Goal: Task Accomplishment & Management: Use online tool/utility

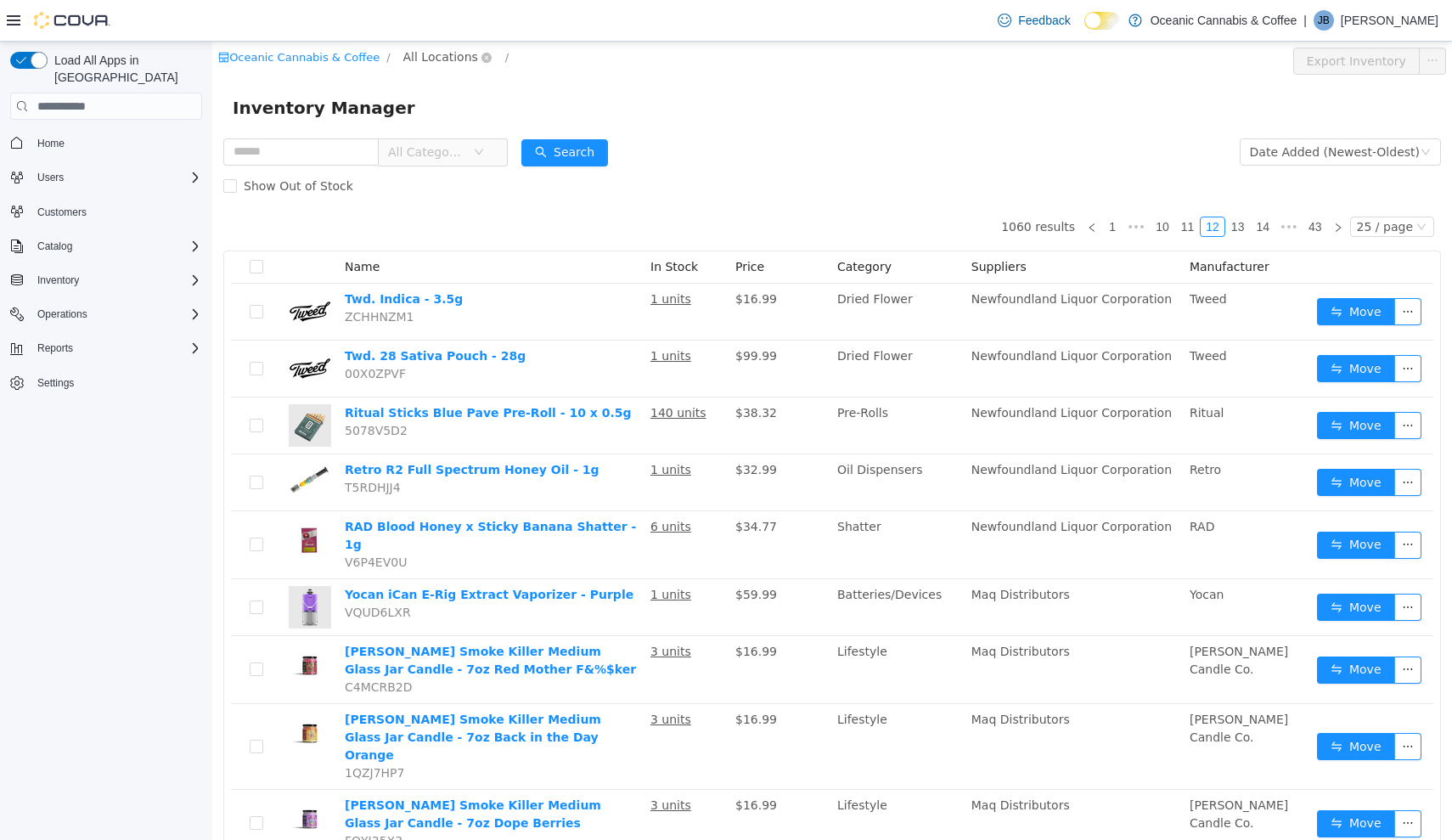
click at [434, 53] on span "All Locations" at bounding box center [441, 56] width 75 height 19
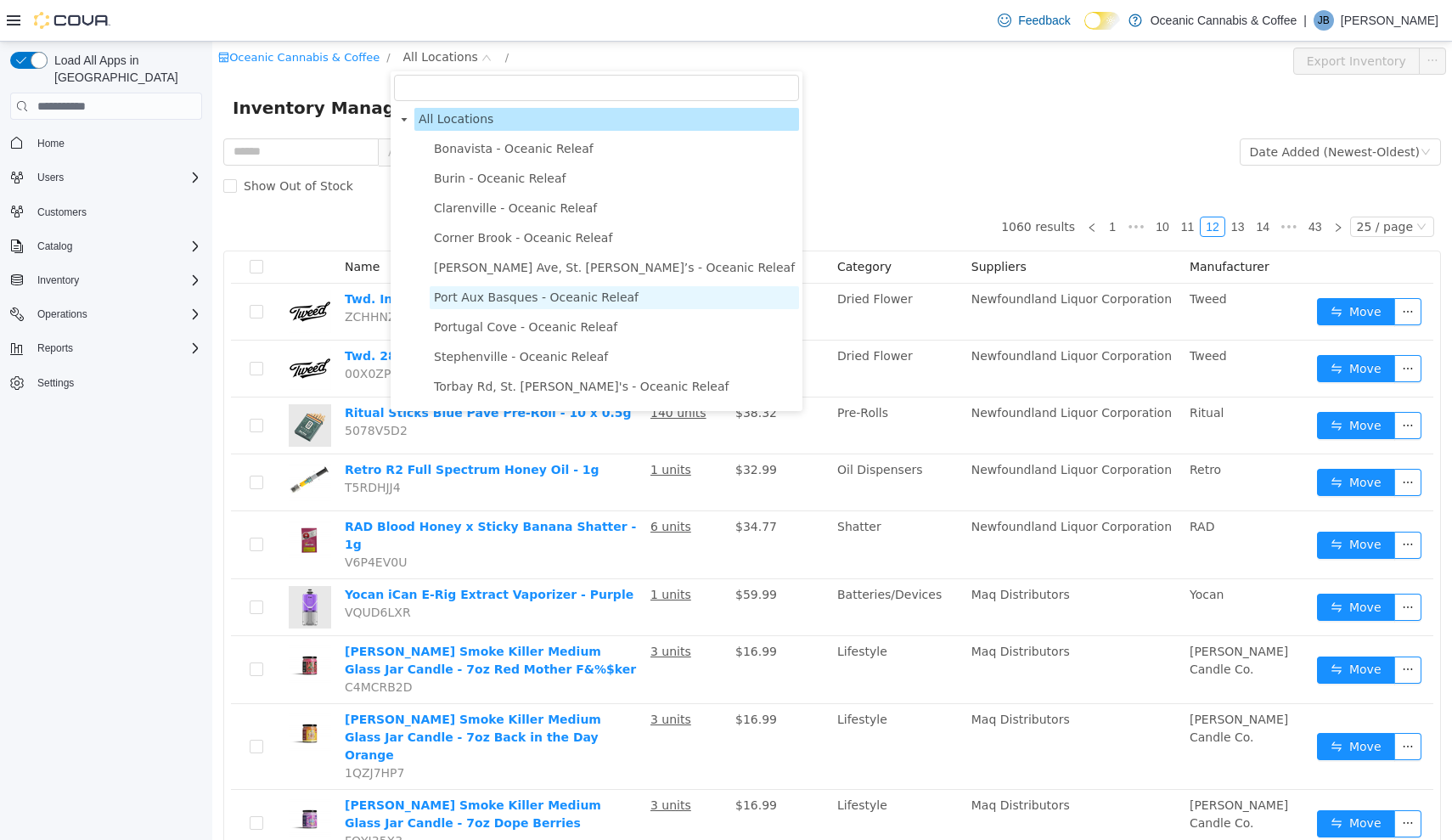
click at [484, 298] on span "Port Aux Basques - Oceanic Releaf" at bounding box center [536, 297] width 204 height 14
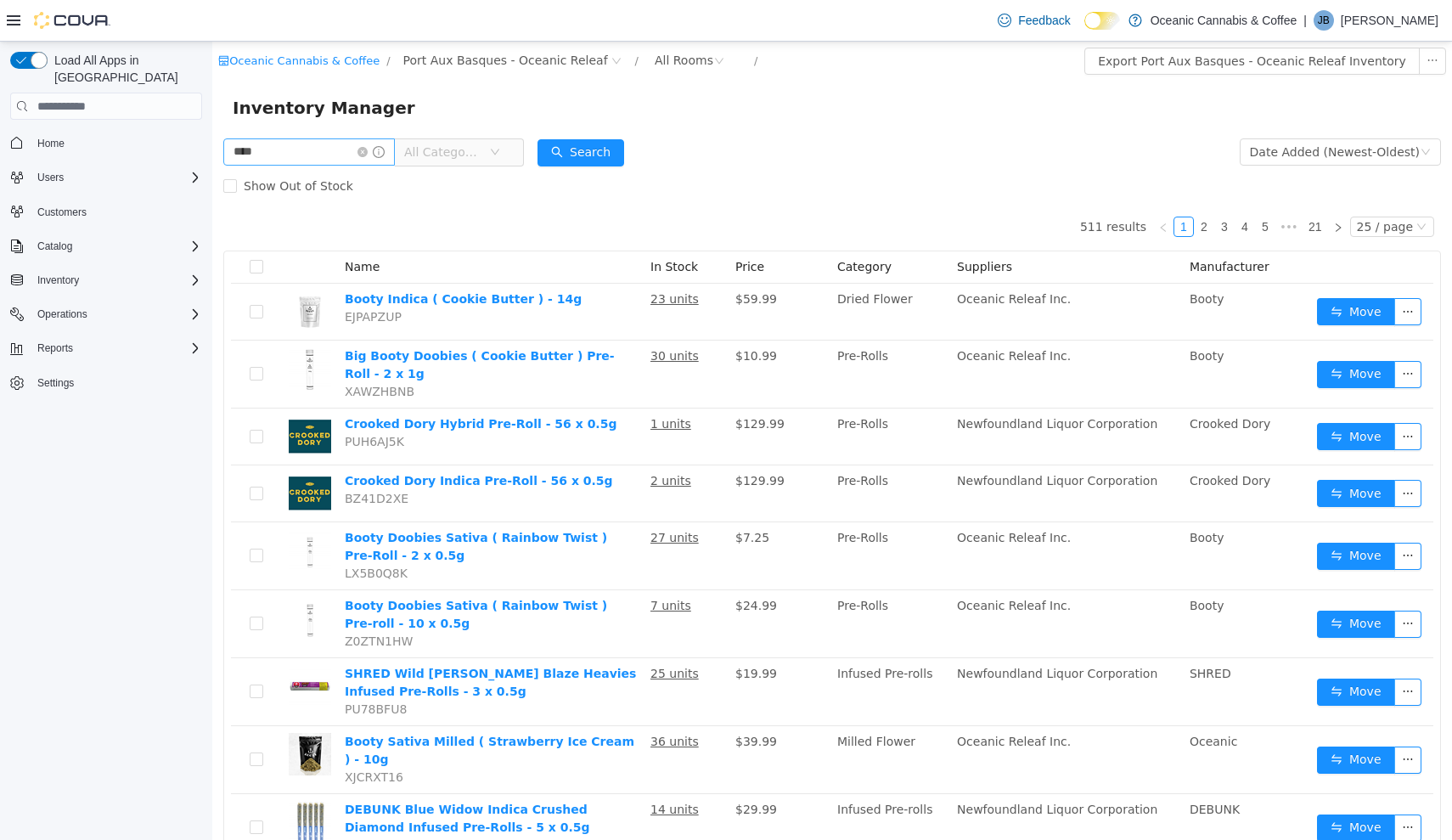
type input "****"
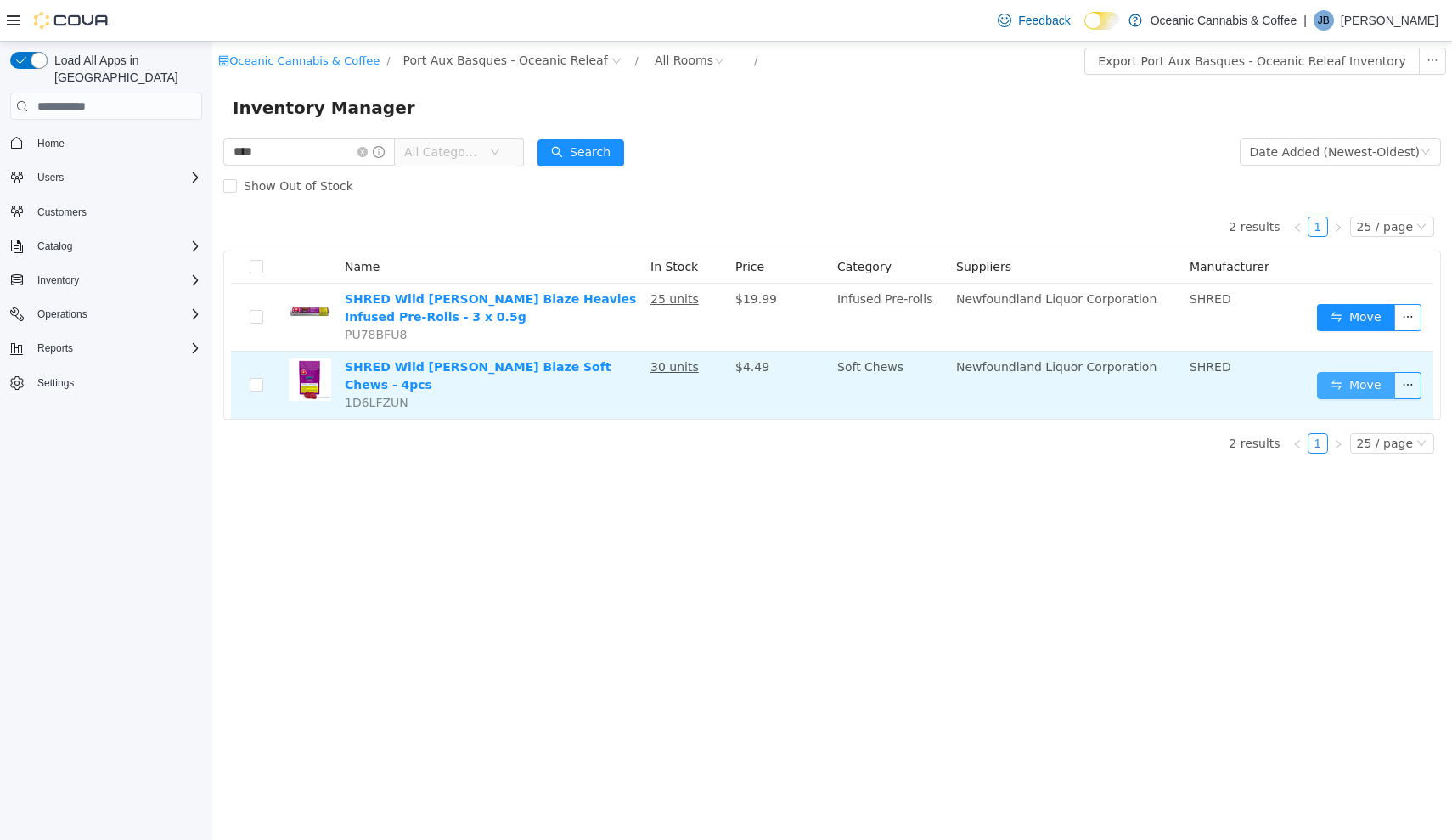
click at [1346, 377] on button "Move" at bounding box center [1355, 386] width 78 height 28
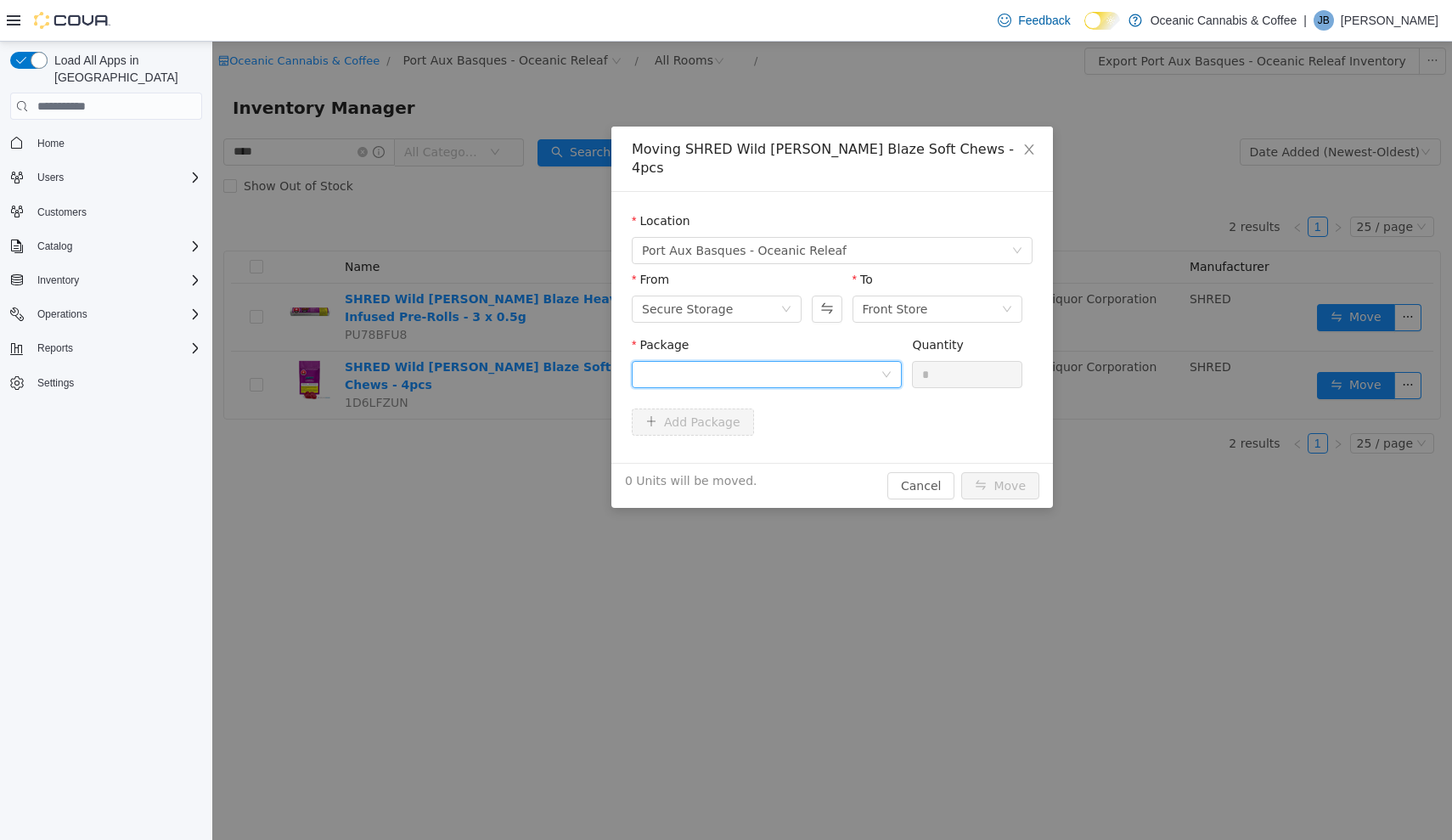
click at [868, 361] on div at bounding box center [761, 374] width 239 height 26
click at [853, 440] on li "20548250709 Quantity : 30 Units" at bounding box center [767, 426] width 270 height 45
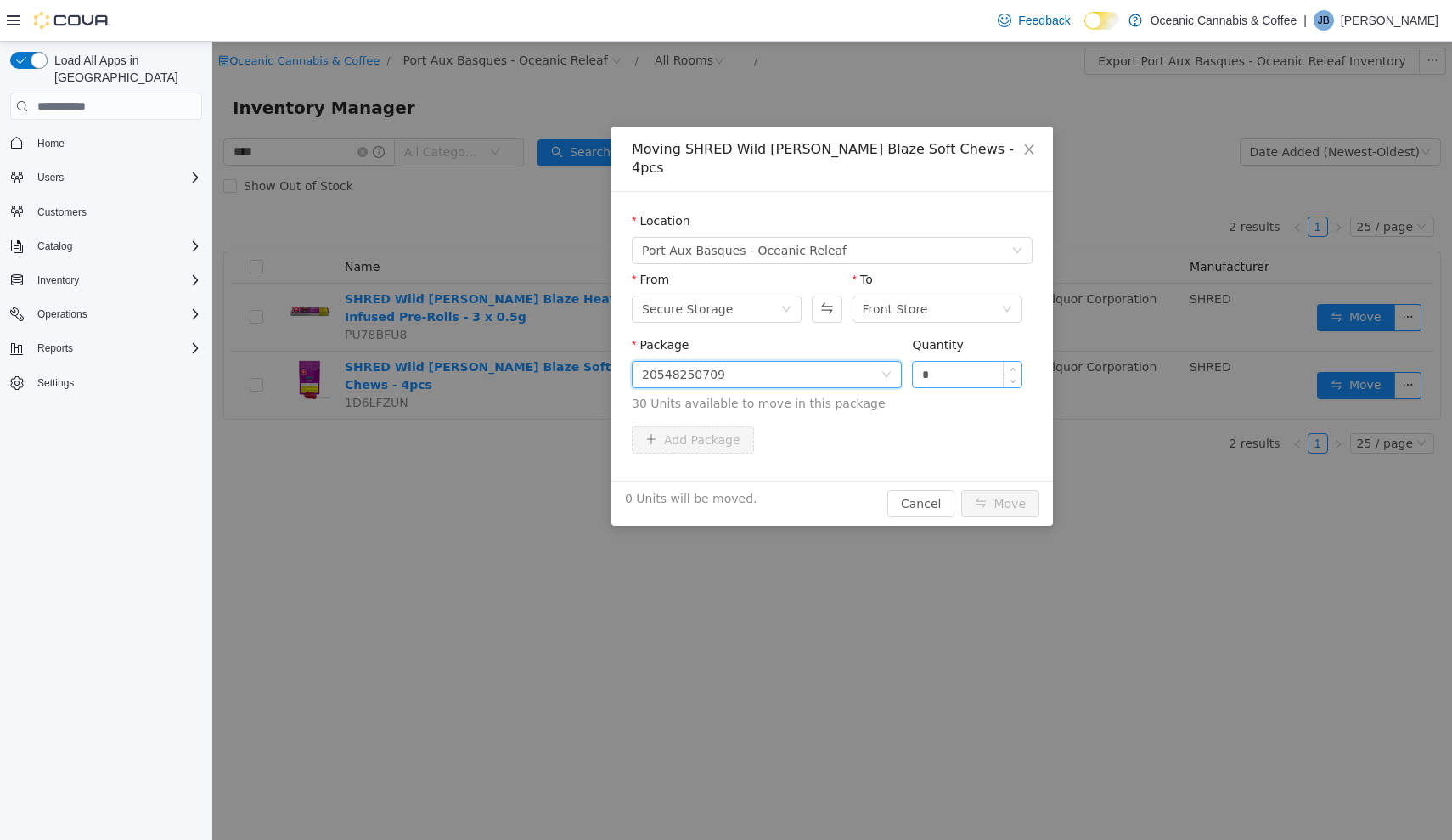
click at [990, 361] on input "*" at bounding box center [967, 374] width 109 height 26
type input "**"
click at [1020, 490] on button "Move" at bounding box center [1000, 503] width 78 height 28
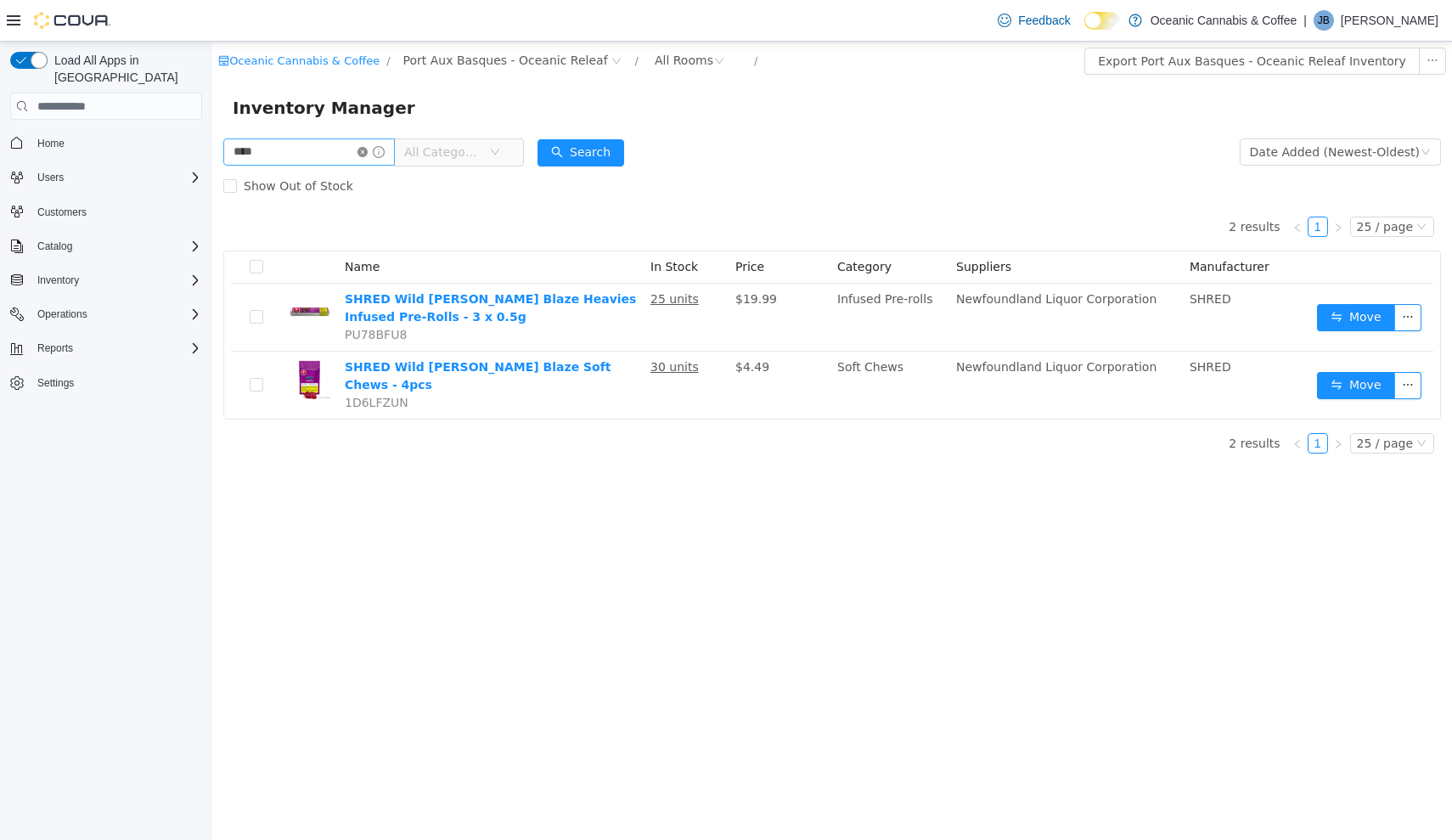
click at [367, 150] on icon "icon: close-circle" at bounding box center [362, 152] width 10 height 10
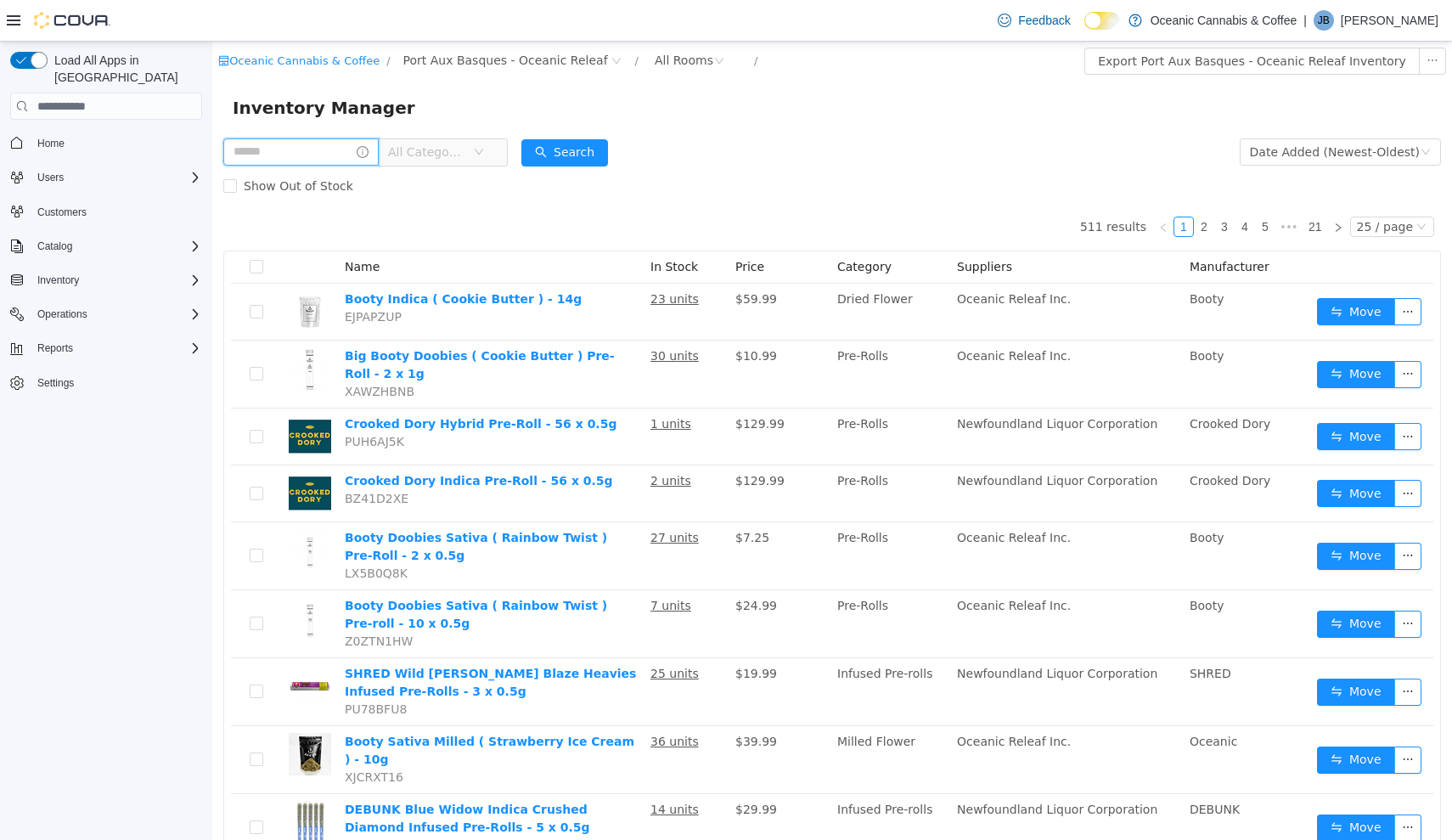
click at [322, 155] on input "text" at bounding box center [300, 152] width 155 height 28
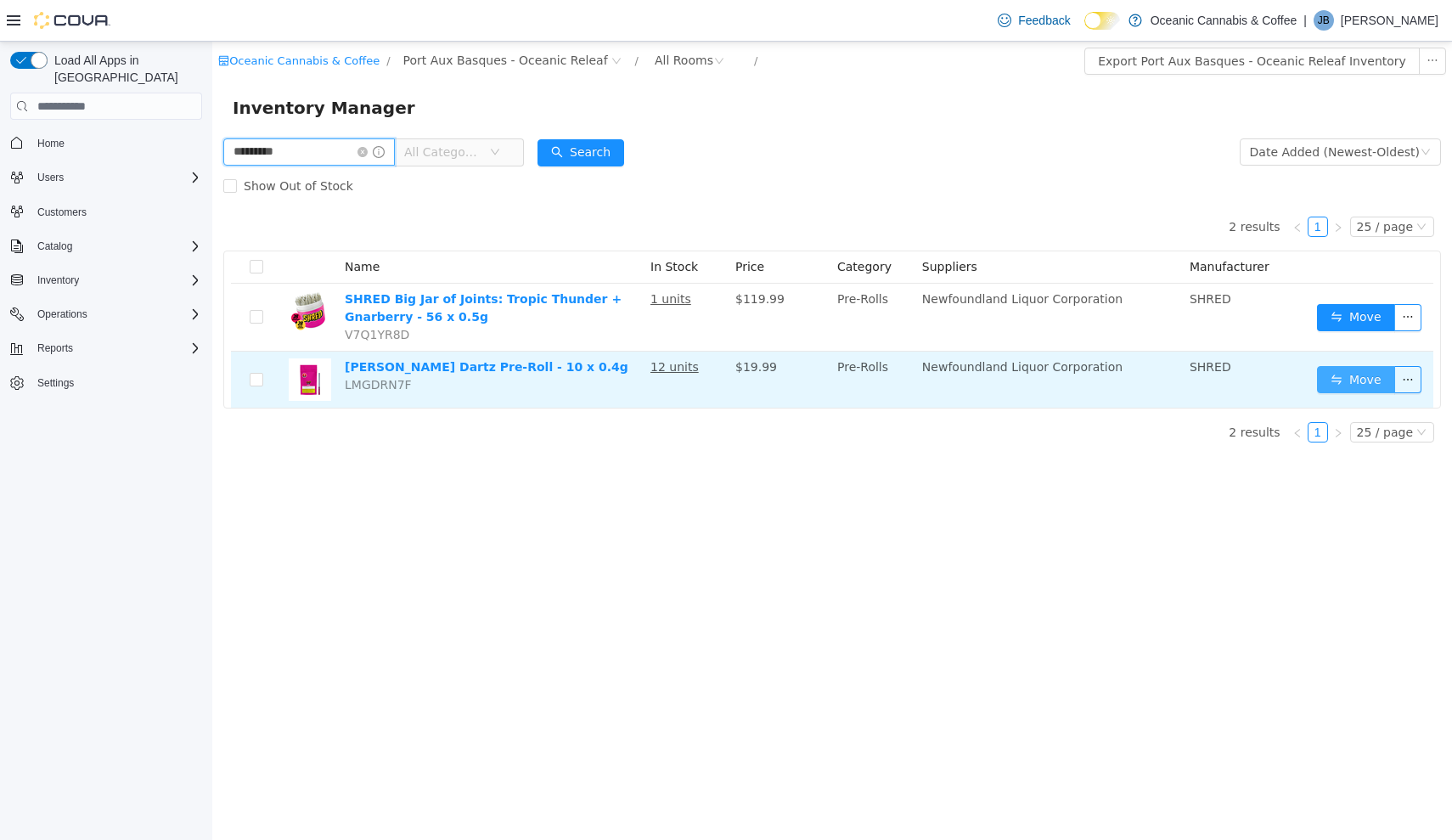
type input "*********"
click at [1351, 369] on button "Move" at bounding box center [1355, 380] width 78 height 28
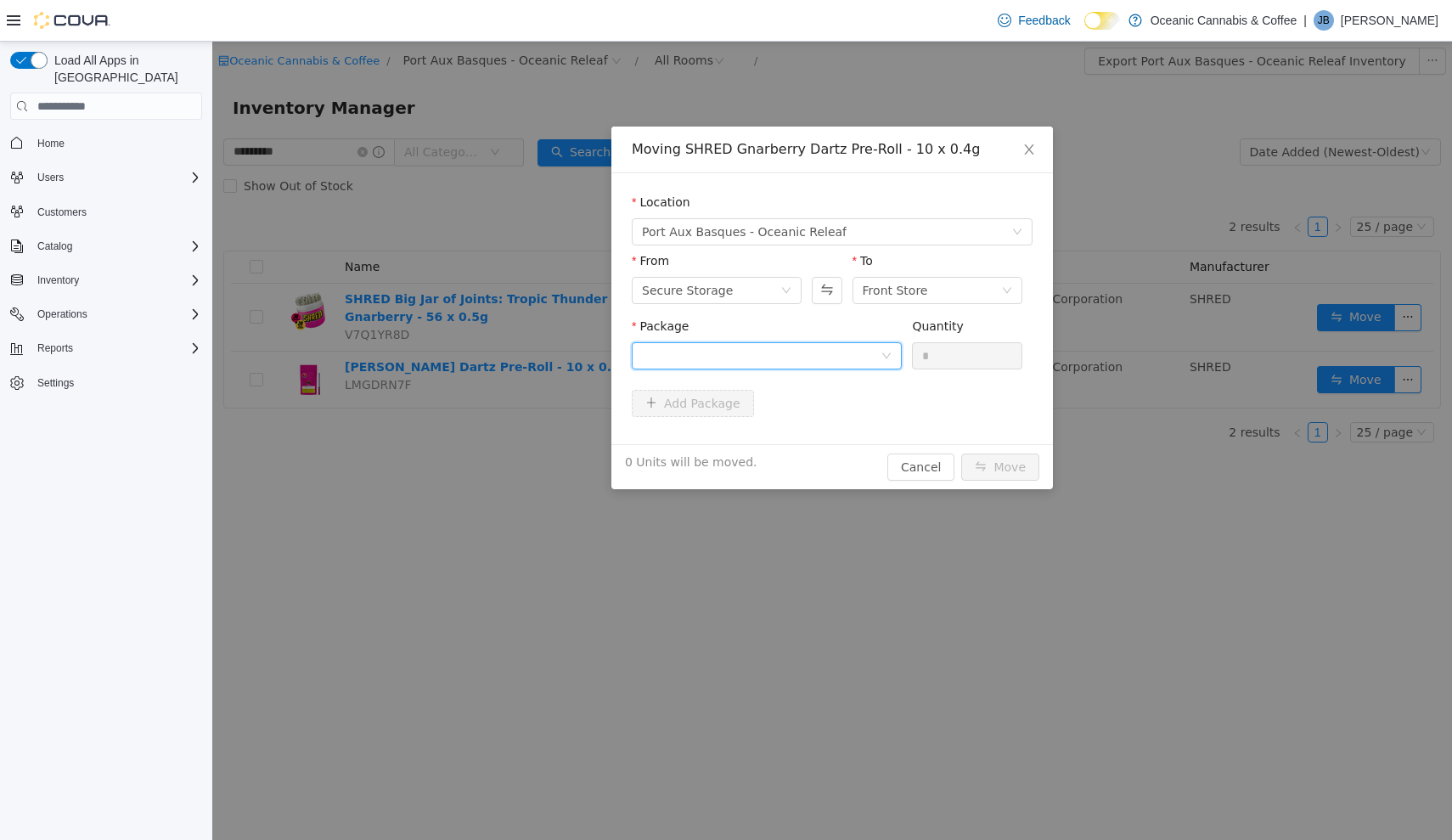
click at [878, 350] on div at bounding box center [761, 356] width 239 height 26
click at [853, 426] on li "13363250604 Quantity : 12 Units" at bounding box center [767, 426] width 270 height 45
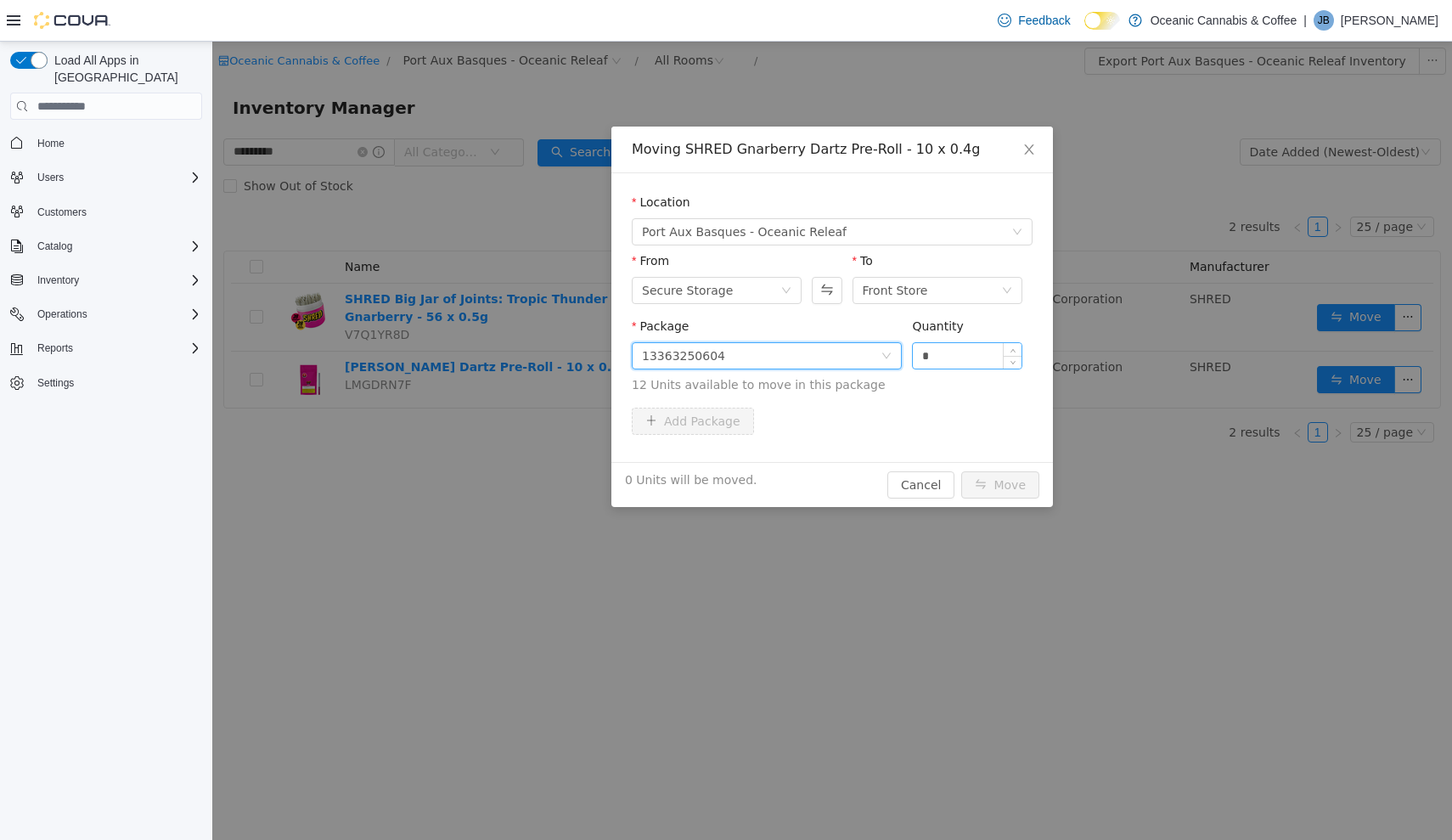
click at [957, 355] on input "*" at bounding box center [967, 356] width 109 height 26
type input "***"
click at [1001, 485] on button "Move" at bounding box center [1000, 485] width 78 height 28
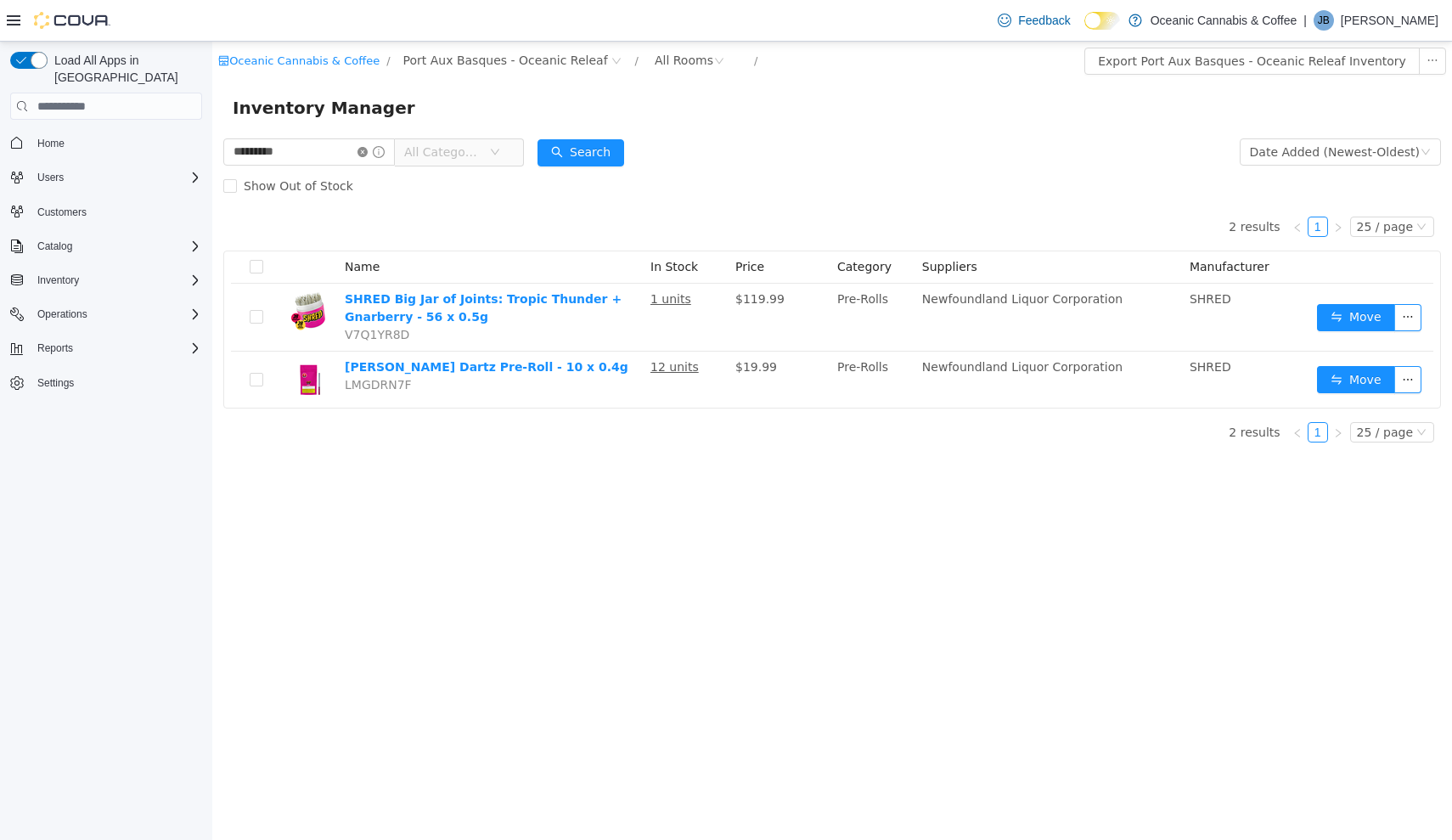
click at [367, 156] on icon "icon: close-circle" at bounding box center [362, 152] width 10 height 10
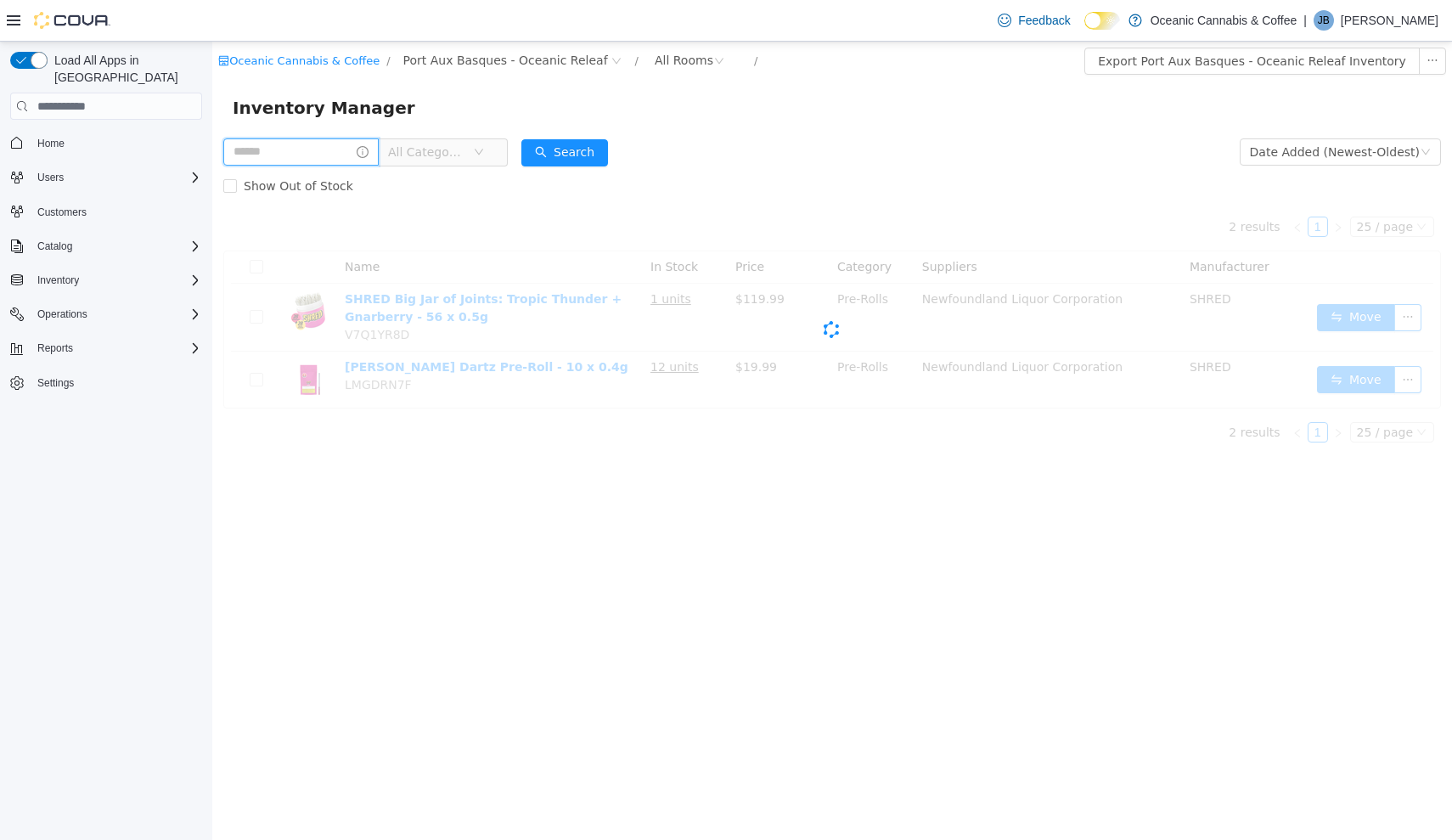
click at [311, 166] on input "text" at bounding box center [300, 152] width 155 height 28
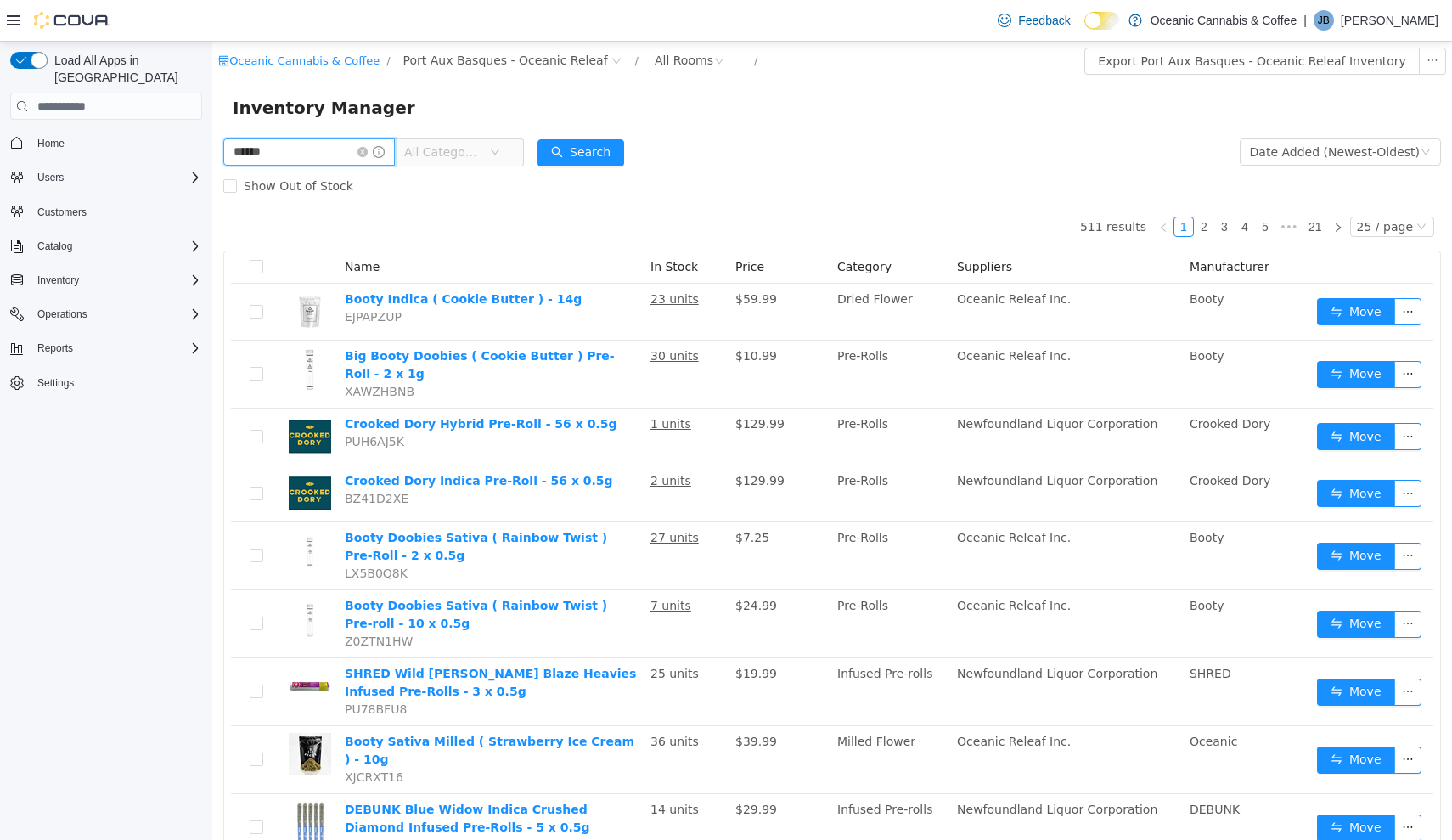
type input "******"
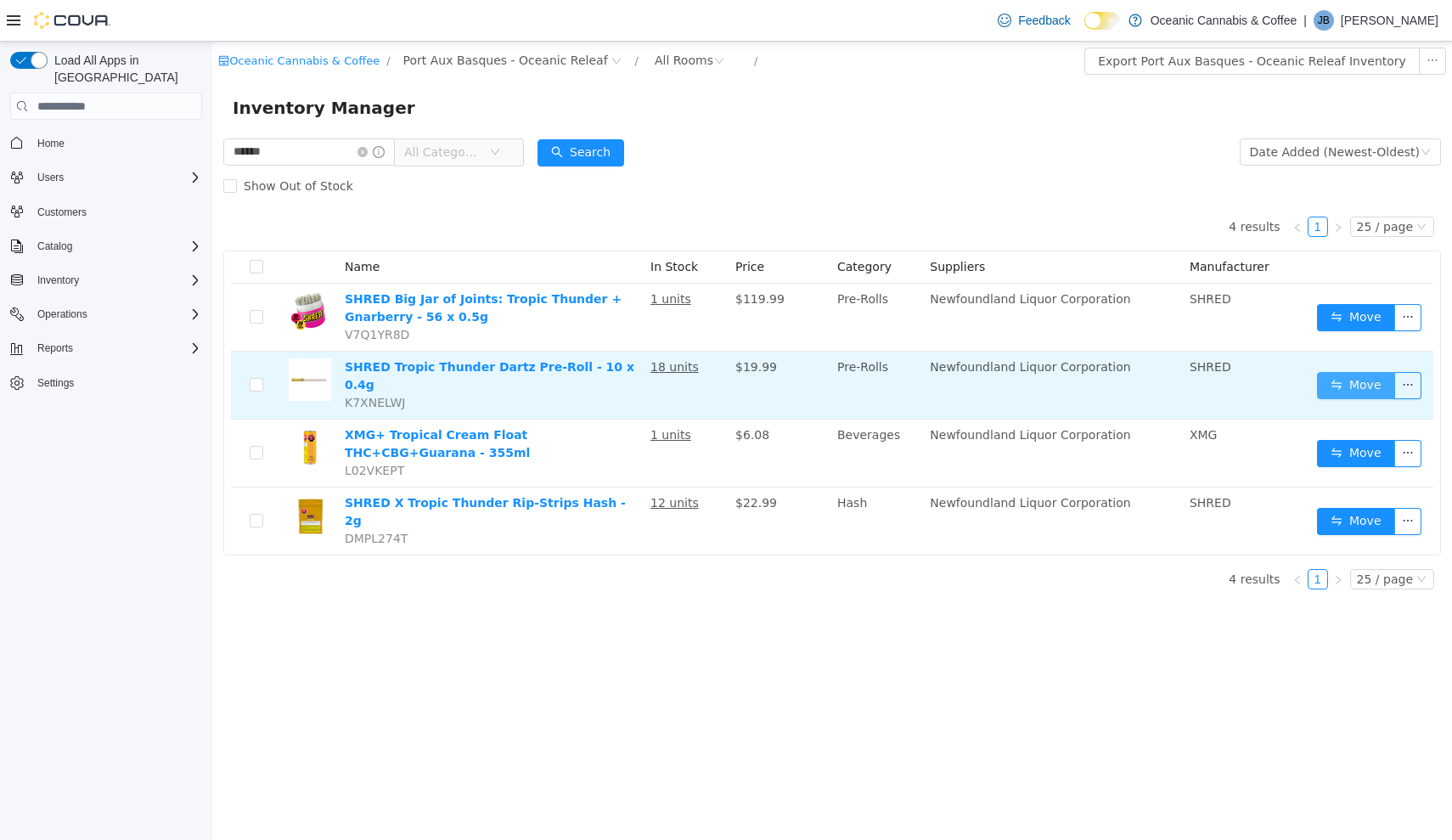
click at [1356, 376] on button "Move" at bounding box center [1355, 386] width 78 height 28
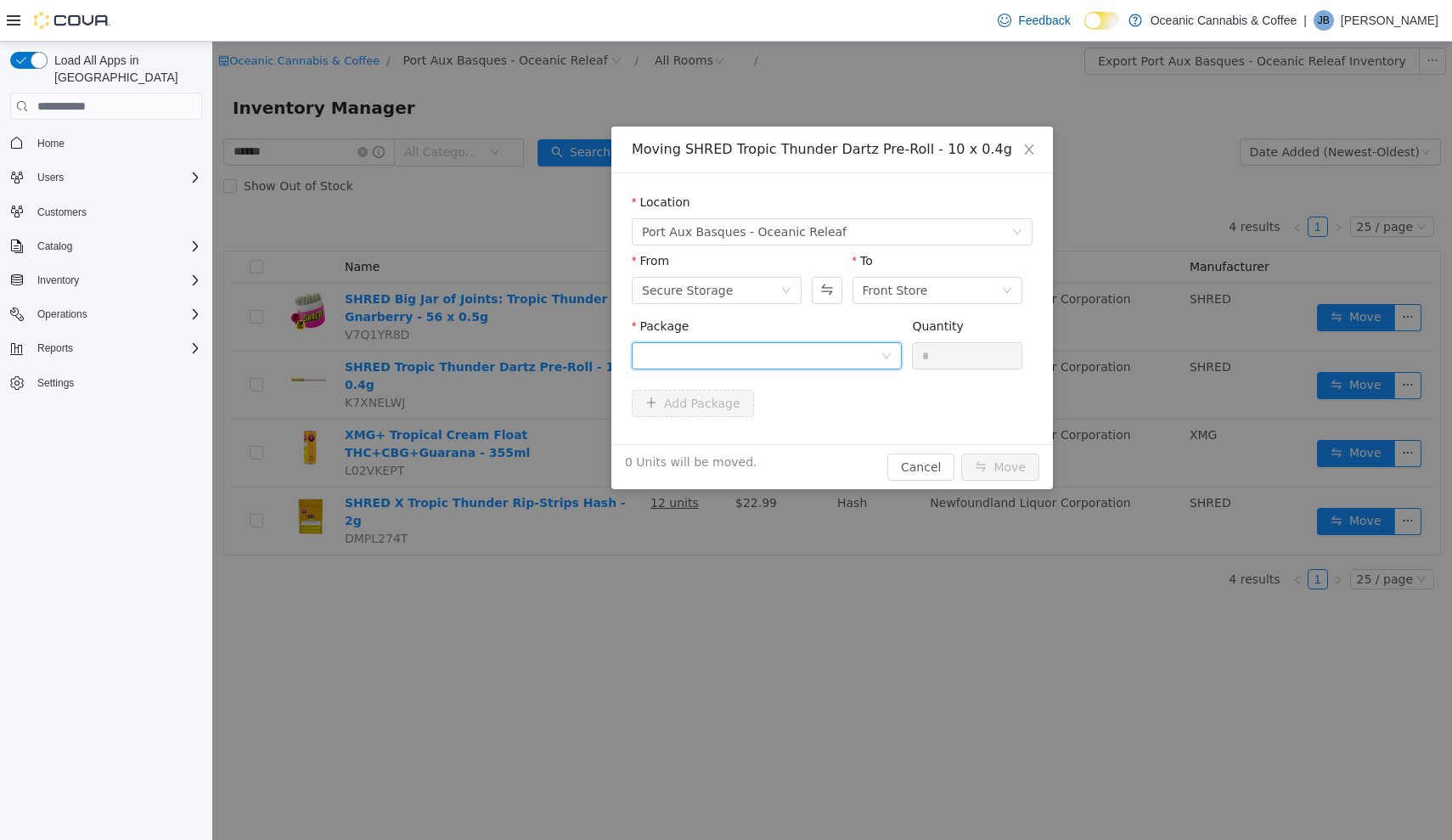
click at [754, 363] on div at bounding box center [761, 356] width 239 height 26
click at [756, 434] on li "13933250924 Quantity : 18 Units" at bounding box center [767, 426] width 270 height 45
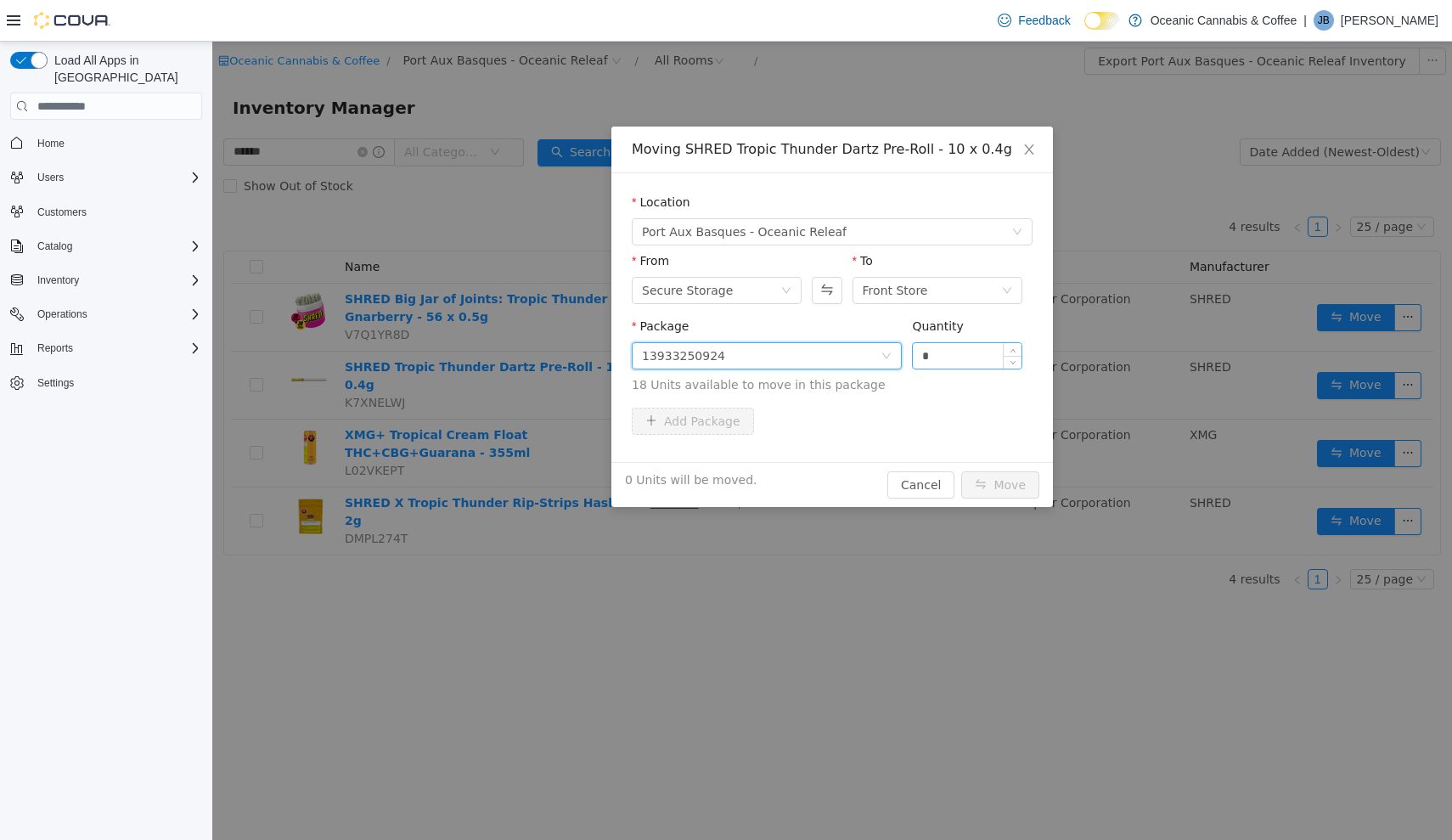
click at [949, 365] on input "*" at bounding box center [967, 356] width 109 height 26
type input "***"
click at [1001, 485] on button "Move" at bounding box center [1000, 485] width 78 height 28
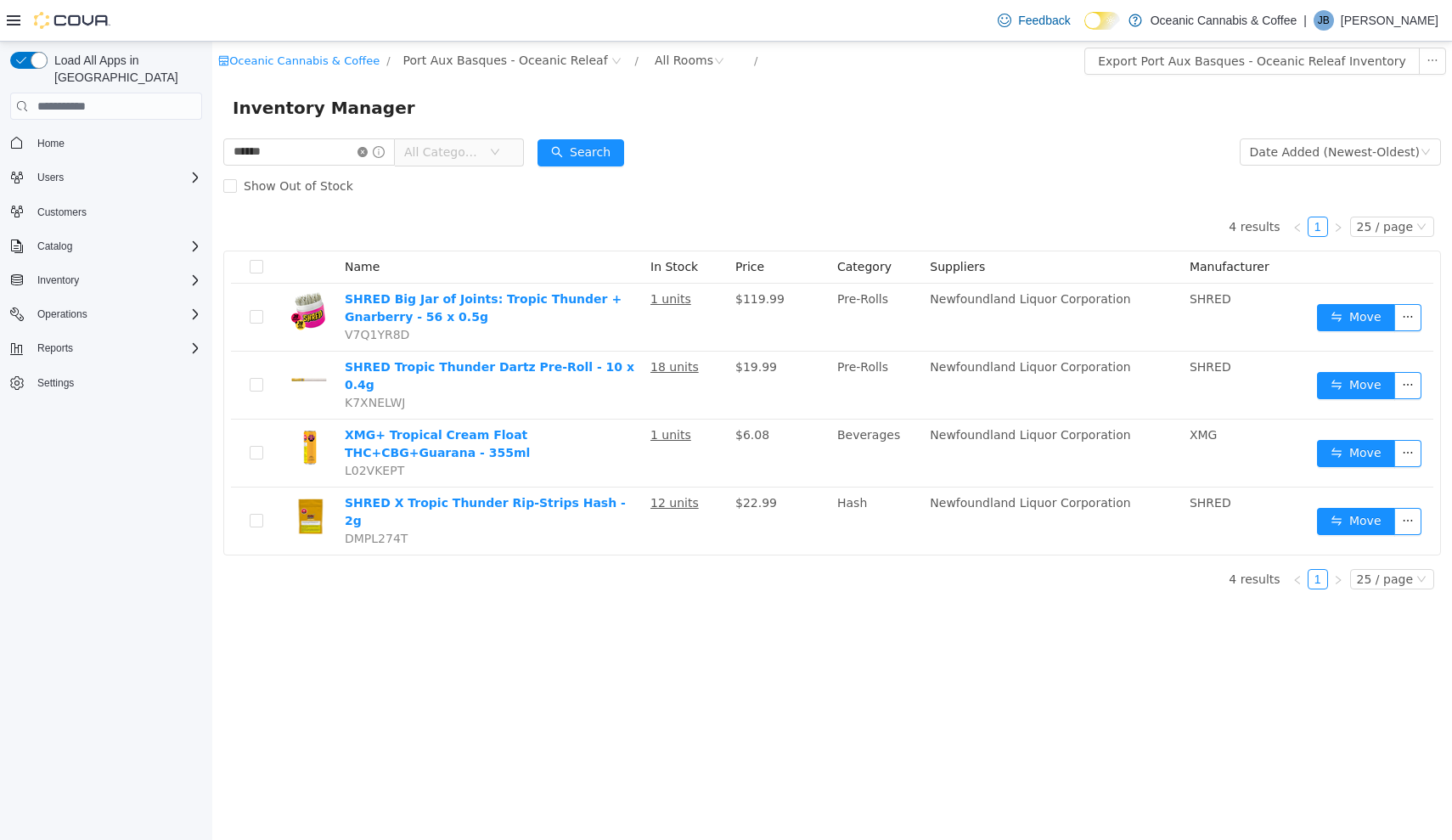
click at [367, 155] on icon "icon: close-circle" at bounding box center [362, 152] width 10 height 10
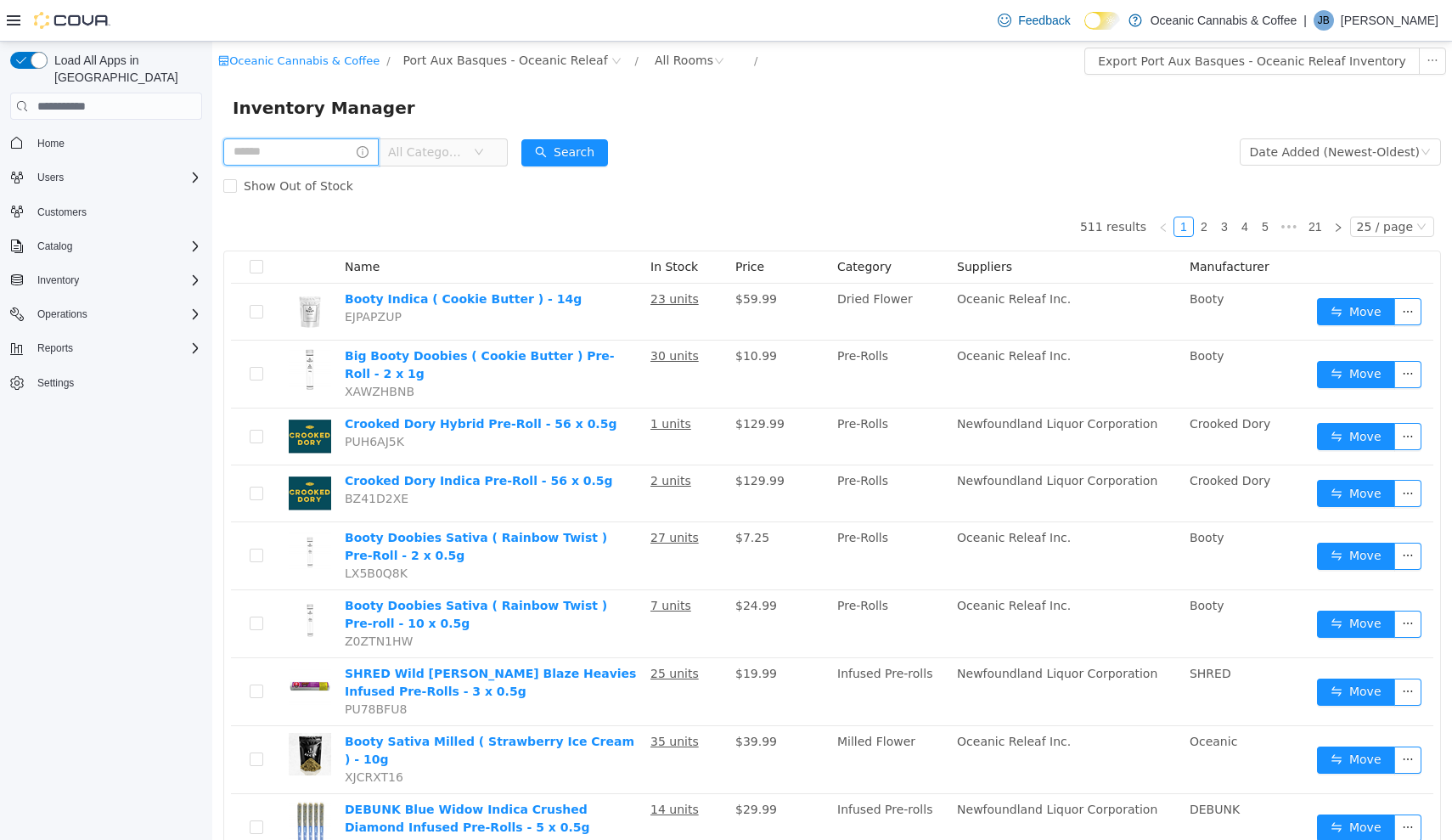
click at [357, 149] on input "text" at bounding box center [300, 152] width 155 height 28
type input "*****"
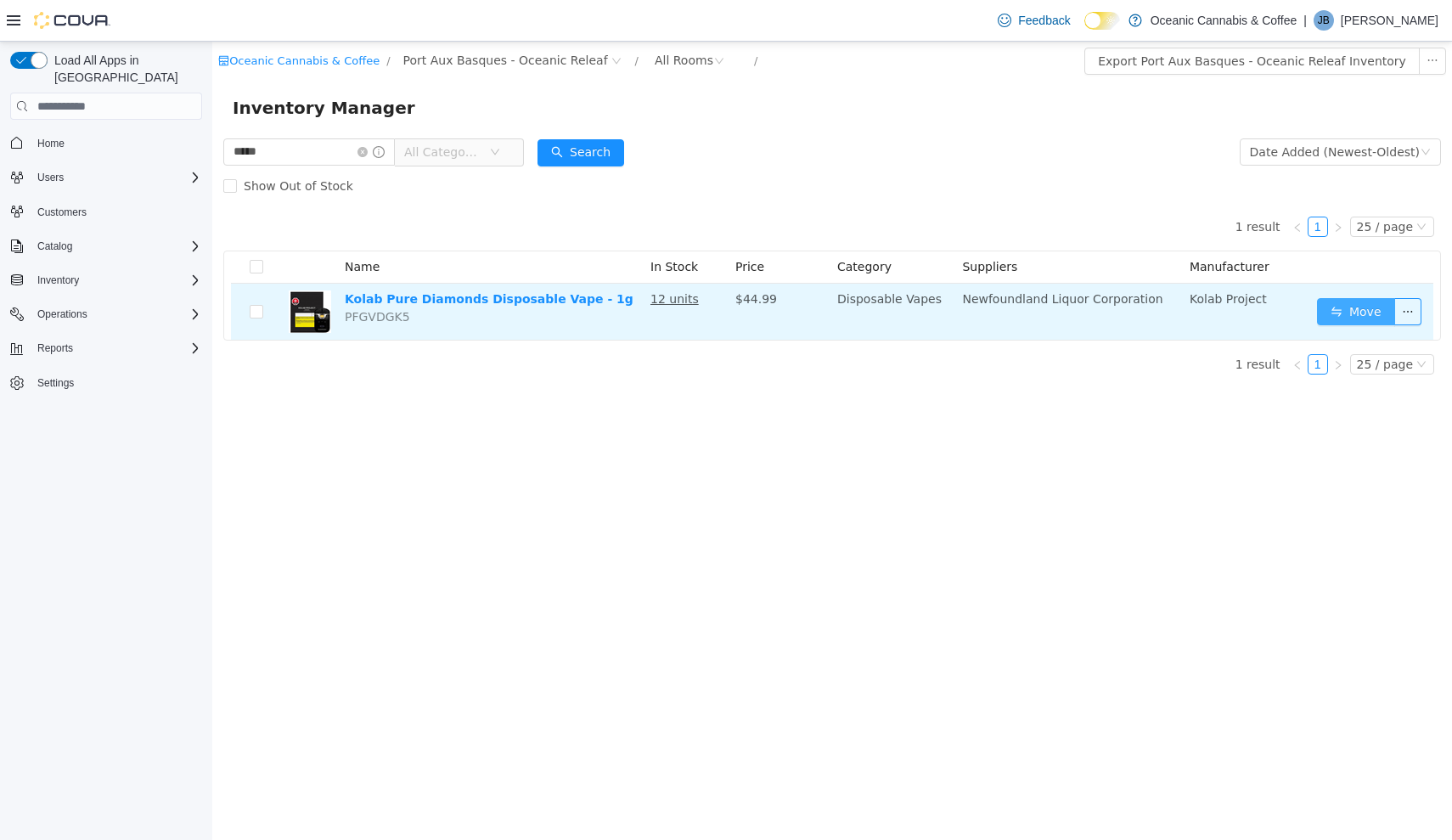
click at [1353, 315] on button "Move" at bounding box center [1355, 312] width 78 height 28
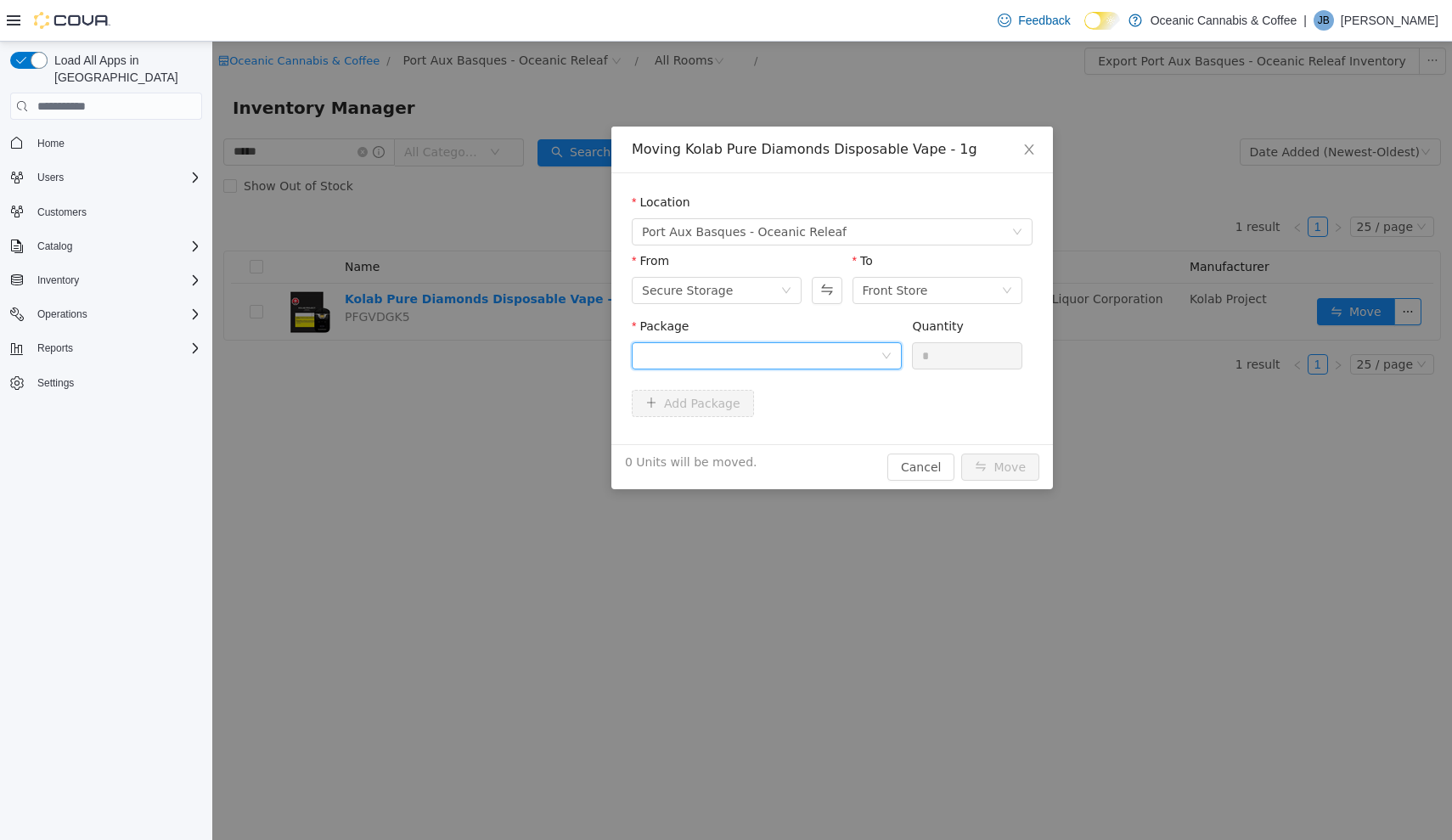
click at [743, 367] on div at bounding box center [761, 356] width 239 height 26
click at [765, 440] on li "2501265 Quantity : 12 Units" at bounding box center [767, 426] width 270 height 45
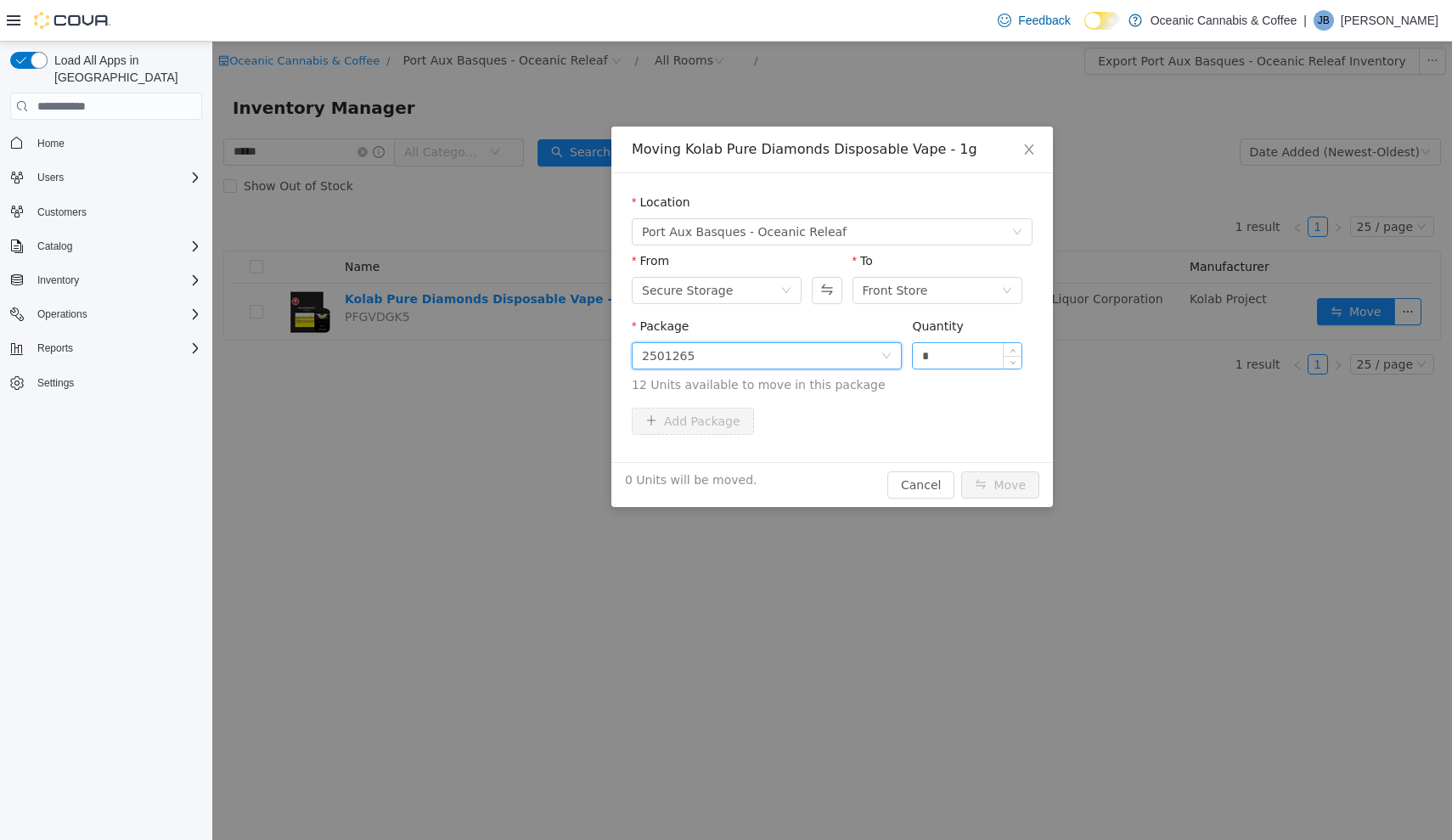
click at [946, 362] on input "*" at bounding box center [967, 356] width 109 height 26
type input "**"
click at [1001, 485] on button "Move" at bounding box center [1000, 485] width 78 height 28
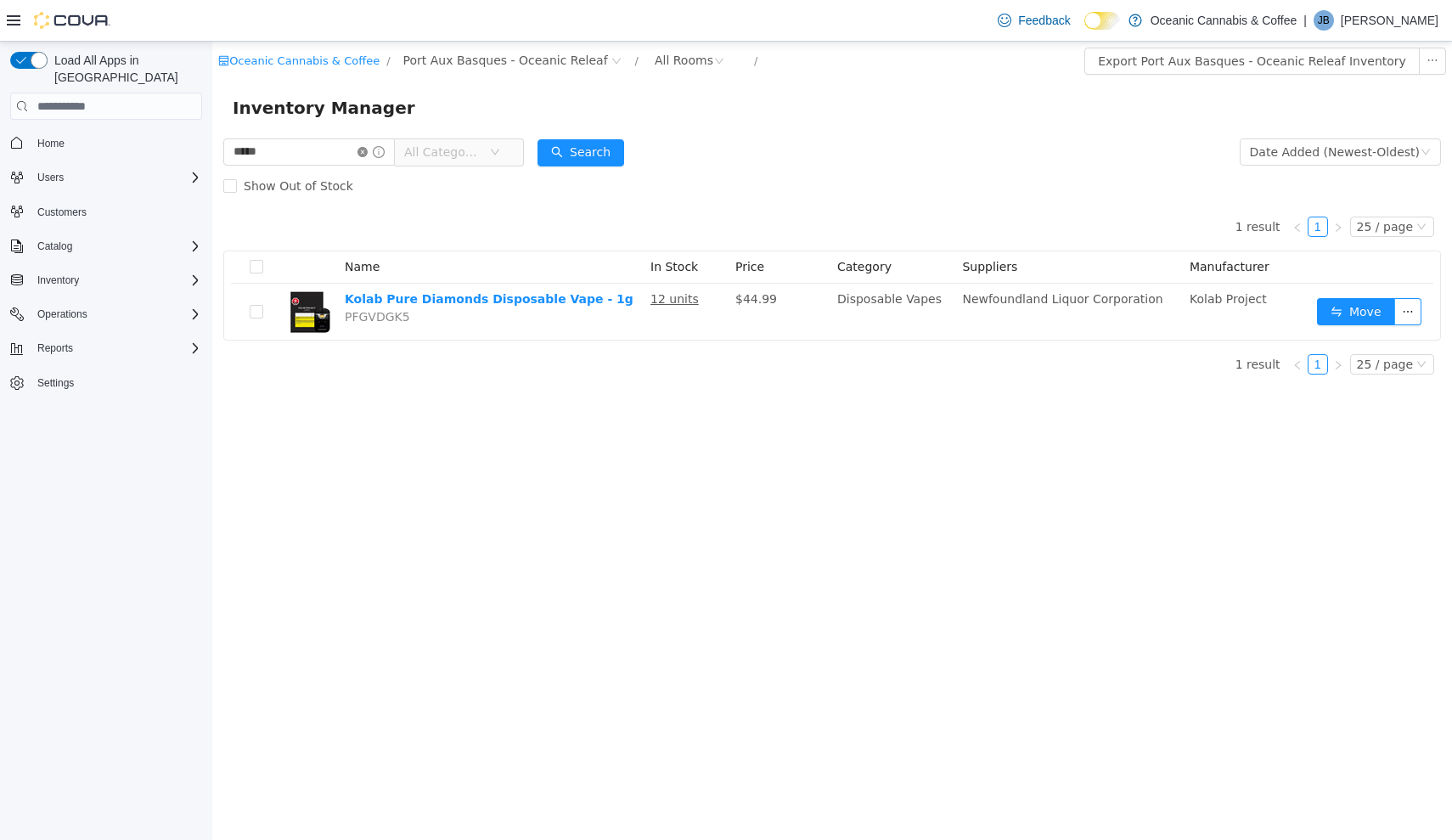
click at [367, 151] on icon "icon: close-circle" at bounding box center [362, 152] width 10 height 10
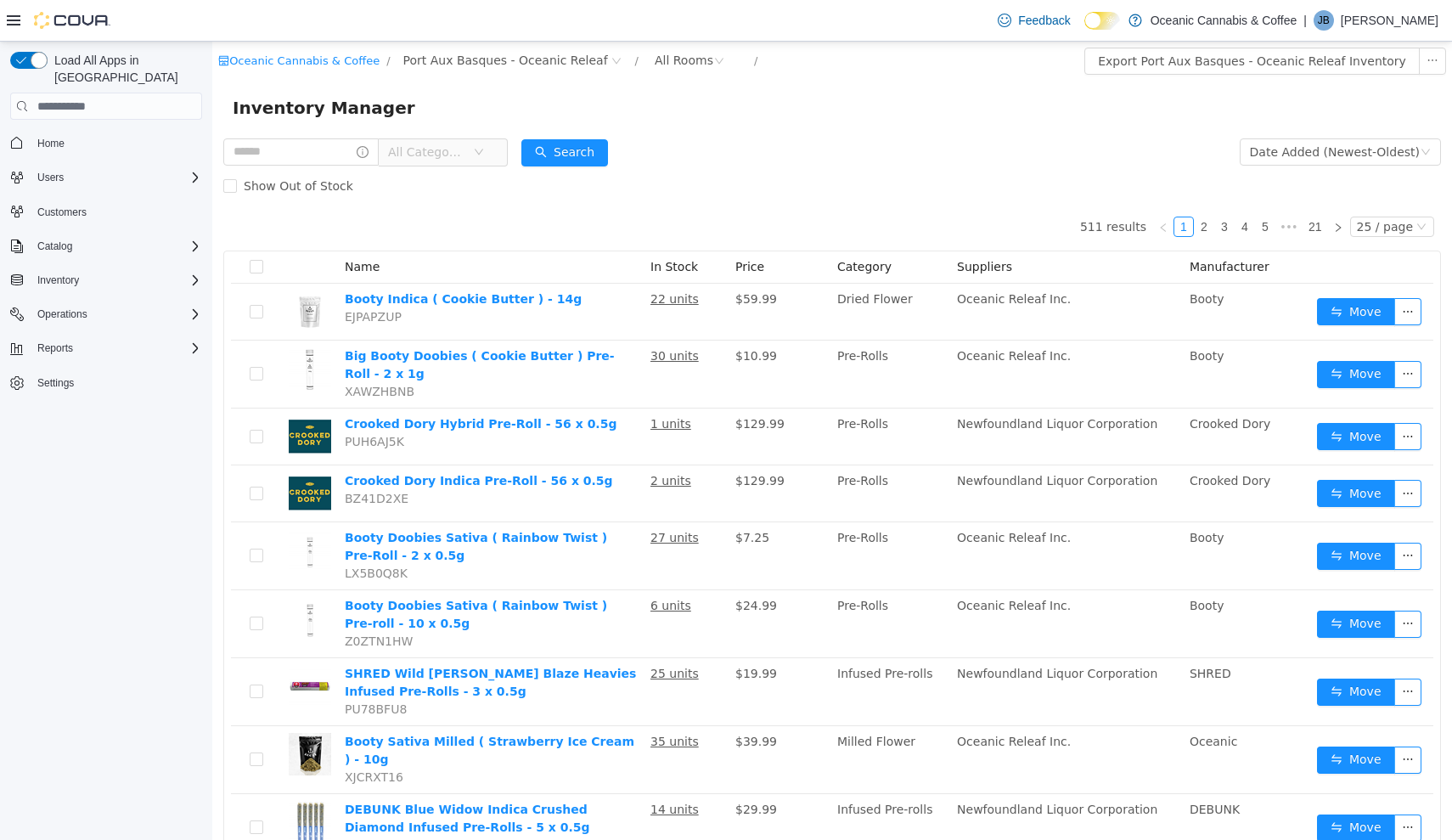
click at [465, 155] on span "All Categories" at bounding box center [426, 151] width 77 height 17
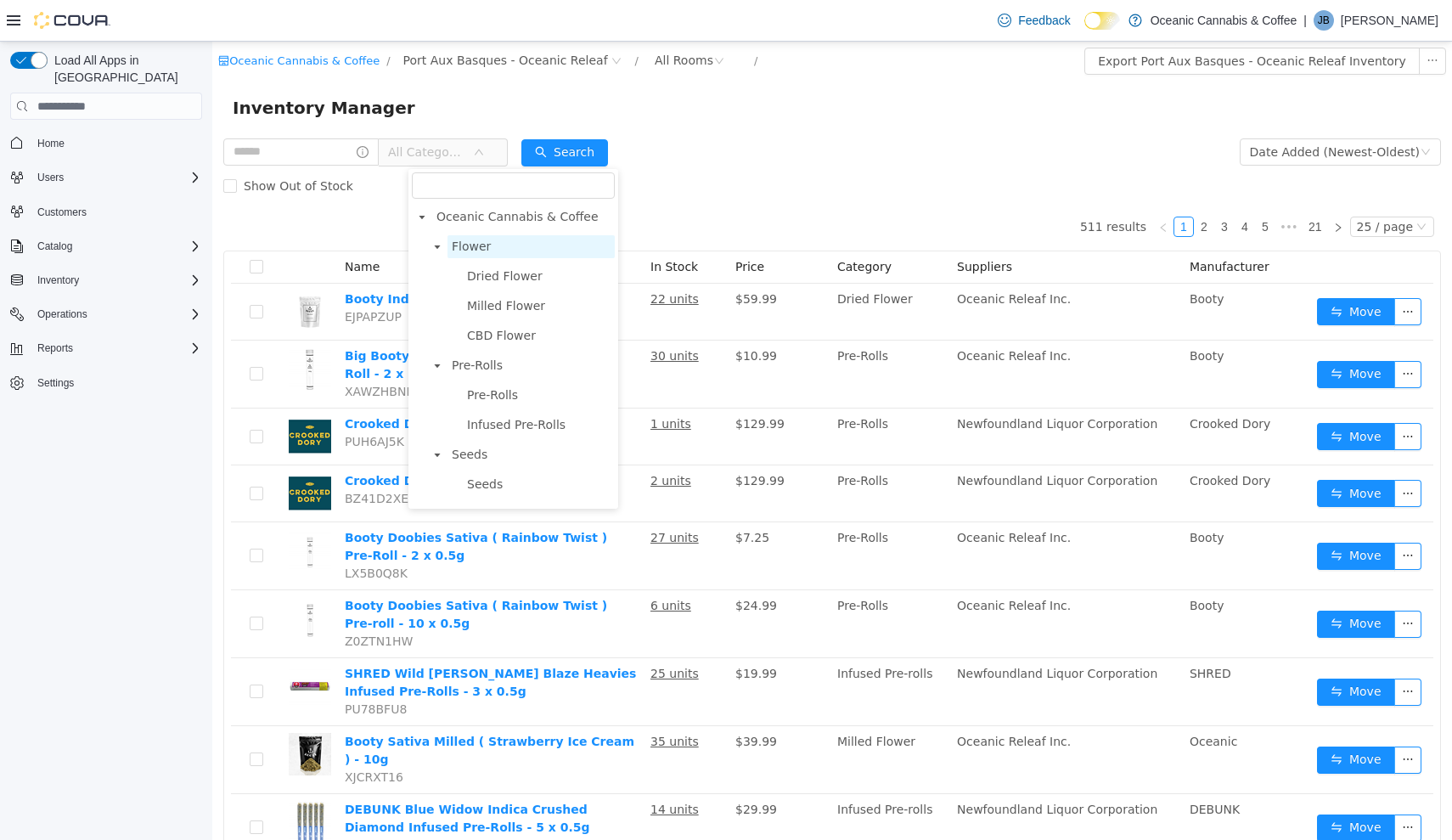
click at [500, 238] on span "Flower" at bounding box center [530, 246] width 167 height 23
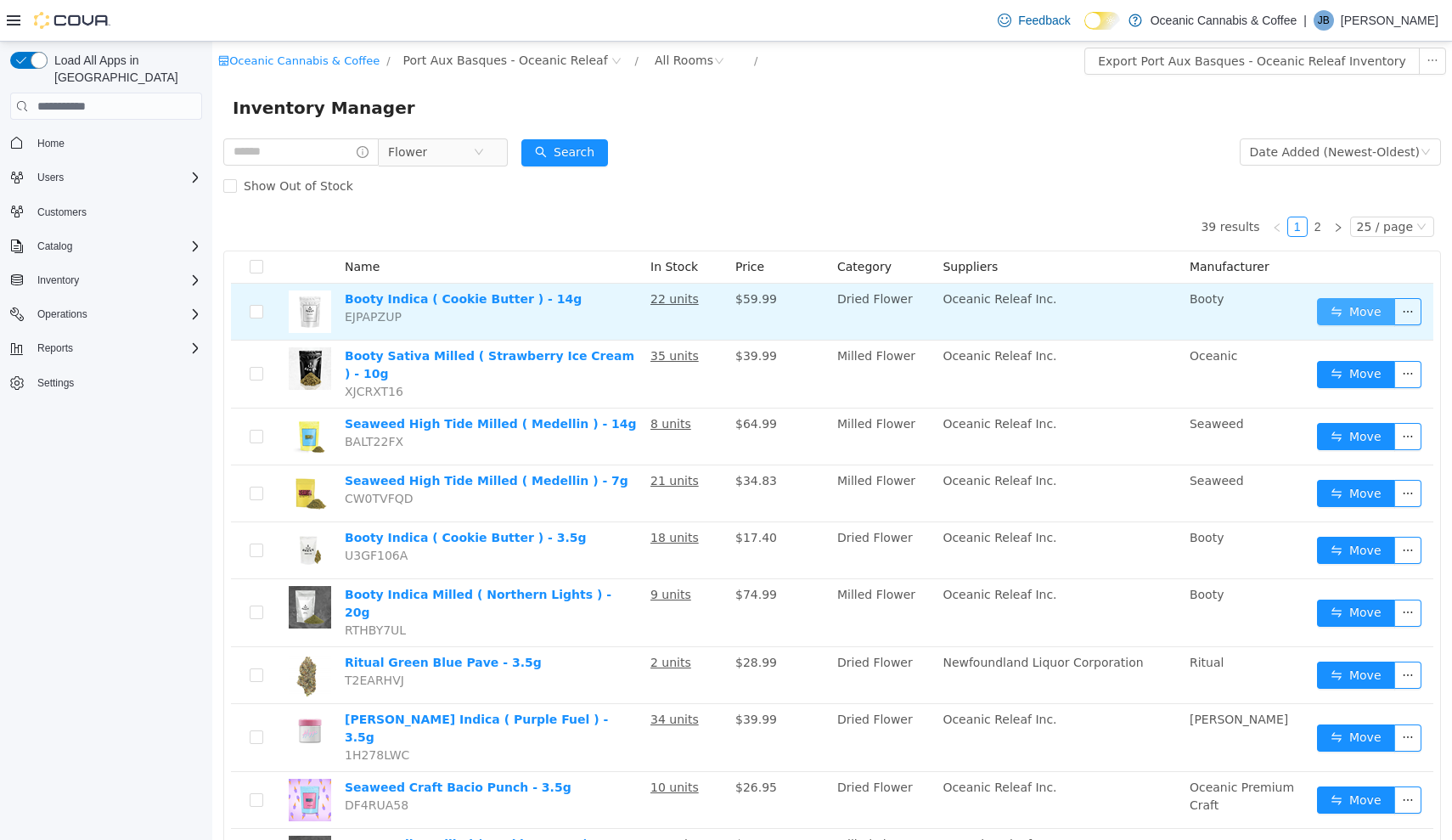
click at [1345, 313] on button "Move" at bounding box center [1355, 312] width 78 height 28
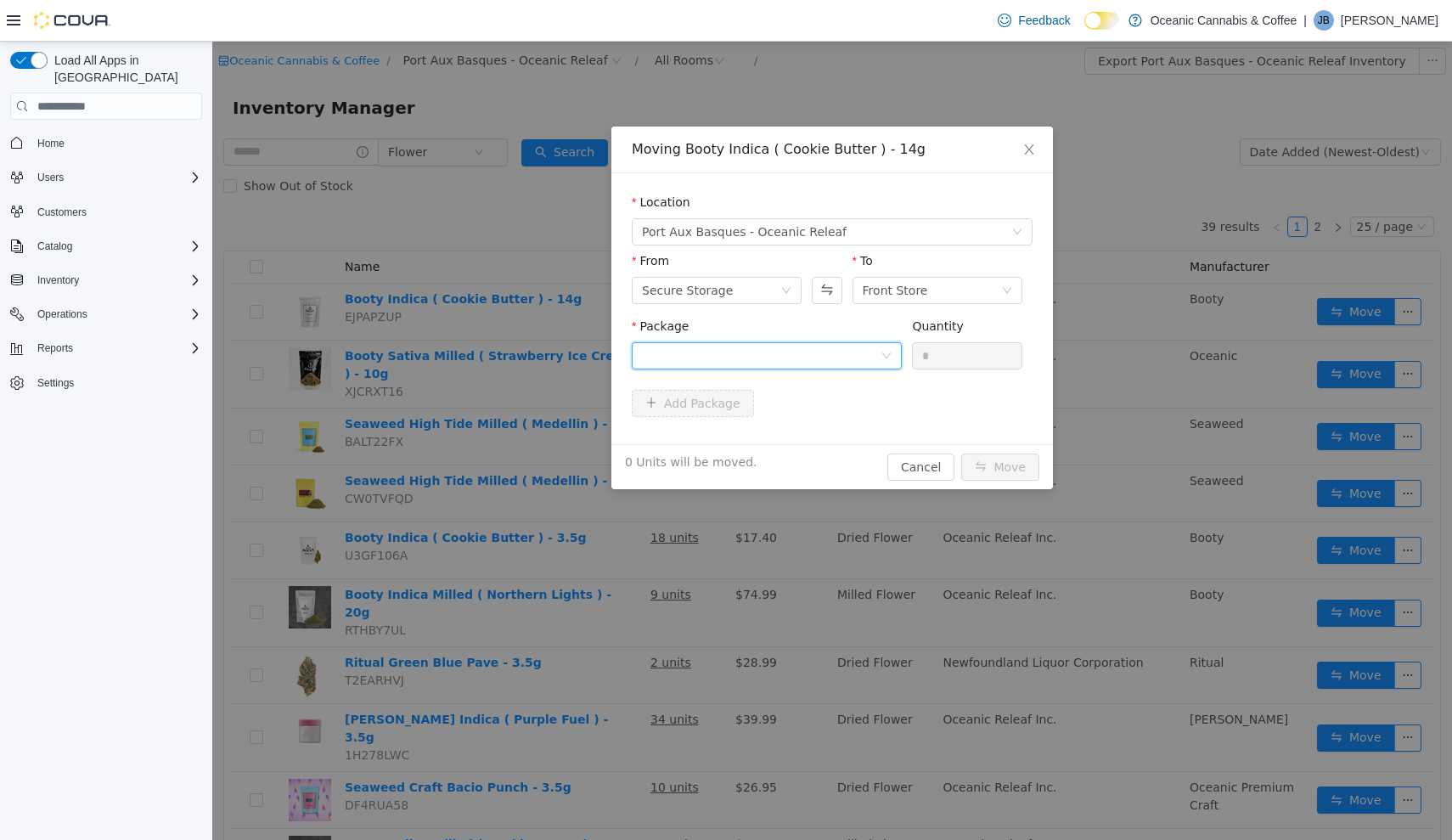
click at [837, 362] on div at bounding box center [761, 356] width 239 height 26
click at [829, 416] on li "[DATE] Quantity : 18 Units" at bounding box center [767, 426] width 270 height 45
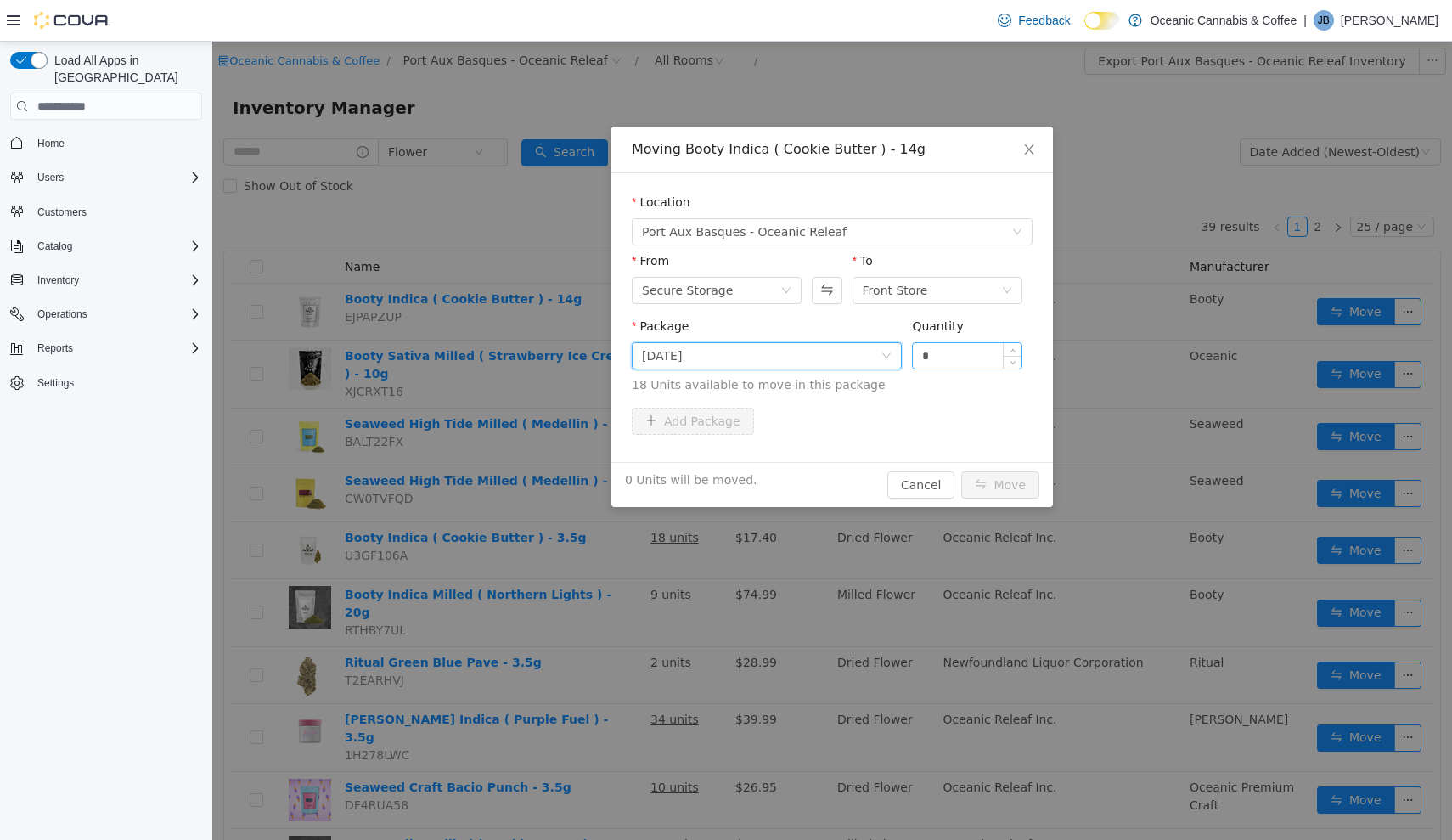
click at [969, 346] on input "*" at bounding box center [967, 356] width 109 height 26
click at [959, 352] on input "*" at bounding box center [967, 356] width 109 height 26
type input "**"
click at [1001, 485] on button "Move" at bounding box center [1000, 485] width 78 height 28
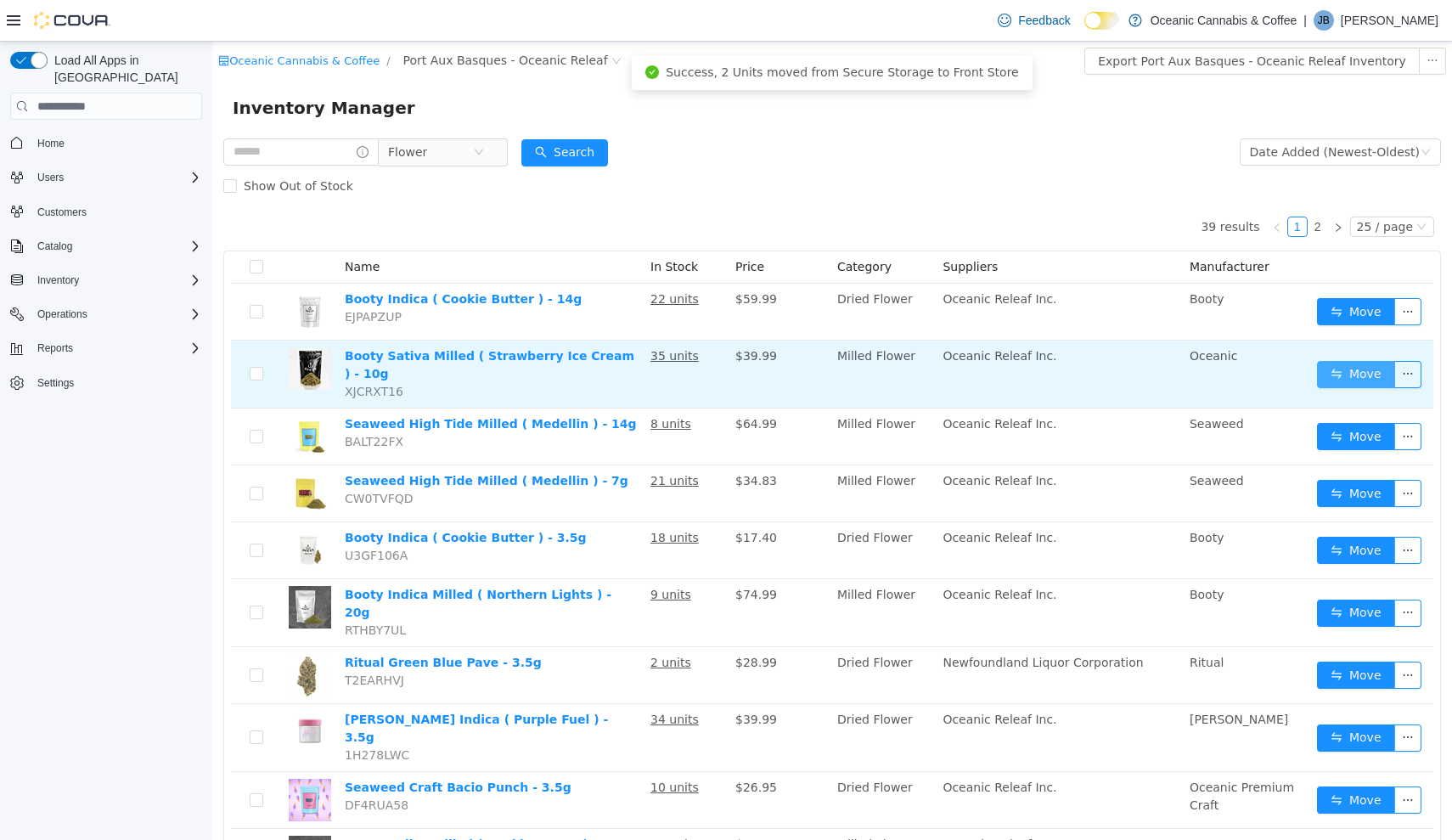
click at [1337, 364] on button "Move" at bounding box center [1355, 375] width 78 height 28
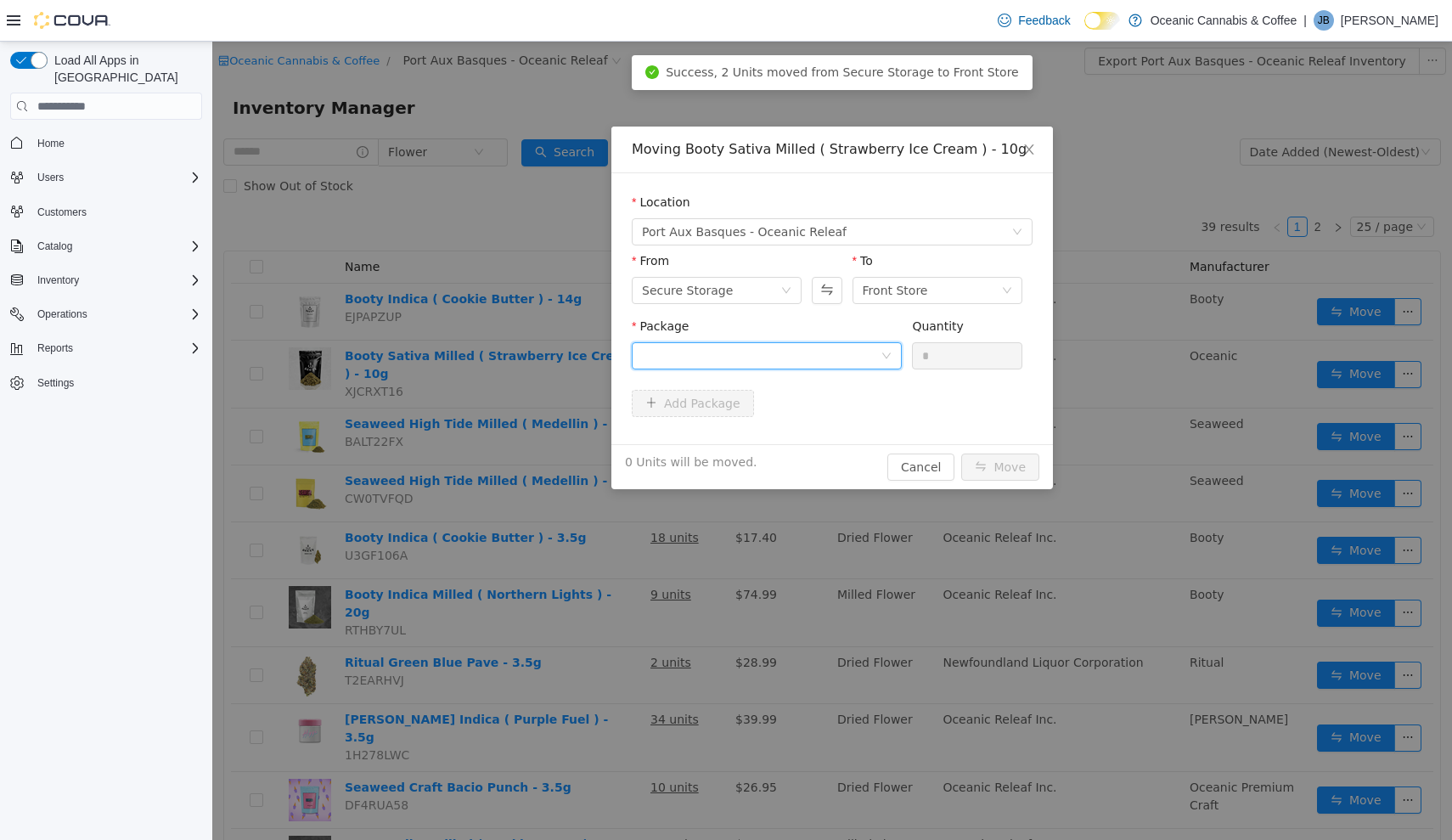
click at [815, 350] on div at bounding box center [761, 356] width 239 height 26
click at [830, 438] on li "LS0477M Quantity : 24 Units" at bounding box center [767, 426] width 270 height 45
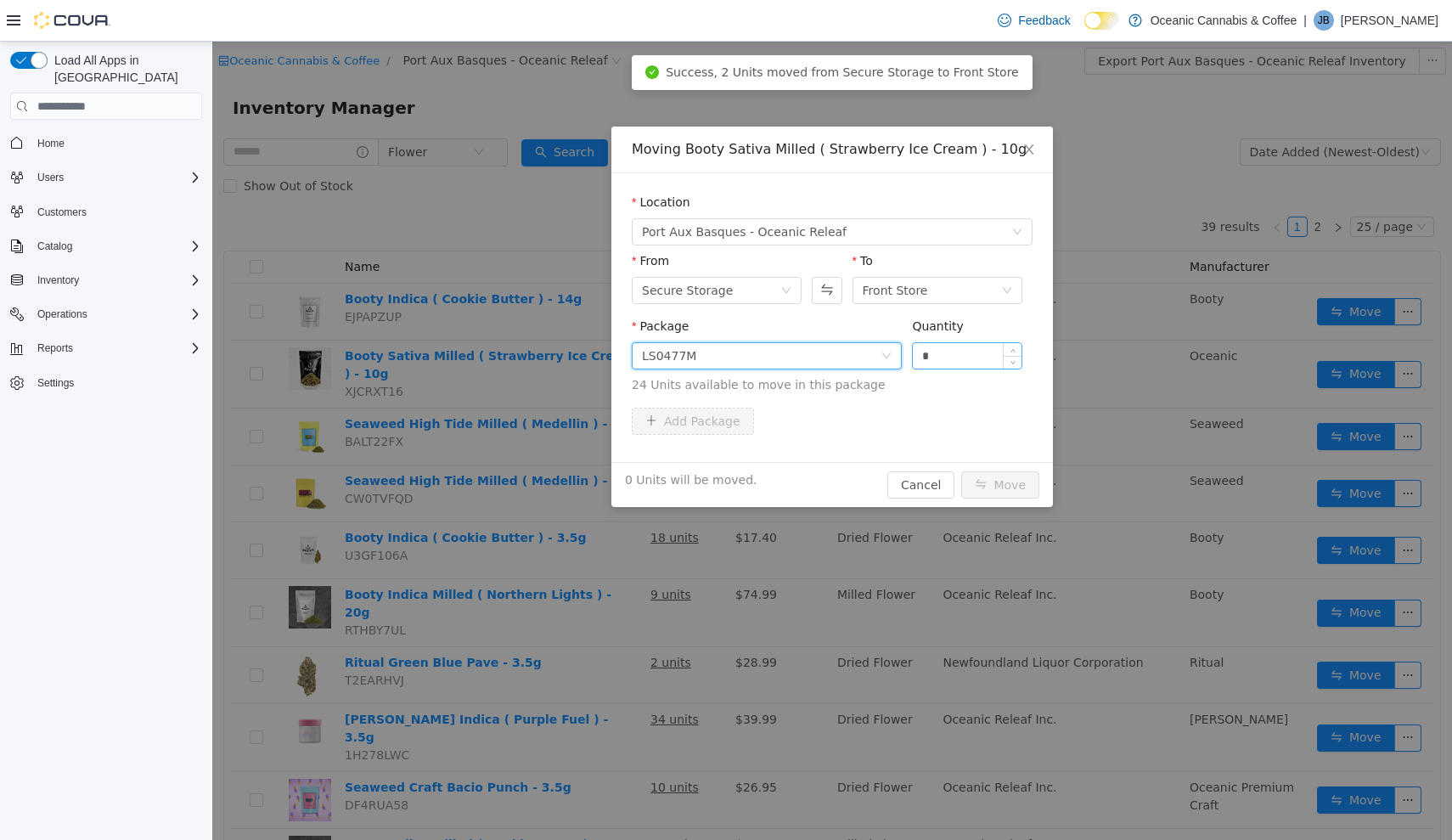
click at [974, 356] on input "*" at bounding box center [967, 356] width 109 height 26
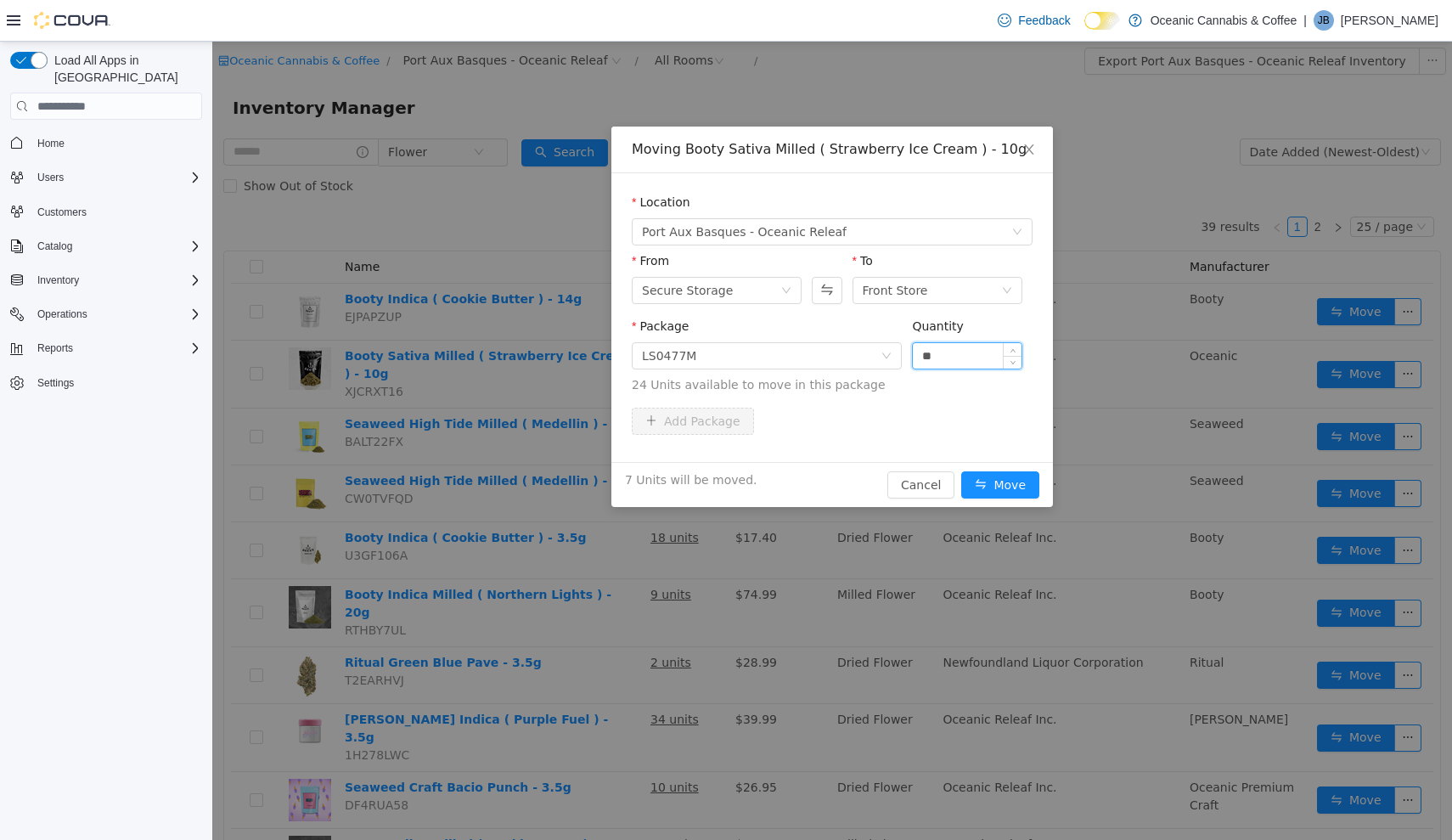
type input "**"
click at [1001, 485] on button "Move" at bounding box center [1000, 485] width 78 height 28
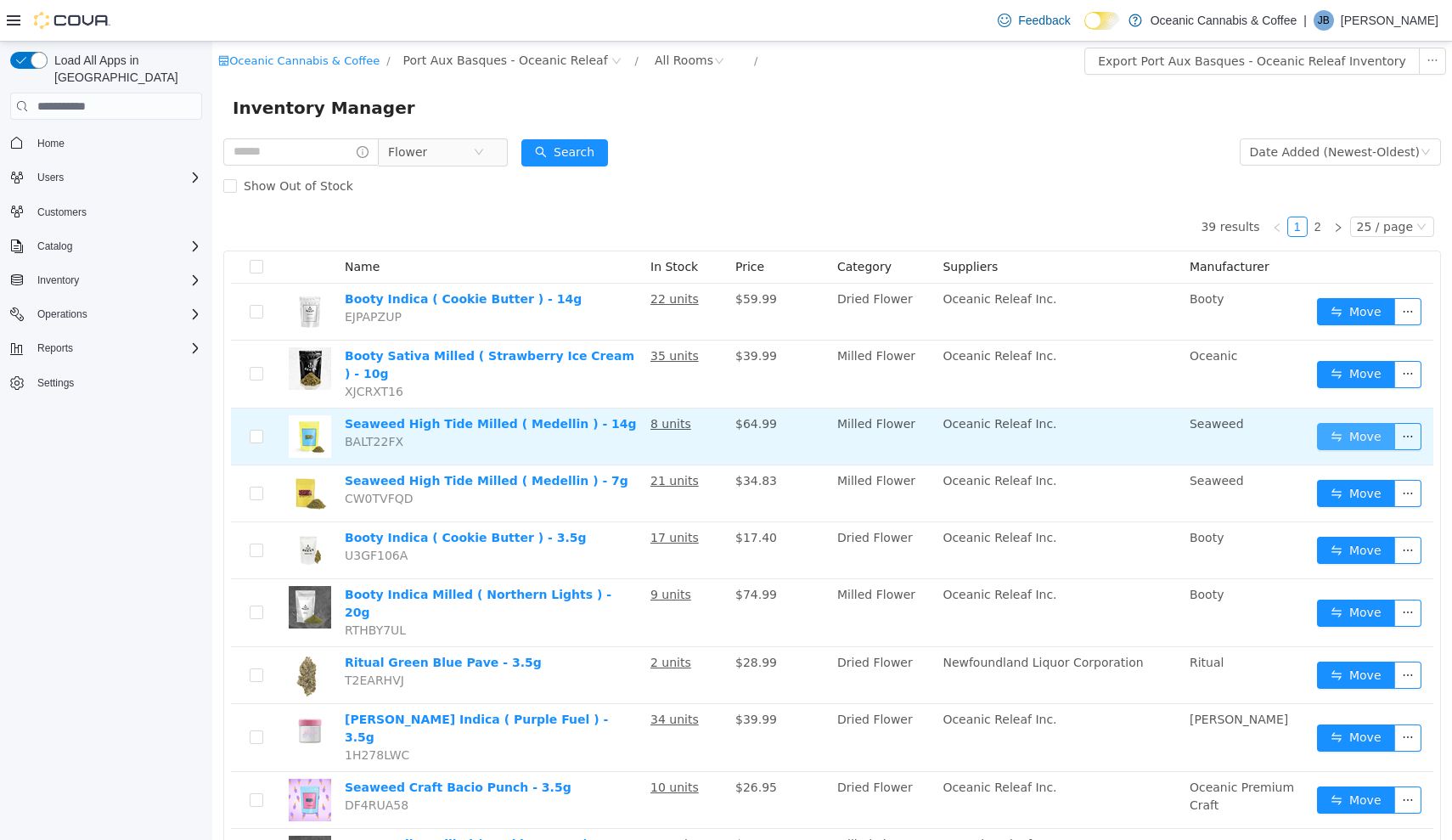
click at [1373, 422] on button "Move" at bounding box center [1355, 436] width 78 height 28
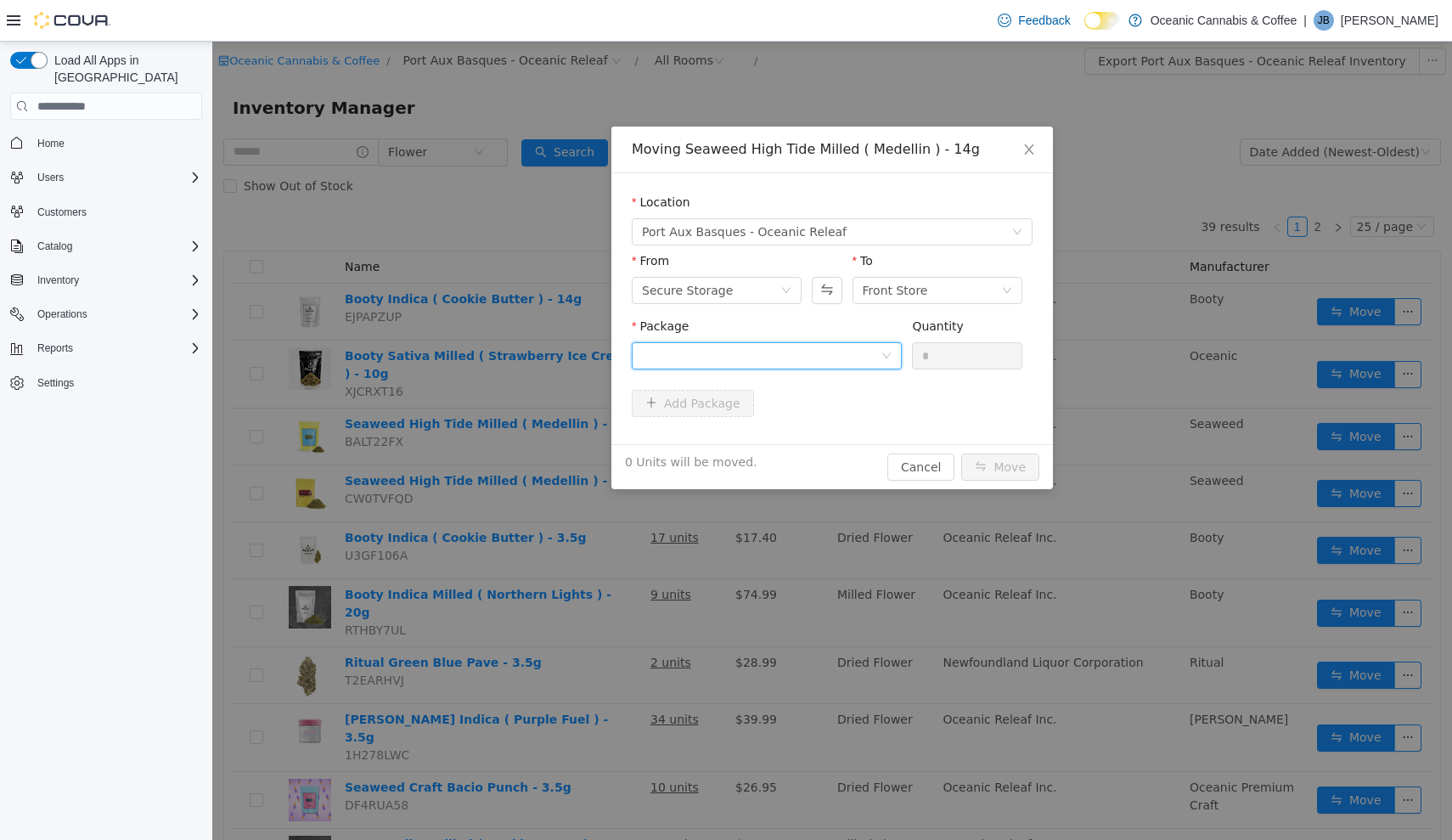
click at [828, 361] on div at bounding box center [761, 356] width 239 height 26
click at [810, 422] on li "ME0466M Quantity : 4 Units" at bounding box center [767, 426] width 270 height 45
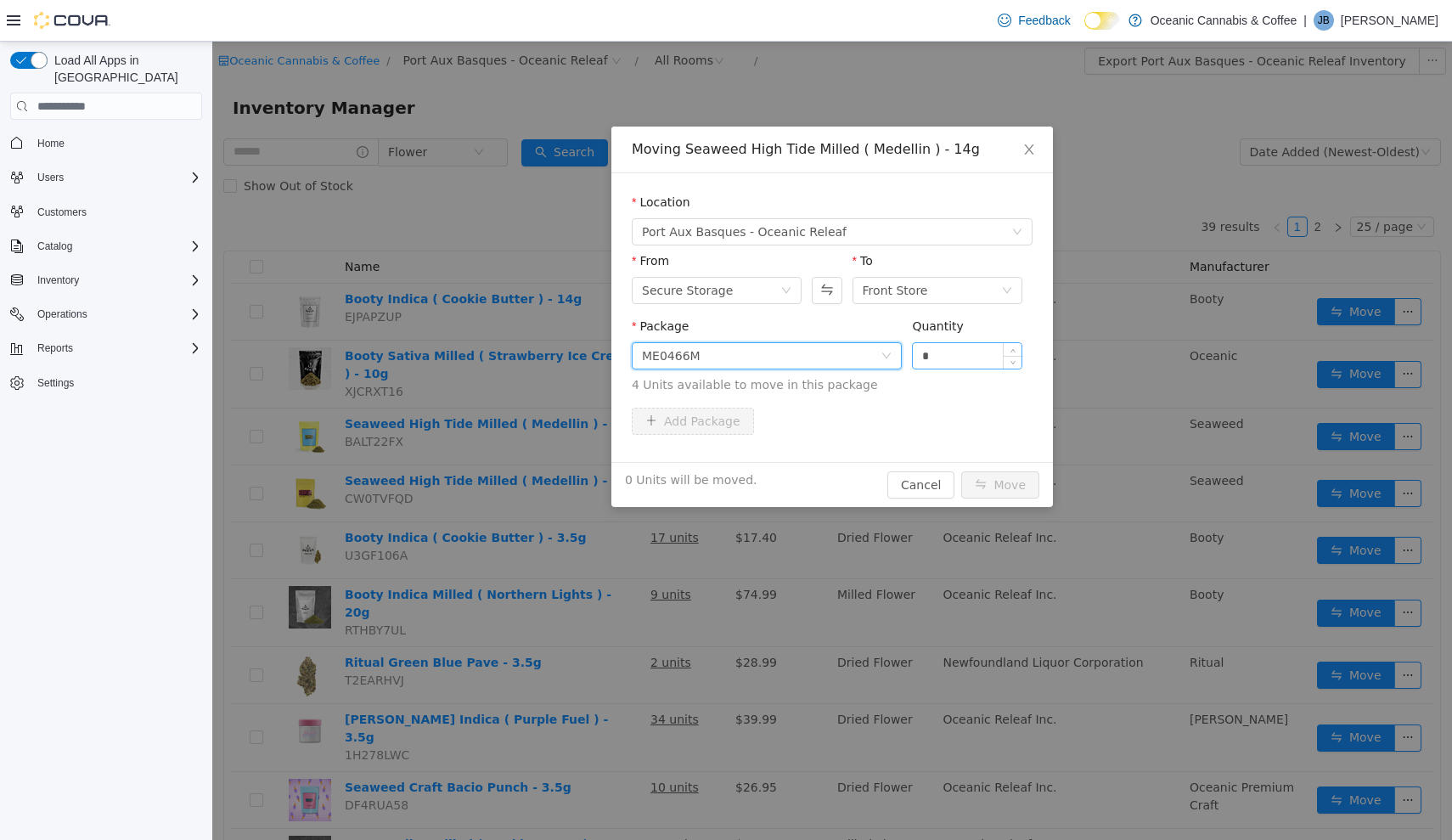
click at [950, 363] on input "*" at bounding box center [967, 356] width 109 height 26
type input "**"
click at [1001, 485] on button "Move" at bounding box center [1000, 485] width 78 height 28
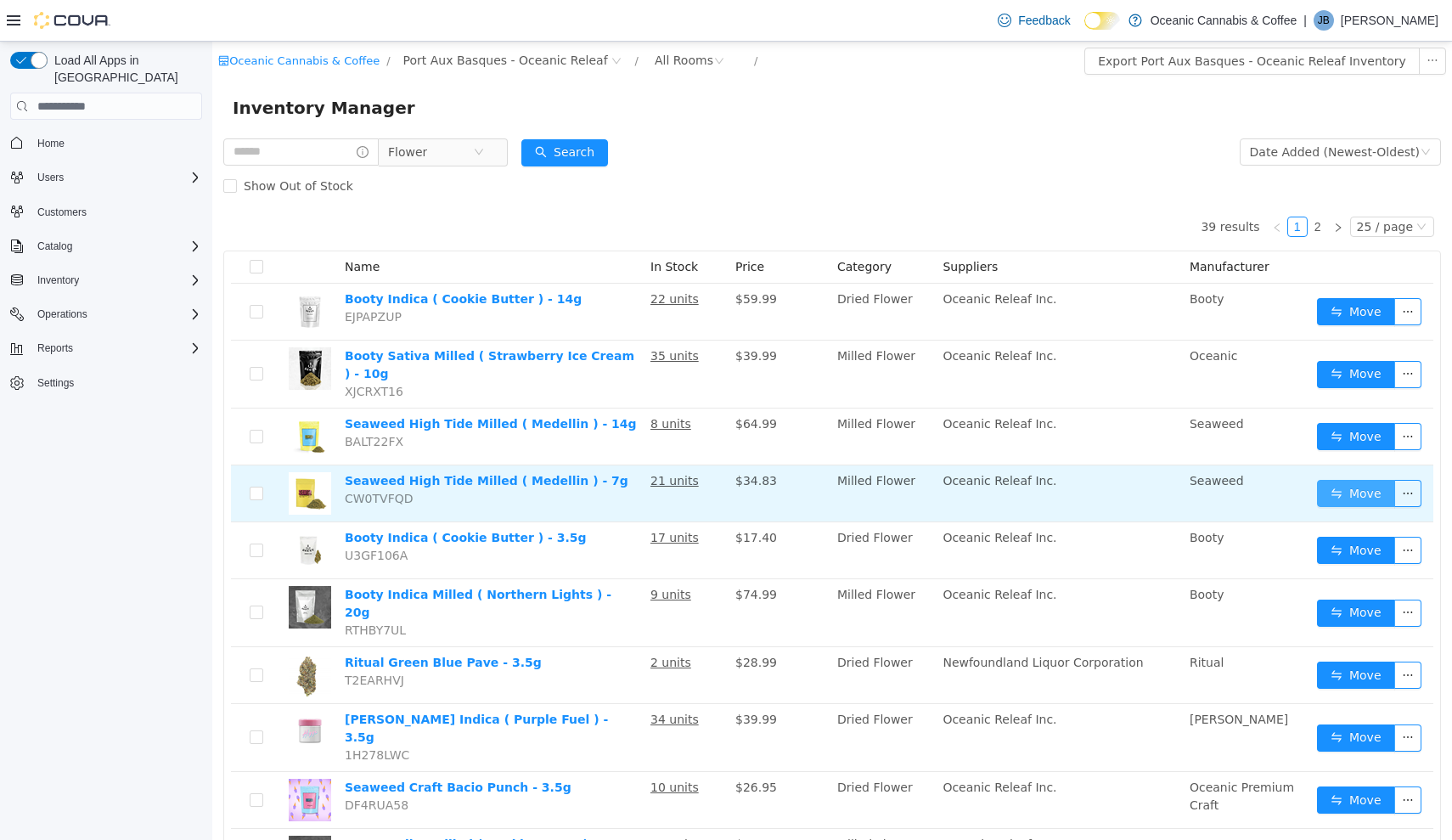
click at [1332, 480] on button "Move" at bounding box center [1355, 494] width 78 height 28
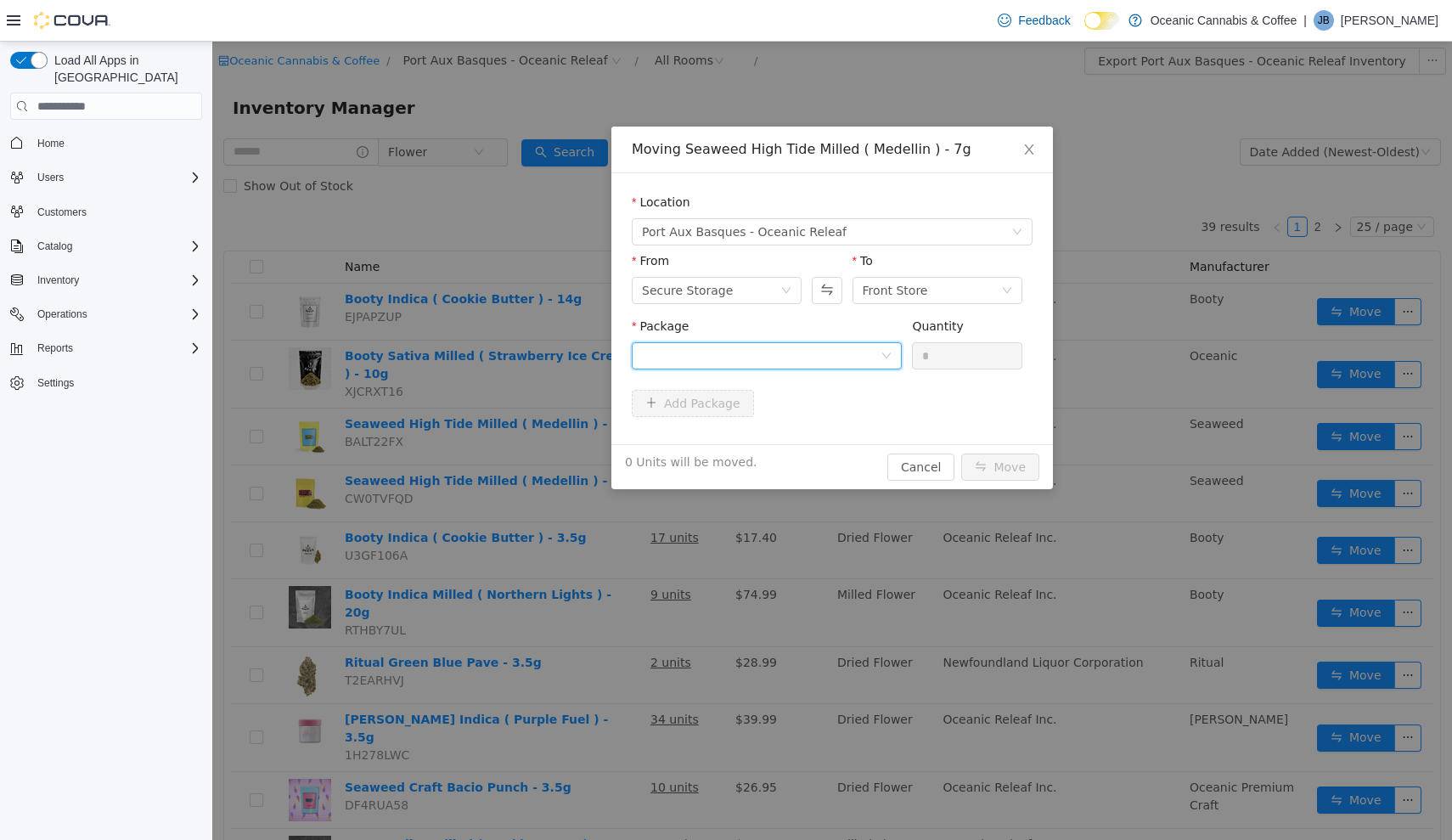
click at [863, 364] on div at bounding box center [761, 356] width 239 height 26
click at [845, 416] on li "ME0466M Quantity : 11 Units" at bounding box center [767, 426] width 270 height 45
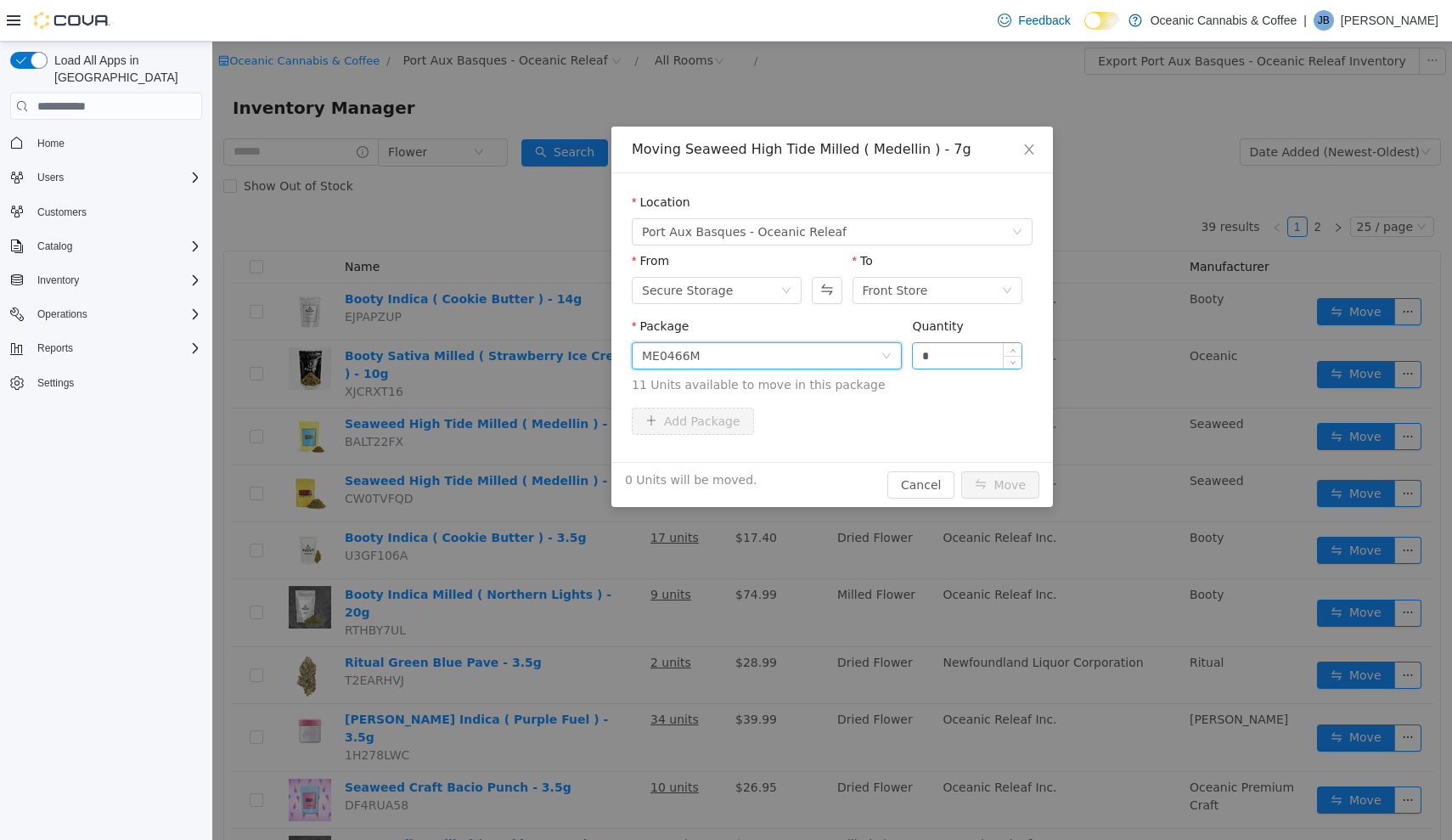
click at [954, 355] on input "*" at bounding box center [967, 356] width 109 height 26
type input "**"
click at [1001, 485] on button "Move" at bounding box center [1000, 485] width 78 height 28
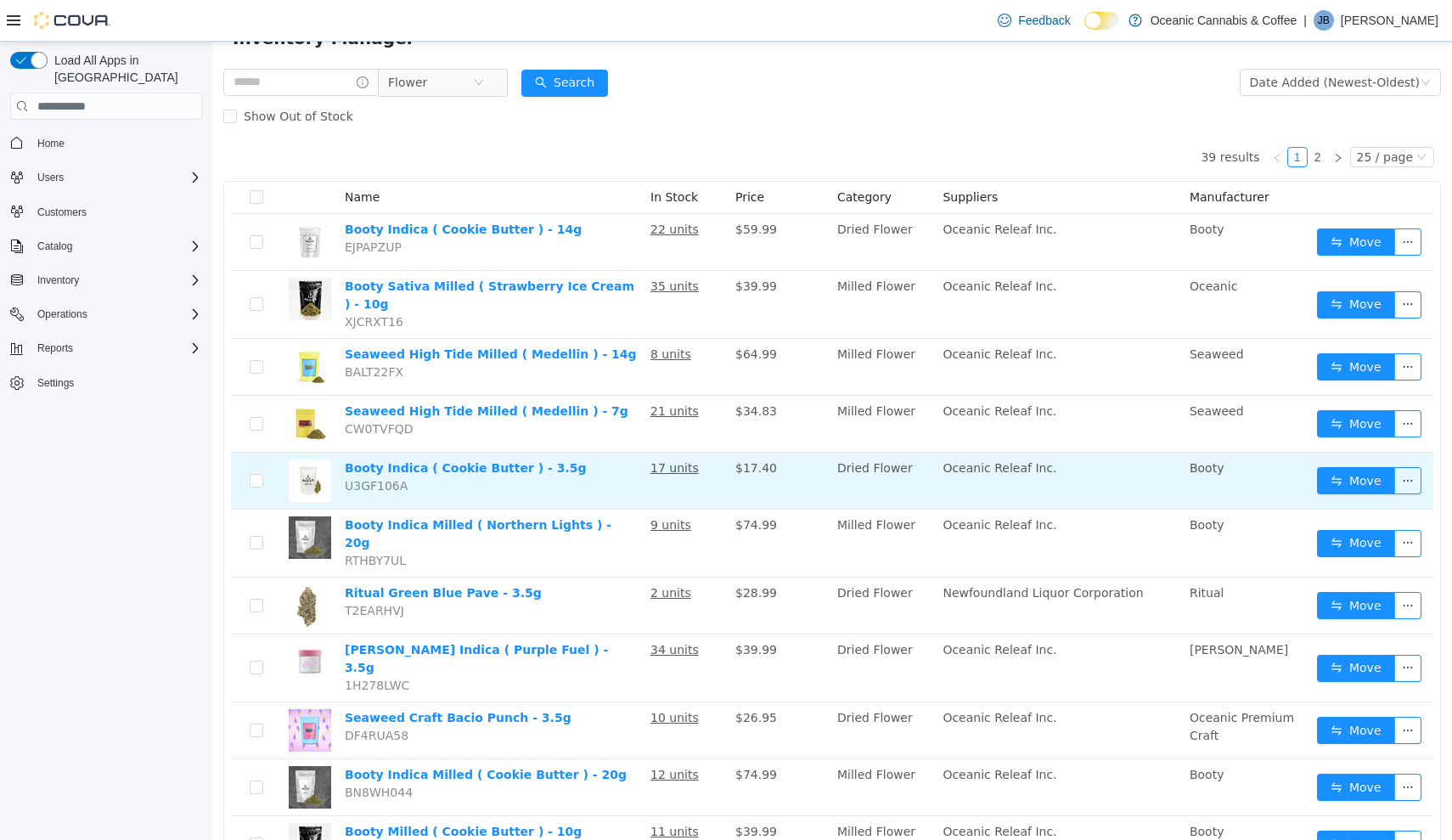
scroll to position [97, 0]
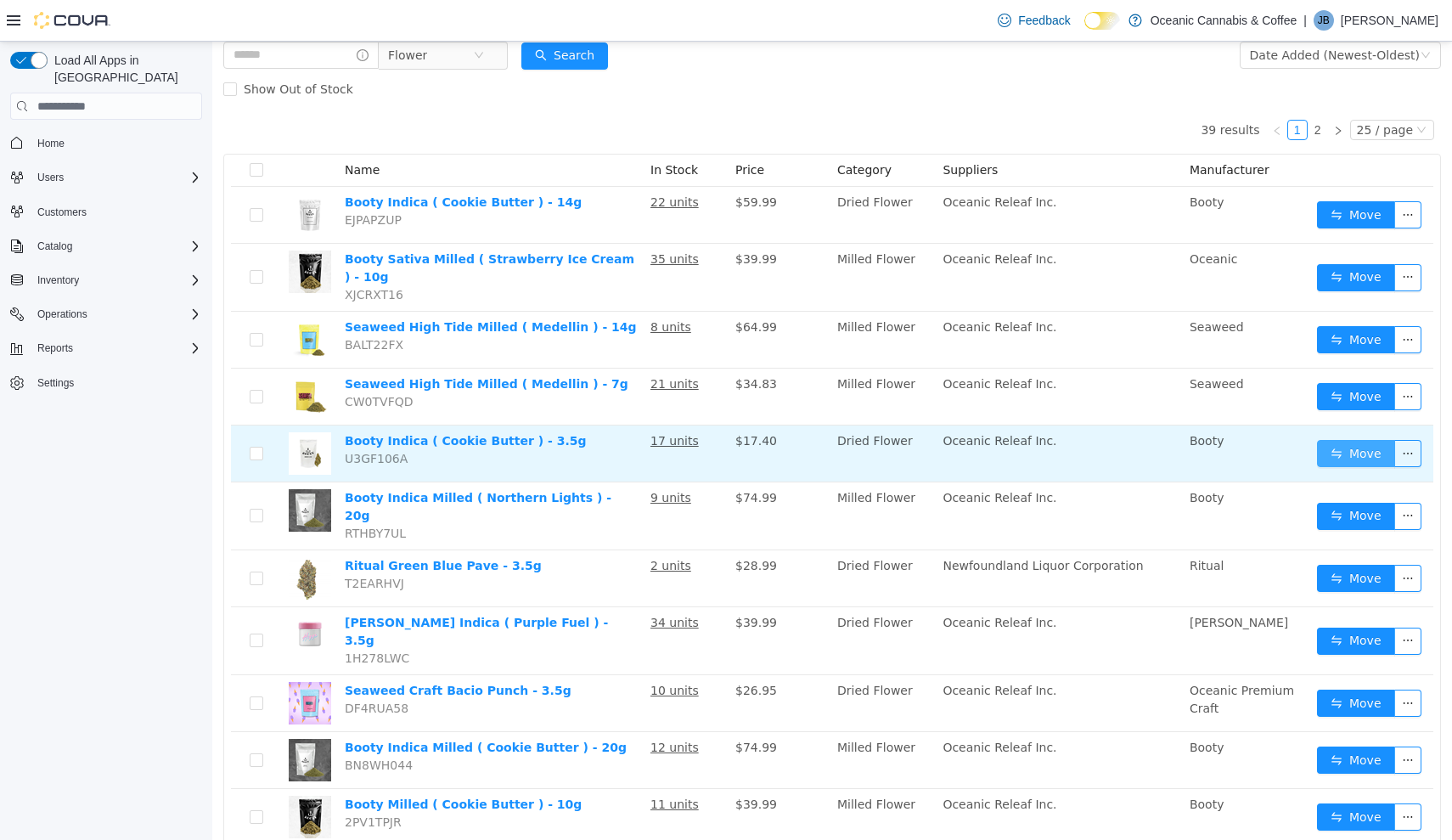
click at [1350, 440] on button "Move" at bounding box center [1355, 454] width 78 height 28
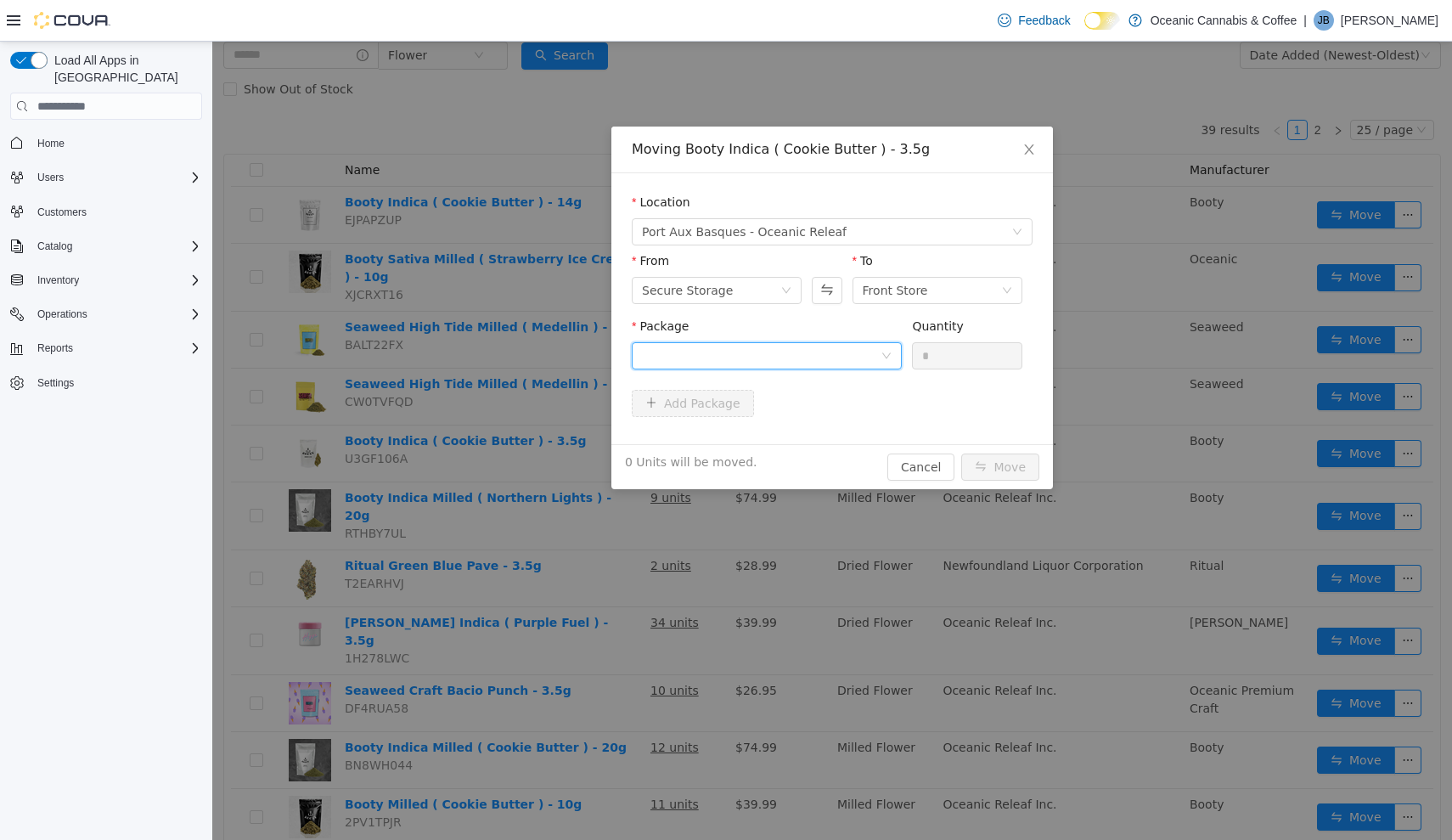
click at [882, 361] on icon "icon: down" at bounding box center [886, 356] width 10 height 12
click at [859, 416] on li "[DATE] Quantity : 12 Units" at bounding box center [767, 426] width 270 height 45
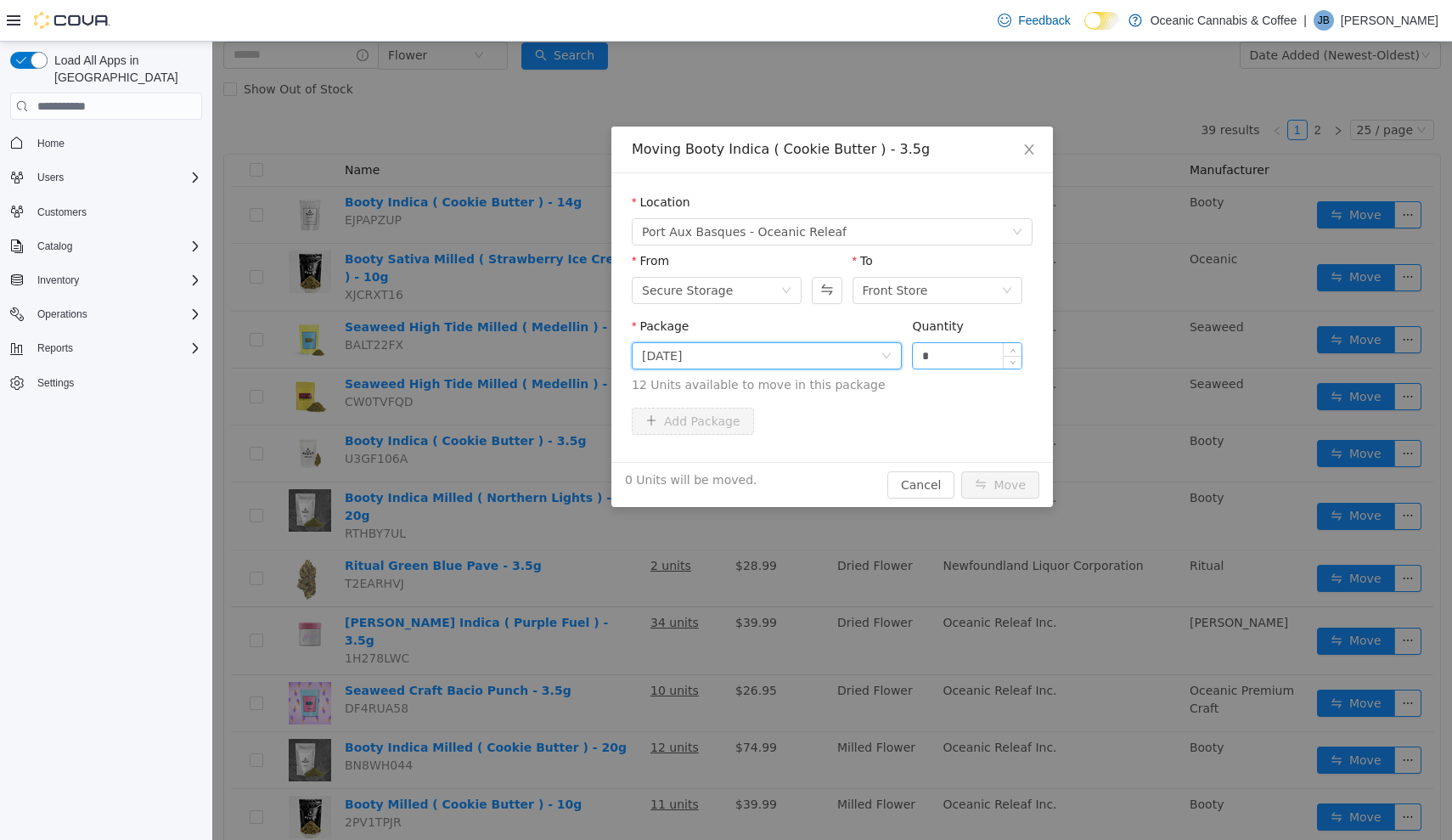
click at [980, 350] on input "*" at bounding box center [967, 356] width 109 height 26
type input "***"
click at [1001, 485] on button "Move" at bounding box center [1000, 485] width 78 height 28
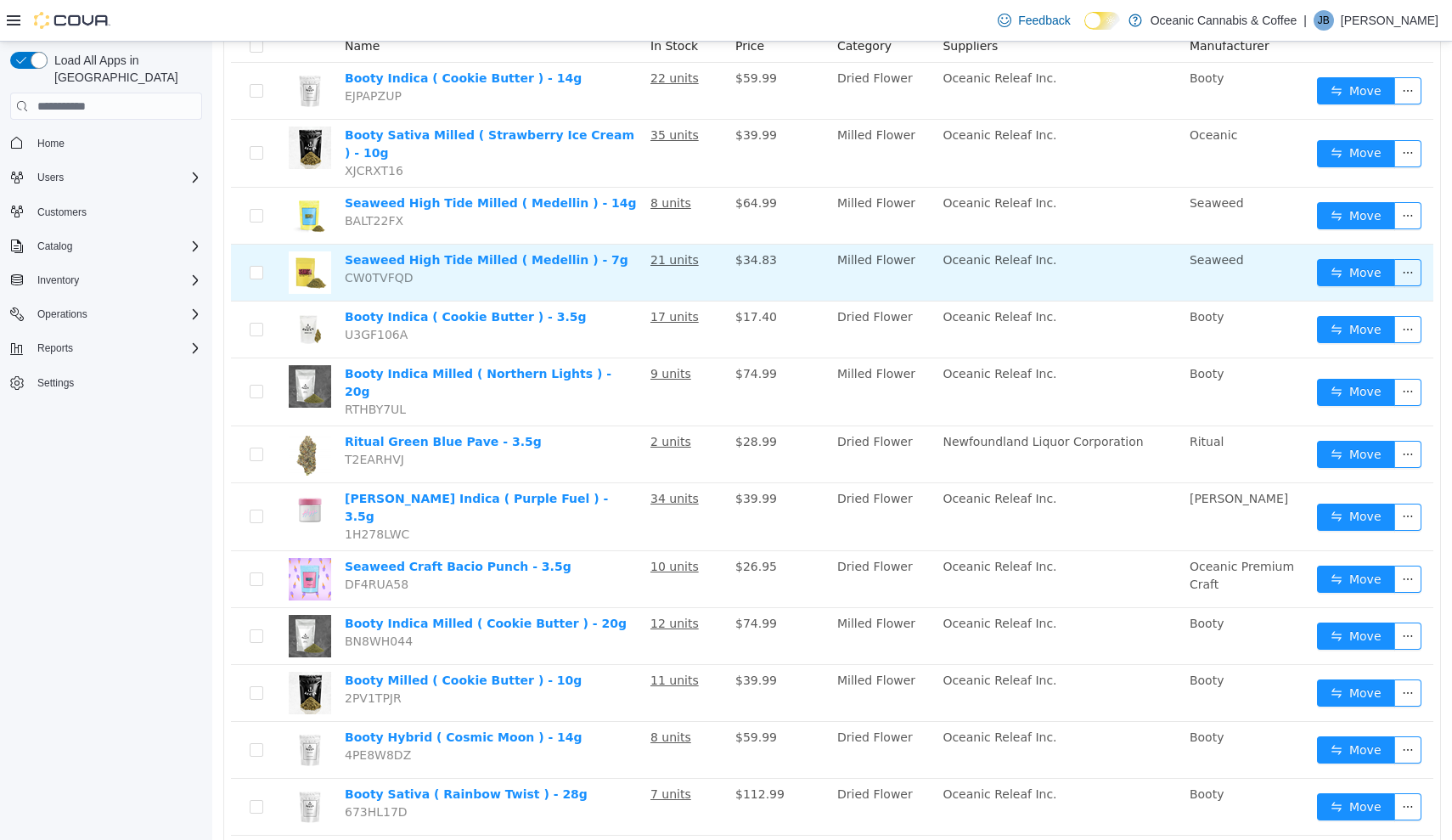
scroll to position [238, 0]
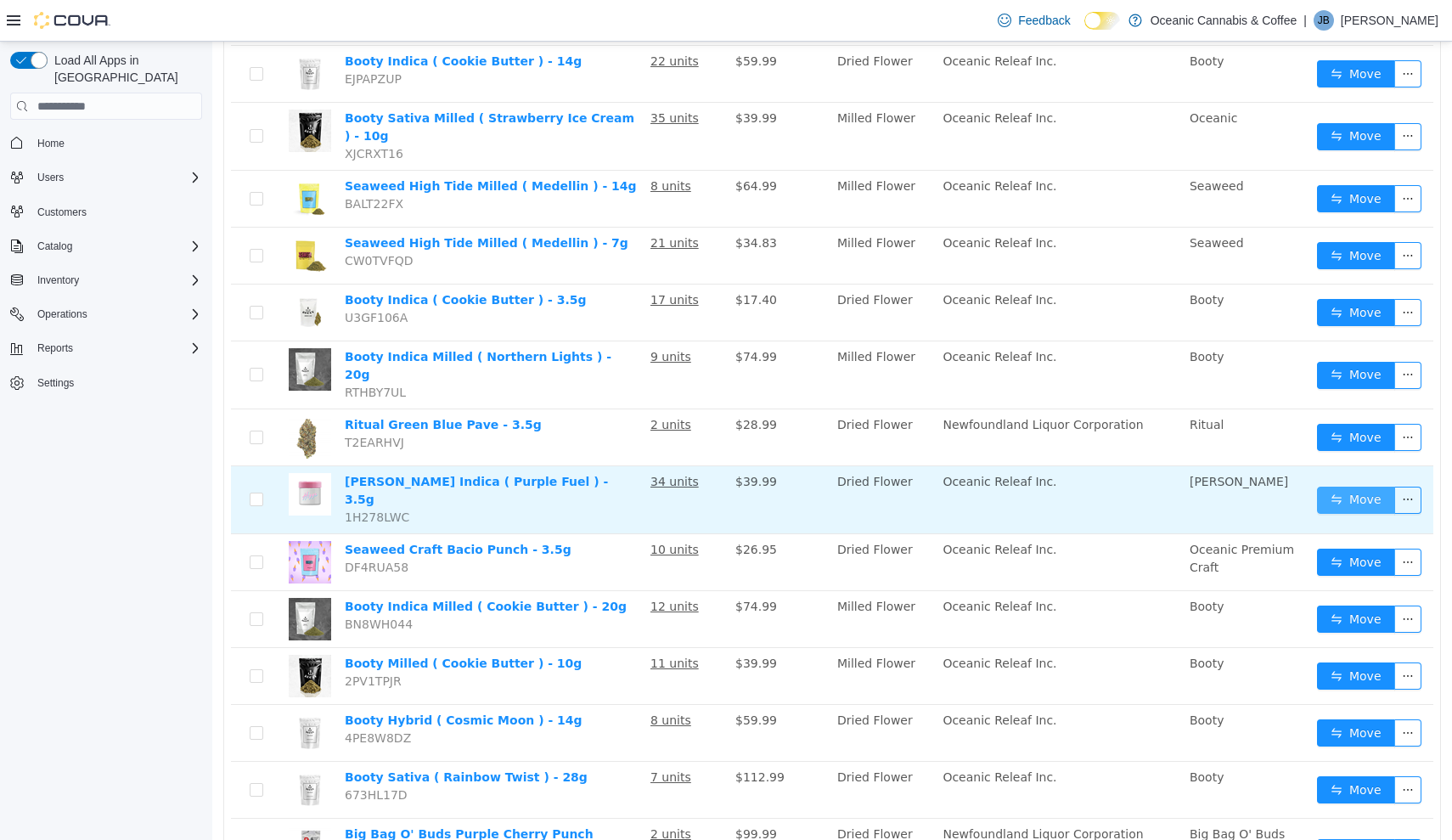
click at [1365, 487] on button "Move" at bounding box center [1355, 500] width 78 height 28
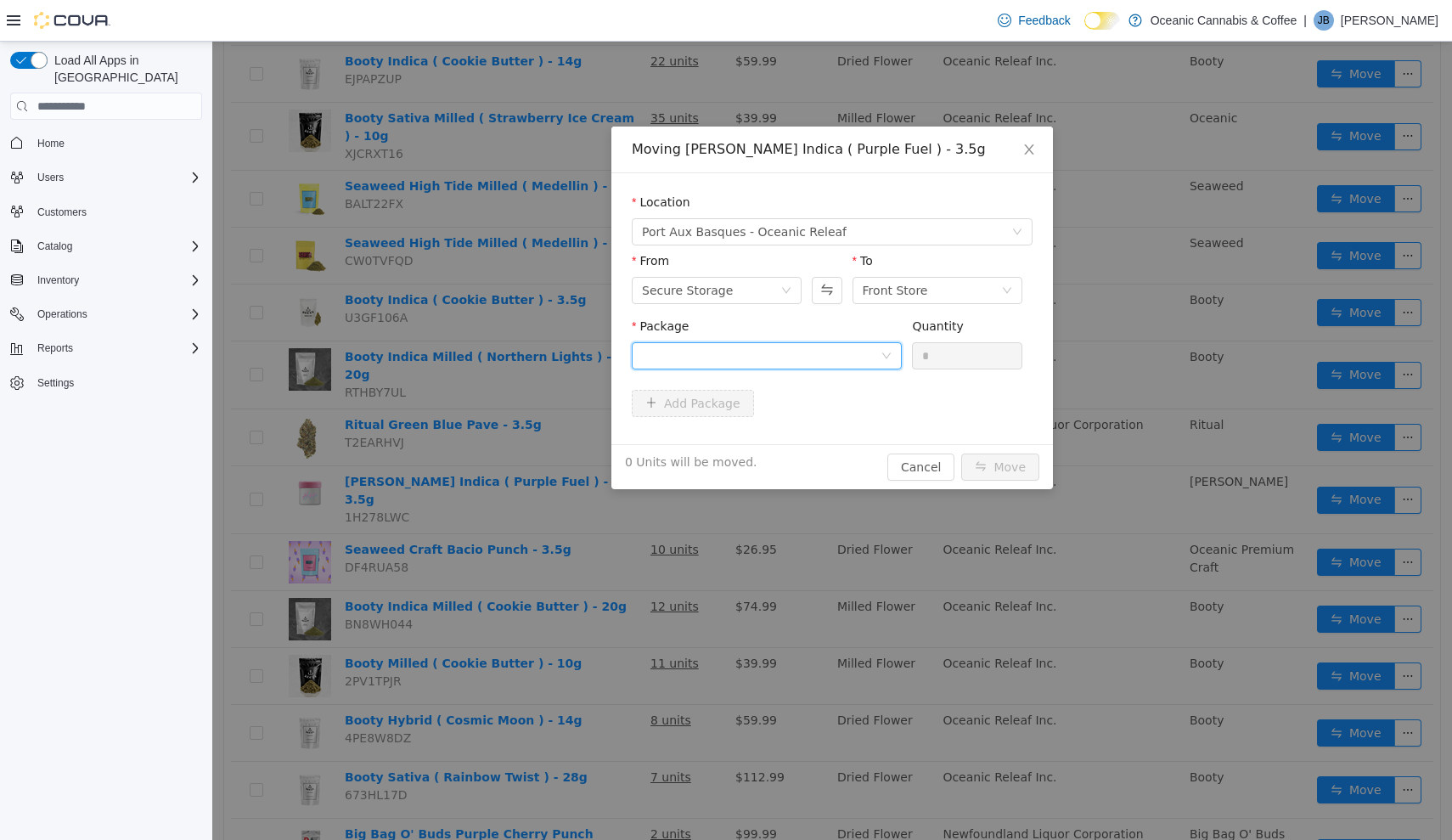
click at [877, 364] on div at bounding box center [761, 356] width 239 height 26
click at [846, 420] on li "PF0471 Quantity : 33 Units" at bounding box center [767, 426] width 270 height 45
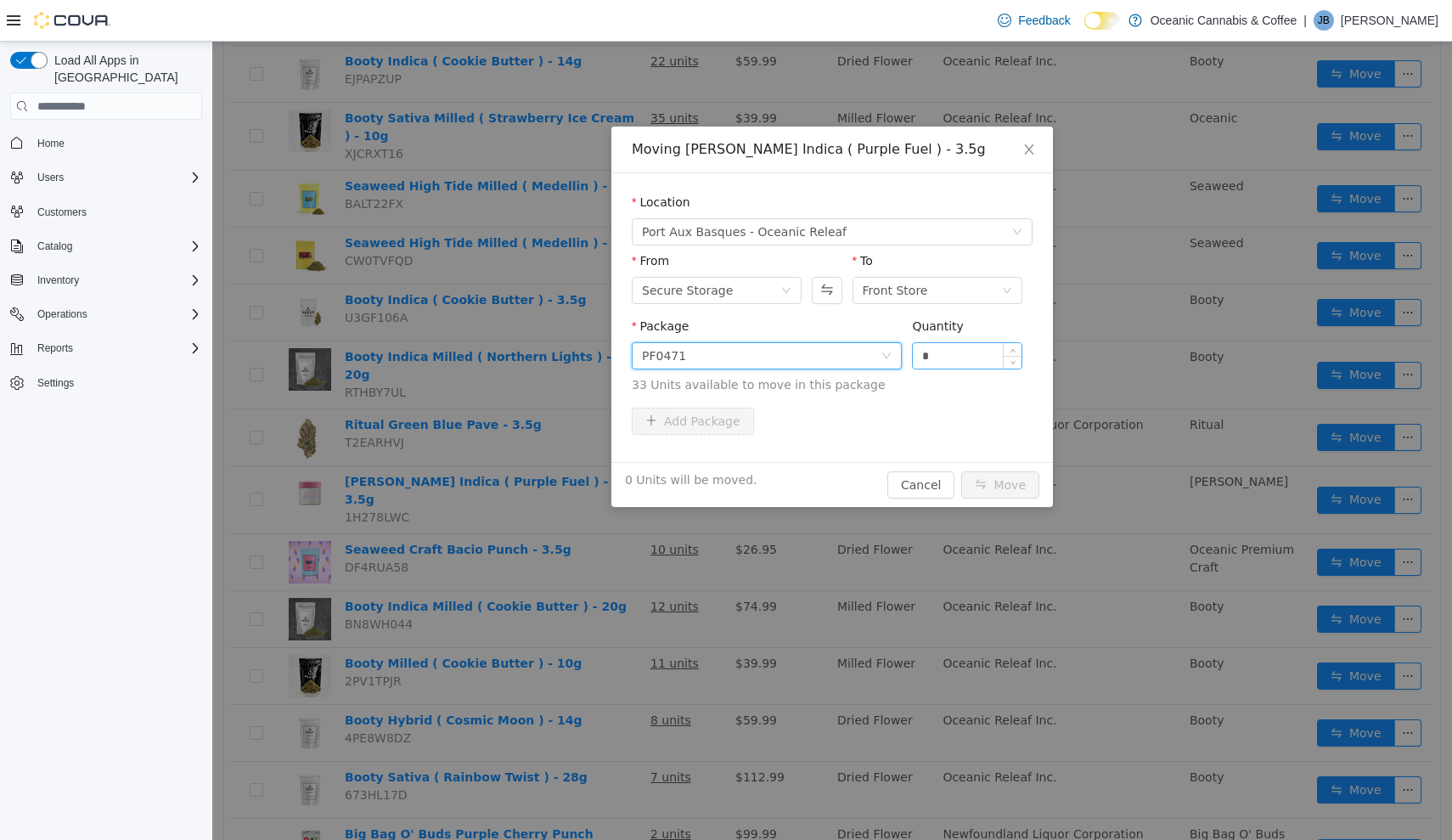
click at [966, 358] on input "*" at bounding box center [967, 356] width 109 height 26
type input "**"
click at [1001, 485] on button "Move" at bounding box center [1000, 485] width 78 height 28
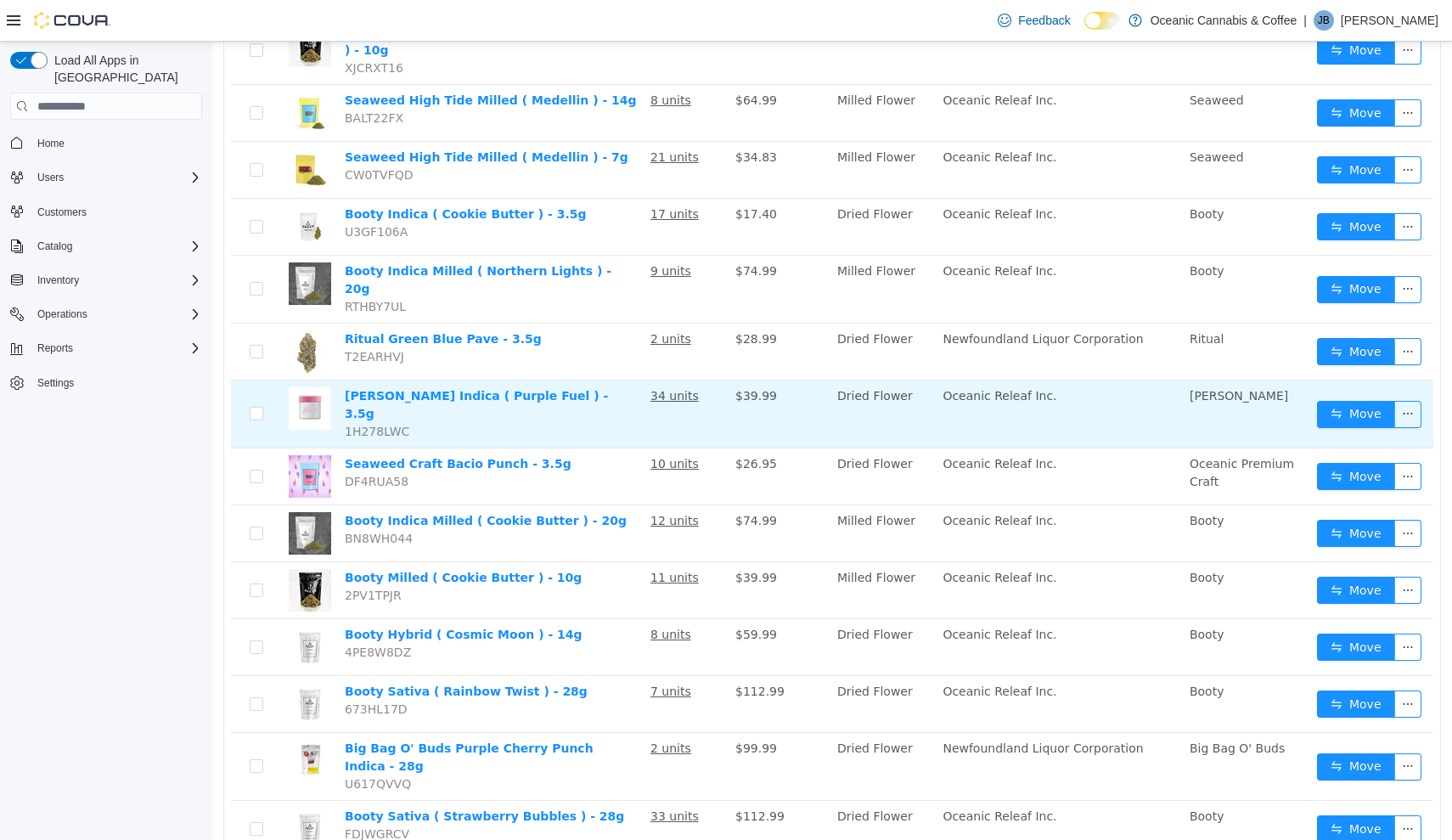
scroll to position [328, 0]
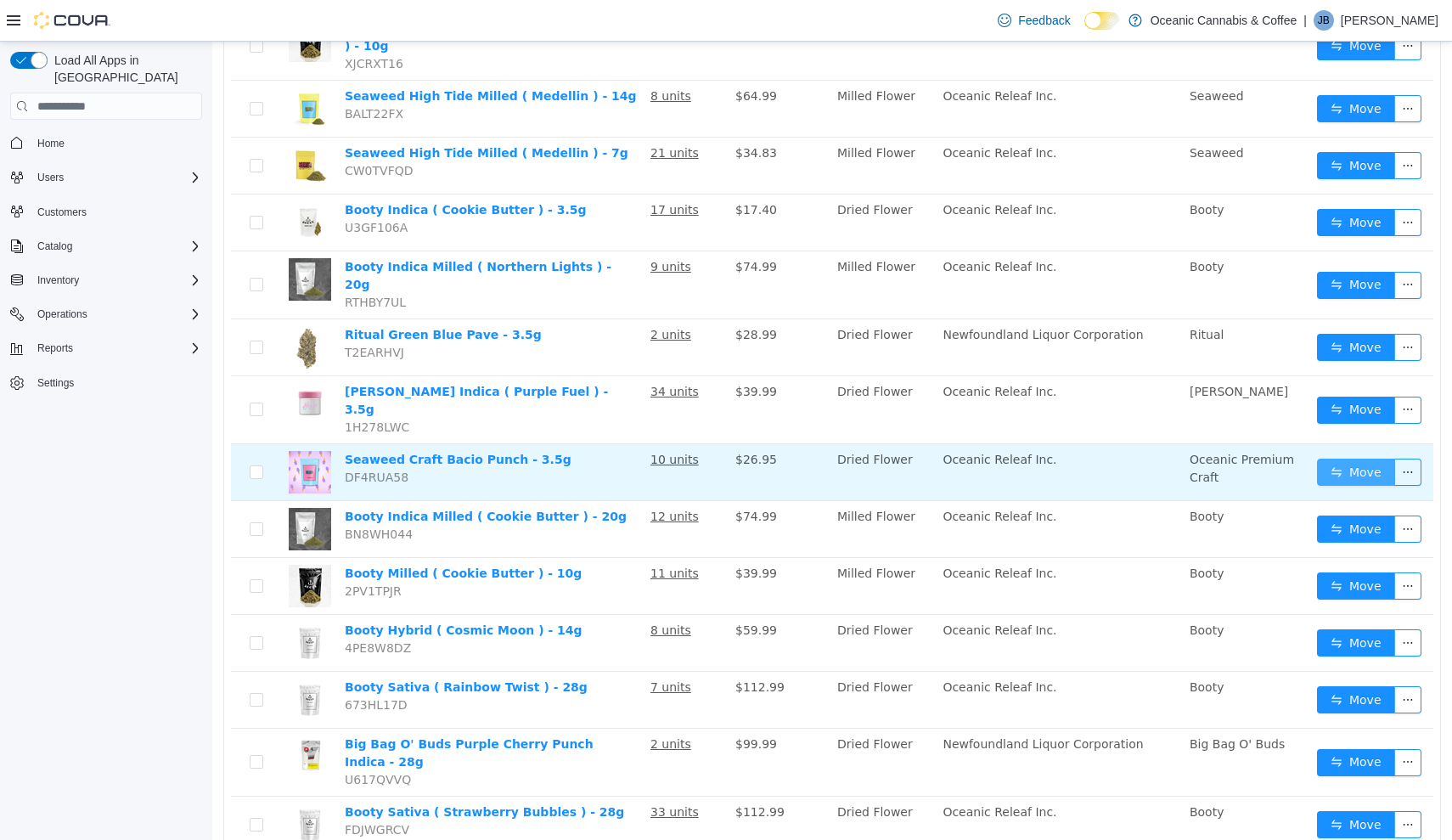
click at [1347, 458] on button "Move" at bounding box center [1355, 472] width 78 height 28
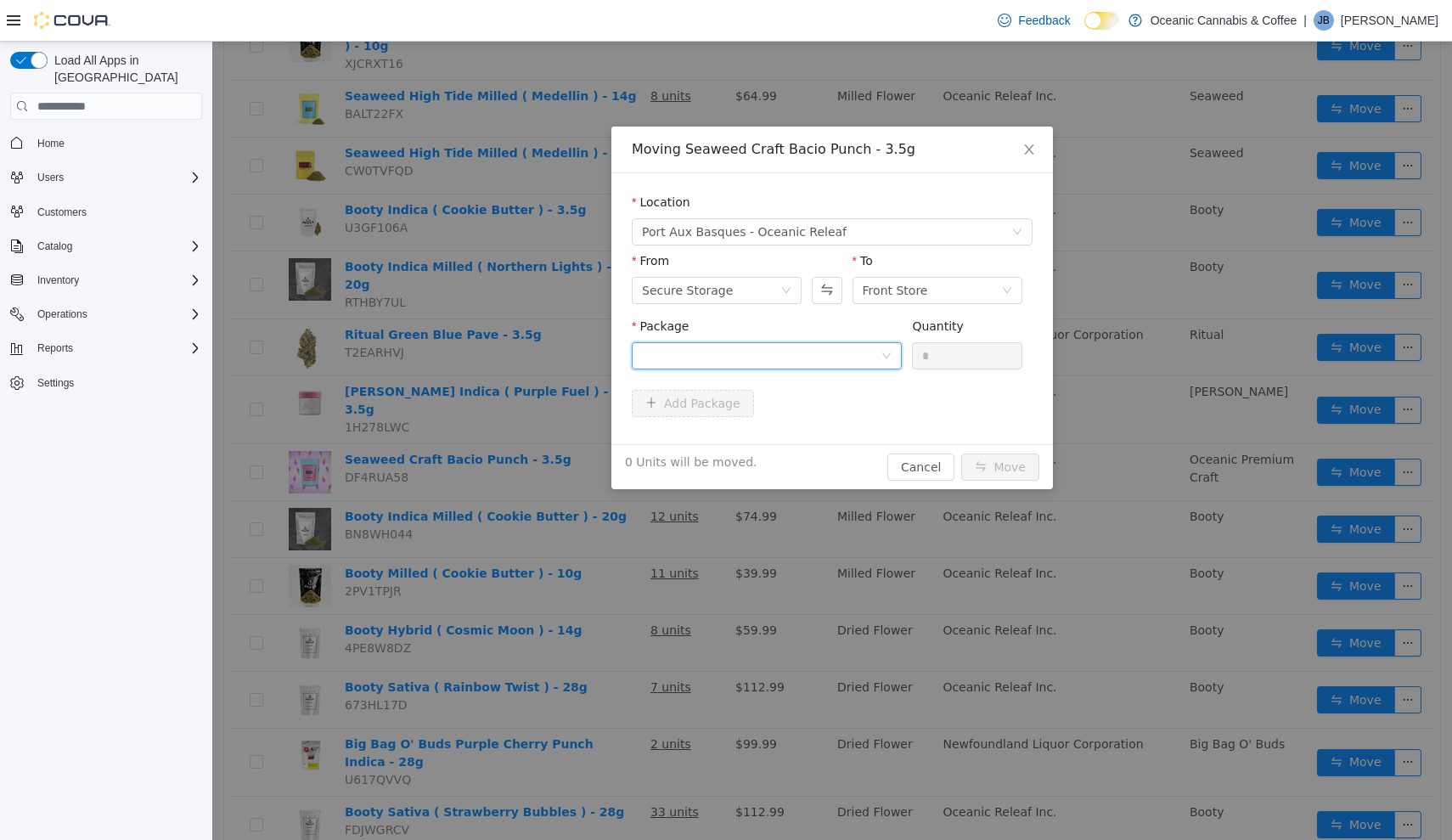
click at [784, 348] on div at bounding box center [761, 356] width 239 height 26
click at [792, 431] on li "BP0376 Quantity : 6 Units" at bounding box center [767, 426] width 270 height 45
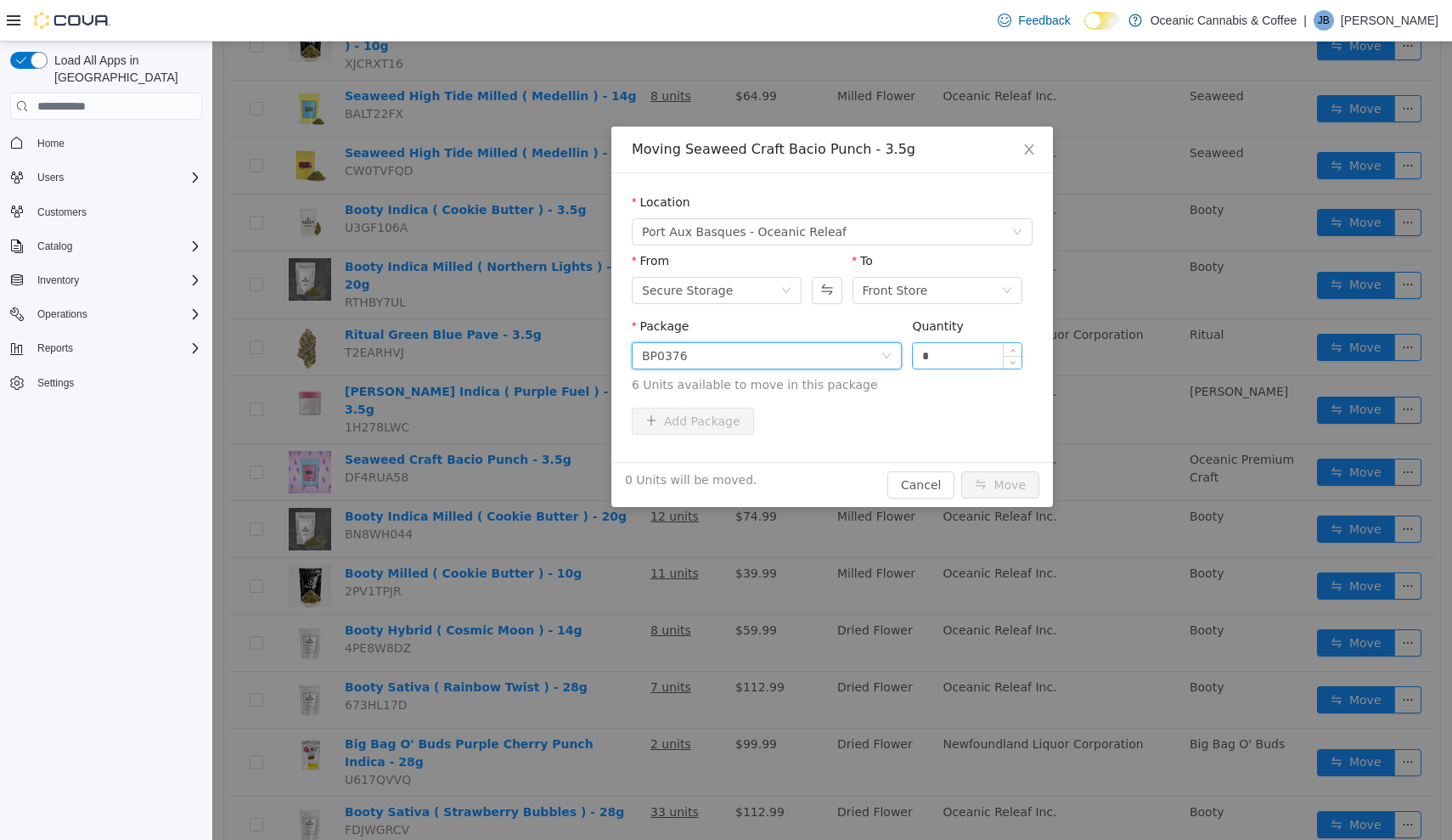
click at [994, 359] on input "*" at bounding box center [967, 356] width 109 height 26
type input "**"
click at [1001, 485] on button "Move" at bounding box center [1000, 485] width 78 height 28
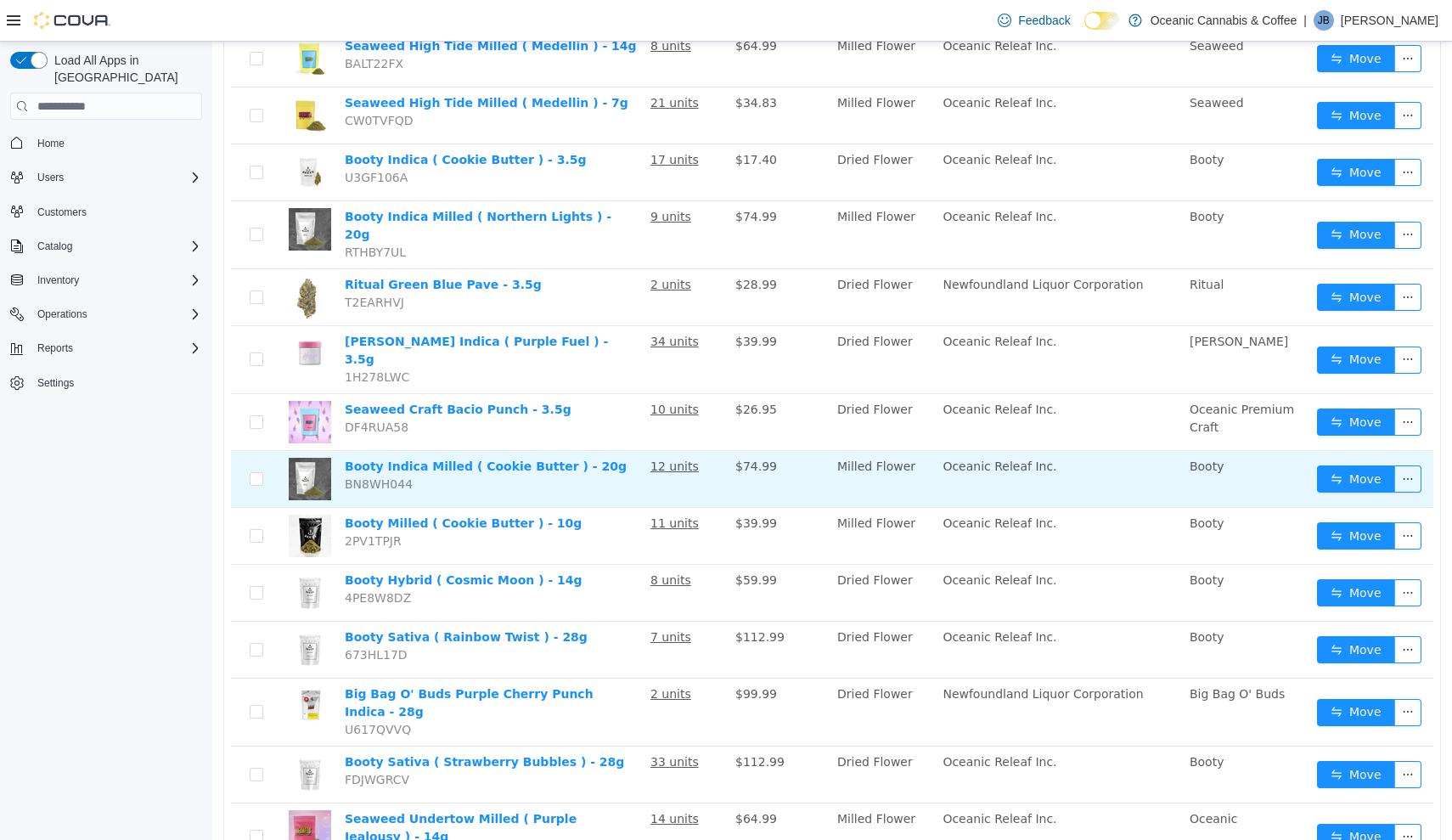
scroll to position [395, 0]
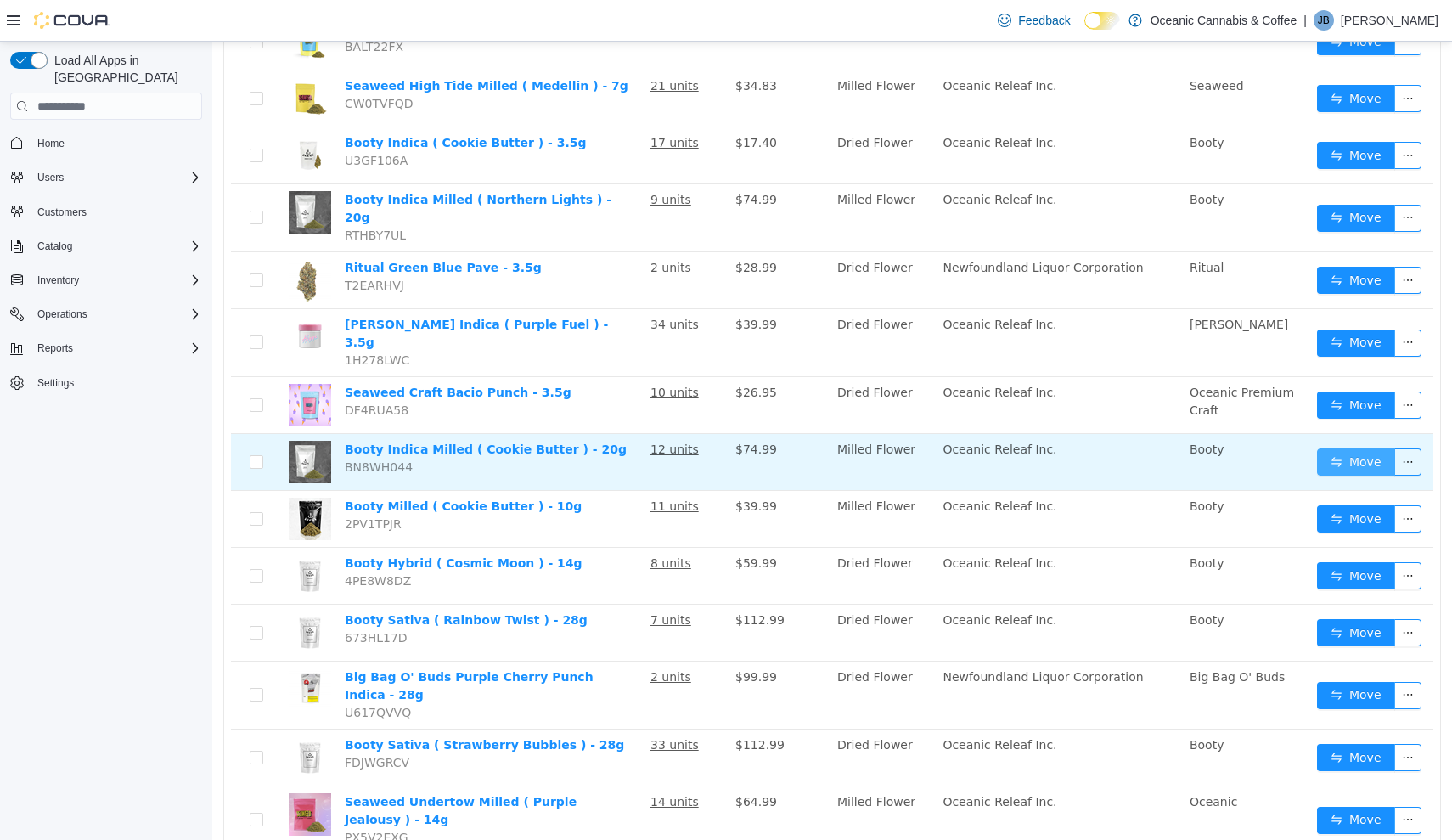
click at [1351, 448] on button "Move" at bounding box center [1355, 462] width 78 height 28
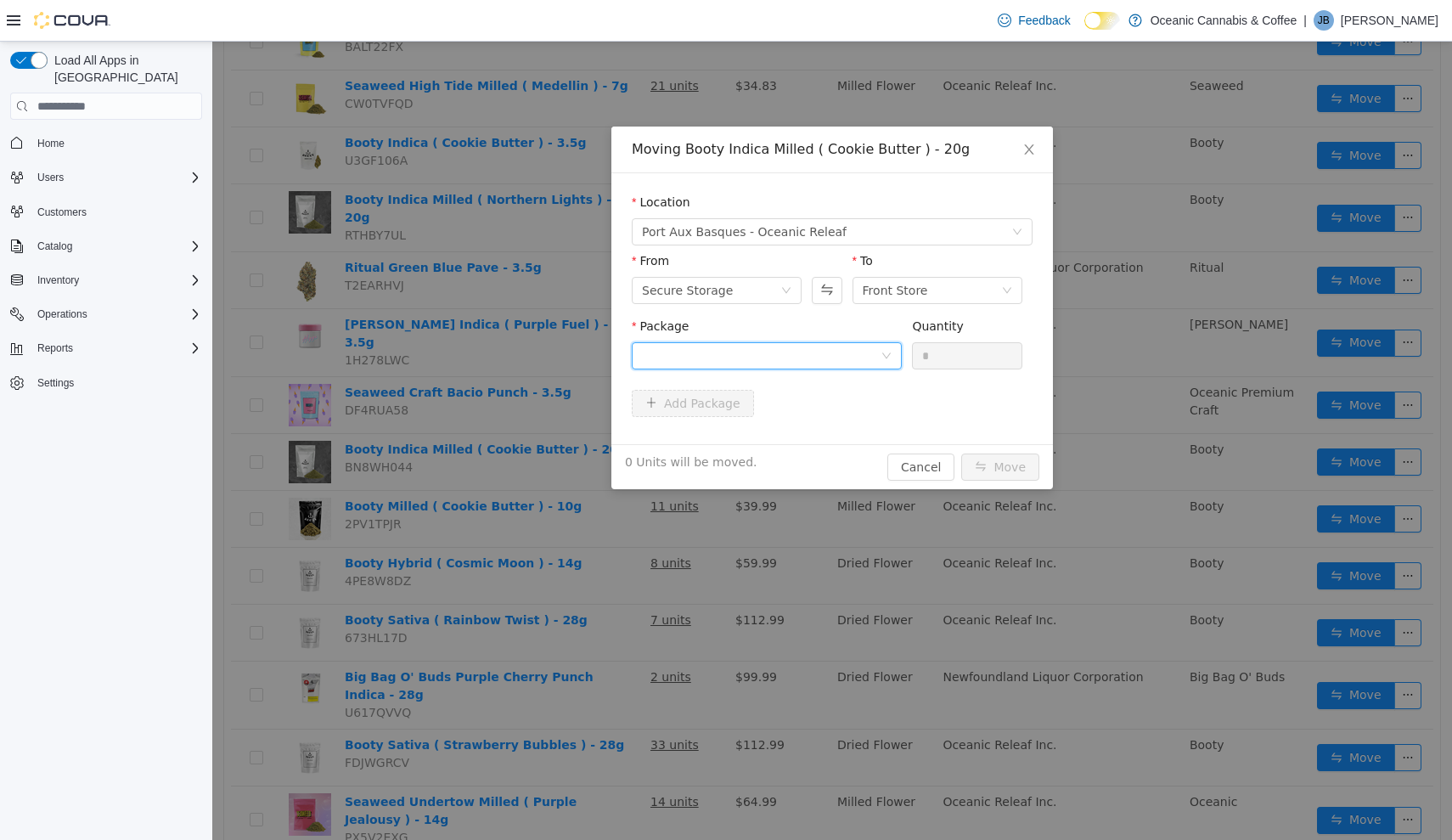
click at [804, 354] on div at bounding box center [761, 356] width 239 height 26
click at [811, 417] on li "[DATE] Quantity : 8 Units" at bounding box center [767, 426] width 270 height 45
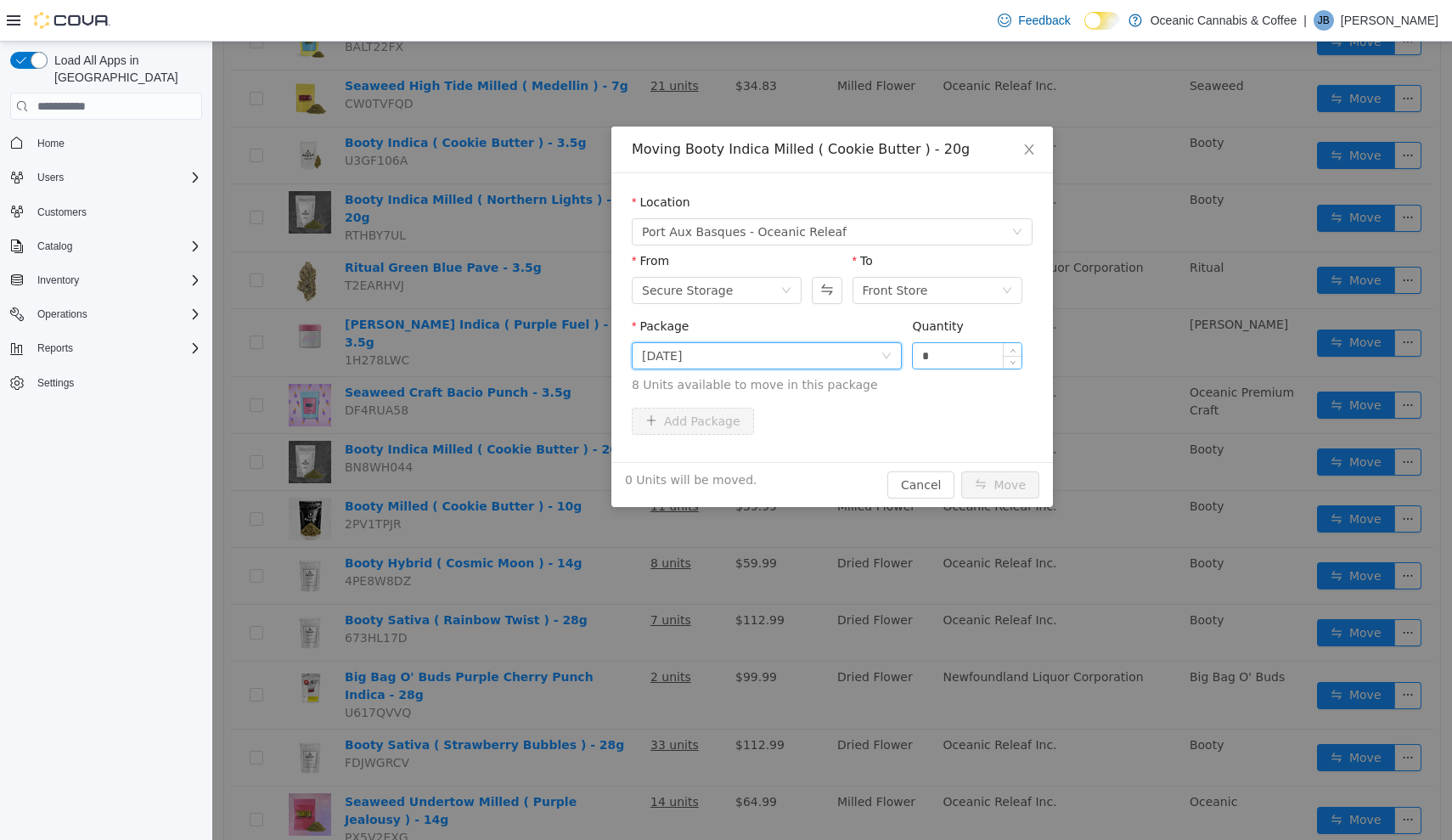
click at [975, 360] on input "*" at bounding box center [967, 356] width 109 height 26
type input "**"
click at [1001, 485] on button "Move" at bounding box center [1000, 485] width 78 height 28
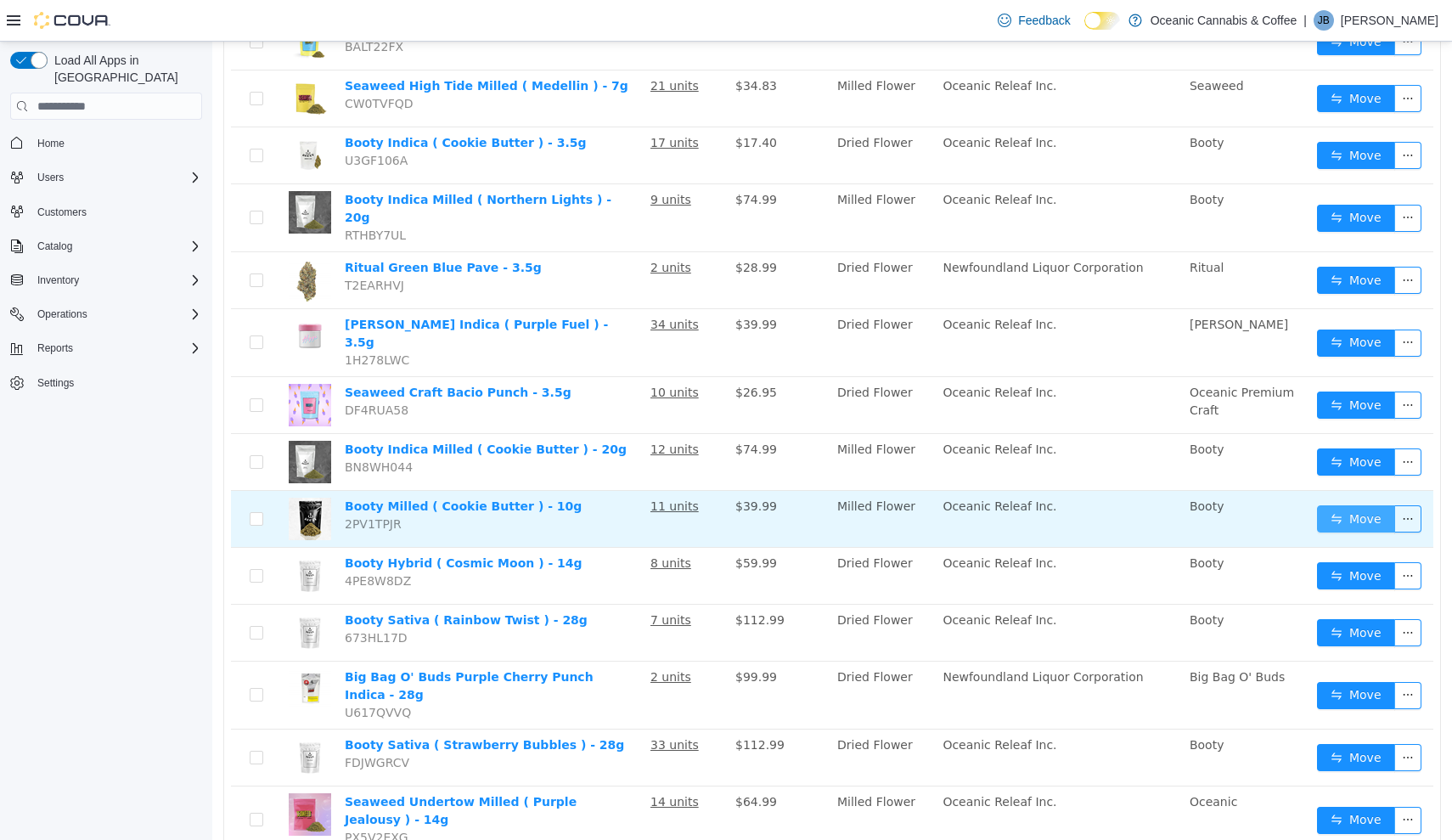
click at [1343, 505] on button "Move" at bounding box center [1355, 519] width 78 height 28
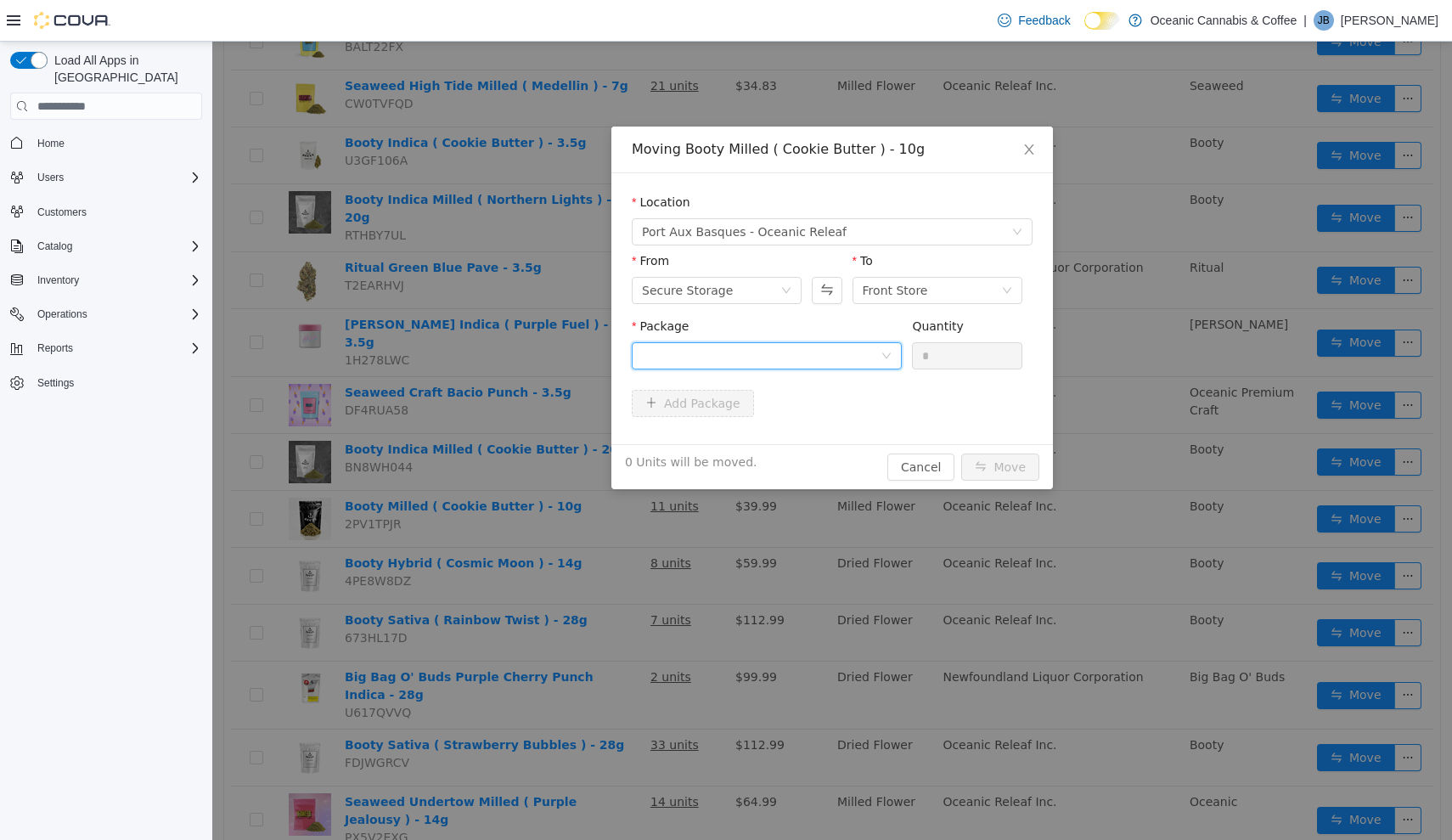
click at [874, 348] on div at bounding box center [761, 356] width 239 height 26
click at [859, 411] on li "[DATE] Quantity : 4 Units" at bounding box center [767, 426] width 270 height 45
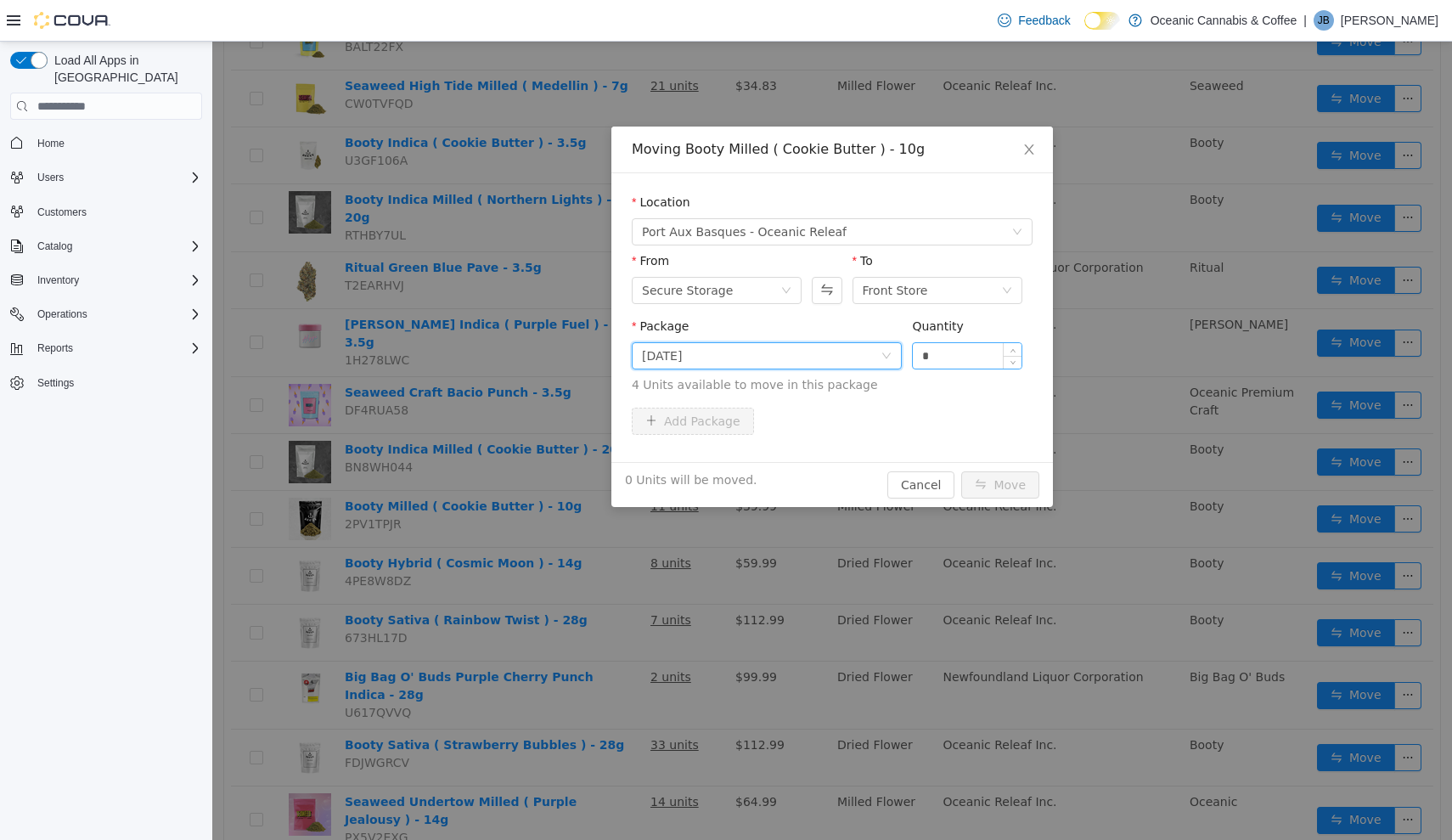
click at [956, 360] on input "*" at bounding box center [967, 356] width 109 height 26
type input "**"
click at [1001, 485] on button "Move" at bounding box center [1000, 485] width 78 height 28
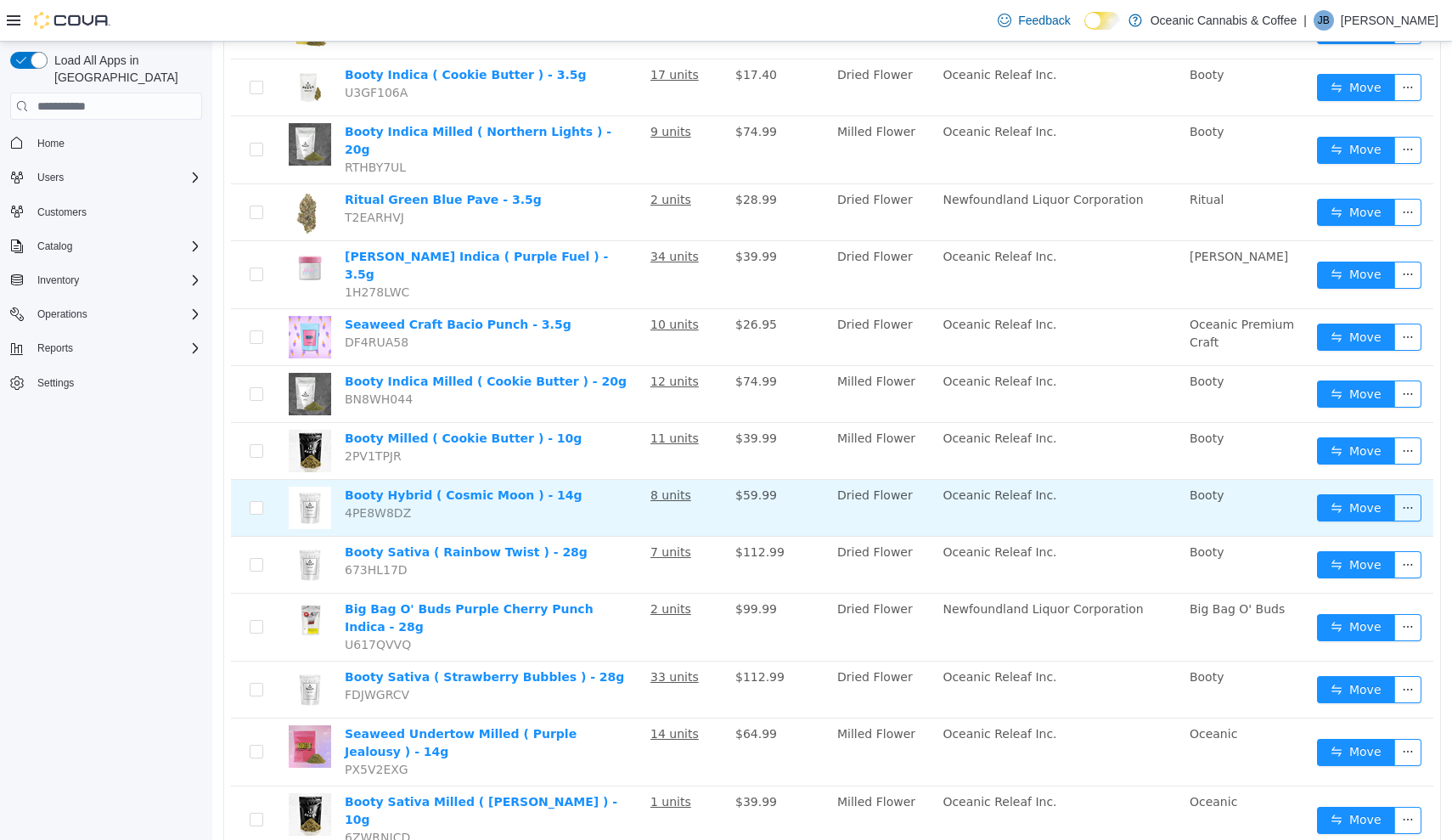
scroll to position [465, 0]
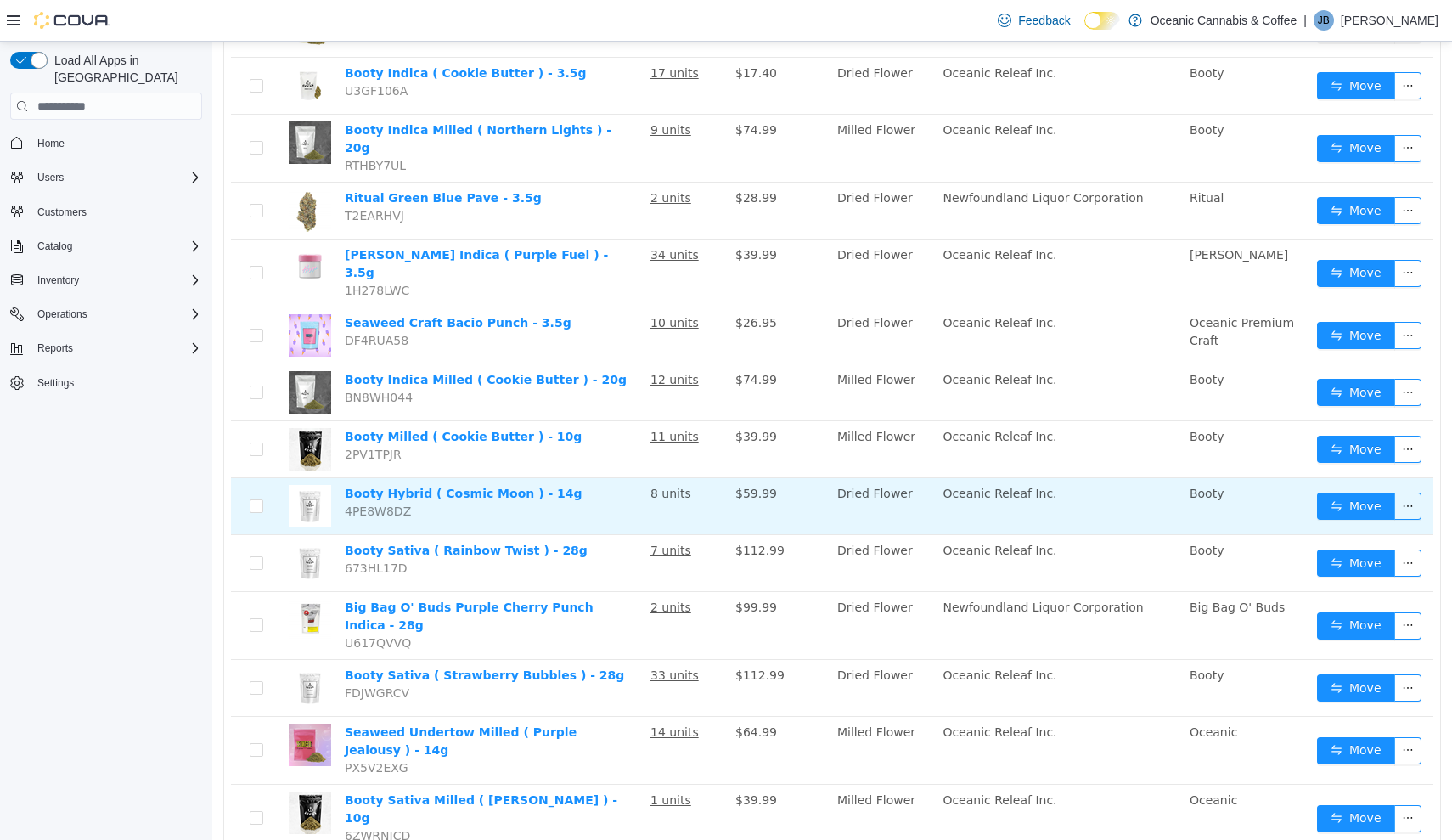
click at [683, 487] on u "8 units" at bounding box center [670, 494] width 40 height 14
click at [1331, 493] on button "Move" at bounding box center [1355, 506] width 78 height 28
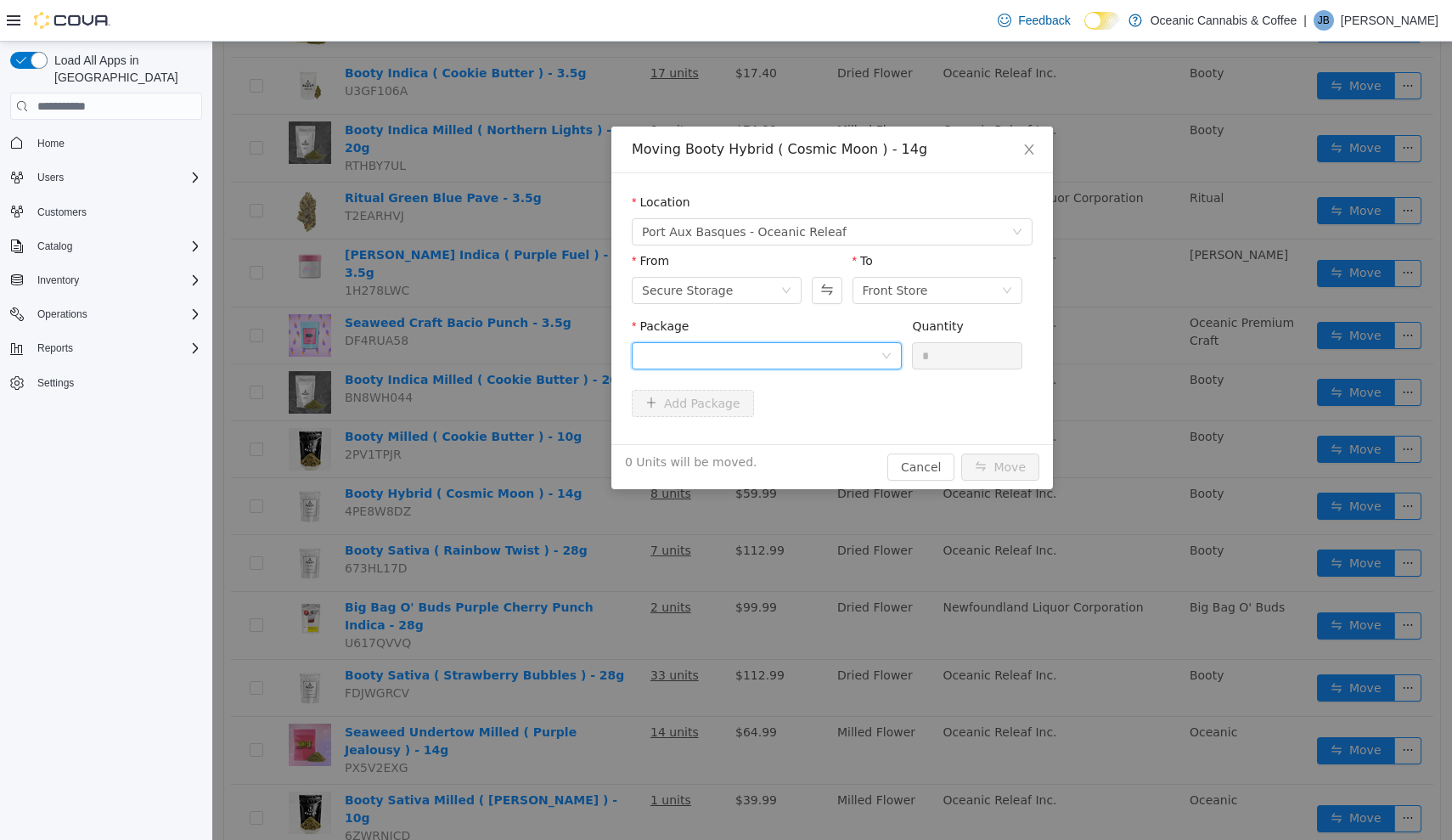
click at [808, 360] on div at bounding box center [761, 356] width 239 height 26
click at [805, 437] on li "CRB0463 Quantity : 6 Units" at bounding box center [767, 426] width 270 height 45
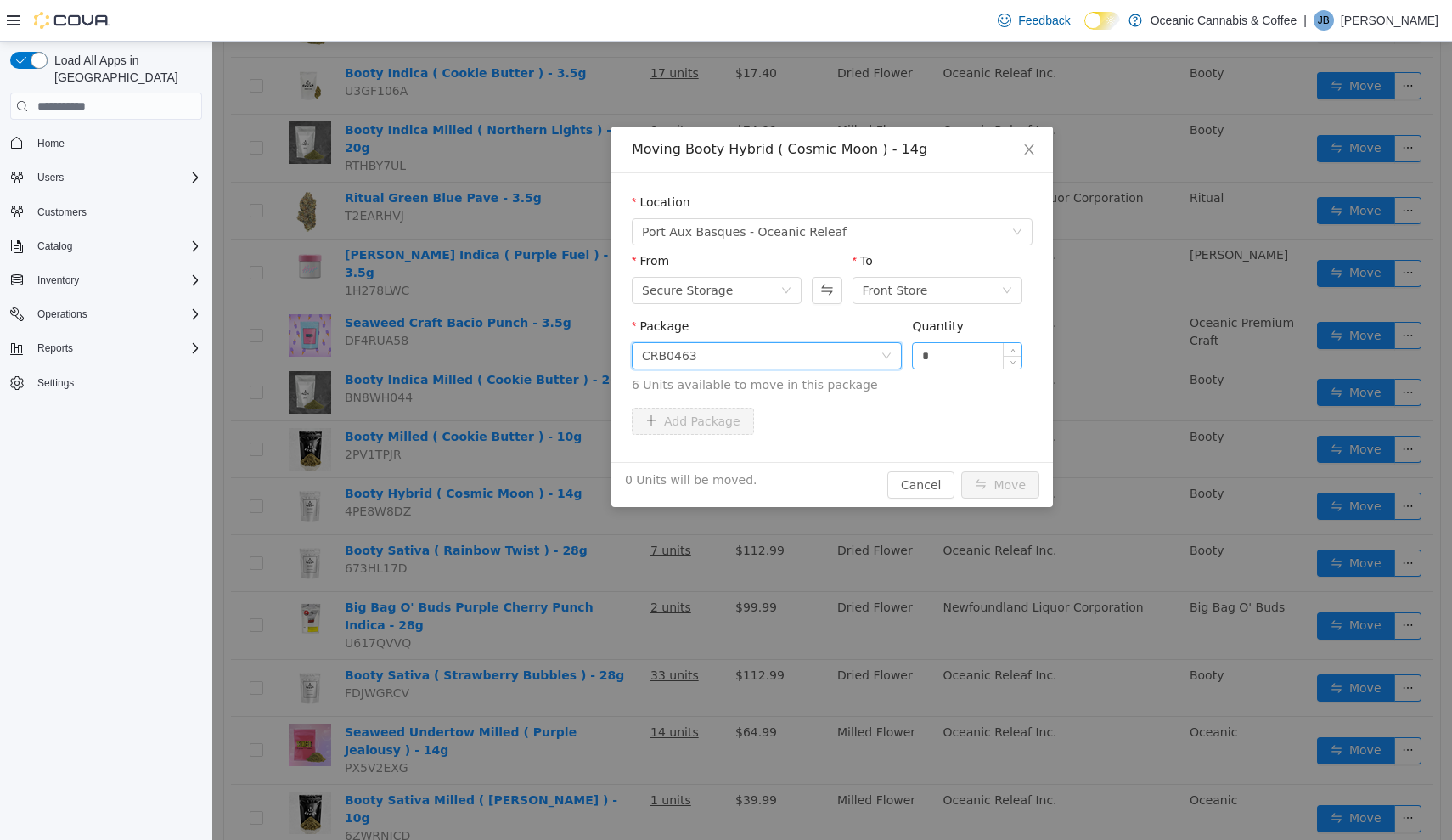
click at [965, 350] on input "*" at bounding box center [967, 356] width 109 height 26
type input "**"
click at [1001, 485] on button "Move" at bounding box center [1000, 485] width 78 height 28
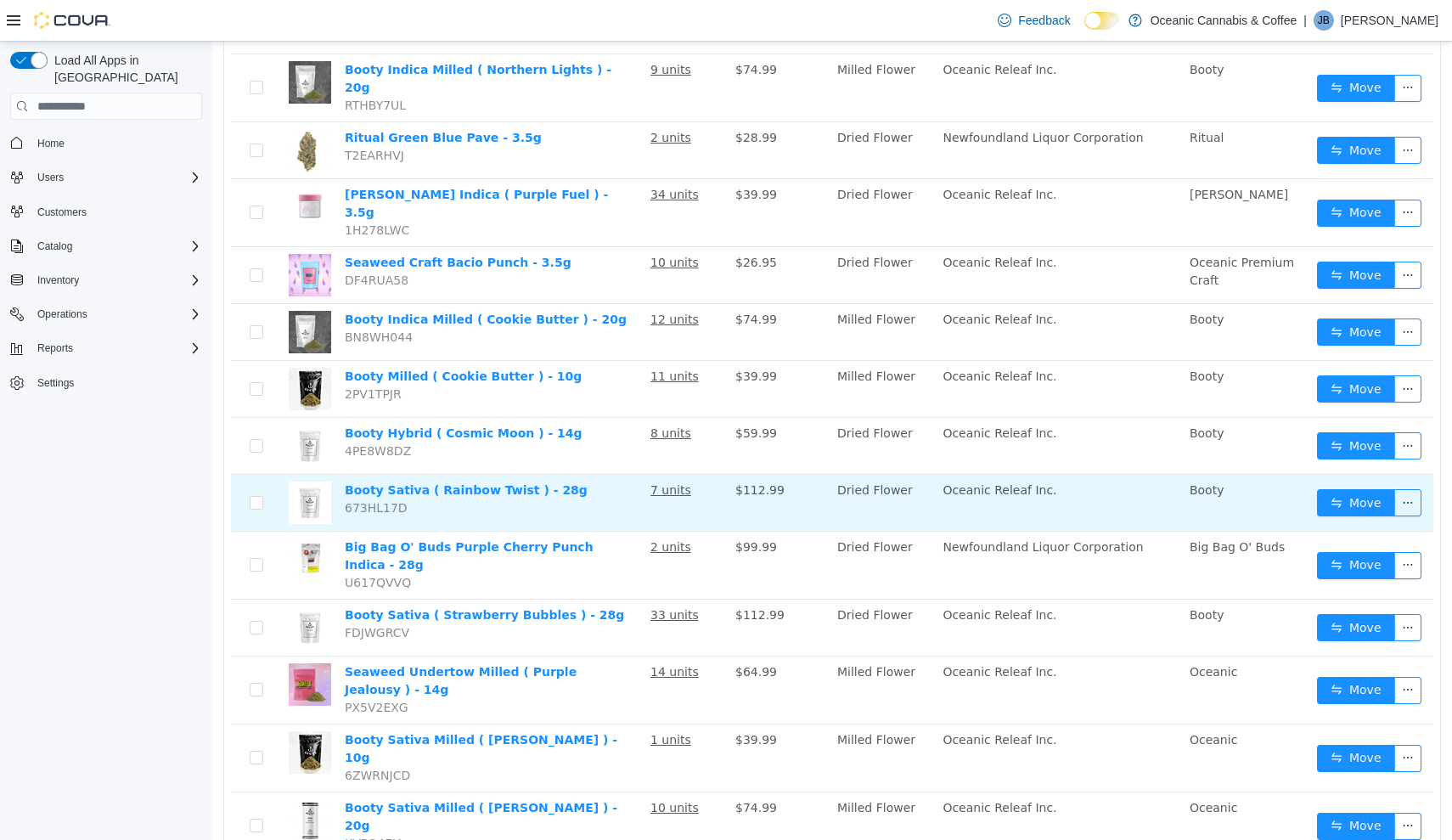
scroll to position [525, 0]
click at [1338, 489] on button "Move" at bounding box center [1355, 502] width 78 height 28
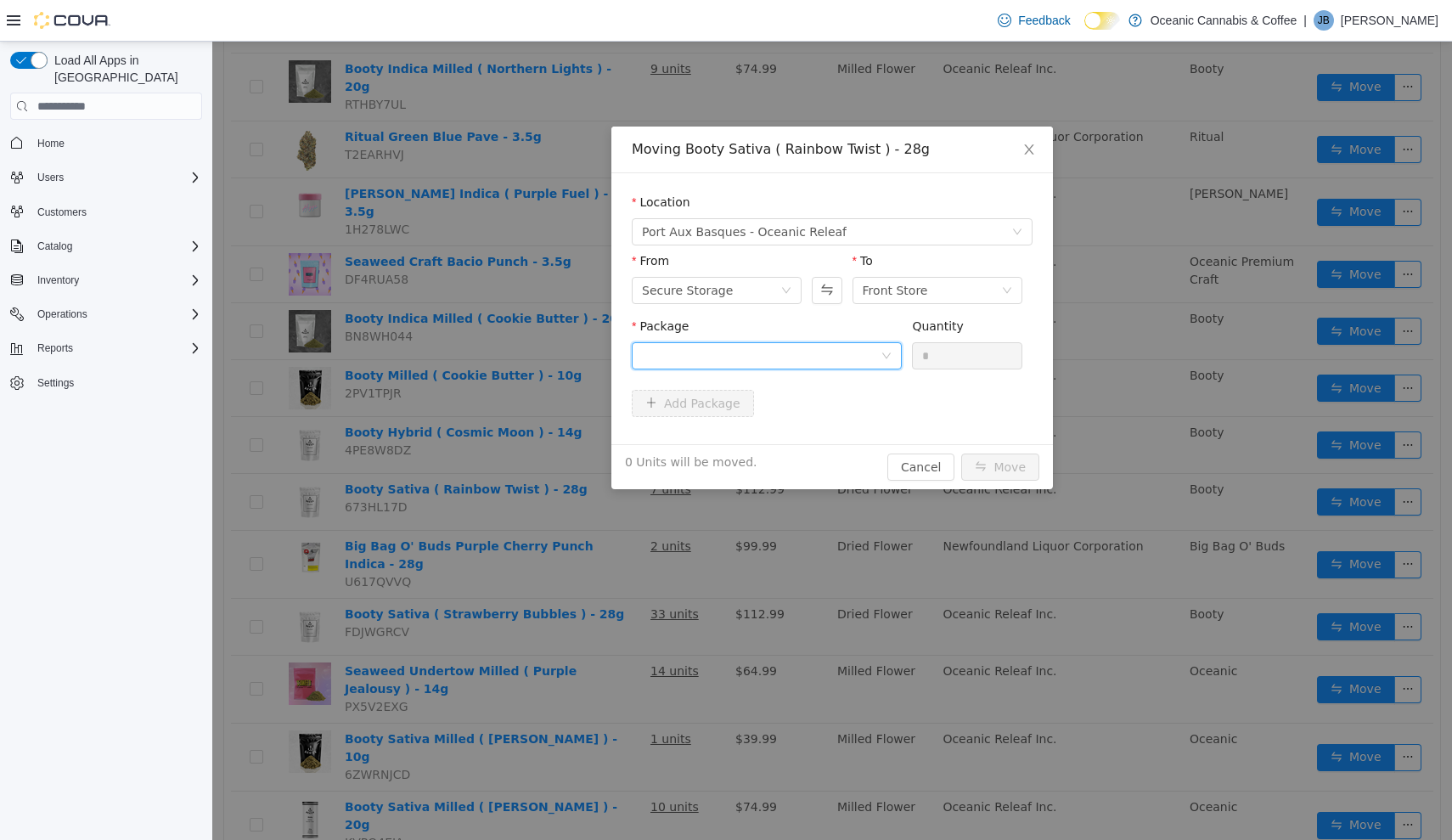
click at [841, 349] on div at bounding box center [761, 356] width 239 height 26
click at [859, 432] on li "RT0476 Quantity : 3 Units" at bounding box center [767, 426] width 270 height 45
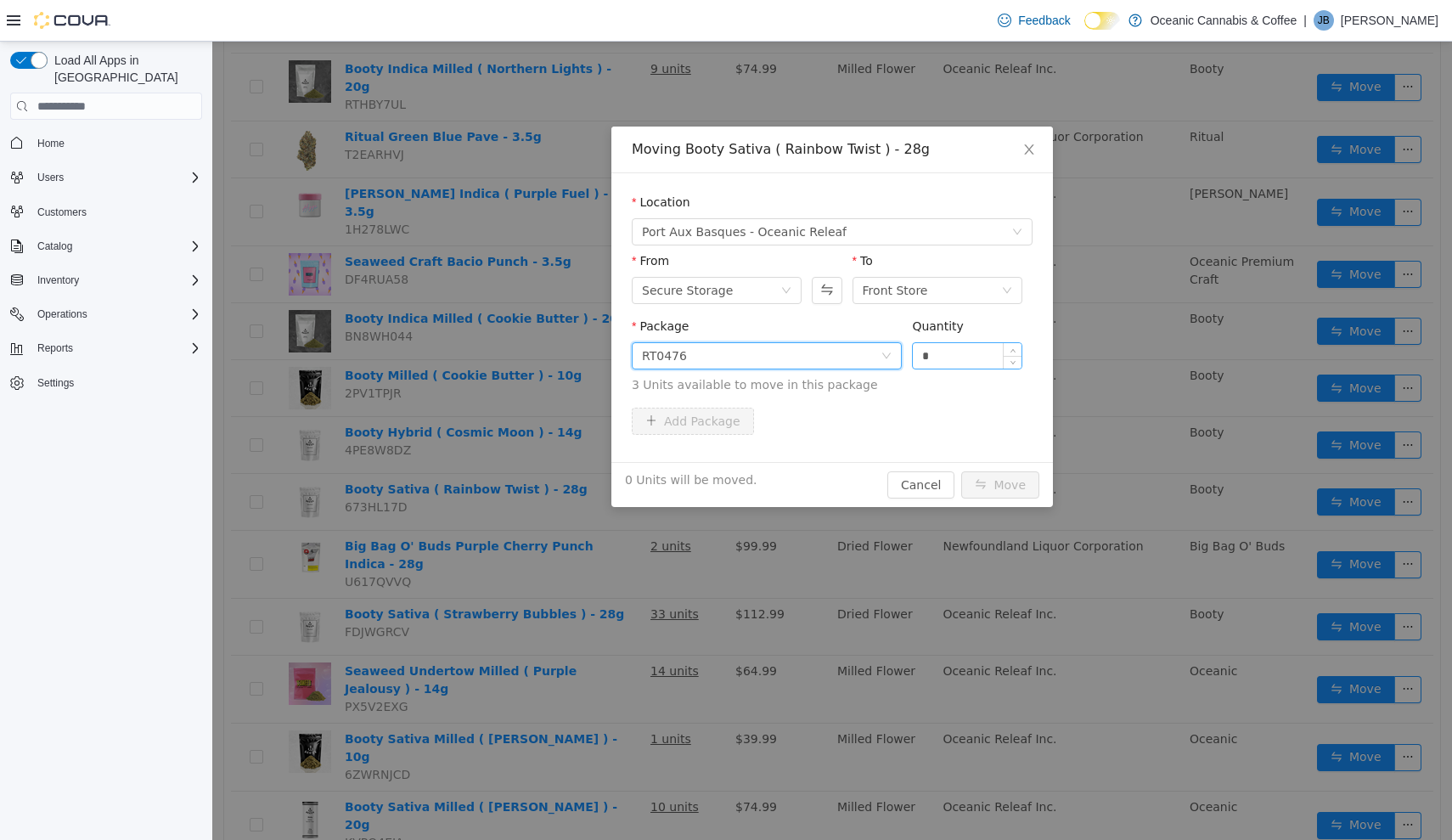
click at [987, 355] on input "*" at bounding box center [967, 356] width 109 height 26
type input "**"
click at [1001, 485] on button "Move" at bounding box center [1000, 485] width 78 height 28
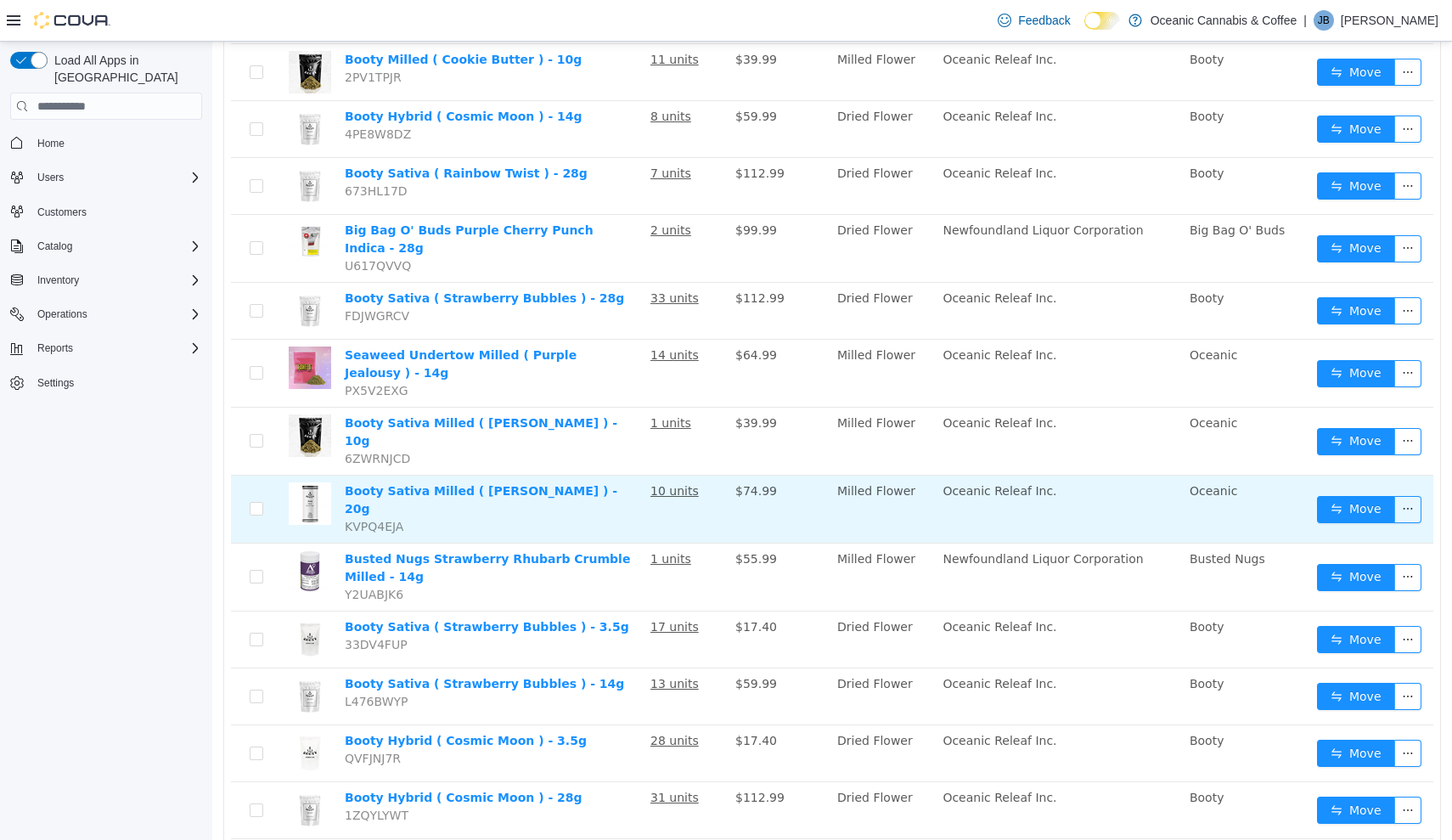
scroll to position [852, 0]
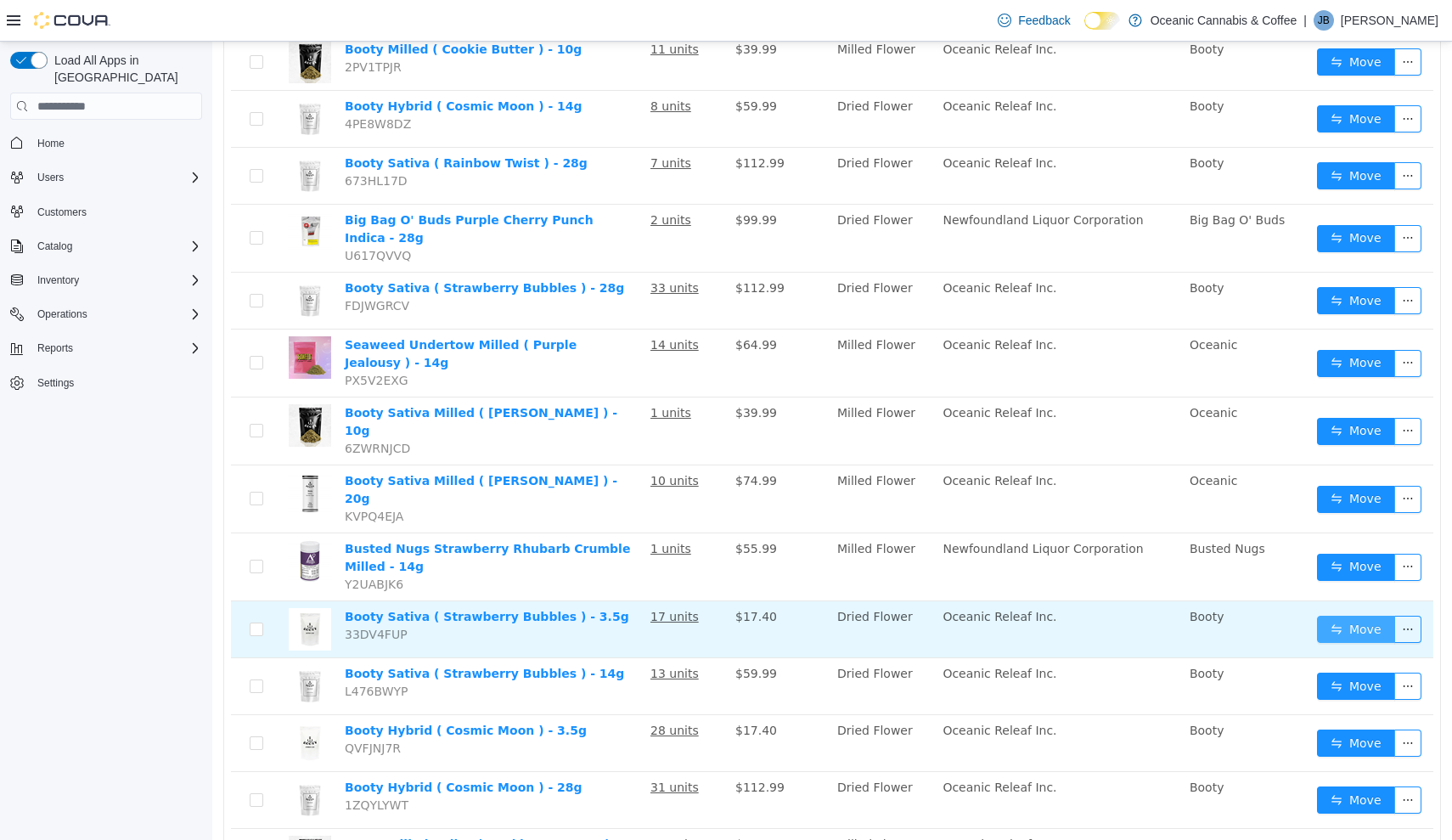
click at [1361, 616] on button "Move" at bounding box center [1355, 630] width 78 height 28
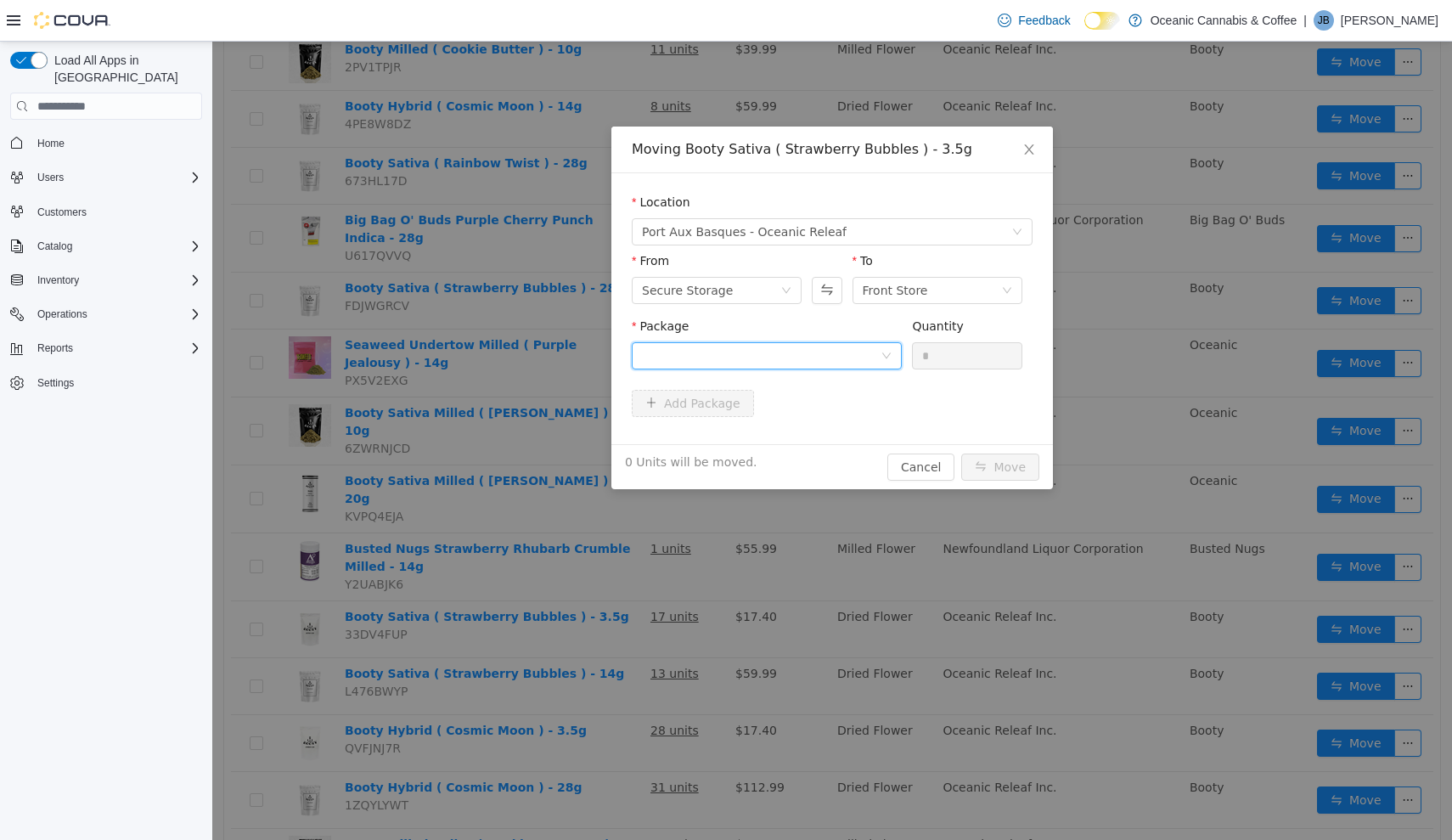
click at [880, 344] on div at bounding box center [761, 356] width 239 height 26
click at [829, 428] on li "SB0468 Quantity : 8 Units" at bounding box center [767, 426] width 270 height 45
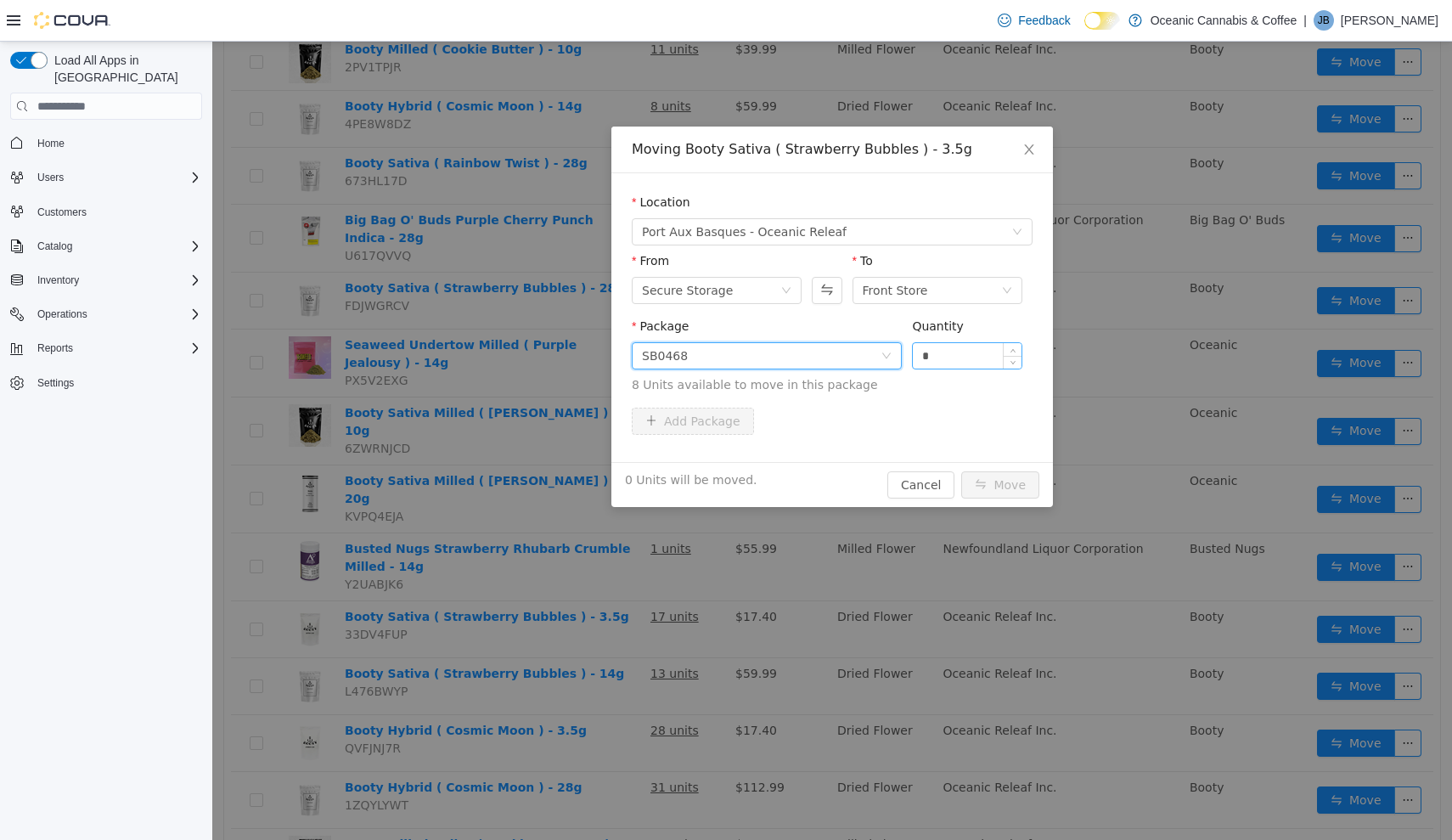
click at [944, 360] on input "*" at bounding box center [967, 356] width 109 height 26
type input "**"
click at [1001, 485] on button "Move" at bounding box center [1000, 485] width 78 height 28
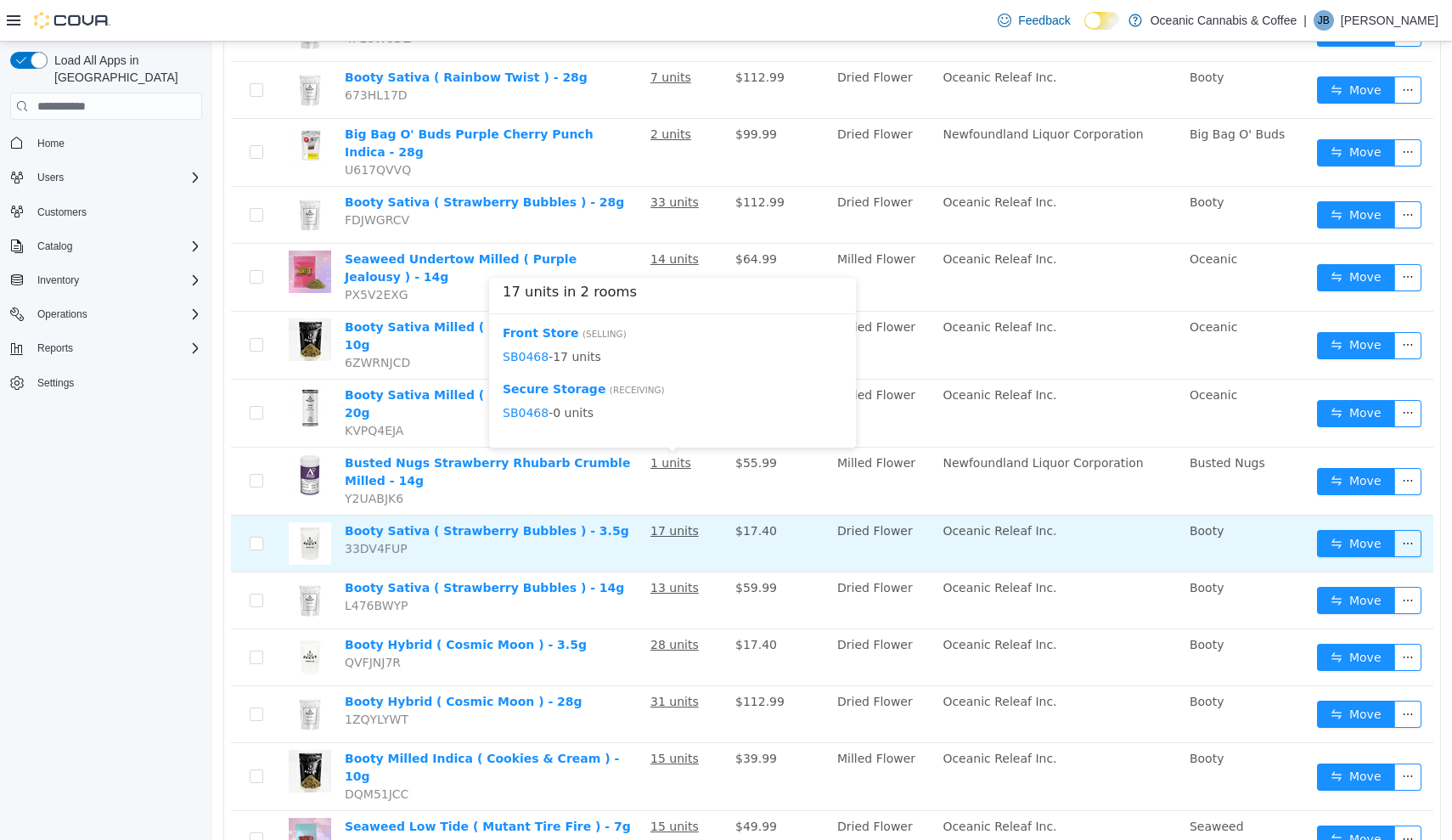
scroll to position [937, 0]
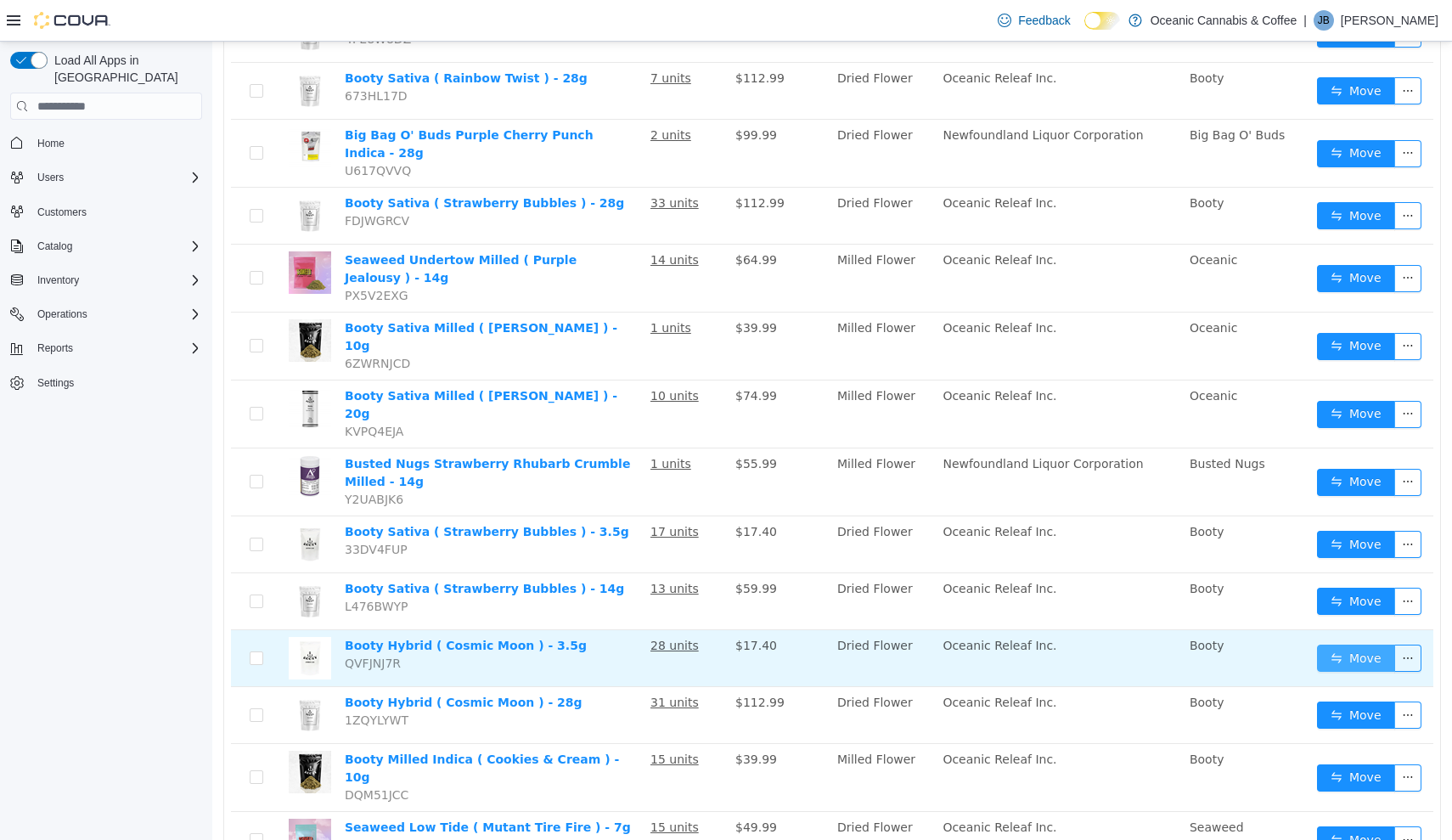
click at [1358, 645] on button "Move" at bounding box center [1355, 658] width 78 height 28
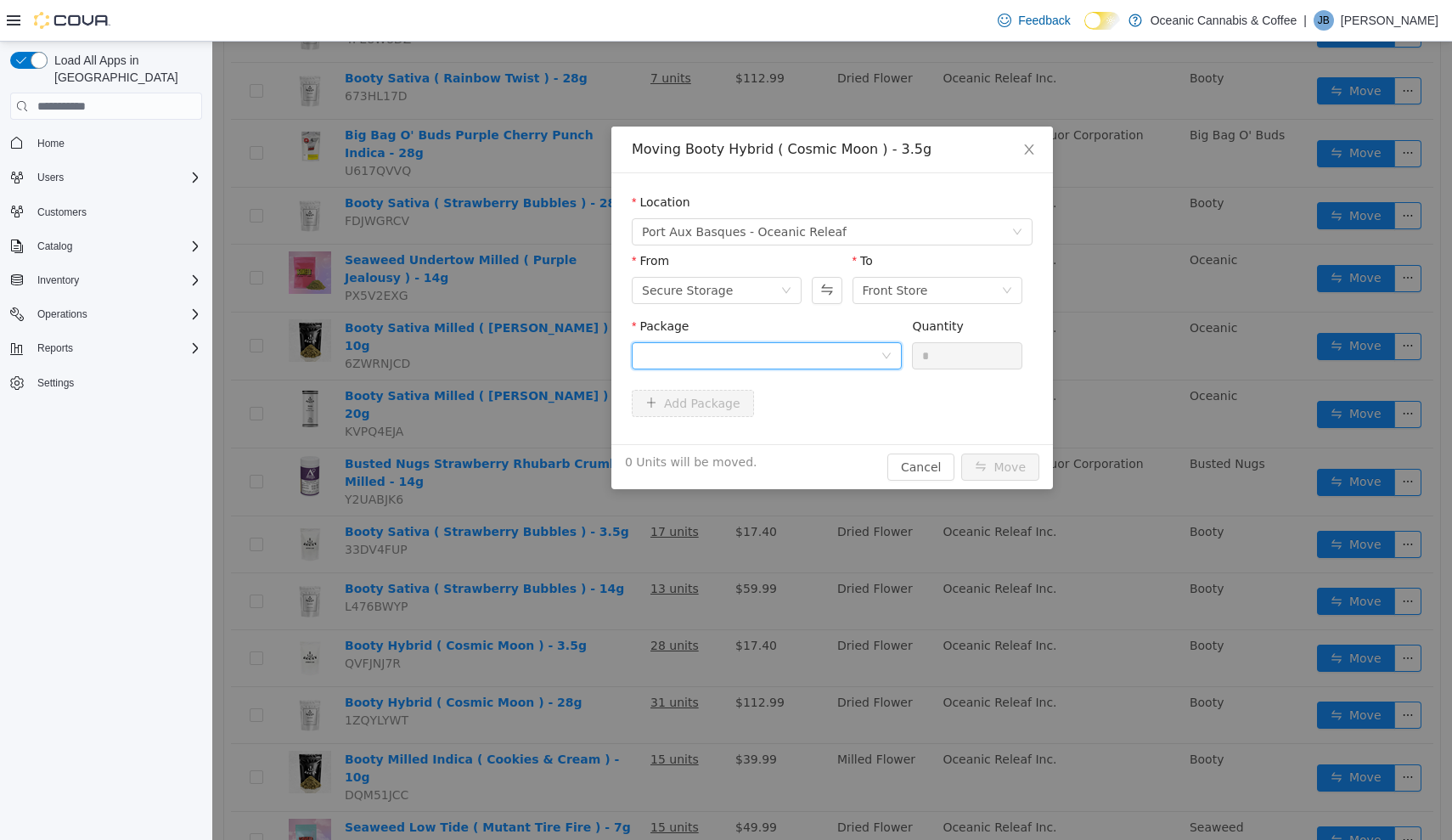
click at [858, 367] on div at bounding box center [761, 356] width 239 height 26
click at [839, 416] on li "CRB0463 Quantity : 18 Units" at bounding box center [767, 426] width 270 height 45
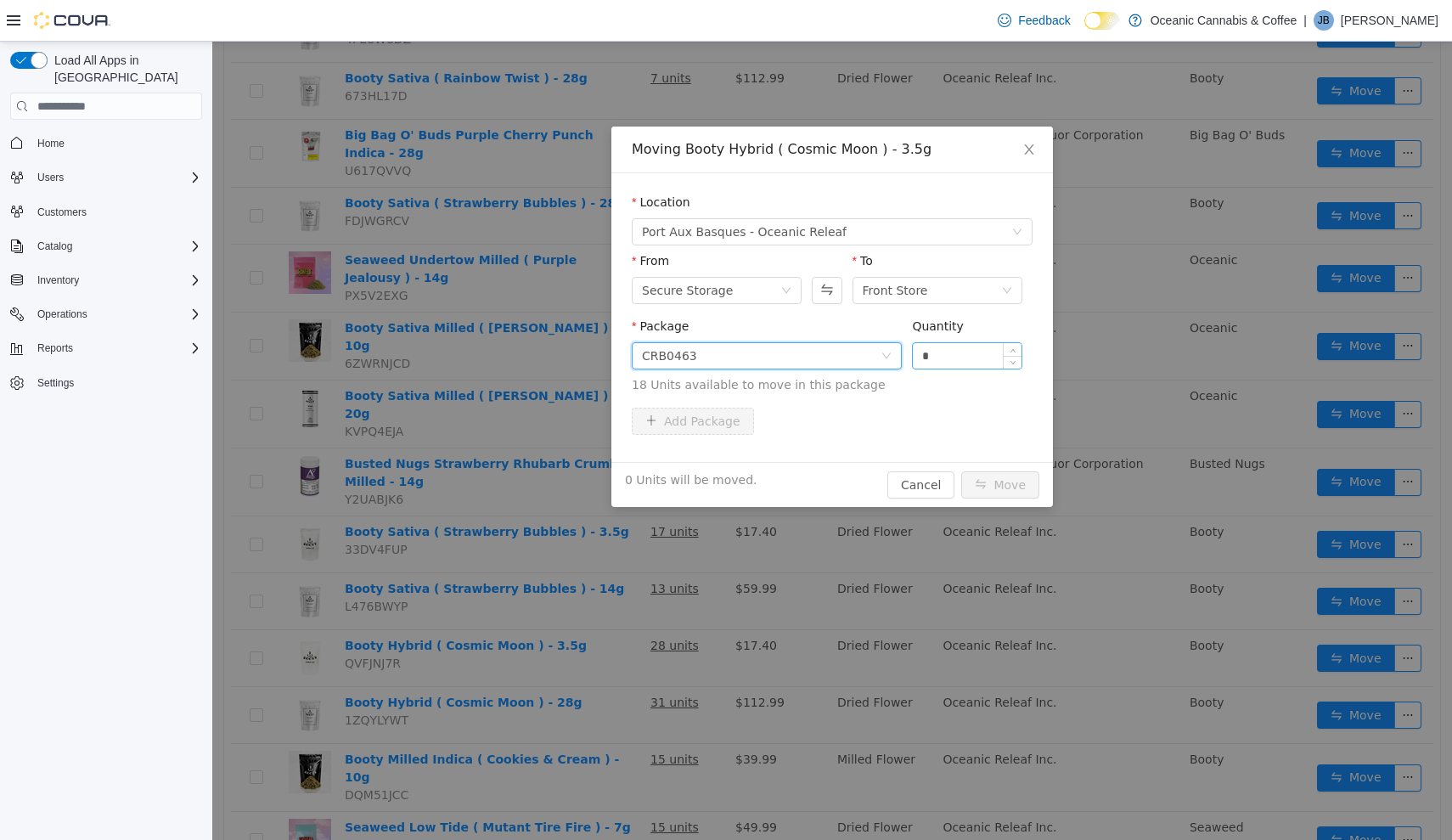
click at [962, 360] on input "*" at bounding box center [967, 356] width 109 height 26
type input "**"
click at [1001, 485] on button "Move" at bounding box center [1000, 485] width 78 height 28
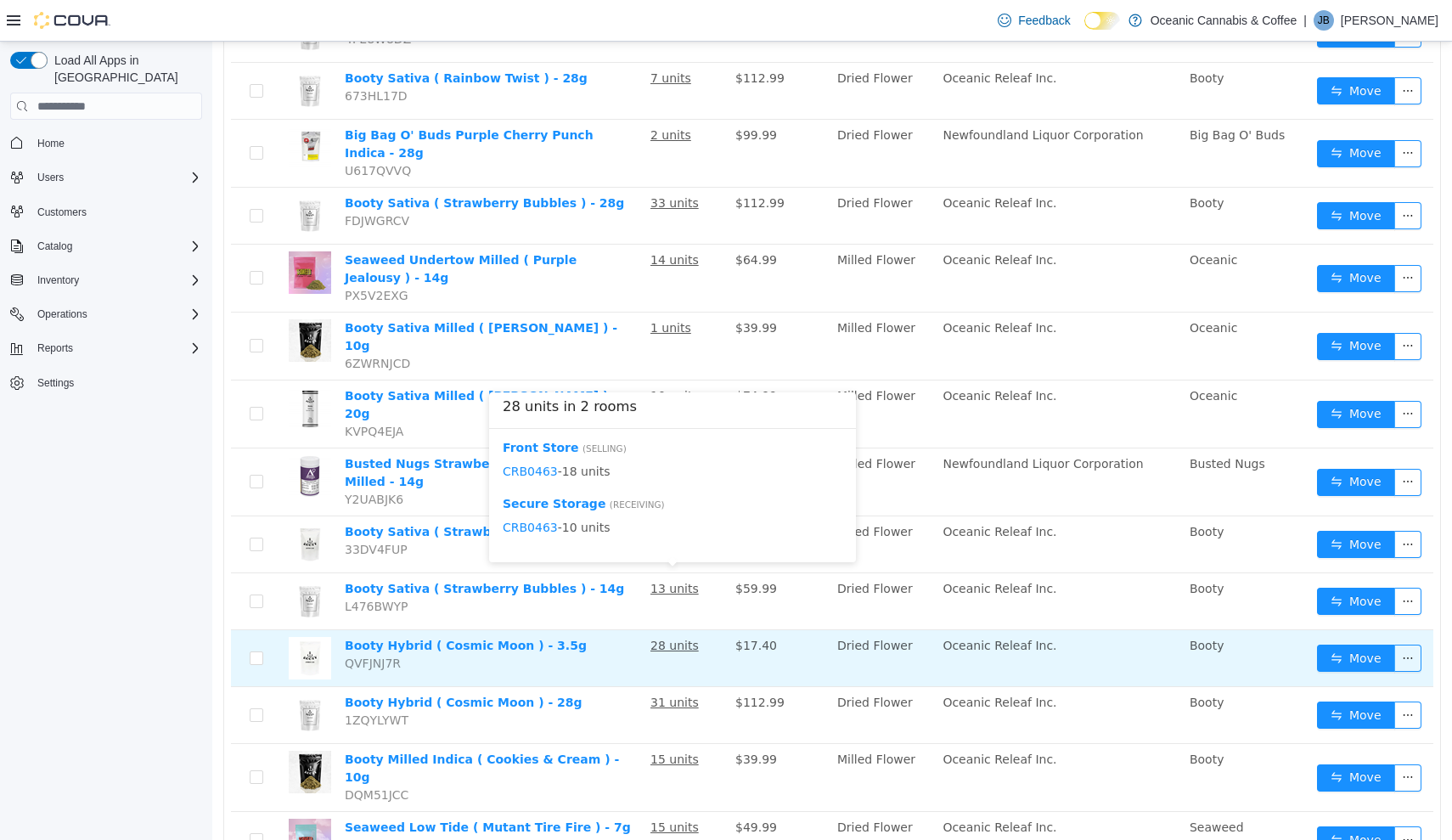
scroll to position [0, 0]
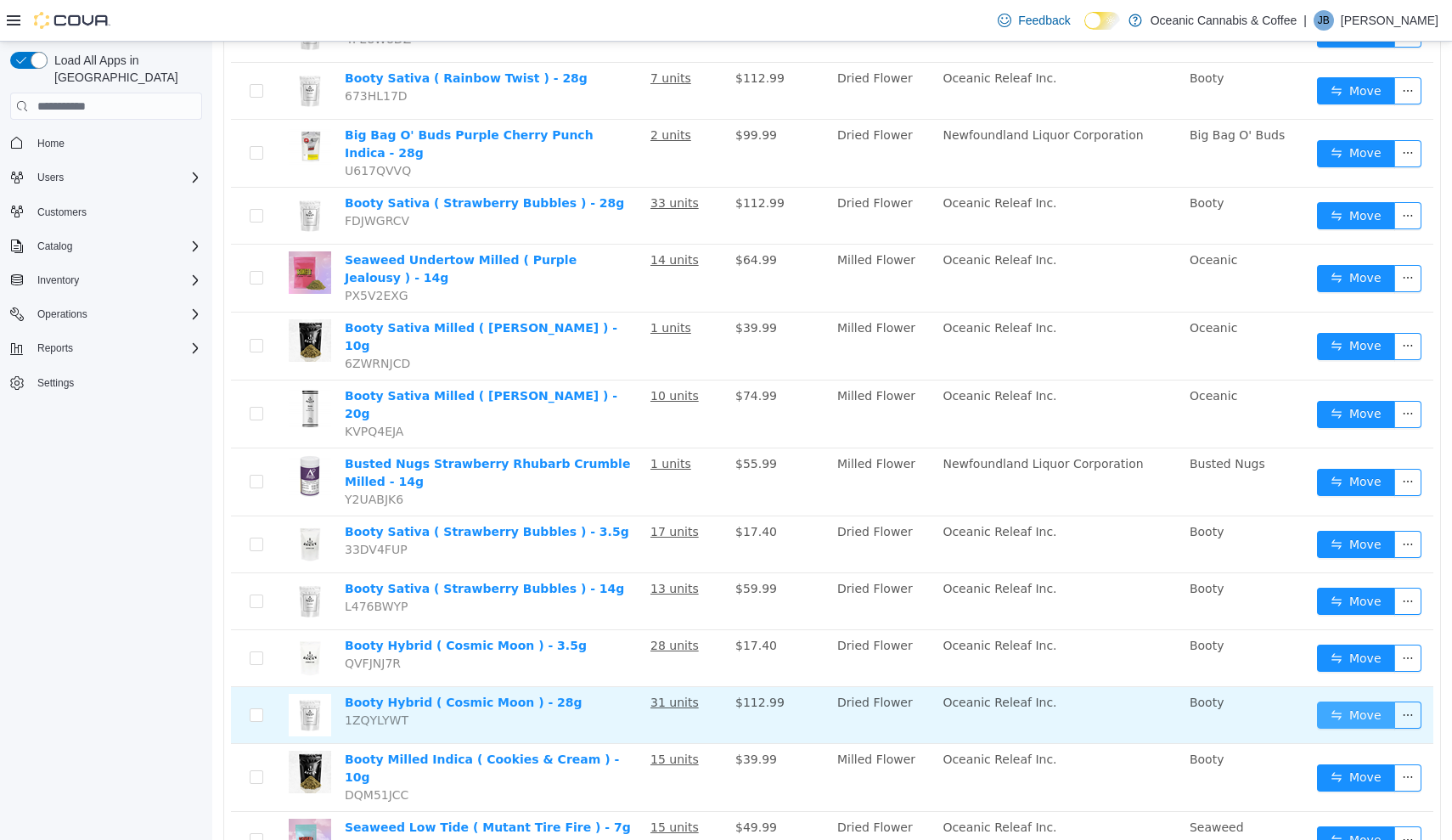
click at [1340, 702] on button "Move" at bounding box center [1355, 716] width 78 height 28
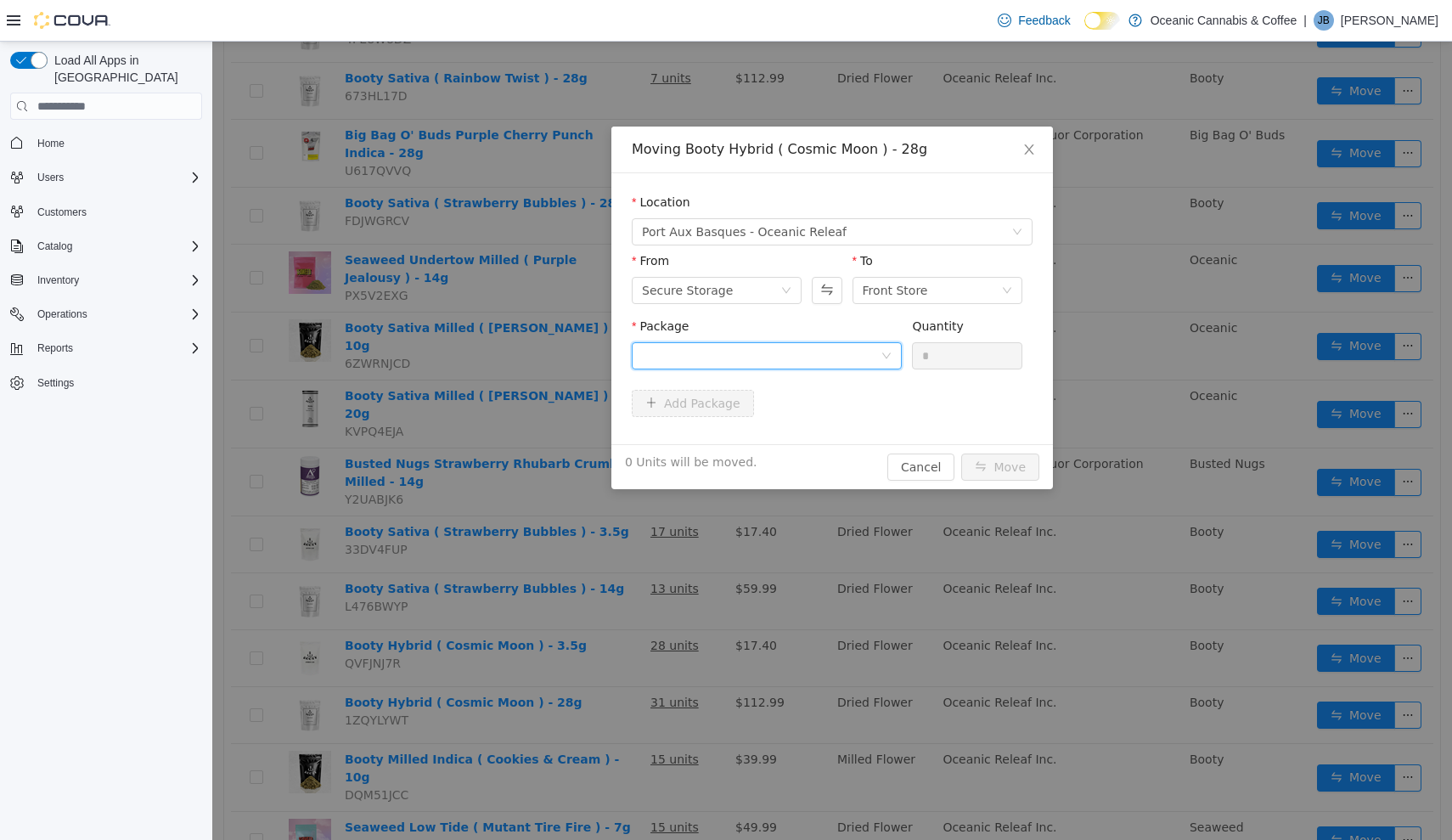
click at [848, 352] on div at bounding box center [761, 356] width 239 height 26
click at [832, 445] on li "CRB0463 Quantity : 28 Units" at bounding box center [767, 426] width 270 height 45
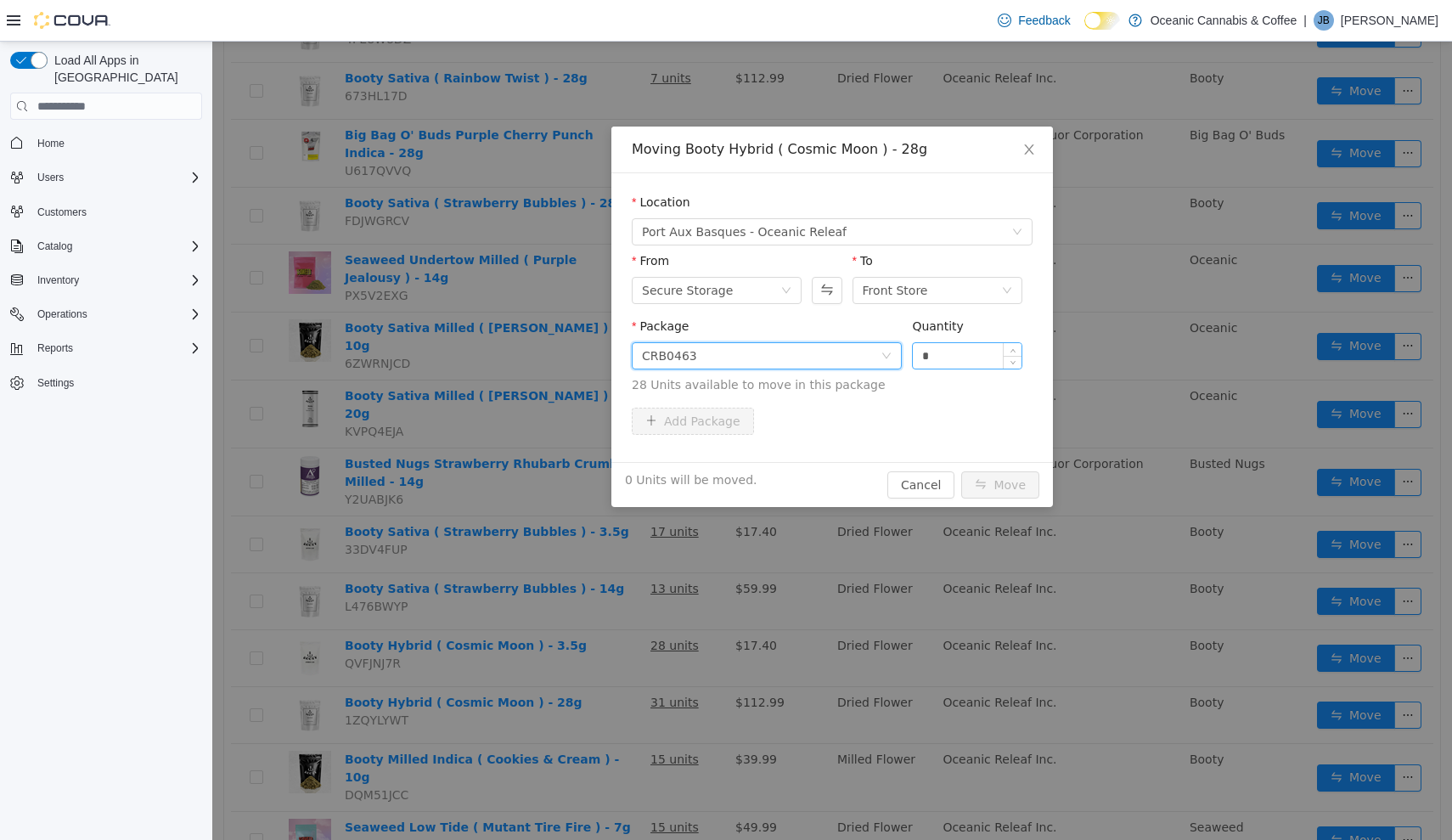
click at [972, 350] on input "*" at bounding box center [967, 356] width 109 height 26
type input "**"
click at [1001, 485] on button "Move" at bounding box center [1000, 485] width 78 height 28
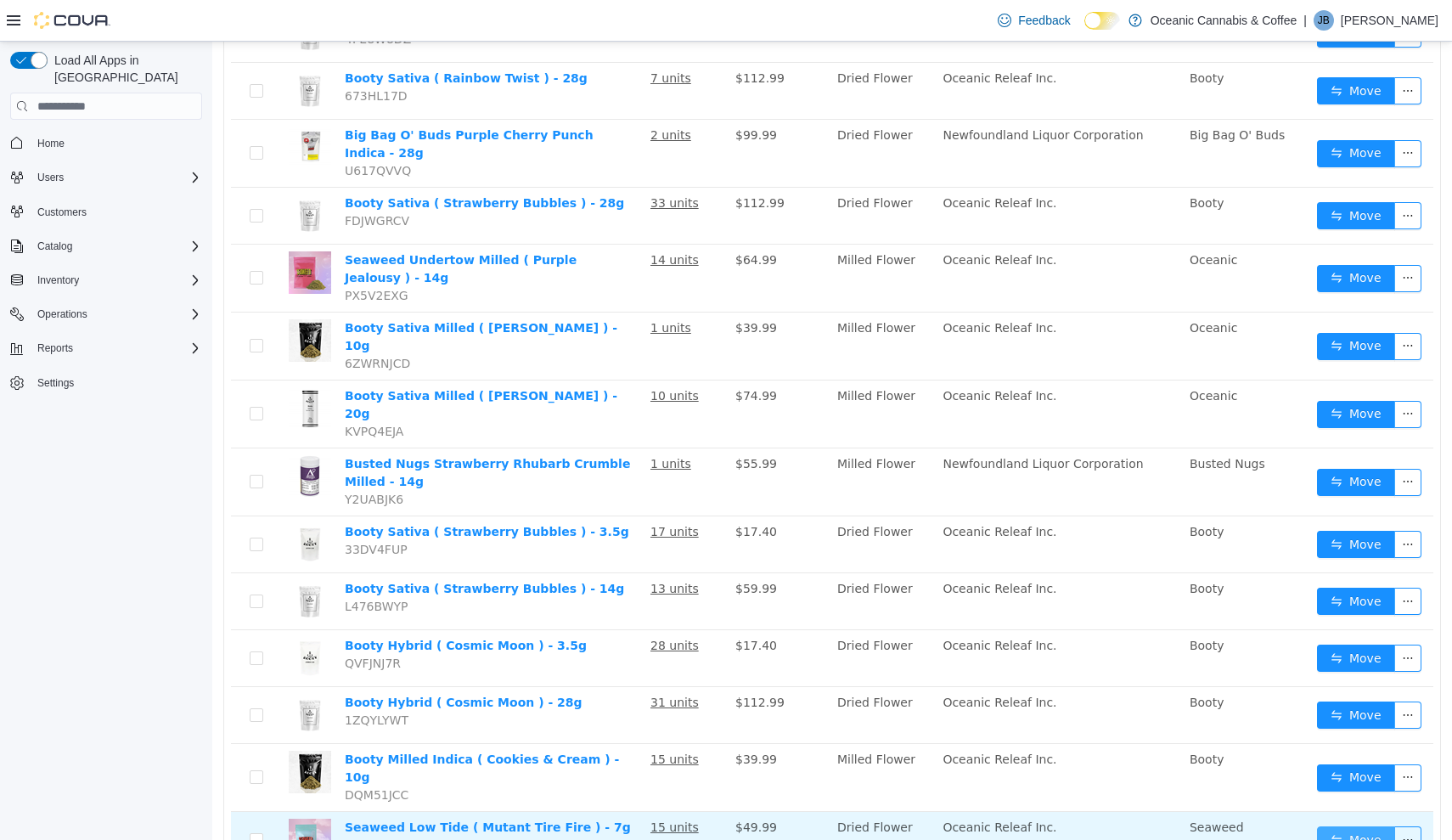
click at [1361, 826] on button "Move" at bounding box center [1355, 840] width 78 height 28
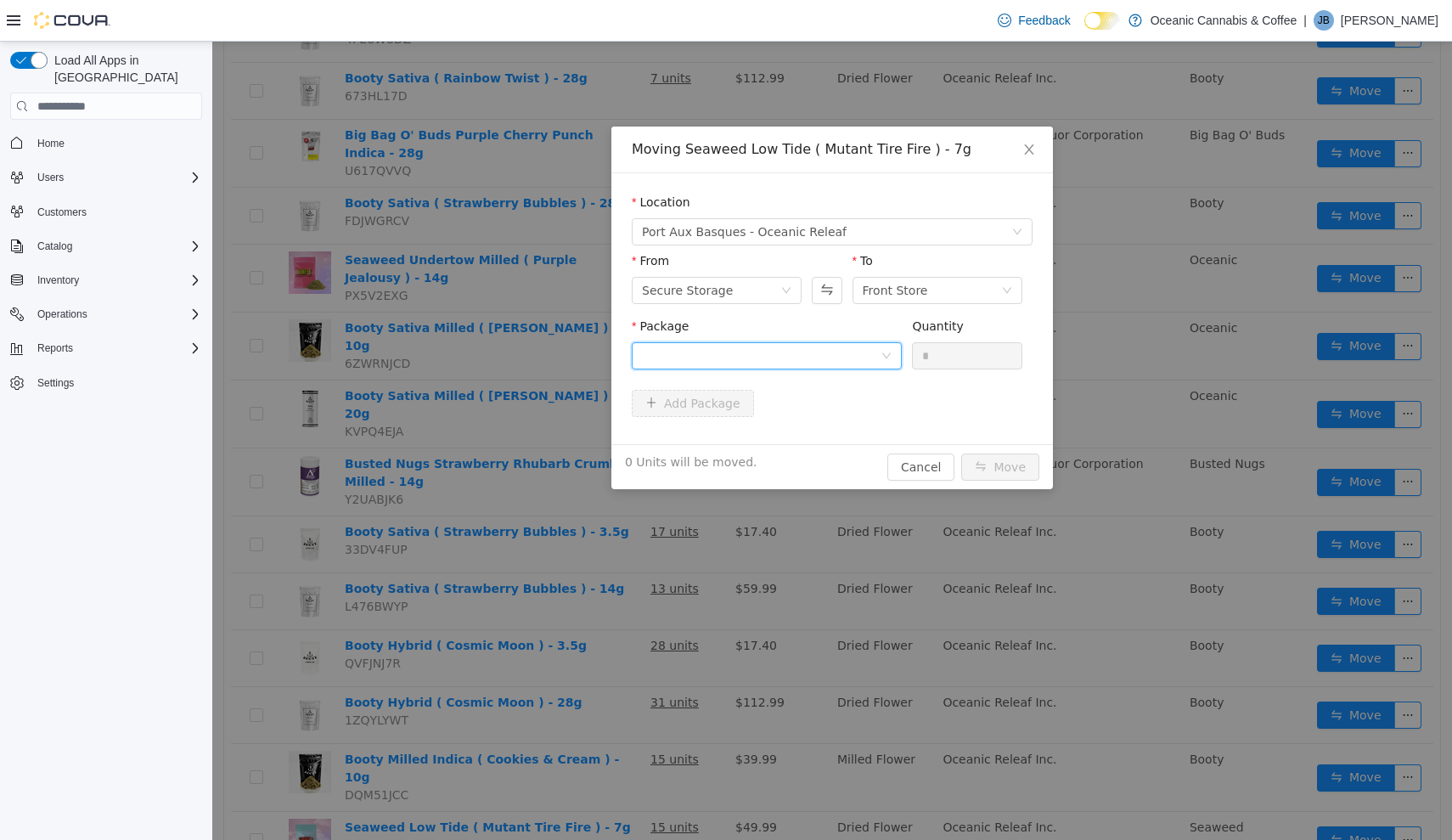
click at [866, 344] on div at bounding box center [761, 356] width 239 height 26
click at [835, 416] on li "MTF0406 Quantity : 11 Units" at bounding box center [767, 426] width 270 height 45
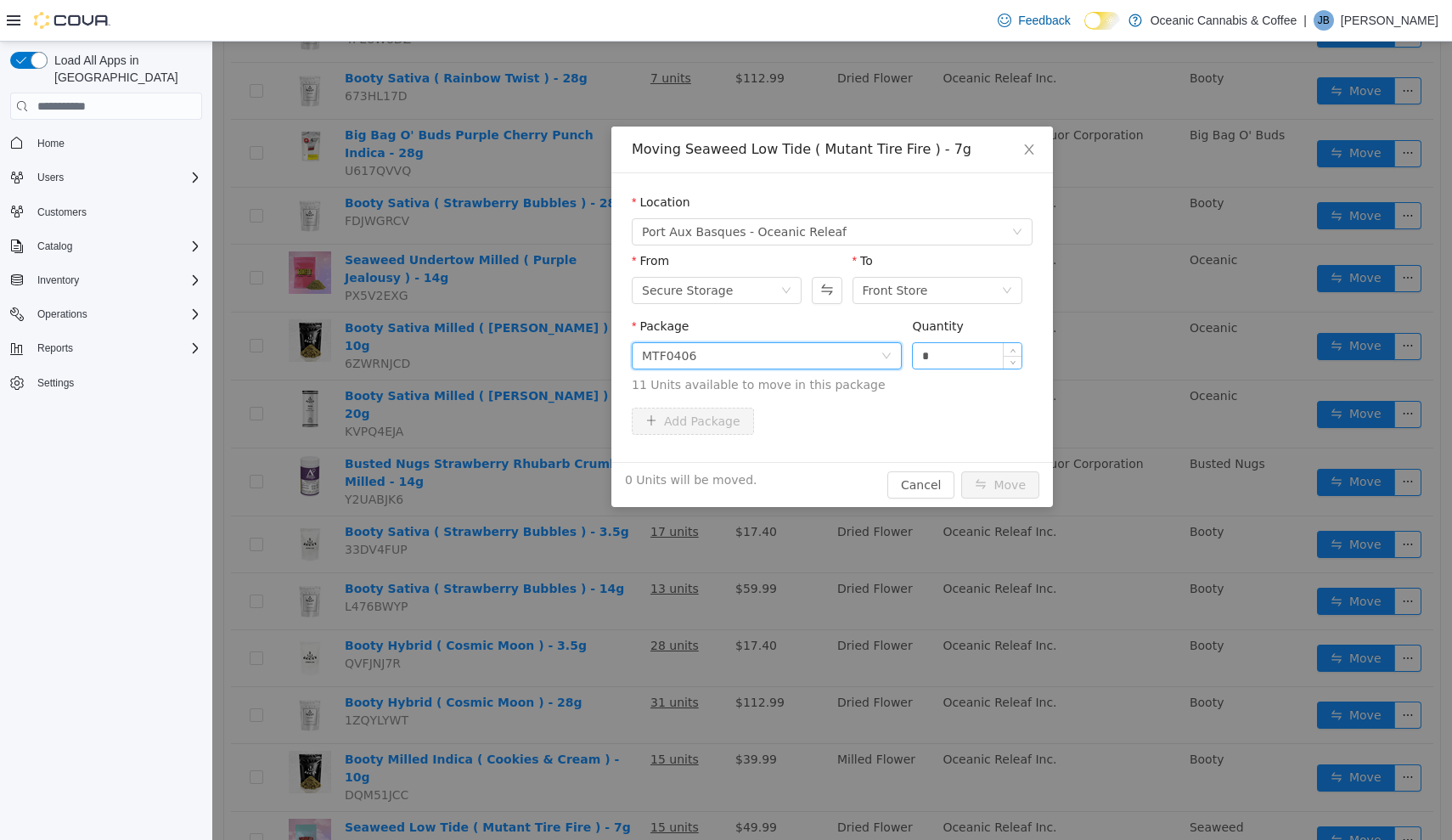
click at [964, 354] on input "*" at bounding box center [967, 356] width 109 height 26
type input "**"
click at [1001, 485] on button "Move" at bounding box center [1000, 485] width 78 height 28
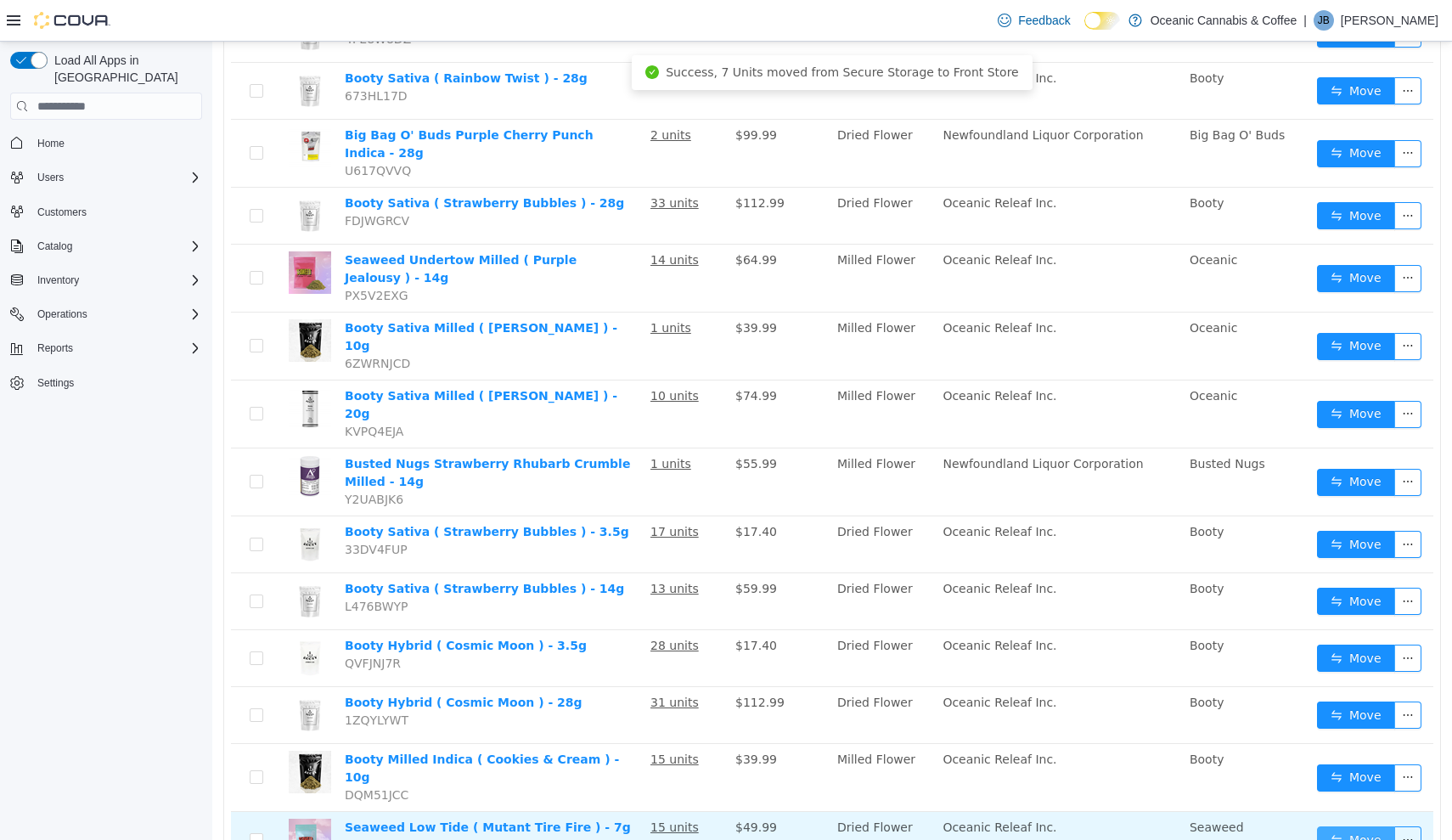
click at [1342, 826] on button "Move" at bounding box center [1355, 840] width 78 height 28
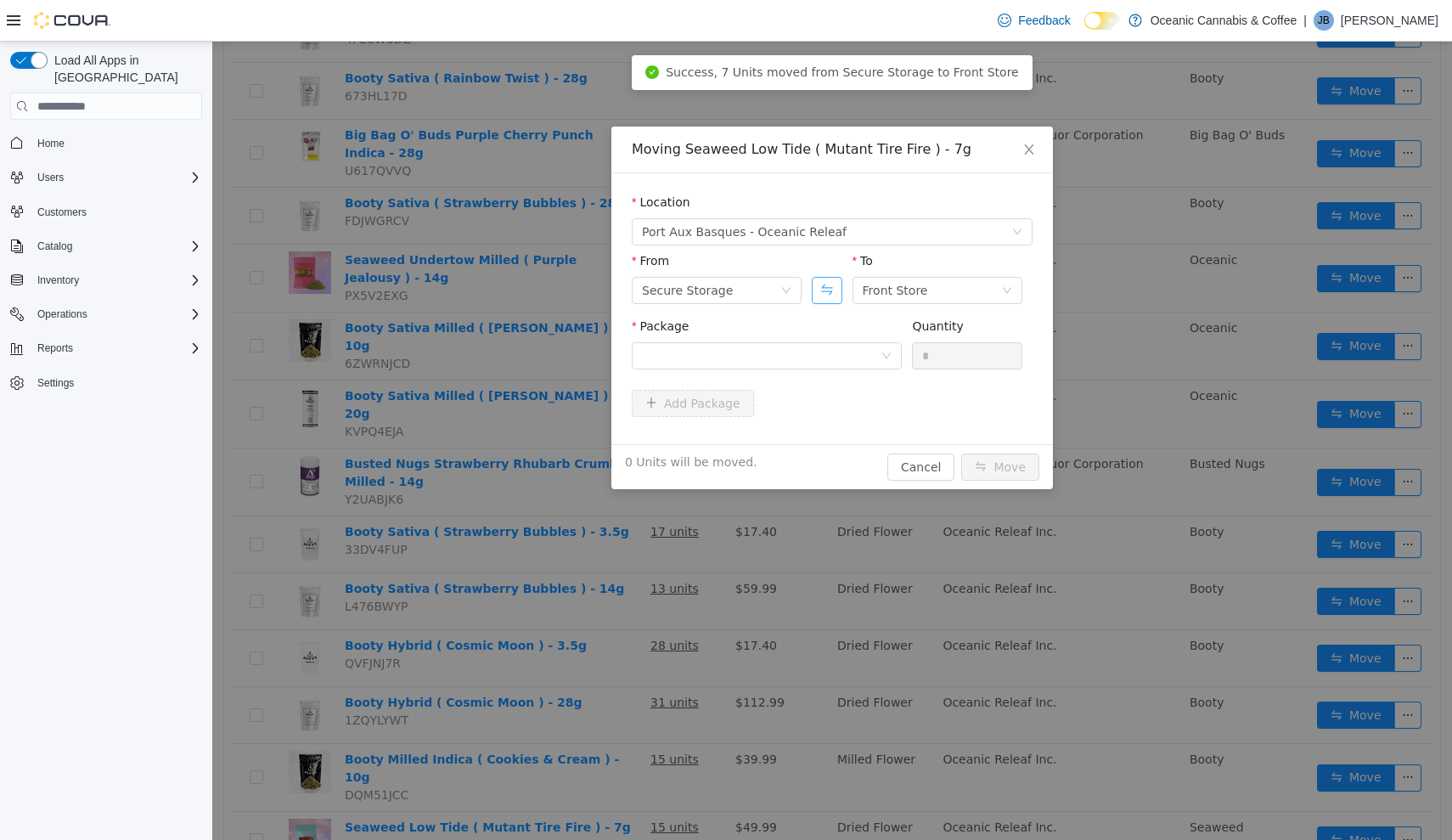
click at [840, 289] on button "Swap" at bounding box center [826, 290] width 30 height 28
click at [839, 359] on div at bounding box center [761, 356] width 239 height 26
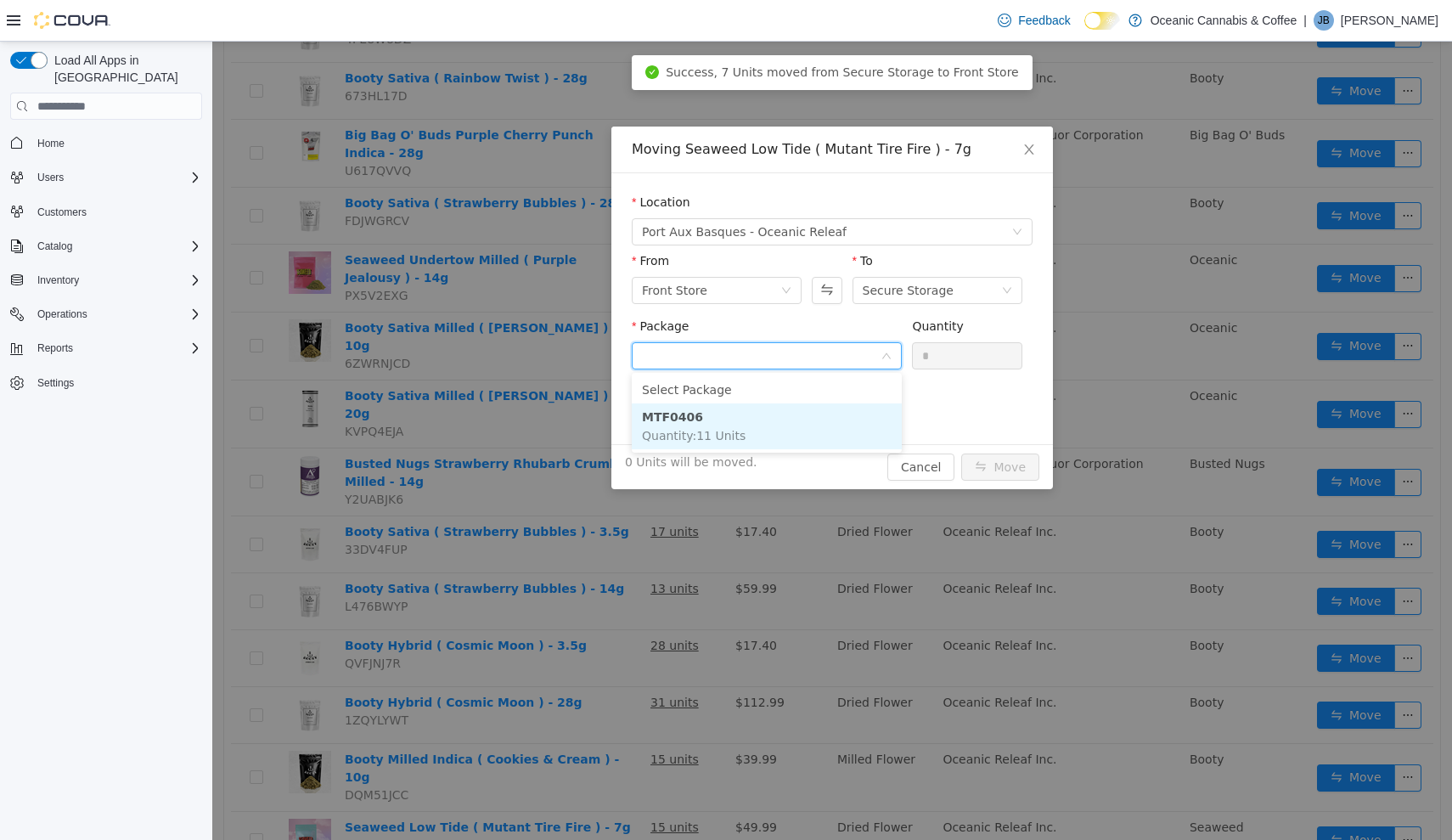
click at [833, 417] on li "MTF0406 Quantity : 11 Units" at bounding box center [767, 426] width 270 height 45
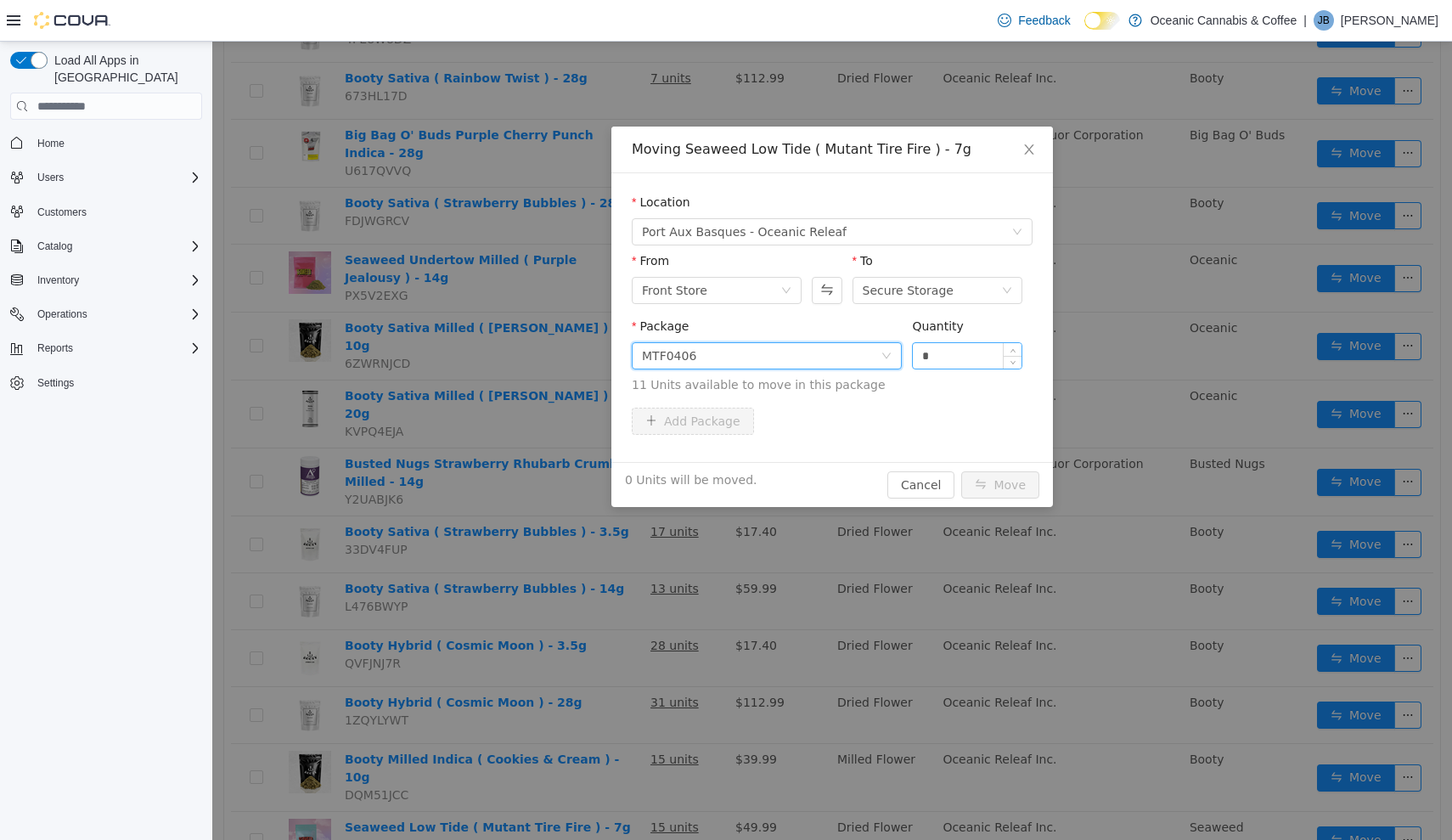
click at [965, 359] on input "*" at bounding box center [967, 356] width 109 height 26
type input "**"
click at [1001, 485] on button "Move" at bounding box center [1000, 485] width 78 height 28
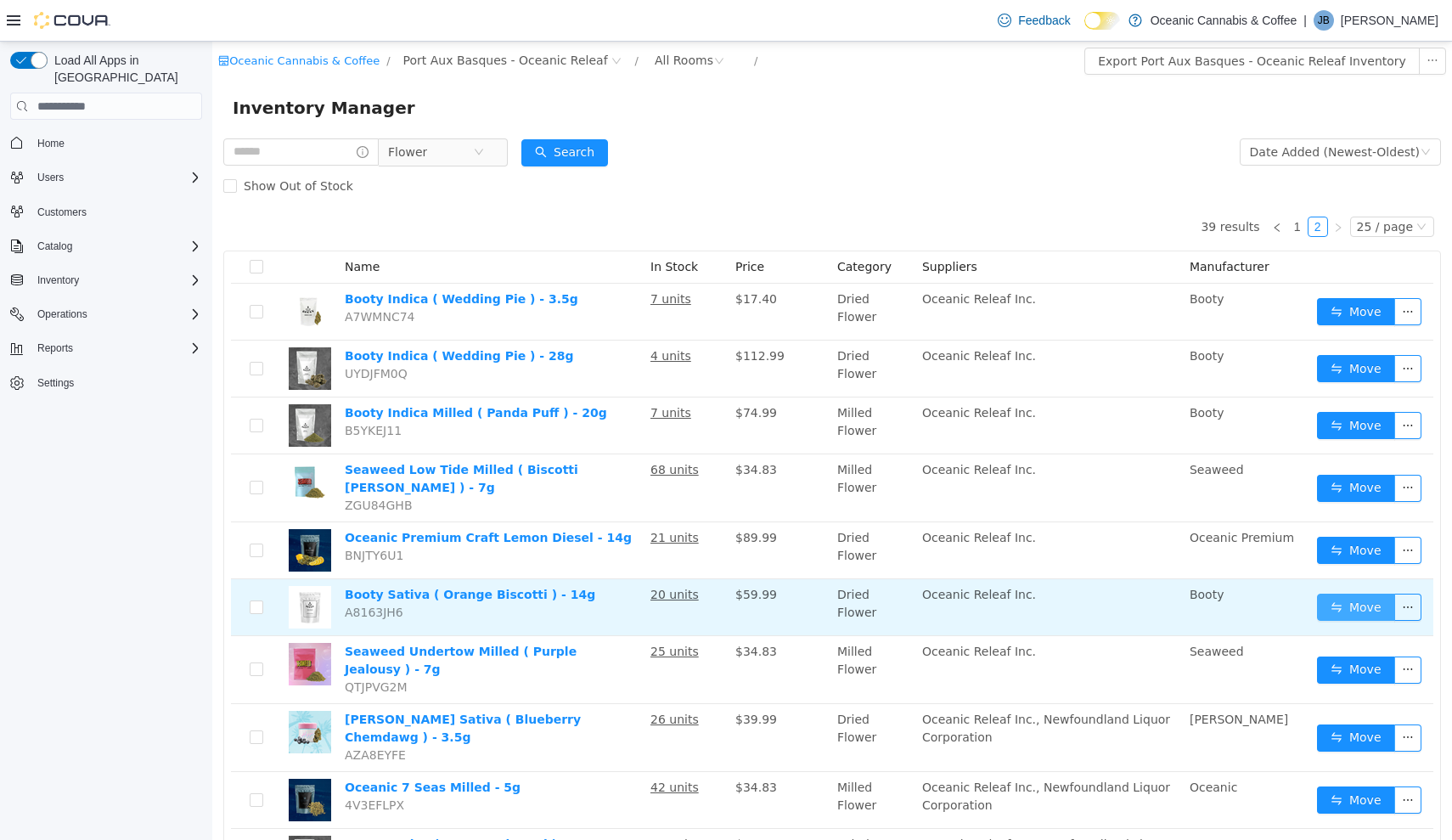
click at [1358, 600] on button "Move" at bounding box center [1355, 607] width 78 height 28
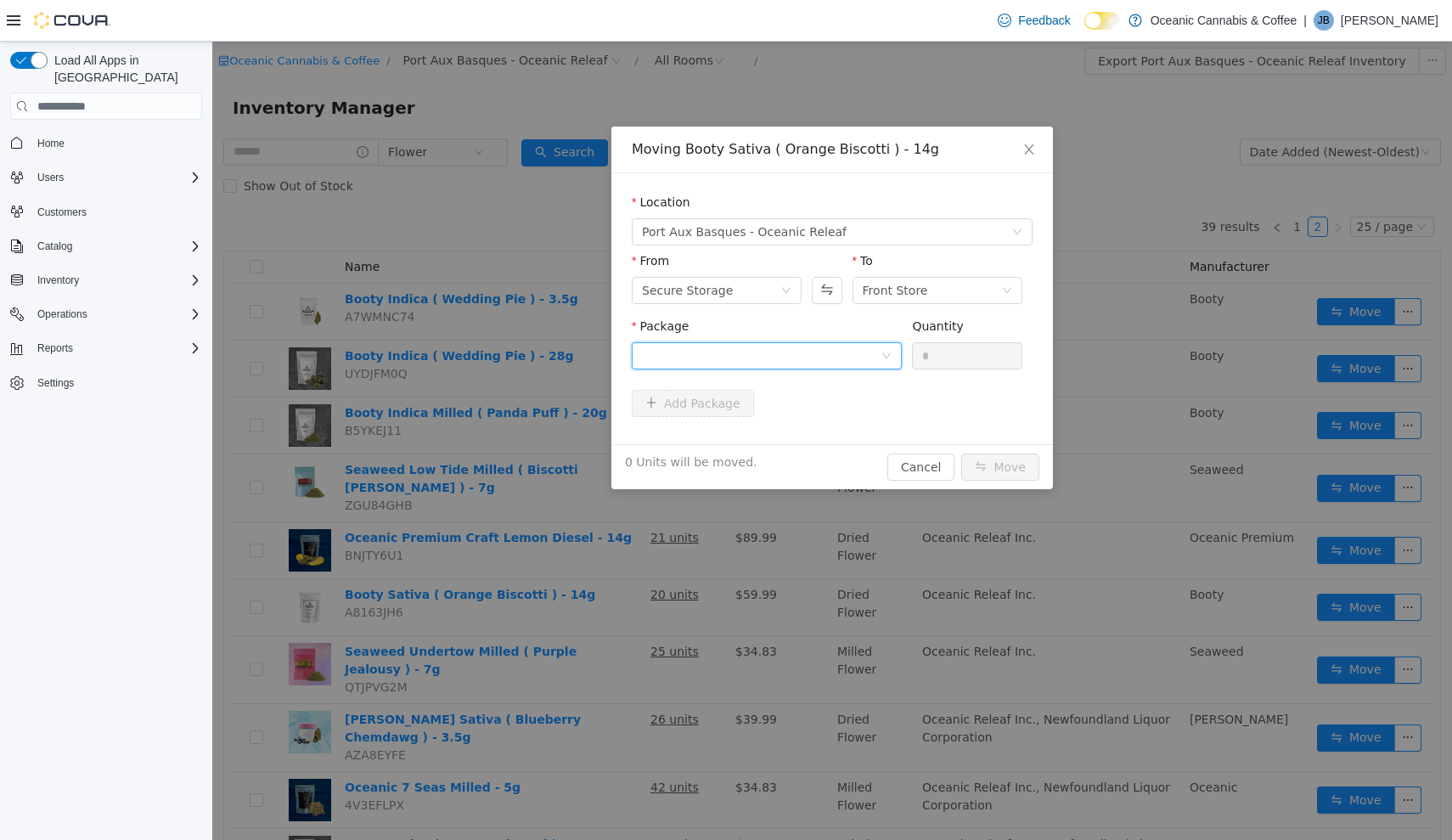
click at [866, 361] on div at bounding box center [761, 356] width 239 height 26
click at [862, 422] on li "MC0474 Quantity : 17 Units" at bounding box center [767, 426] width 270 height 45
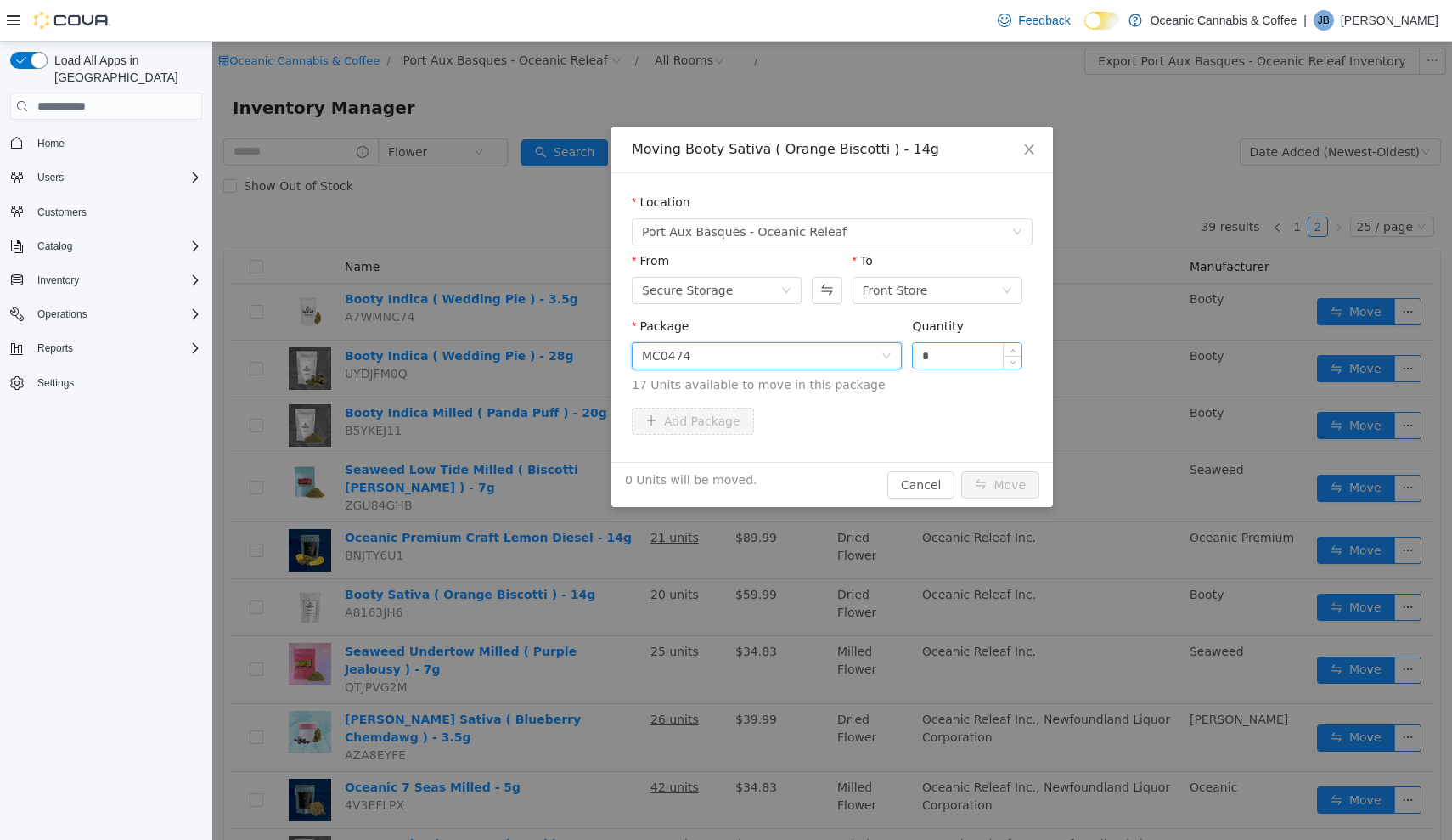
click at [962, 347] on input "*" at bounding box center [967, 356] width 109 height 26
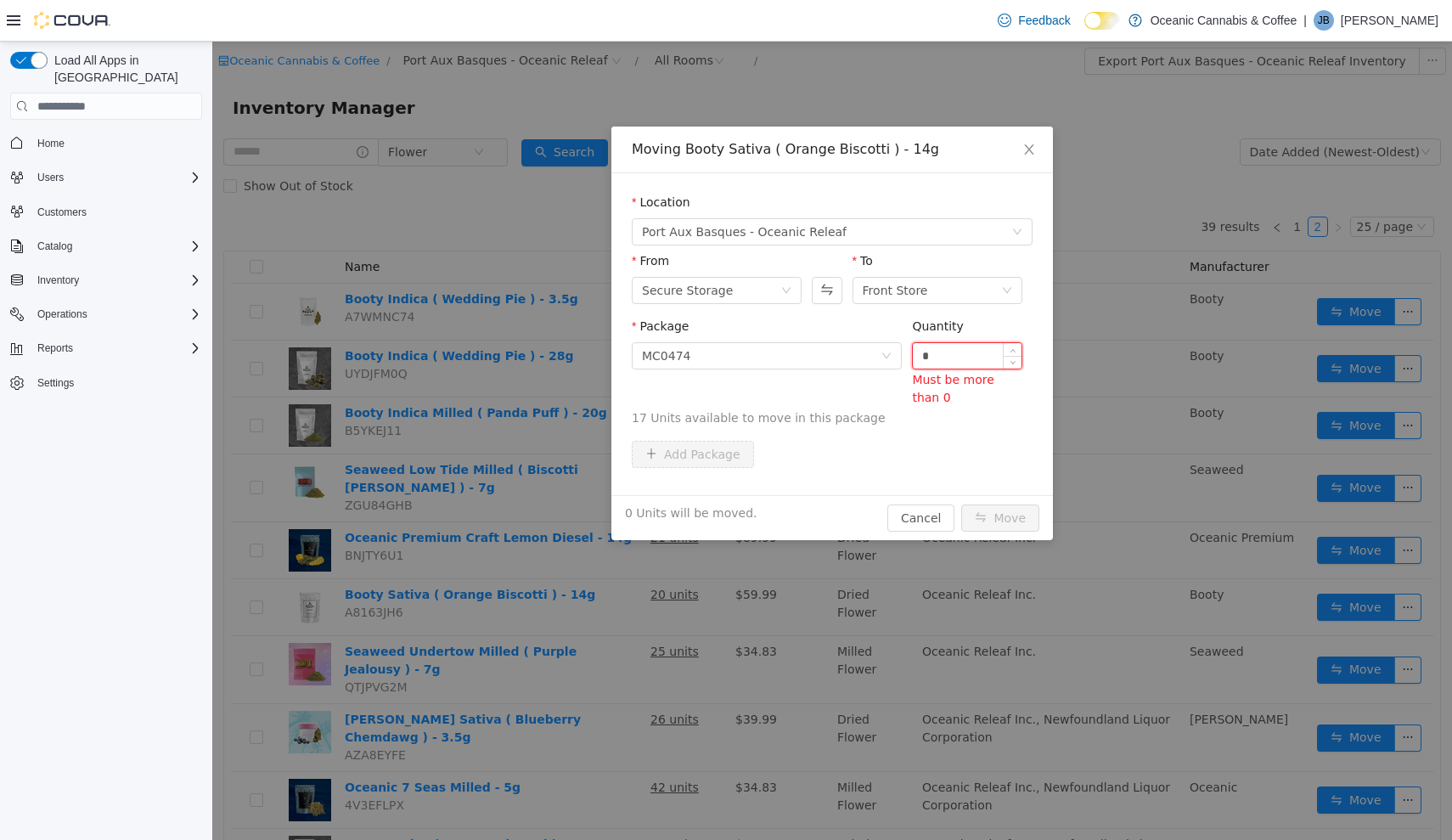
click at [944, 351] on input "*" at bounding box center [967, 356] width 109 height 26
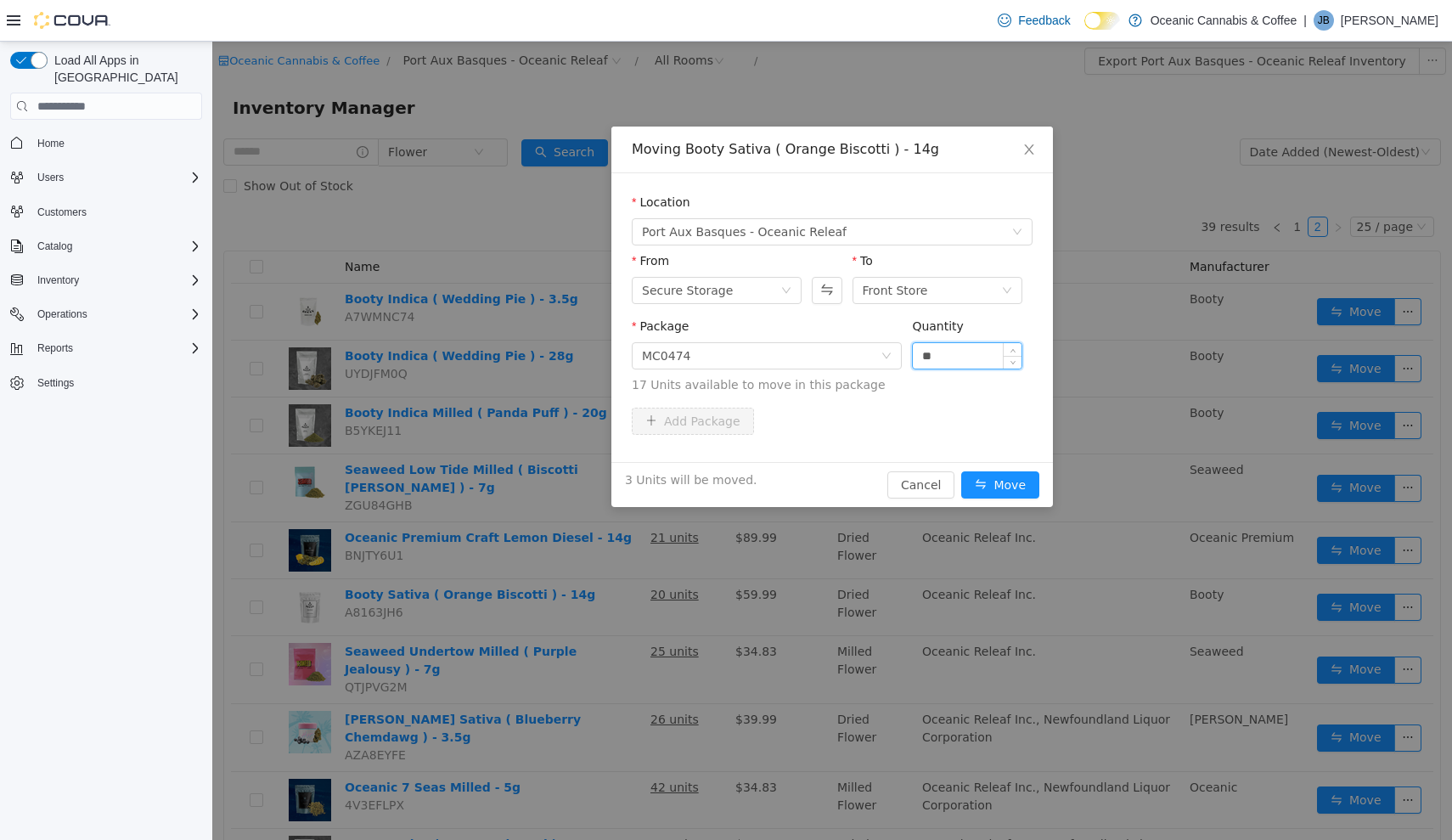
type input "**"
click at [1001, 485] on button "Move" at bounding box center [1000, 485] width 78 height 28
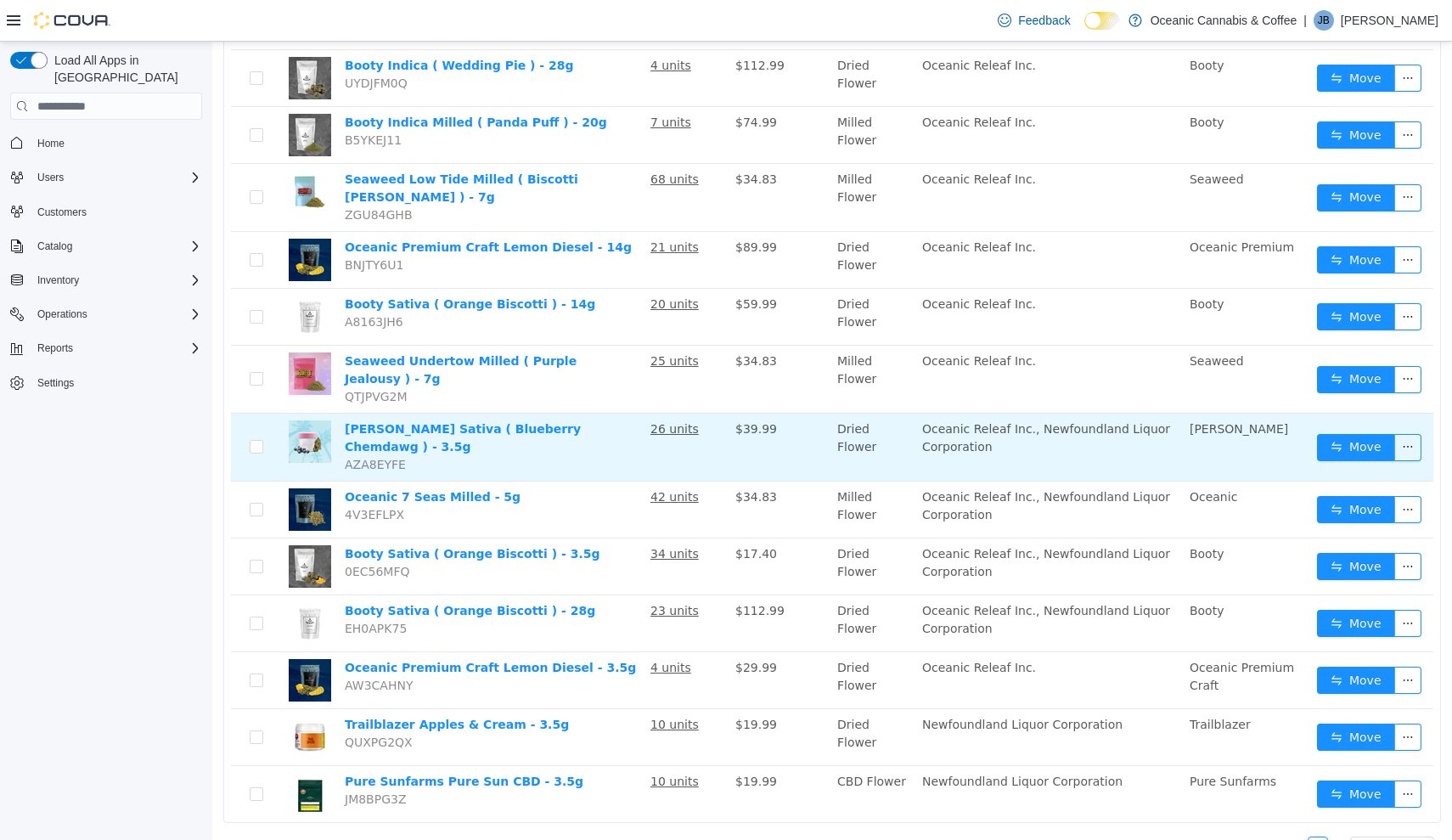
scroll to position [288, 0]
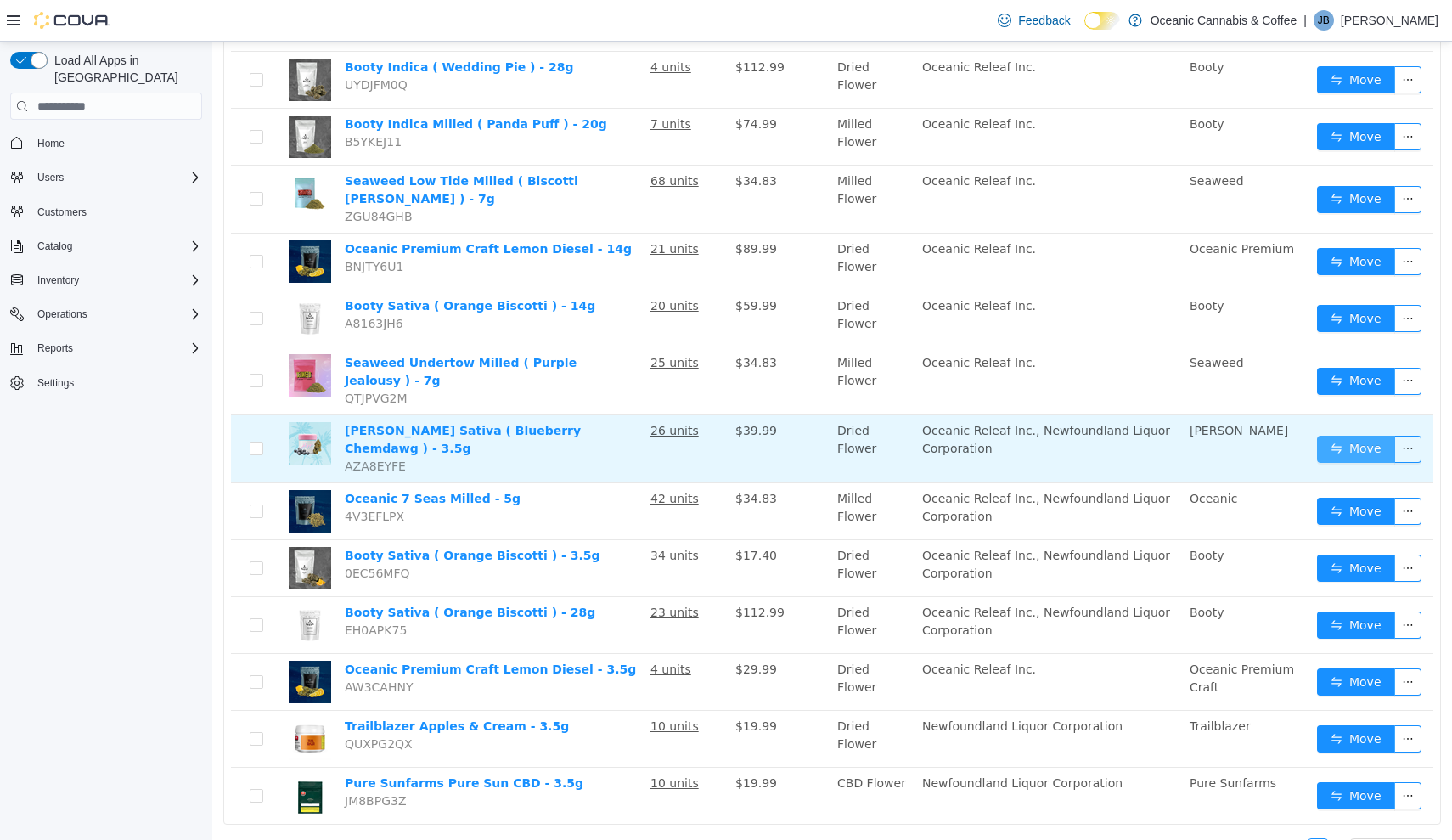
click at [1338, 435] on button "Move" at bounding box center [1355, 449] width 78 height 28
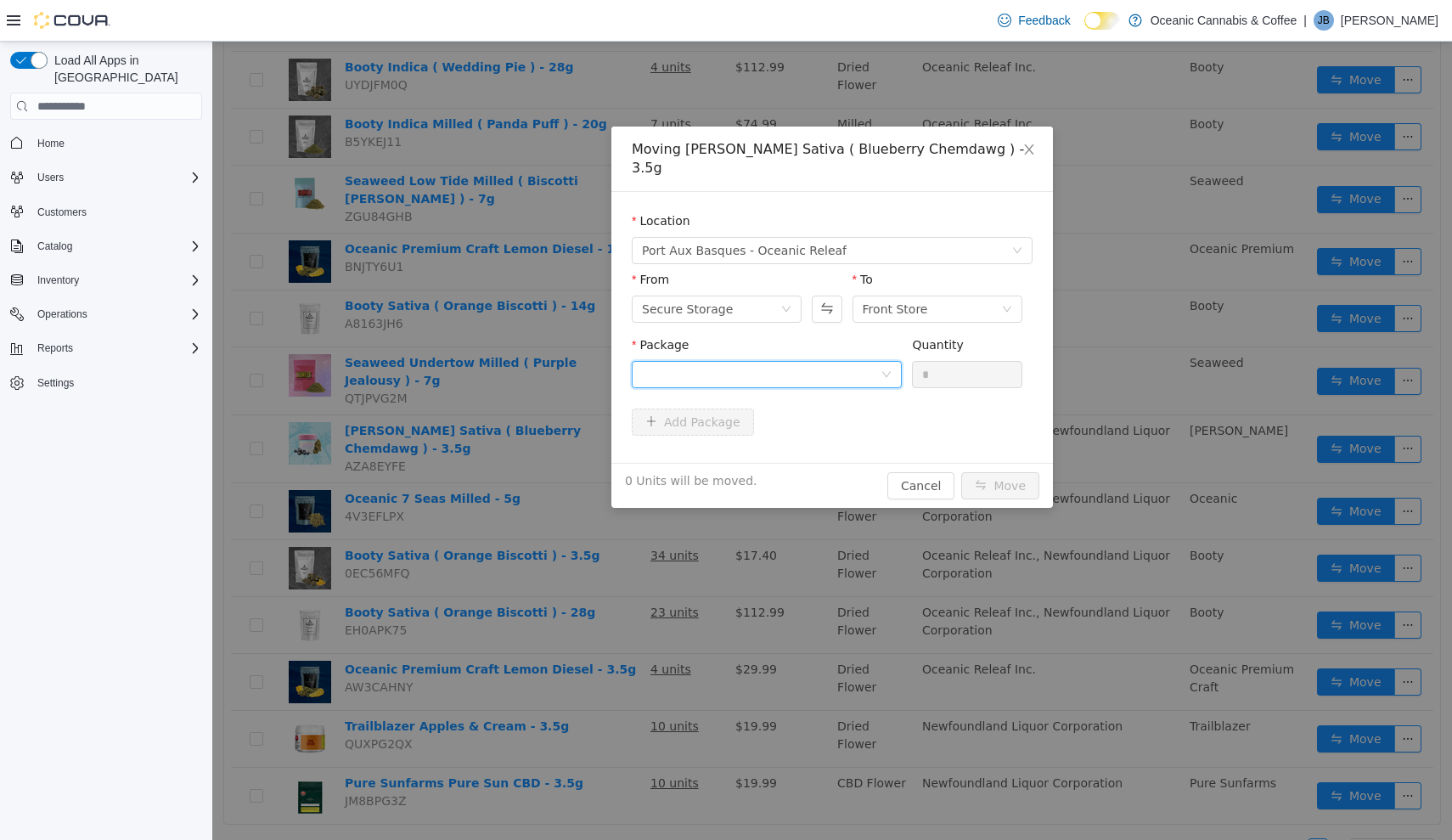
click at [819, 361] on div at bounding box center [761, 374] width 239 height 26
click at [812, 420] on li "BLU0306 Quantity : 24 Units" at bounding box center [767, 426] width 270 height 45
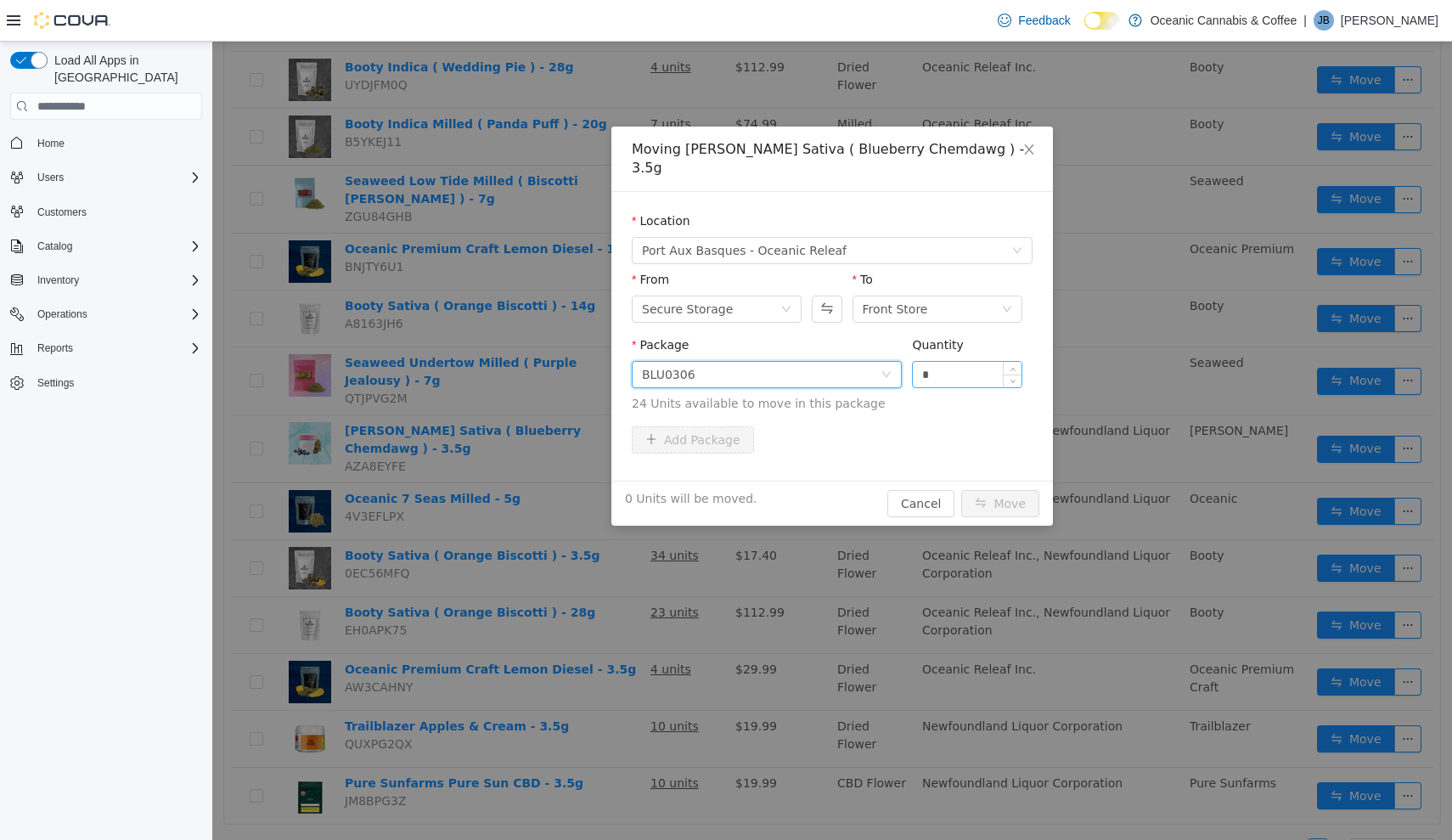
click at [982, 361] on input "*" at bounding box center [967, 374] width 109 height 26
click at [964, 361] on input "*" at bounding box center [967, 374] width 109 height 26
type input "**"
click at [1001, 490] on button "Move" at bounding box center [1000, 503] width 78 height 28
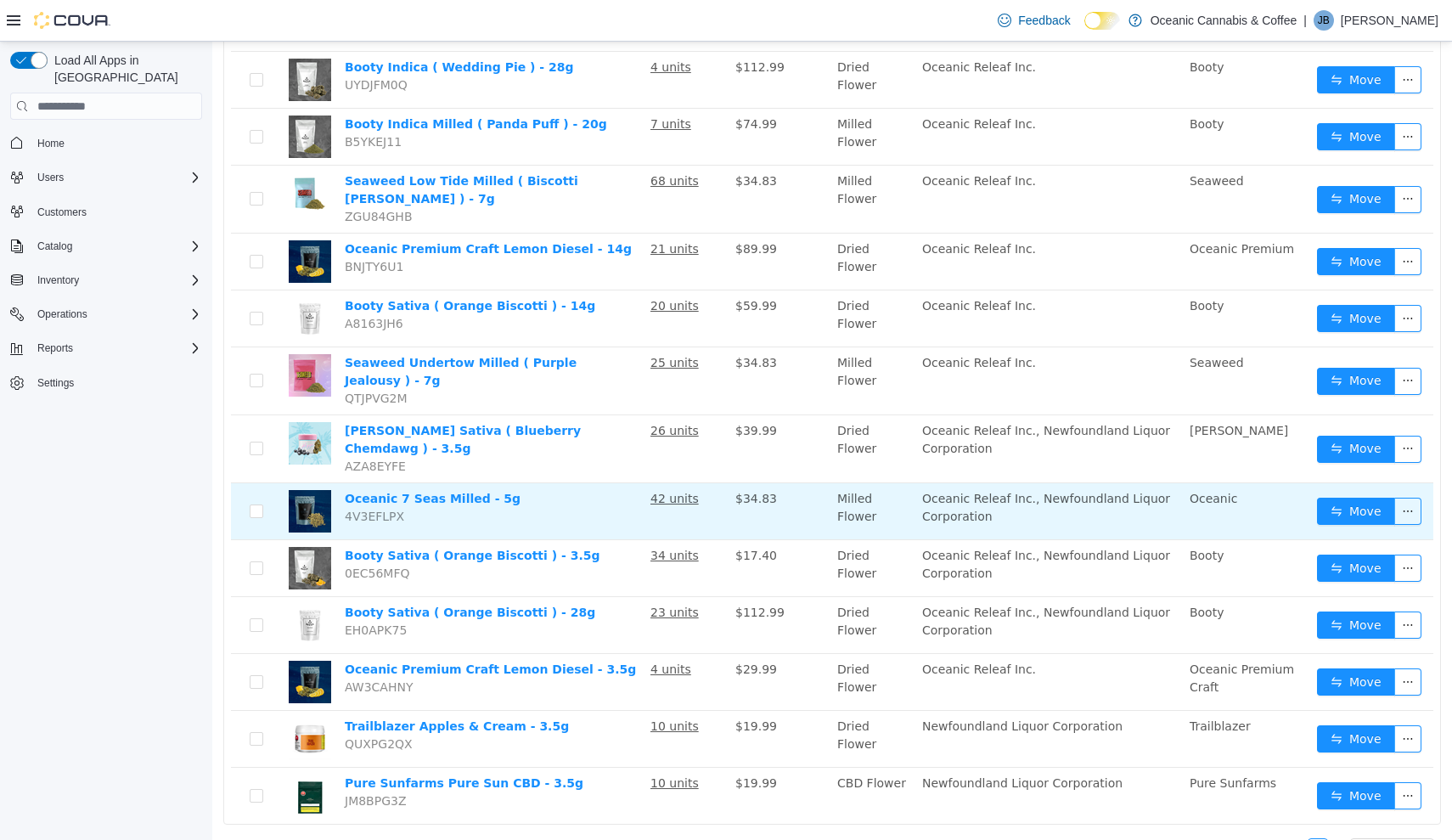
scroll to position [0, 0]
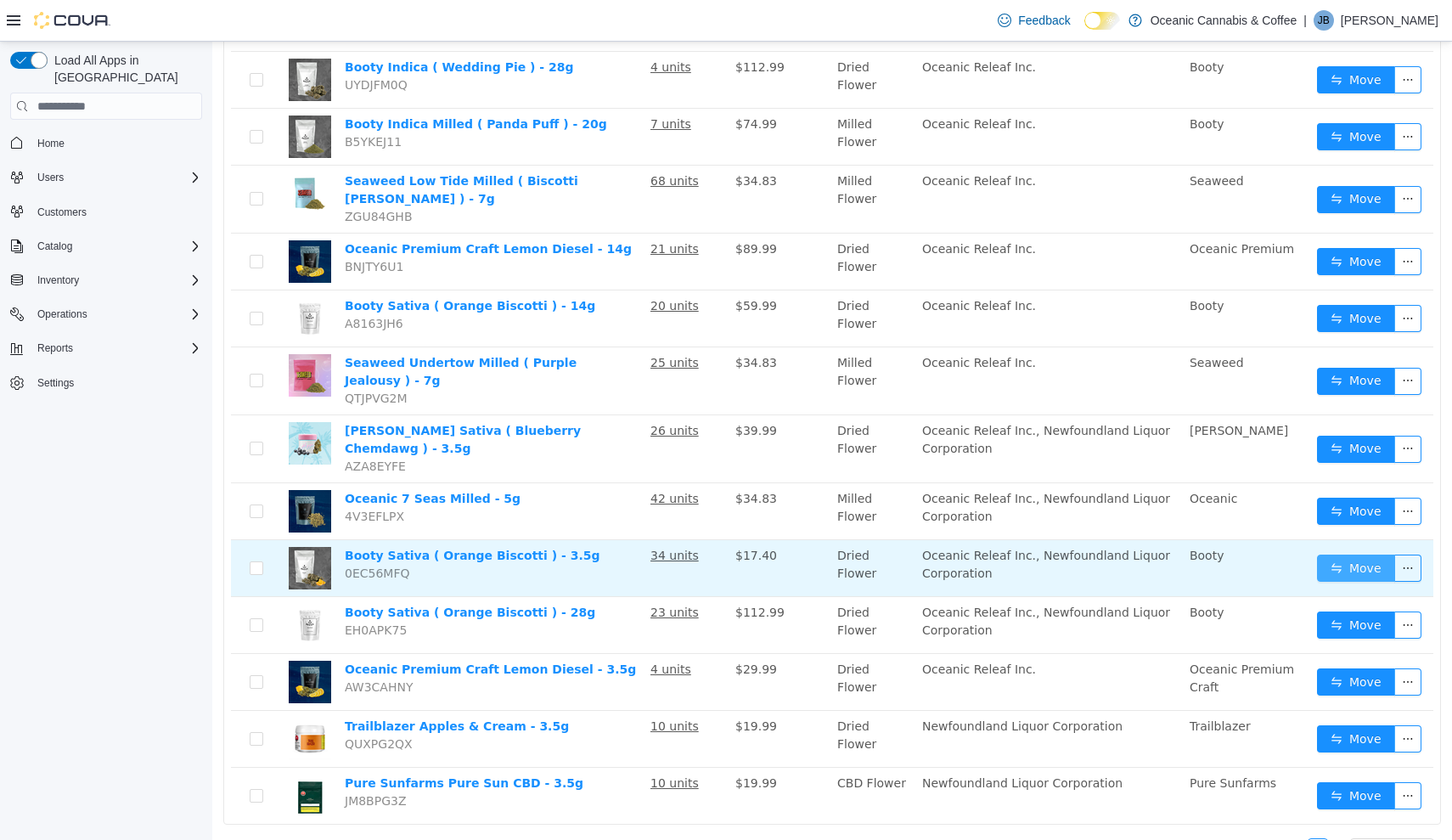
click at [1363, 555] on button "Move" at bounding box center [1355, 569] width 78 height 28
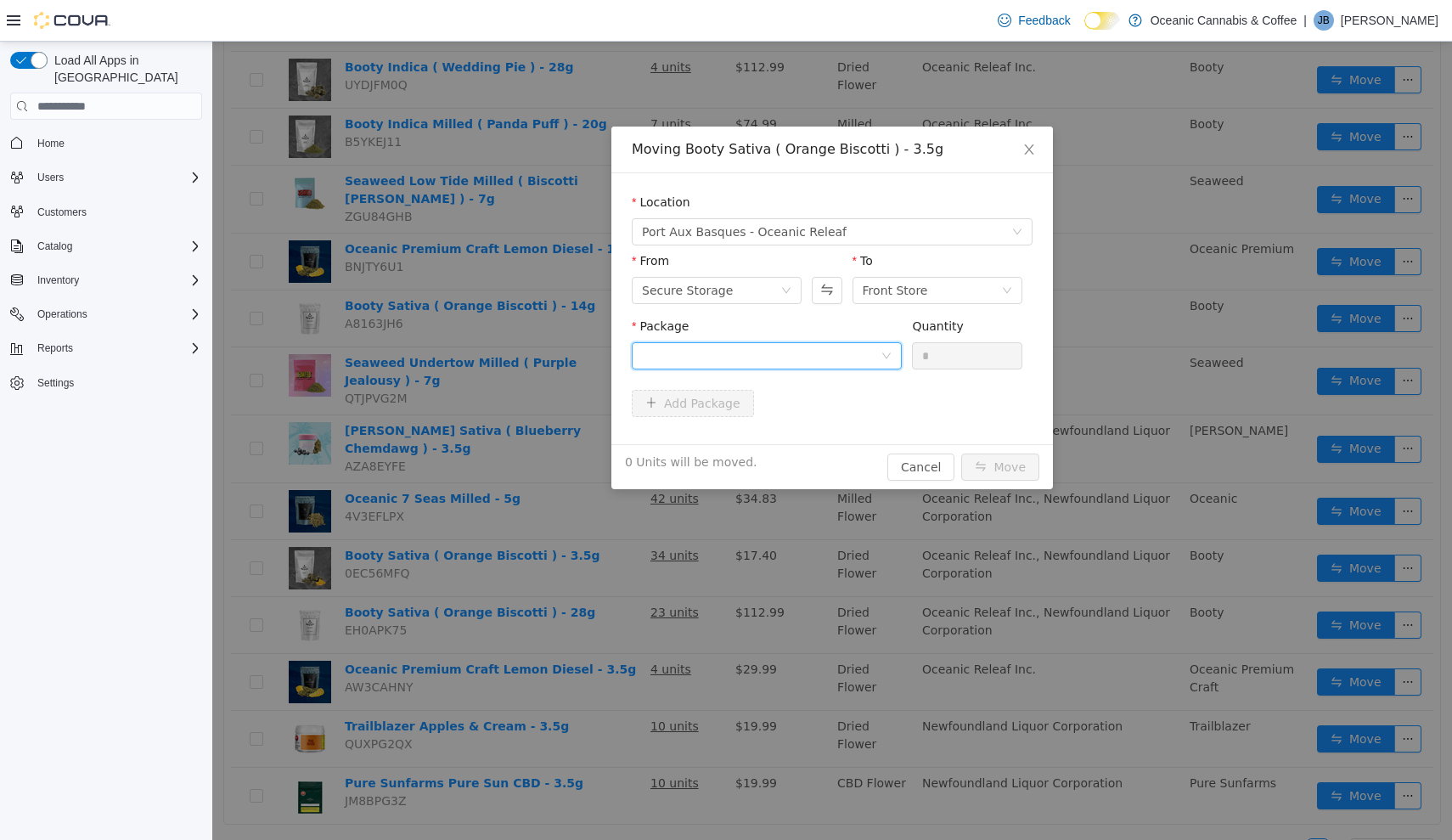
click at [889, 347] on div at bounding box center [767, 356] width 270 height 28
click at [787, 434] on li "MC0474 Quantity : 31 Units" at bounding box center [767, 426] width 270 height 45
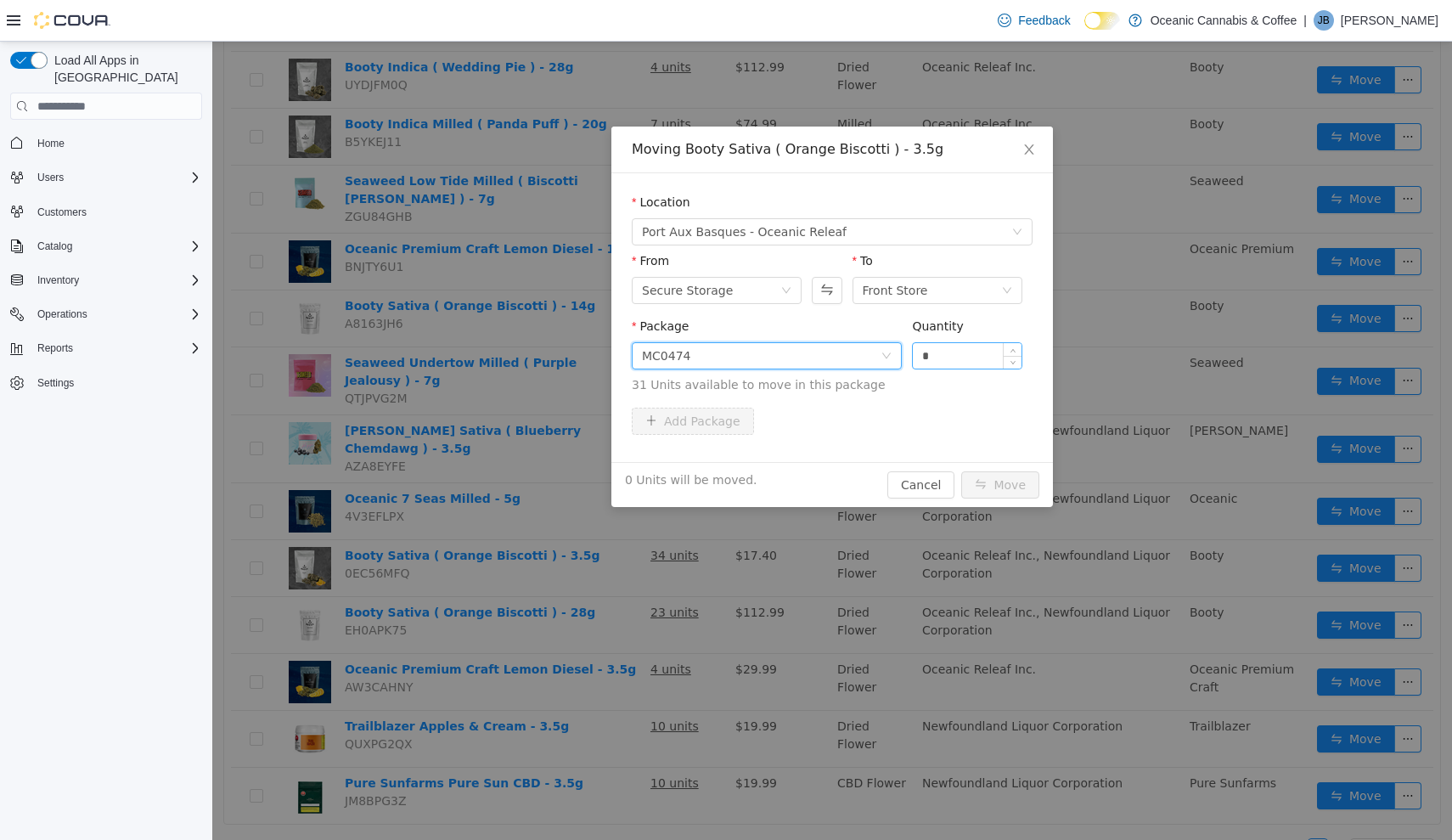
click at [964, 348] on input "*" at bounding box center [967, 356] width 109 height 26
click at [955, 355] on input "*" at bounding box center [967, 356] width 109 height 26
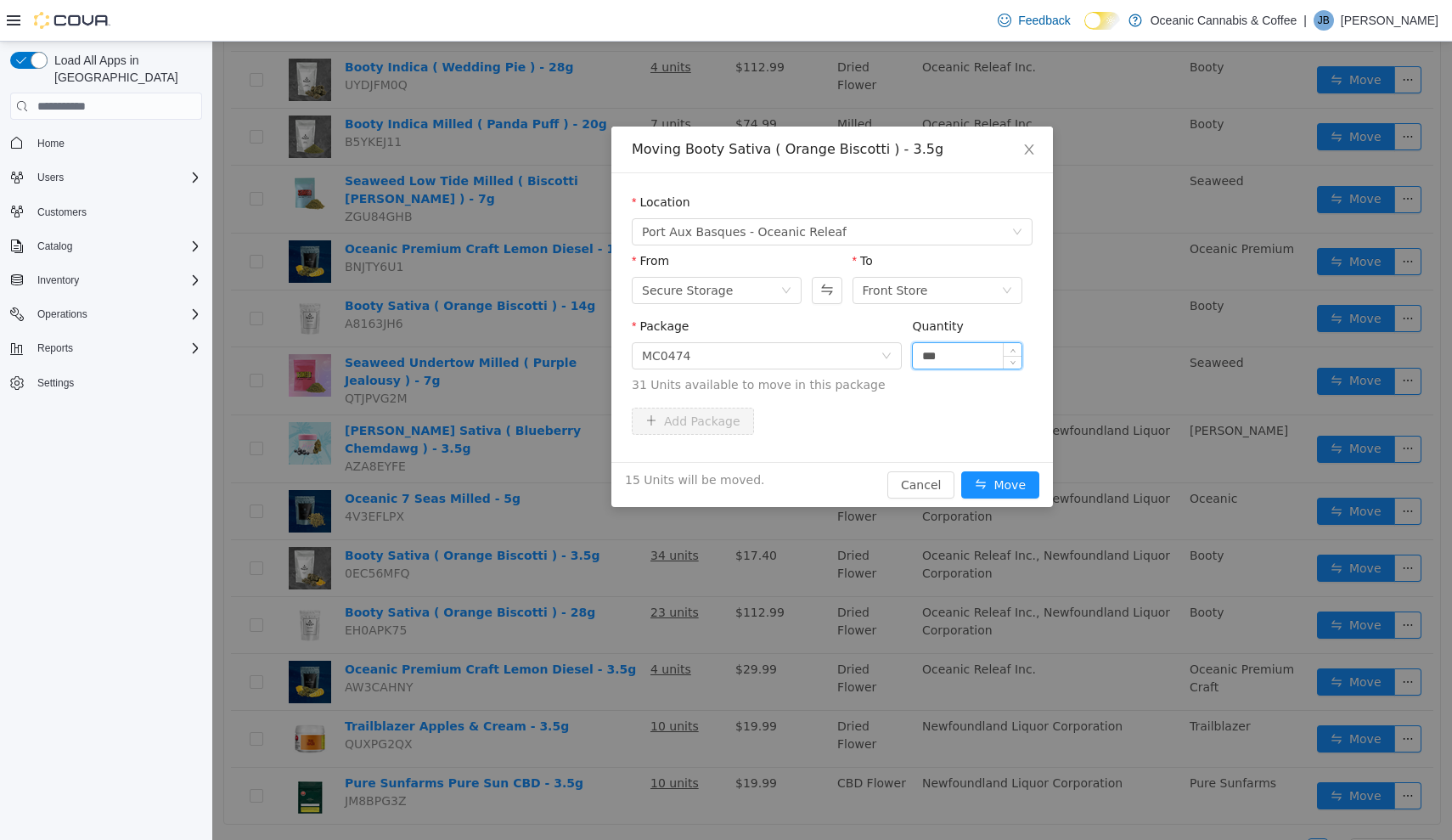
type input "***"
click at [1001, 485] on button "Move" at bounding box center [1000, 485] width 78 height 28
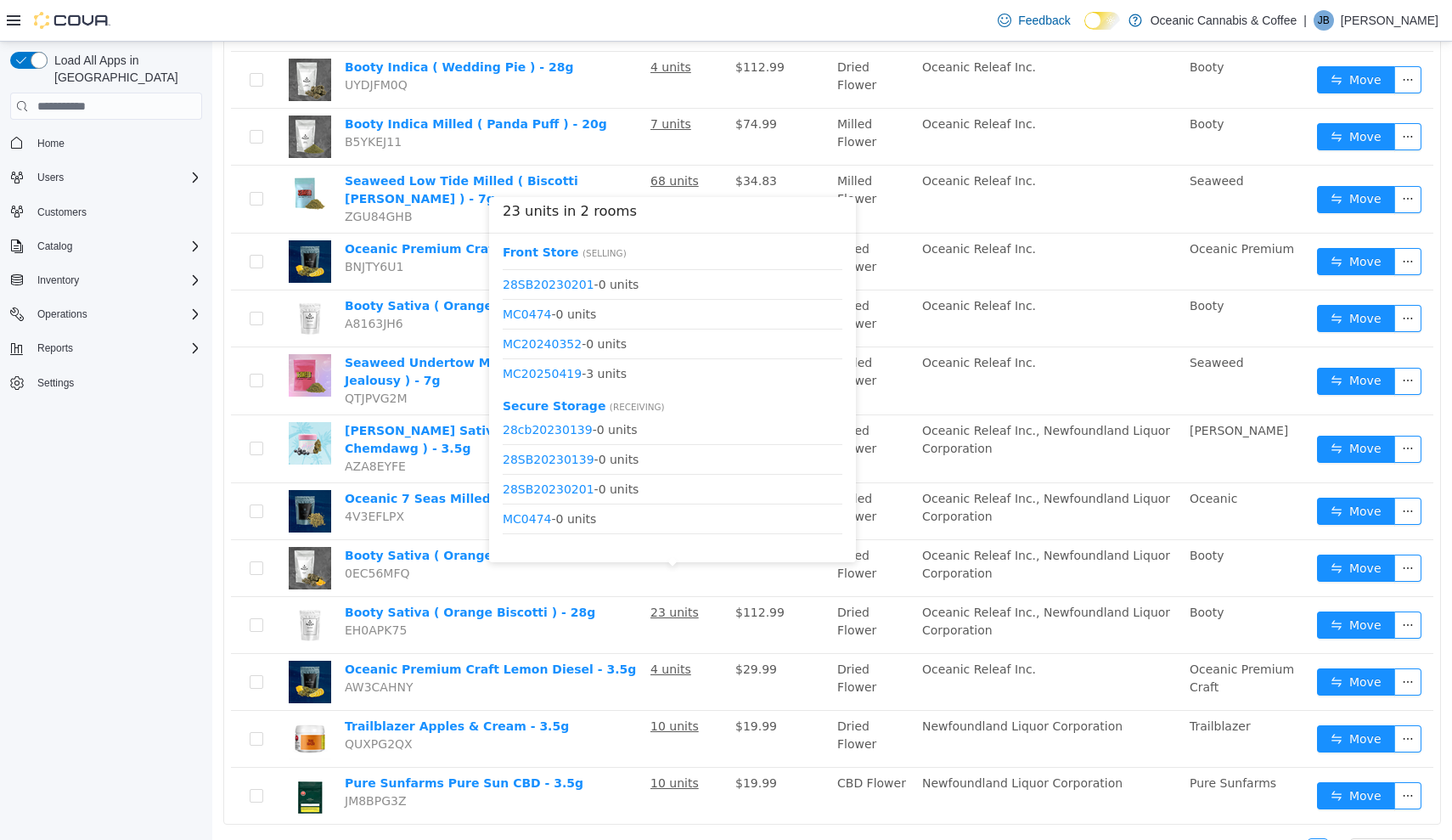
scroll to position [51, 0]
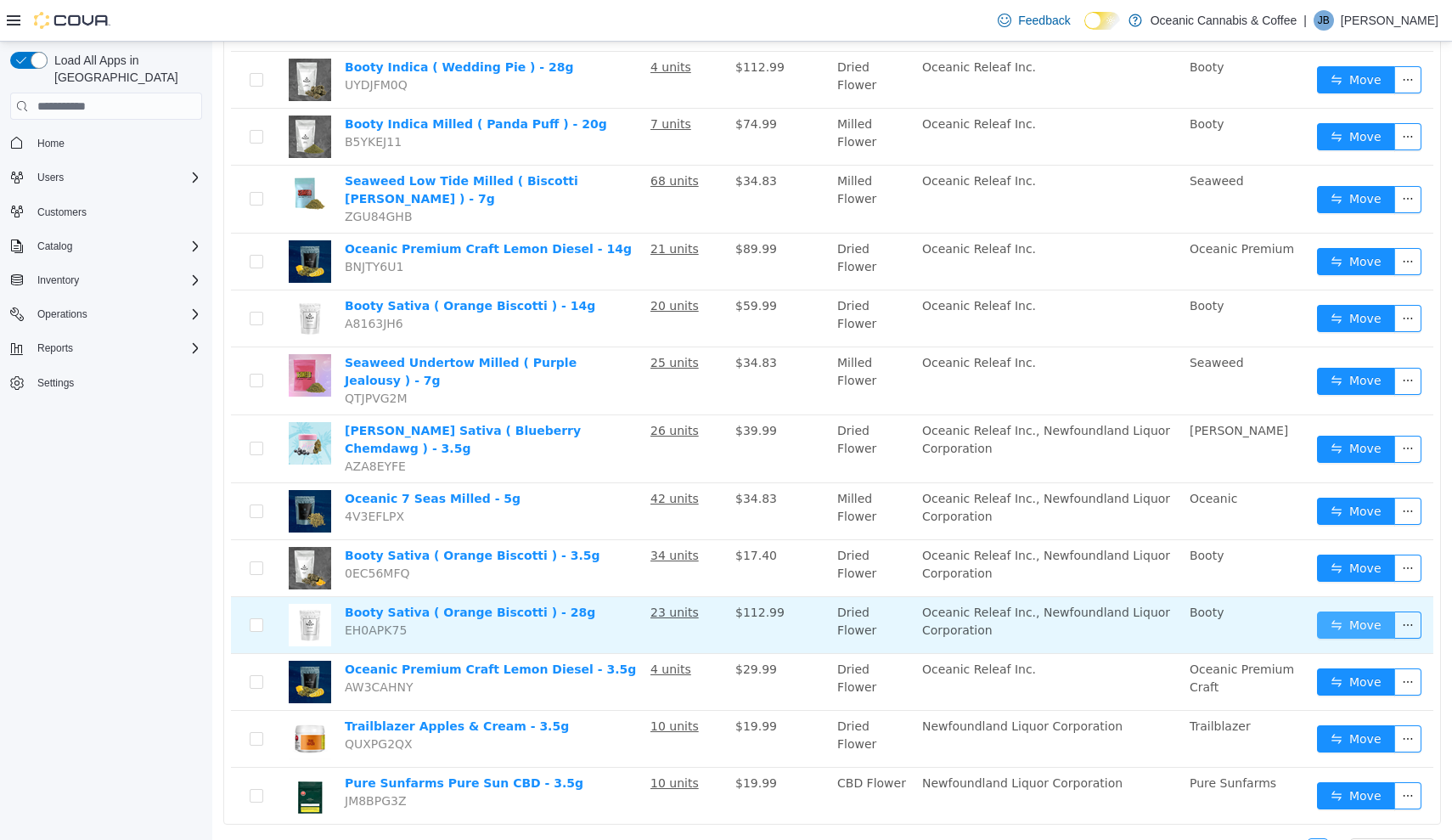
click at [1337, 611] on button "Move" at bounding box center [1355, 625] width 78 height 28
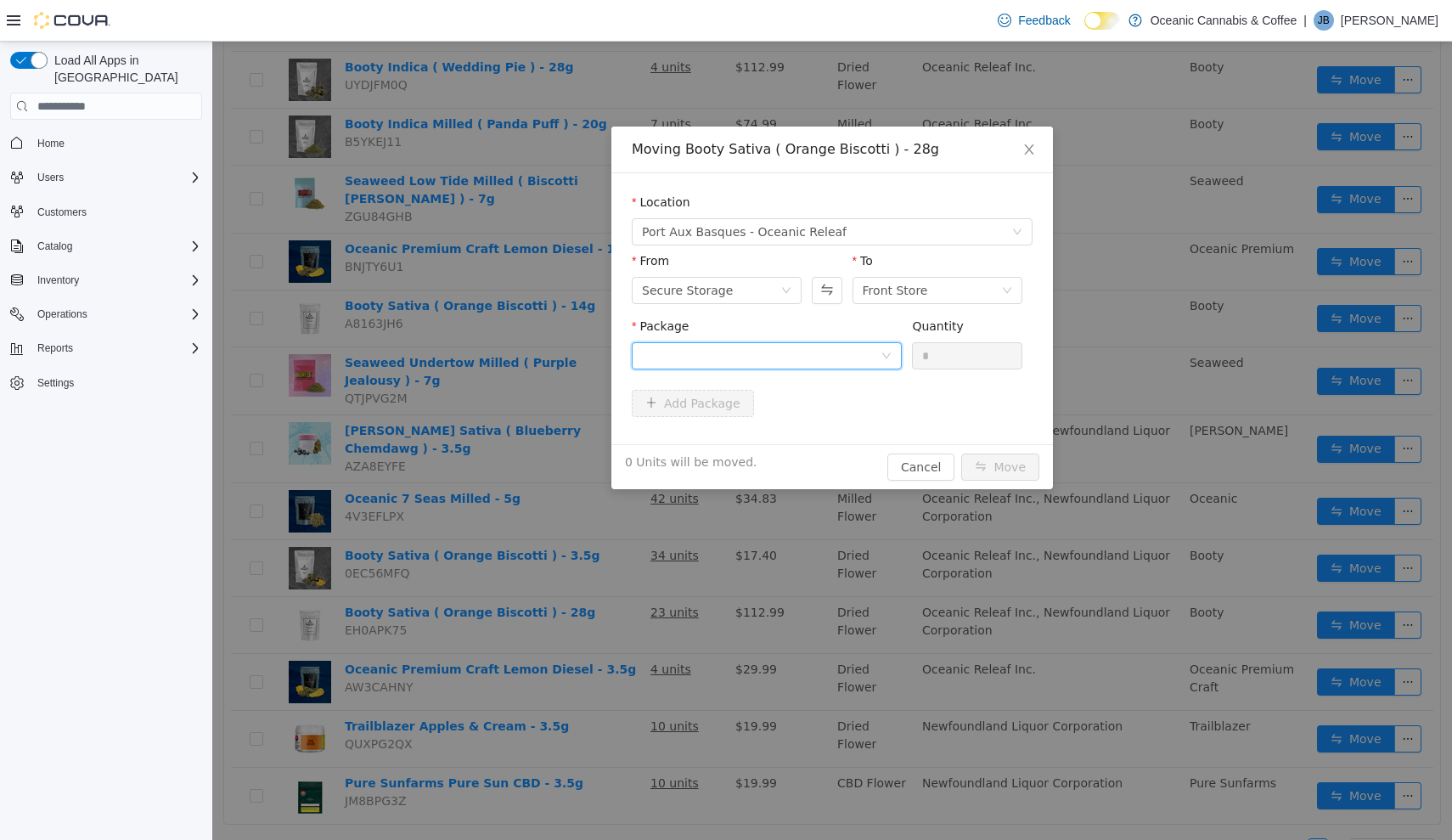
click at [785, 351] on div at bounding box center [761, 356] width 239 height 26
click at [802, 422] on li "MC20250419 Quantity : 20 Units" at bounding box center [767, 426] width 270 height 45
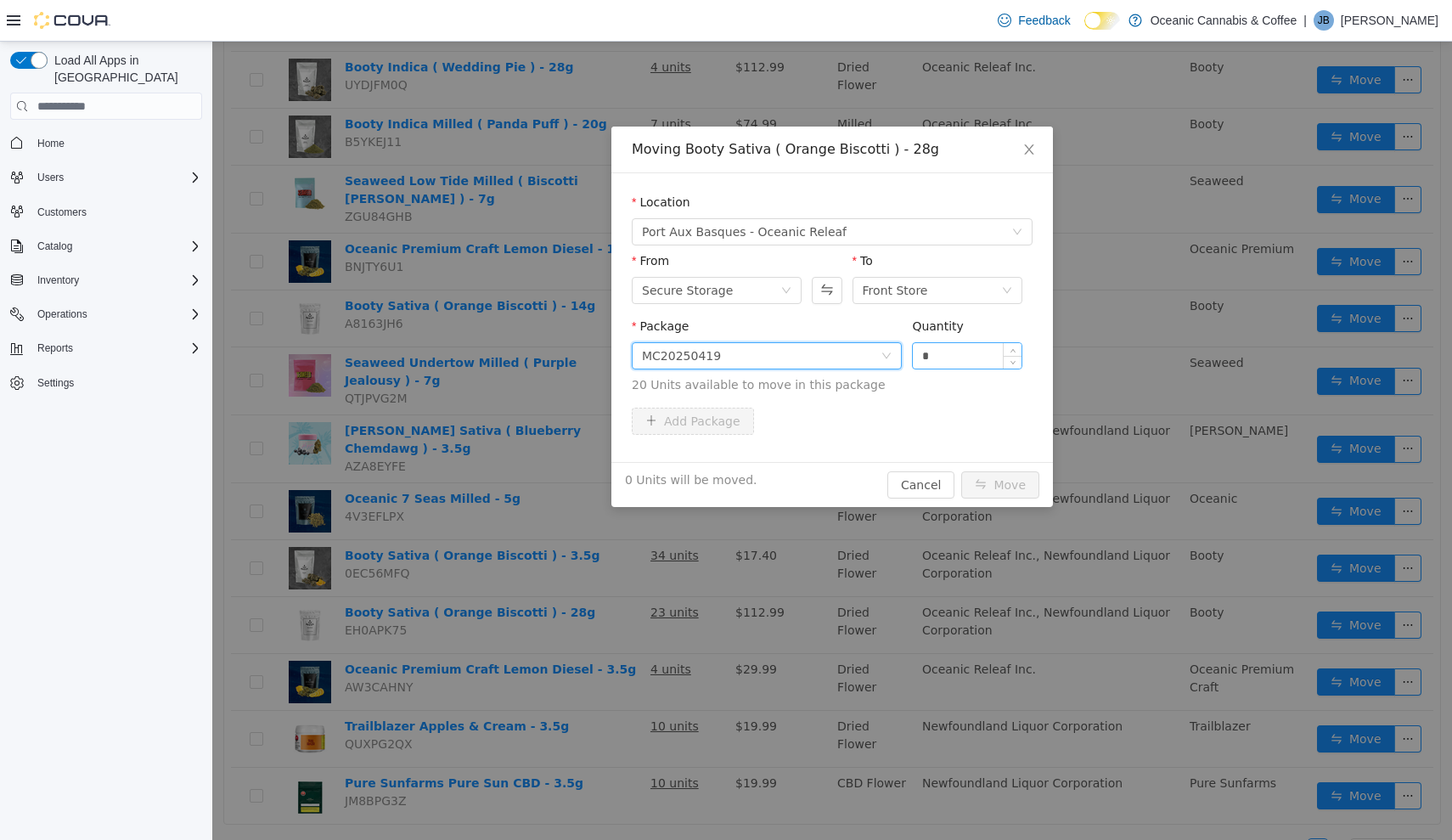
click at [963, 354] on input "*" at bounding box center [967, 356] width 109 height 26
type input "**"
click at [1001, 485] on button "Move" at bounding box center [1000, 485] width 78 height 28
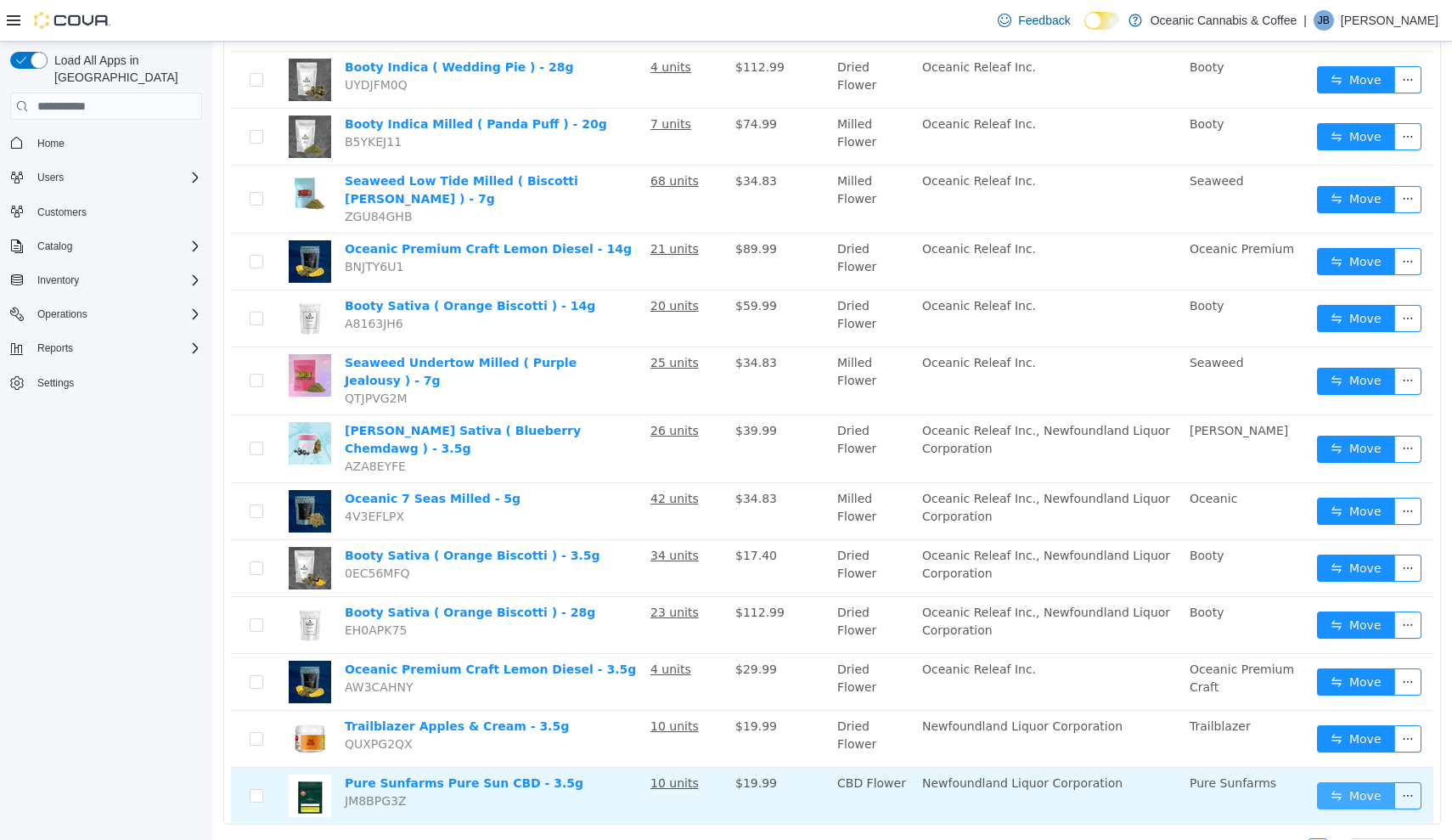
click at [1335, 782] on button "Move" at bounding box center [1355, 796] width 78 height 28
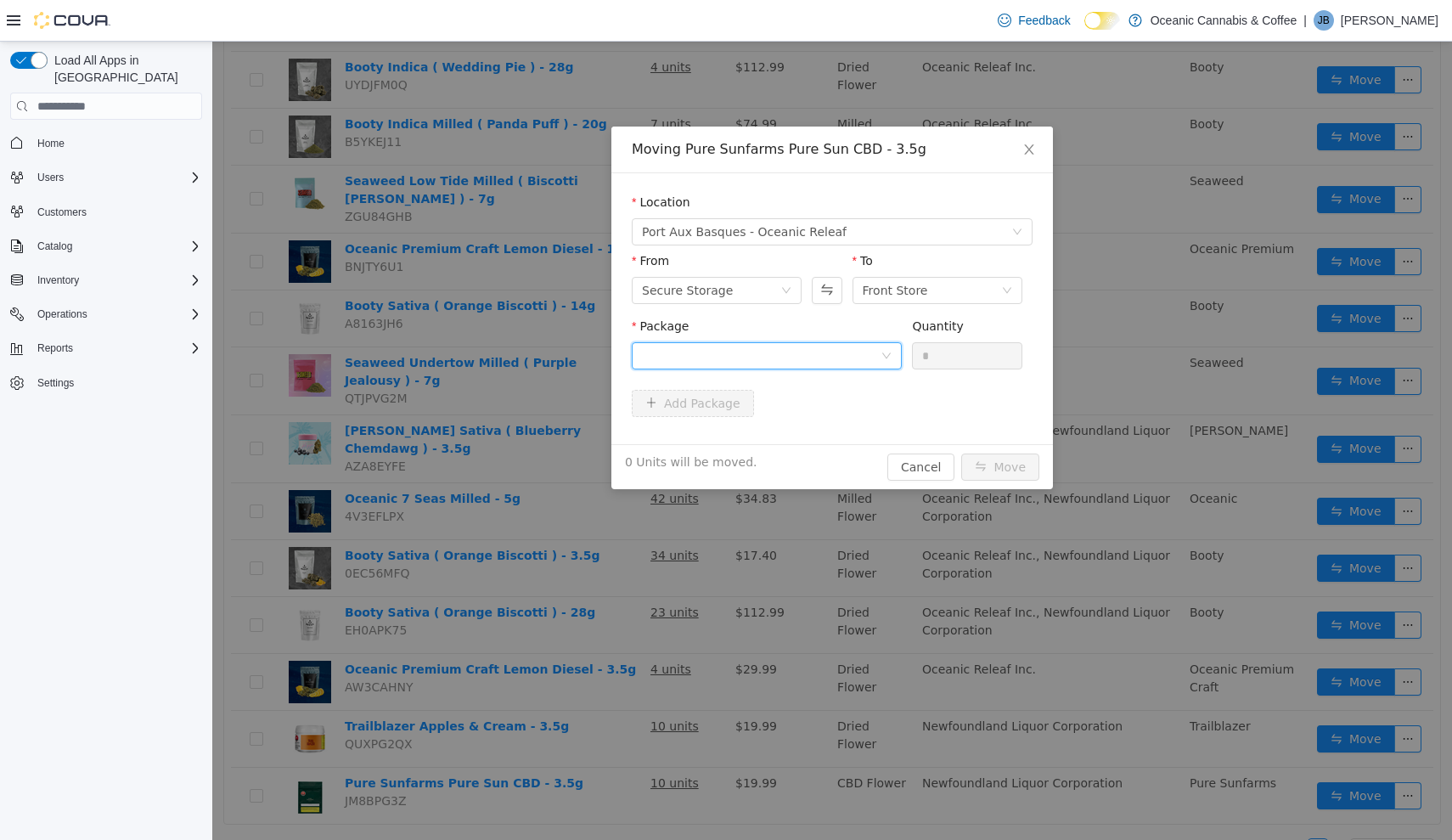
click at [816, 362] on div at bounding box center [761, 356] width 239 height 26
click at [835, 430] on li "00003228 Quantity : 10 Units" at bounding box center [767, 426] width 270 height 45
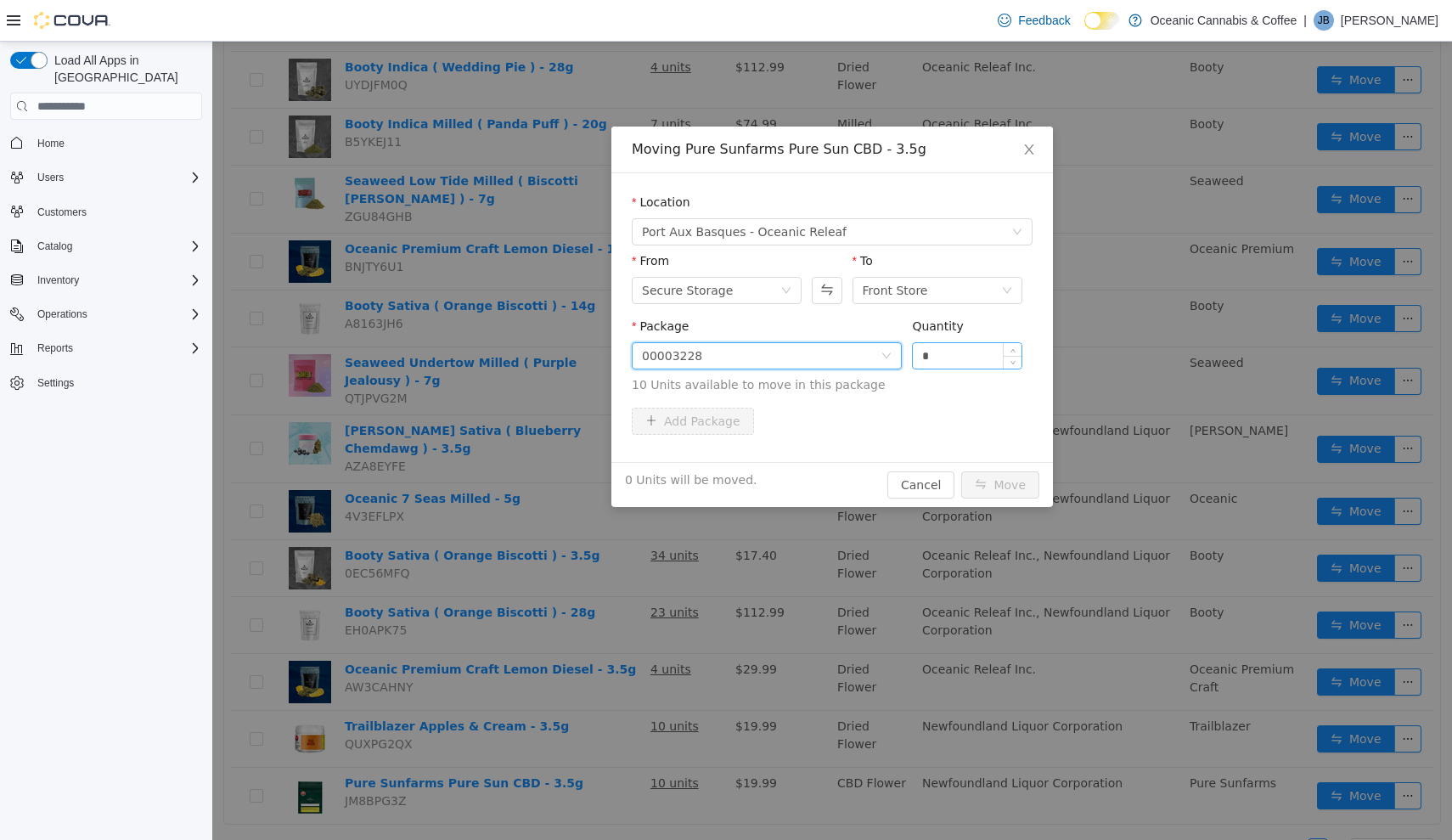
click at [974, 350] on input "*" at bounding box center [967, 356] width 109 height 26
type input "**"
click at [1001, 485] on button "Move" at bounding box center [1000, 485] width 78 height 28
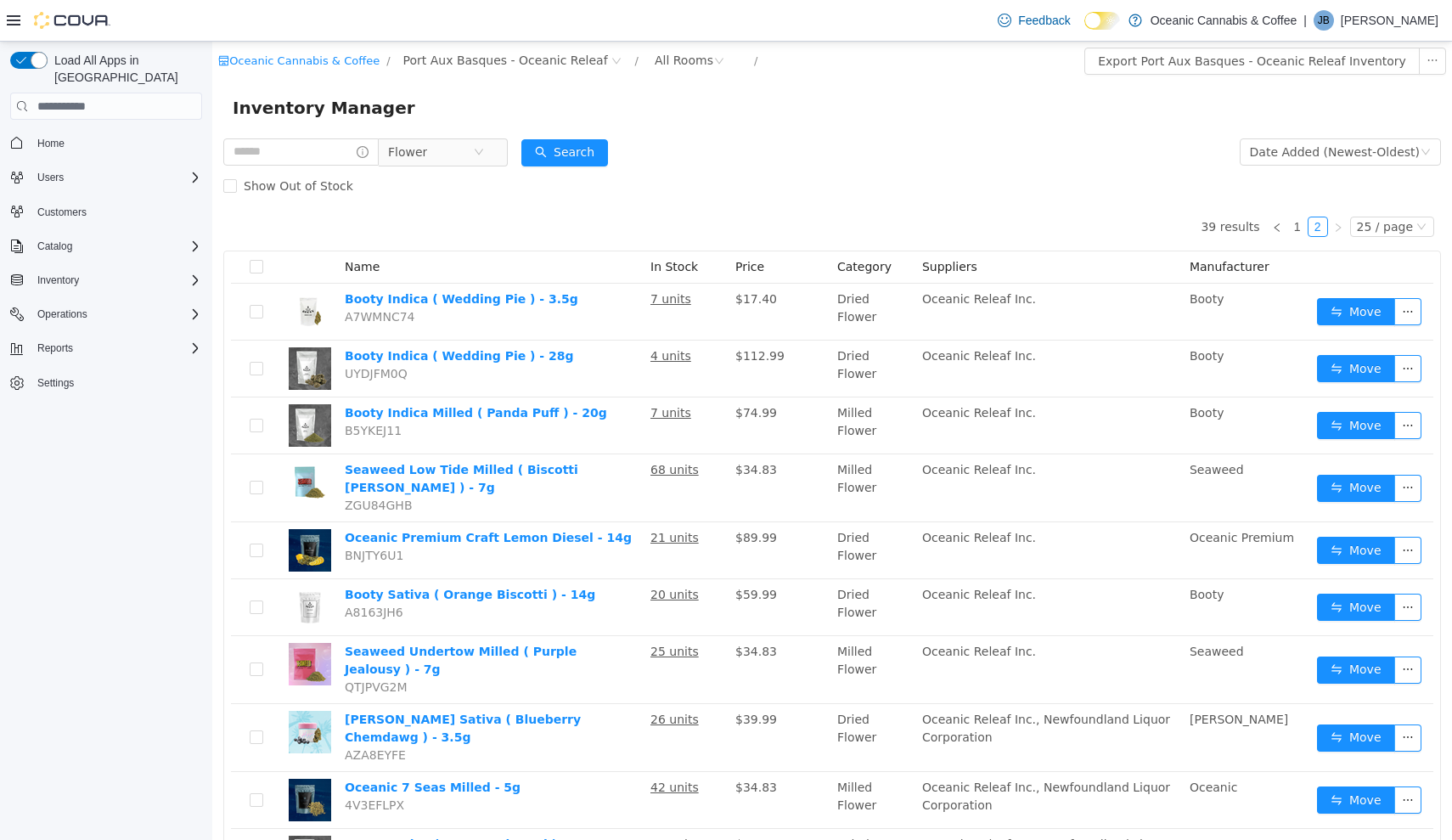
scroll to position [0, 0]
click at [484, 156] on icon "icon: close-circle" at bounding box center [479, 152] width 10 height 10
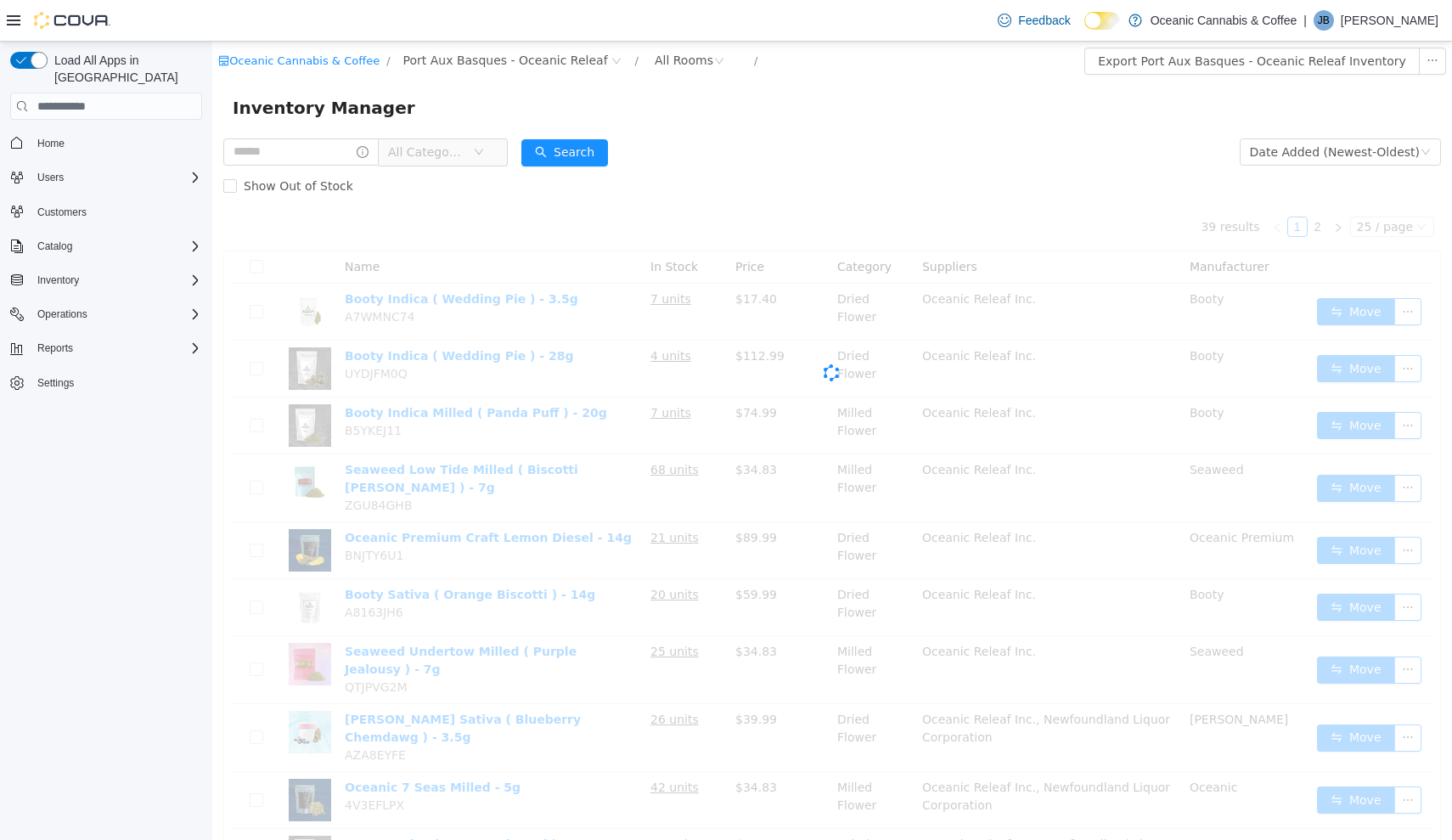
click at [484, 156] on icon "icon: down" at bounding box center [479, 152] width 10 height 10
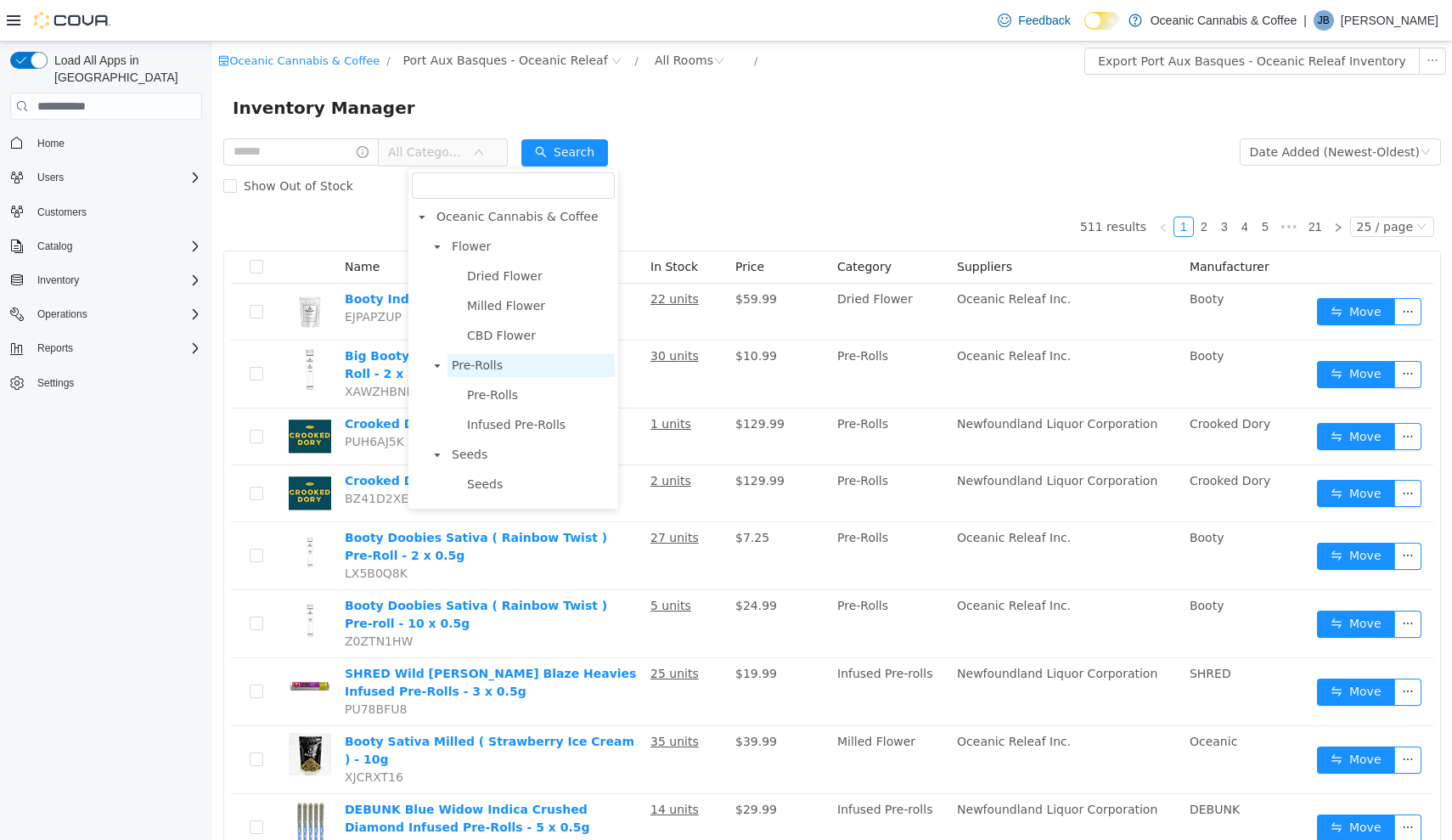
click at [477, 362] on span "Pre-Rolls" at bounding box center [478, 365] width 51 height 14
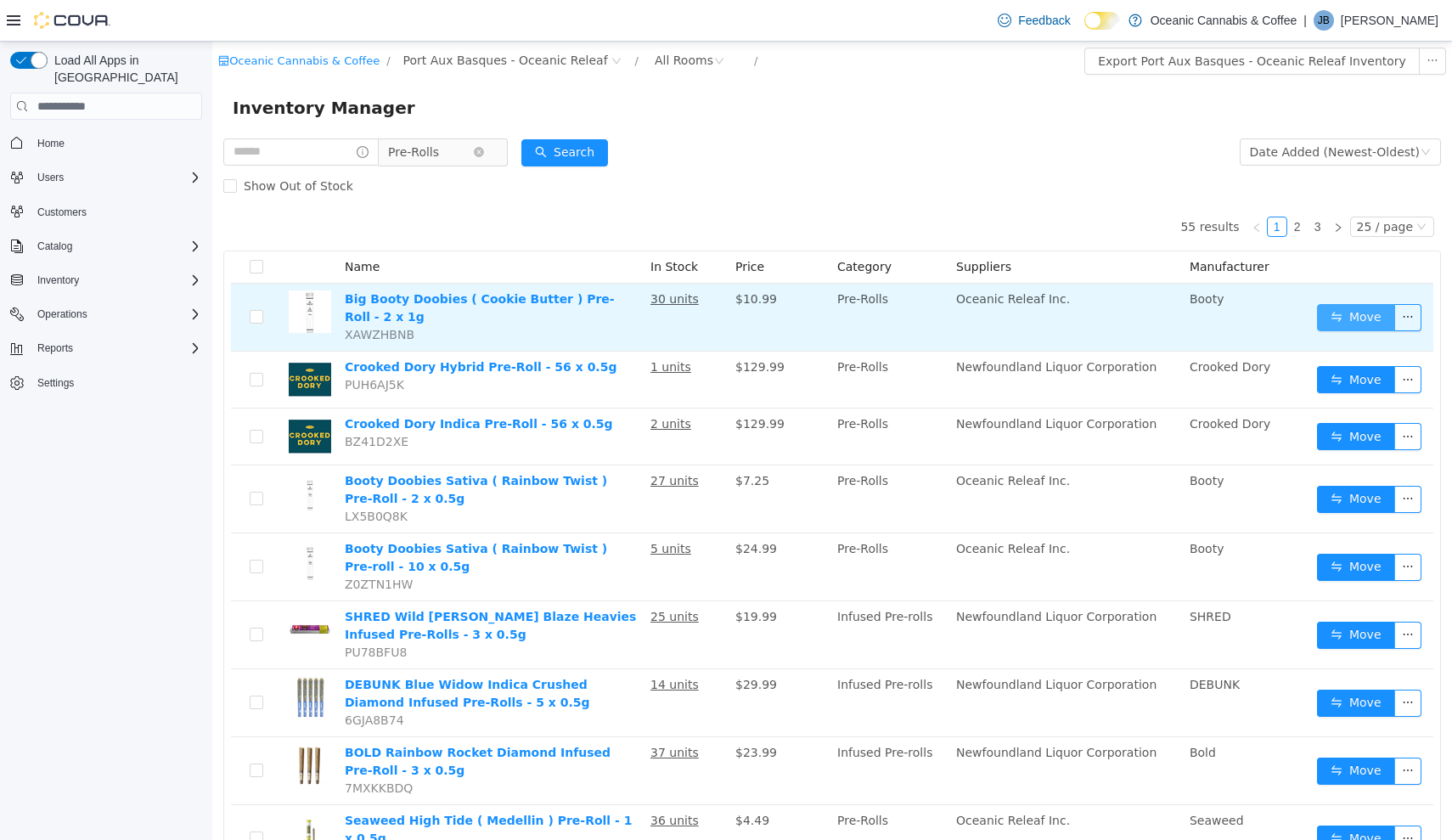
click at [1332, 308] on button "Move" at bounding box center [1355, 318] width 78 height 28
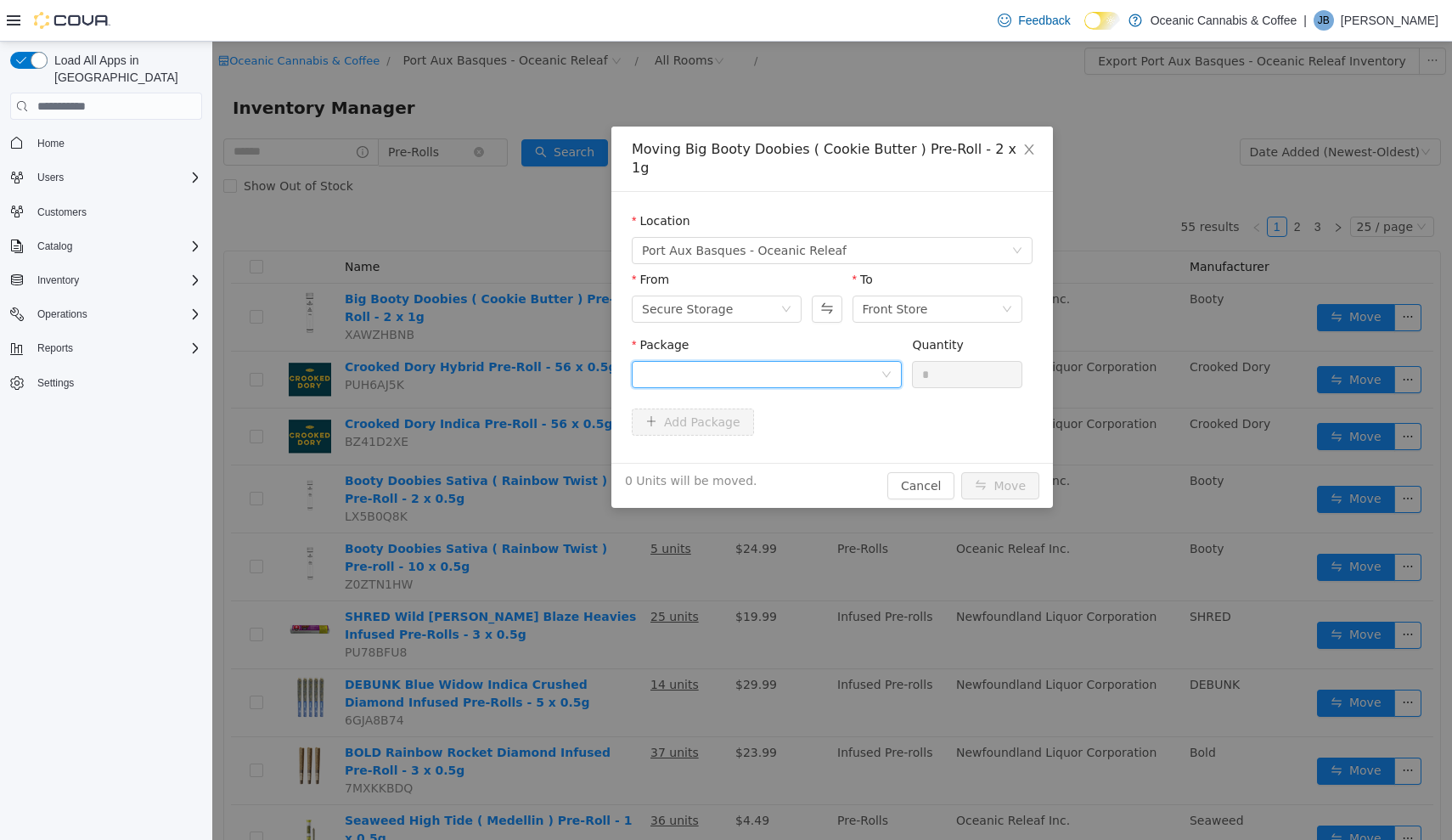
click at [780, 361] on div at bounding box center [761, 374] width 239 height 26
click at [792, 431] on li "[DATE] Quantity : 24 Units" at bounding box center [767, 426] width 270 height 45
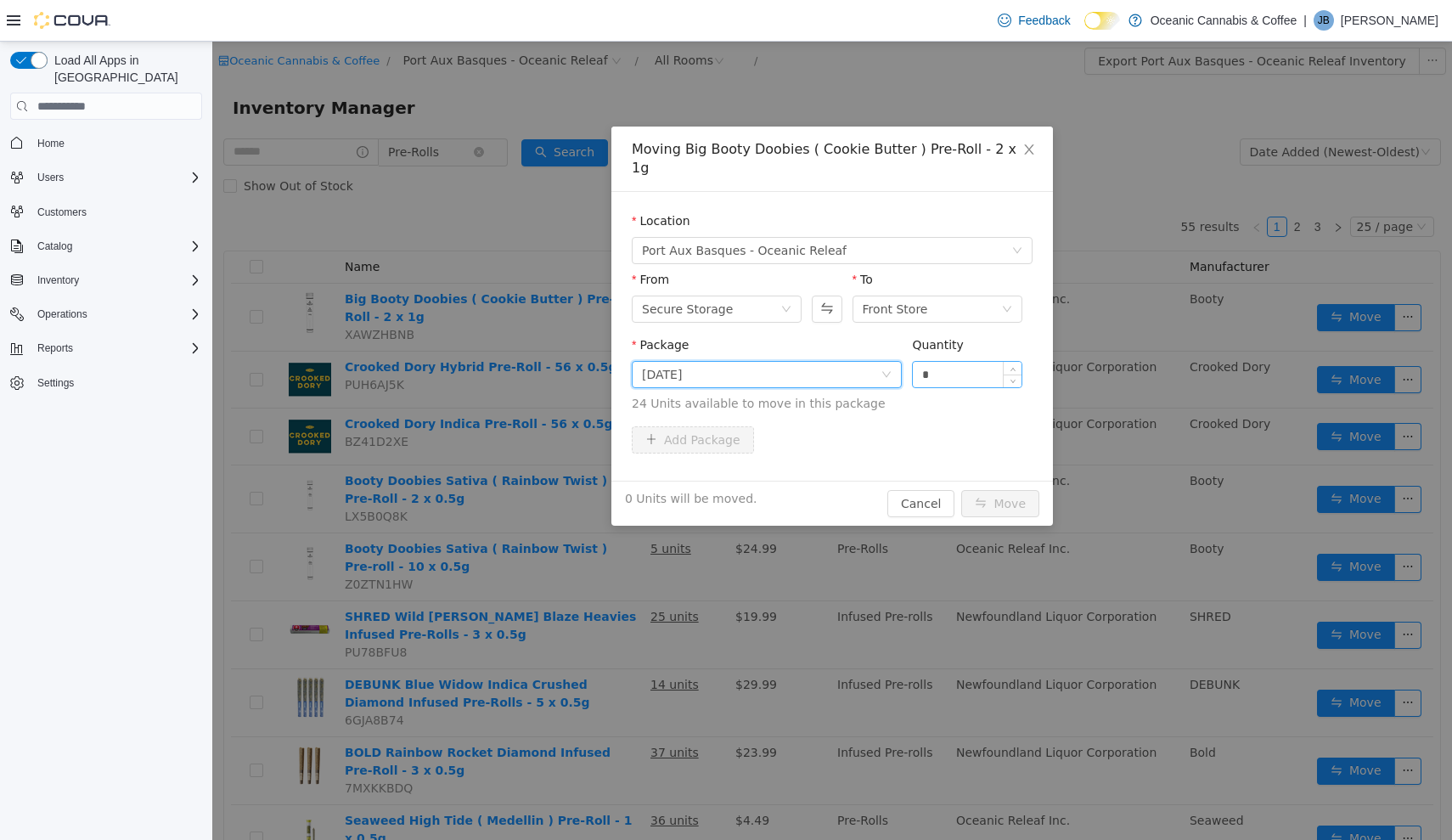
click at [990, 361] on input "*" at bounding box center [967, 374] width 109 height 26
type input "***"
click at [1001, 490] on button "Move" at bounding box center [1000, 503] width 78 height 28
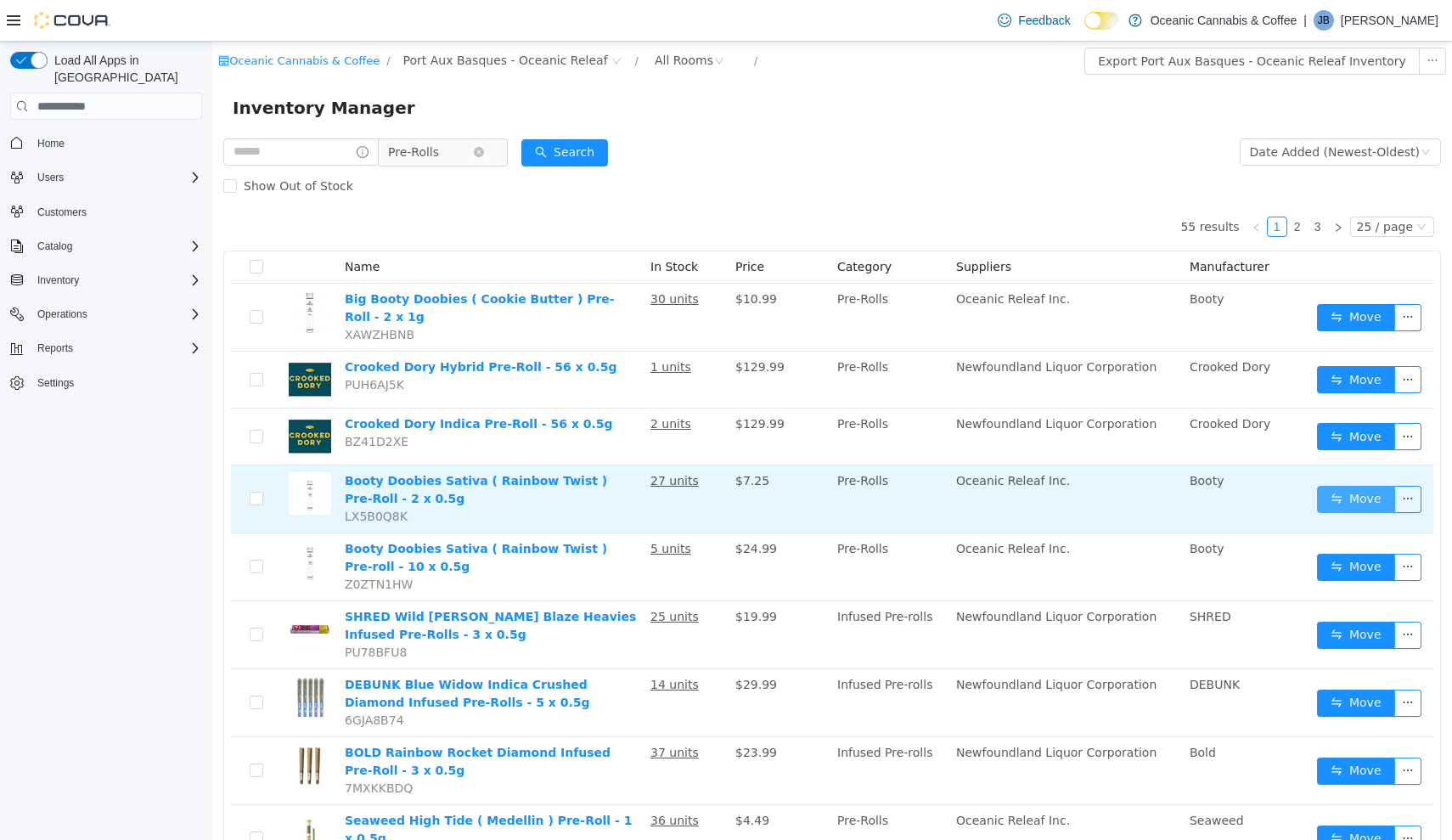
click at [1357, 505] on button "Move" at bounding box center [1355, 499] width 78 height 28
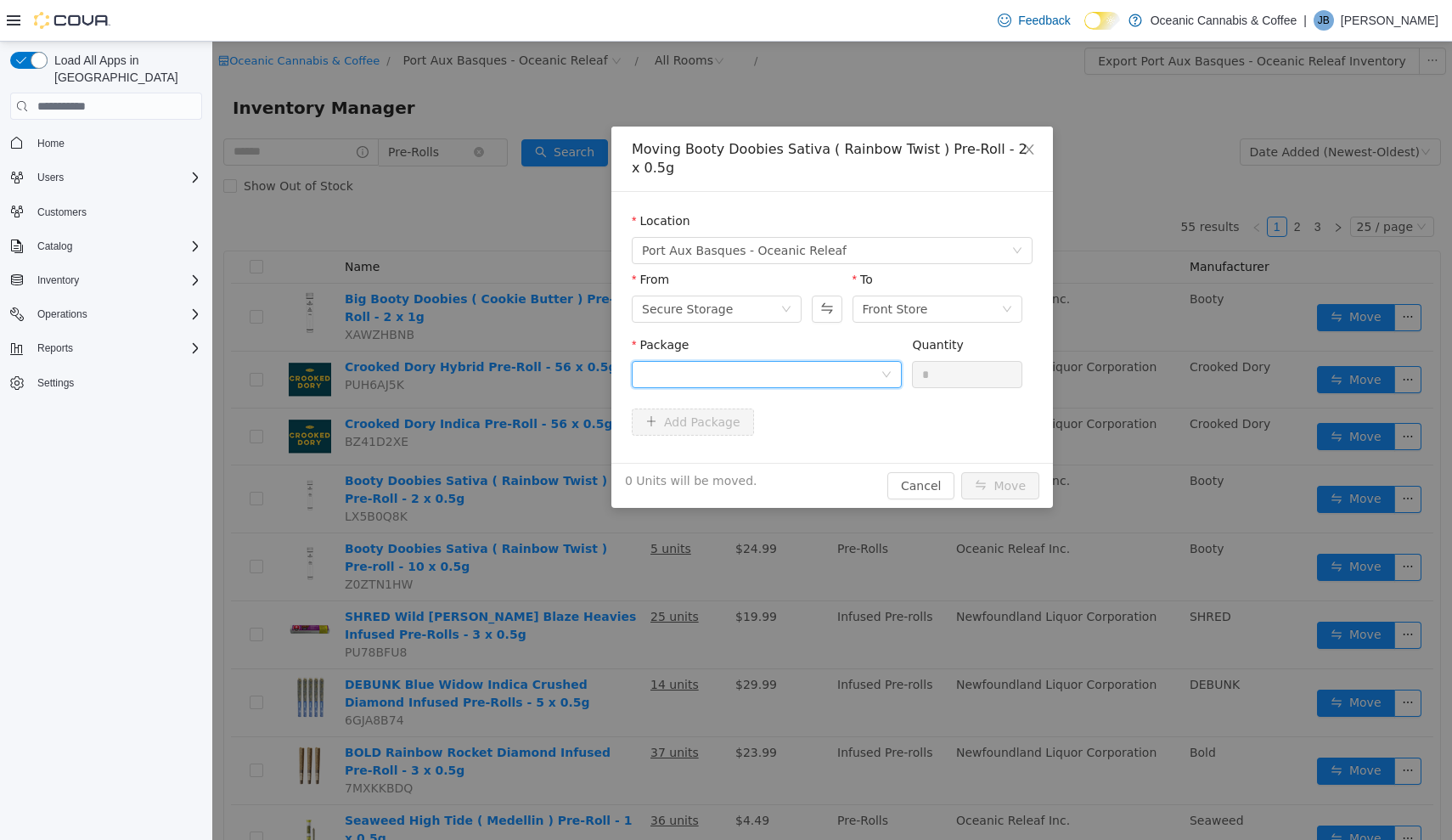
click at [872, 378] on div at bounding box center [761, 374] width 239 height 26
click at [849, 458] on li "RT0476M Quantity : 27 Units" at bounding box center [767, 445] width 270 height 45
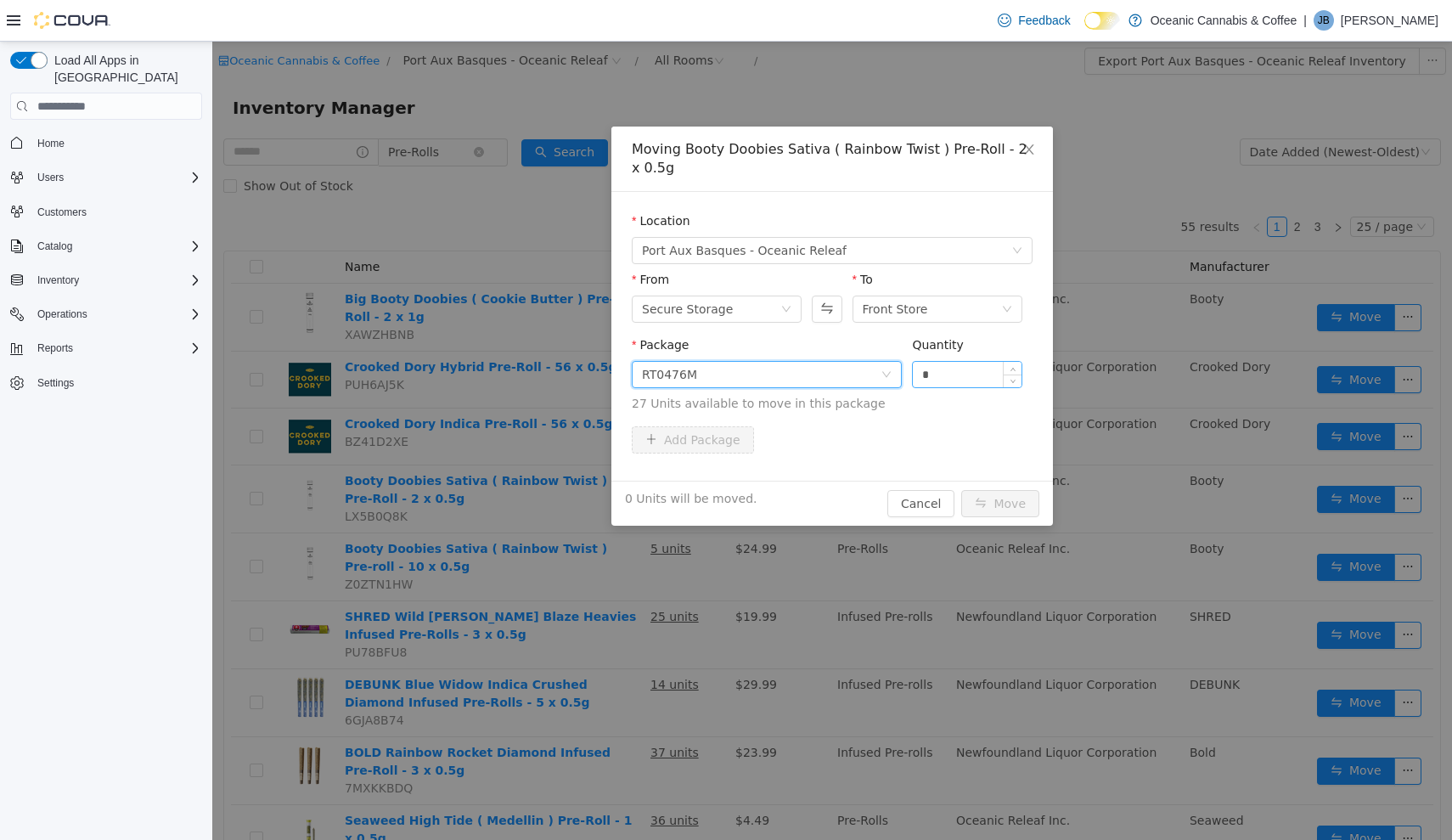
click at [963, 372] on input "*" at bounding box center [967, 374] width 109 height 26
type input "***"
click at [1001, 503] on button "Move" at bounding box center [1000, 503] width 78 height 28
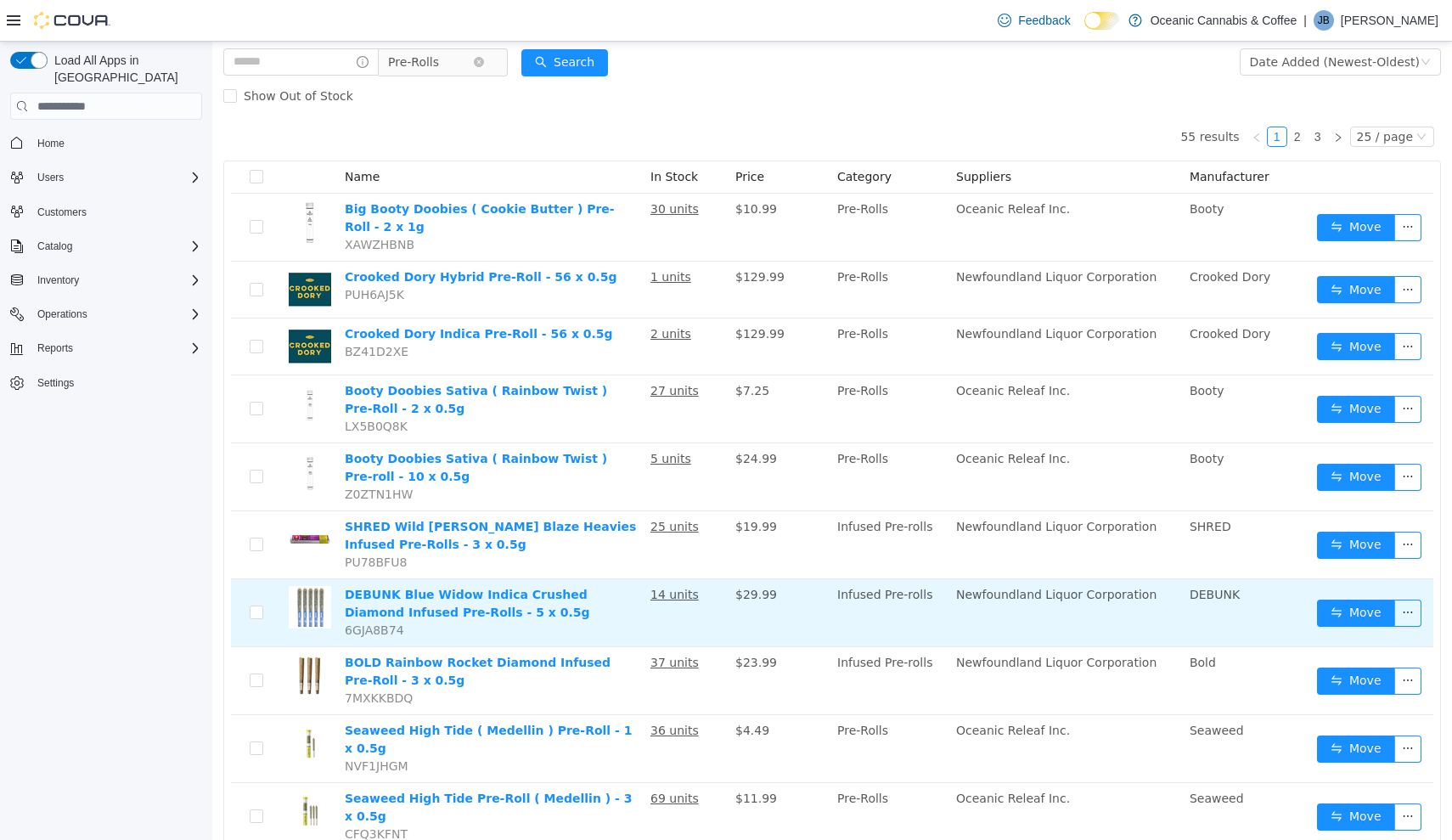
scroll to position [93, 0]
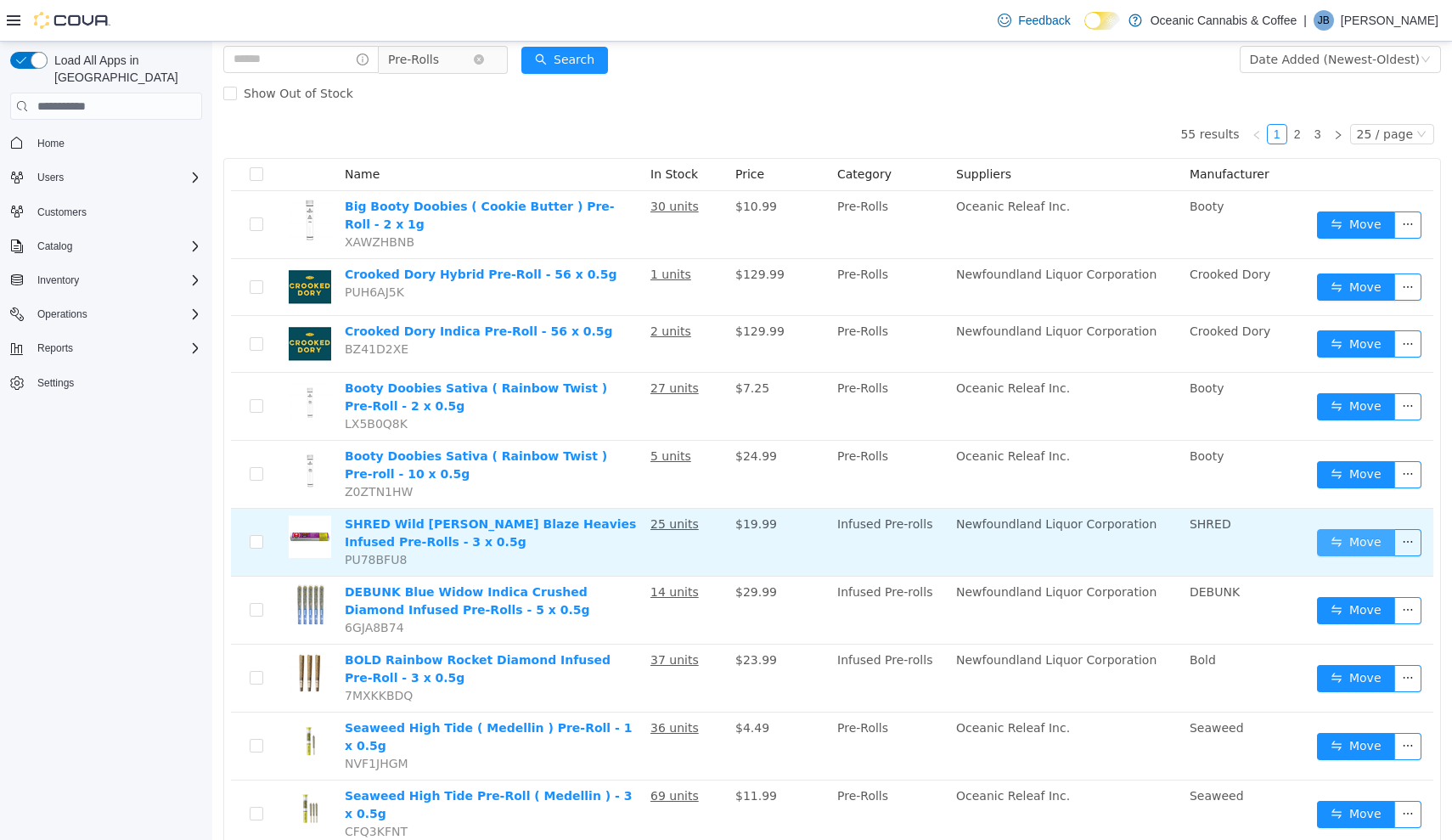
click at [1332, 538] on button "Move" at bounding box center [1355, 543] width 78 height 28
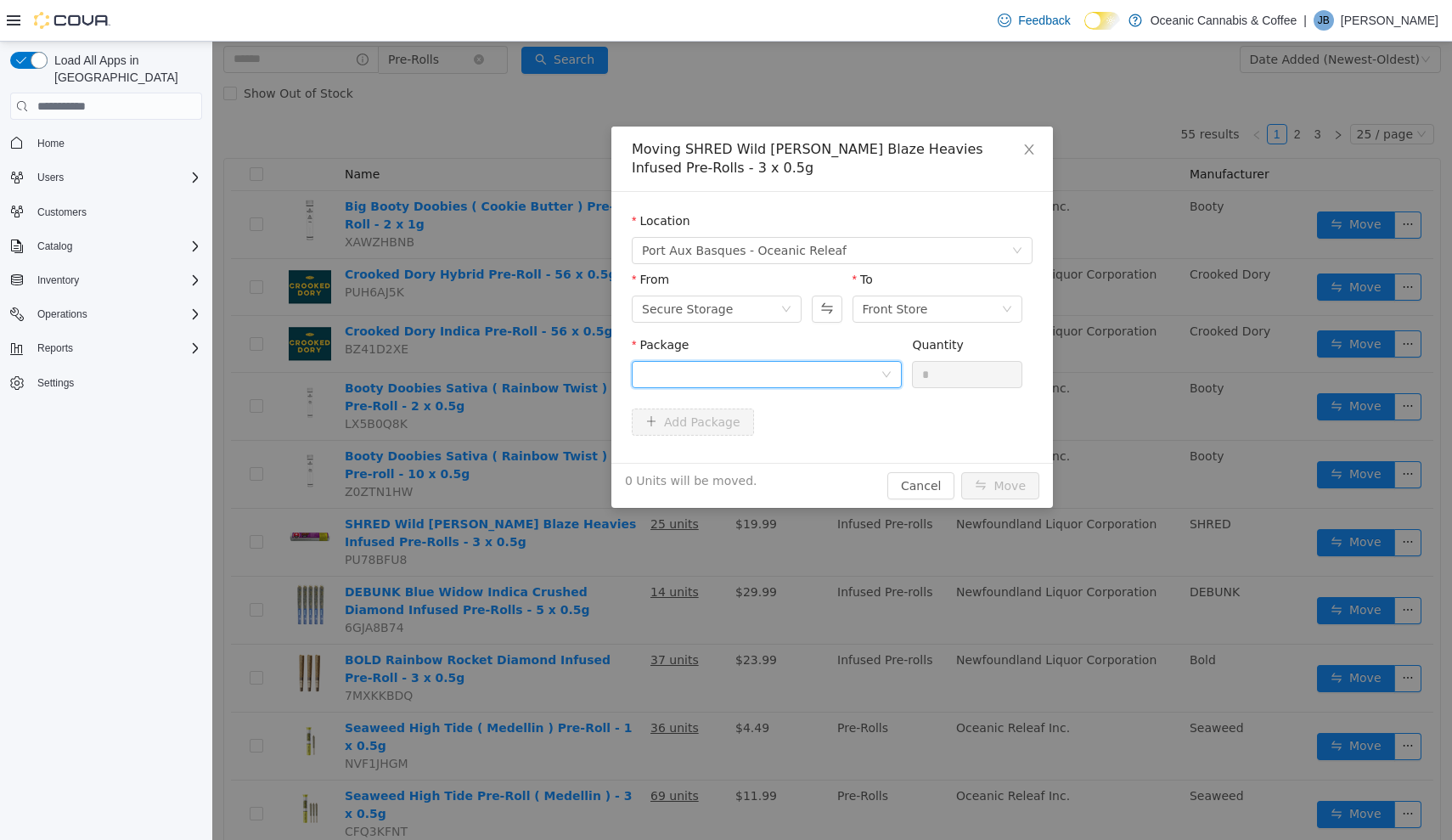
click at [860, 373] on div at bounding box center [761, 374] width 239 height 26
click at [860, 436] on li "13556250810 Quantity : 24 Units" at bounding box center [767, 445] width 270 height 45
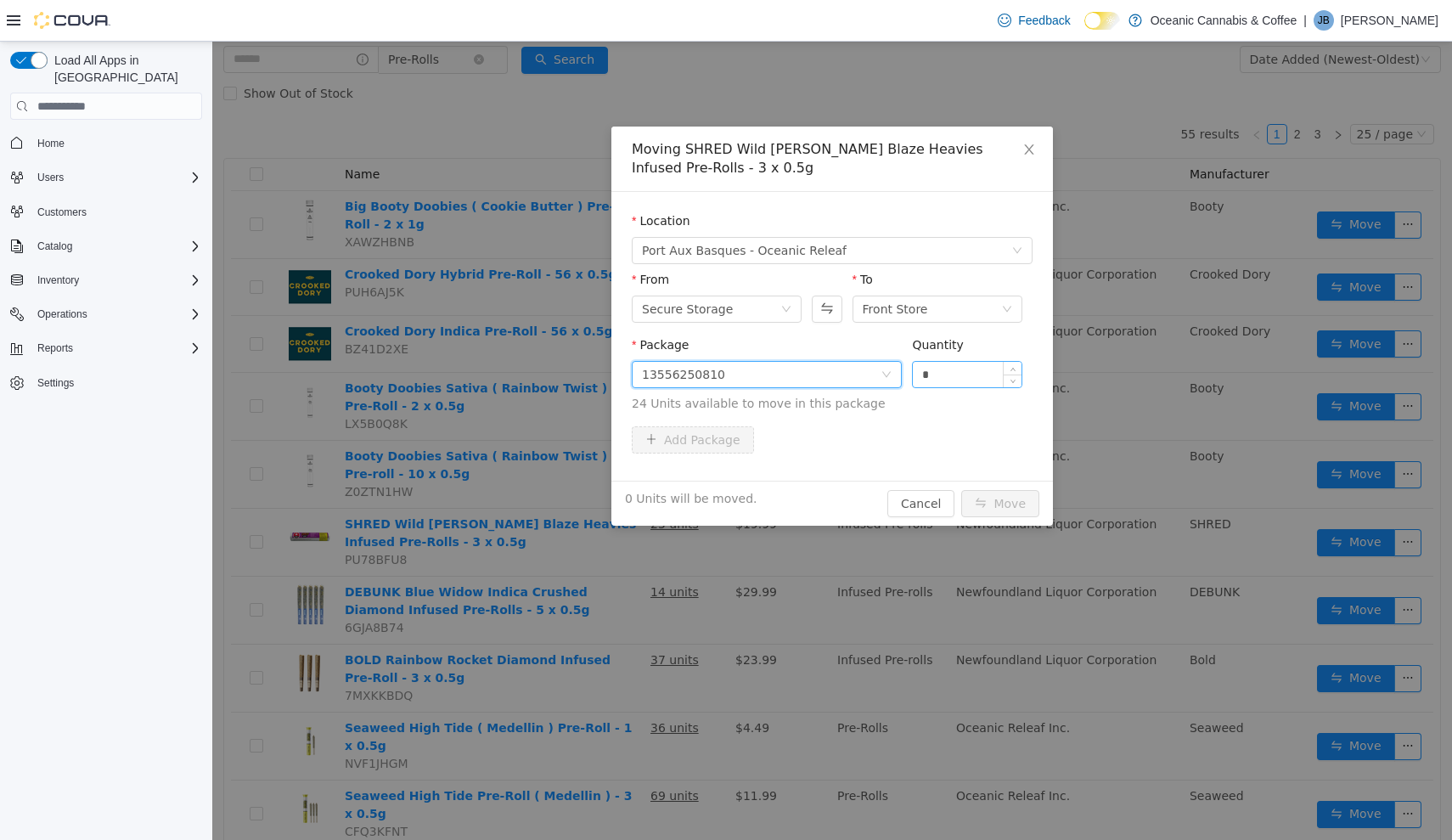
click at [958, 367] on input "*" at bounding box center [967, 374] width 109 height 26
click at [954, 379] on input "*" at bounding box center [967, 374] width 109 height 26
type input "**"
click at [1001, 503] on button "Move" at bounding box center [1000, 503] width 78 height 28
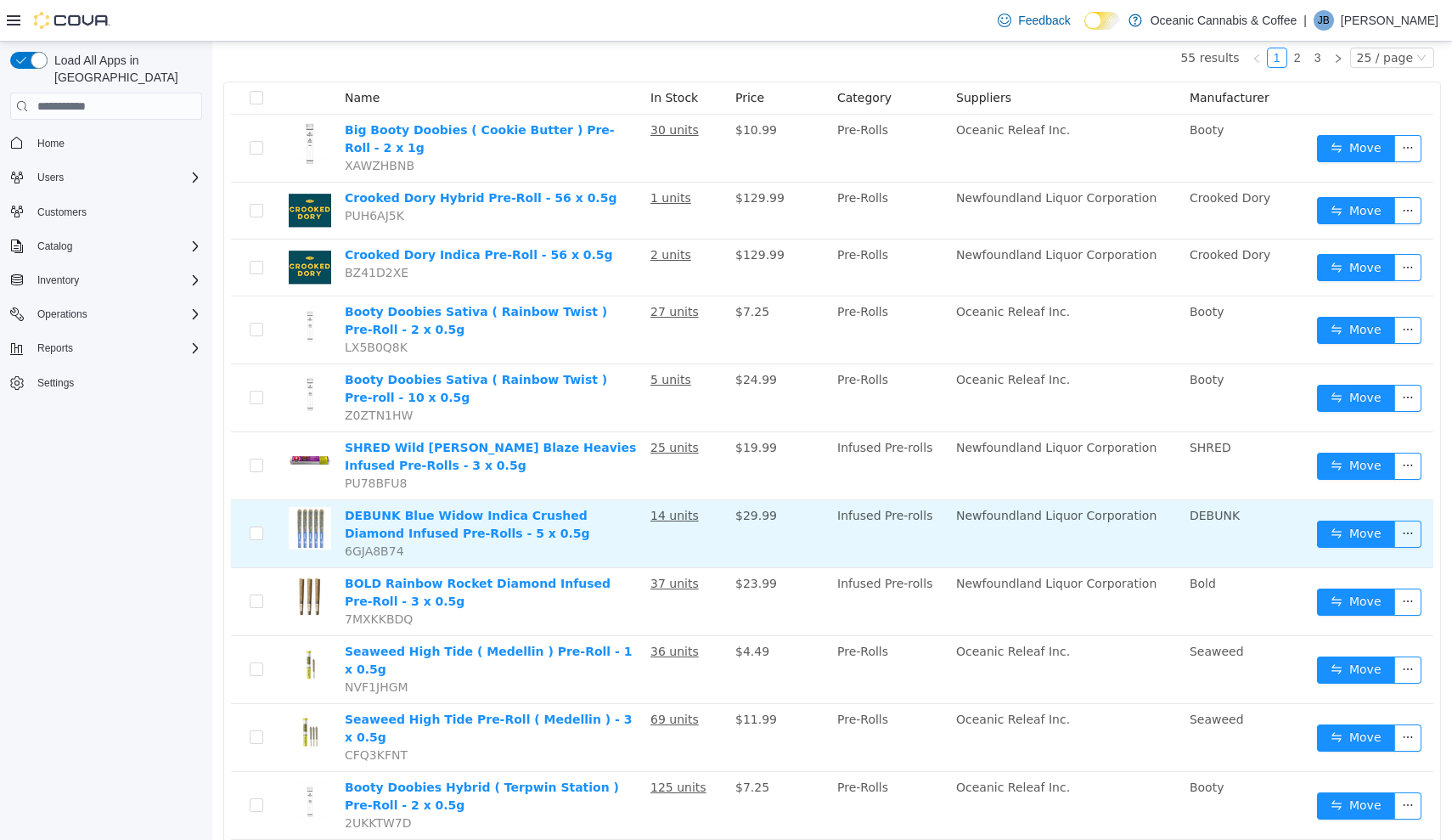
scroll to position [191, 0]
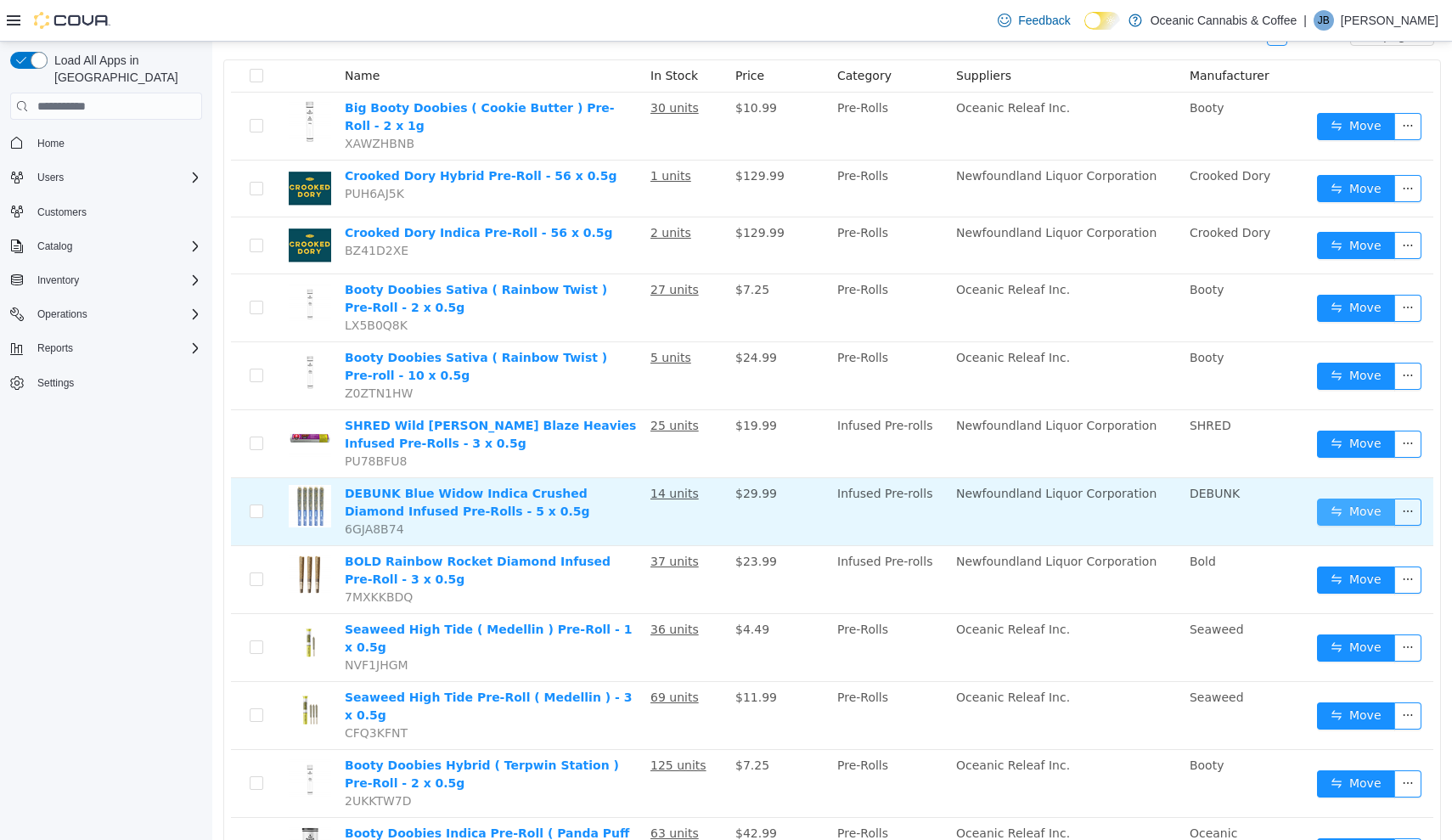
click at [1340, 510] on button "Move" at bounding box center [1355, 512] width 78 height 28
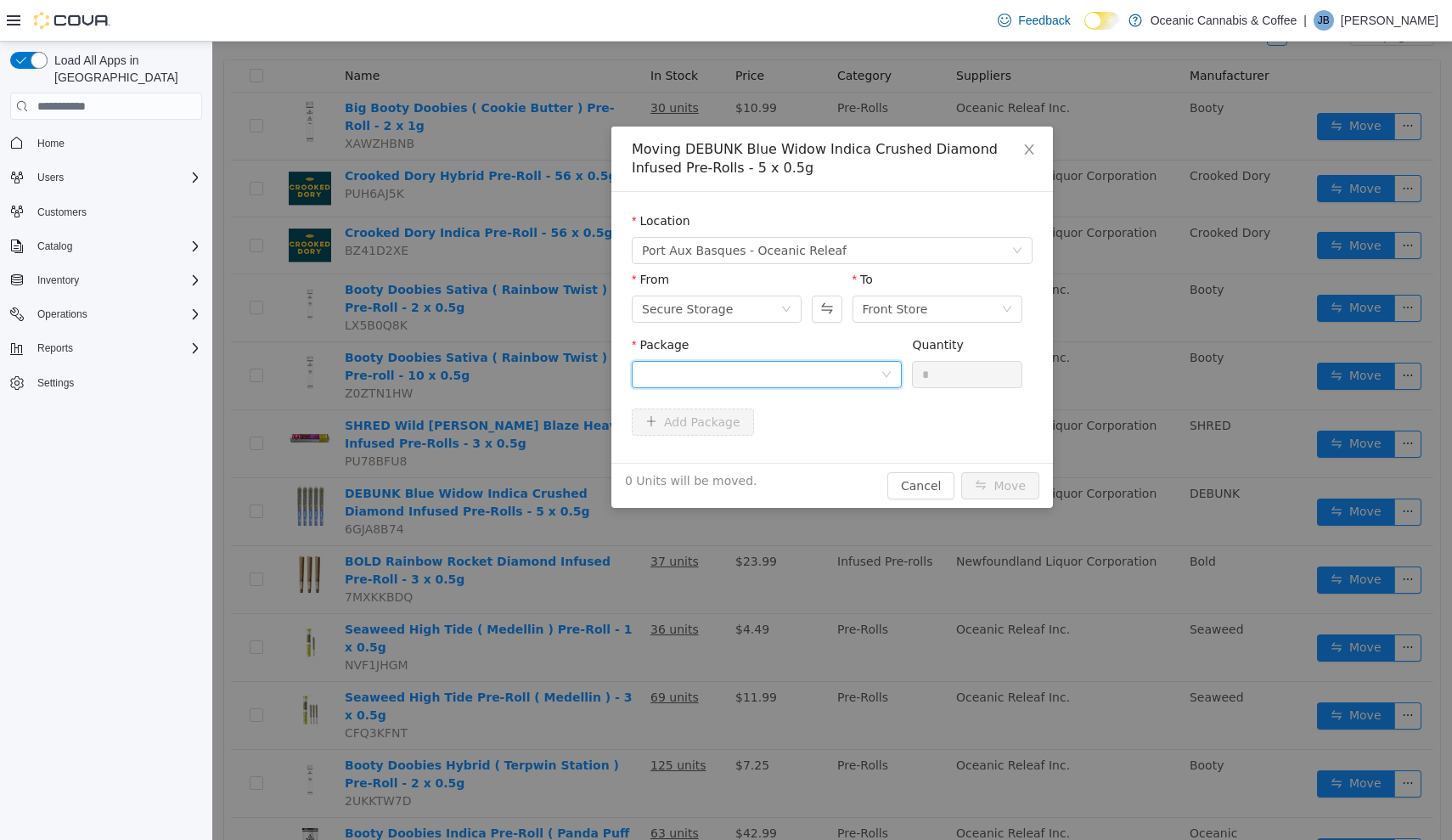
click at [823, 373] on div at bounding box center [761, 374] width 239 height 26
click at [820, 446] on li "ME250001928 Quantity : 12 Units" at bounding box center [767, 445] width 270 height 45
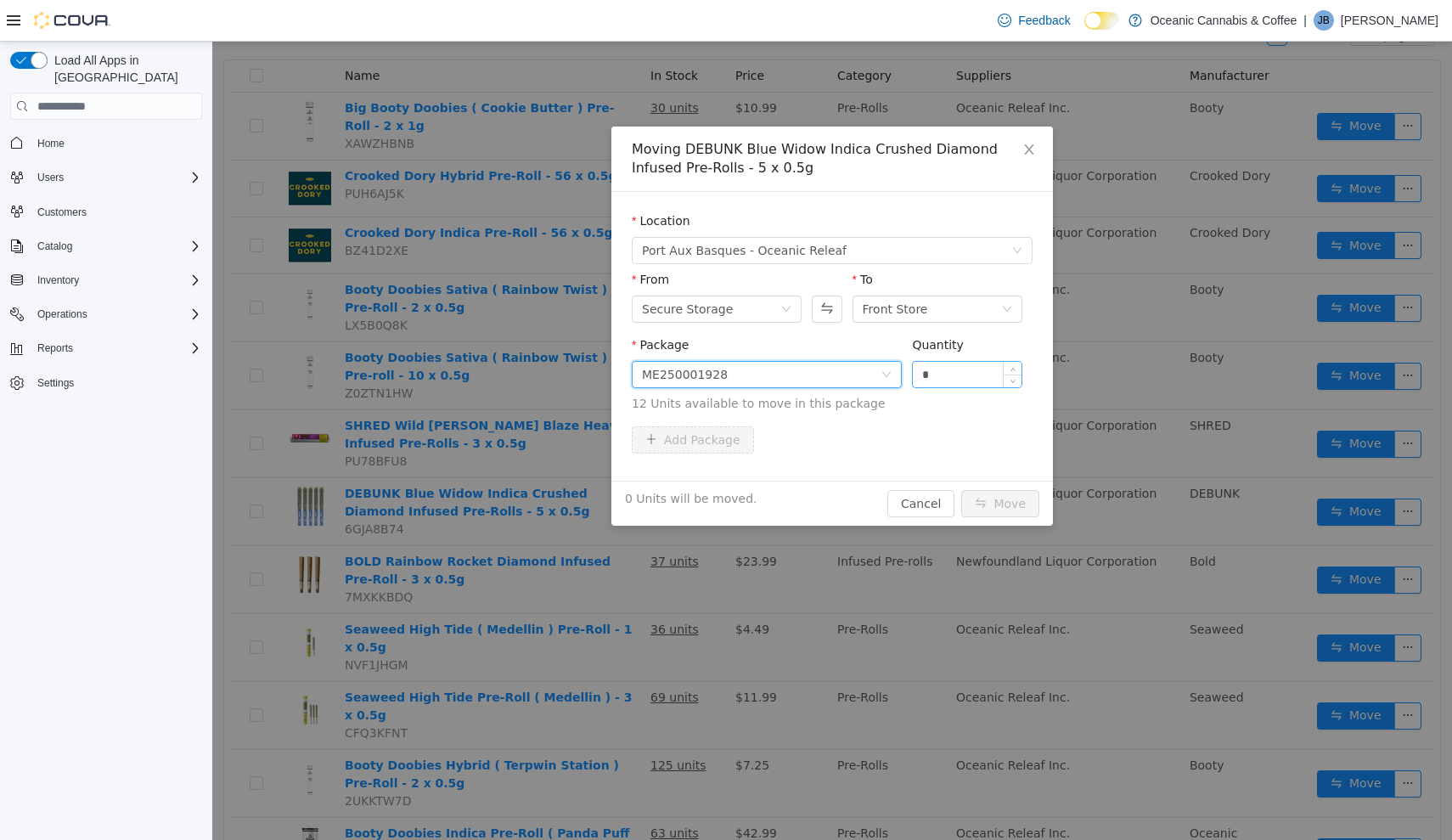
click at [955, 379] on input "*" at bounding box center [967, 374] width 109 height 26
type input "***"
click at [1001, 503] on button "Move" at bounding box center [1000, 503] width 78 height 28
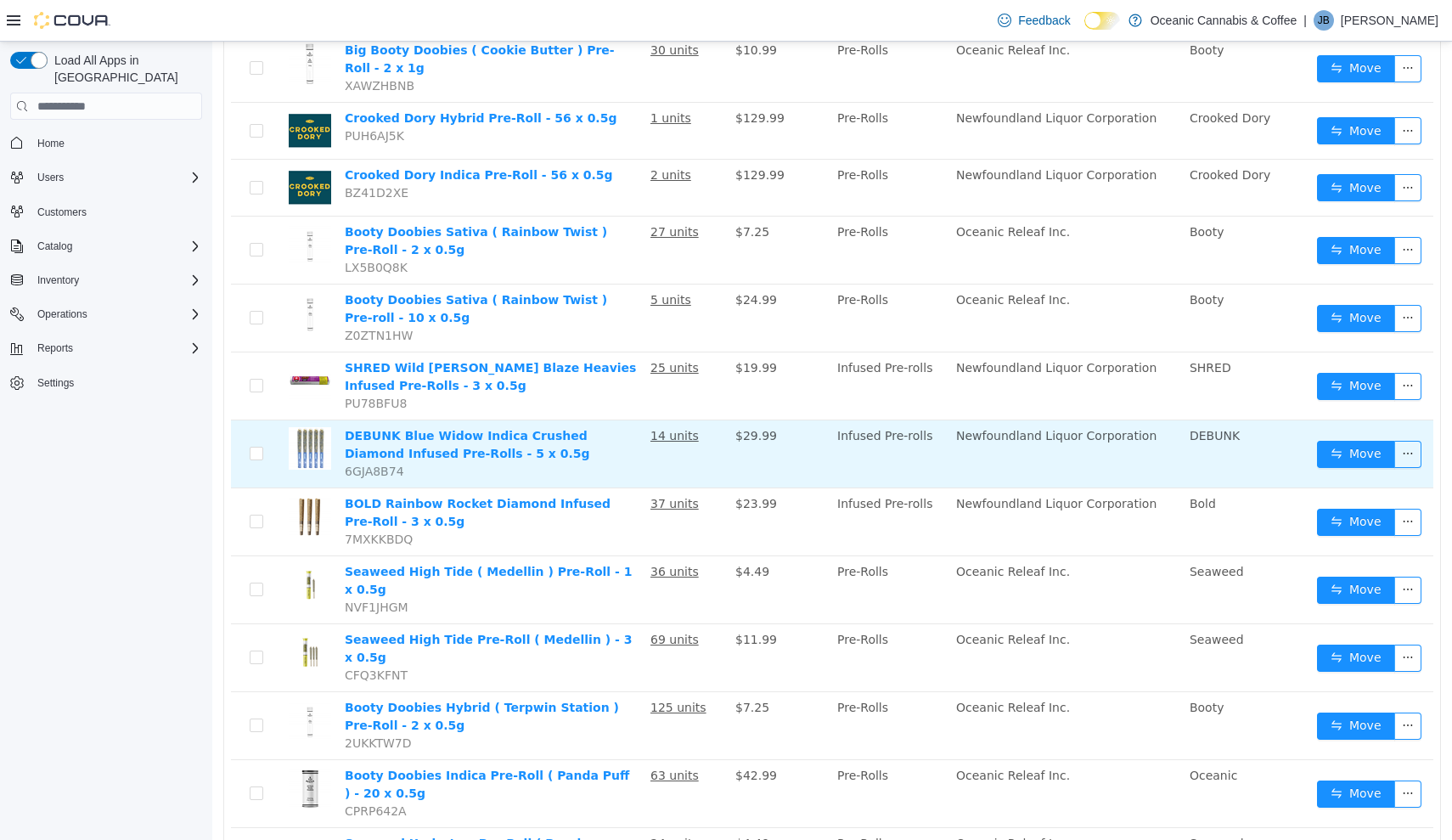
scroll to position [295, 0]
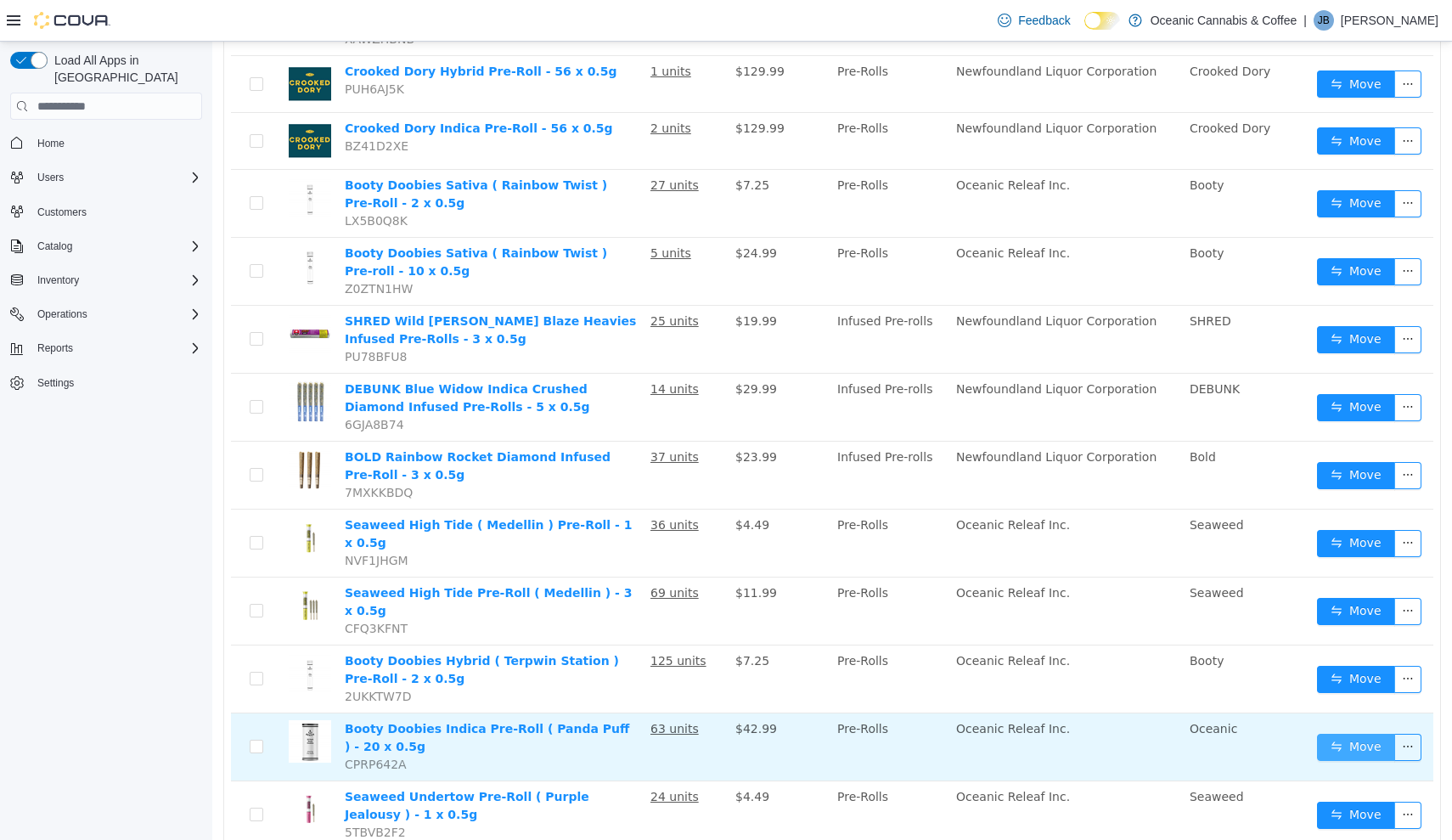
click at [1371, 733] on button "Move" at bounding box center [1355, 747] width 78 height 28
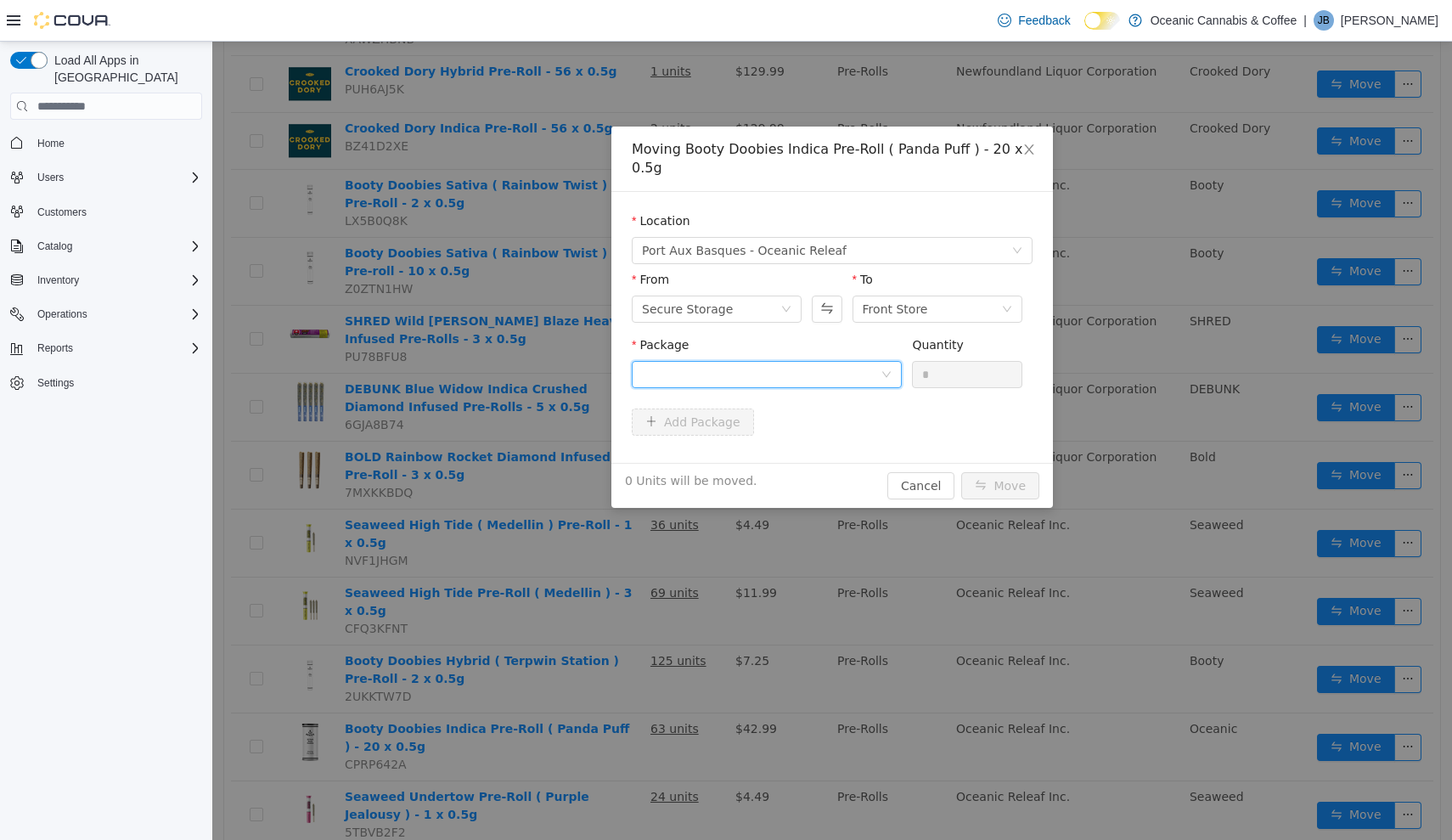
click at [866, 361] on div at bounding box center [761, 374] width 239 height 26
click at [826, 431] on li "PP0428 Quantity : 61 Units" at bounding box center [767, 426] width 270 height 45
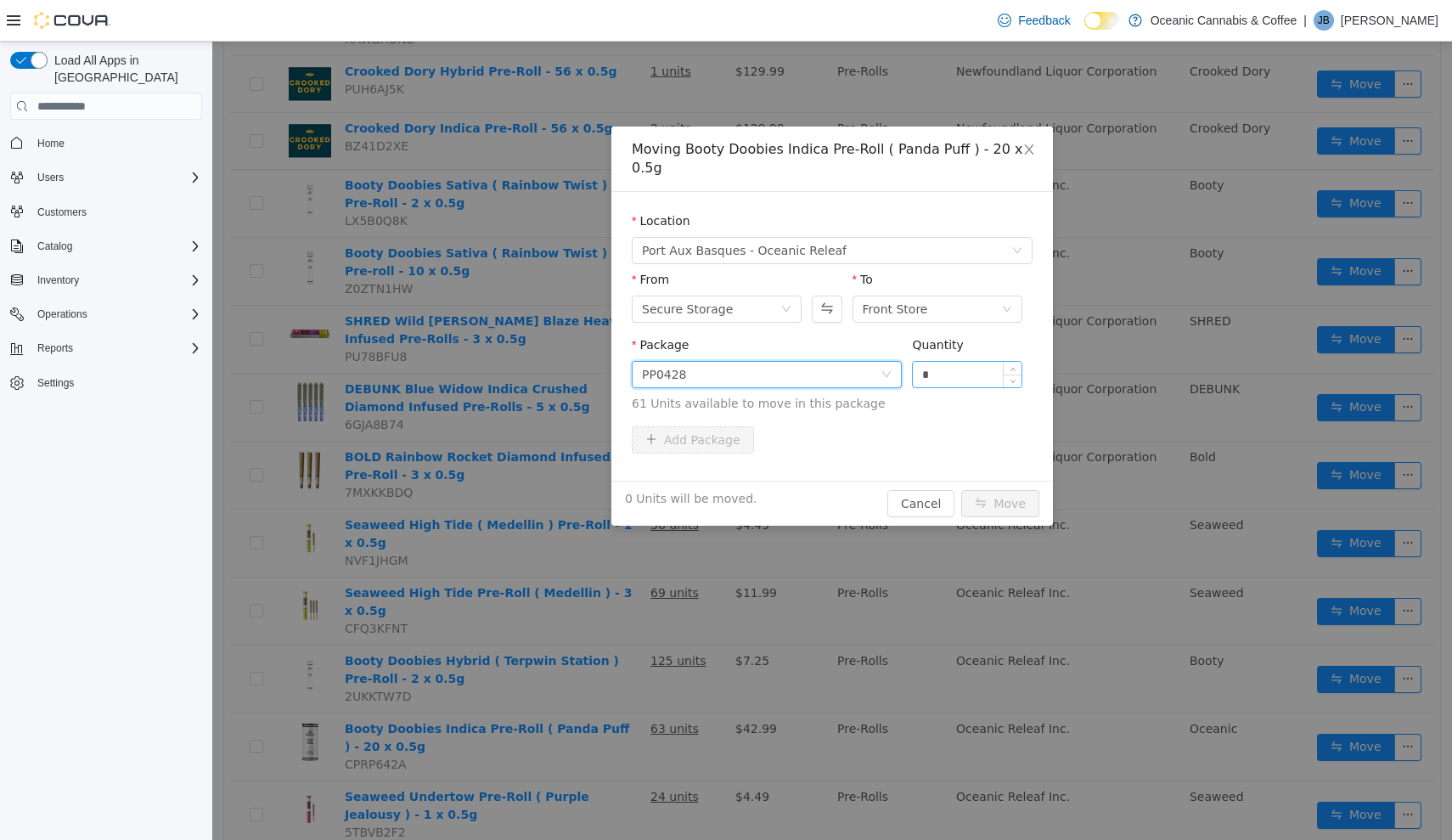
click at [942, 361] on input "*" at bounding box center [967, 374] width 109 height 26
type input "**"
click at [1001, 490] on button "Move" at bounding box center [1000, 503] width 78 height 28
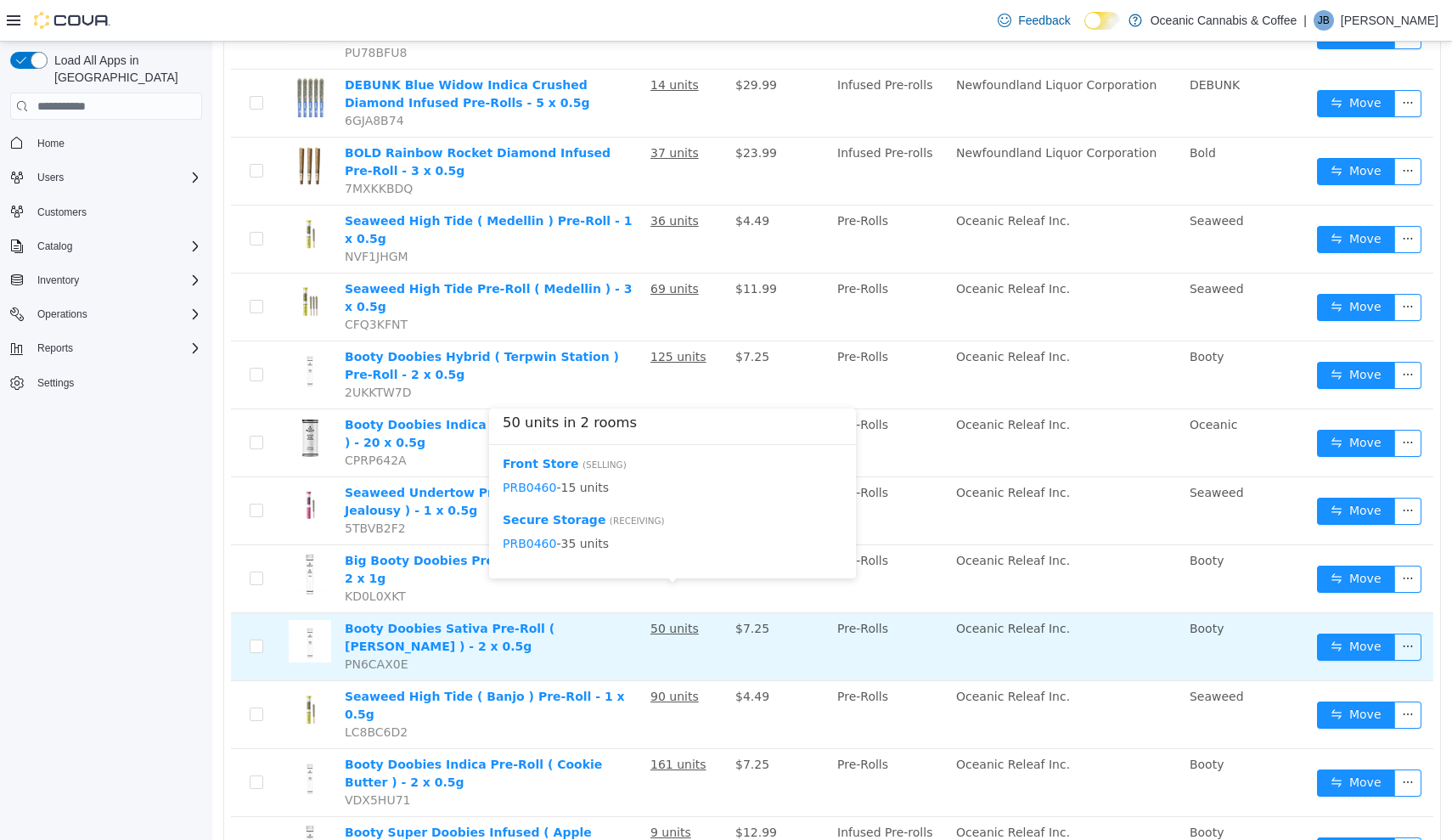
scroll to position [603, 0]
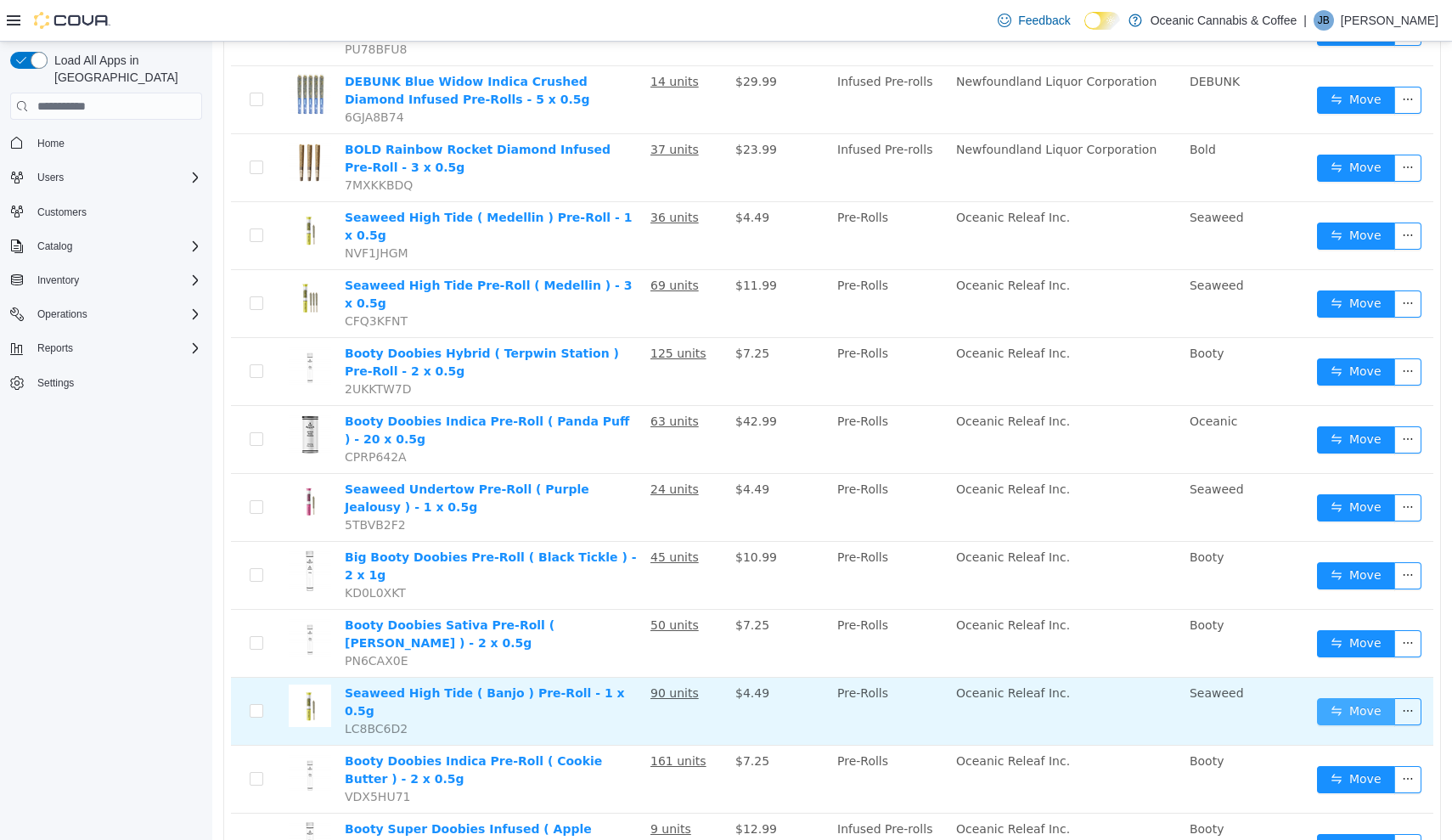
click at [1366, 698] on button "Move" at bounding box center [1355, 712] width 78 height 28
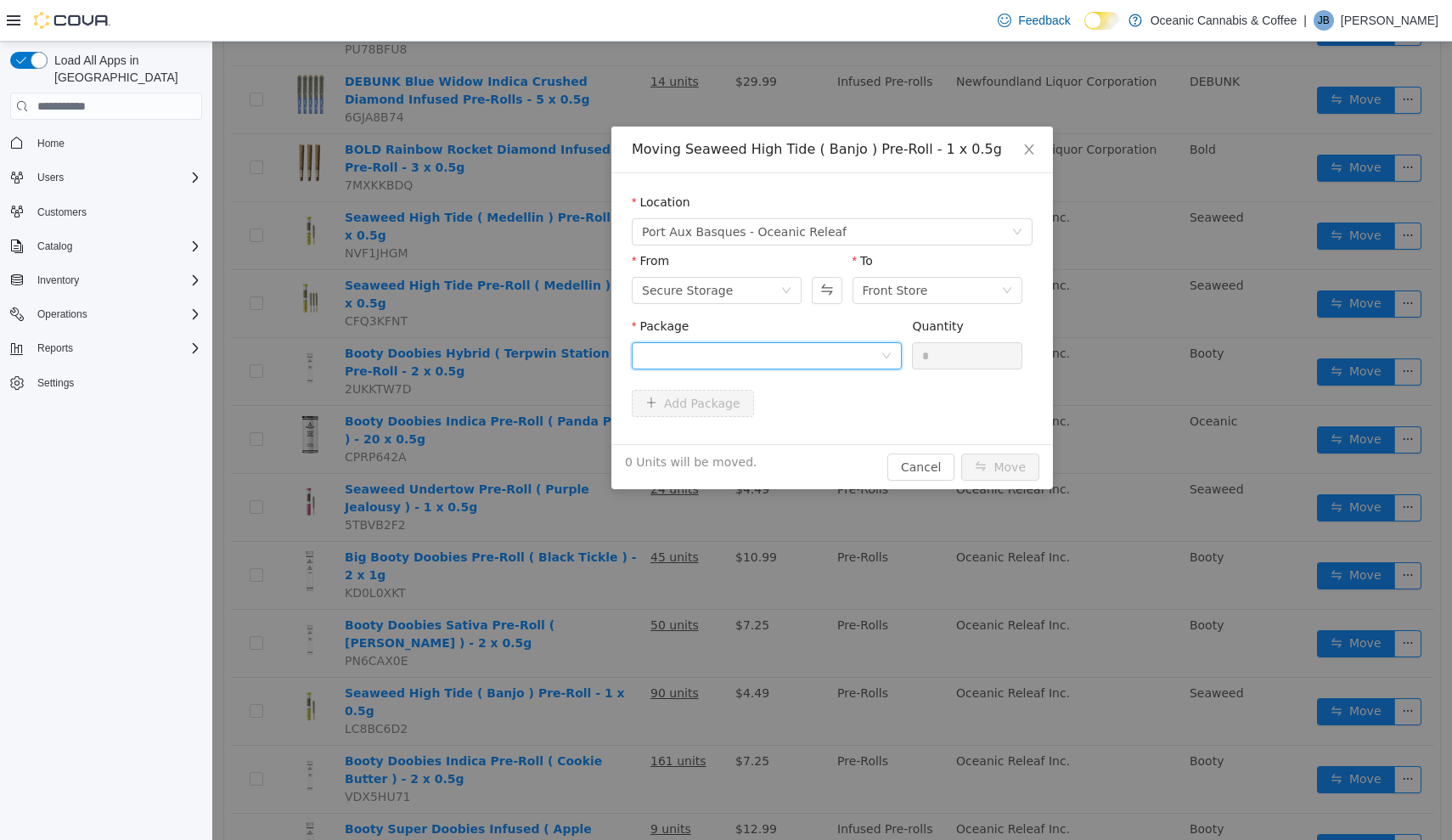
click at [871, 360] on div at bounding box center [761, 356] width 239 height 26
click at [812, 420] on li "BAN0447 Quantity : 84 Units" at bounding box center [767, 426] width 270 height 45
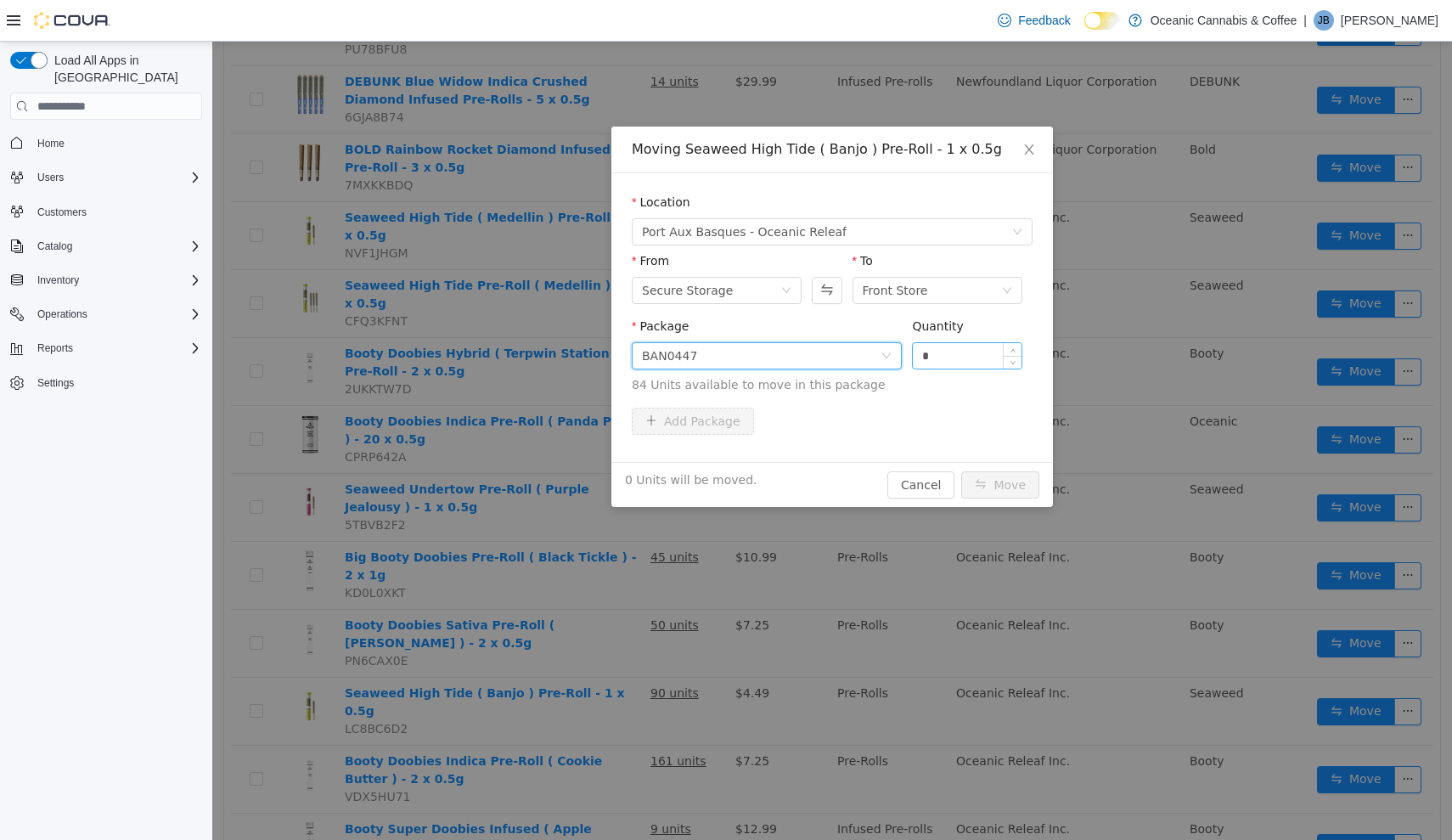
click at [951, 349] on input "*" at bounding box center [967, 356] width 109 height 26
type input "***"
click at [1001, 485] on button "Move" at bounding box center [1000, 485] width 78 height 28
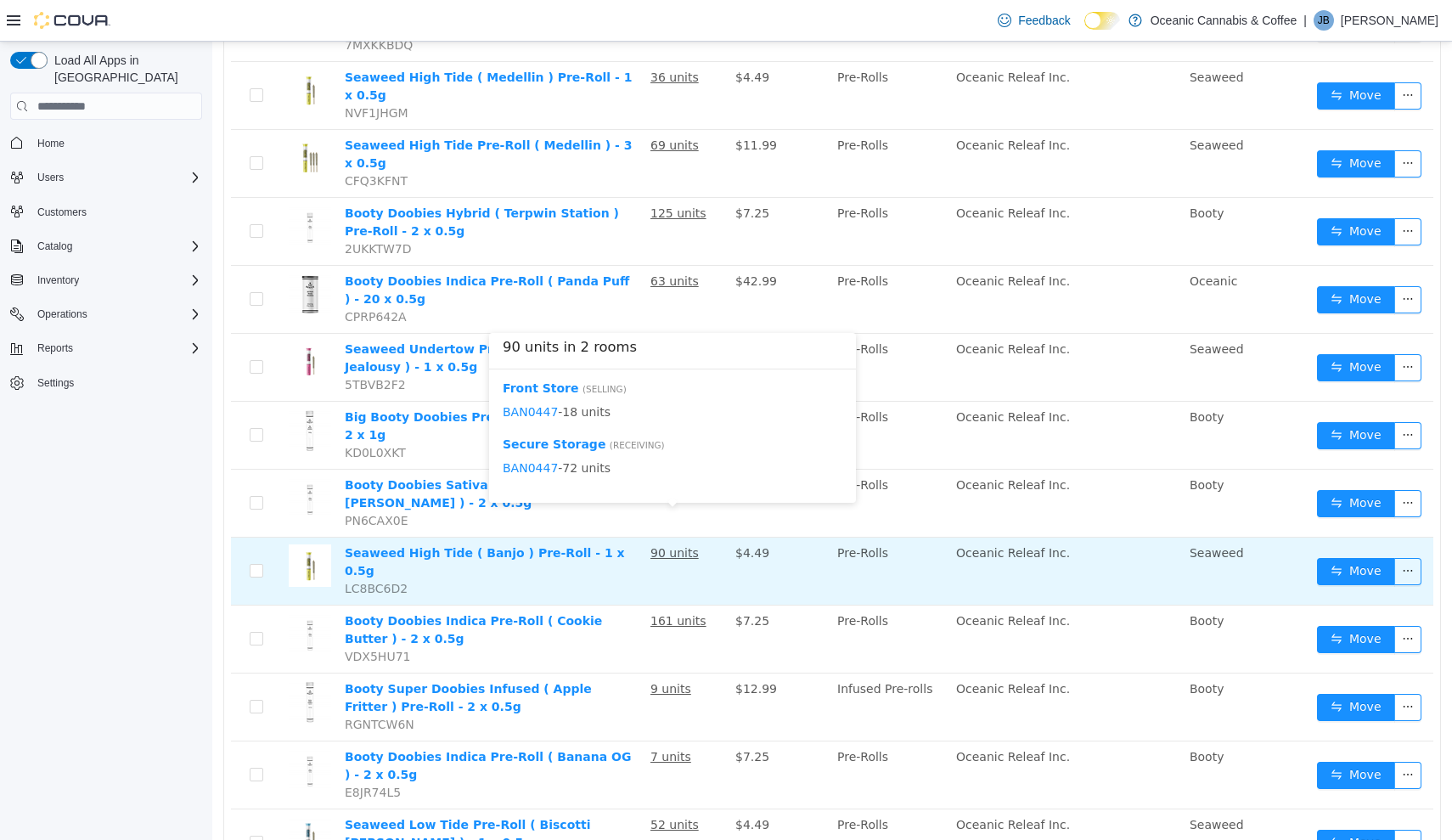
scroll to position [745, 0]
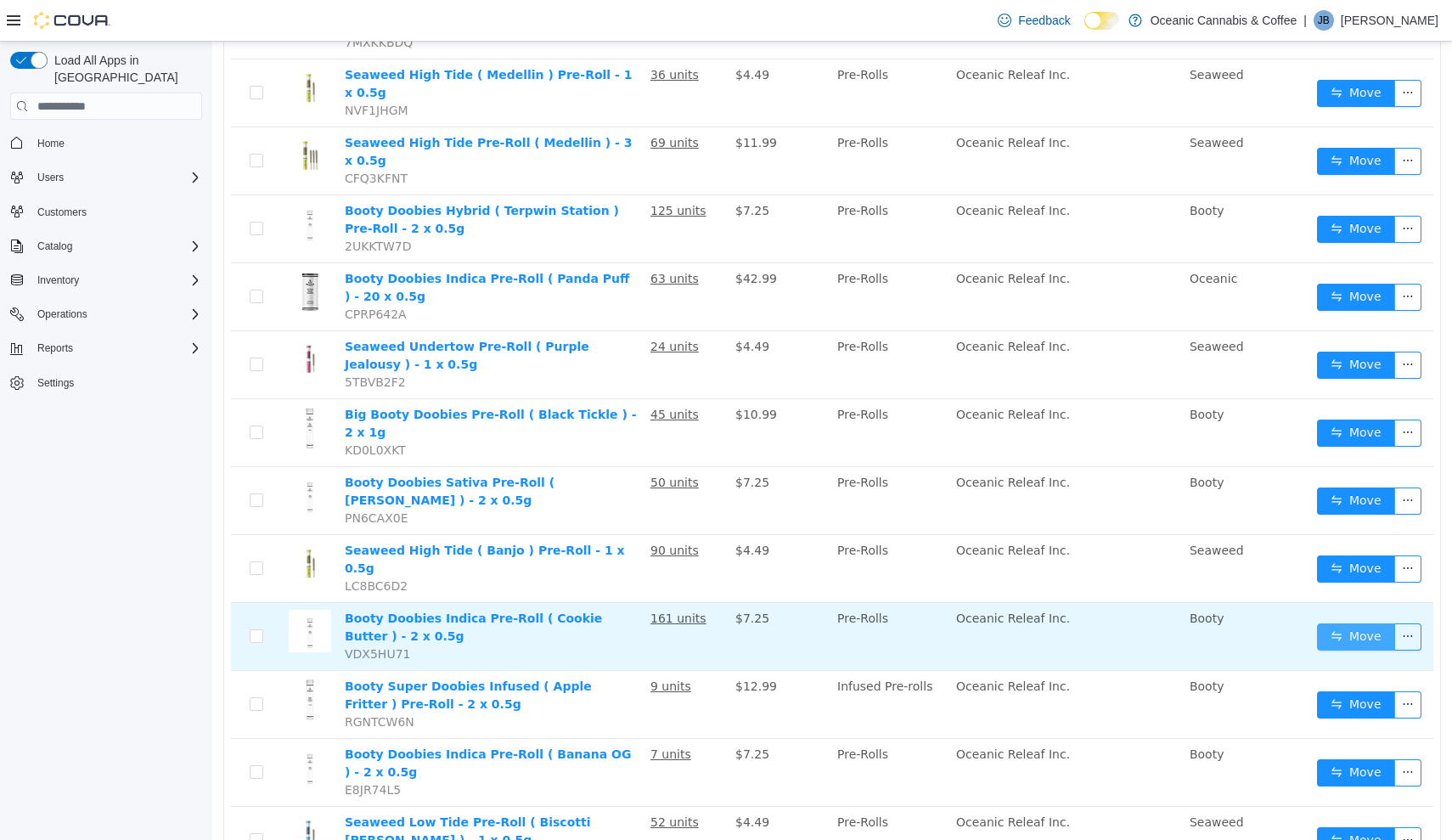
click at [1342, 623] on button "Move" at bounding box center [1355, 637] width 78 height 28
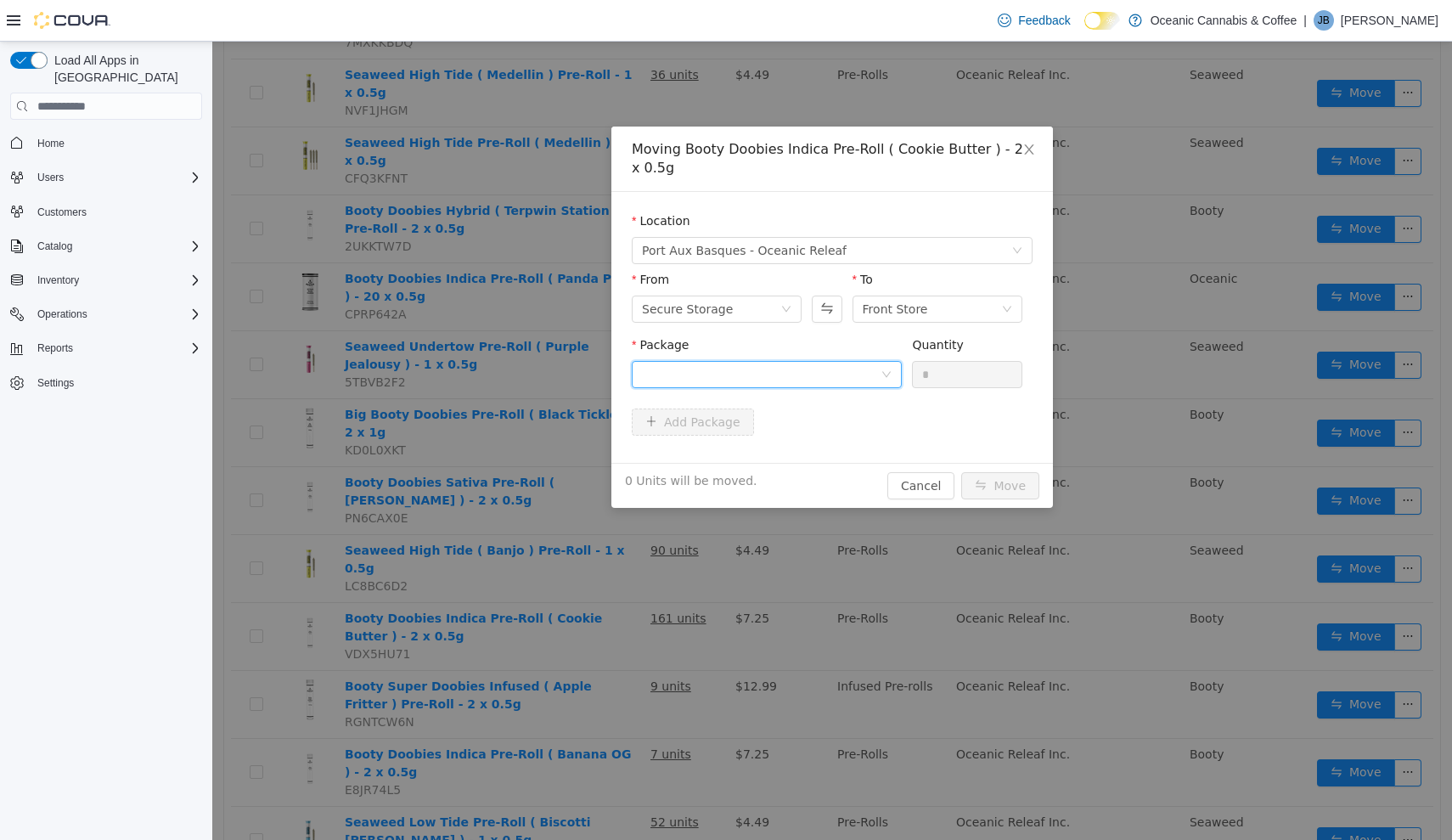
click at [851, 378] on div at bounding box center [761, 374] width 239 height 26
click at [835, 440] on li "[DATE] Quantity : 156 Units" at bounding box center [767, 445] width 270 height 45
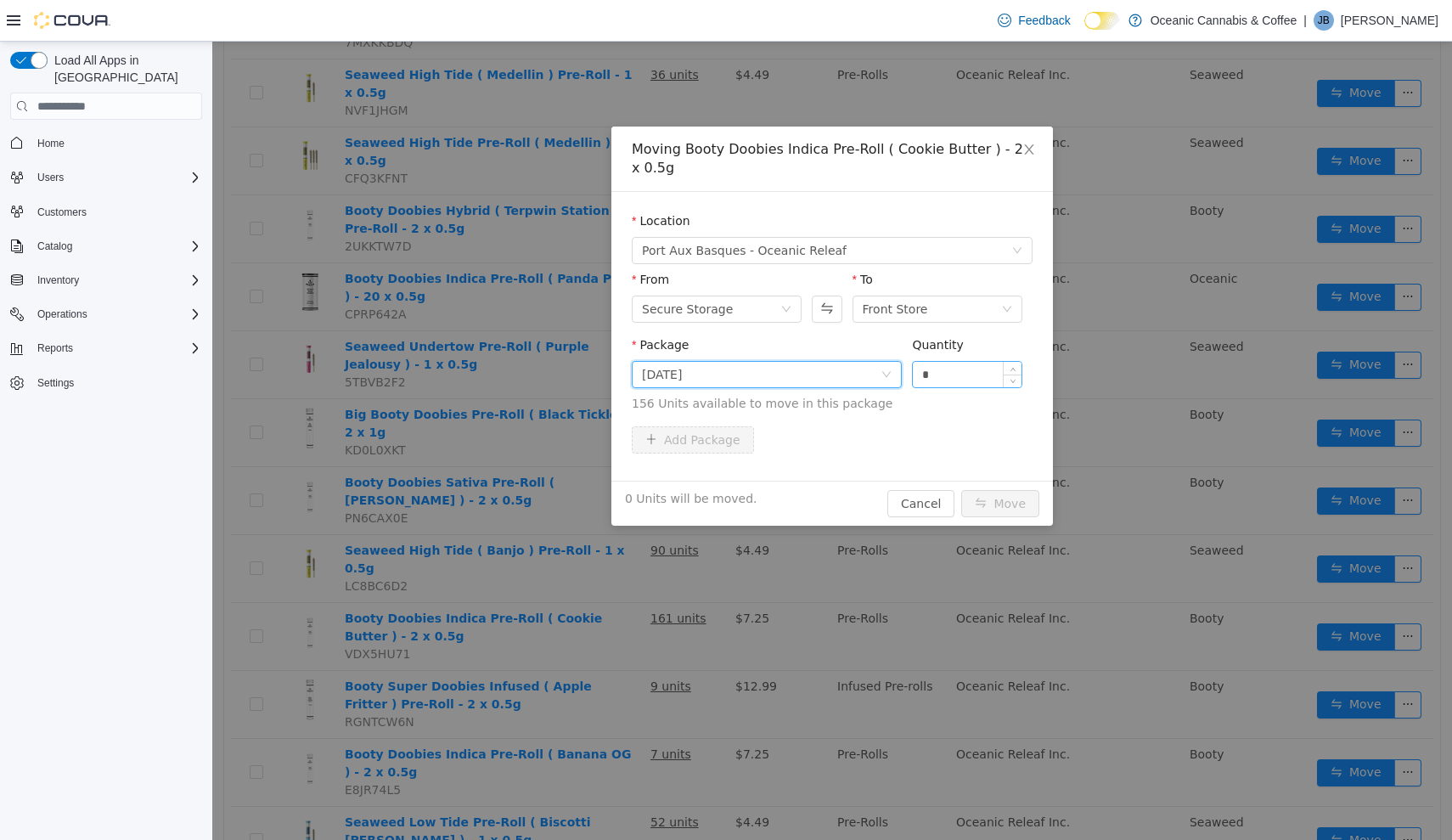
click at [972, 367] on input "*" at bounding box center [967, 374] width 109 height 26
type input "***"
click at [1001, 503] on button "Move" at bounding box center [1000, 503] width 78 height 28
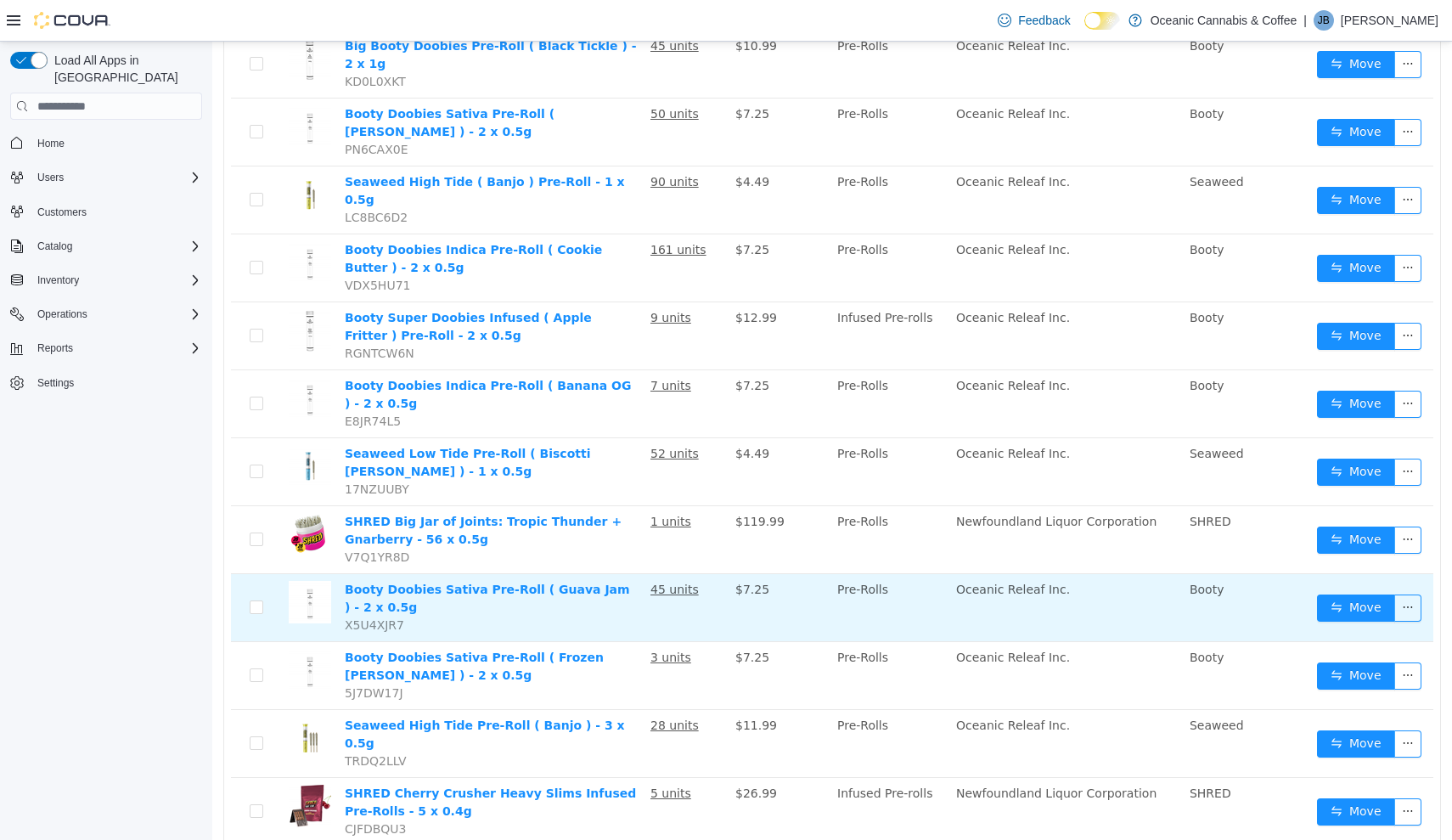
scroll to position [1113, 0]
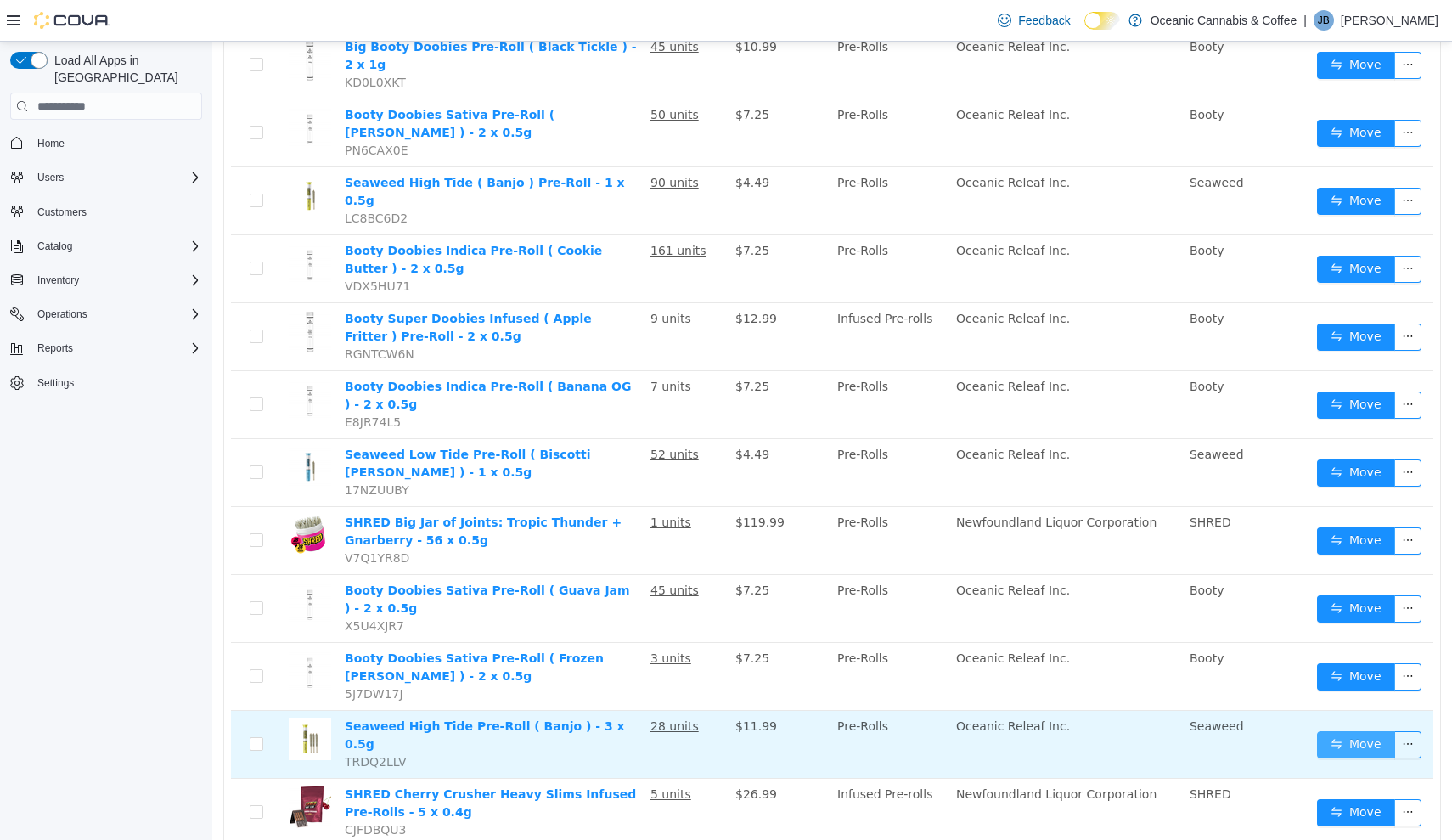
click at [1374, 731] on button "Move" at bounding box center [1355, 745] width 78 height 28
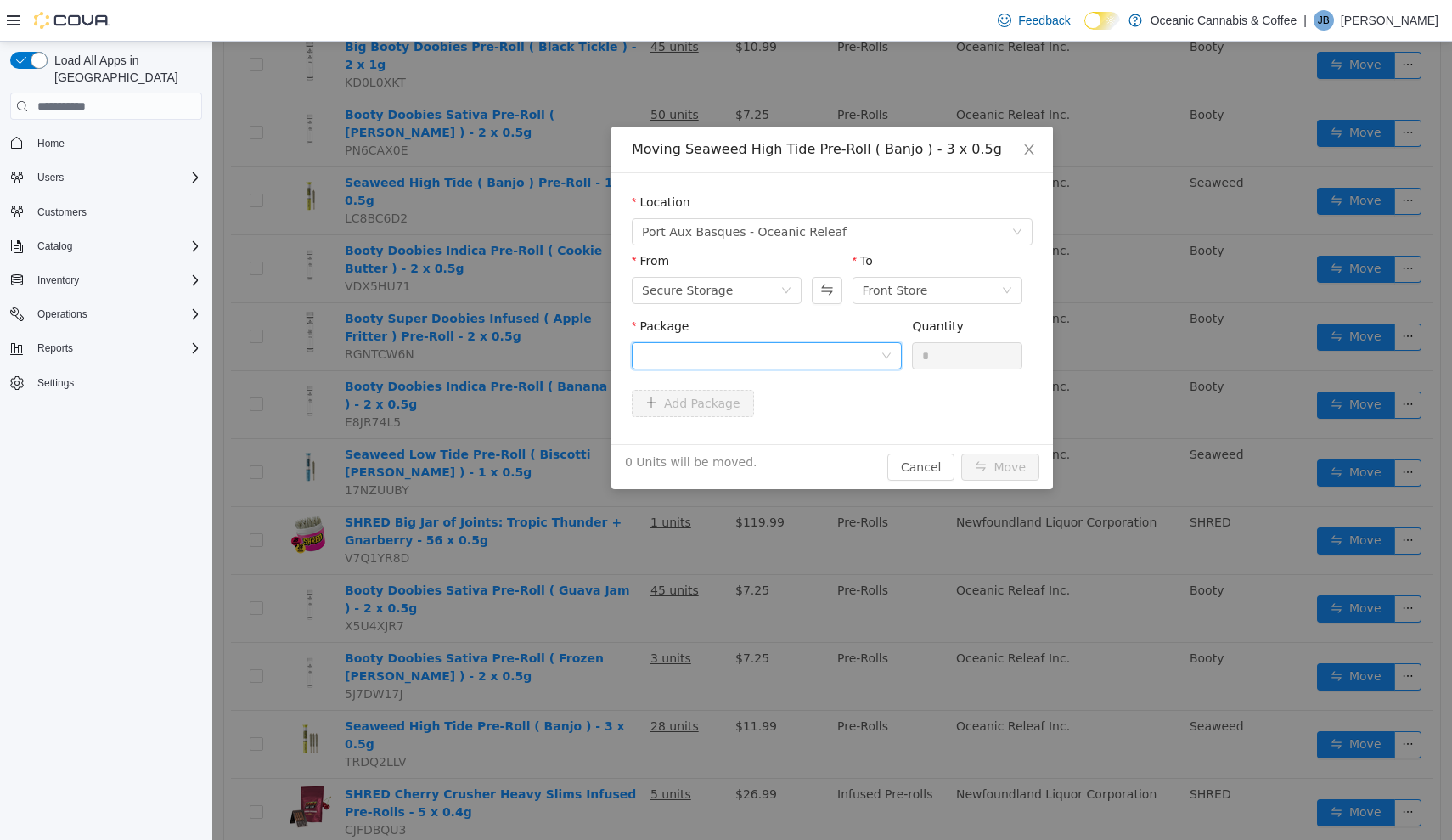
click at [871, 360] on div at bounding box center [761, 356] width 239 height 26
click at [854, 407] on li "BAN0447 Quantity : 24 Units" at bounding box center [767, 426] width 270 height 45
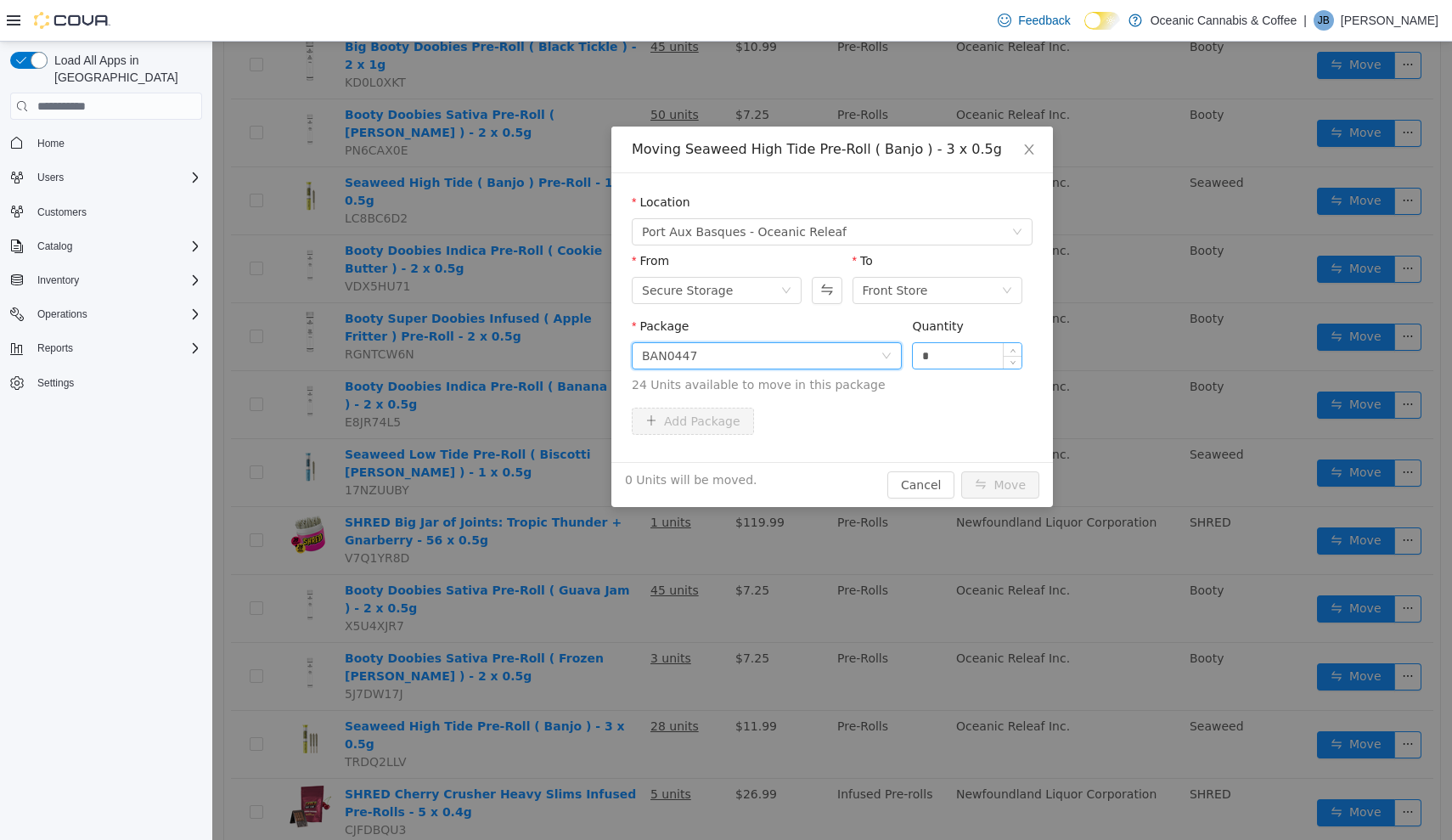
click at [942, 355] on input "*" at bounding box center [967, 356] width 109 height 26
type input "***"
click at [1001, 485] on button "Move" at bounding box center [1000, 485] width 78 height 28
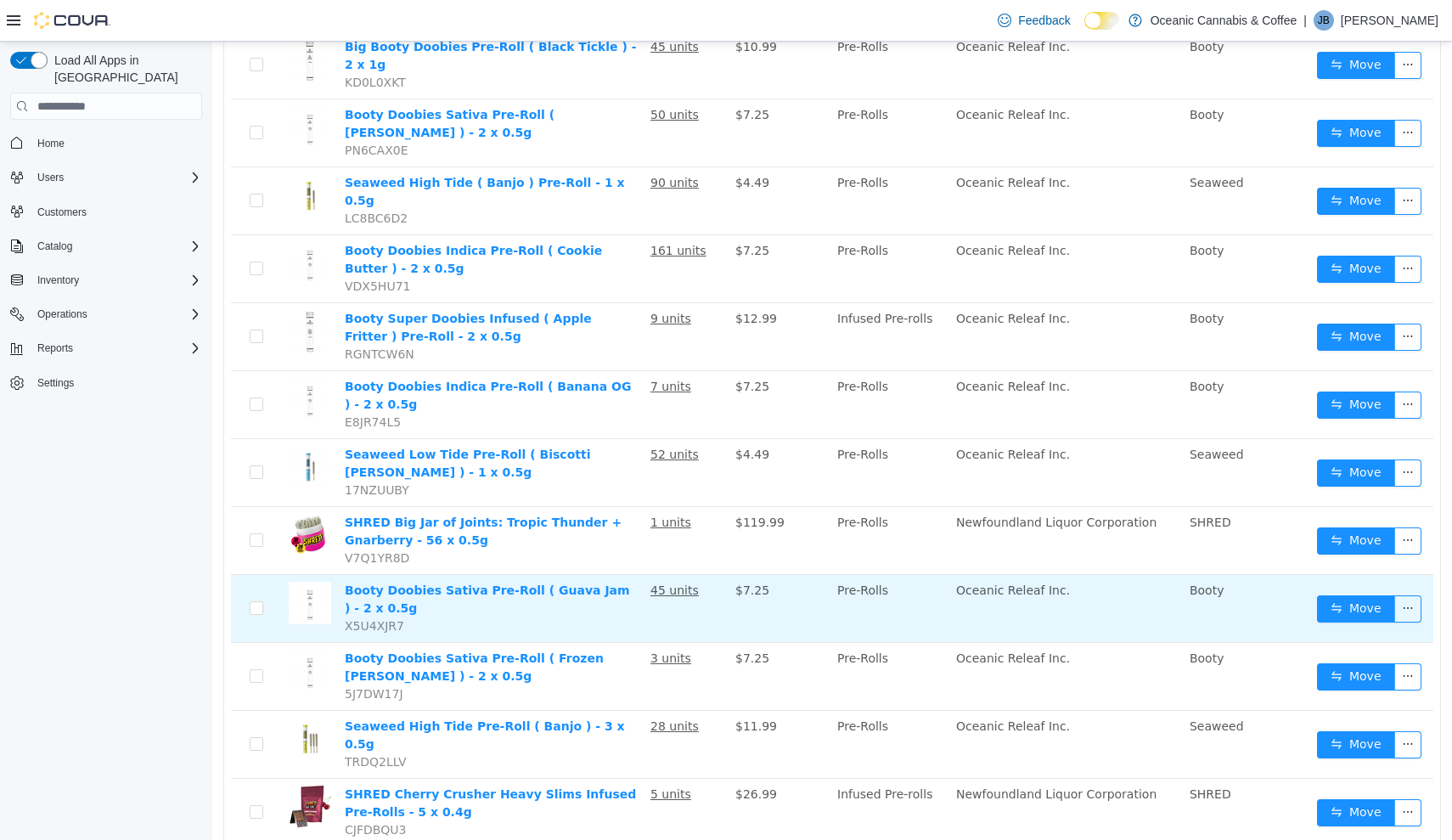
scroll to position [0, 0]
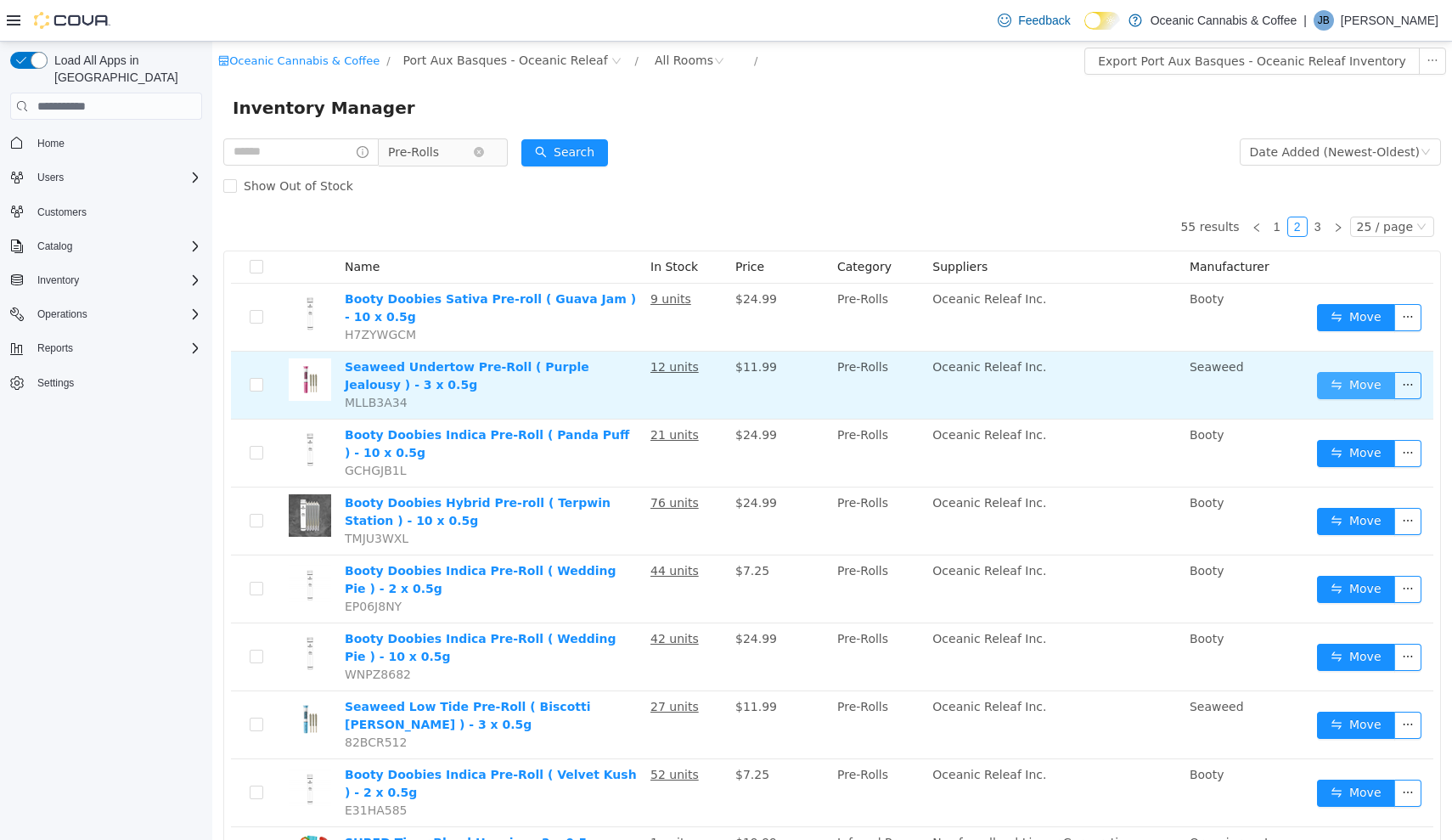
click at [1343, 386] on button "Move" at bounding box center [1355, 386] width 78 height 28
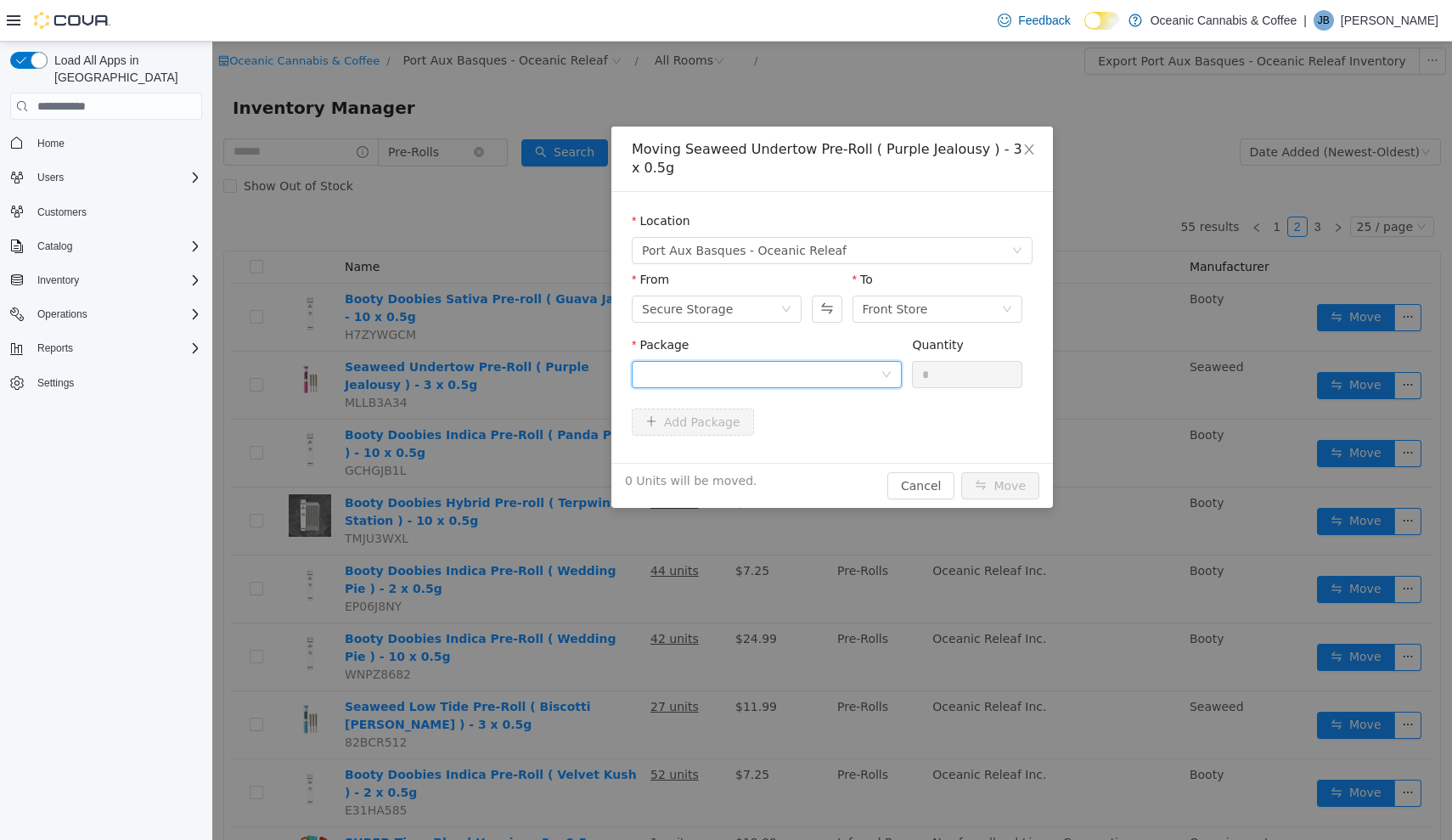
click at [837, 376] on div at bounding box center [761, 374] width 239 height 26
click at [835, 439] on li "ROR0448 Quantity : 12 Units" at bounding box center [767, 445] width 270 height 45
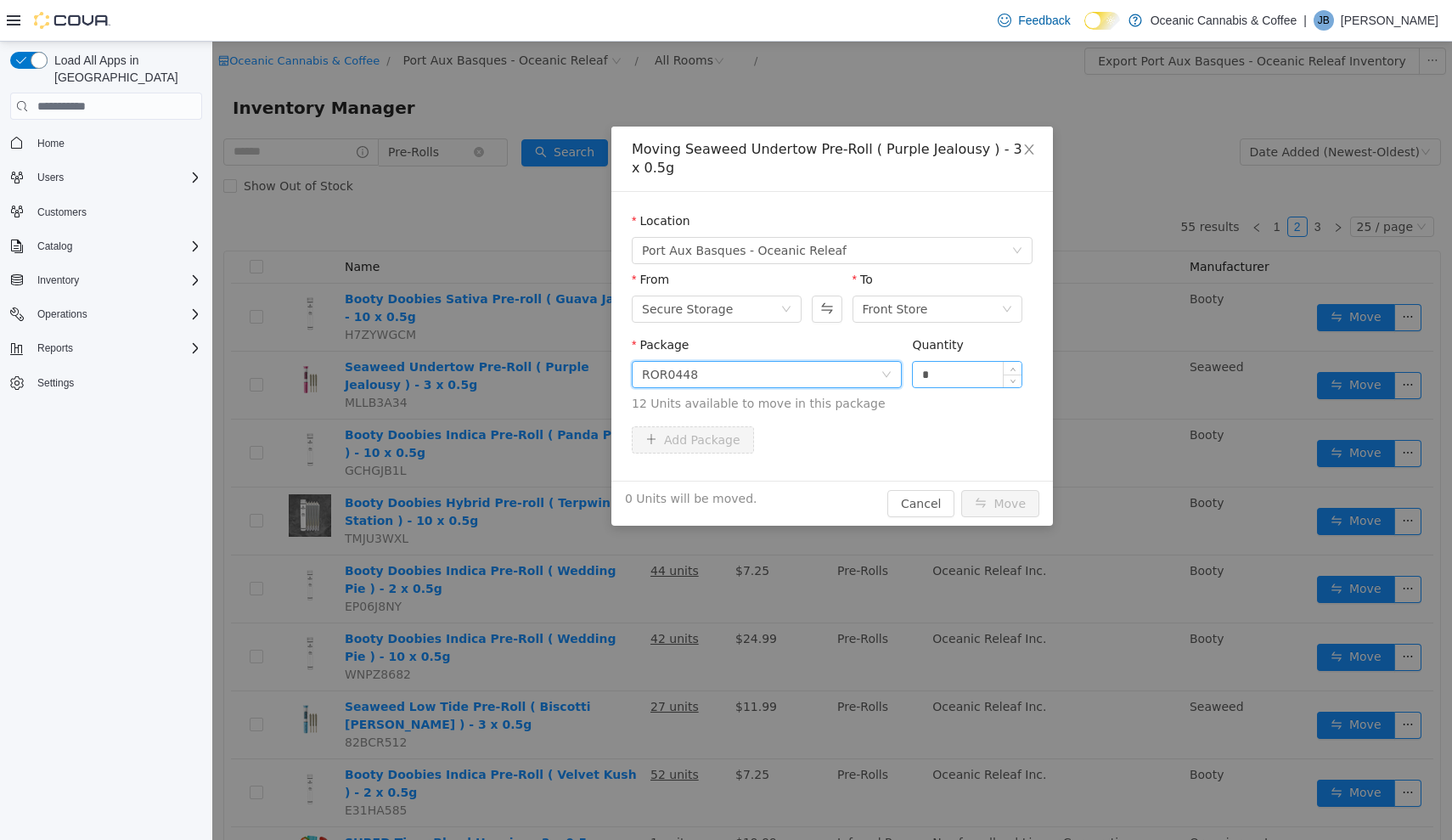
click at [969, 373] on input "*" at bounding box center [967, 374] width 109 height 26
type input "***"
click at [1001, 503] on button "Move" at bounding box center [1000, 503] width 78 height 28
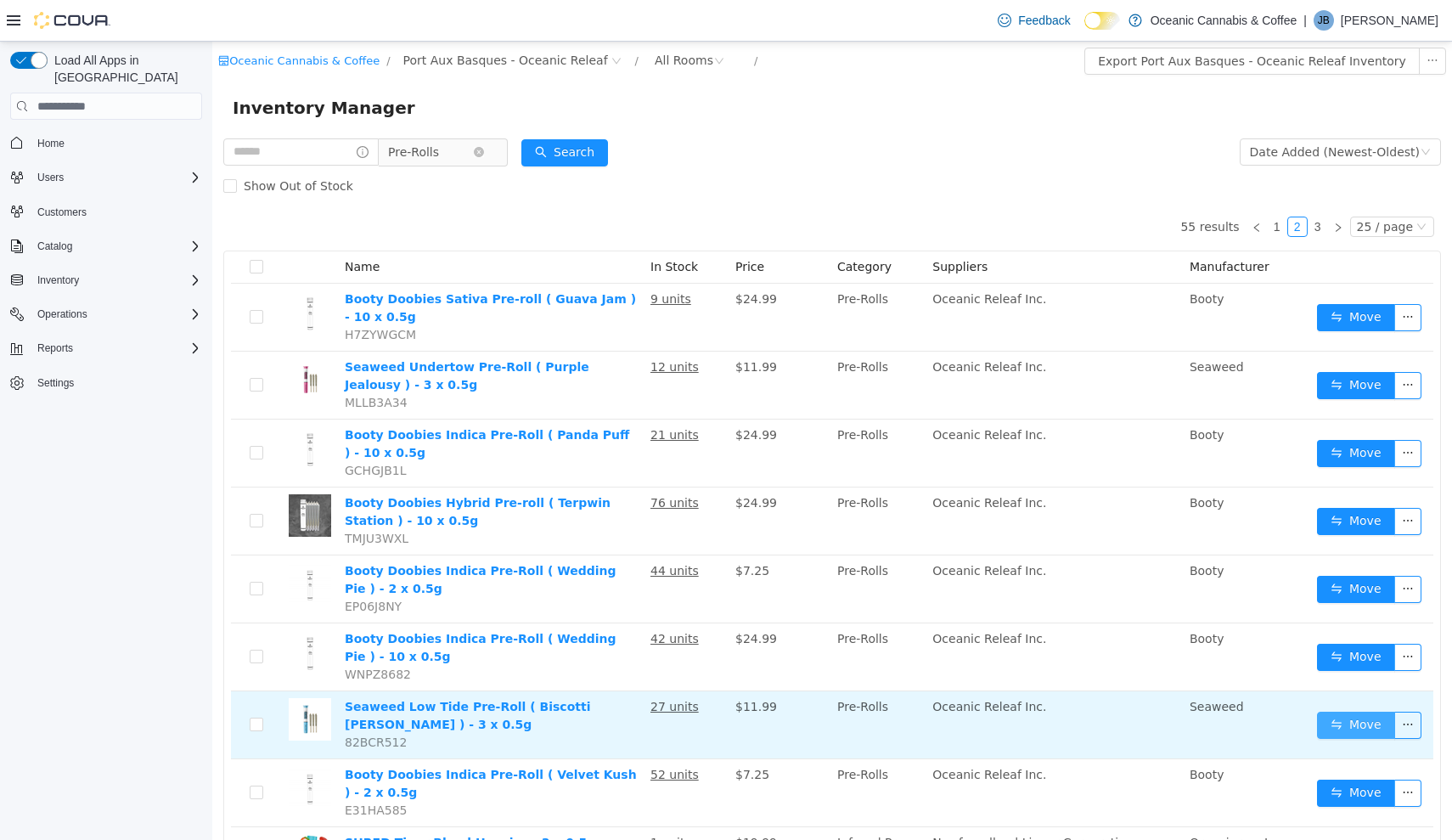
click at [1325, 723] on button "Move" at bounding box center [1355, 725] width 78 height 28
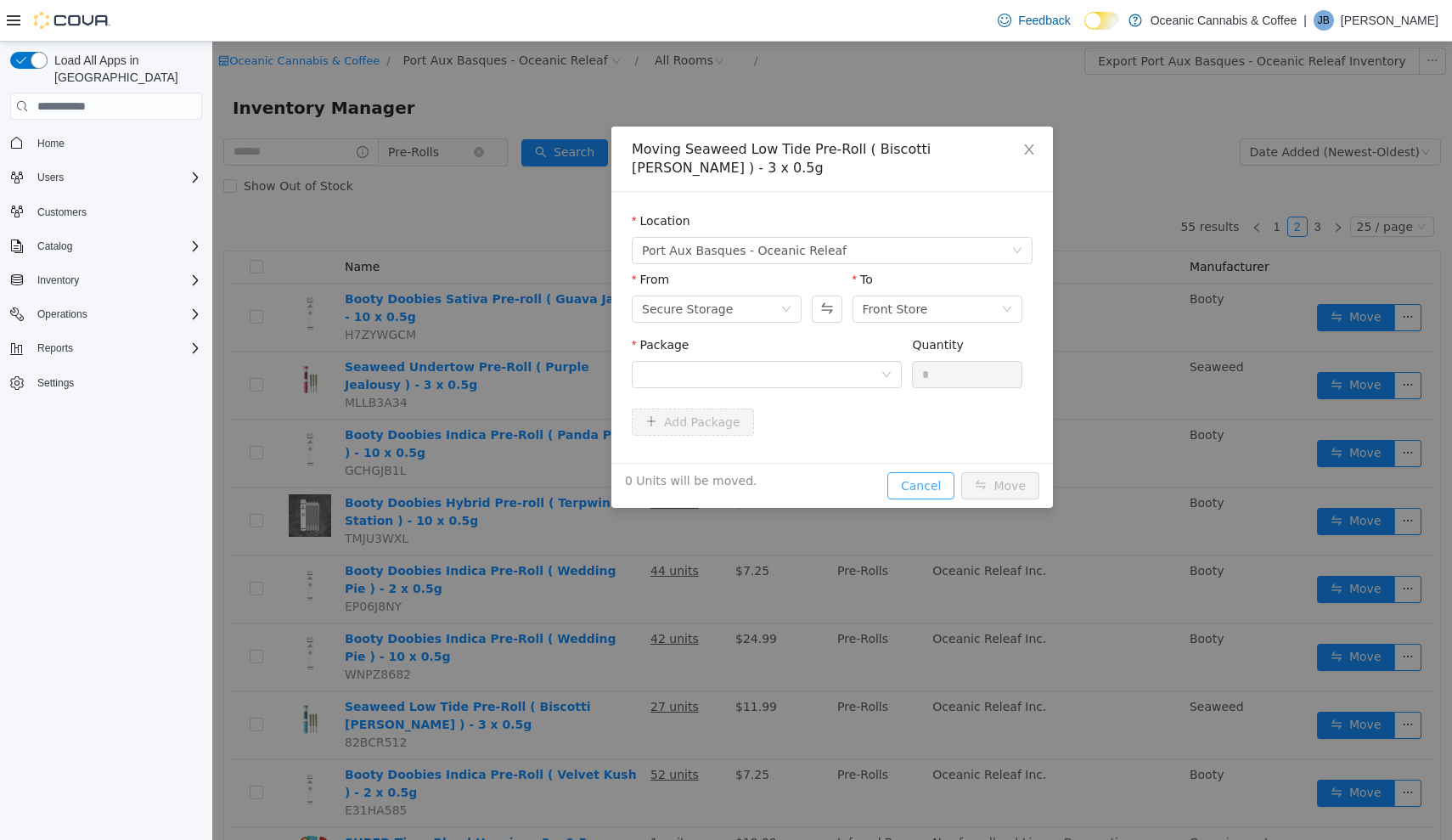
click at [894, 472] on button "Cancel" at bounding box center [921, 486] width 67 height 28
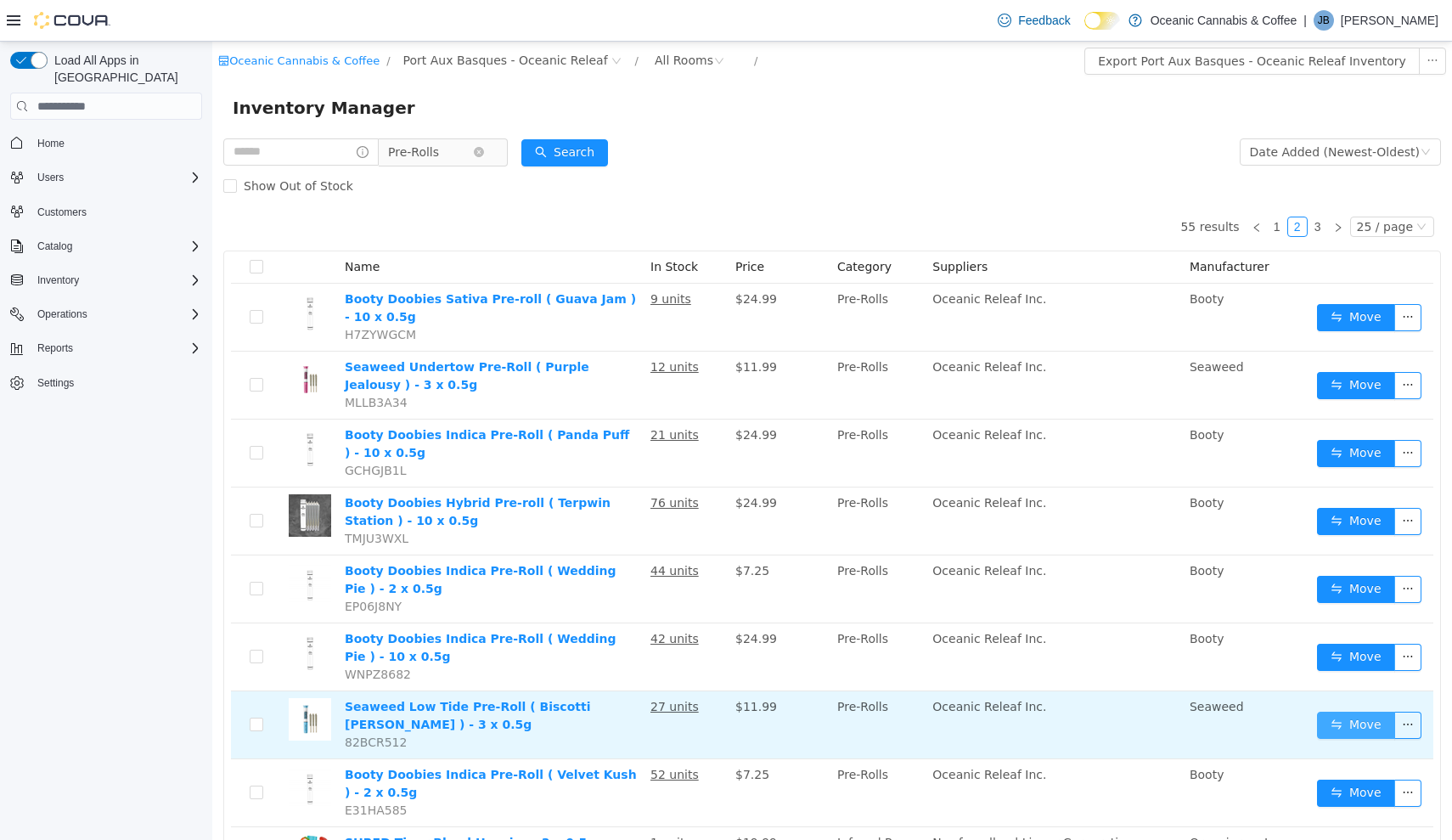
click at [1347, 715] on button "Move" at bounding box center [1355, 725] width 78 height 28
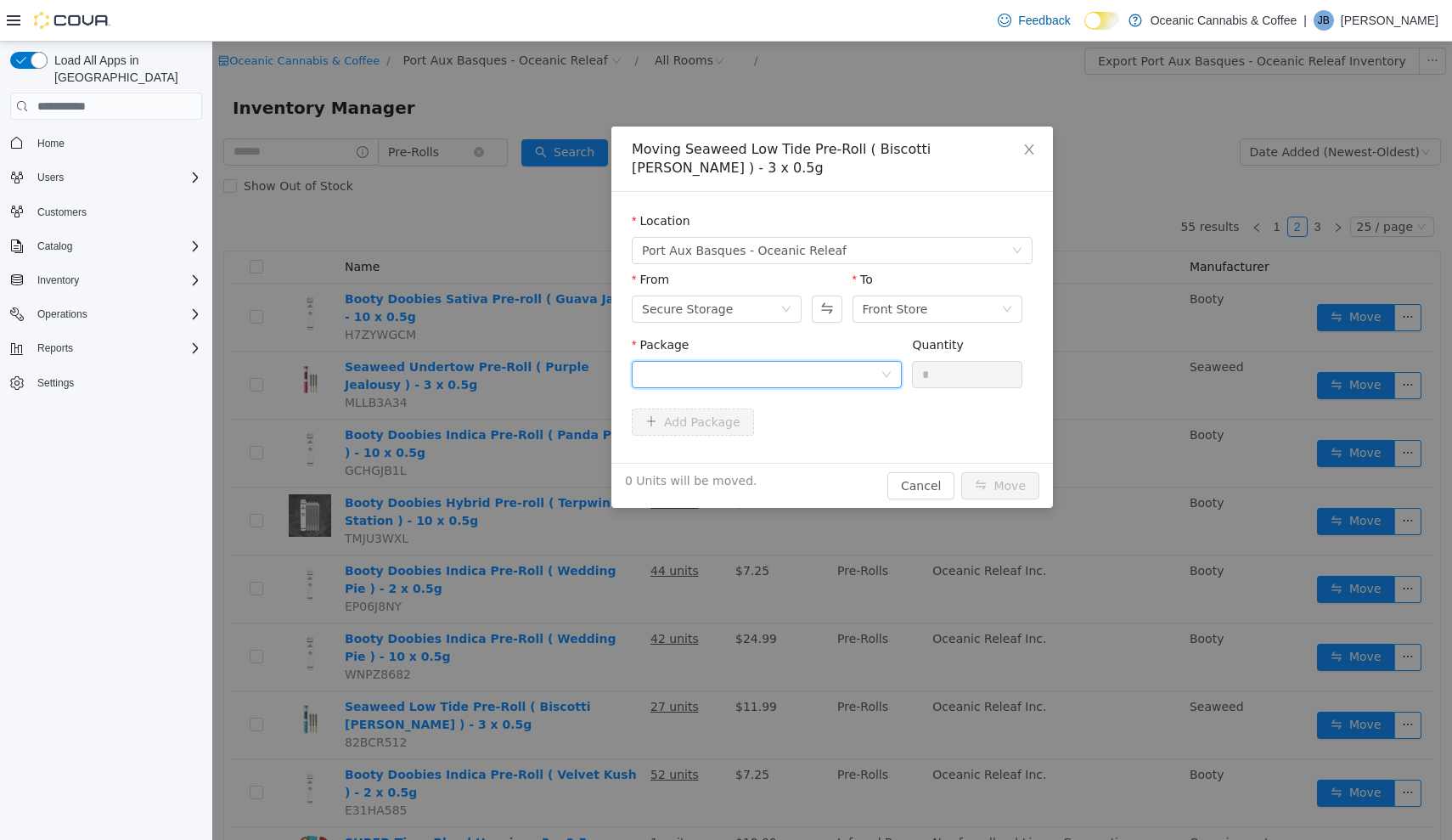
click at [797, 361] on div at bounding box center [761, 374] width 239 height 26
click at [813, 436] on li "BM0258M Quantity : 24 Units" at bounding box center [767, 426] width 270 height 45
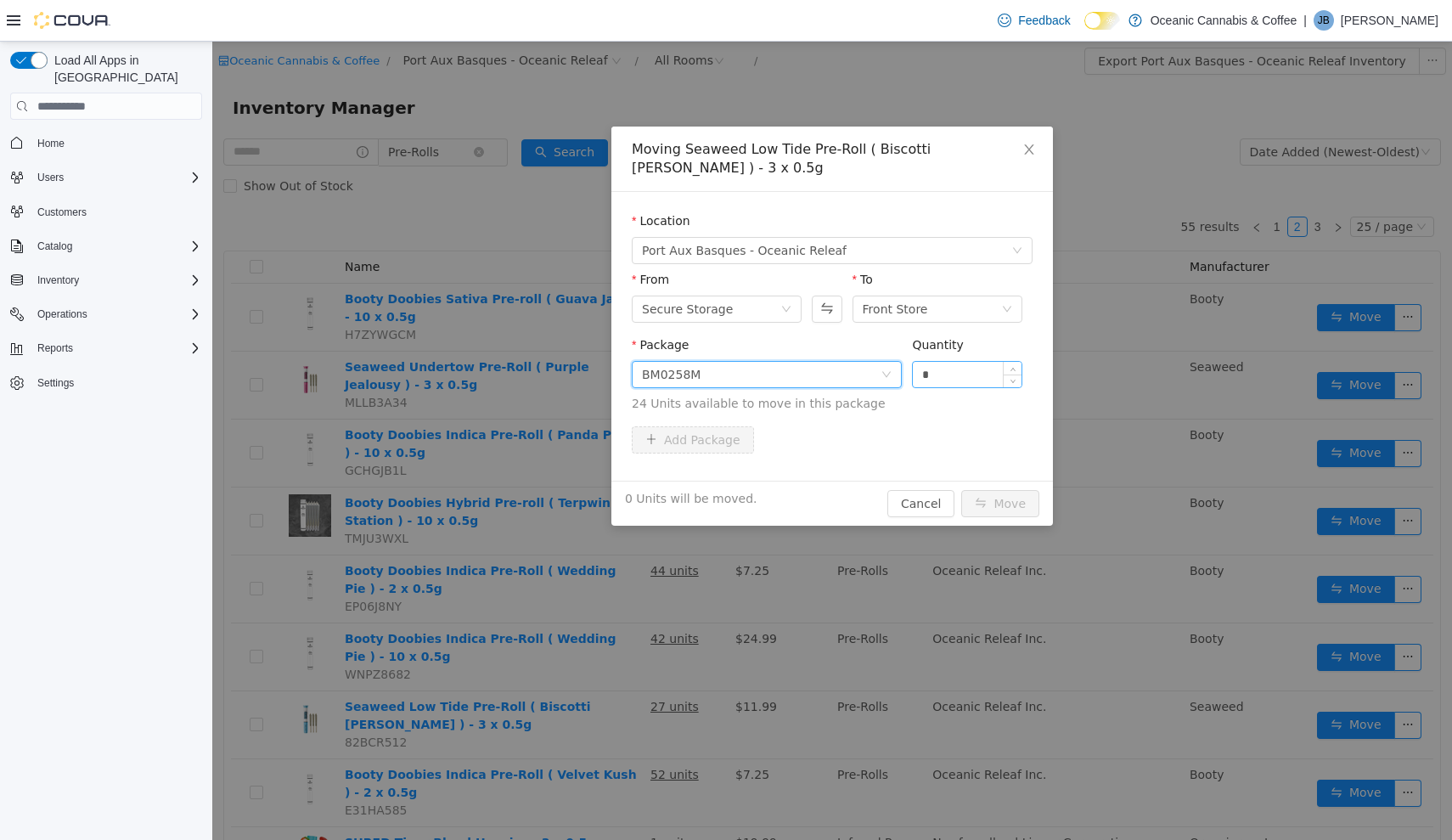
click at [962, 361] on input "*" at bounding box center [967, 374] width 109 height 26
type input "***"
click at [1001, 490] on button "Move" at bounding box center [1000, 503] width 78 height 28
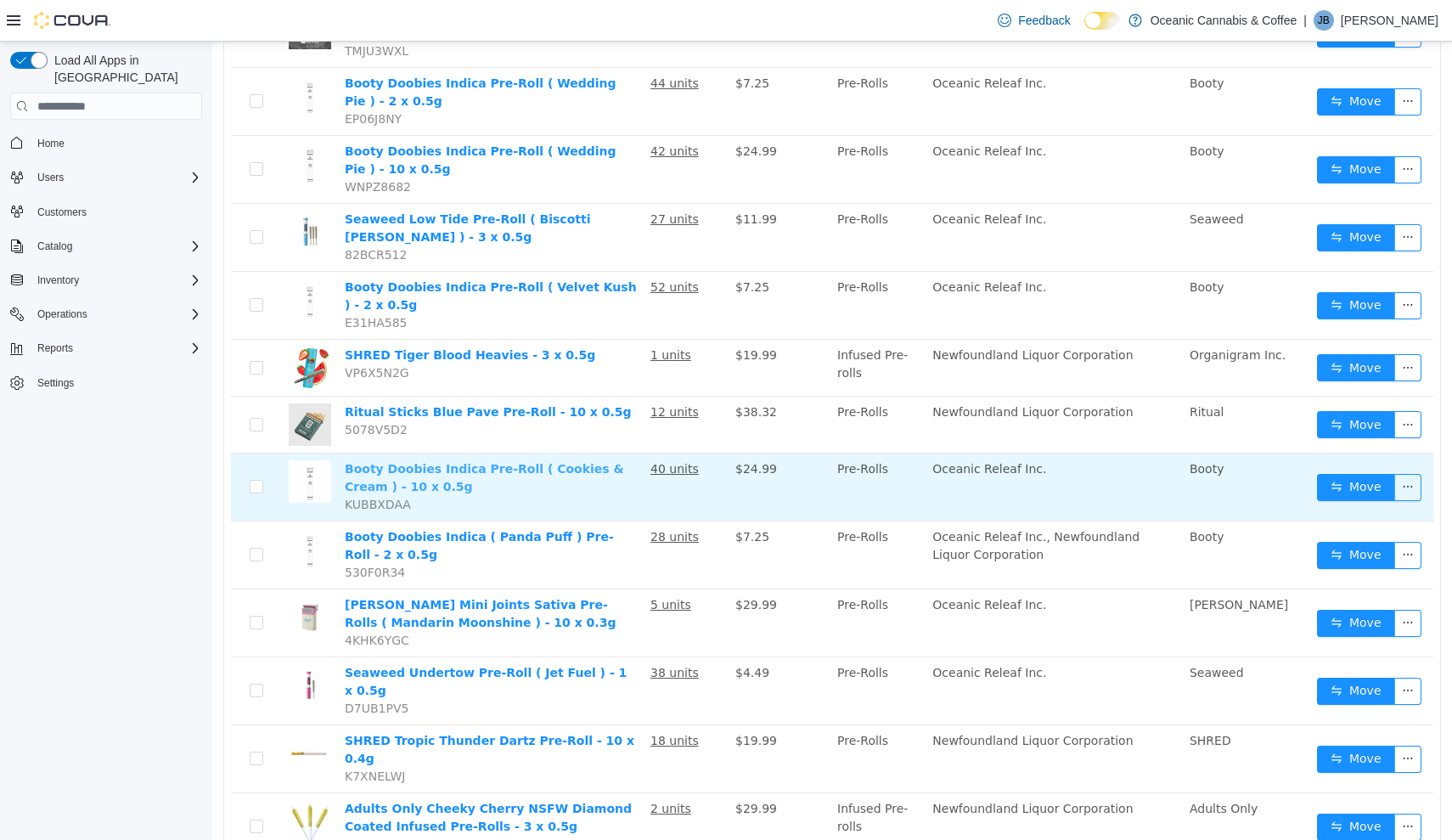
scroll to position [512, 0]
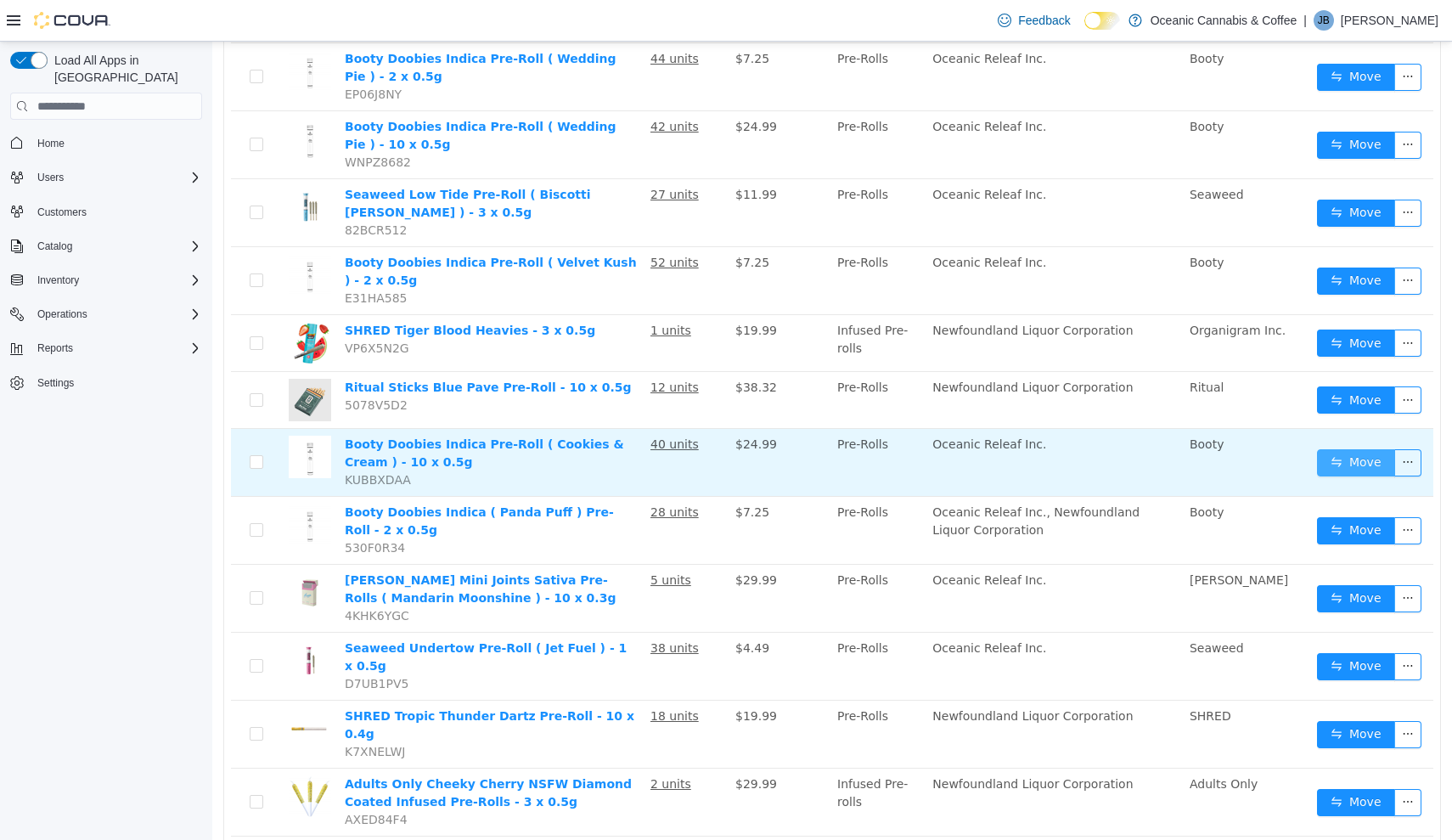
click at [1364, 455] on button "Move" at bounding box center [1355, 463] width 78 height 28
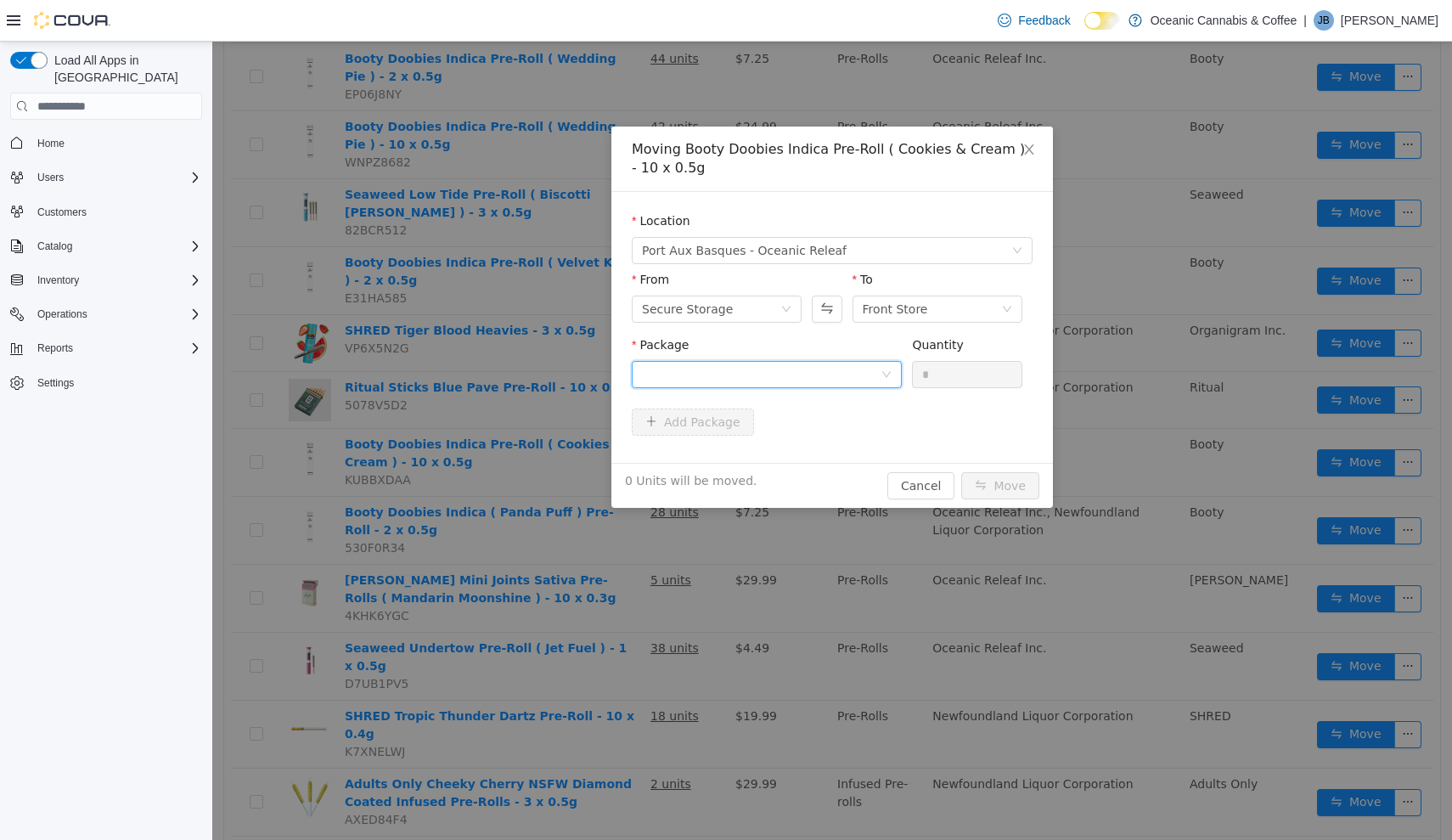
click at [836, 367] on div at bounding box center [761, 374] width 239 height 26
click at [835, 434] on li "BLE0389 Quantity : 36 Units" at bounding box center [767, 445] width 270 height 45
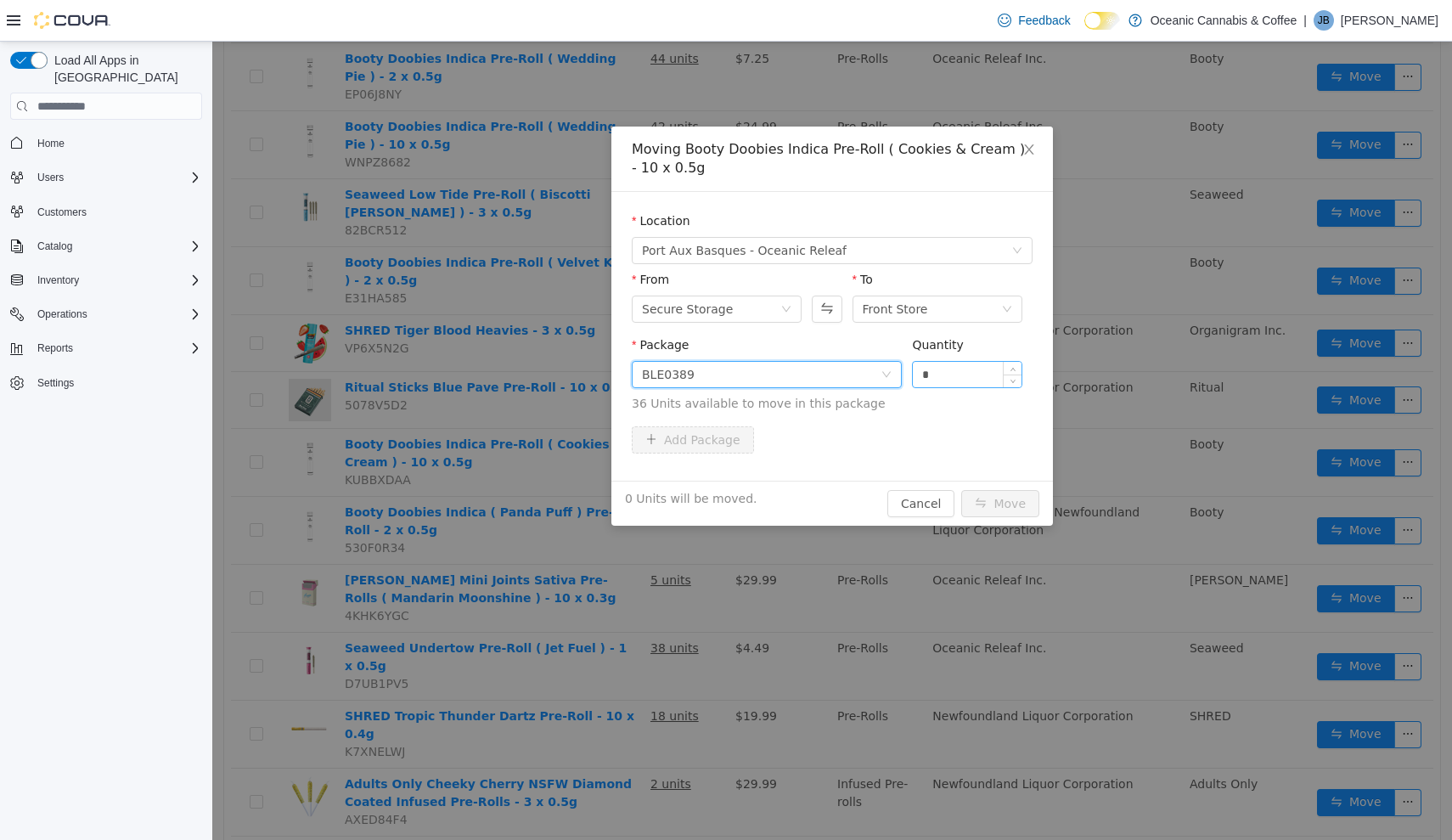
click at [971, 370] on input "*" at bounding box center [967, 374] width 109 height 26
type input "**"
click at [1001, 503] on button "Move" at bounding box center [1000, 503] width 78 height 28
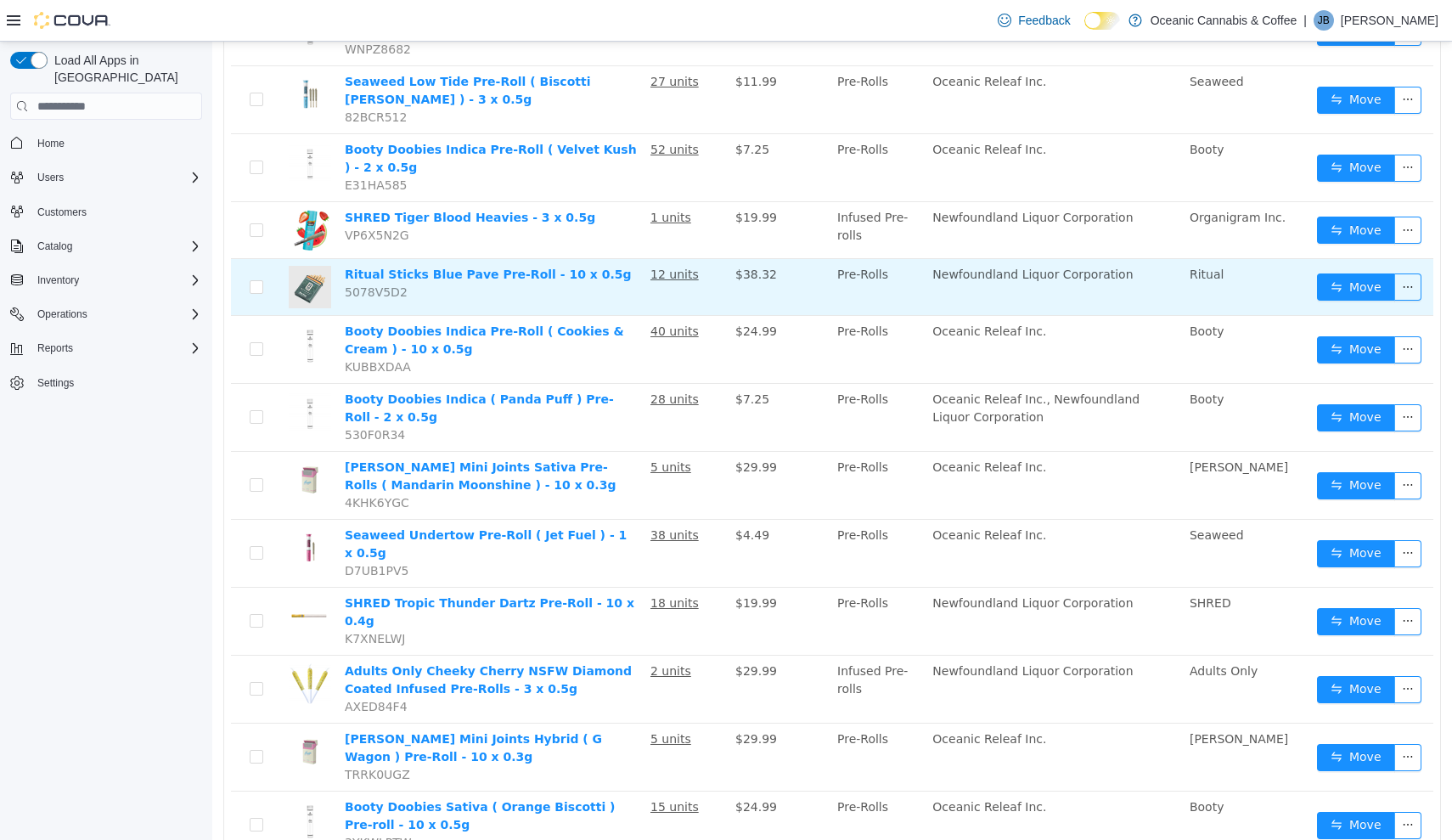
scroll to position [628, 0]
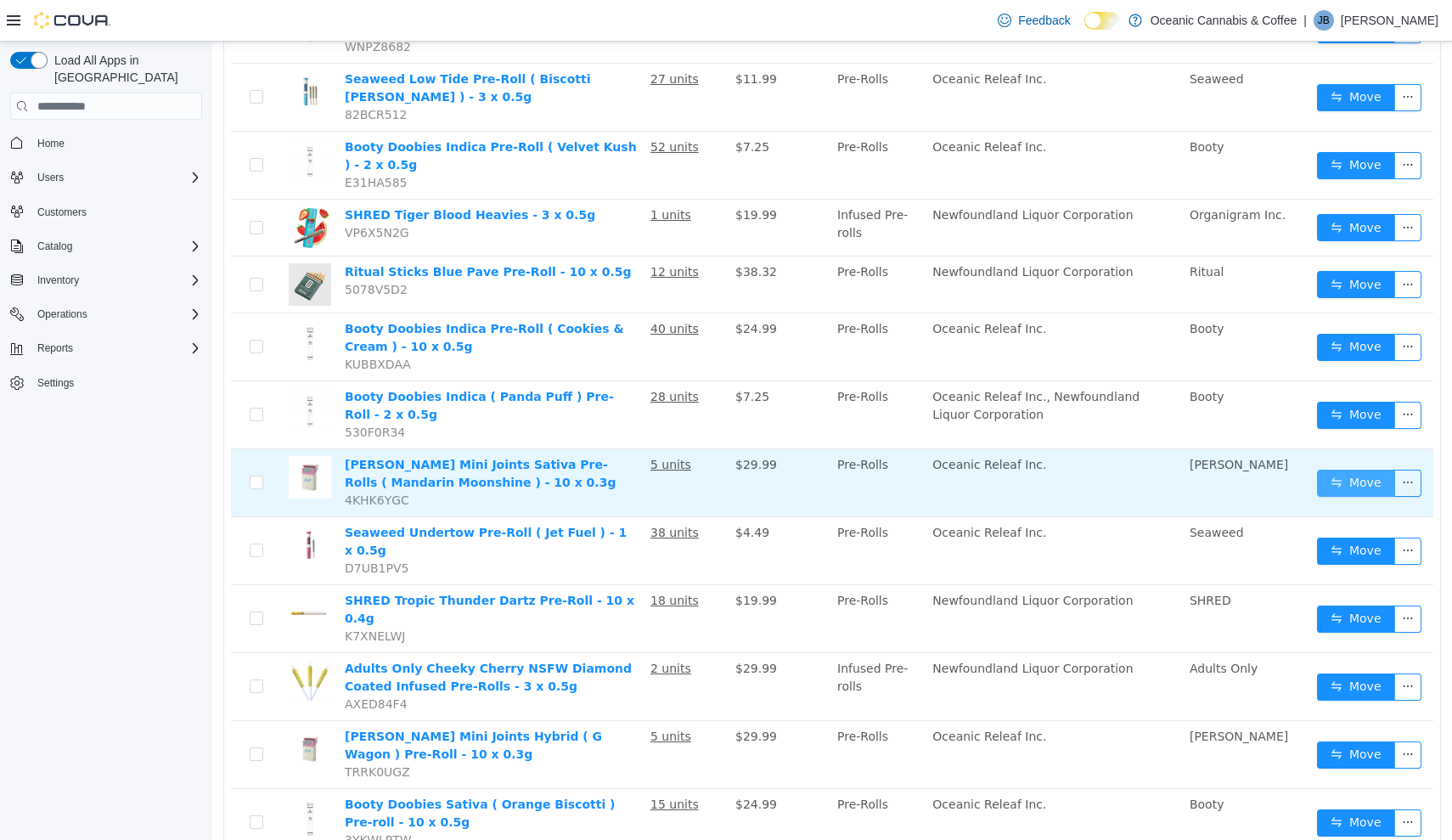
click at [1346, 486] on button "Move" at bounding box center [1355, 484] width 78 height 28
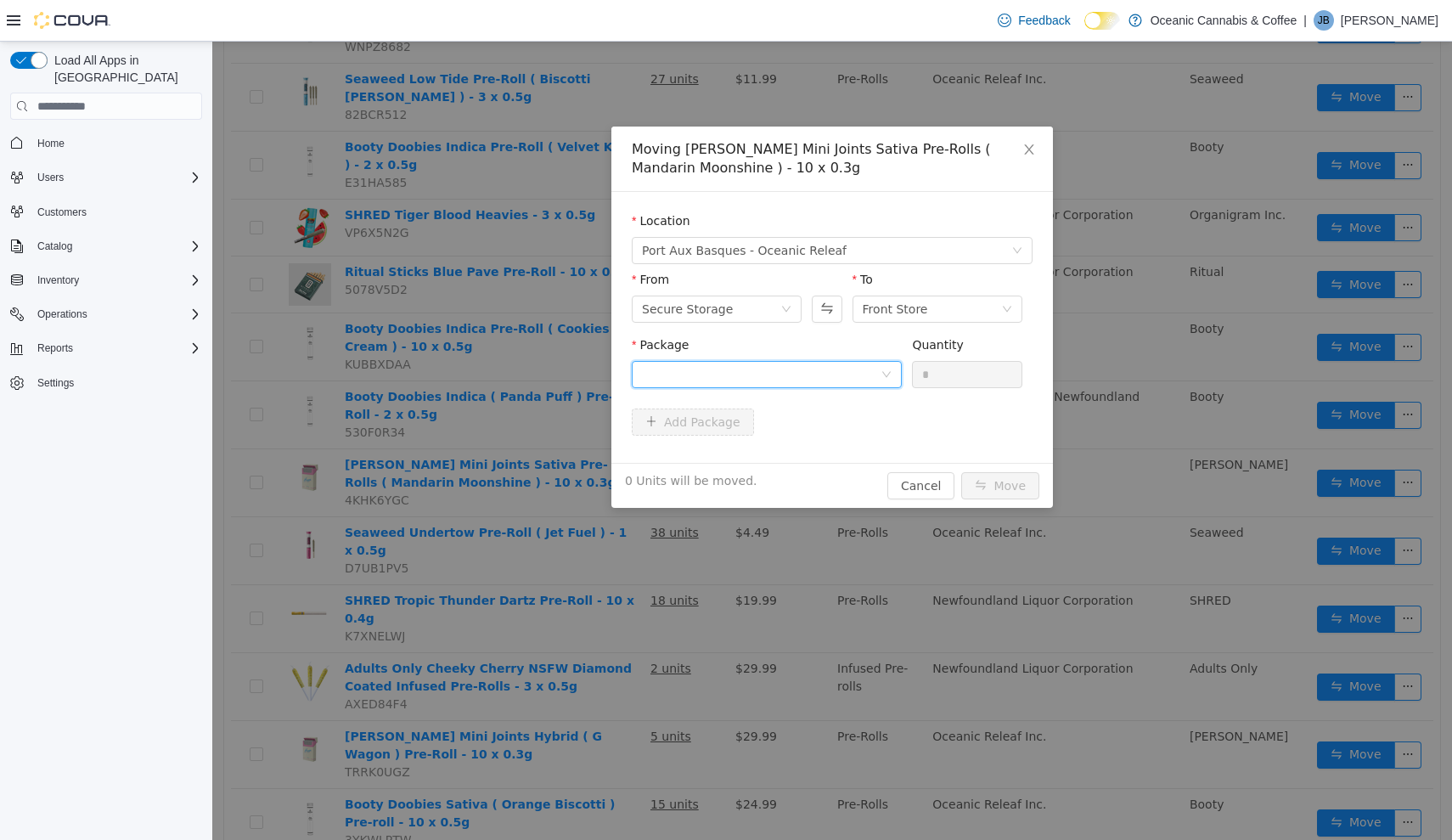
click at [847, 373] on div at bounding box center [761, 374] width 239 height 26
click at [829, 452] on li "MM0223 Quantity : 4 Units" at bounding box center [767, 445] width 270 height 45
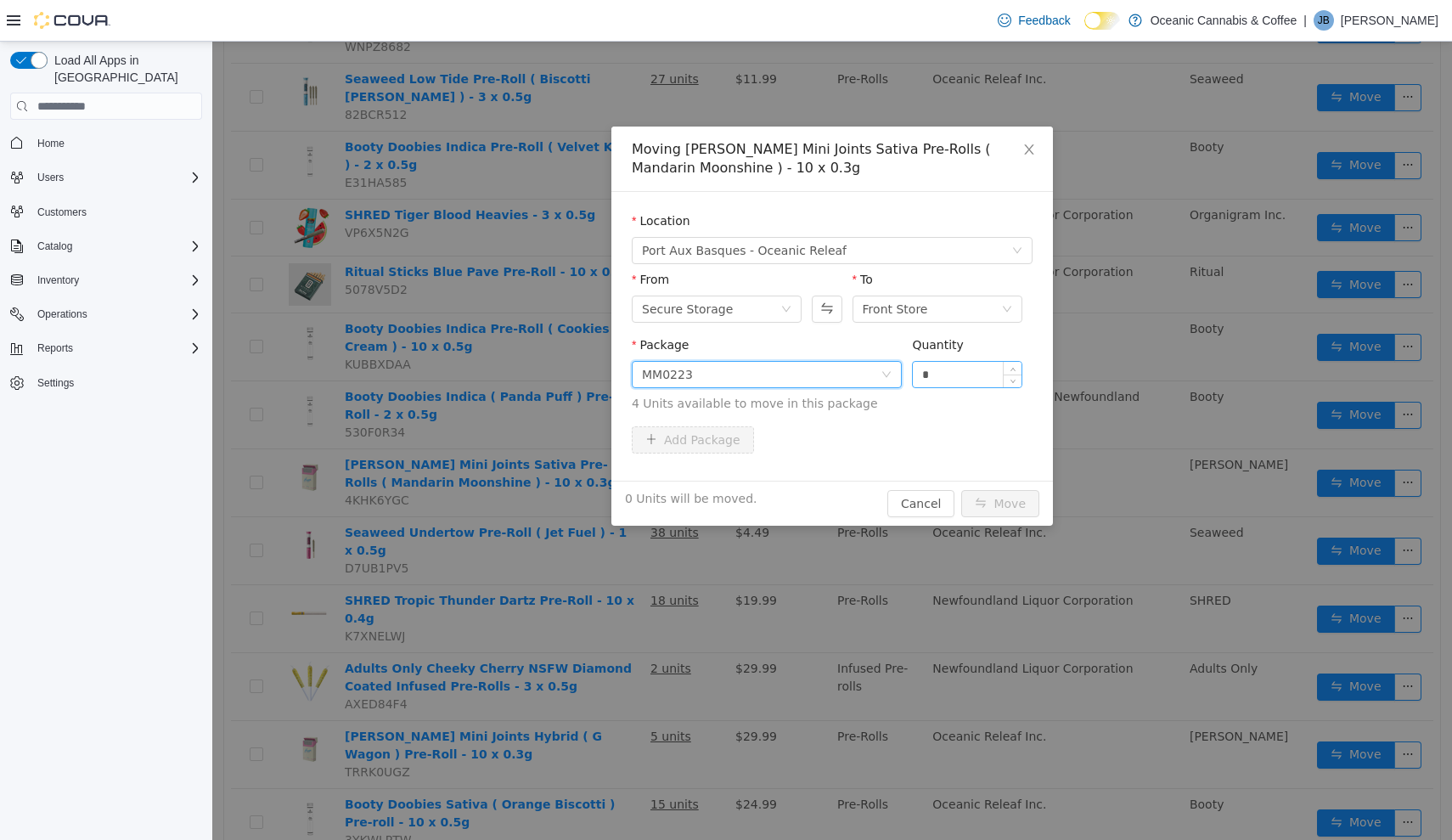
click at [955, 373] on input "*" at bounding box center [967, 374] width 109 height 26
type input "**"
click at [1001, 503] on button "Move" at bounding box center [1000, 503] width 78 height 28
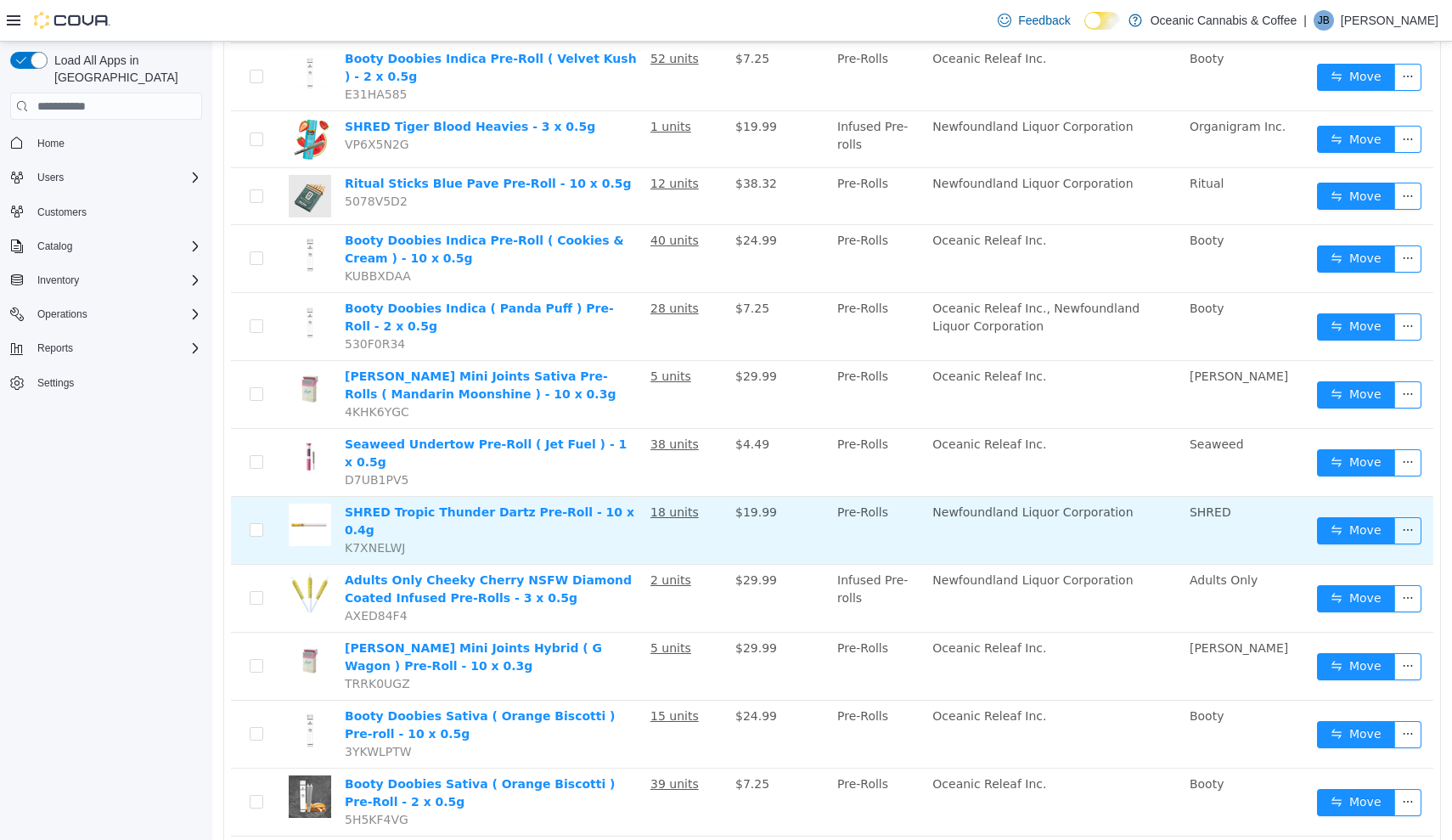
scroll to position [725, 0]
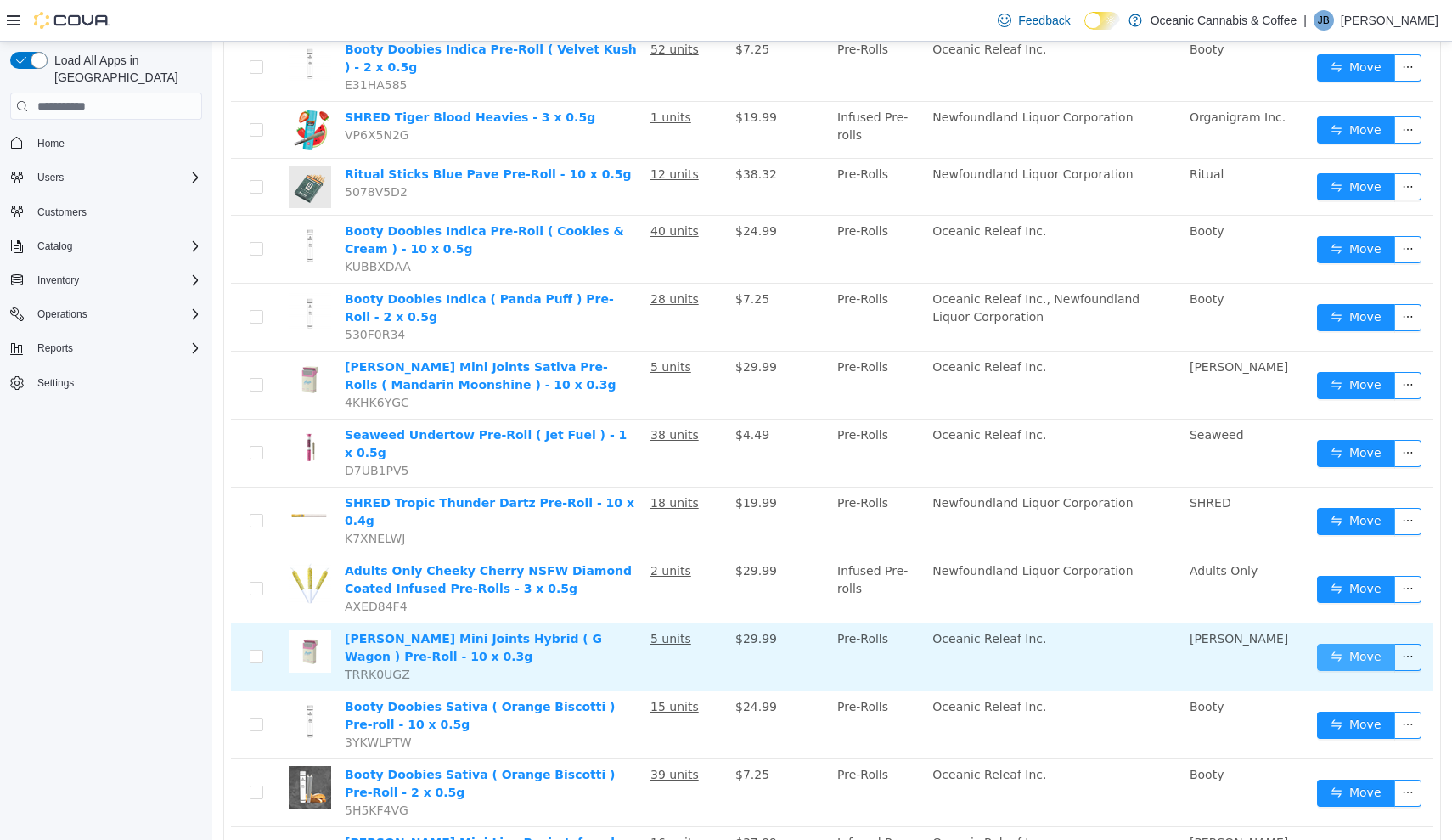
click at [1350, 644] on button "Move" at bounding box center [1355, 657] width 78 height 28
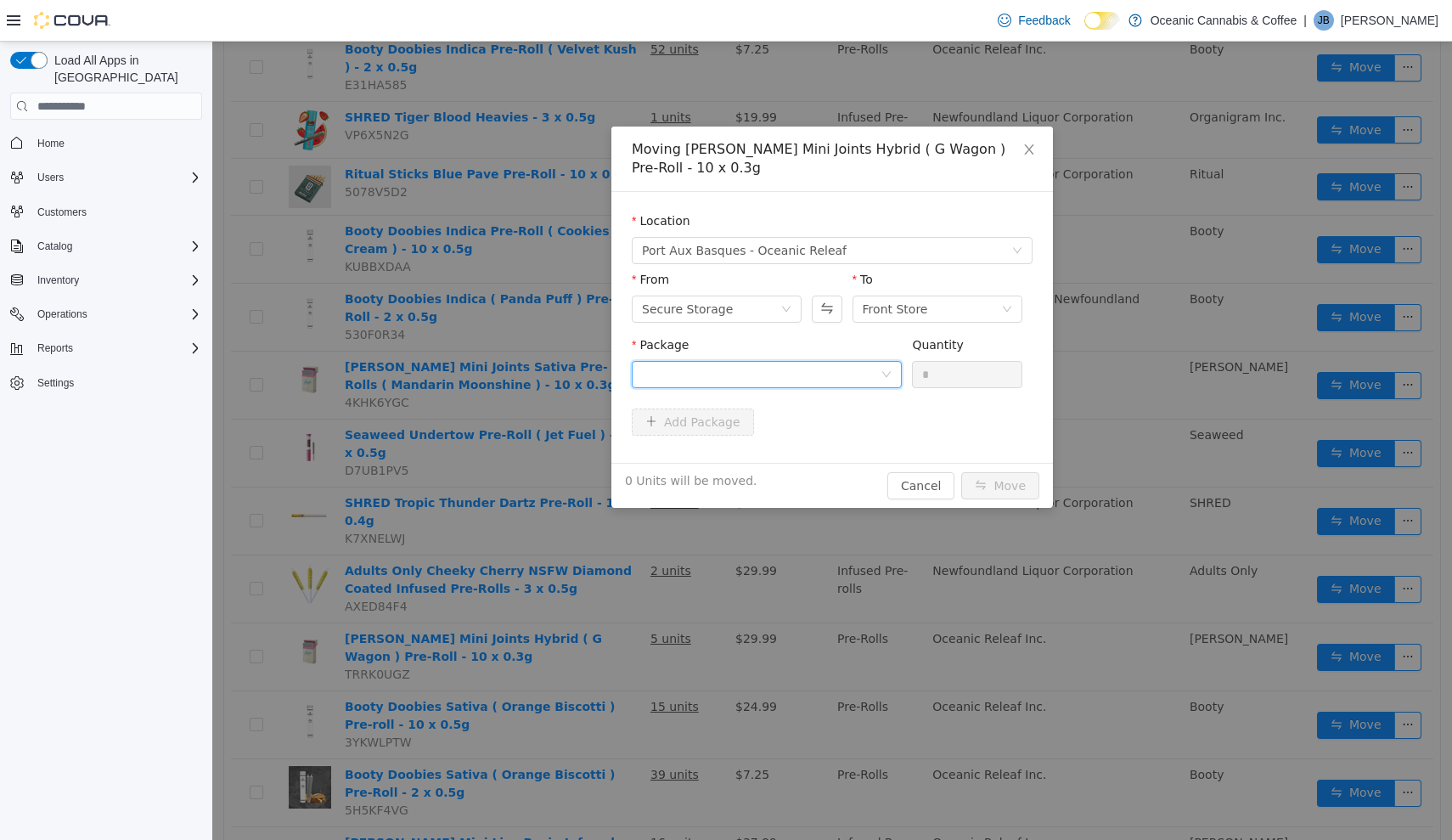
click at [870, 364] on div at bounding box center [761, 374] width 239 height 26
click at [814, 447] on li "G630250M Quantity : 3 Units" at bounding box center [767, 445] width 270 height 45
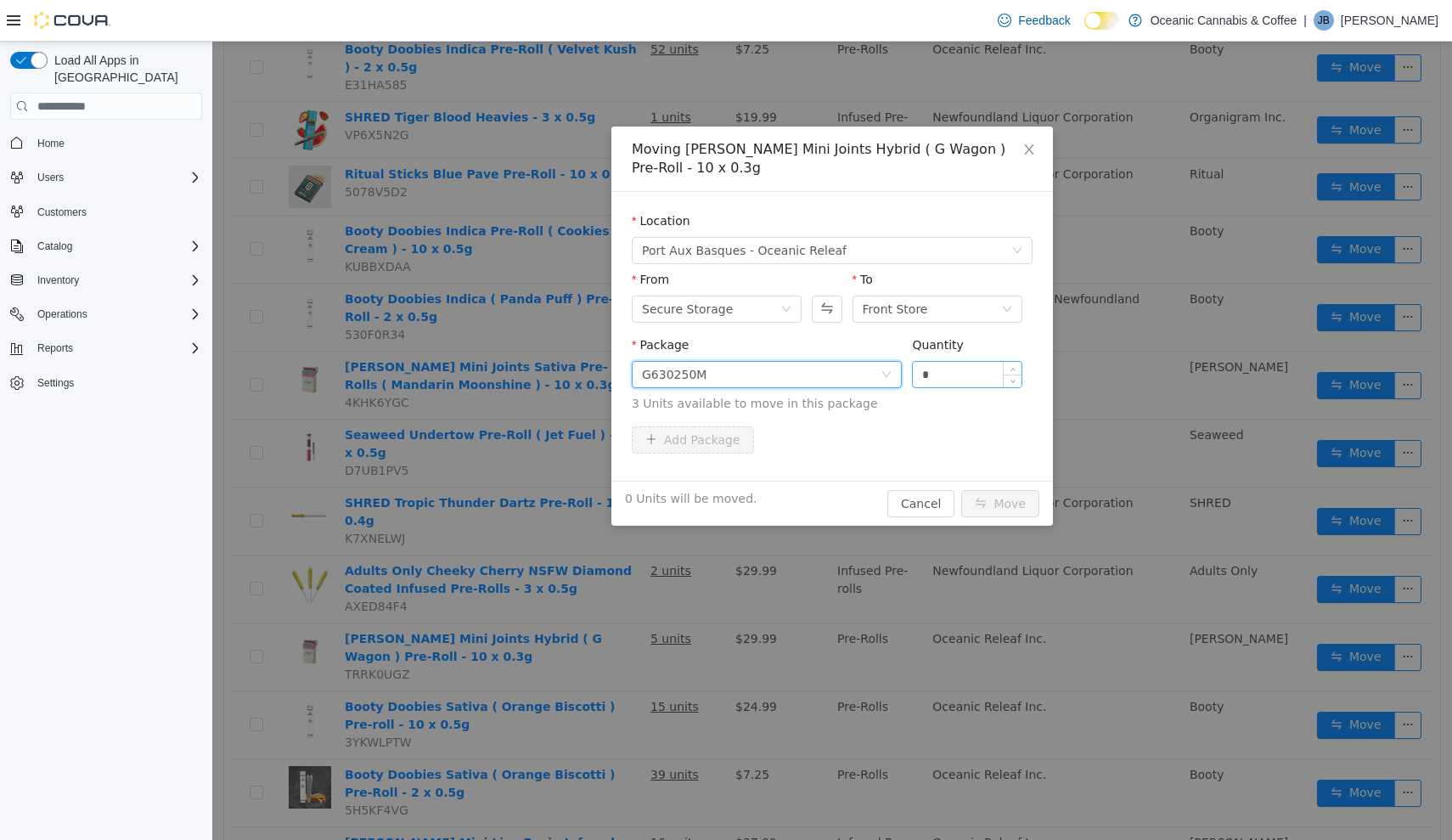
click at [959, 386] on input "*" at bounding box center [967, 374] width 109 height 26
type input "**"
click at [1001, 503] on button "Move" at bounding box center [1000, 503] width 78 height 28
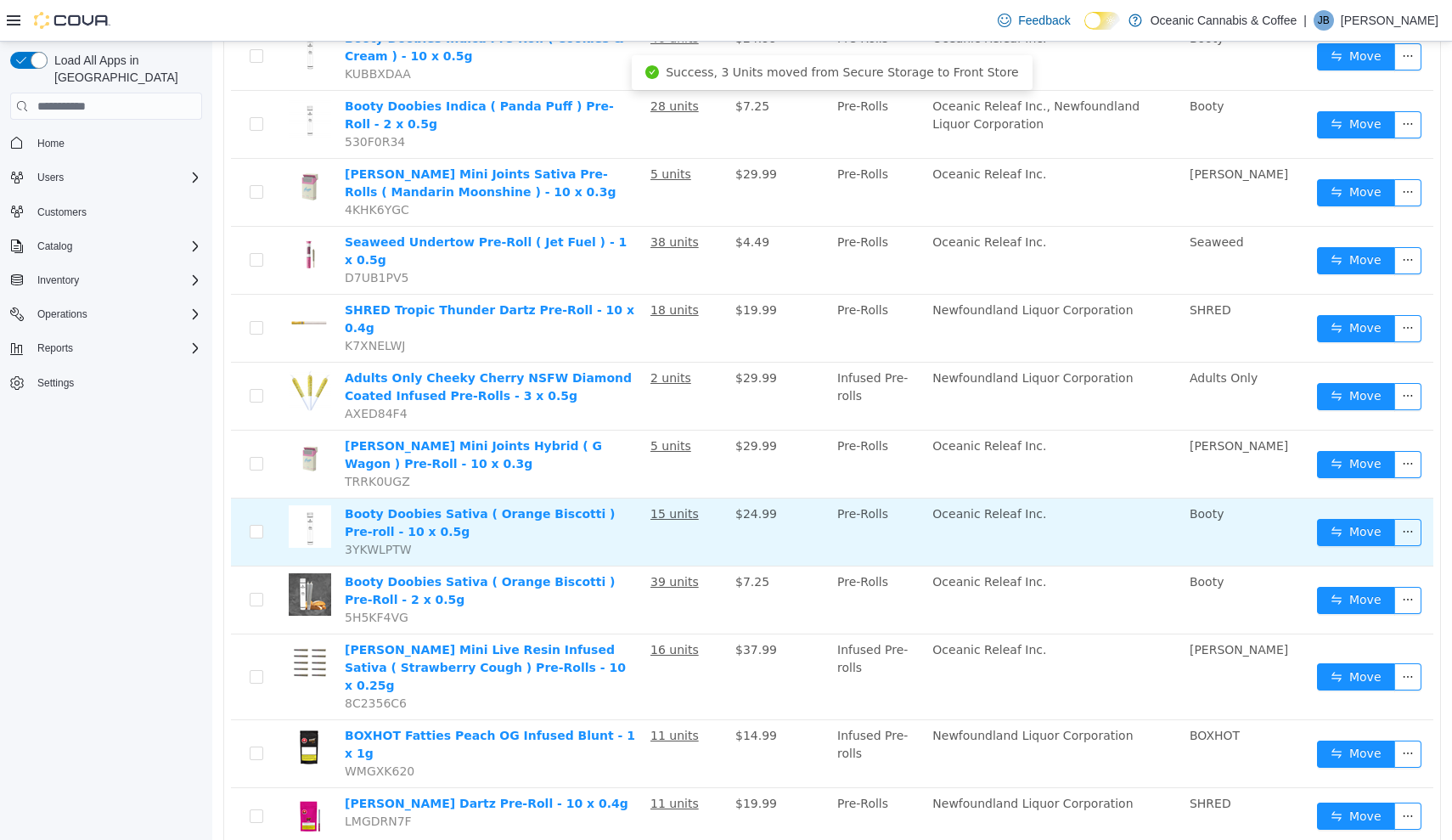
scroll to position [920, 0]
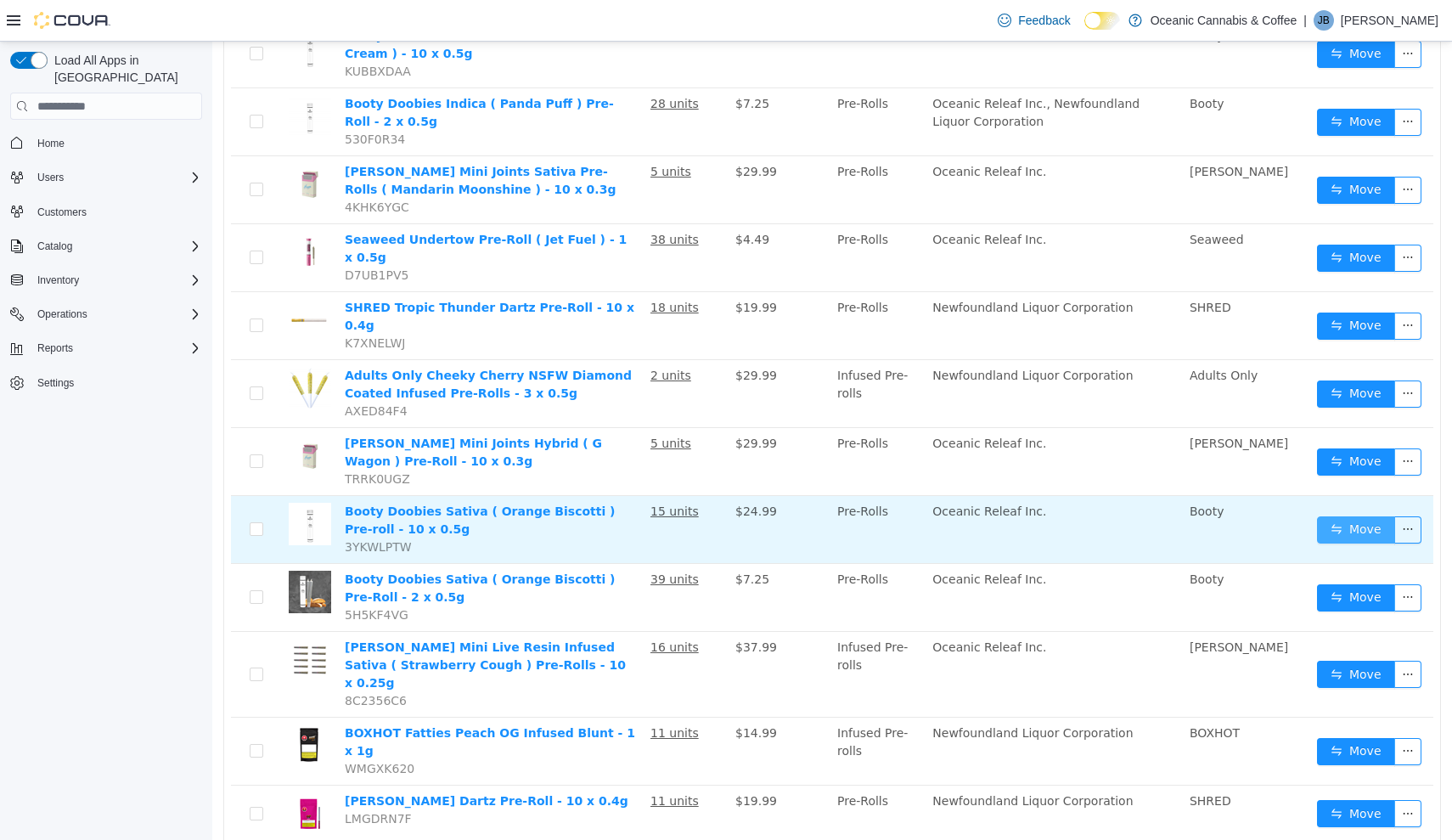
click at [1367, 516] on button "Move" at bounding box center [1355, 530] width 78 height 28
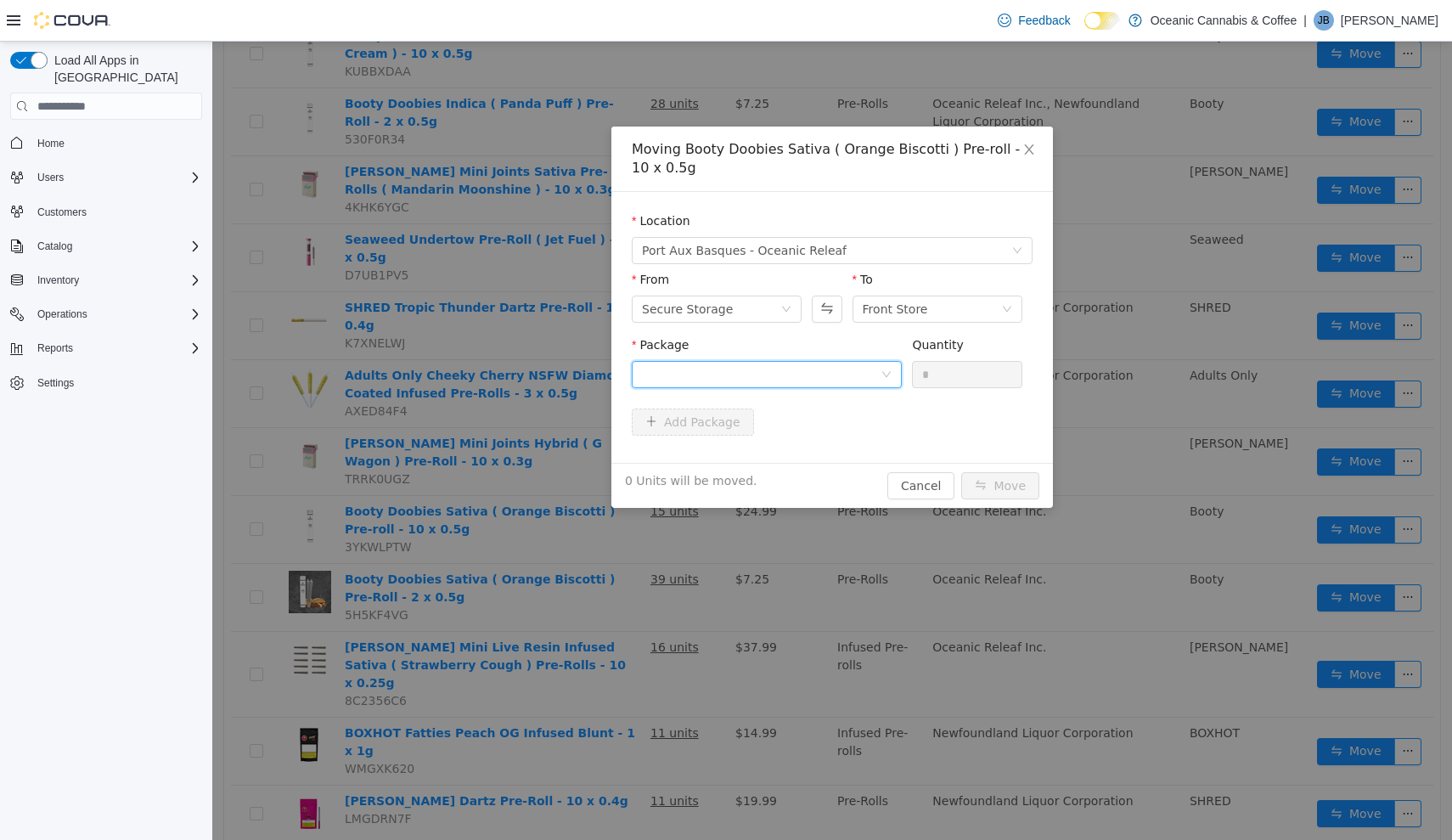
click at [872, 366] on div at bounding box center [761, 374] width 239 height 26
click at [835, 451] on li "MC0441 Quantity : 12 Units" at bounding box center [767, 445] width 270 height 45
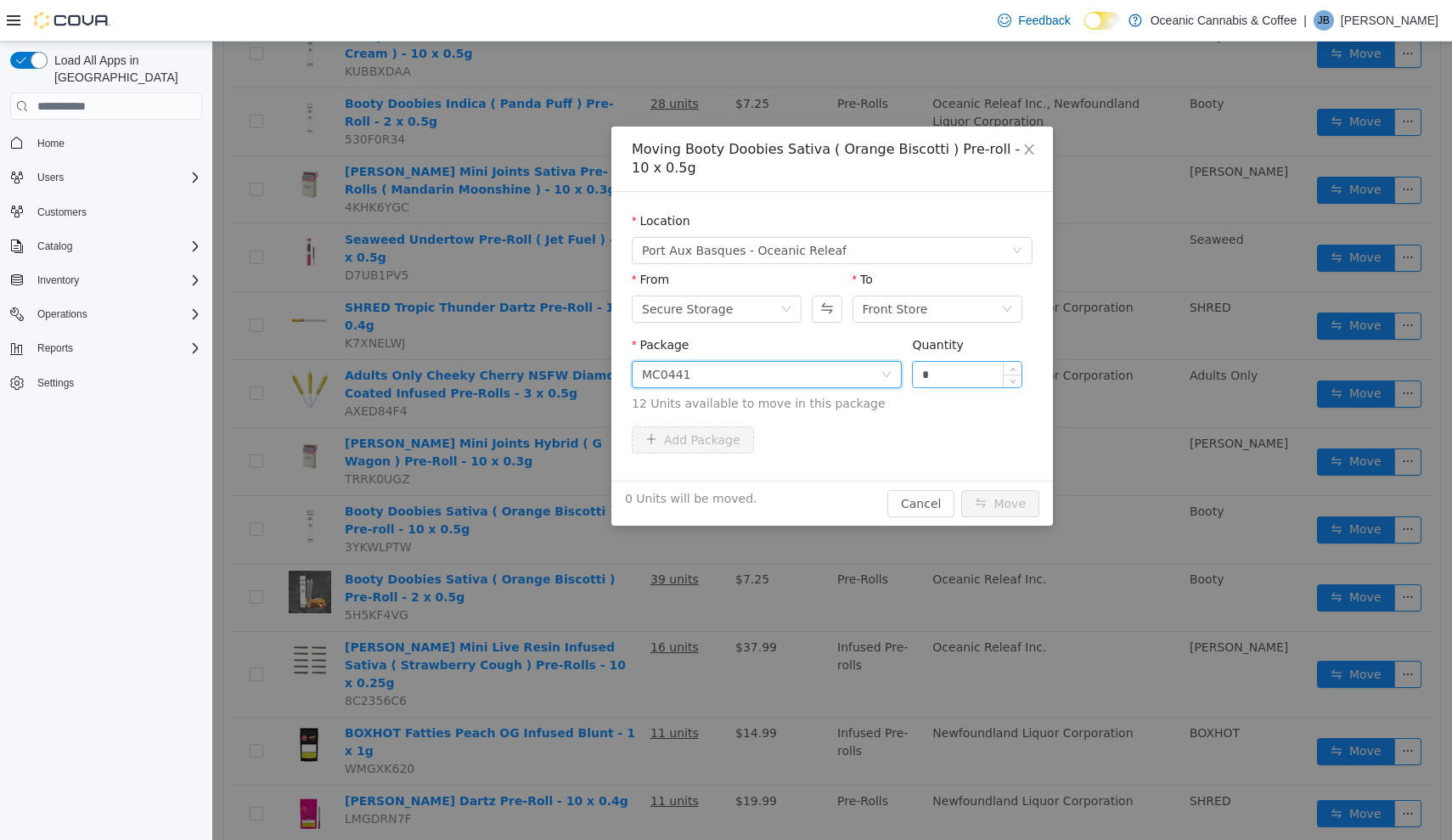
click at [980, 376] on input "*" at bounding box center [967, 374] width 109 height 26
type input "**"
click at [1001, 503] on button "Move" at bounding box center [1000, 503] width 78 height 28
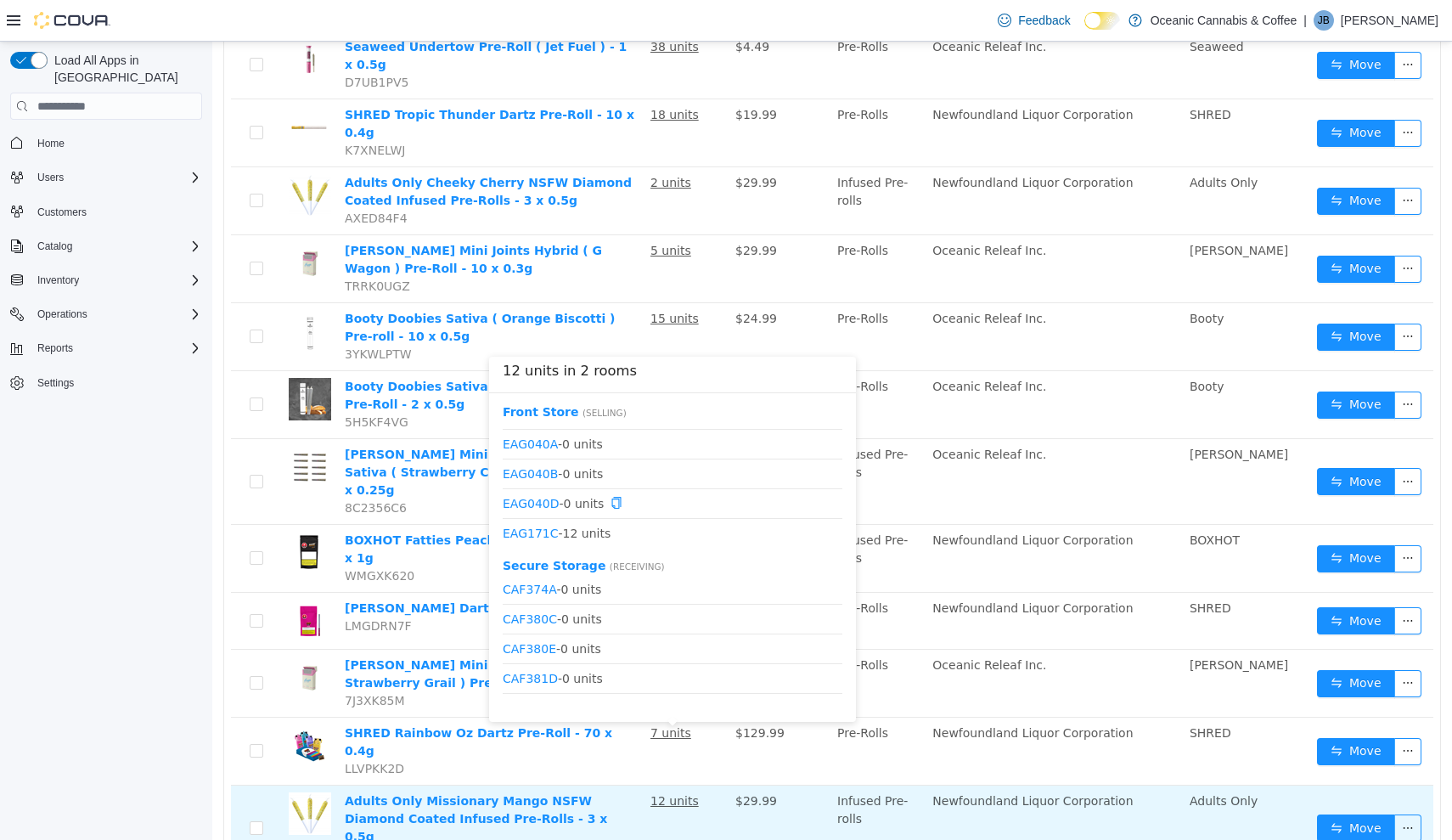
scroll to position [0, 0]
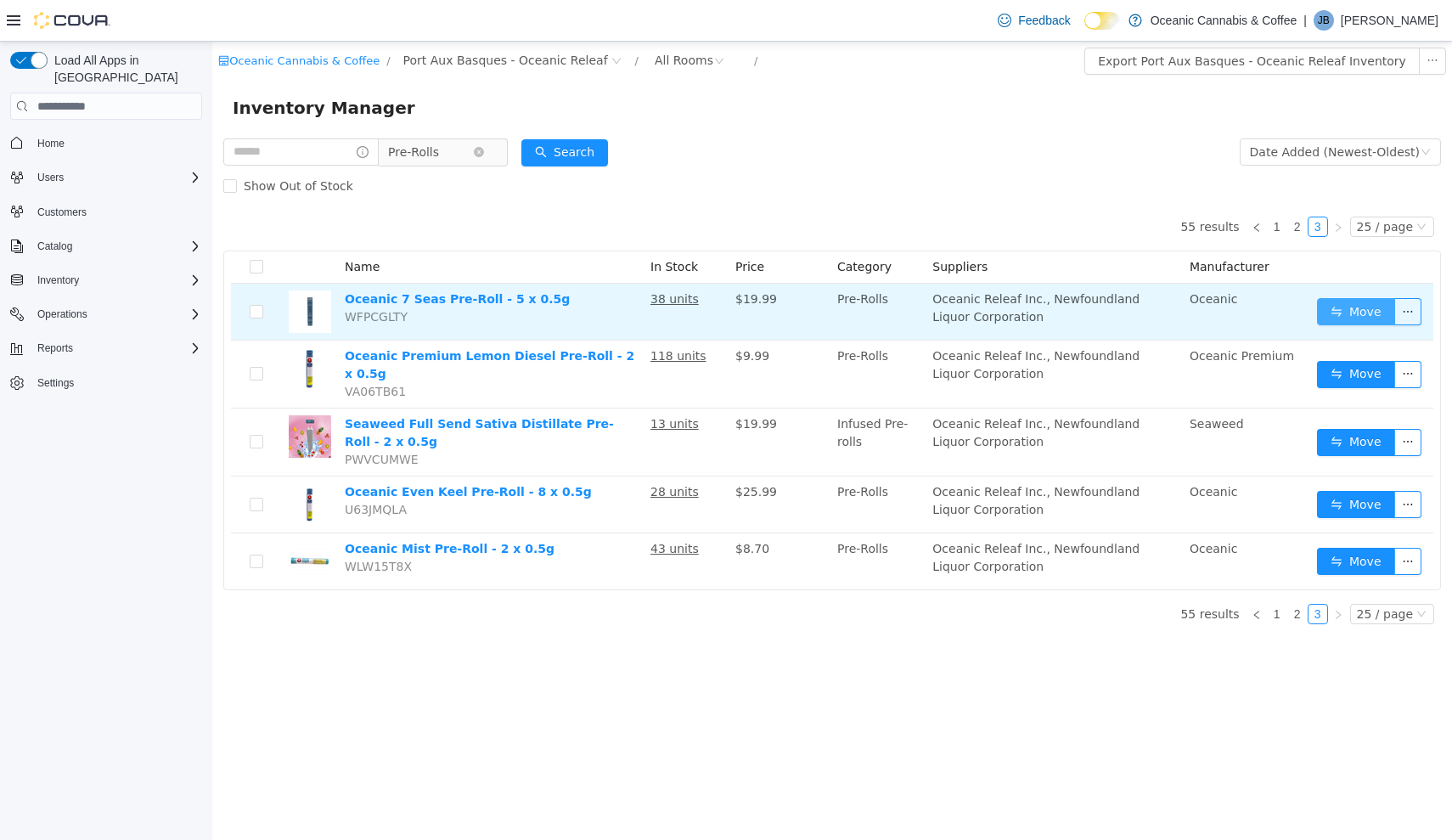
click at [1373, 313] on button "Move" at bounding box center [1355, 312] width 78 height 28
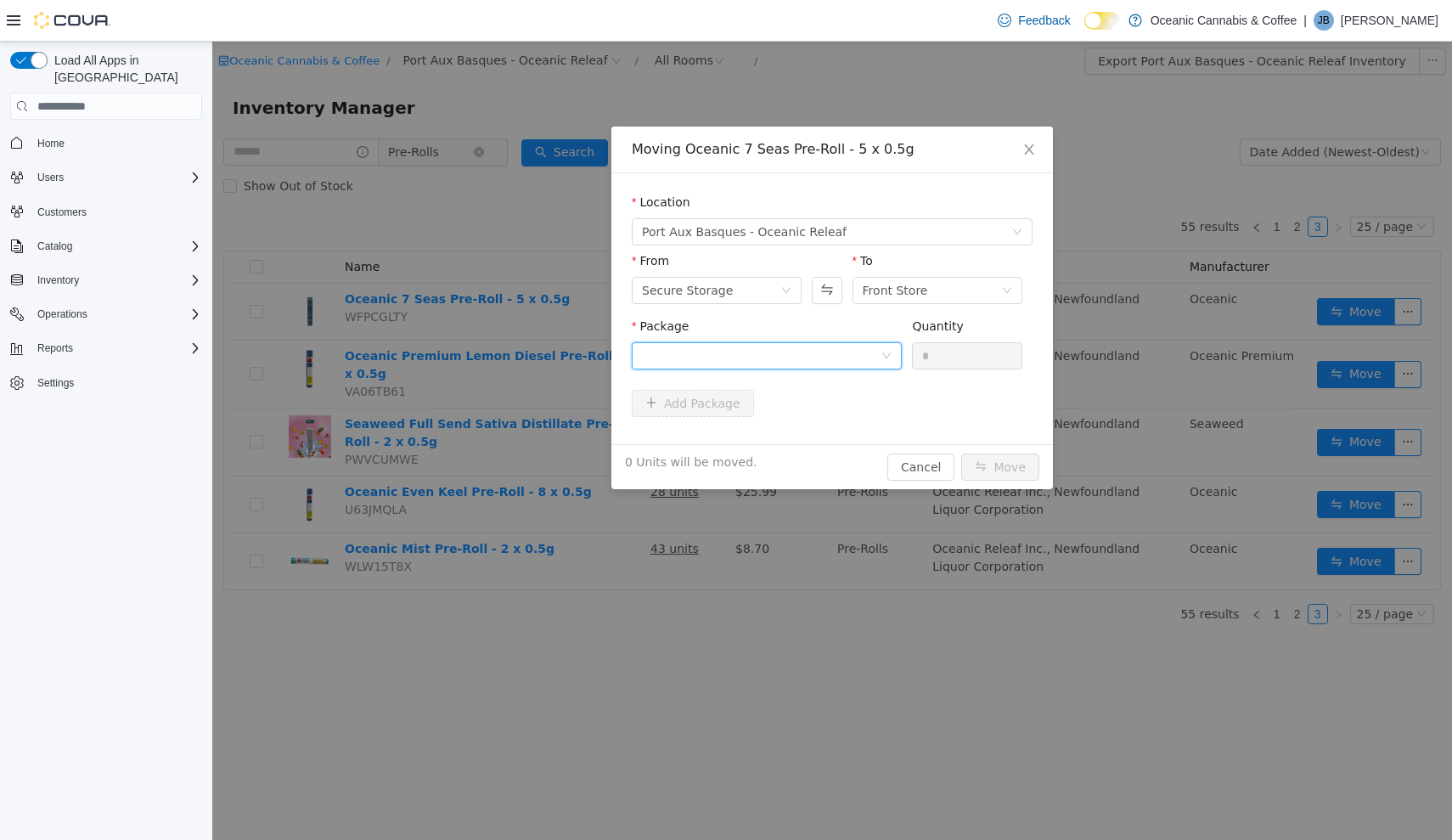
click at [887, 348] on div at bounding box center [767, 356] width 270 height 28
click at [810, 439] on li "OM0164 Quantity : 36 Units" at bounding box center [767, 426] width 270 height 45
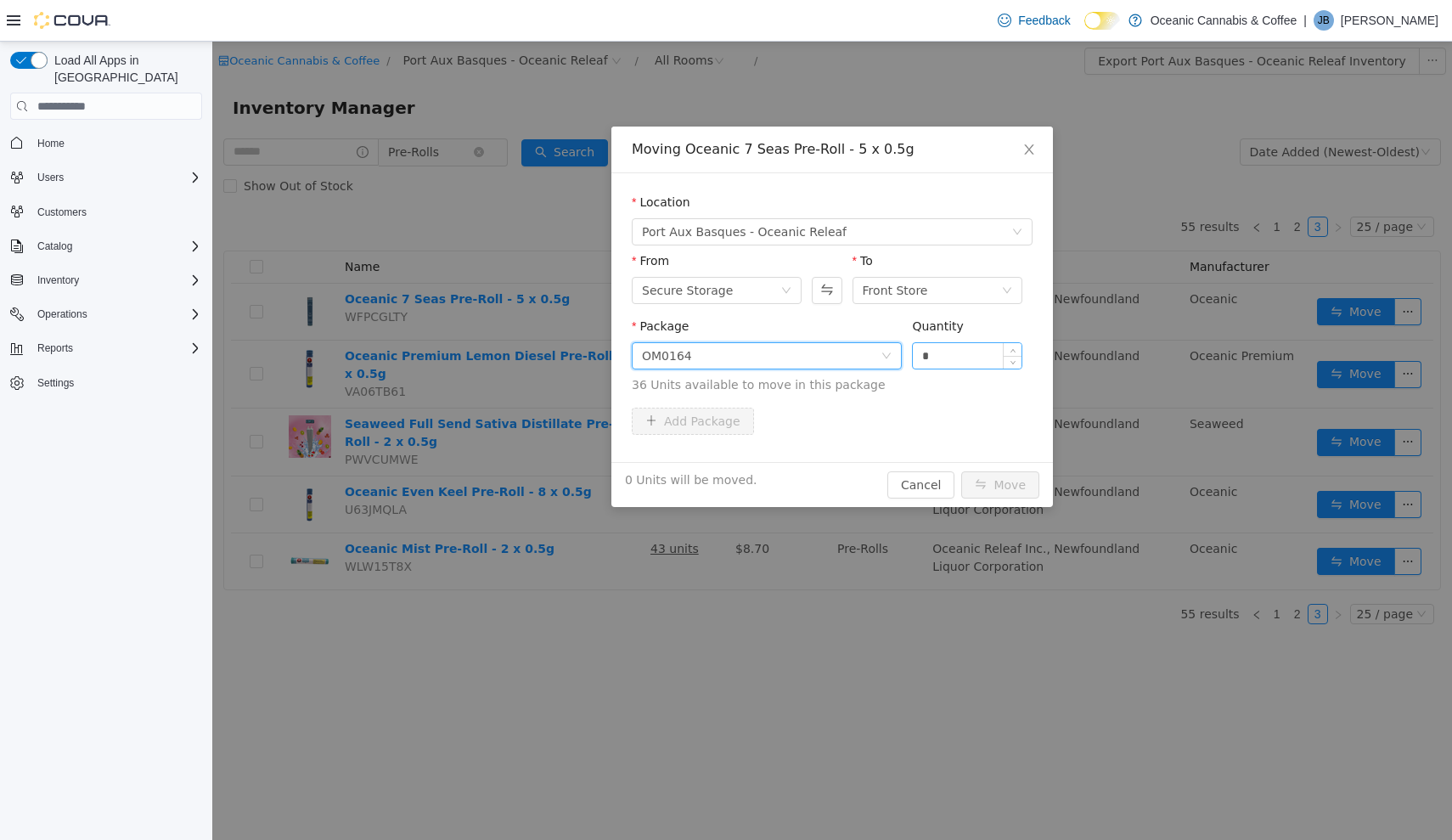
click at [975, 353] on input "*" at bounding box center [967, 356] width 109 height 26
type input "***"
click at [1001, 485] on button "Move" at bounding box center [1000, 485] width 78 height 28
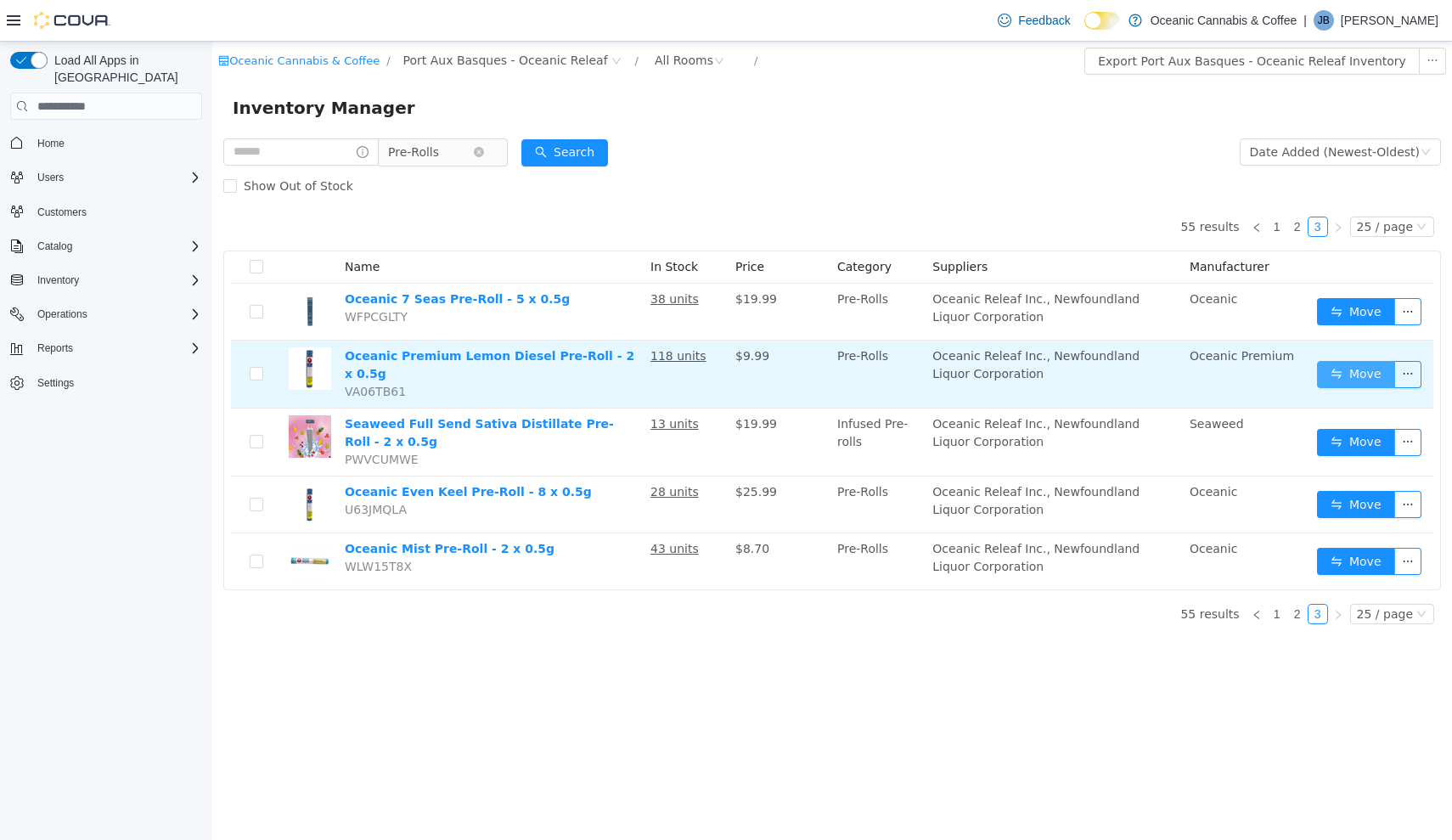
click at [1343, 372] on button "Move" at bounding box center [1355, 375] width 78 height 28
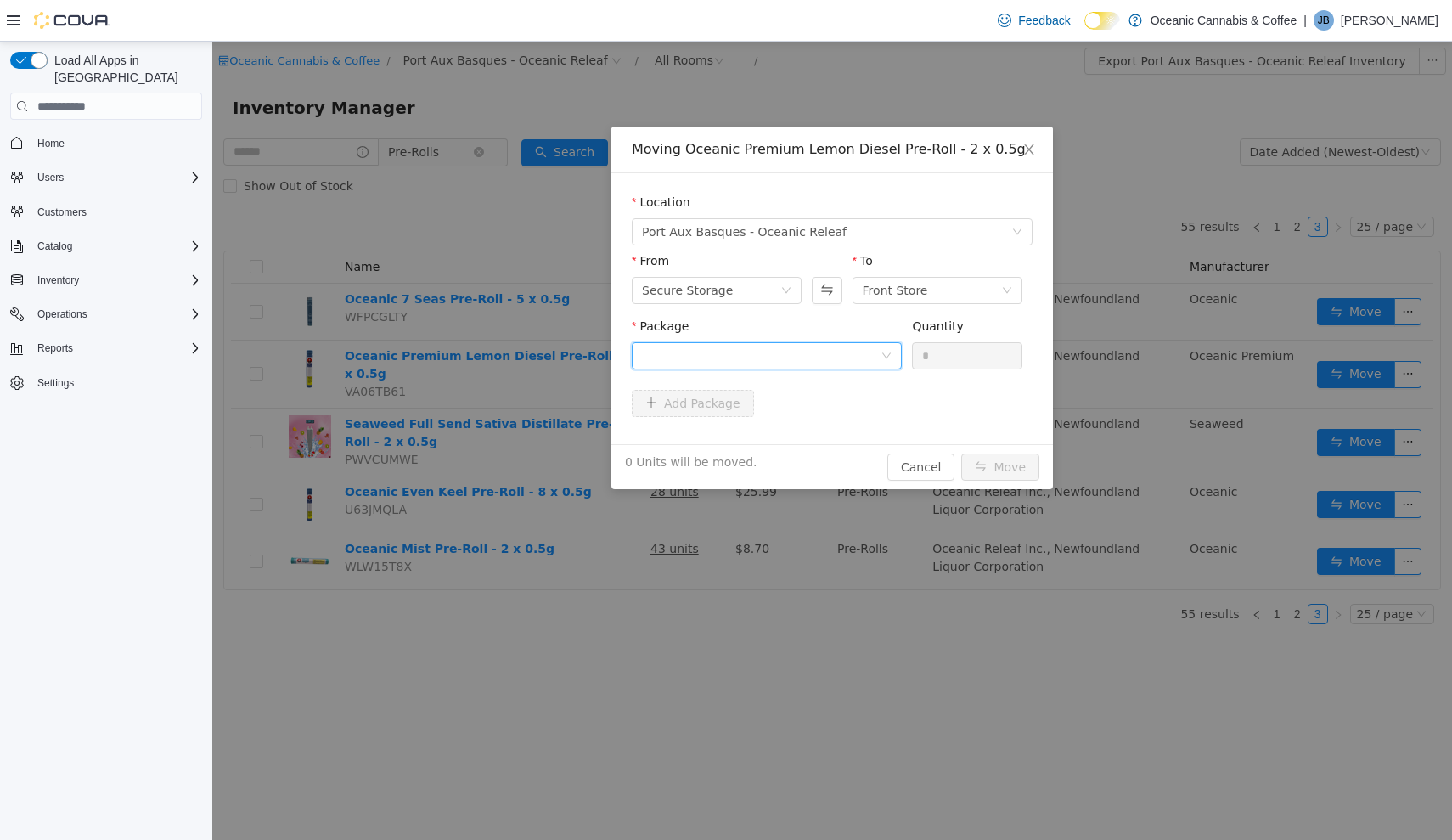
click at [767, 355] on div at bounding box center [761, 356] width 239 height 26
click at [802, 420] on li "LD0264 Quantity : 111 Units" at bounding box center [767, 426] width 270 height 45
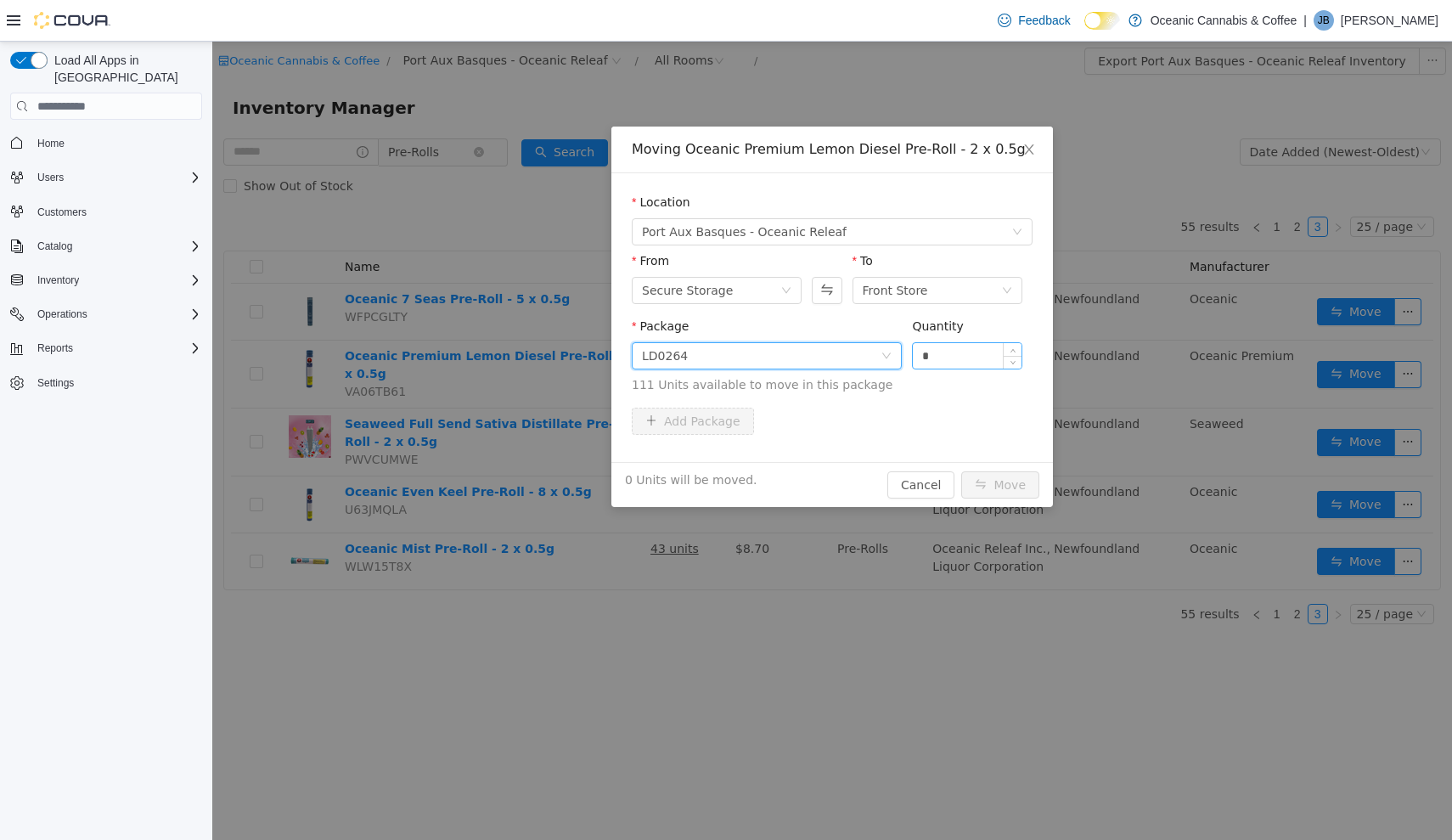
click at [963, 345] on input "*" at bounding box center [967, 356] width 109 height 26
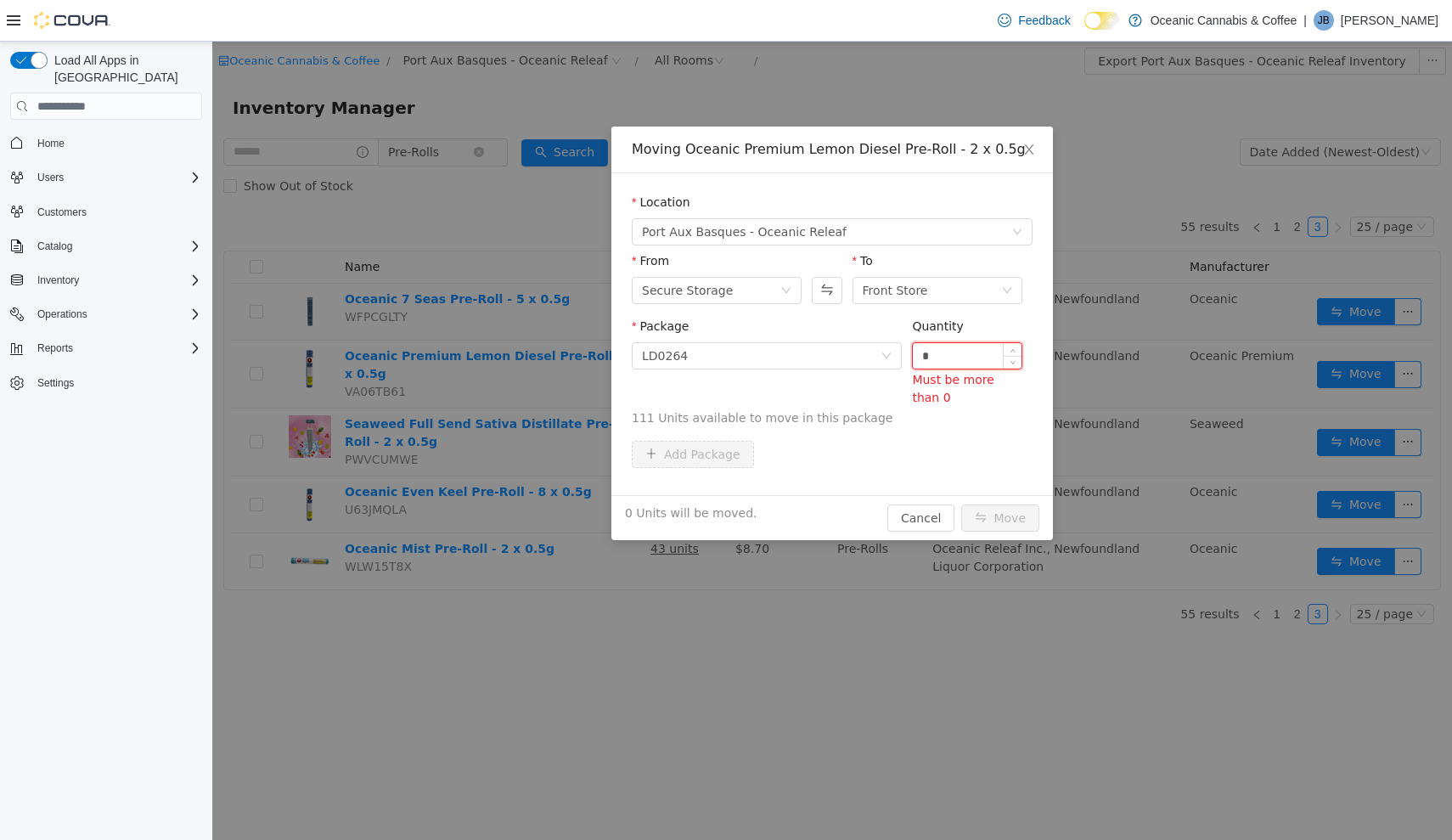
click at [969, 351] on input "*" at bounding box center [967, 356] width 109 height 26
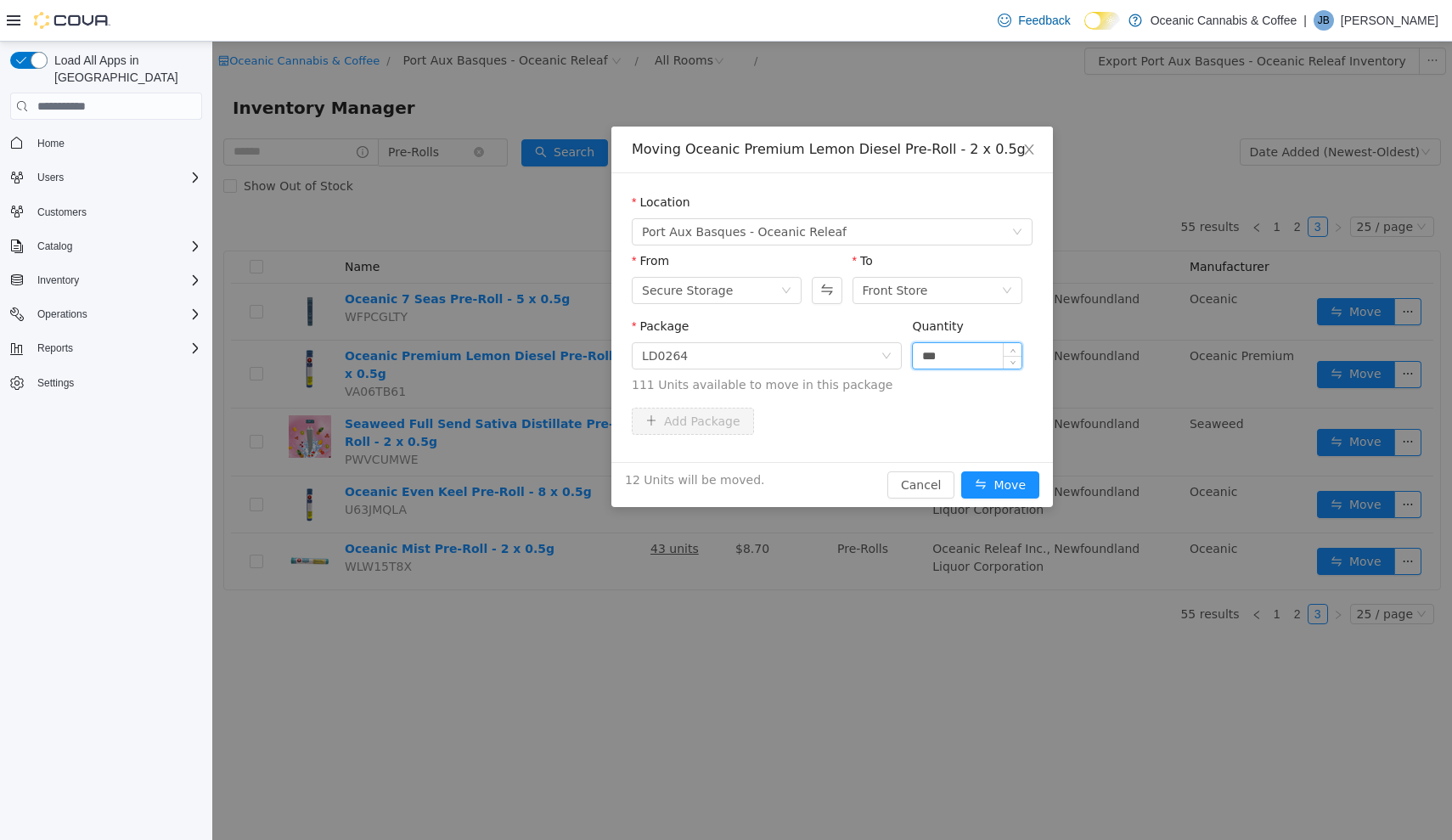
type input "***"
click at [1001, 485] on button "Move" at bounding box center [1000, 485] width 78 height 28
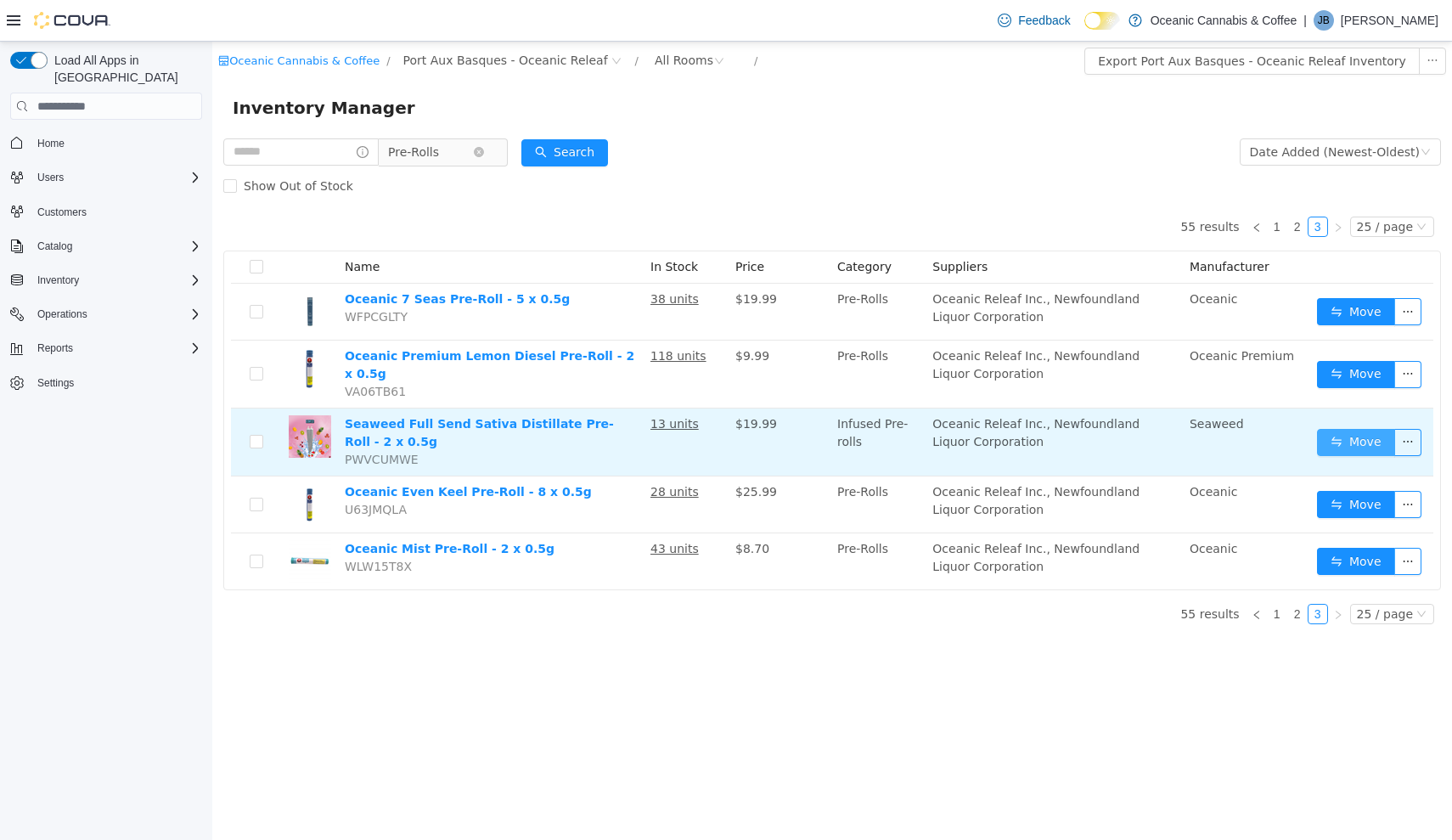
click at [1343, 428] on button "Move" at bounding box center [1355, 442] width 78 height 28
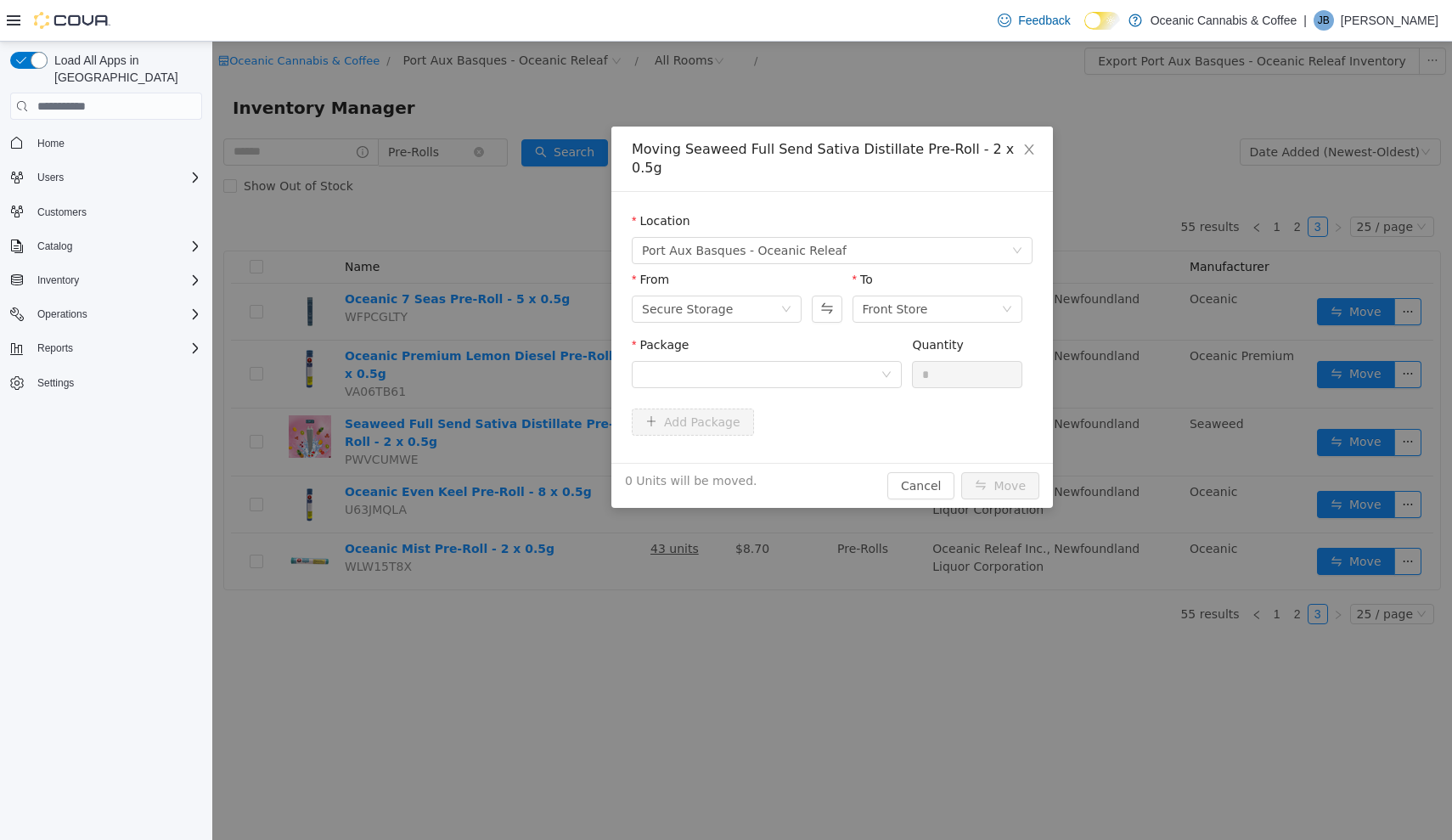
click at [860, 341] on div "Package" at bounding box center [767, 348] width 270 height 25
click at [870, 367] on div at bounding box center [761, 374] width 239 height 26
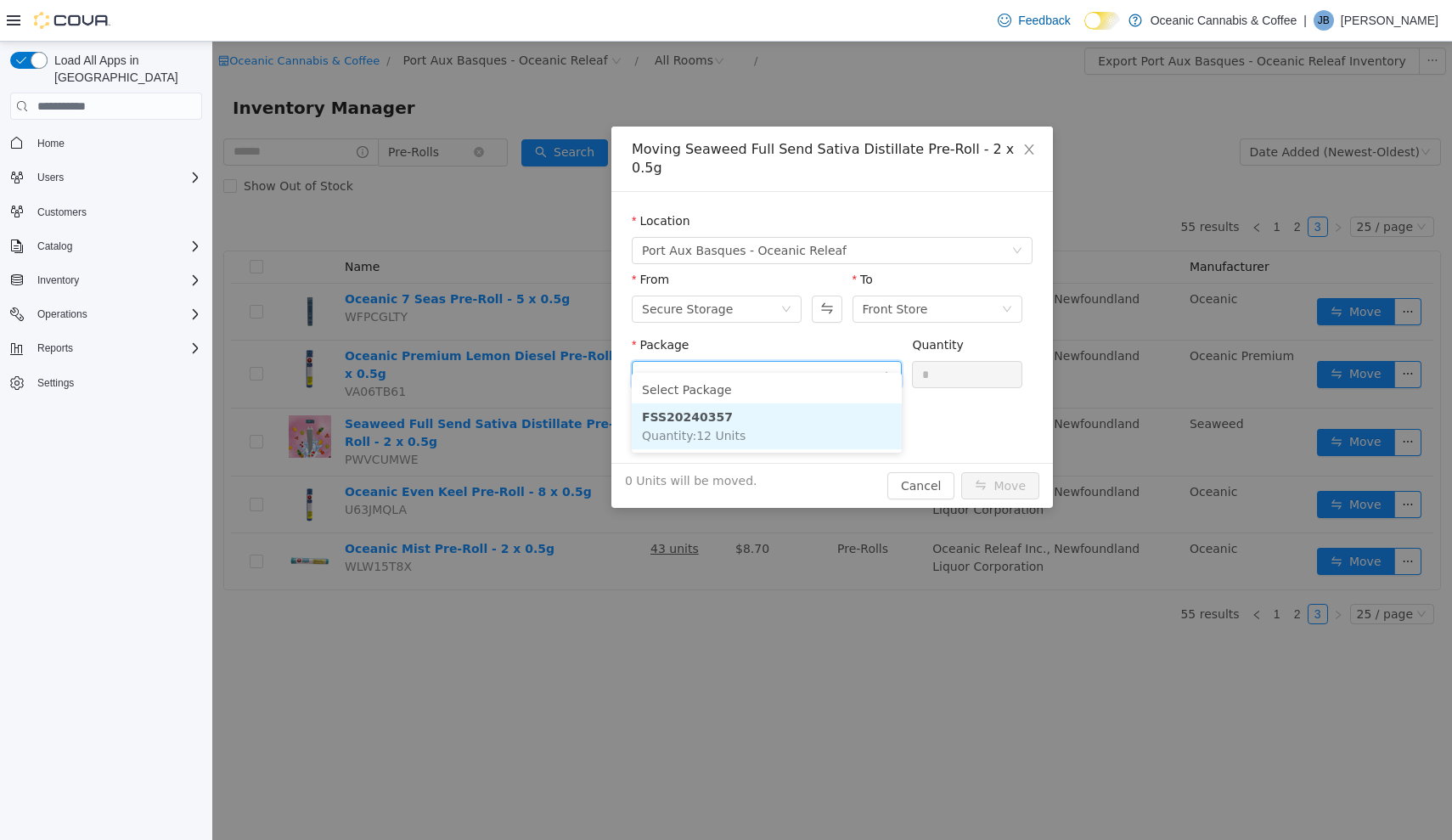
click at [860, 415] on li "FSS20240357 Quantity : 12 Units" at bounding box center [767, 426] width 270 height 45
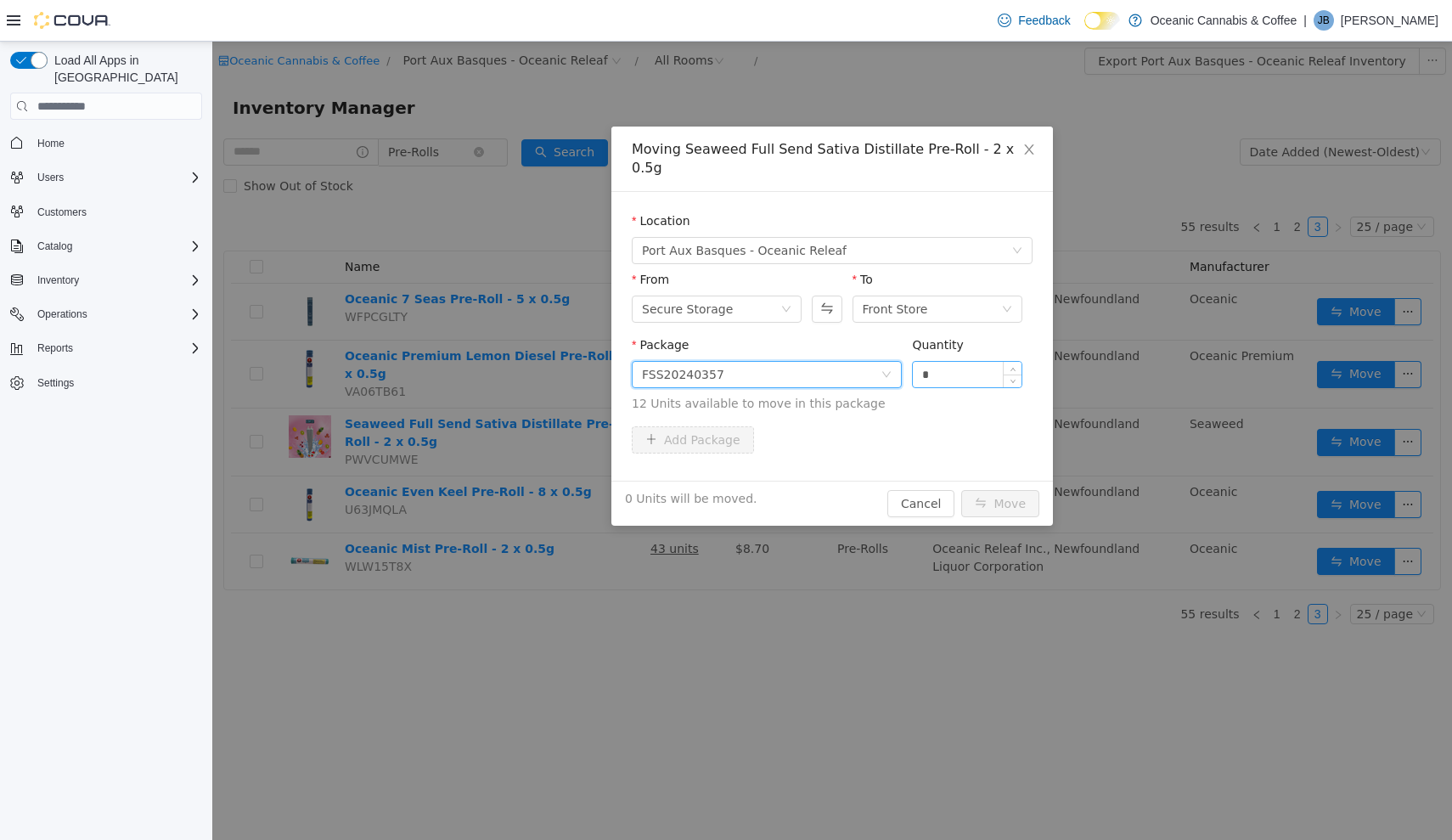
click at [979, 362] on input "*" at bounding box center [967, 374] width 109 height 26
type input "***"
click at [1001, 490] on button "Move" at bounding box center [1000, 503] width 78 height 28
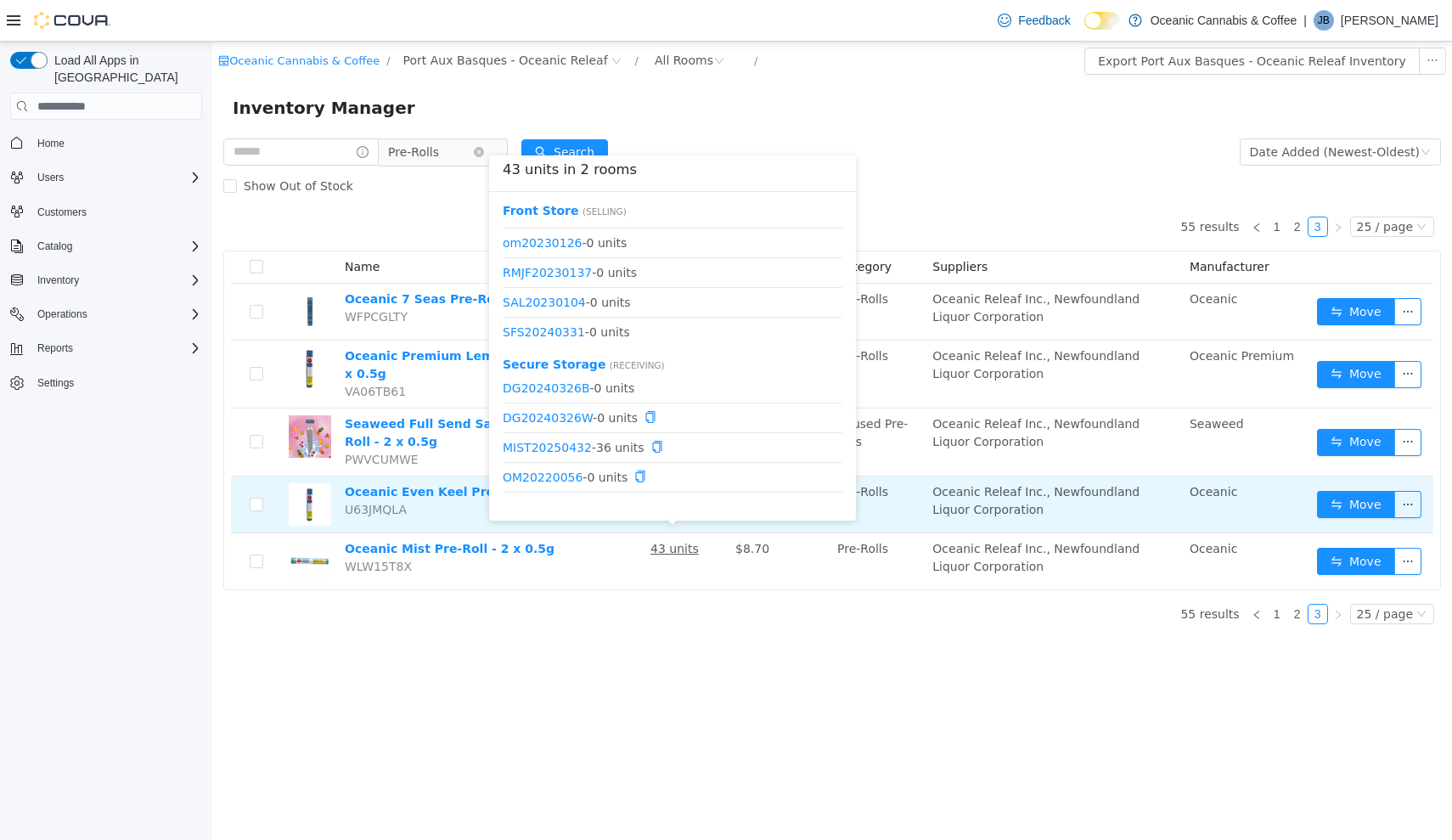
scroll to position [170, 0]
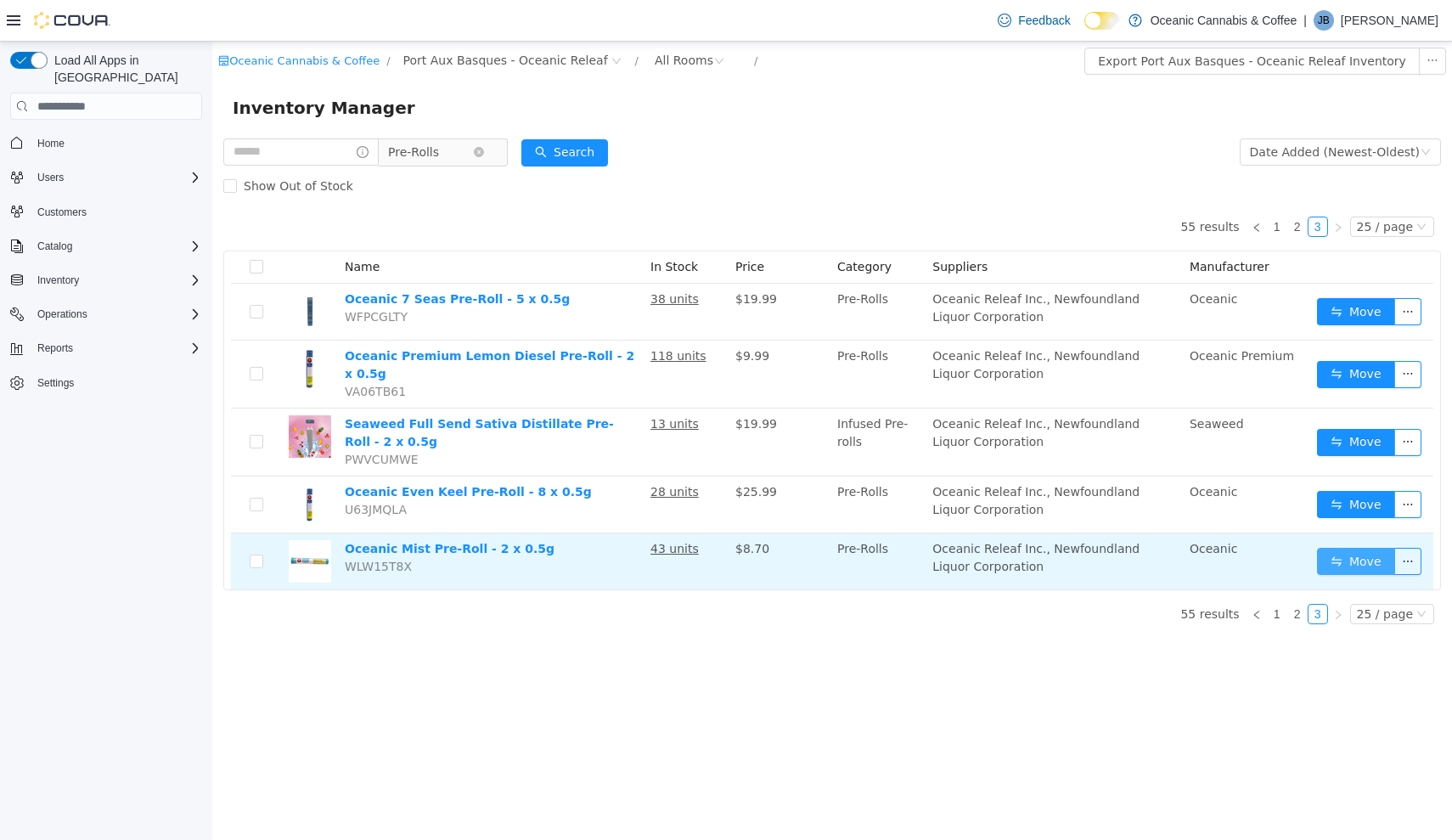
click at [1337, 558] on button "Move" at bounding box center [1355, 562] width 78 height 28
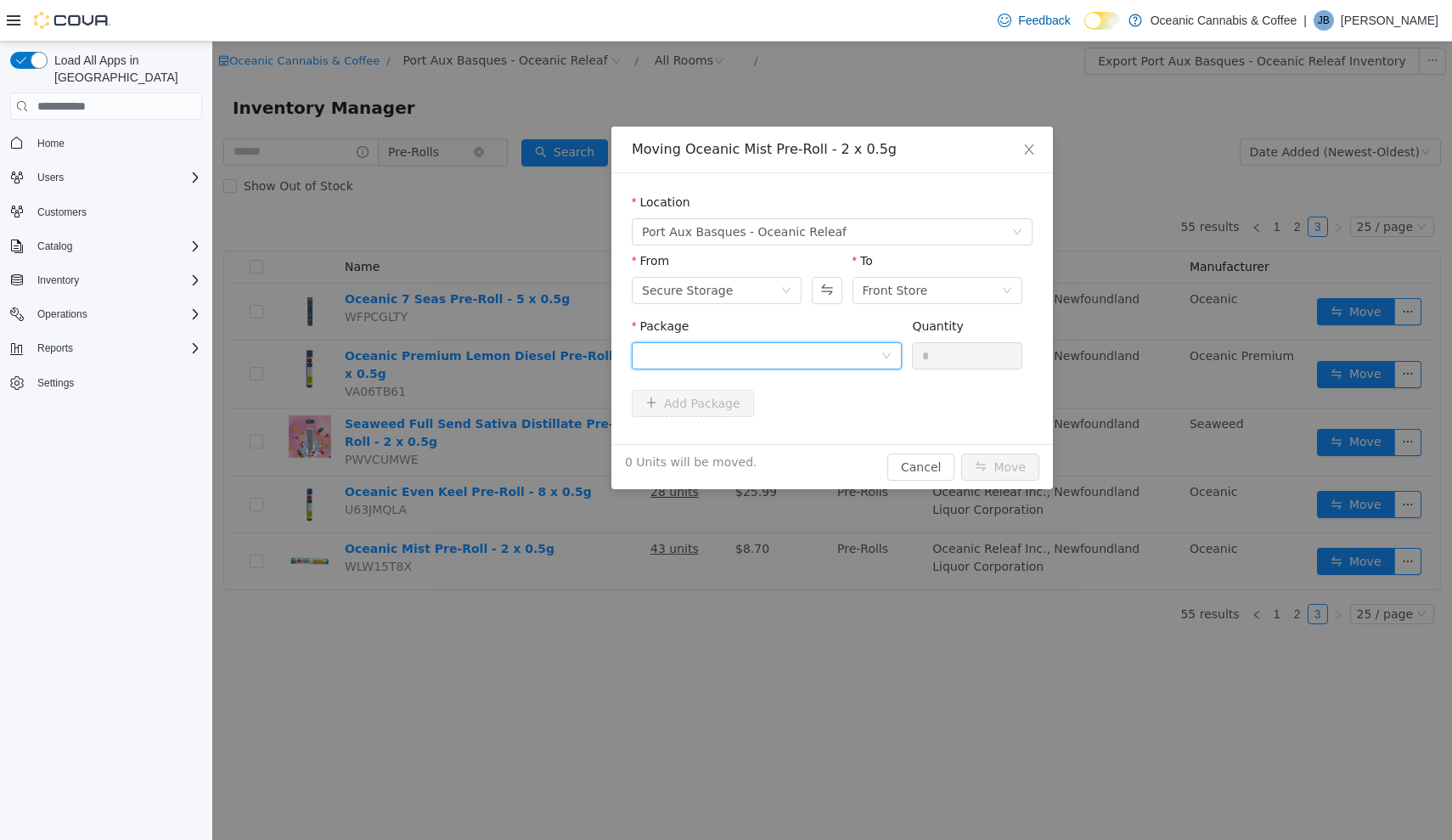
click at [847, 349] on div at bounding box center [761, 356] width 239 height 26
click at [832, 440] on li "MIST20250432 Quantity : 36 Units" at bounding box center [767, 426] width 270 height 45
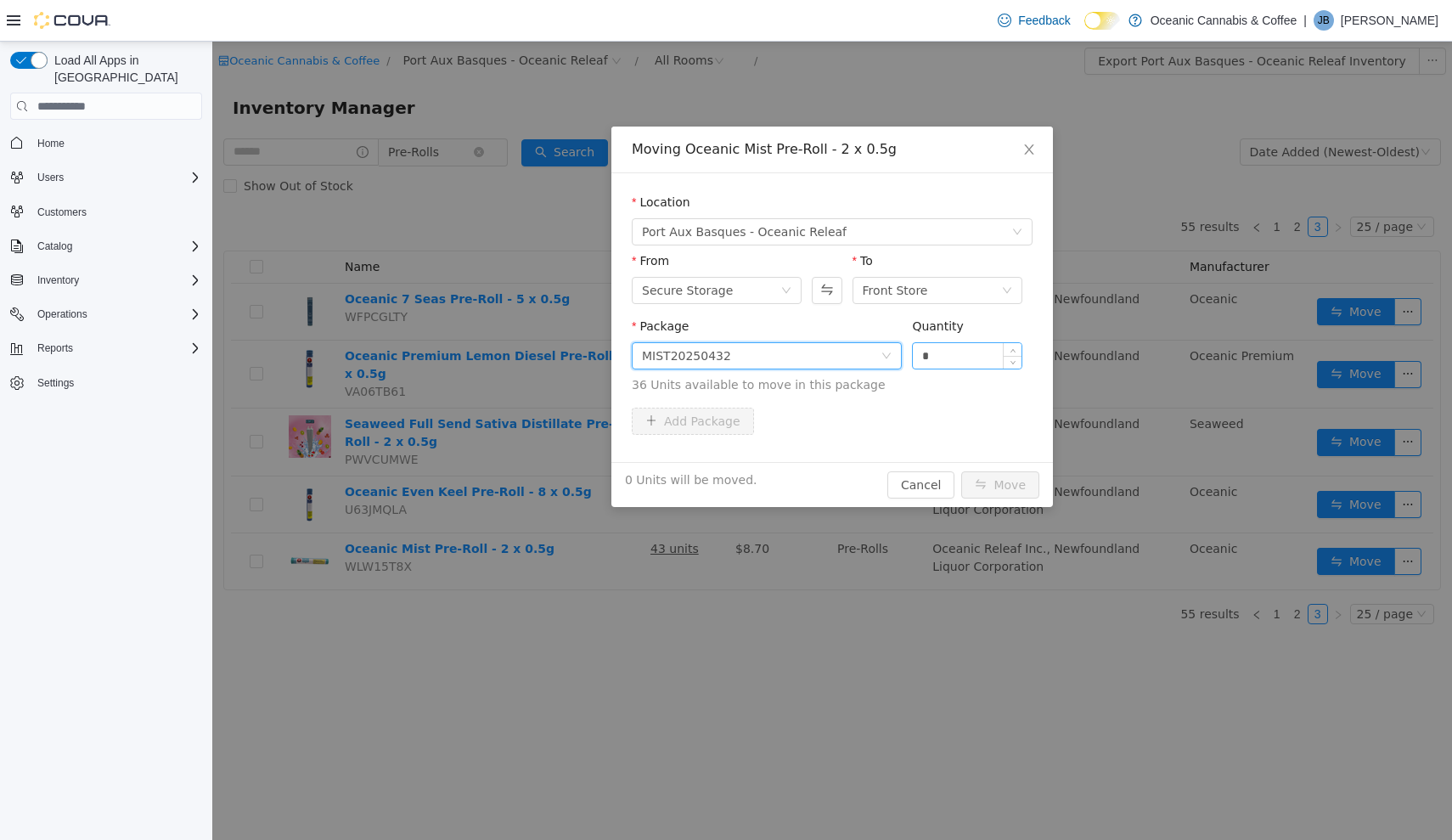
click at [969, 350] on input "*" at bounding box center [967, 356] width 109 height 26
type input "***"
click at [1001, 485] on button "Move" at bounding box center [1000, 485] width 78 height 28
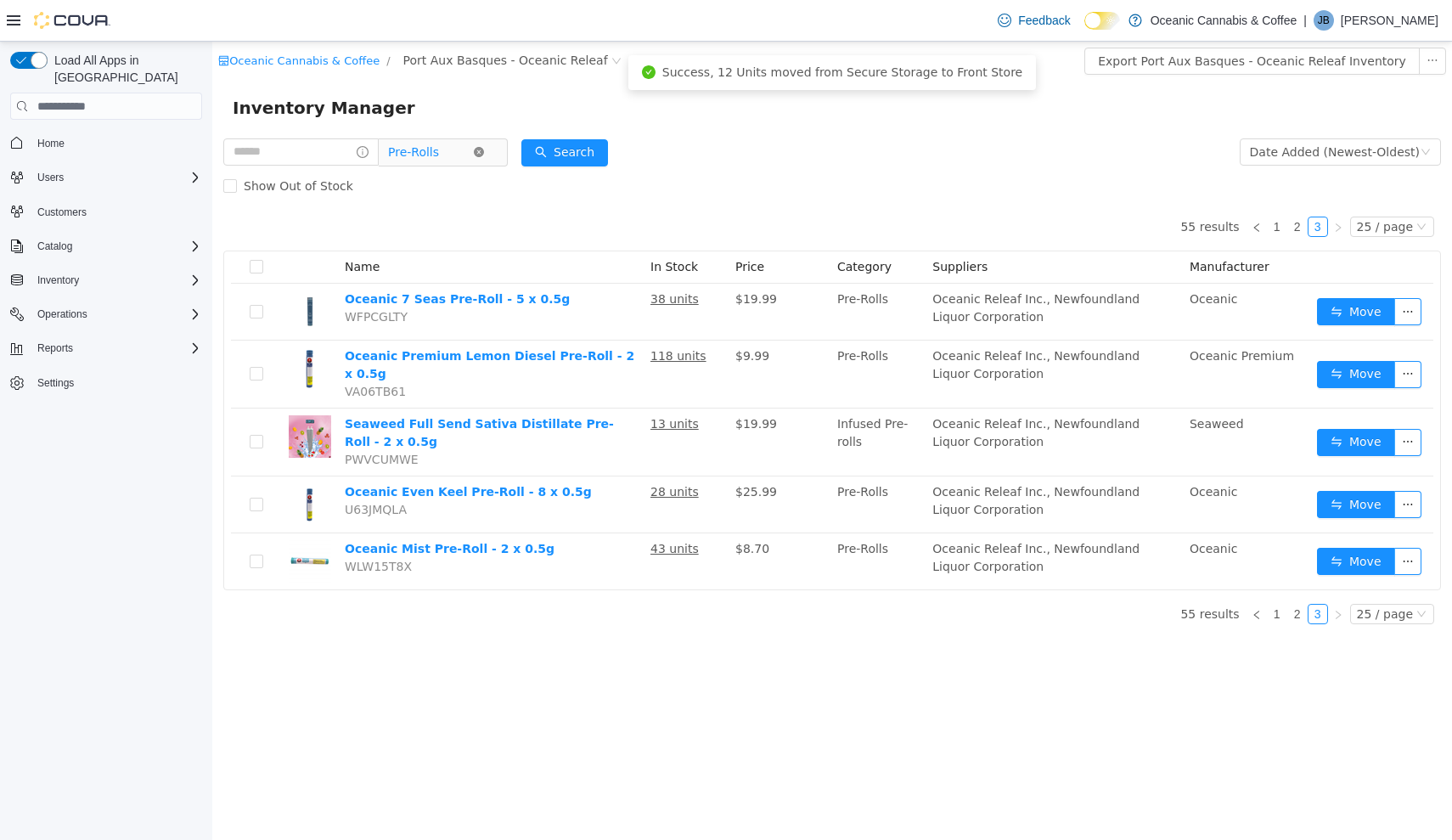
click at [484, 149] on icon "icon: close-circle" at bounding box center [479, 152] width 10 height 10
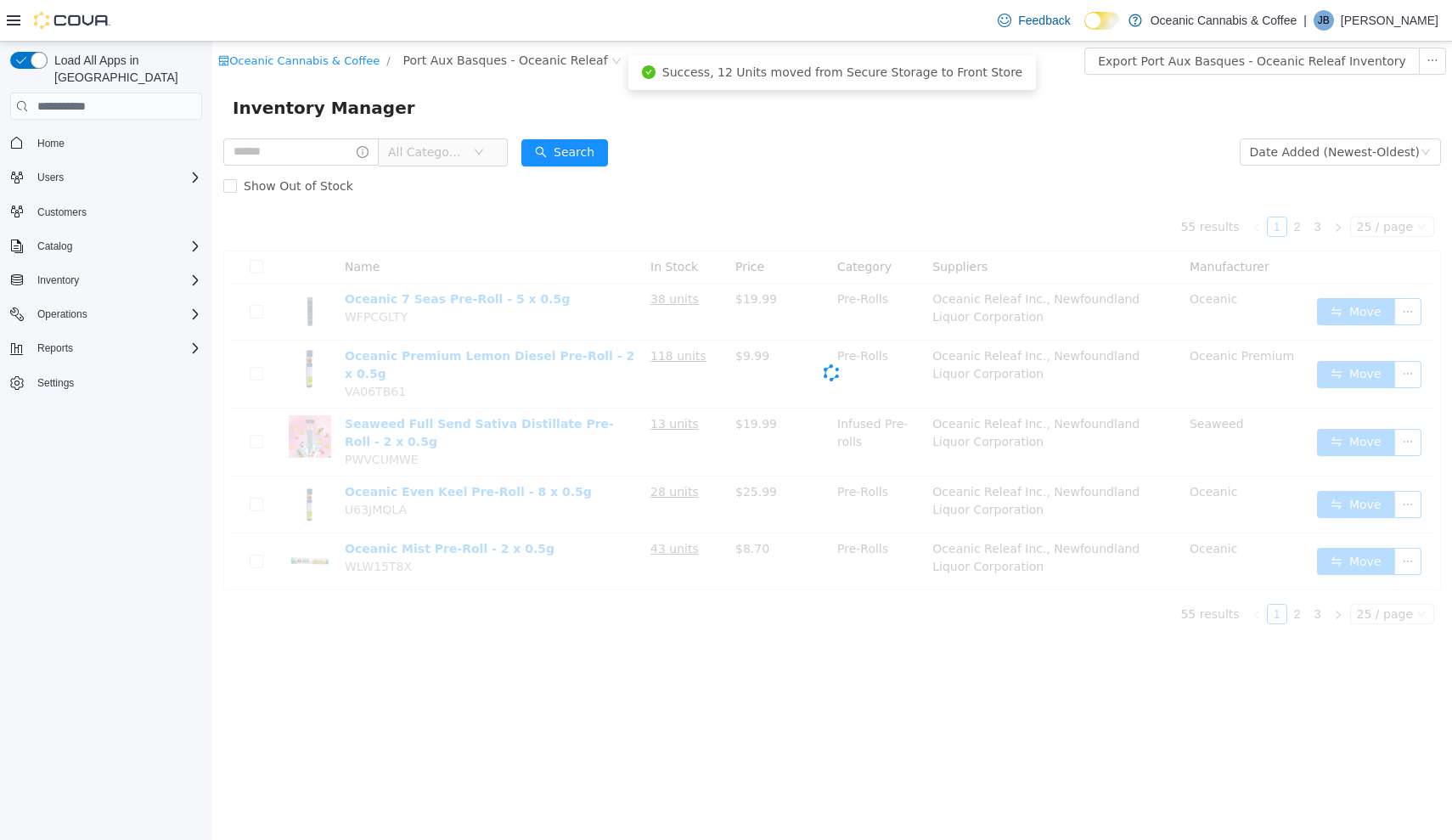
click at [484, 149] on icon "icon: down" at bounding box center [479, 152] width 10 height 10
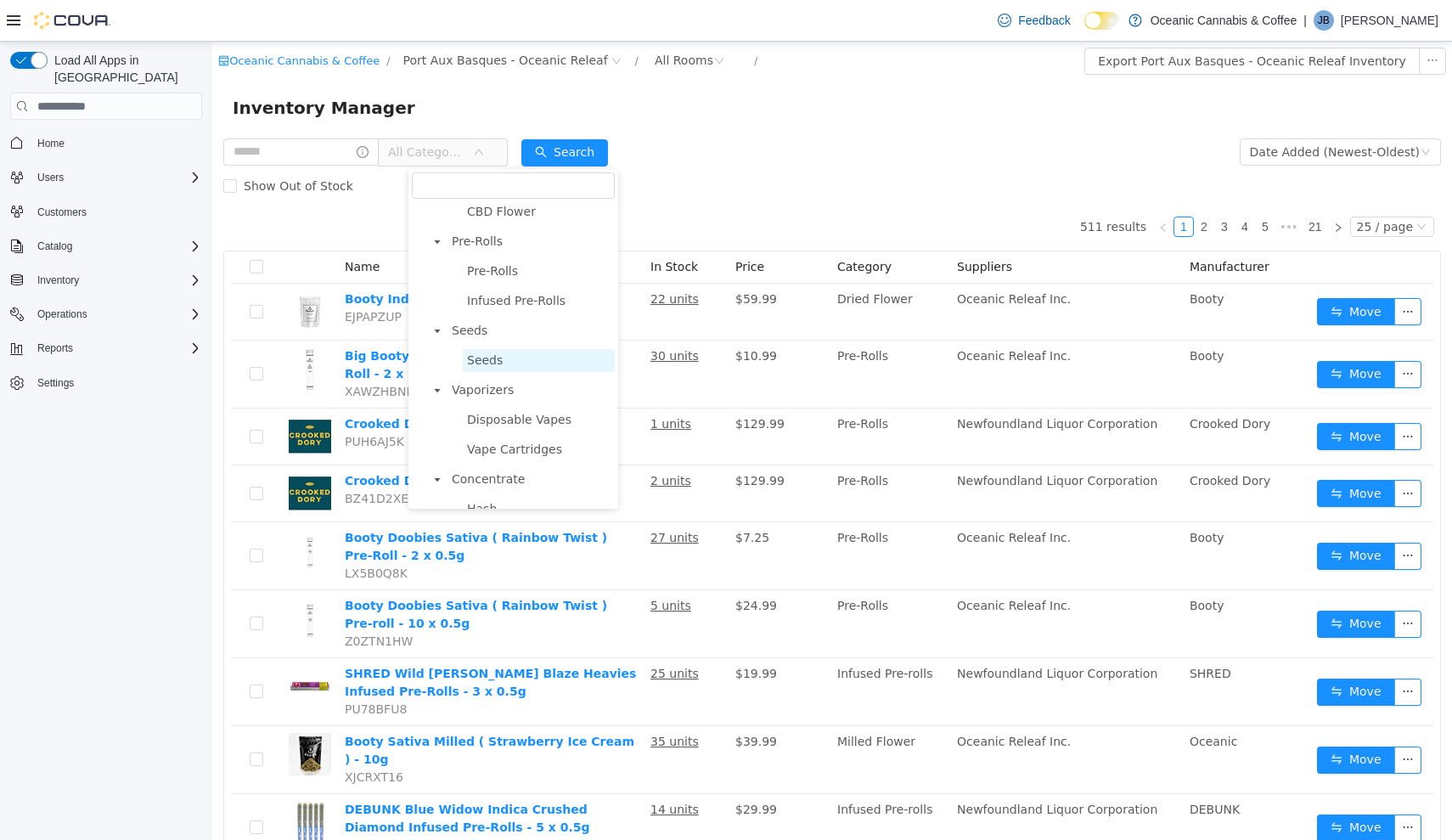
scroll to position [190, 0]
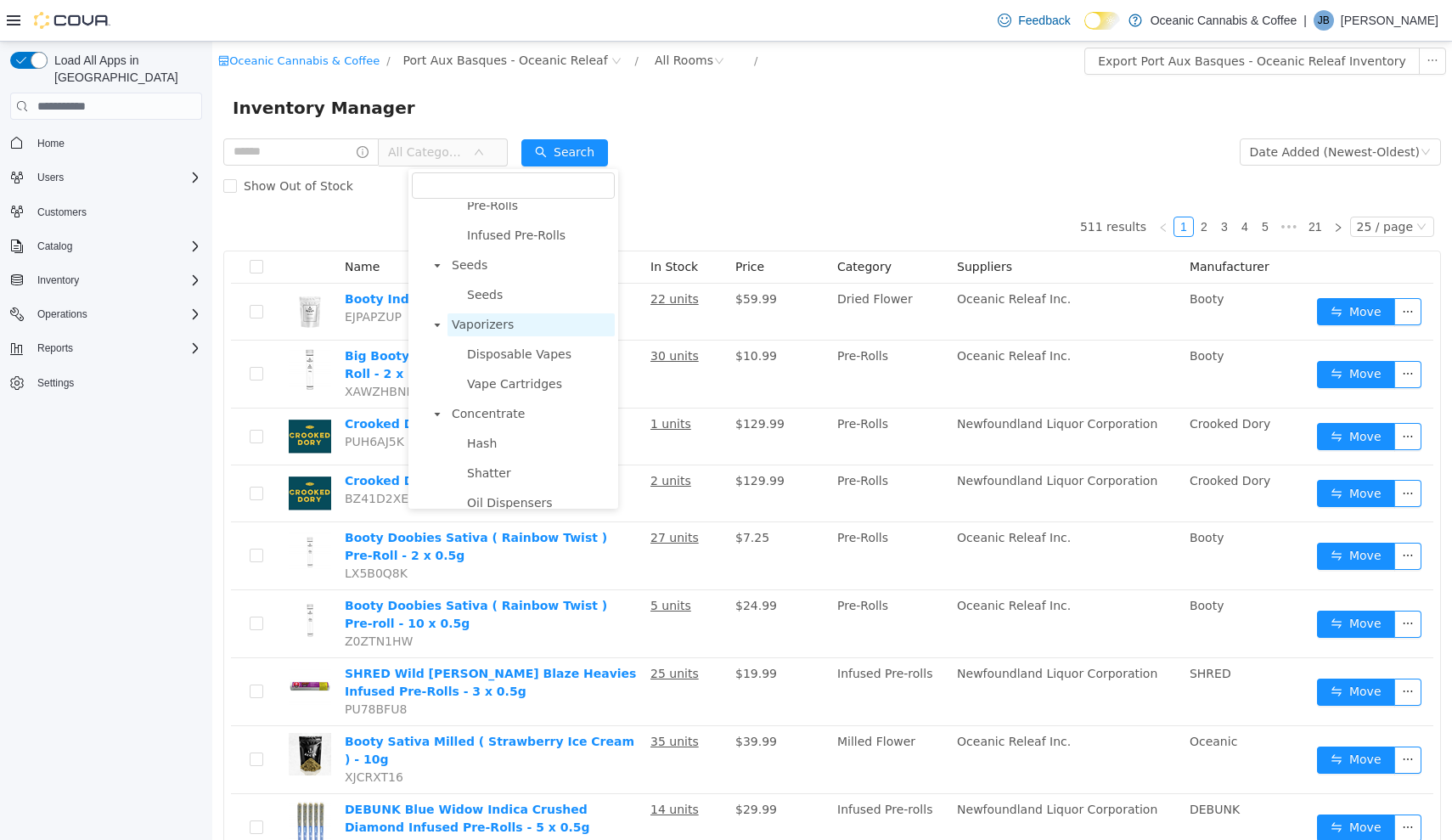
click at [495, 325] on span "Vaporizers" at bounding box center [483, 325] width 62 height 14
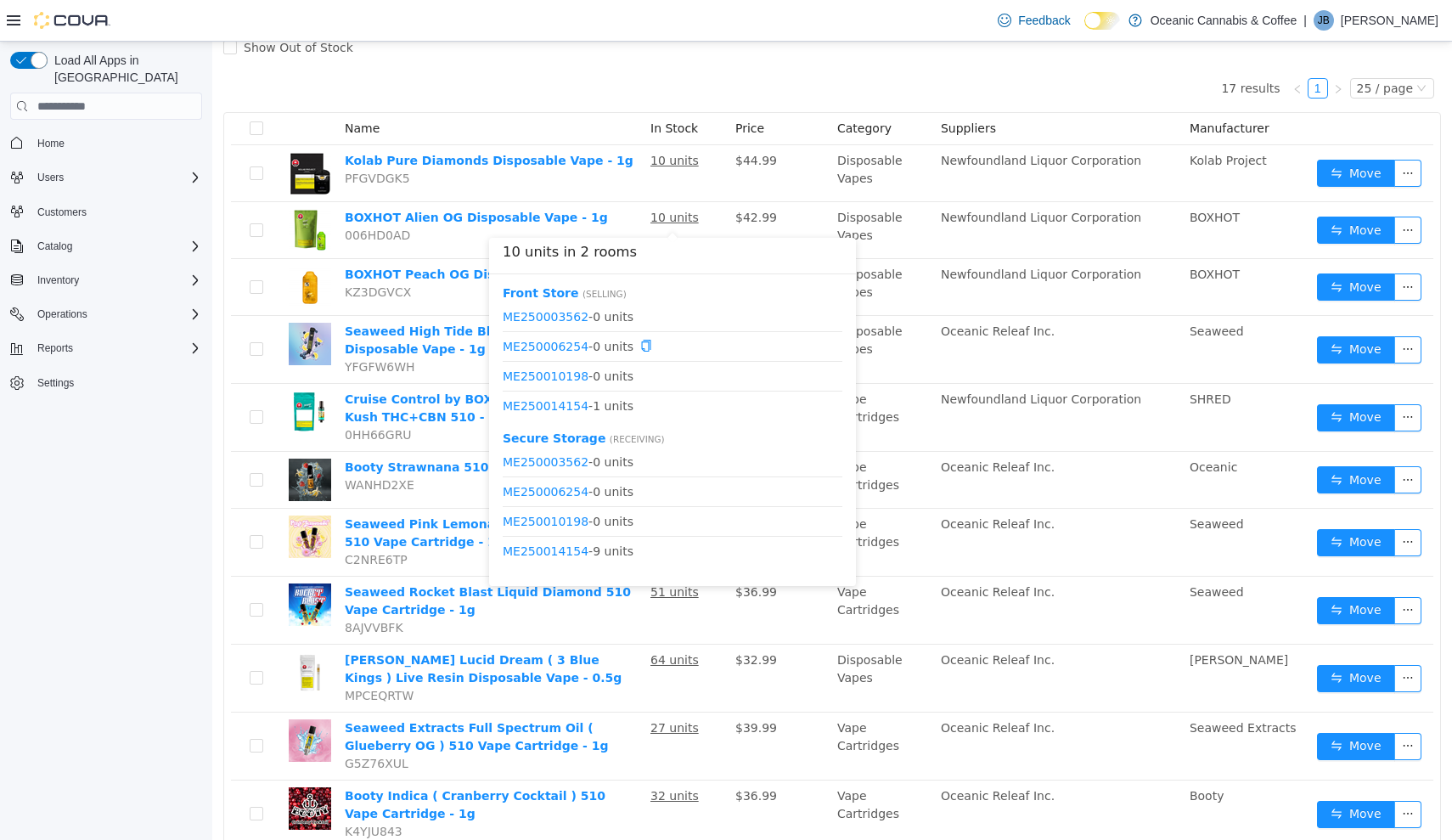
scroll to position [140, 0]
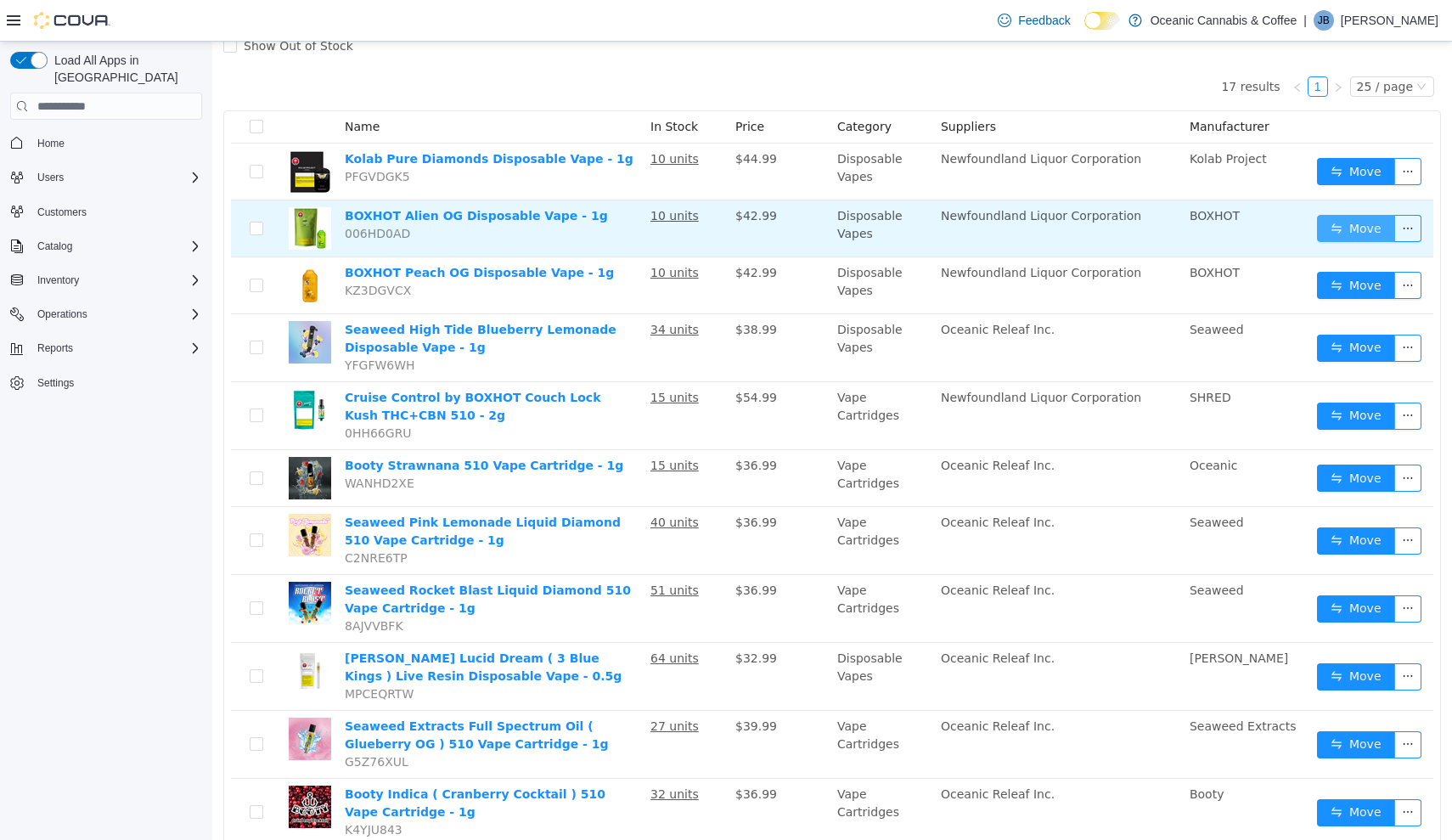
click at [1363, 234] on button "Move" at bounding box center [1355, 229] width 78 height 28
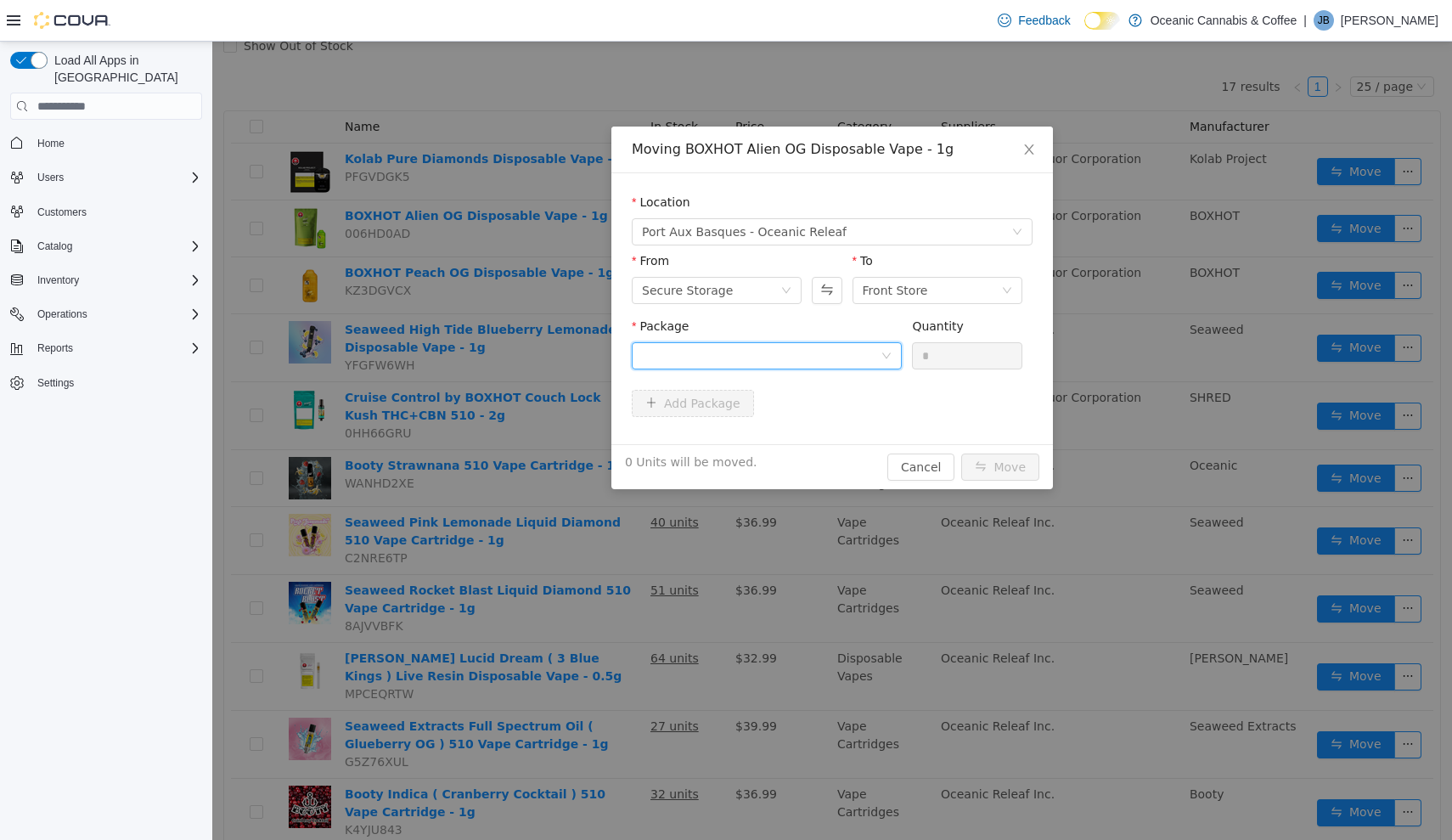
click at [862, 349] on div at bounding box center [761, 356] width 239 height 26
click at [825, 422] on li "ME250014154 Quantity : 9 Units" at bounding box center [767, 426] width 270 height 45
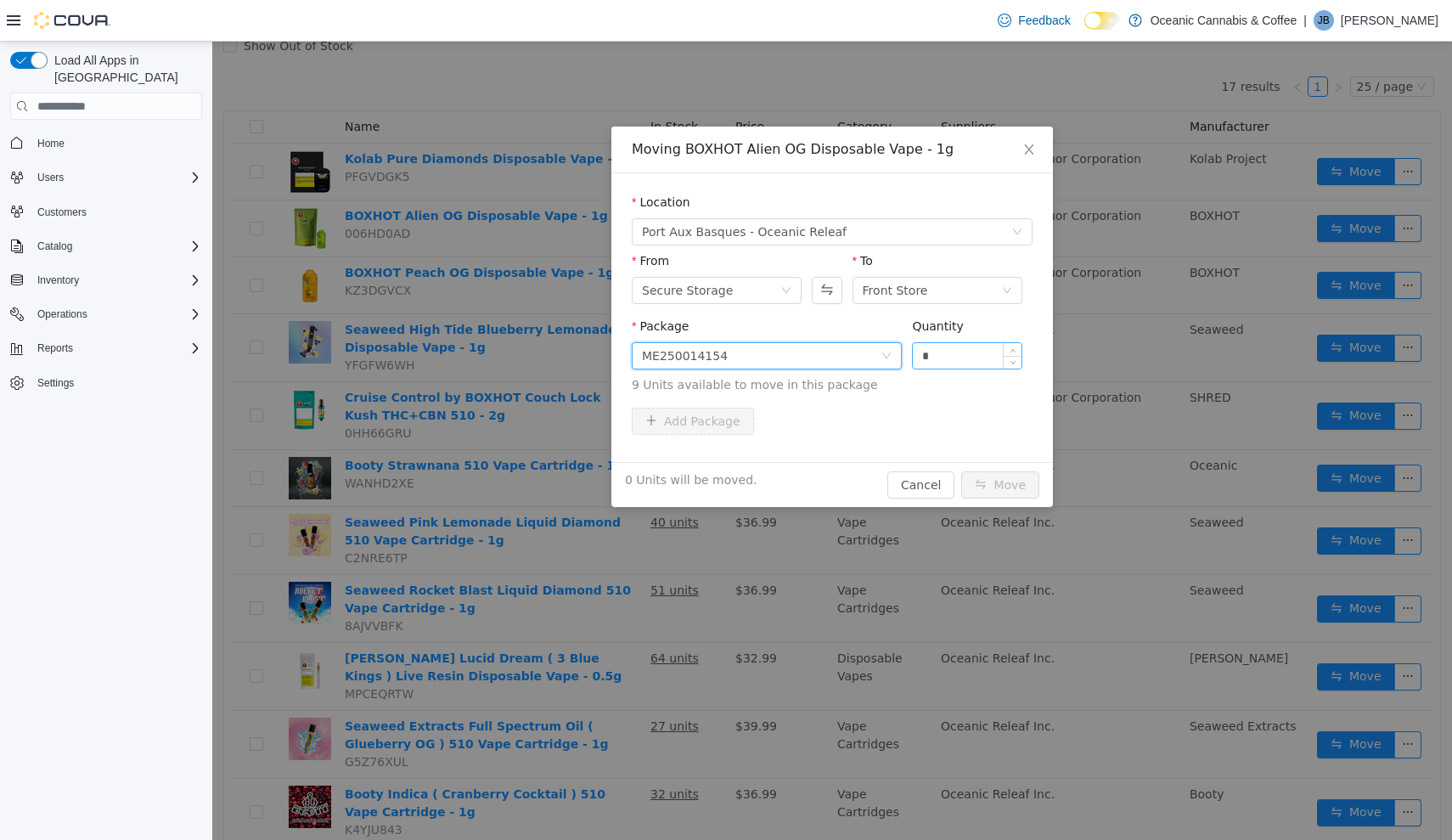
click at [956, 364] on input "*" at bounding box center [967, 356] width 109 height 26
type input "**"
click at [1001, 485] on button "Move" at bounding box center [1000, 485] width 78 height 28
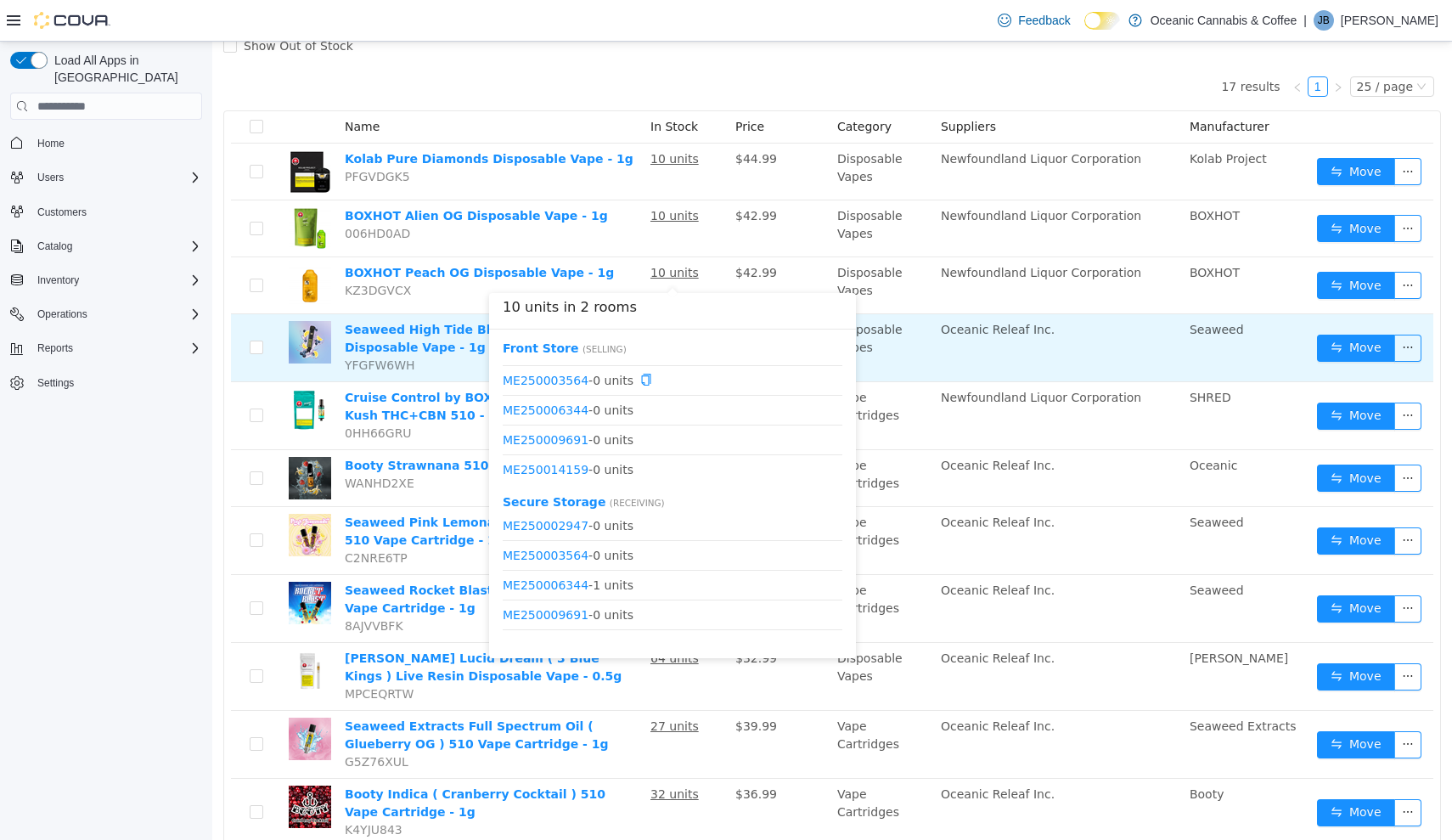
scroll to position [22, 0]
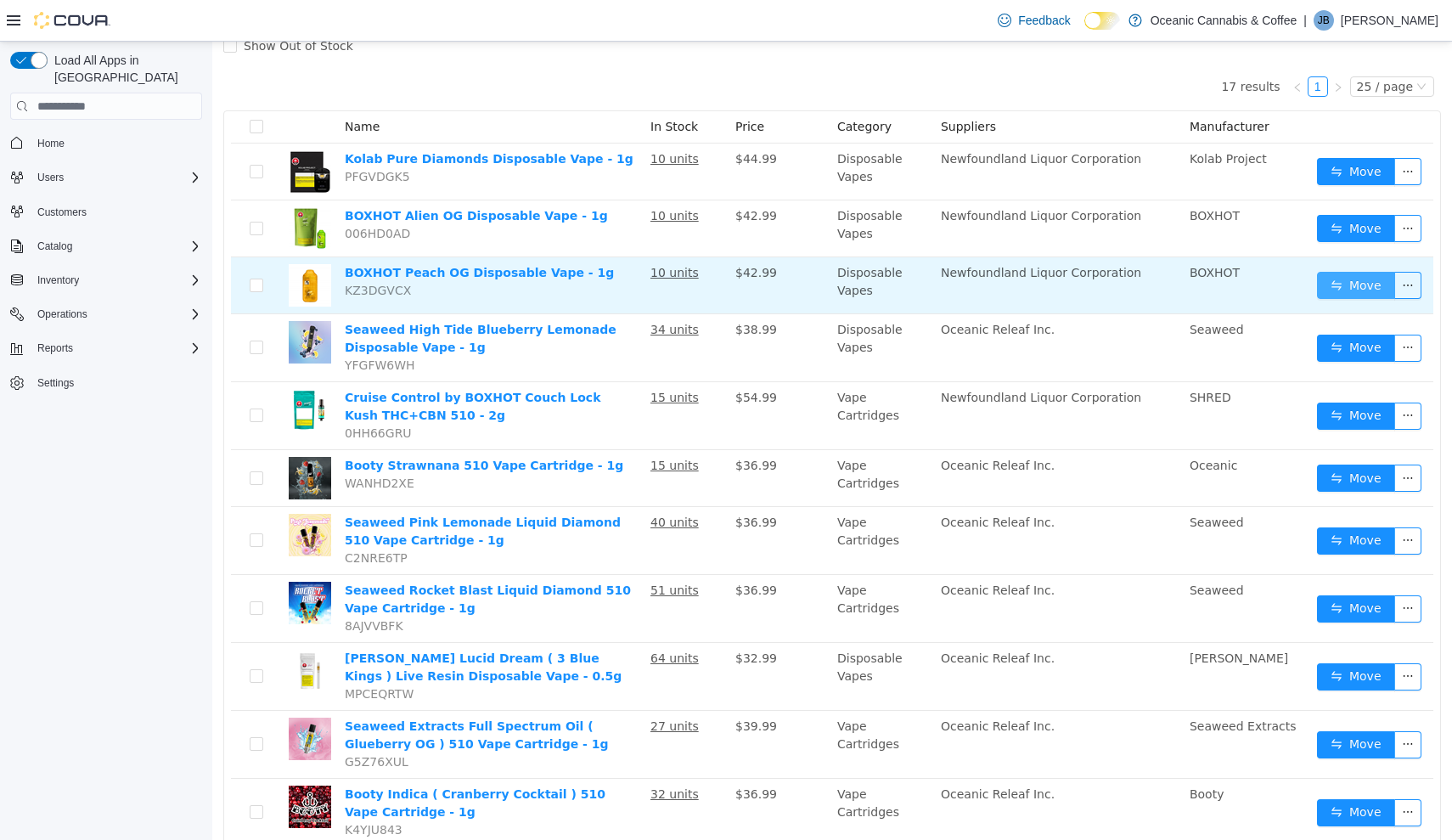
click at [1331, 288] on button "Move" at bounding box center [1355, 285] width 78 height 28
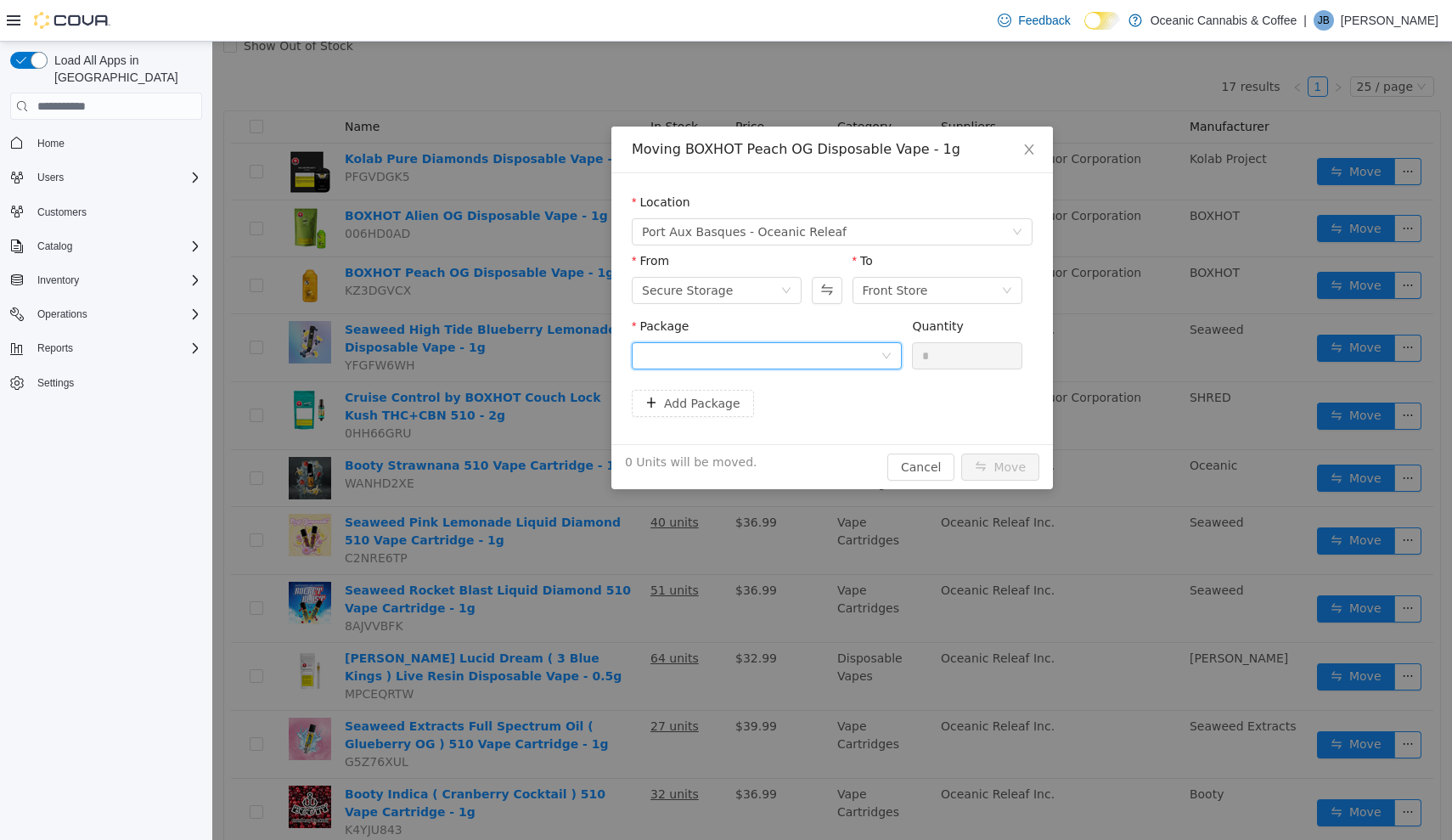
click at [864, 347] on div at bounding box center [761, 356] width 239 height 26
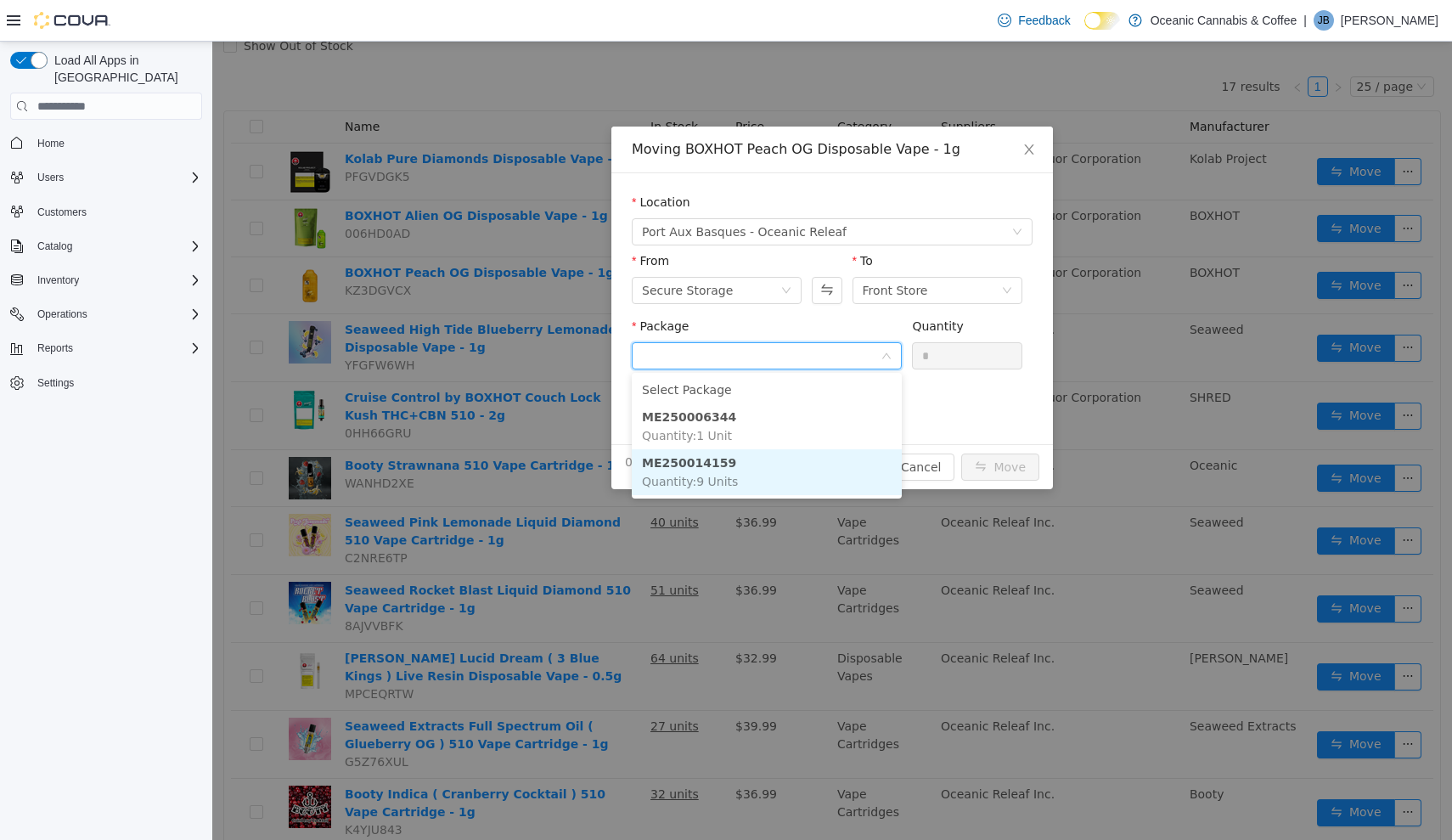
click at [829, 469] on li "ME250014159 Quantity : 9 Units" at bounding box center [767, 472] width 270 height 45
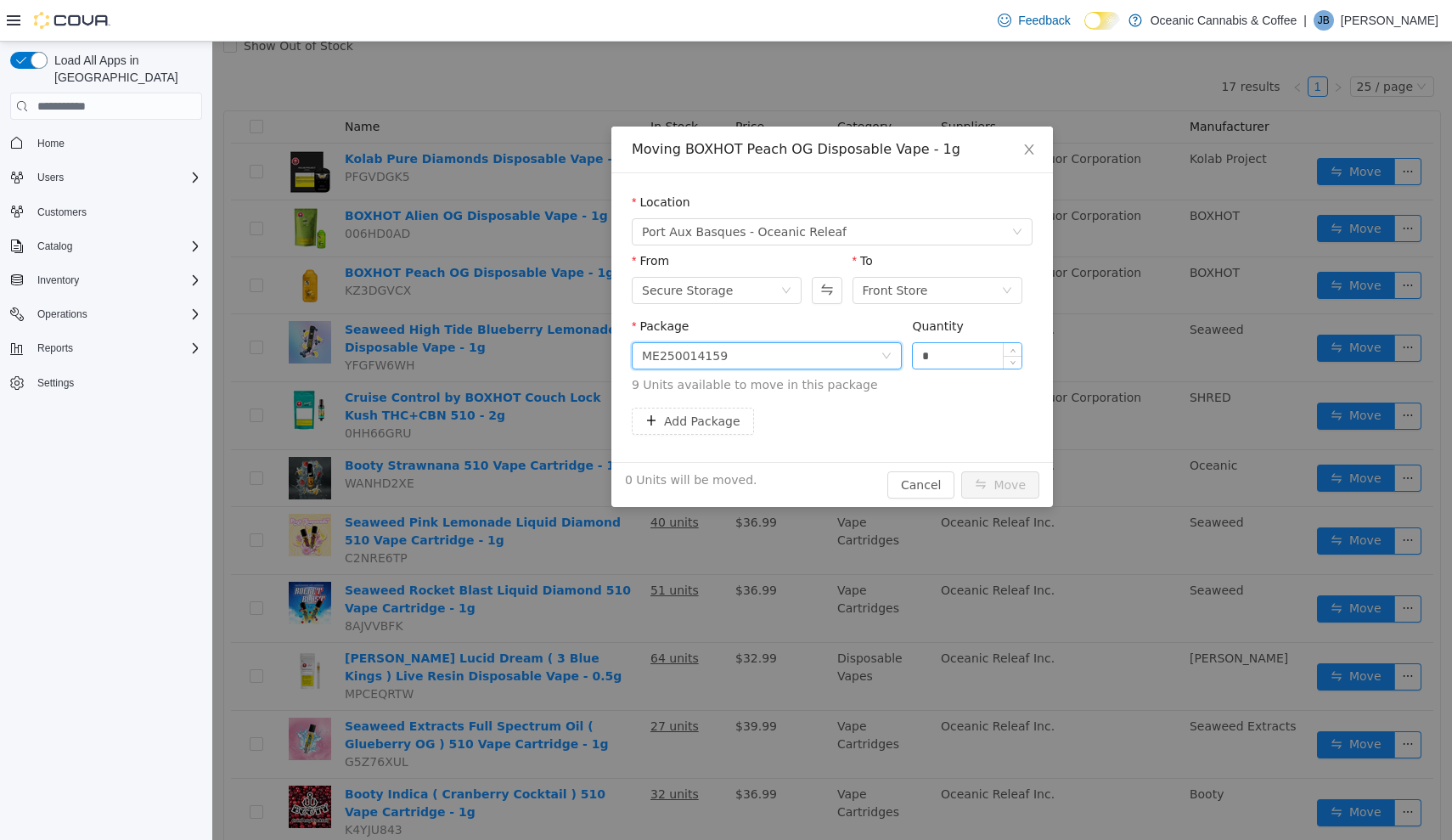
click at [955, 345] on input "*" at bounding box center [967, 356] width 109 height 26
click at [947, 355] on input "*" at bounding box center [967, 356] width 109 height 26
type input "**"
click at [1001, 485] on button "Move" at bounding box center [1000, 485] width 78 height 28
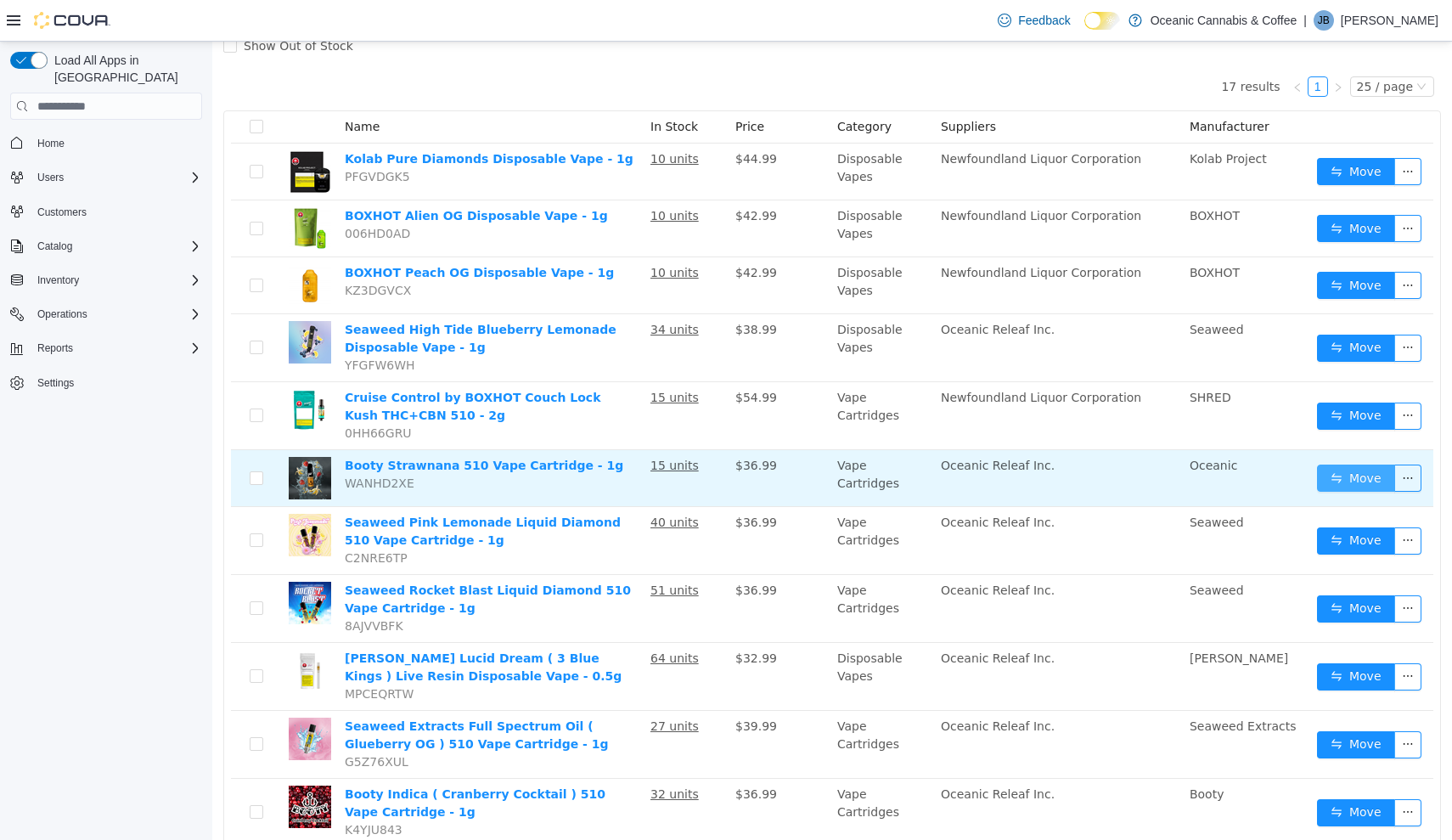
click at [1356, 476] on button "Move" at bounding box center [1355, 479] width 78 height 28
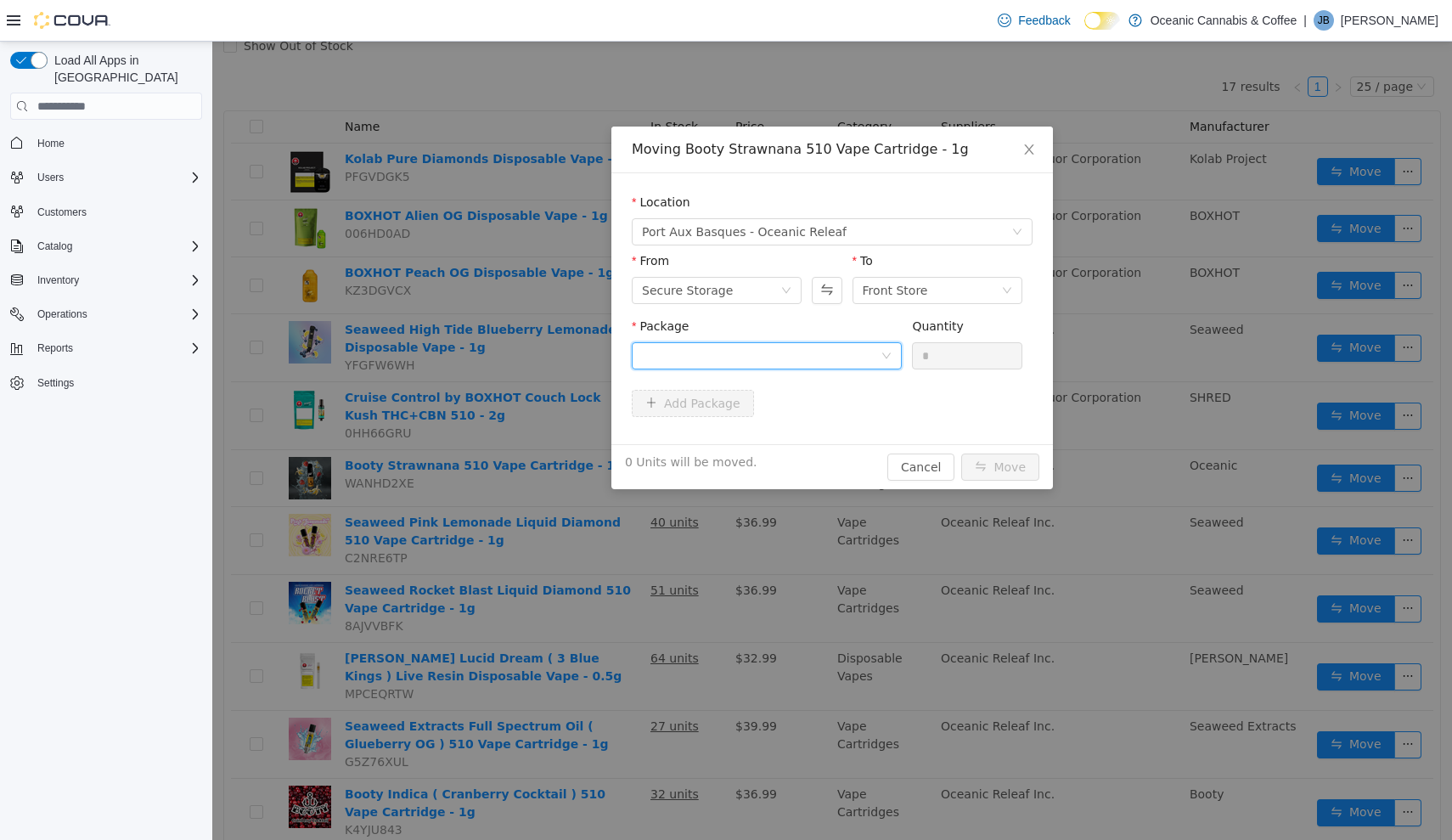
click at [875, 347] on div at bounding box center [761, 356] width 239 height 26
click at [846, 431] on li "NJ0479 Quantity : 12 Units" at bounding box center [767, 426] width 270 height 45
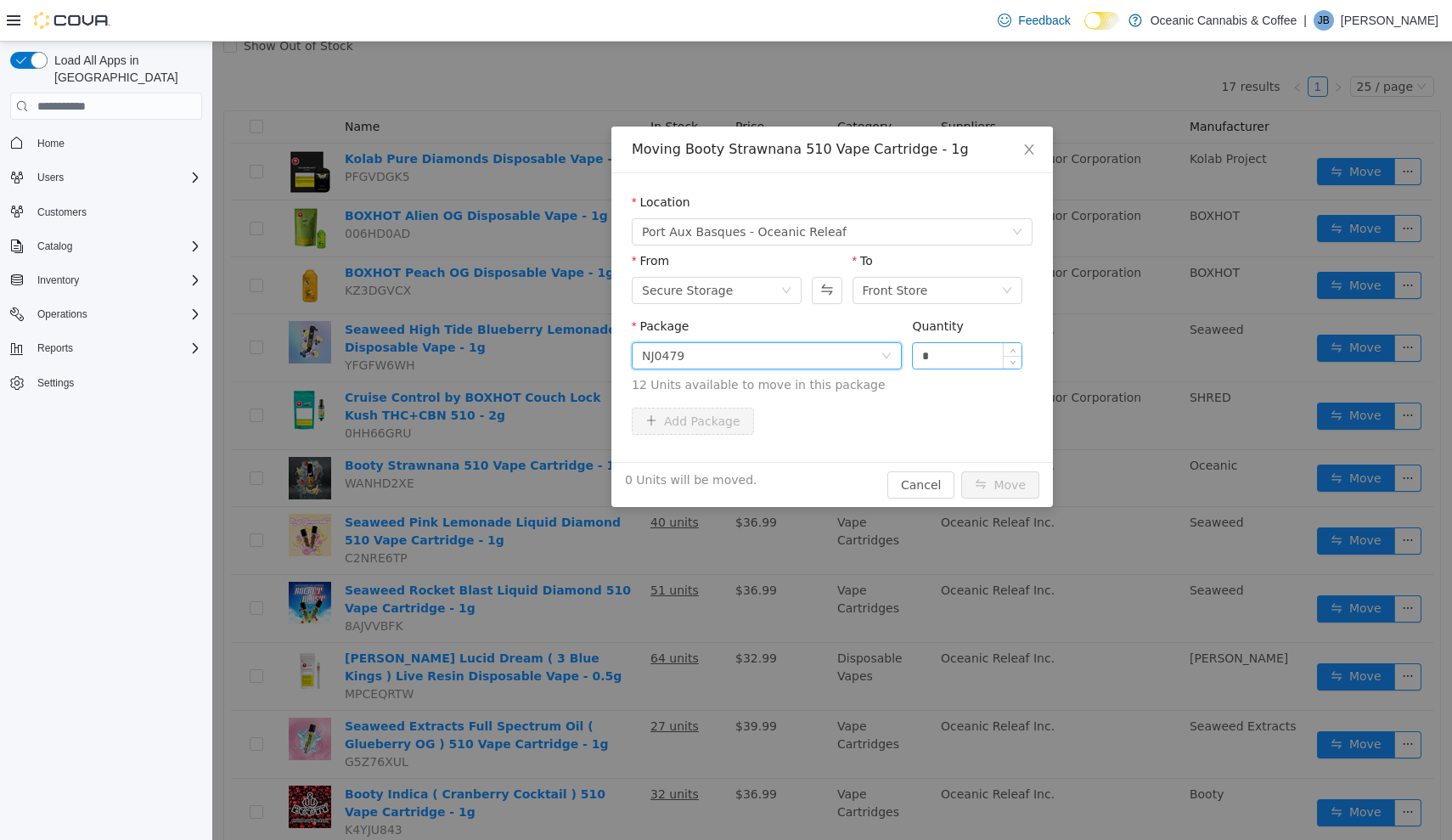
click at [966, 354] on input "*" at bounding box center [967, 356] width 109 height 26
type input "***"
click at [1001, 485] on button "Move" at bounding box center [1000, 485] width 78 height 28
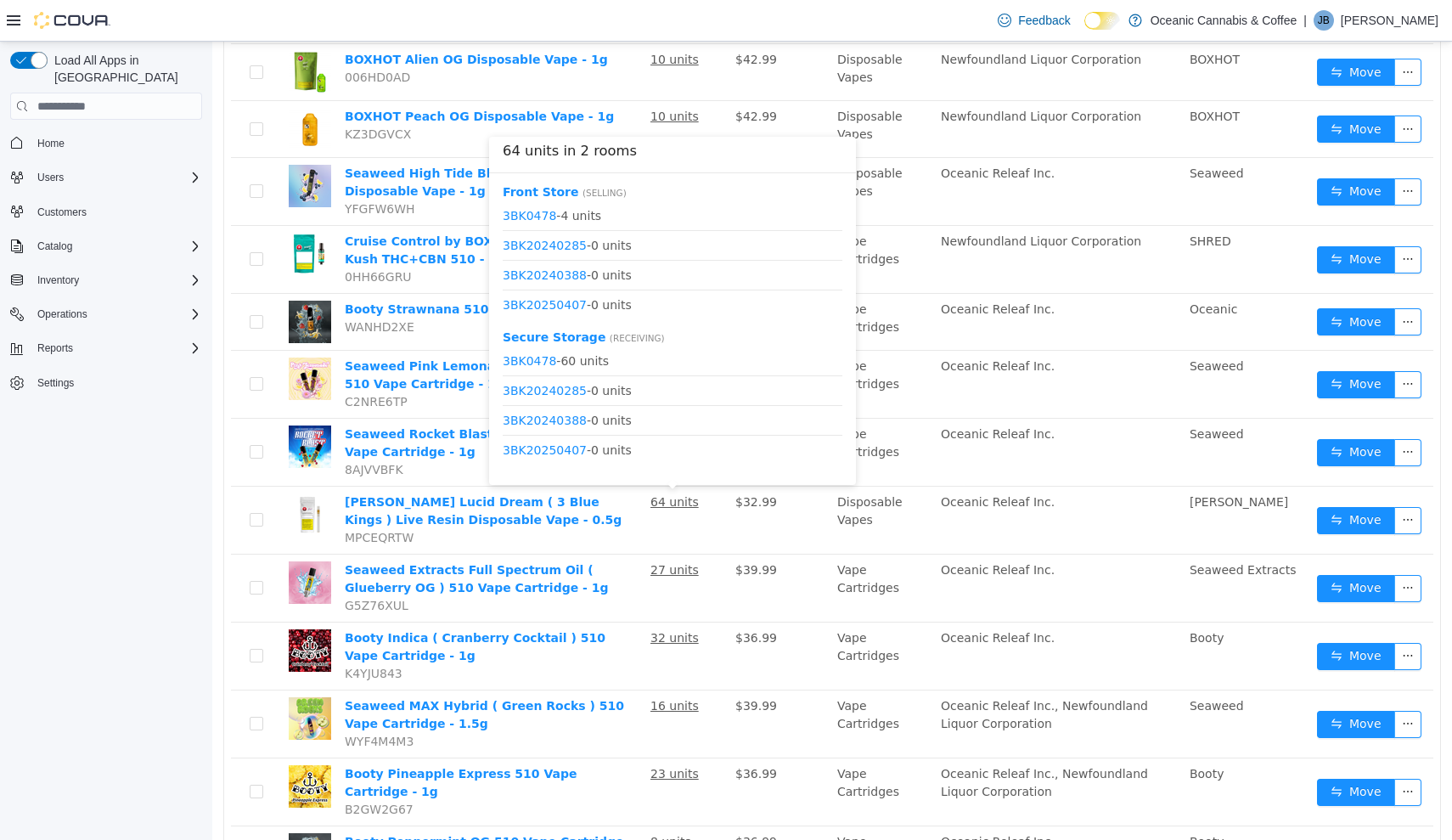
scroll to position [303, 0]
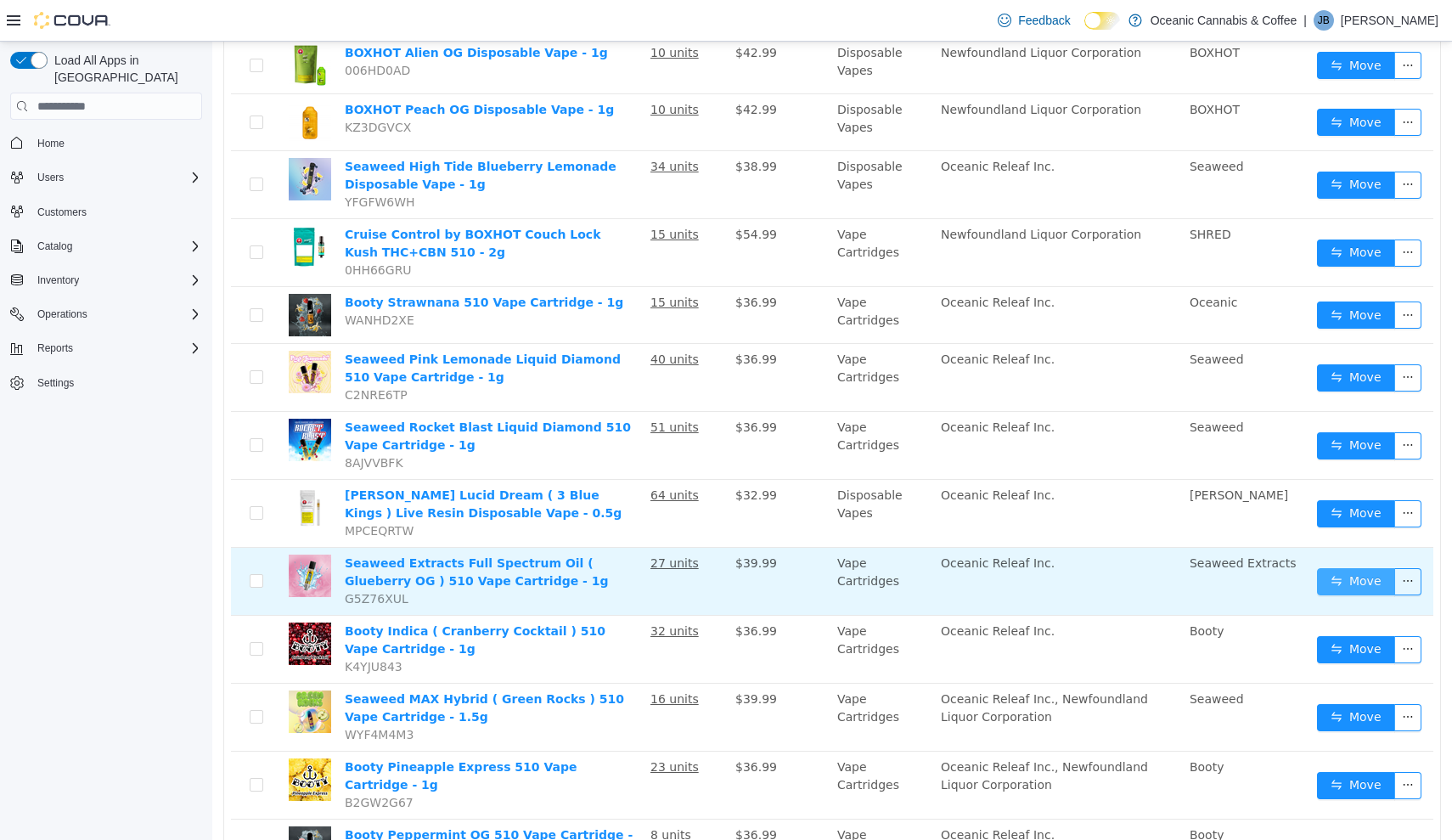
click at [1345, 585] on button "Move" at bounding box center [1355, 581] width 78 height 28
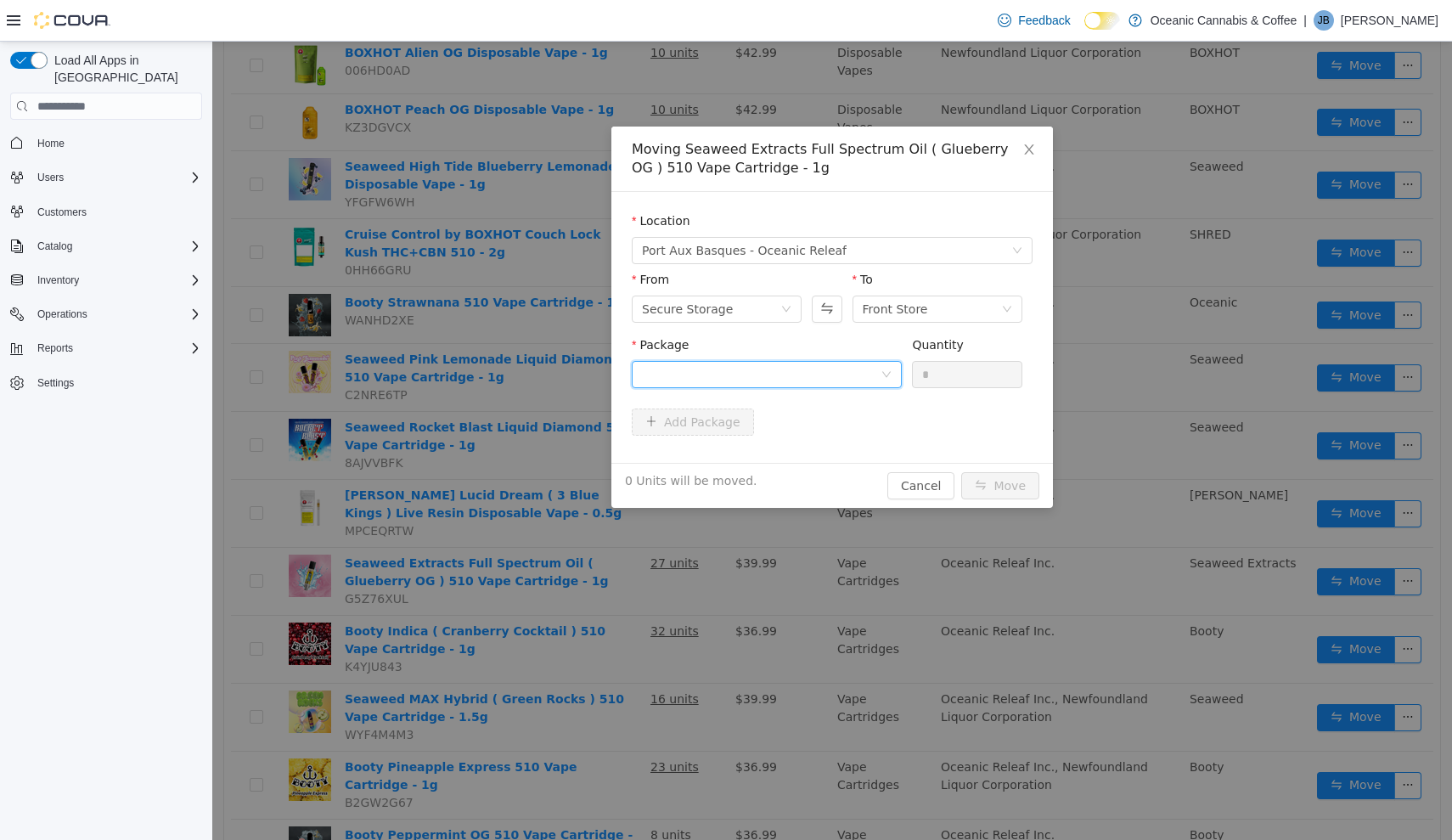
click at [862, 381] on div at bounding box center [761, 374] width 239 height 26
click at [839, 437] on li "FSOV0199 Quantity : 24 Units" at bounding box center [767, 445] width 270 height 45
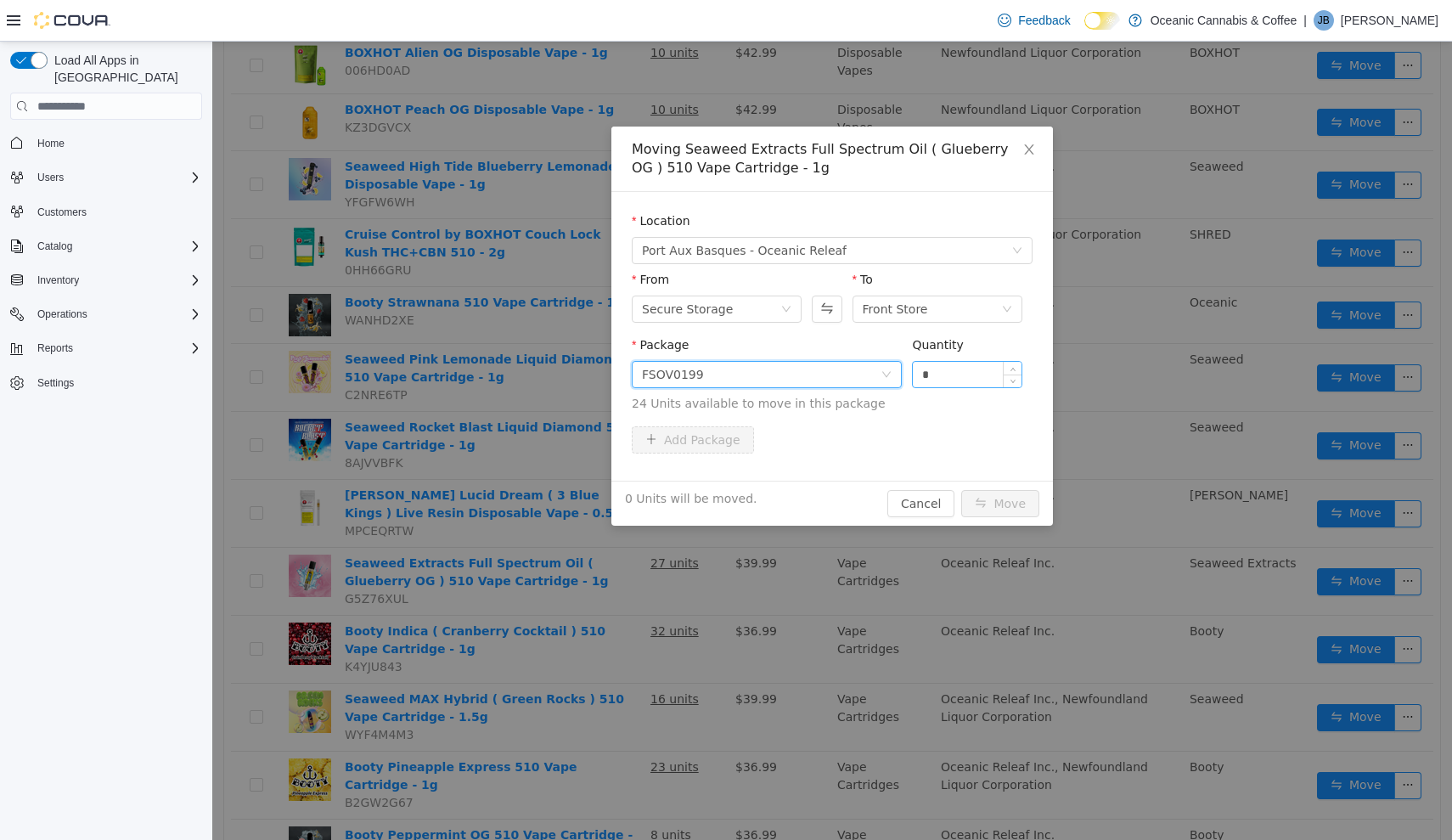
click at [968, 372] on input "*" at bounding box center [967, 374] width 109 height 26
type input "**"
click at [1001, 503] on button "Move" at bounding box center [1000, 503] width 78 height 28
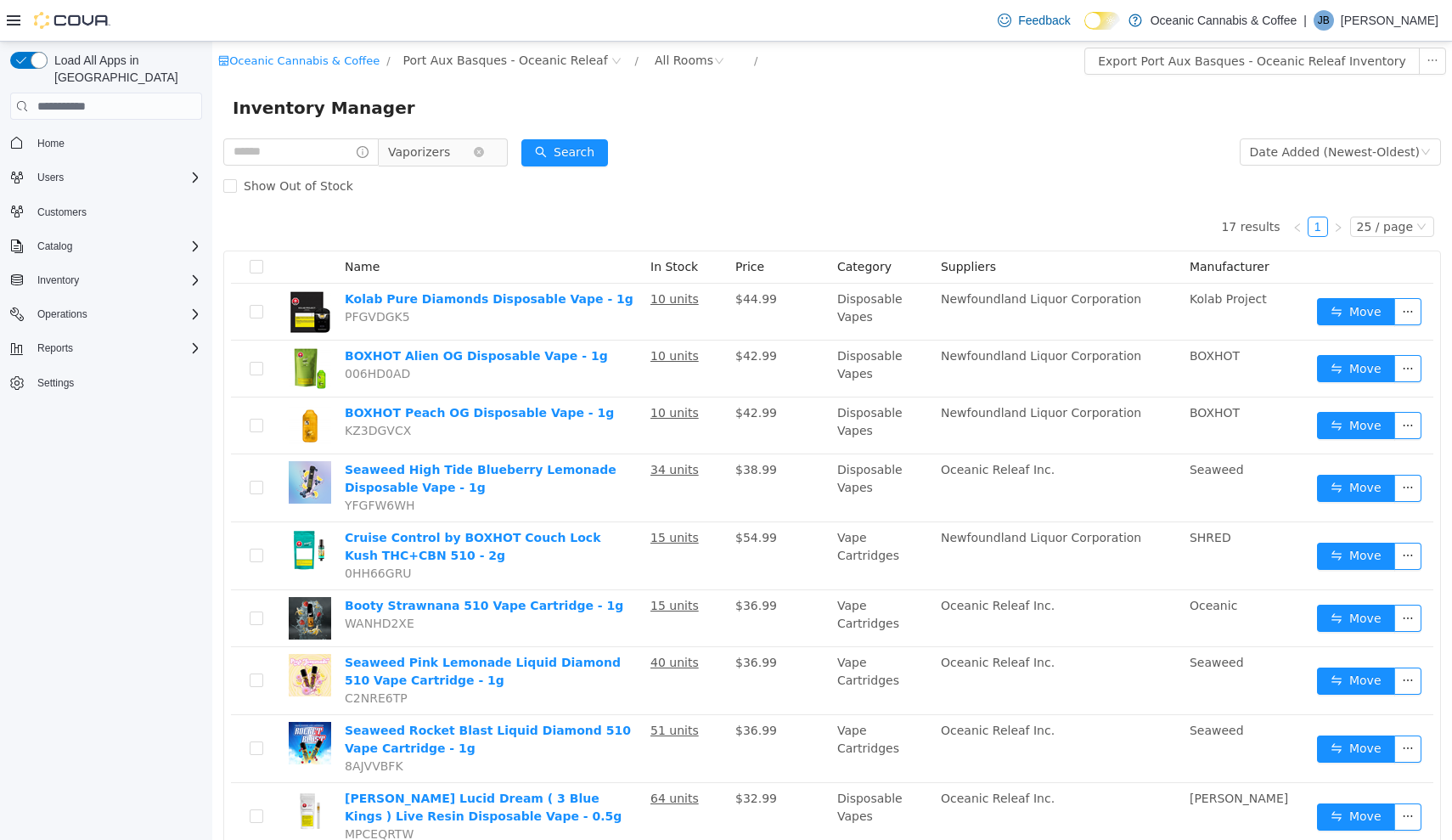
scroll to position [0, 0]
click at [484, 149] on icon "icon: close-circle" at bounding box center [479, 152] width 10 height 10
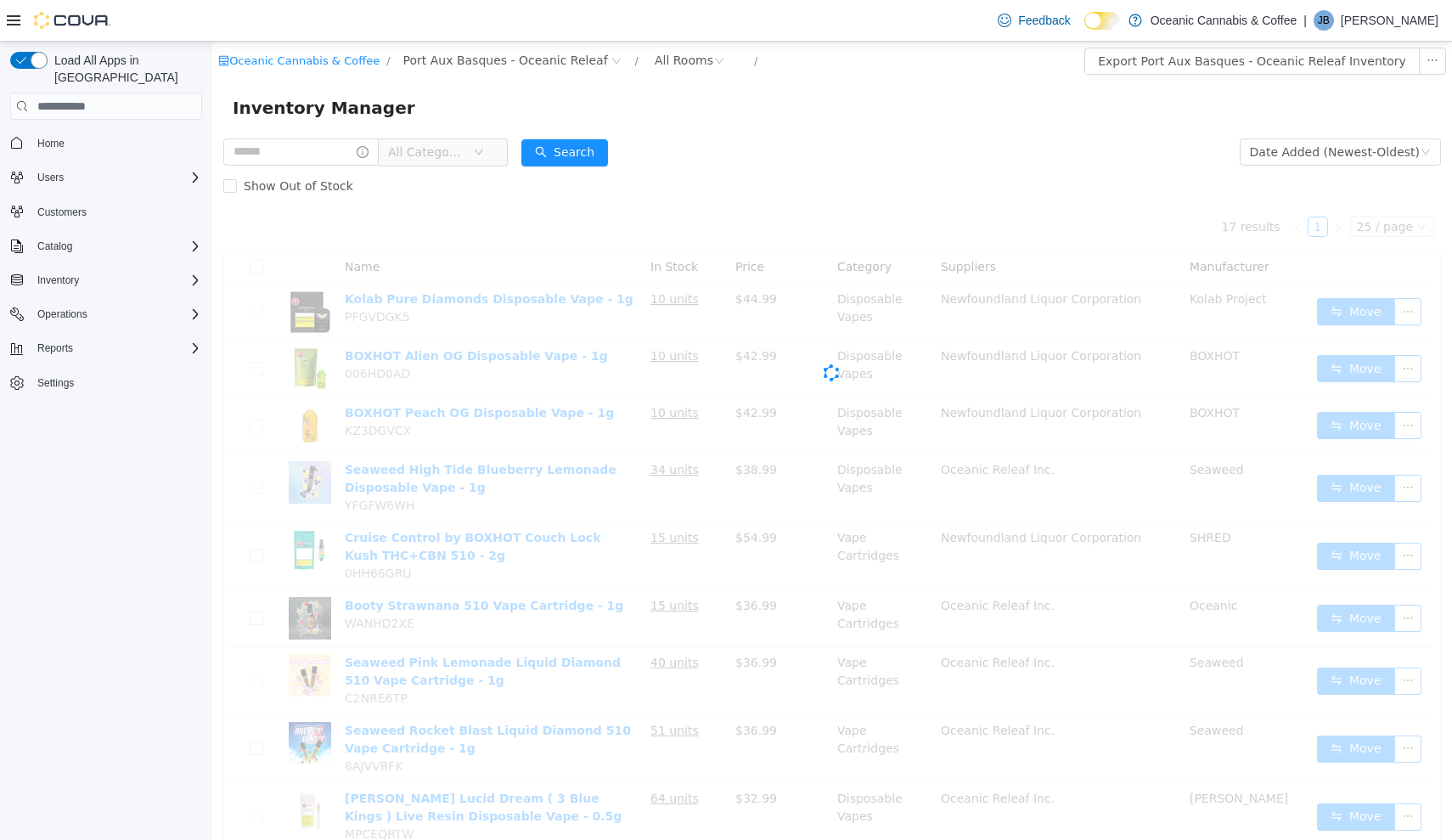
click at [484, 149] on icon "icon: down" at bounding box center [479, 152] width 10 height 10
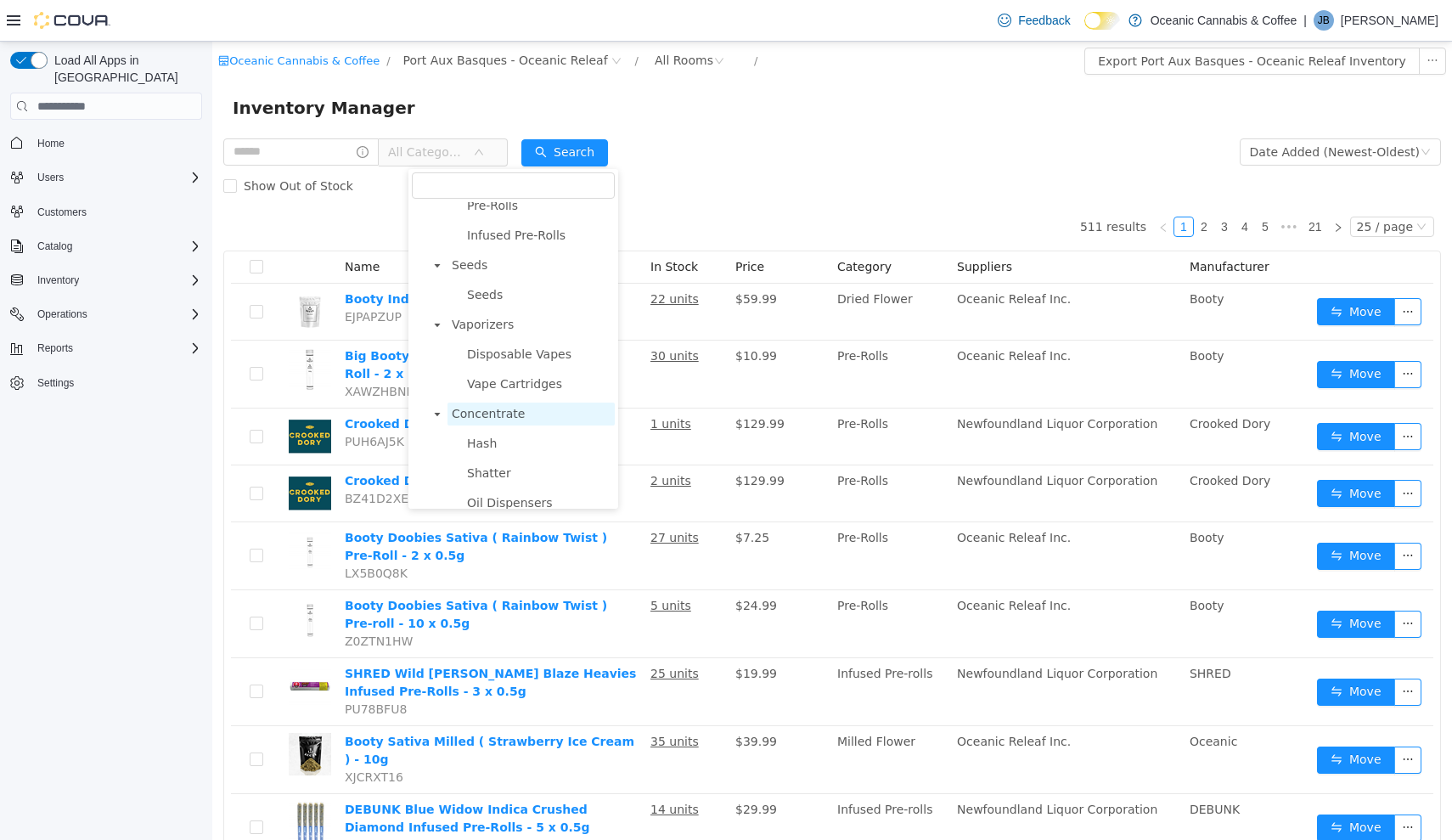
click at [473, 425] on span "Concentrate" at bounding box center [530, 414] width 167 height 23
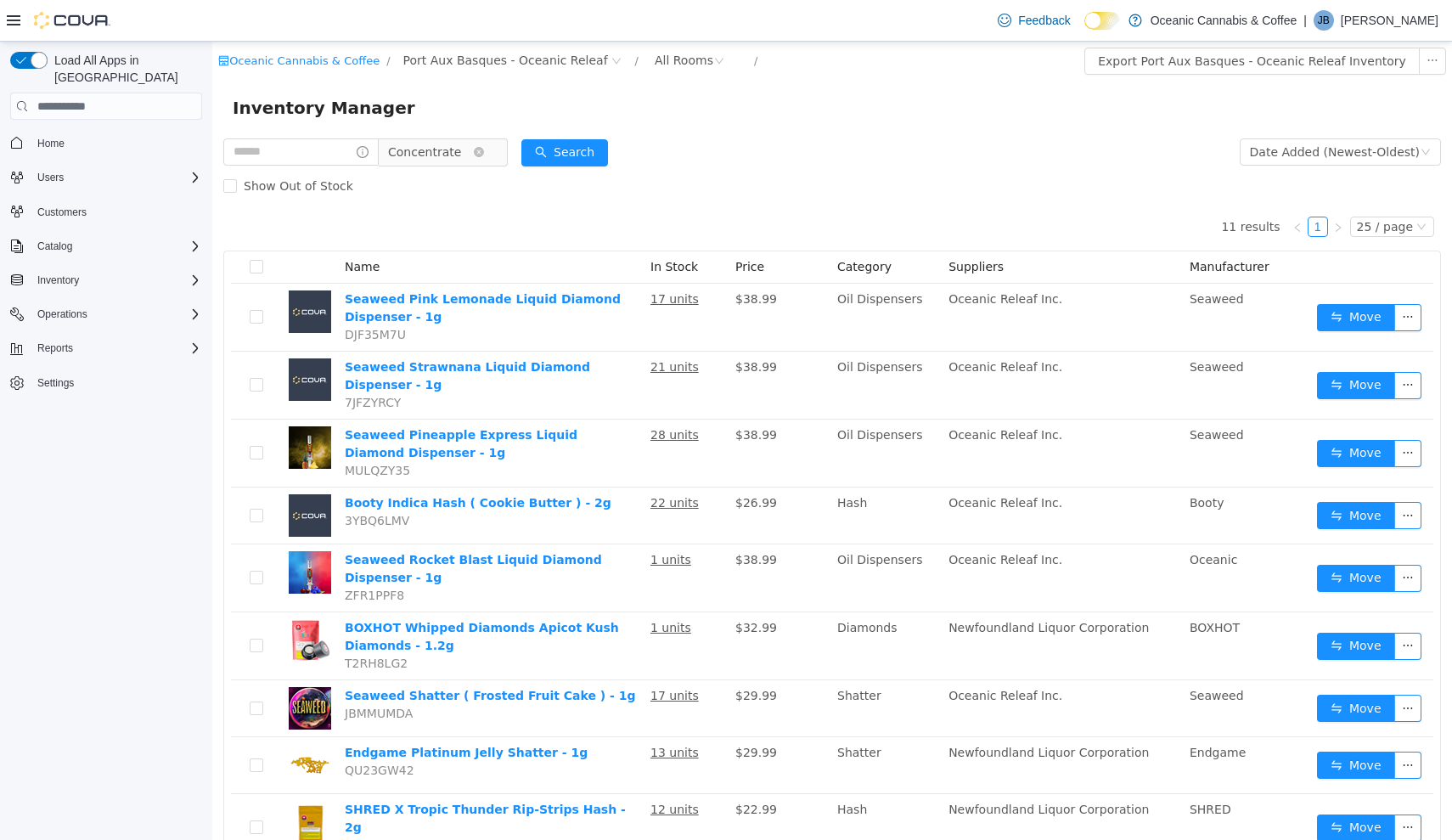
click at [495, 146] on span "Concentrate" at bounding box center [436, 152] width 116 height 28
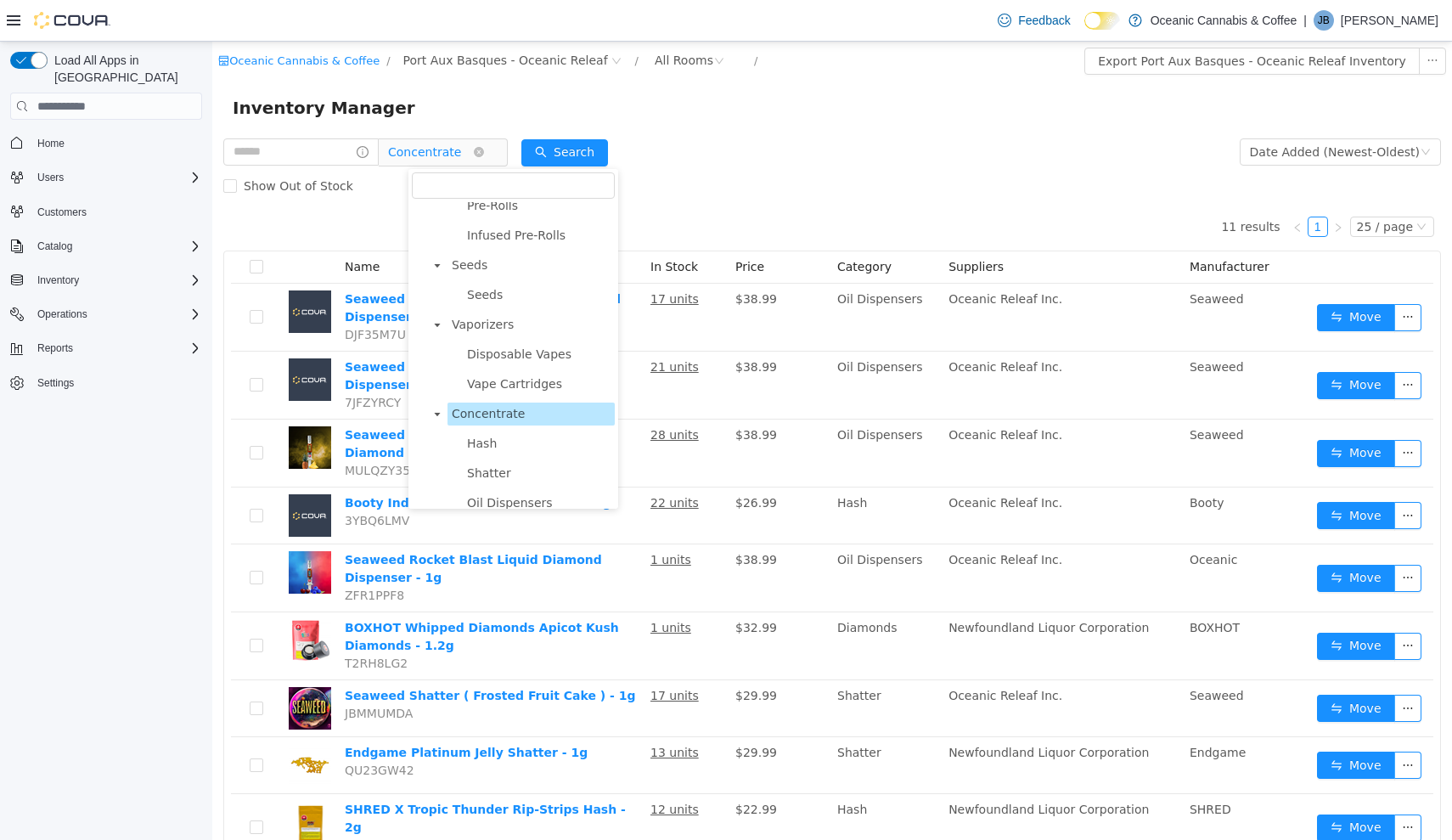
scroll to position [320, 0]
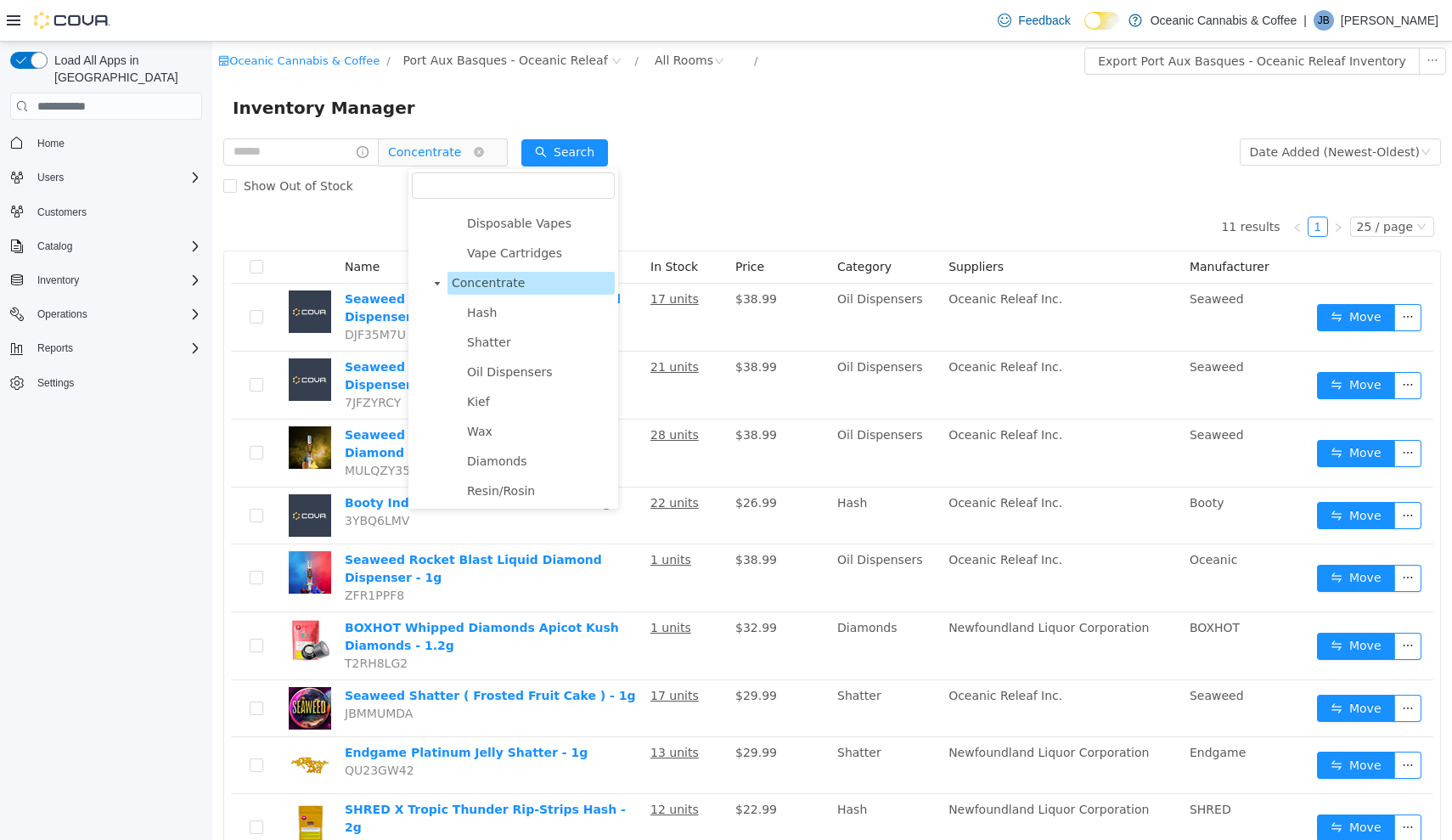
click at [495, 146] on span "Concentrate" at bounding box center [436, 152] width 116 height 28
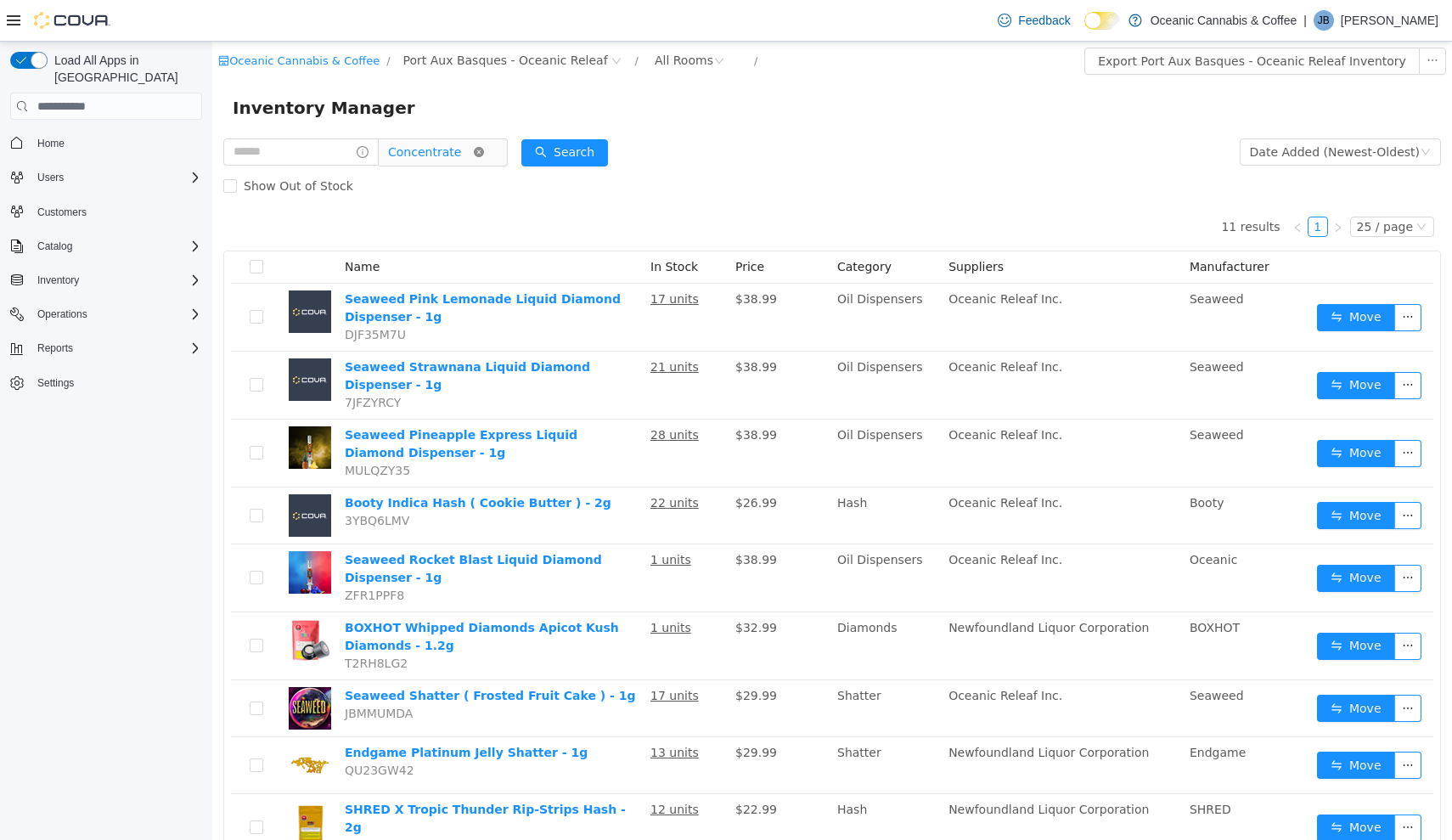
click at [484, 153] on icon "icon: close-circle" at bounding box center [479, 152] width 10 height 10
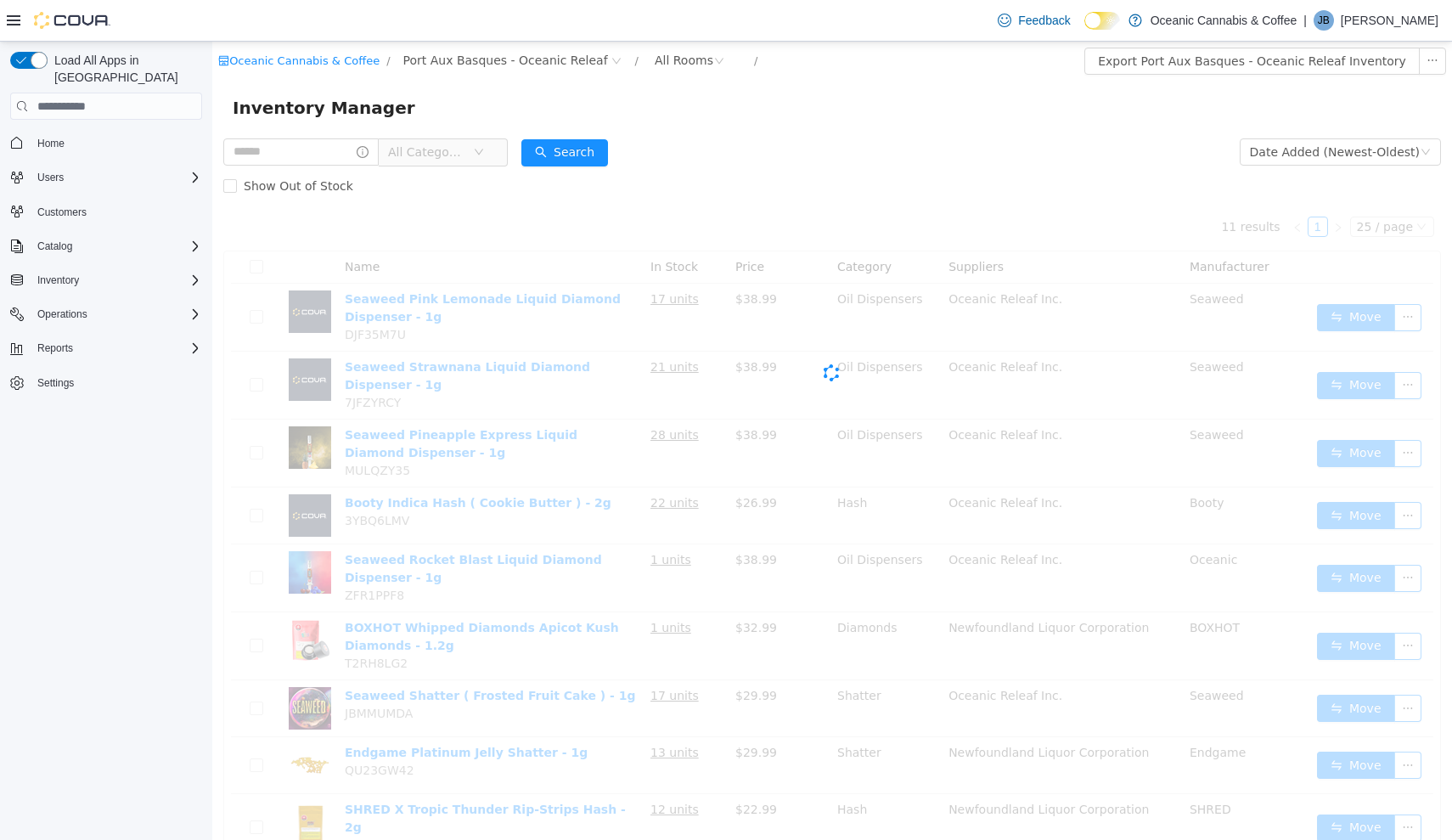
click at [483, 153] on icon "icon: down" at bounding box center [479, 152] width 9 height 6
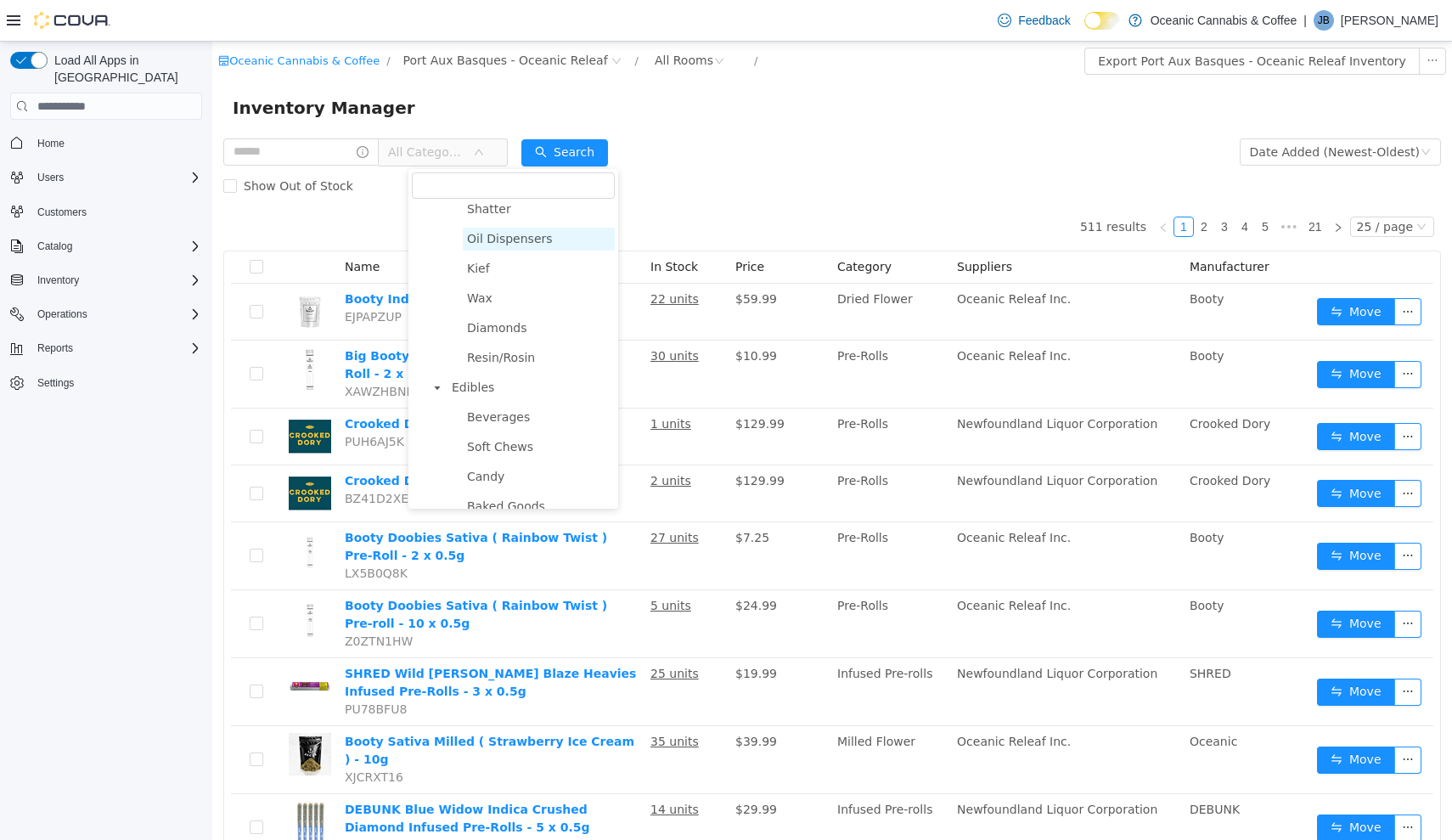
scroll to position [466, 0]
click at [484, 381] on span "Edibles" at bounding box center [473, 374] width 42 height 14
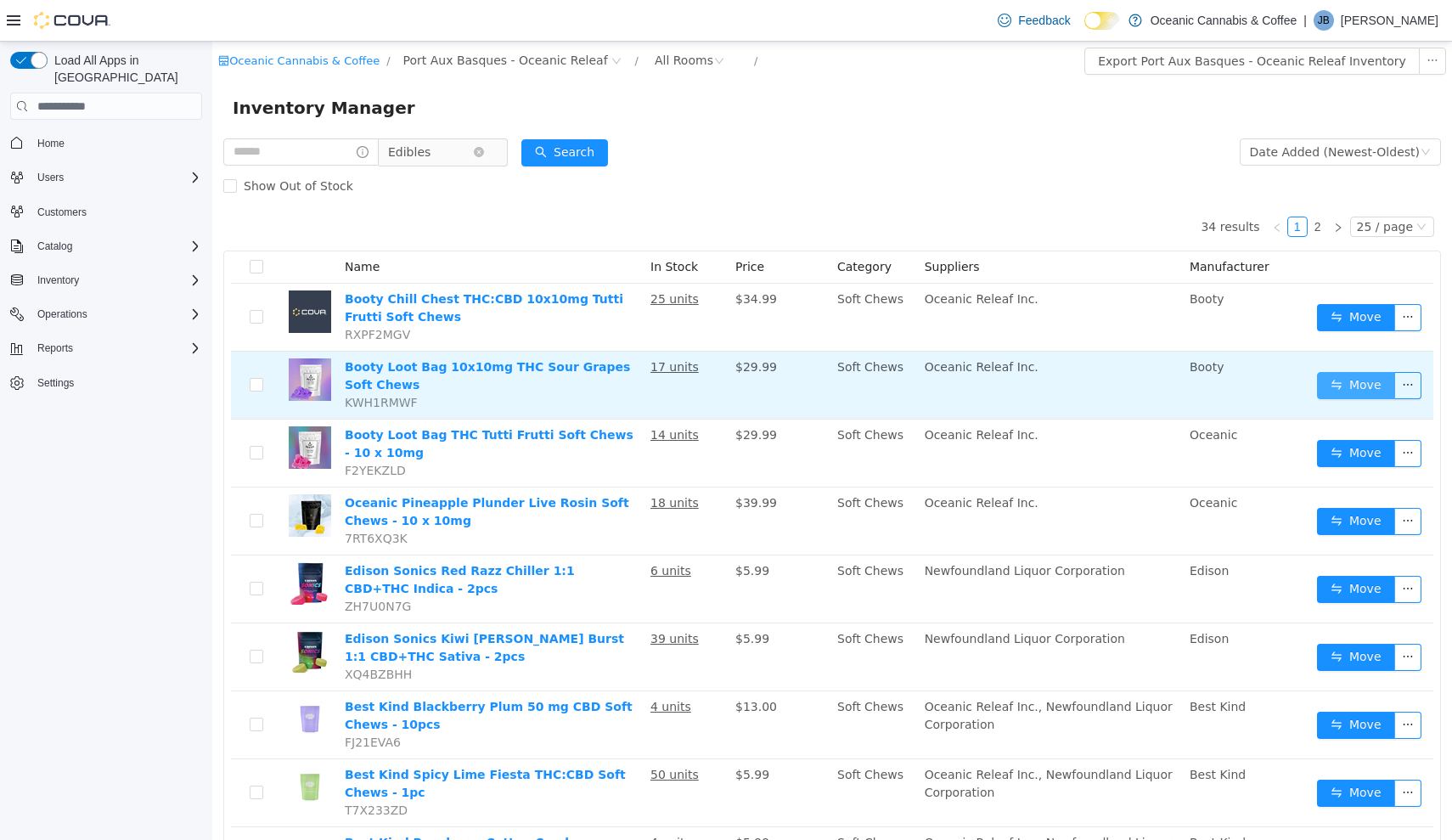
click at [1338, 392] on button "Move" at bounding box center [1355, 386] width 78 height 28
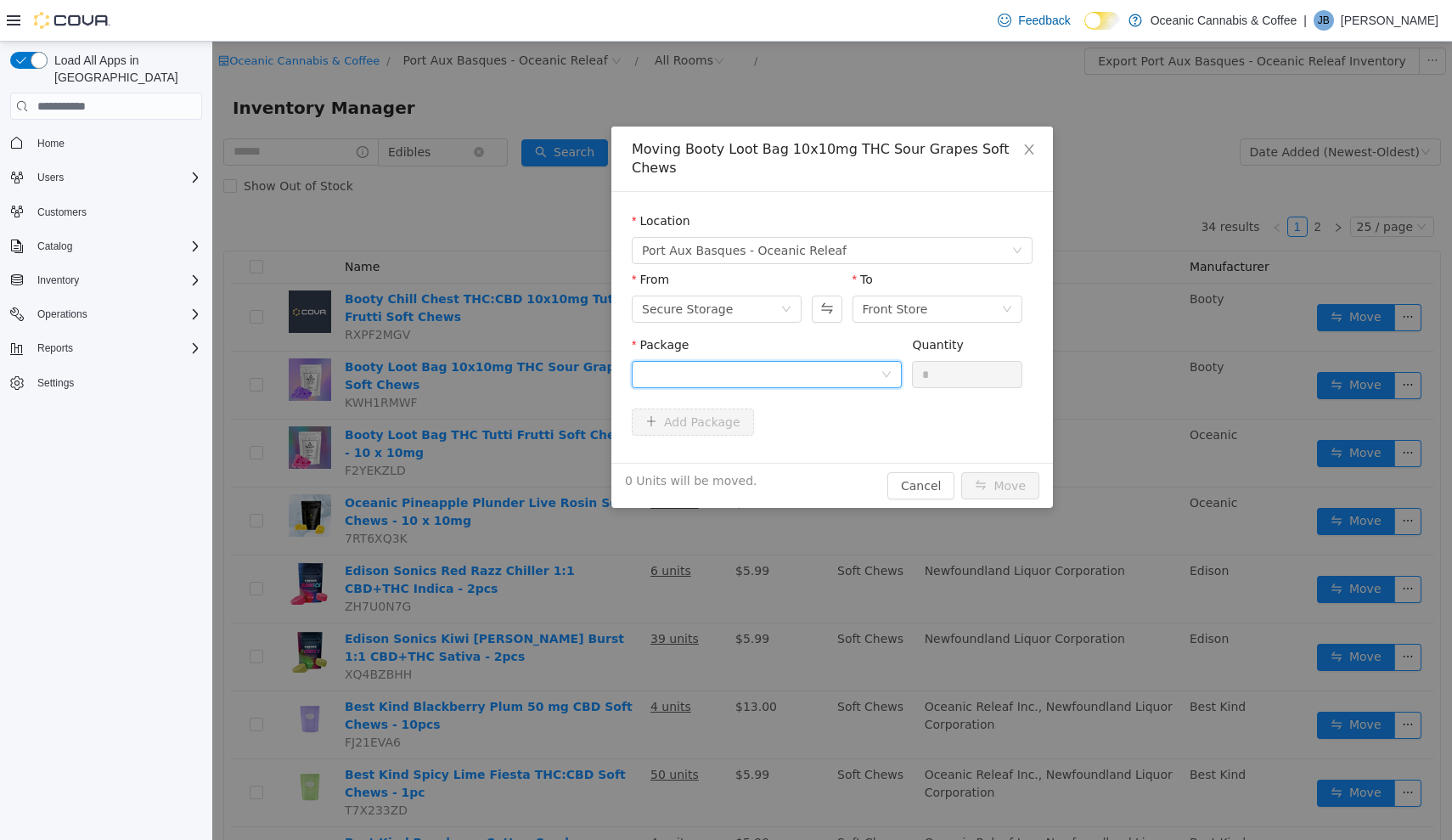
click at [834, 364] on div at bounding box center [761, 374] width 239 height 26
click at [829, 420] on li "SG0470 Quantity : 15 Units" at bounding box center [767, 426] width 270 height 45
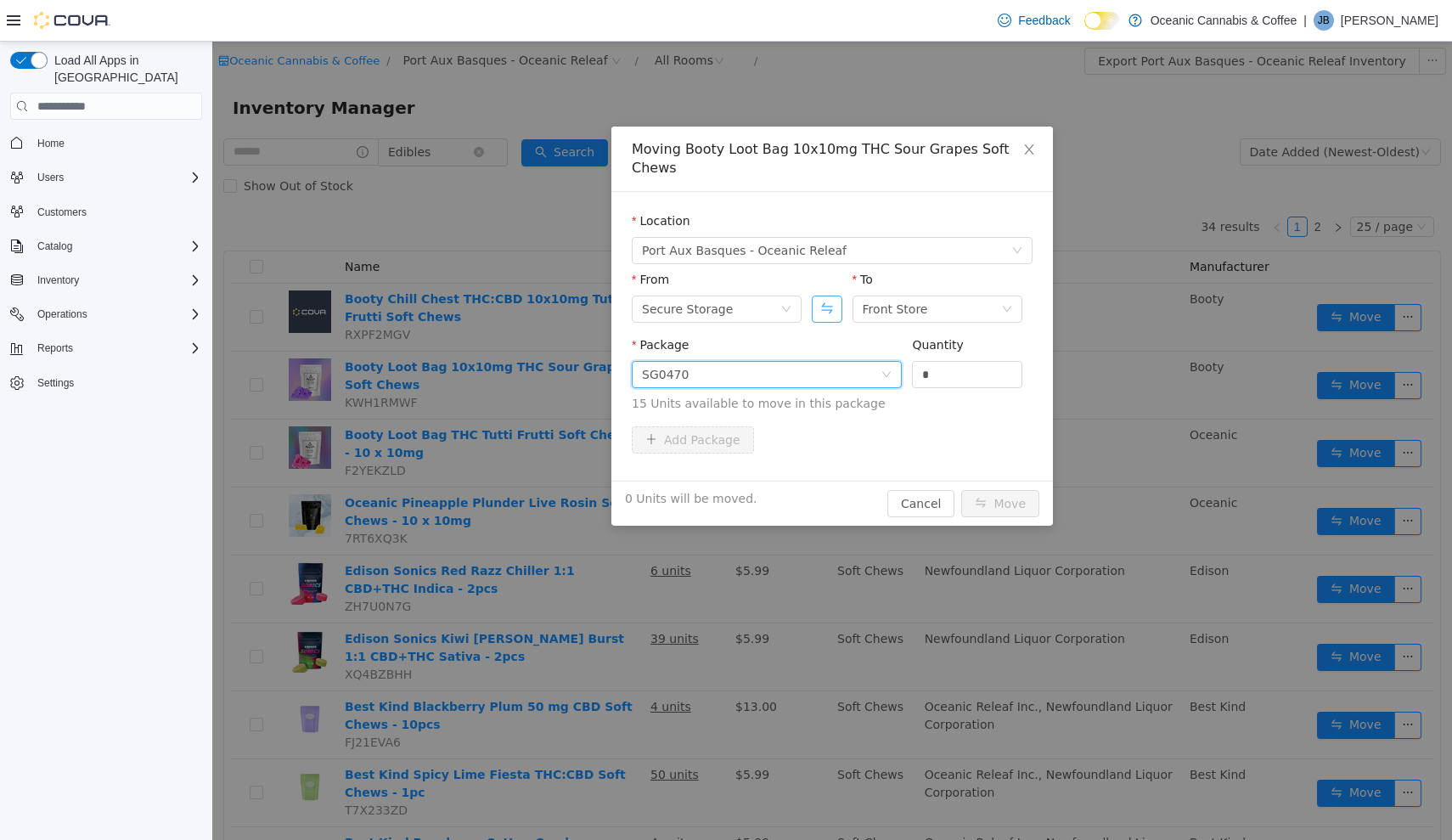
click at [818, 295] on button "Swap" at bounding box center [826, 309] width 30 height 28
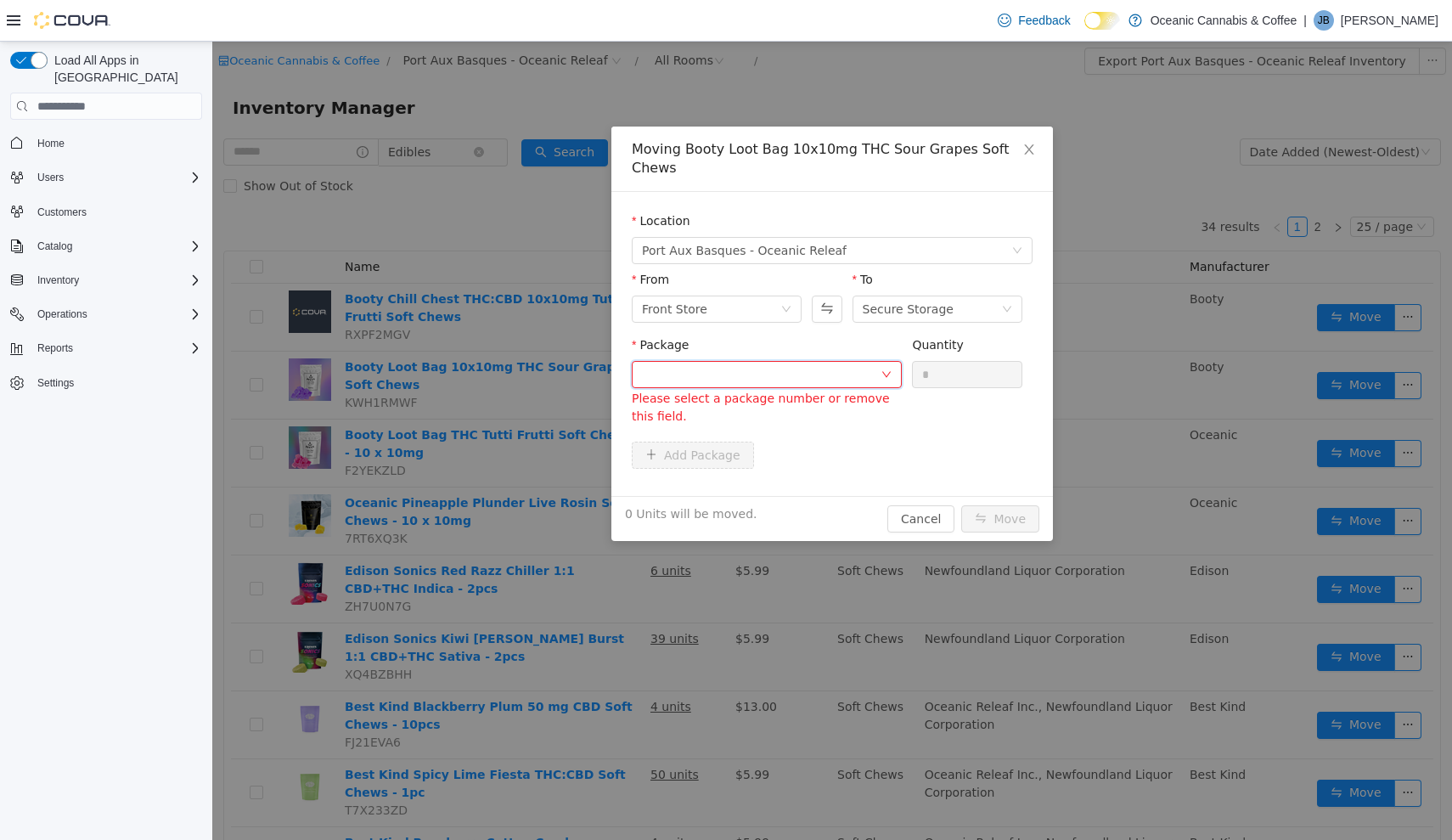
click at [836, 361] on div at bounding box center [761, 374] width 239 height 26
click at [826, 295] on button "Swap" at bounding box center [826, 309] width 30 height 28
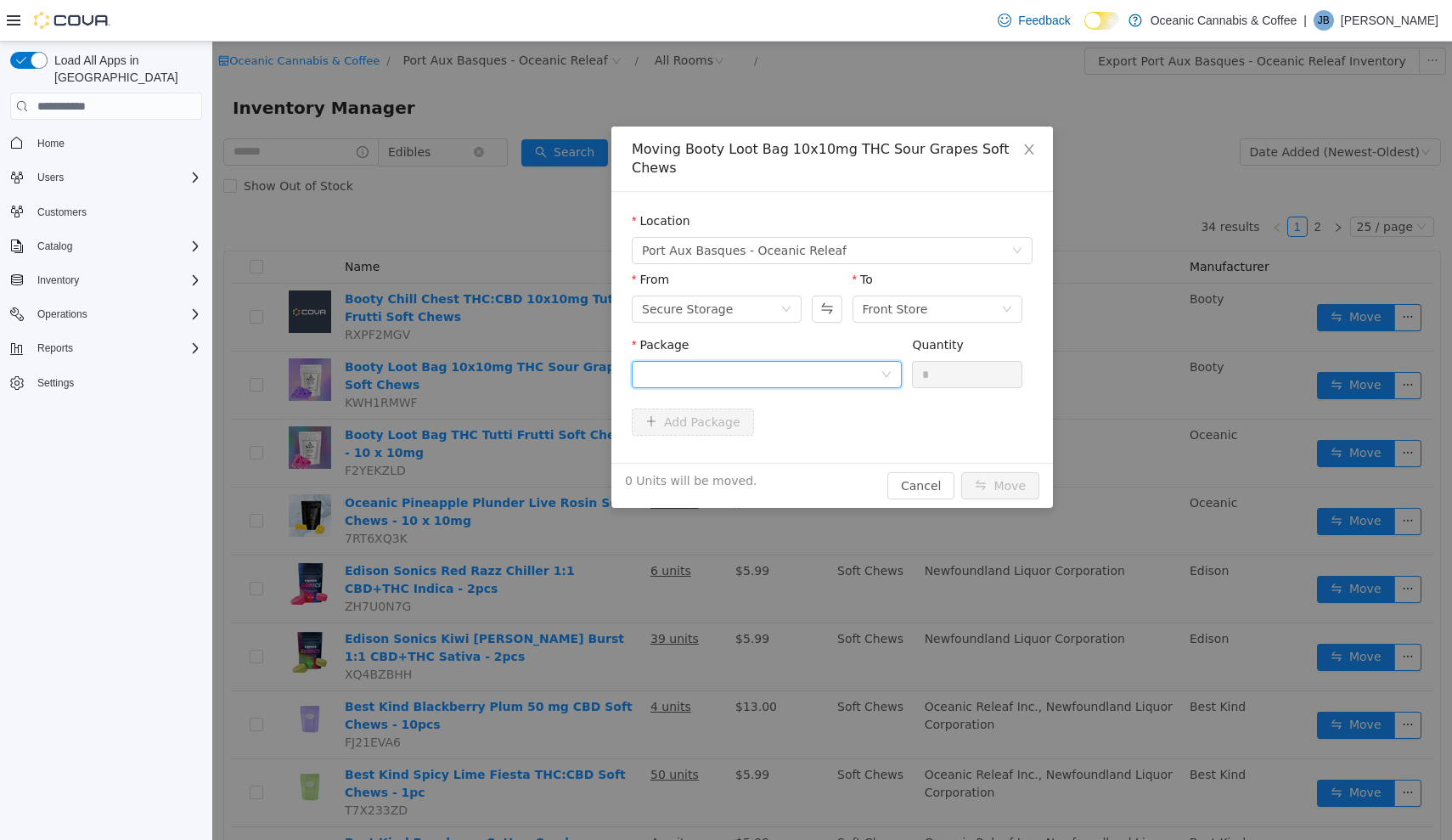
click at [841, 361] on div at bounding box center [761, 374] width 239 height 26
click at [807, 430] on li "SG0470 Quantity : 15 Units" at bounding box center [767, 426] width 270 height 45
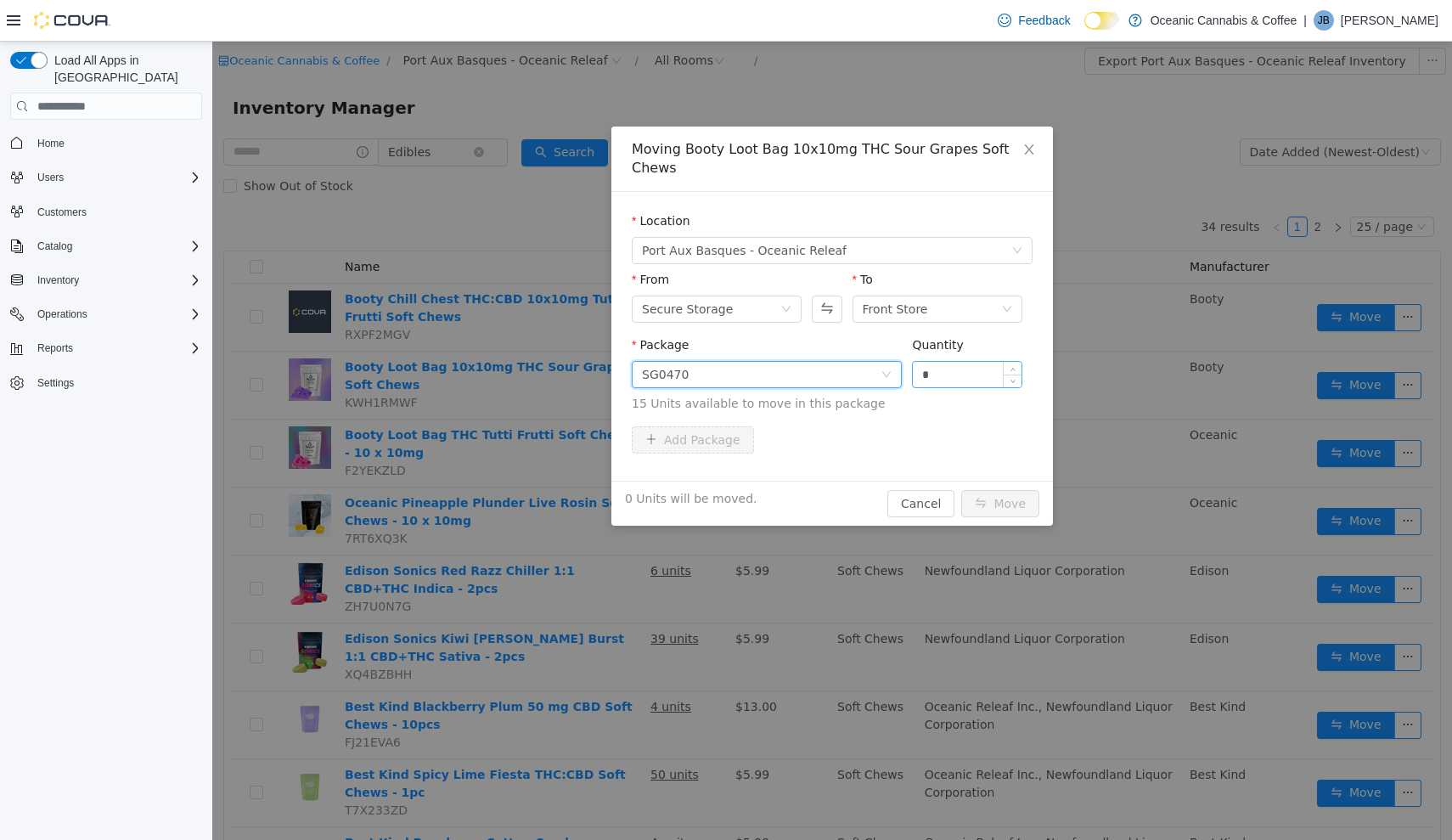
click at [955, 361] on input "*" at bounding box center [967, 374] width 109 height 26
type input "**"
click at [1001, 490] on button "Move" at bounding box center [1000, 503] width 78 height 28
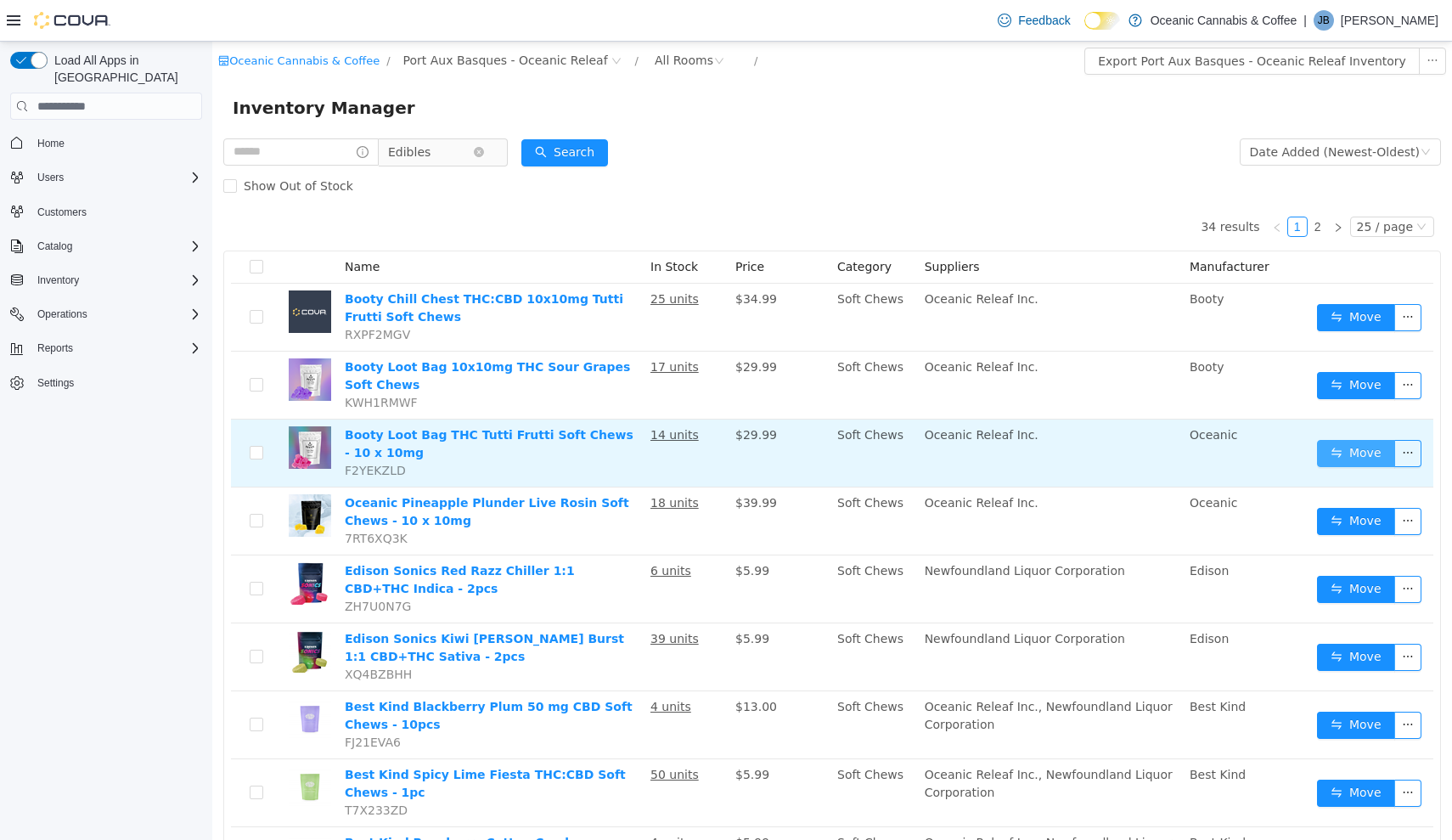
click at [1357, 455] on button "Move" at bounding box center [1355, 454] width 78 height 28
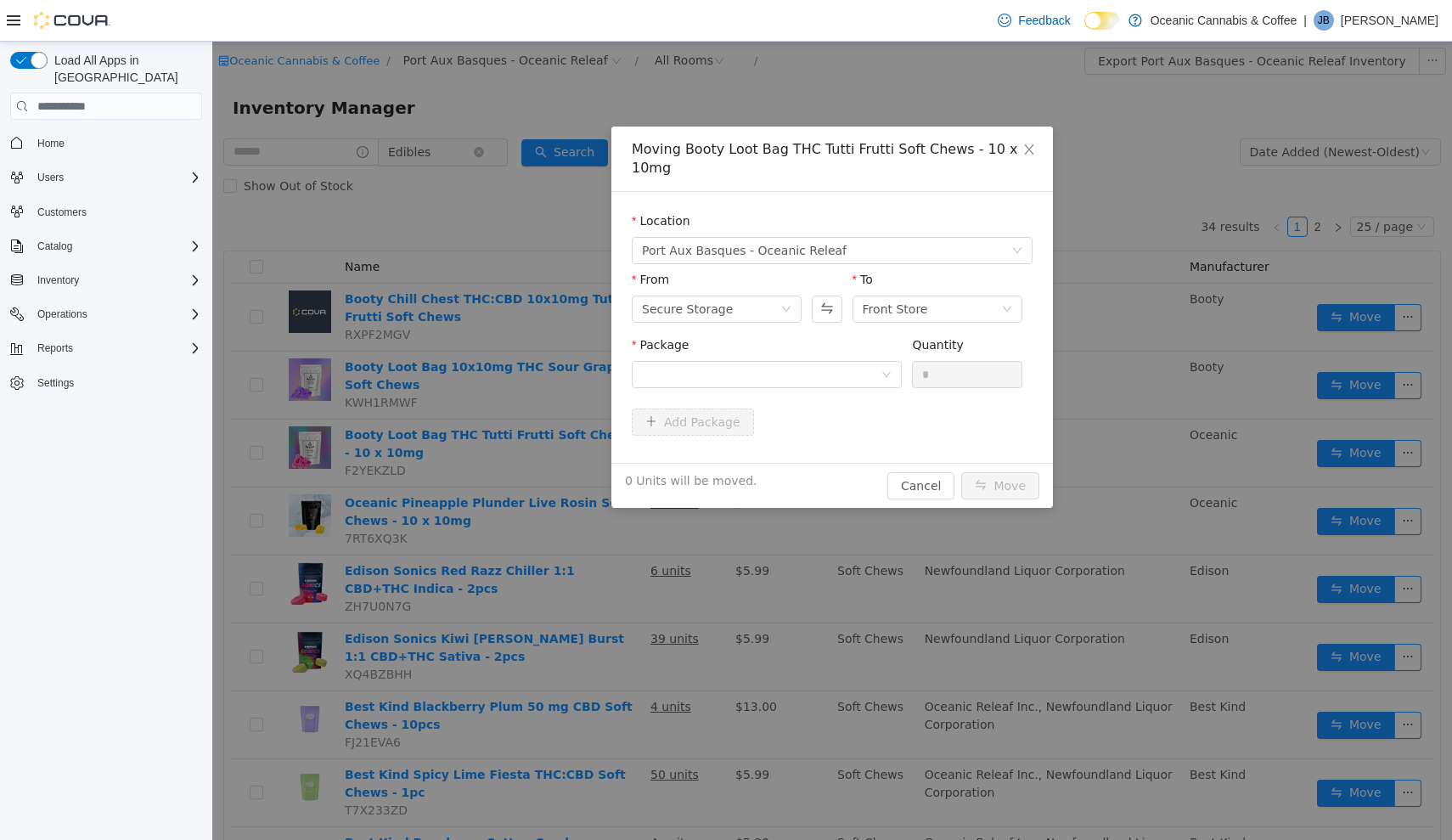
click at [760, 360] on div "Package" at bounding box center [767, 348] width 270 height 25
click at [763, 369] on div at bounding box center [761, 374] width 239 height 26
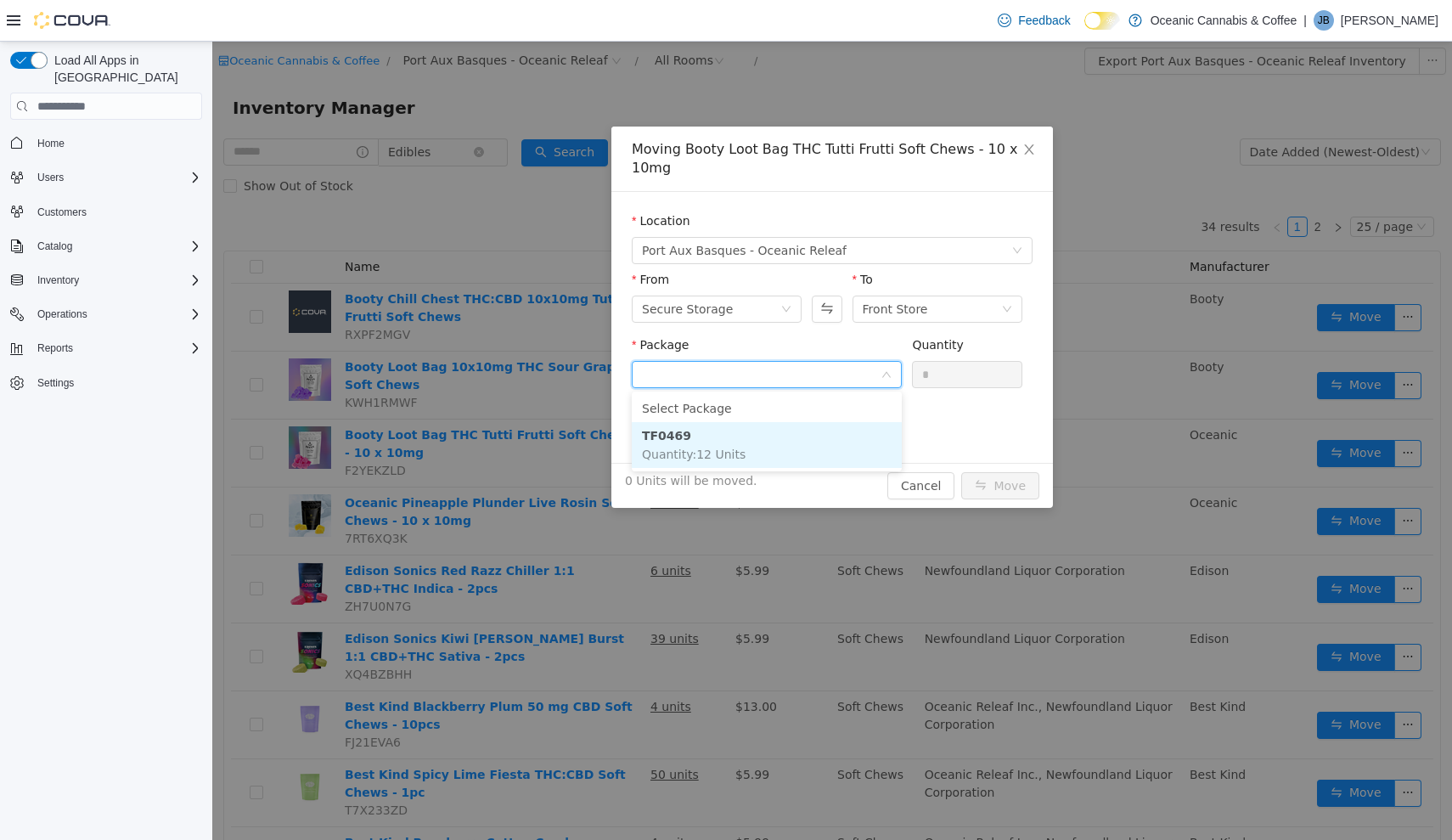
click at [768, 453] on li "TF0469 Quantity : 12 Units" at bounding box center [767, 445] width 270 height 45
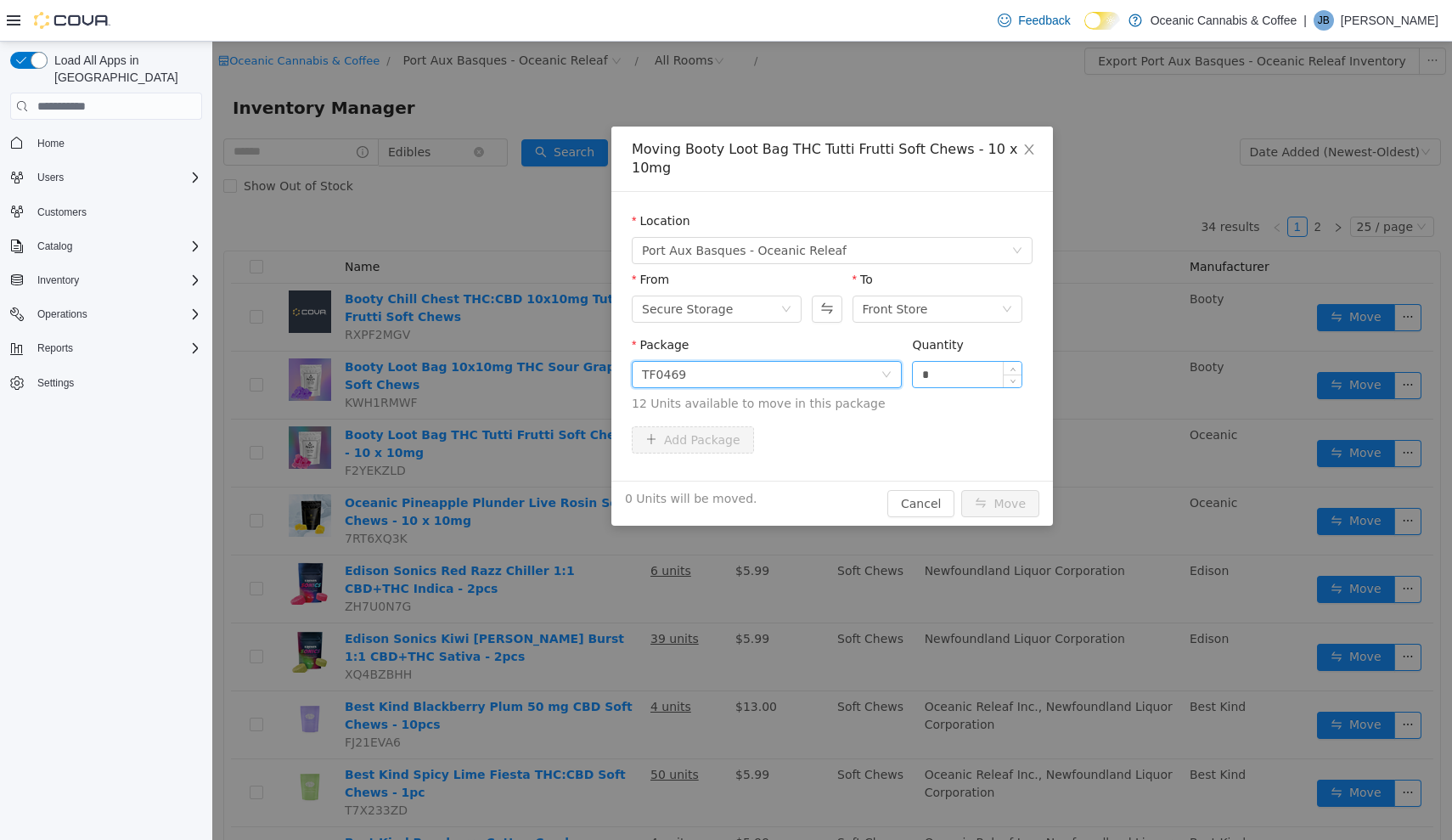
click at [992, 374] on input "*" at bounding box center [967, 374] width 109 height 26
type input "**"
click at [1001, 503] on button "Move" at bounding box center [1000, 503] width 78 height 28
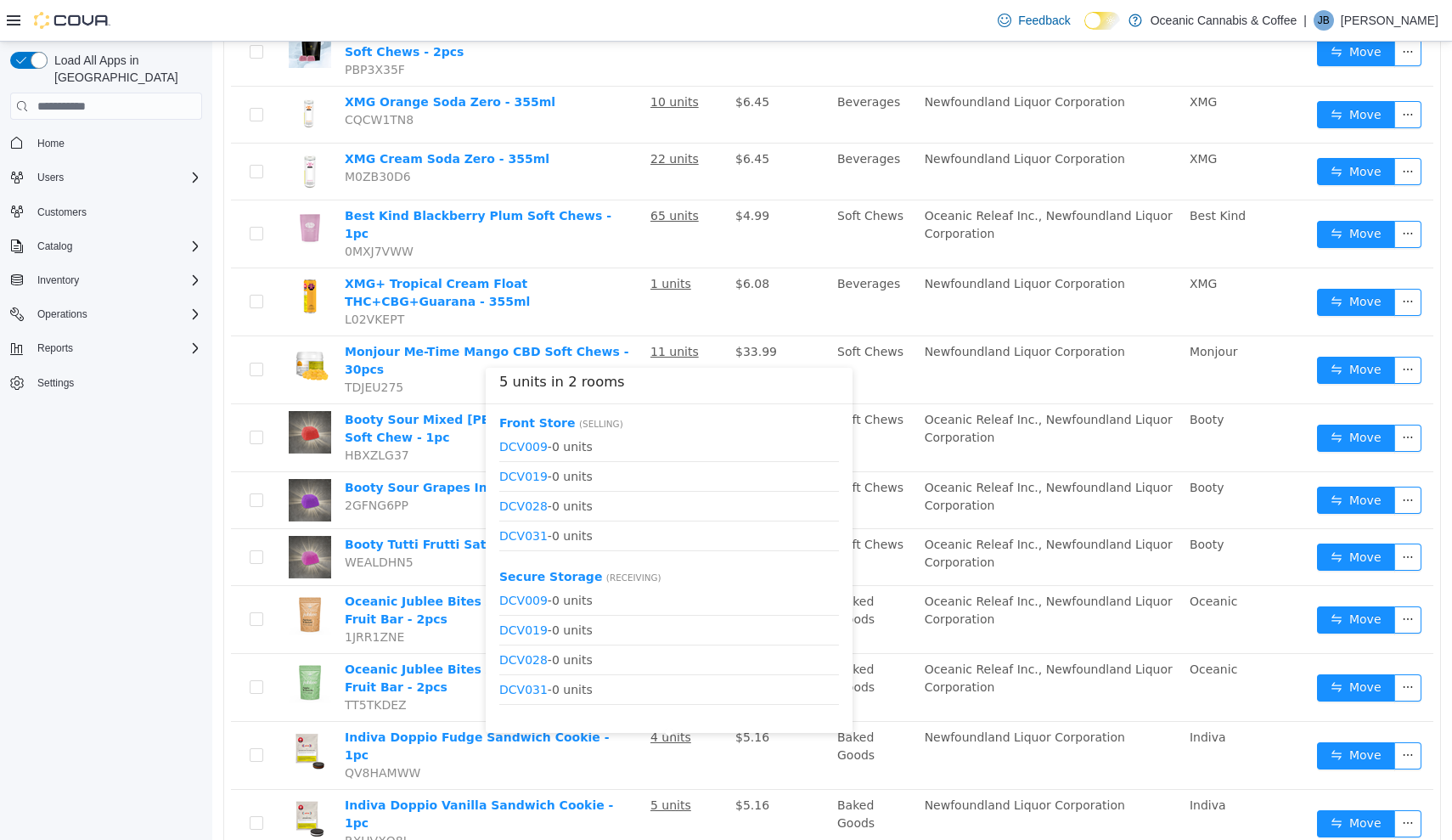
scroll to position [0, 0]
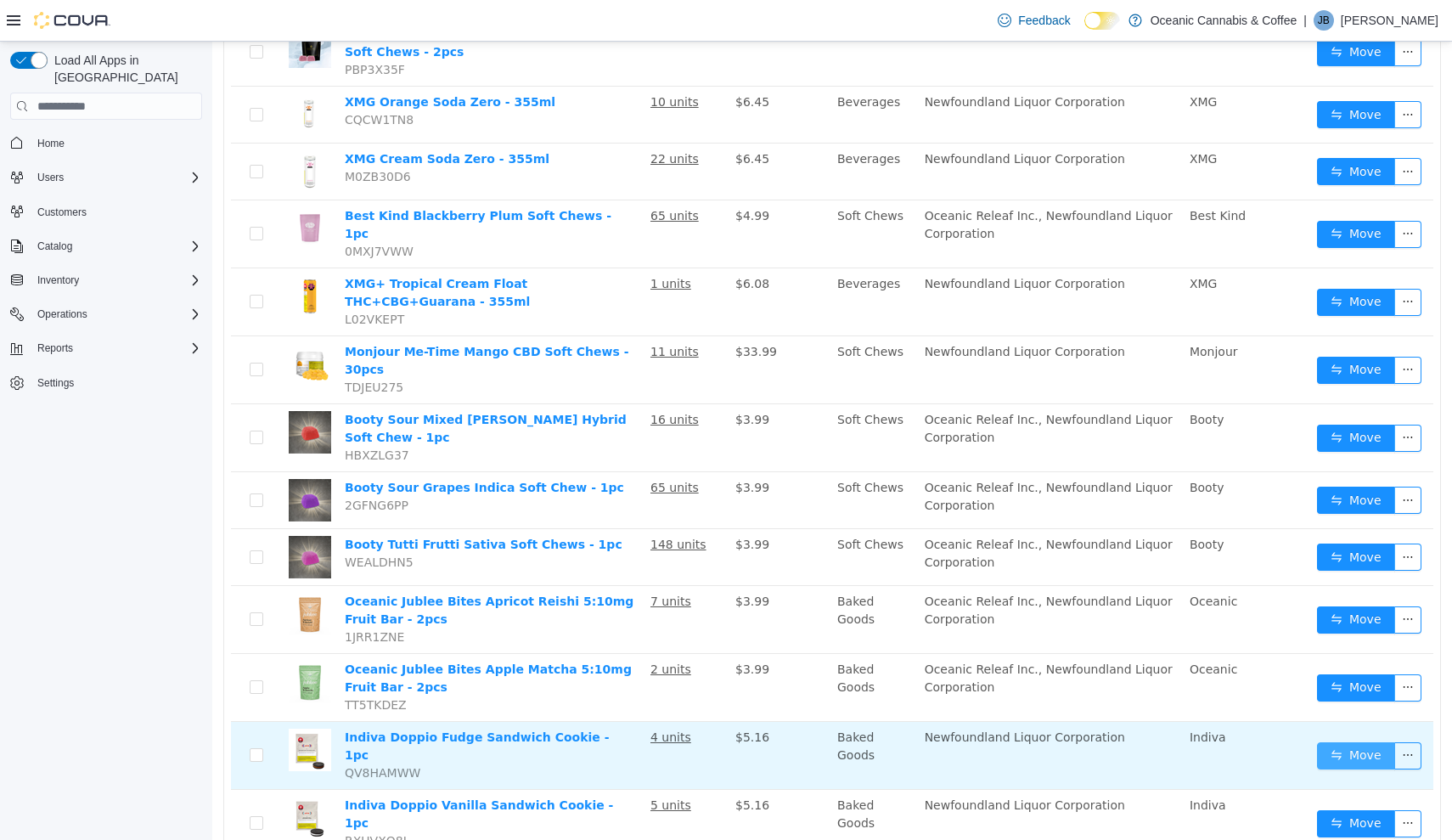
click at [1341, 742] on button "Move" at bounding box center [1355, 756] width 78 height 28
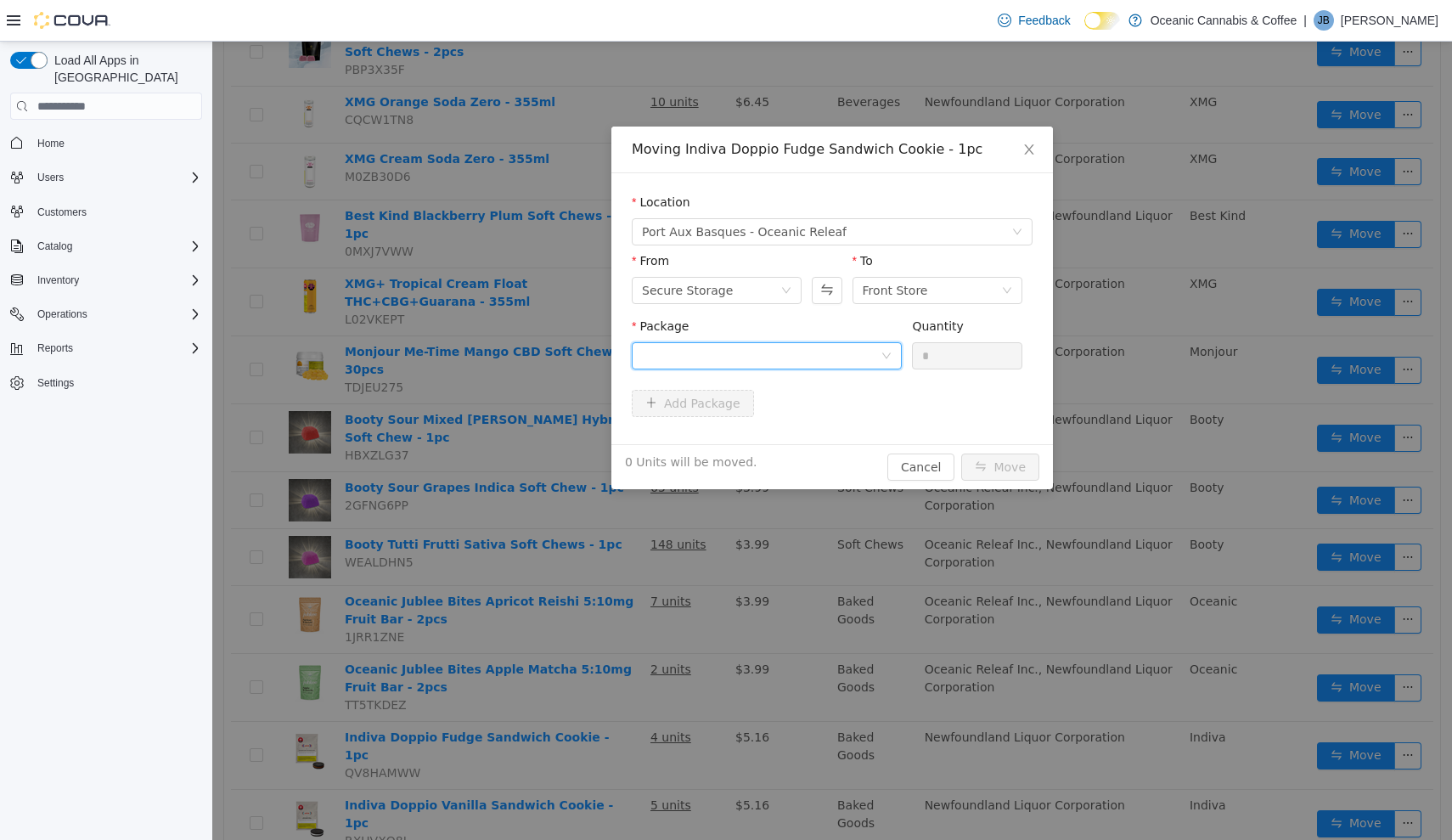
click at [794, 355] on div at bounding box center [761, 356] width 239 height 26
click at [811, 436] on li "DCF036 Quantity : 3 Units" at bounding box center [767, 426] width 270 height 45
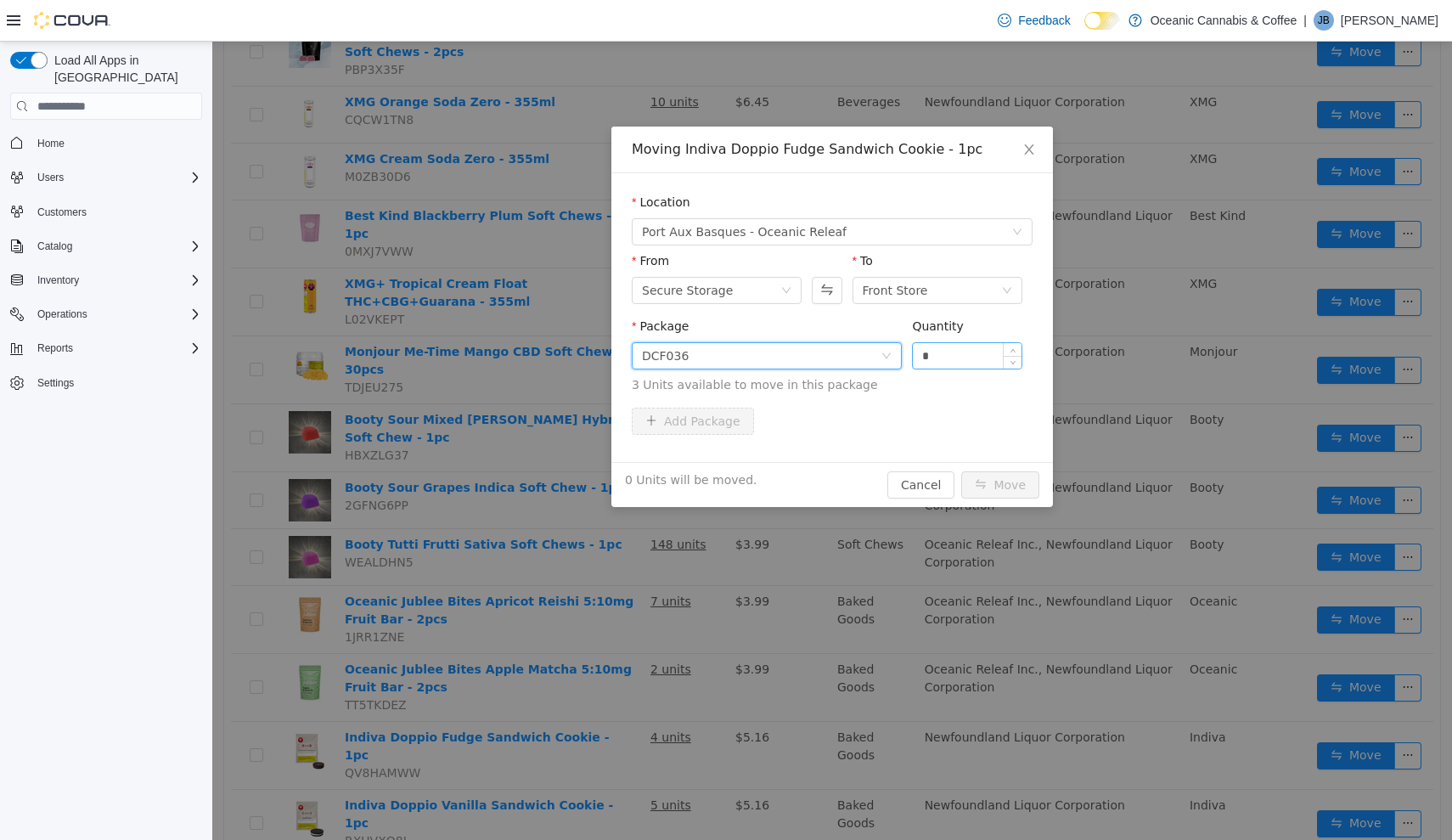
click at [974, 353] on input "*" at bounding box center [967, 356] width 109 height 26
type input "**"
click at [1001, 485] on button "Move" at bounding box center [1000, 485] width 78 height 28
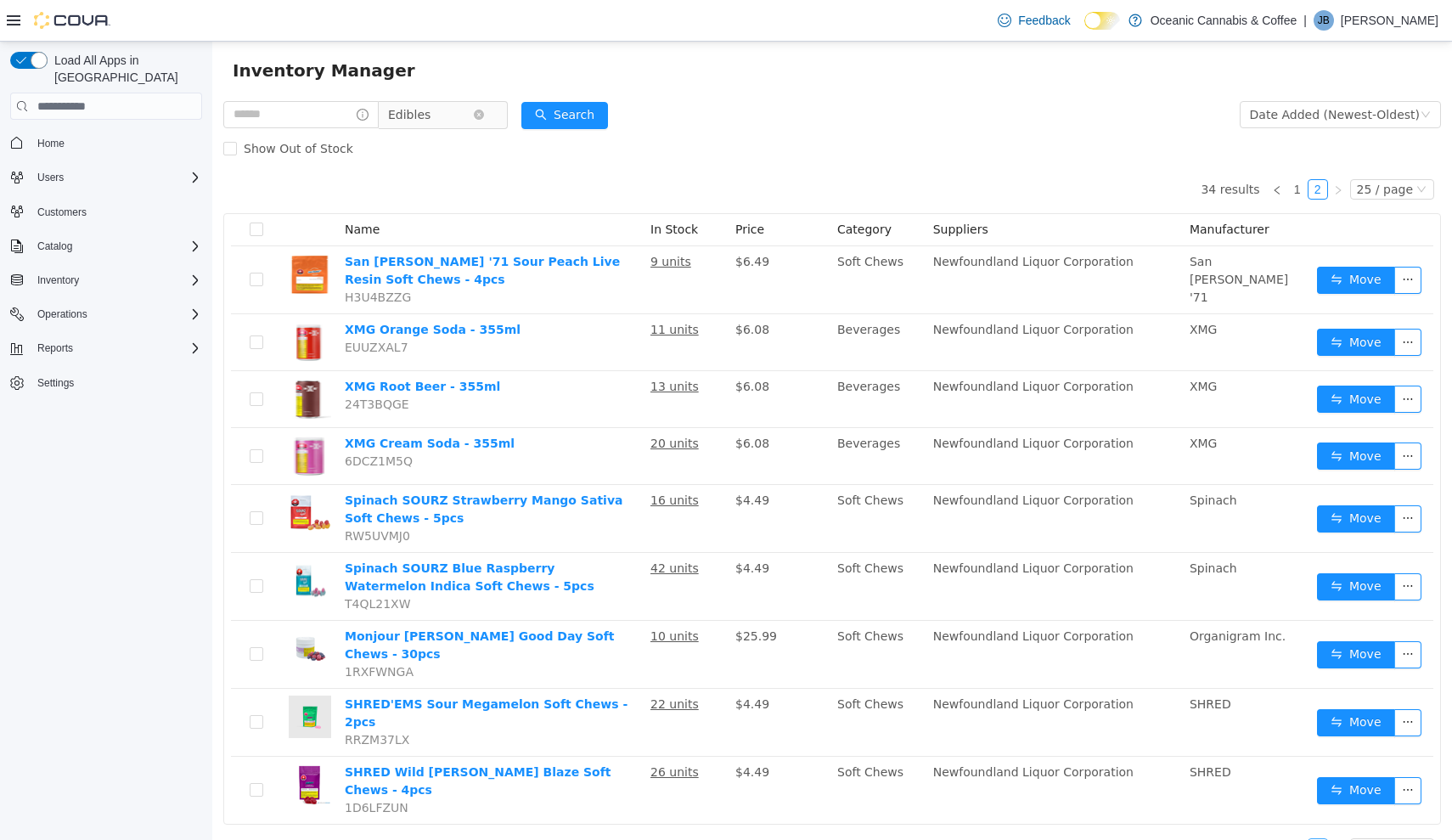
scroll to position [-1, 0]
click at [473, 123] on span "Edibles" at bounding box center [430, 115] width 85 height 26
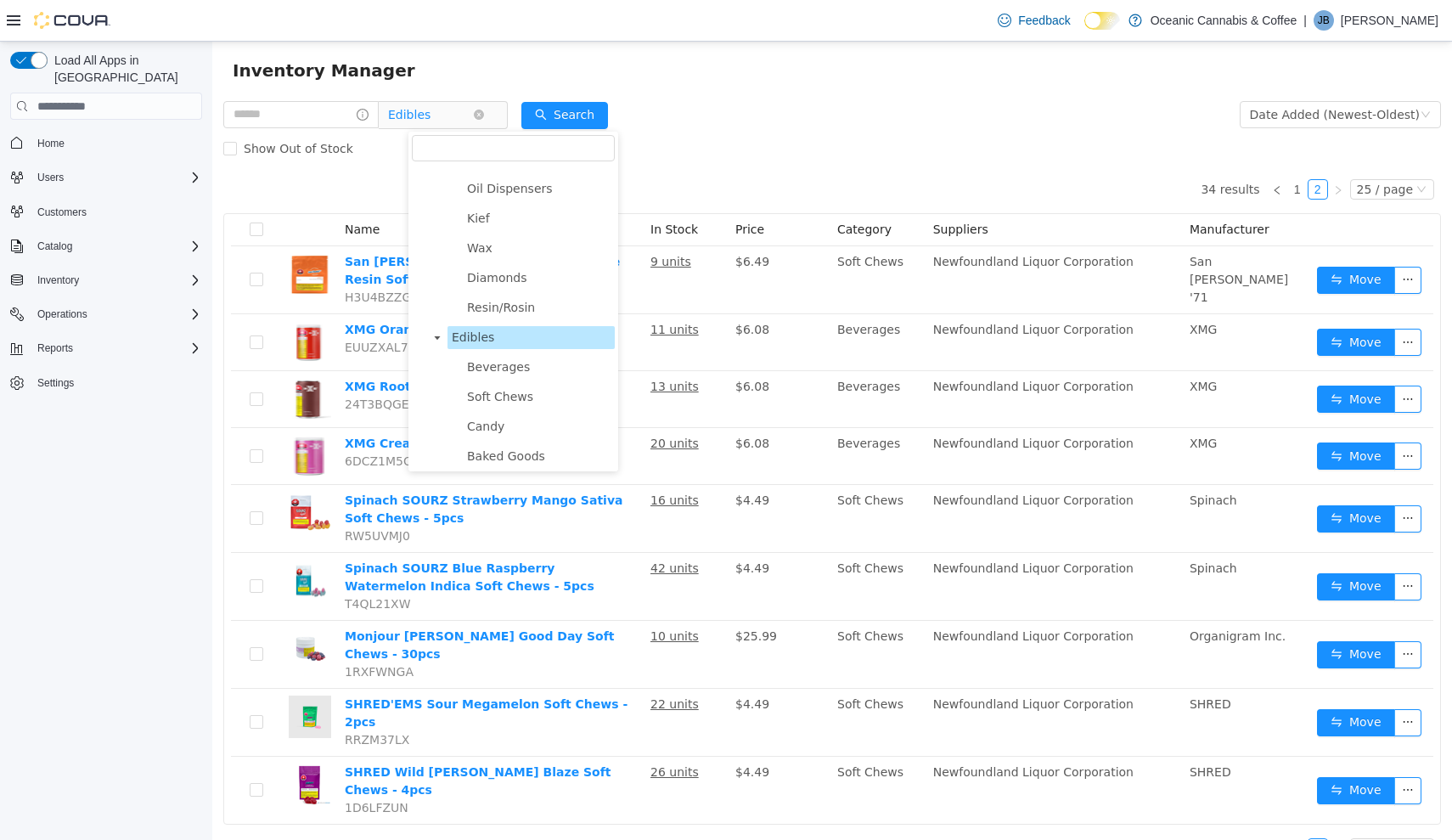
scroll to position [499, 0]
click at [484, 116] on icon "icon: close-circle" at bounding box center [479, 115] width 10 height 10
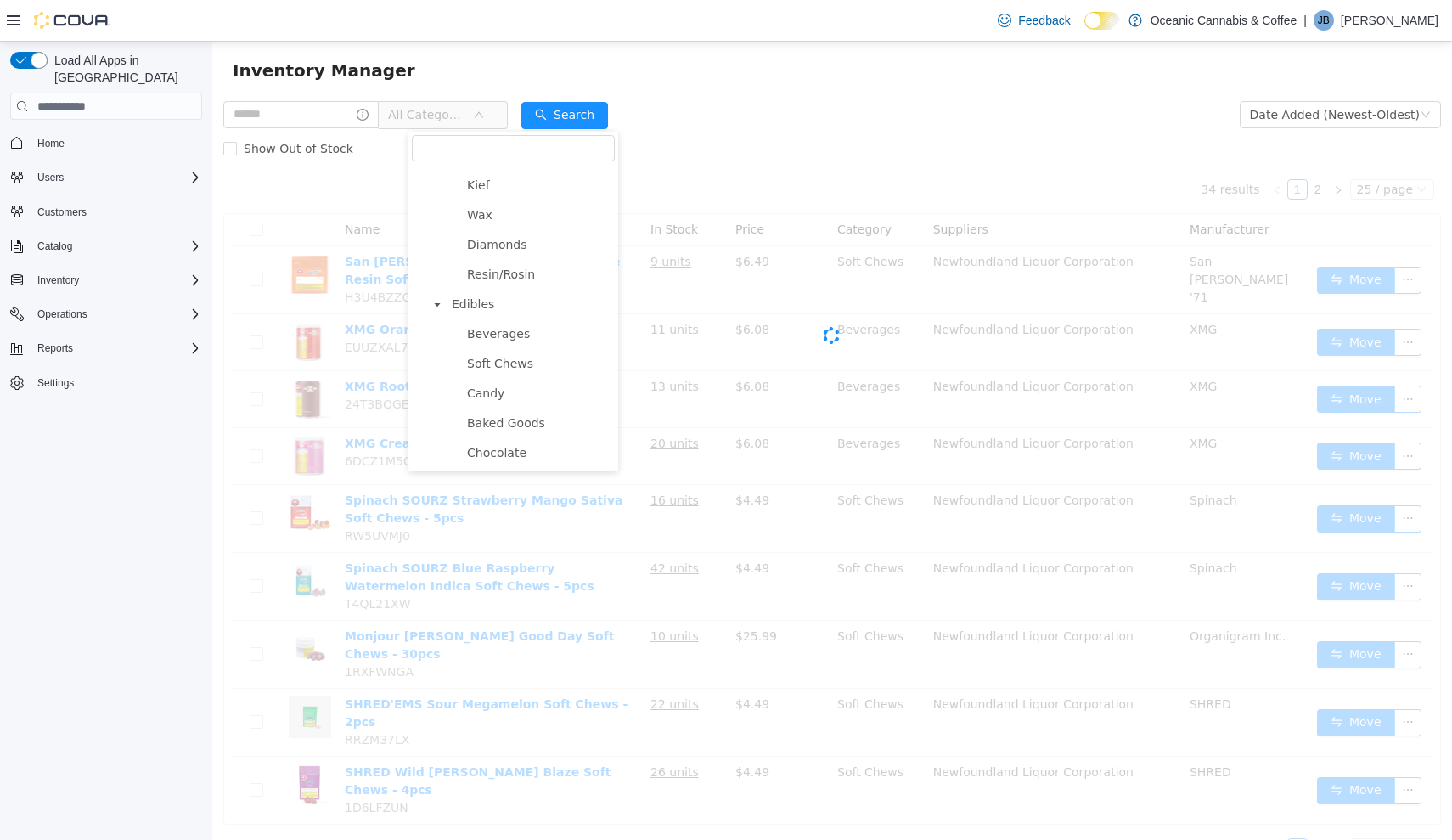
click at [484, 116] on icon "icon: down" at bounding box center [479, 115] width 10 height 10
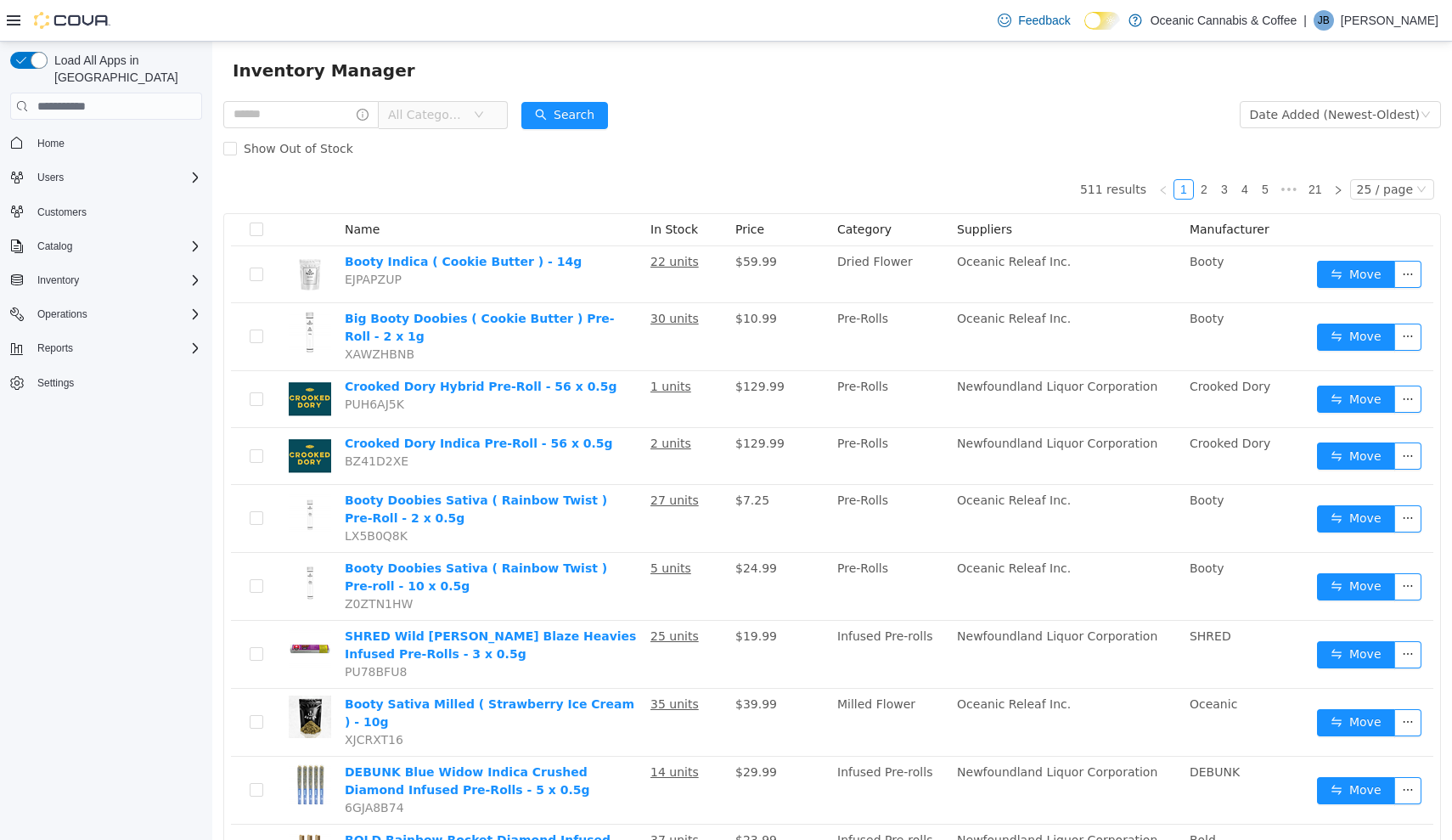
click at [484, 116] on icon "icon: down" at bounding box center [479, 115] width 10 height 10
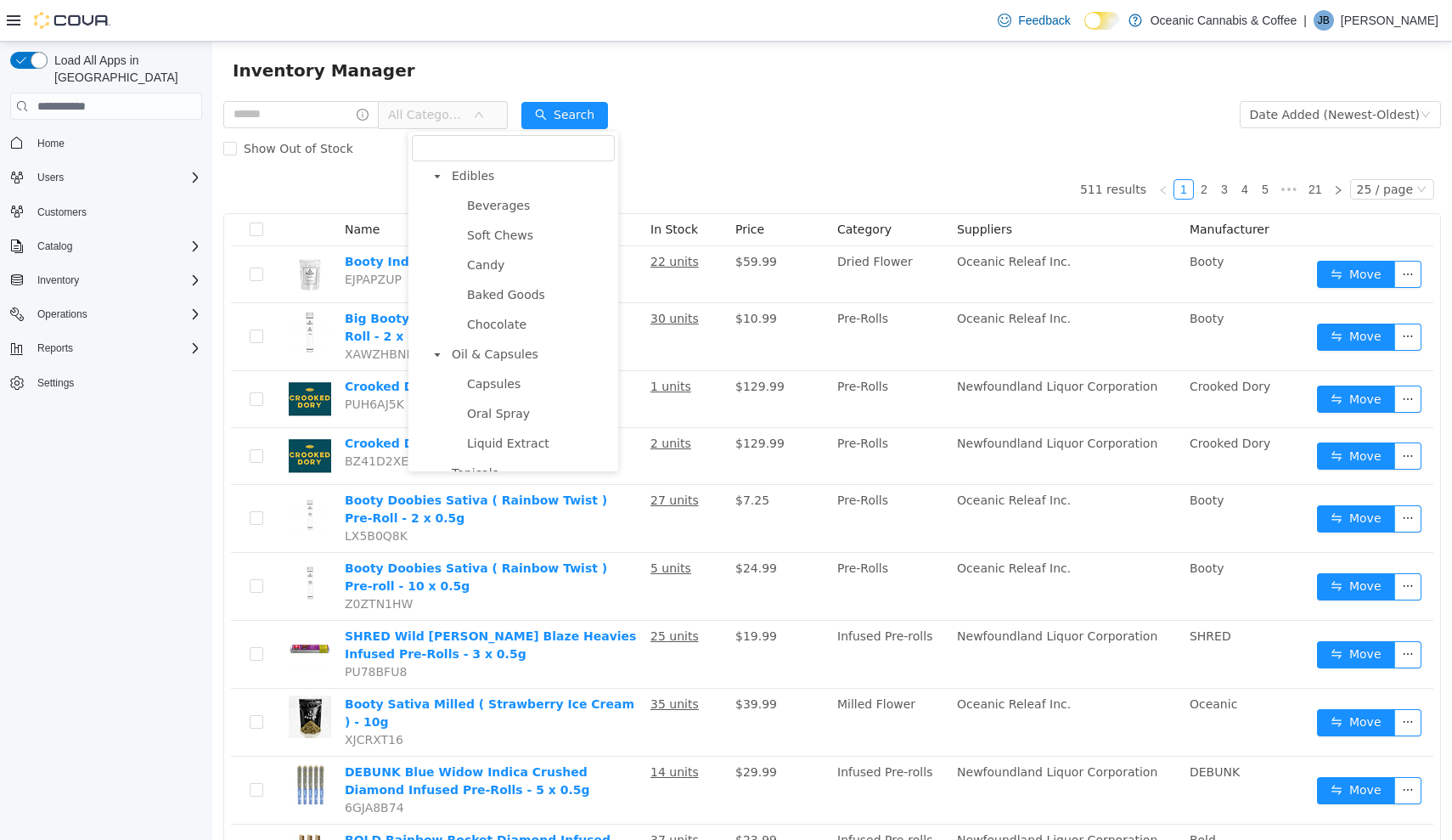
scroll to position [640, 0]
click at [495, 349] on span "Oil & Capsules" at bounding box center [496, 343] width 87 height 14
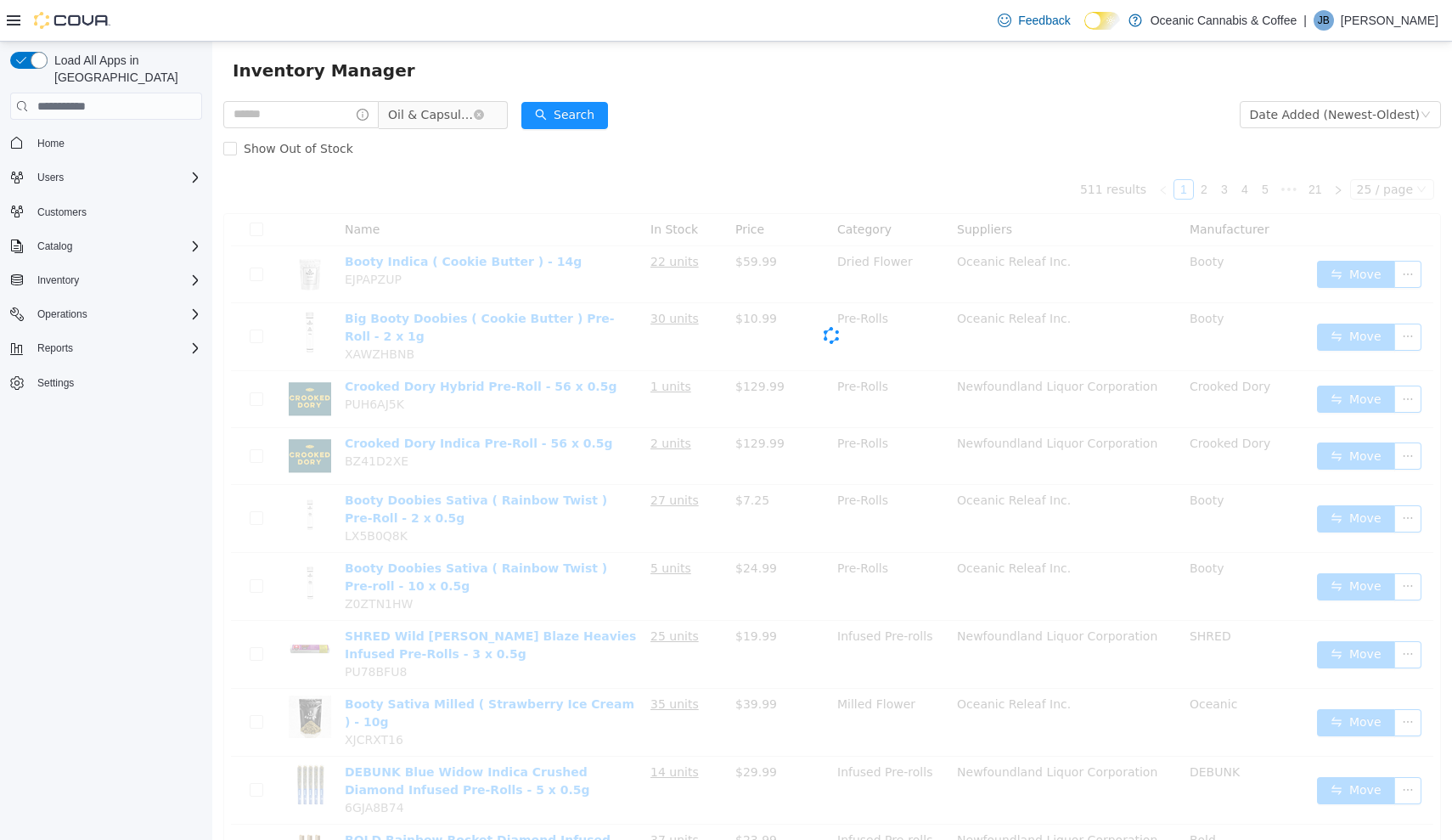
scroll to position [0, 0]
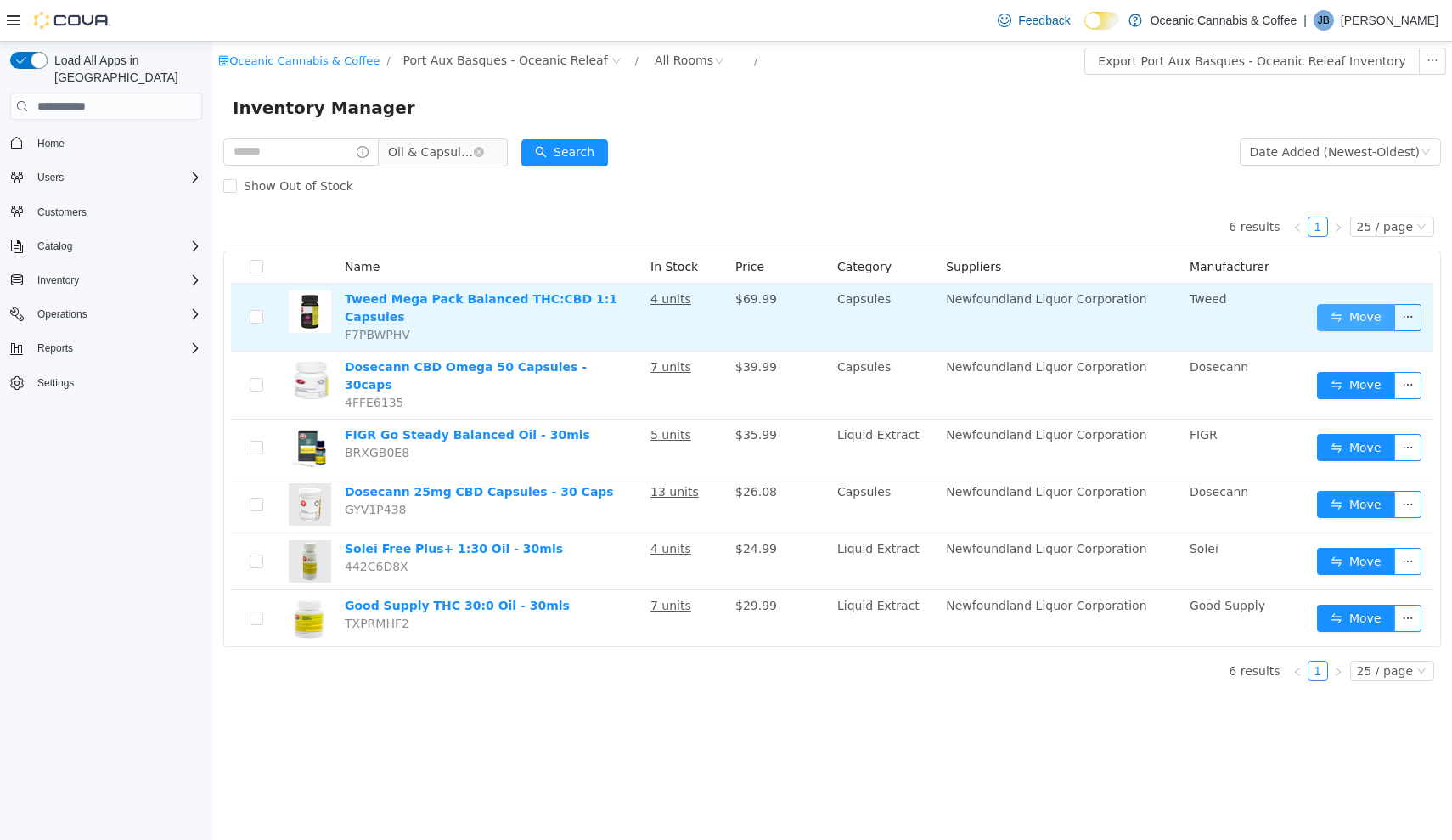
click at [1355, 318] on button "Move" at bounding box center [1355, 318] width 78 height 28
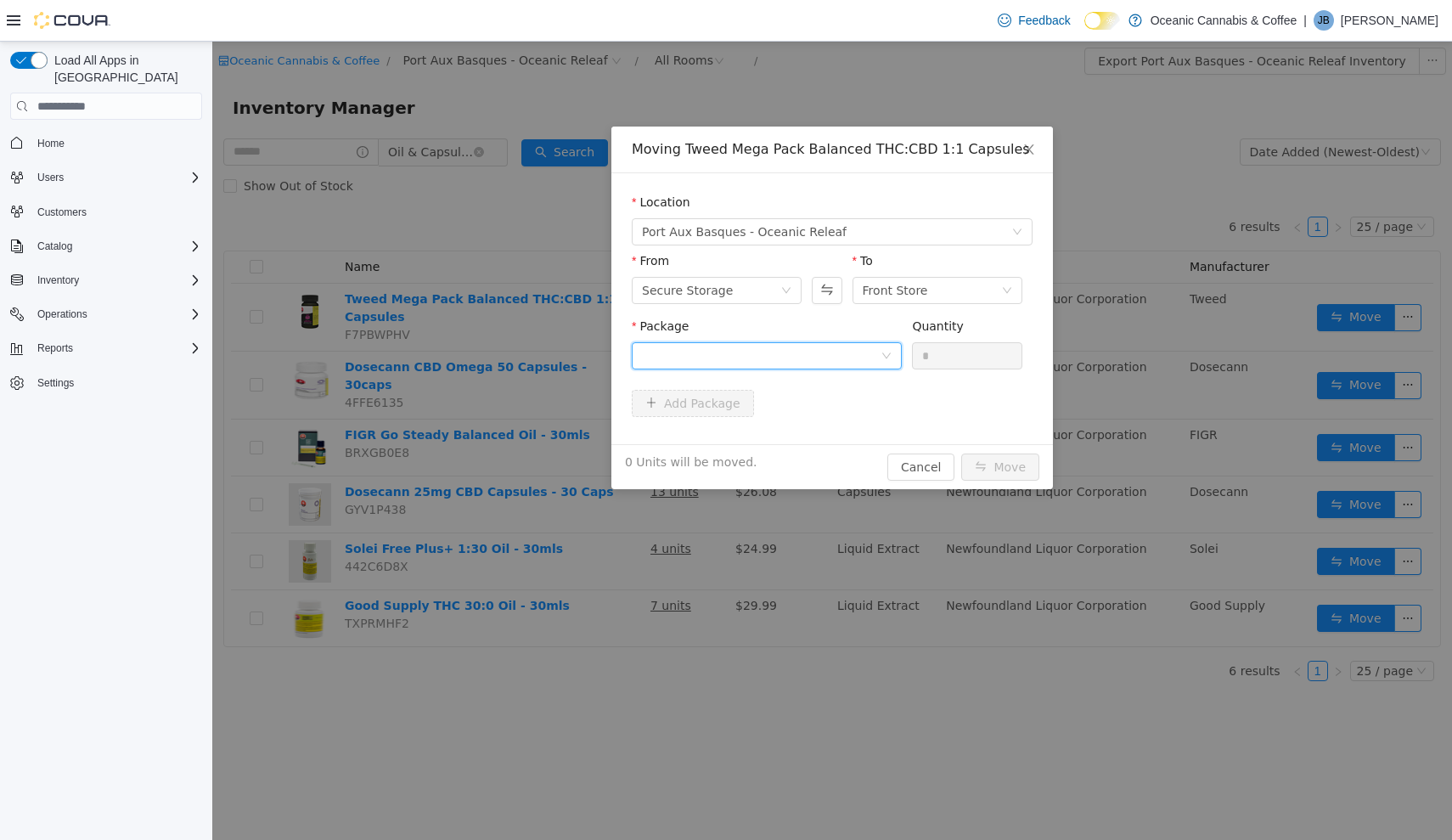
click at [746, 367] on div at bounding box center [761, 356] width 239 height 26
click at [776, 428] on li "2500001132 Quantity : 3 Units" at bounding box center [767, 426] width 270 height 45
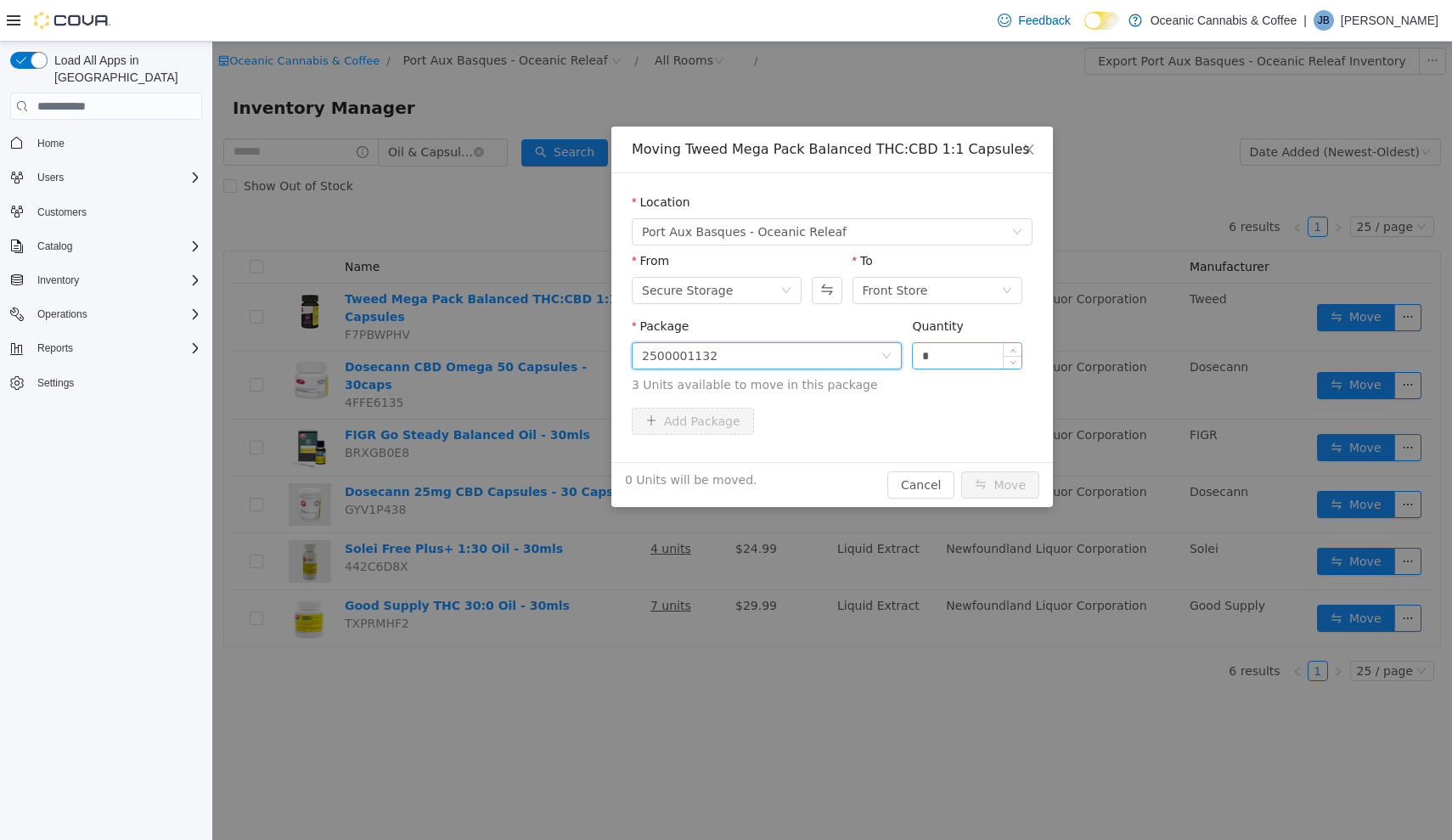
click at [980, 356] on input "*" at bounding box center [967, 356] width 109 height 26
type input "**"
click at [1001, 485] on button "Move" at bounding box center [1000, 485] width 78 height 28
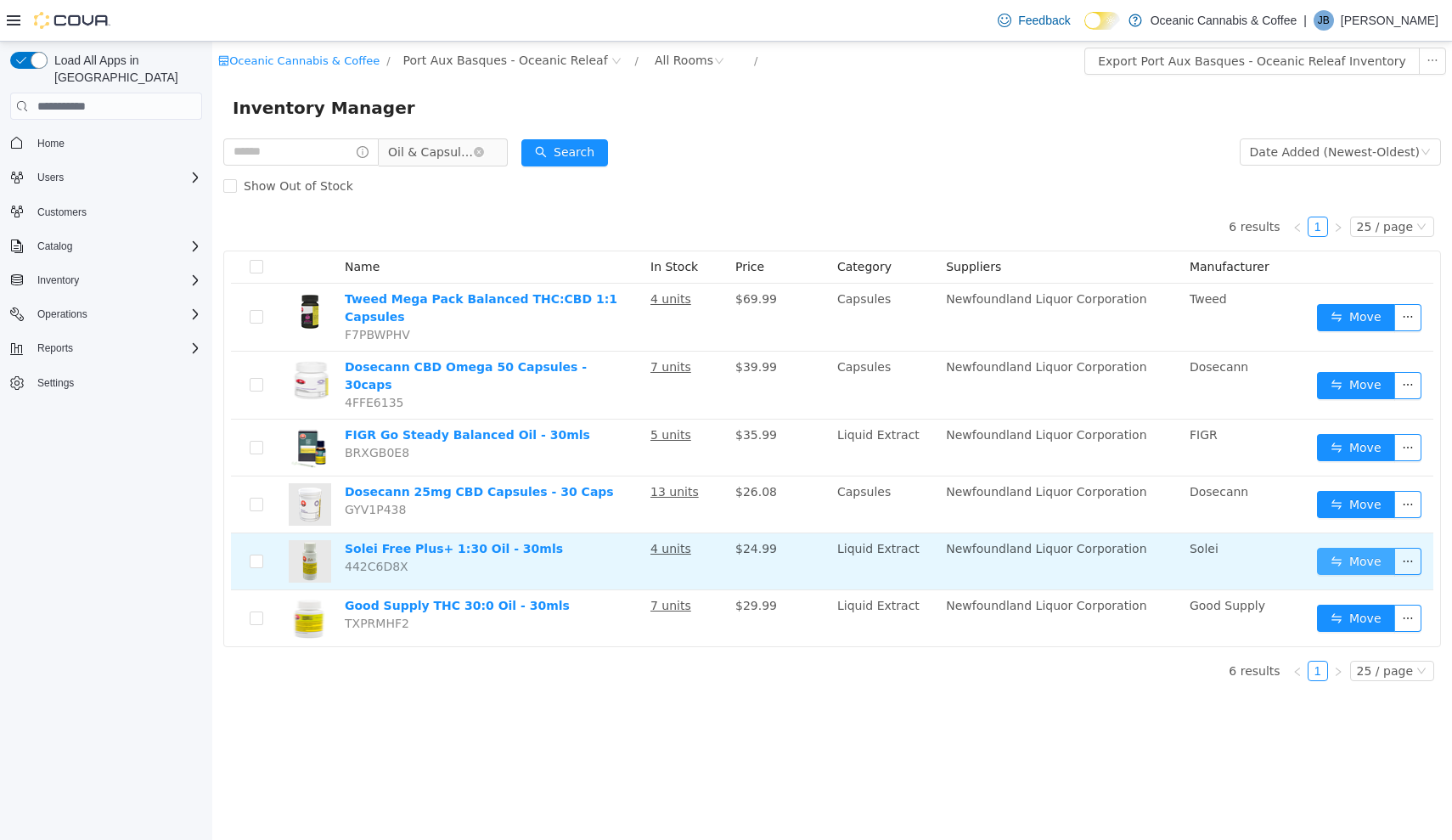
click at [1343, 558] on button "Move" at bounding box center [1355, 562] width 78 height 28
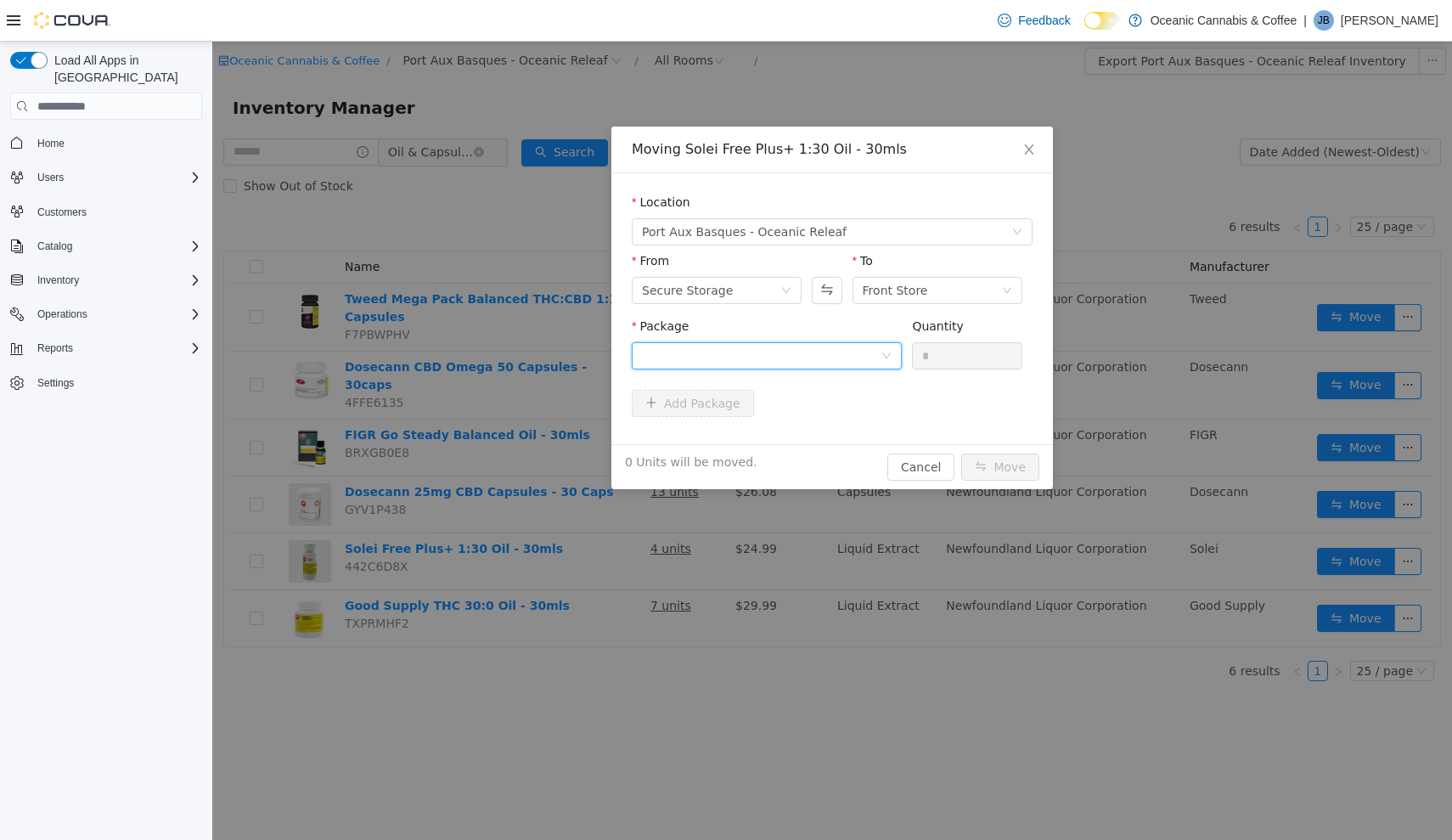
click at [881, 353] on icon "icon: down" at bounding box center [886, 355] width 10 height 10
click at [809, 430] on li "3101737692 Quantity : 4 Units" at bounding box center [767, 426] width 270 height 45
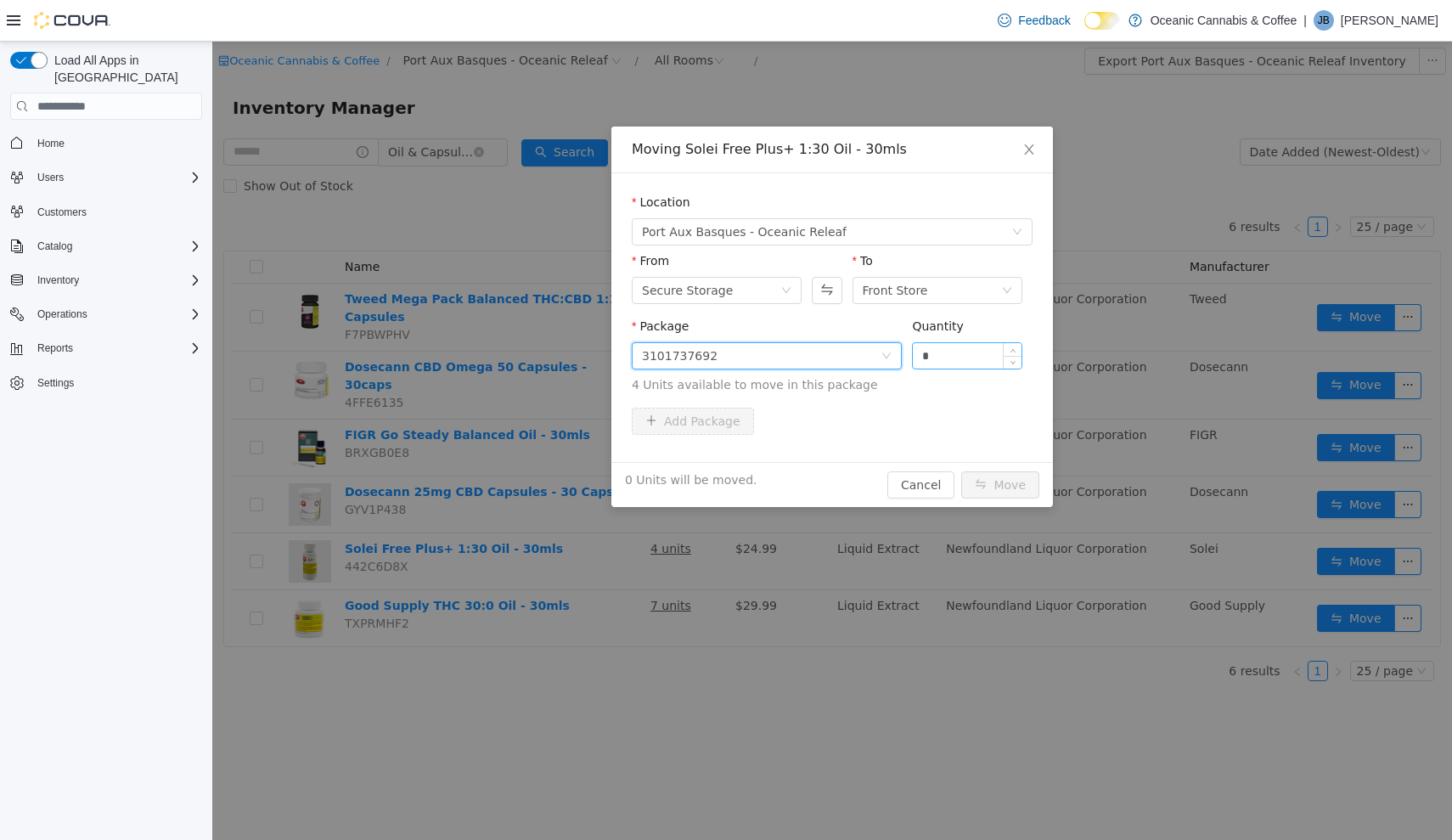
click at [974, 347] on input "*" at bounding box center [967, 356] width 109 height 26
click at [962, 355] on input "*" at bounding box center [967, 356] width 109 height 26
type input "**"
click at [1001, 485] on button "Move" at bounding box center [1000, 485] width 78 height 28
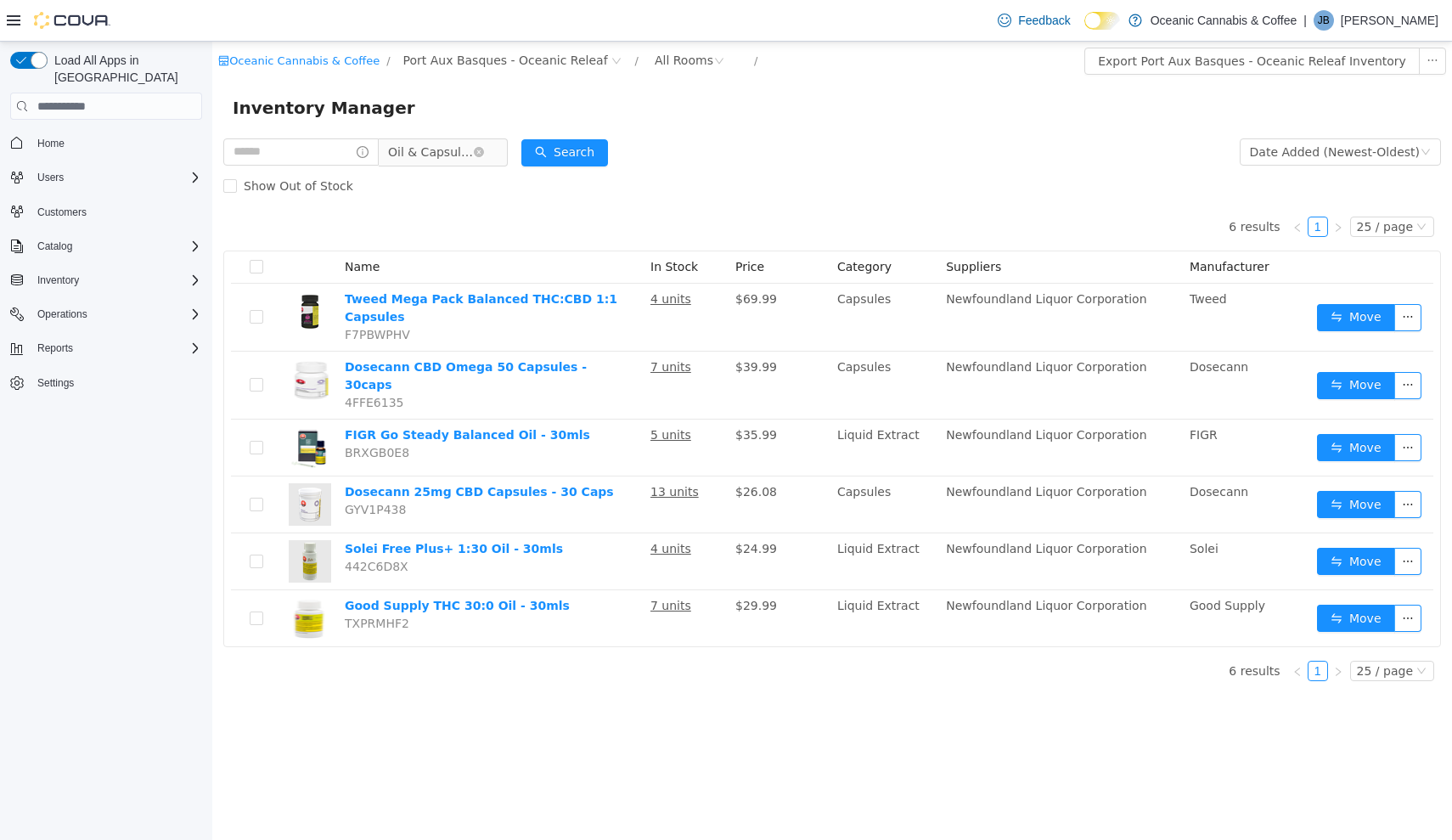
click at [473, 151] on span "Oil & Capsules" at bounding box center [430, 152] width 85 height 26
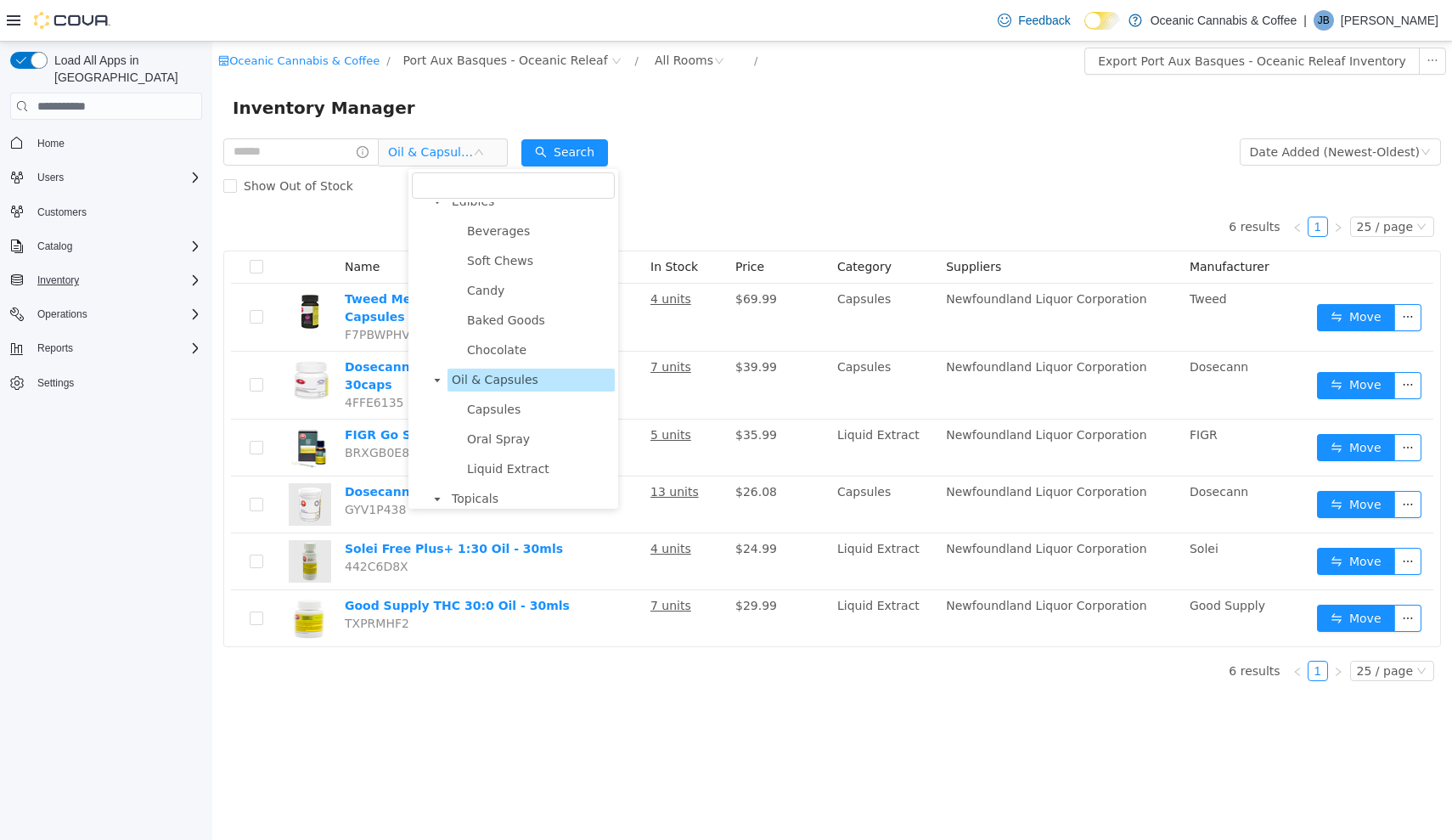
click at [52, 273] on span "Inventory" at bounding box center [58, 280] width 41 height 14
click at [81, 321] on span "Inventory Count" at bounding box center [66, 328] width 72 height 14
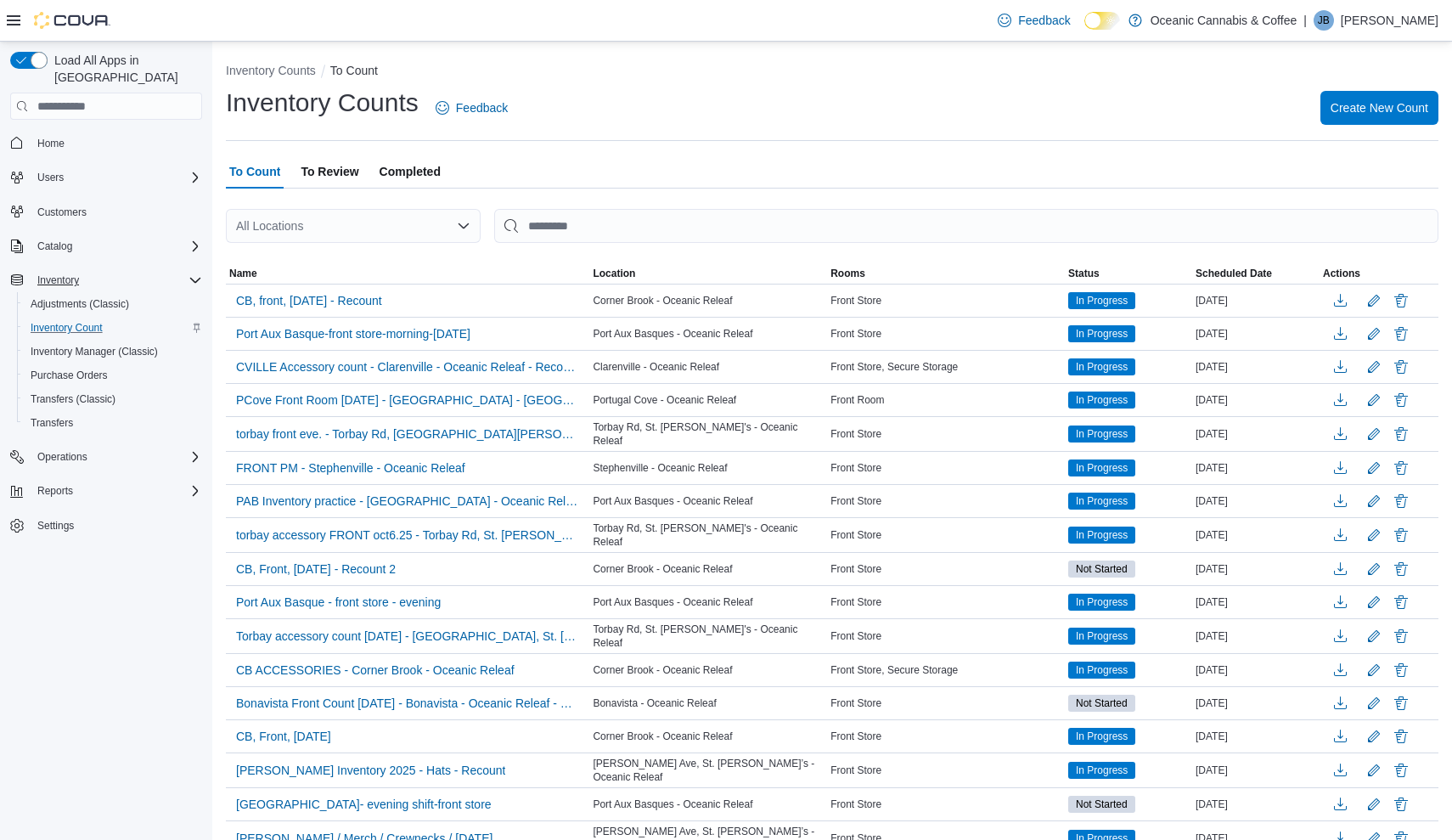
click at [335, 169] on span "To Review" at bounding box center [330, 172] width 57 height 34
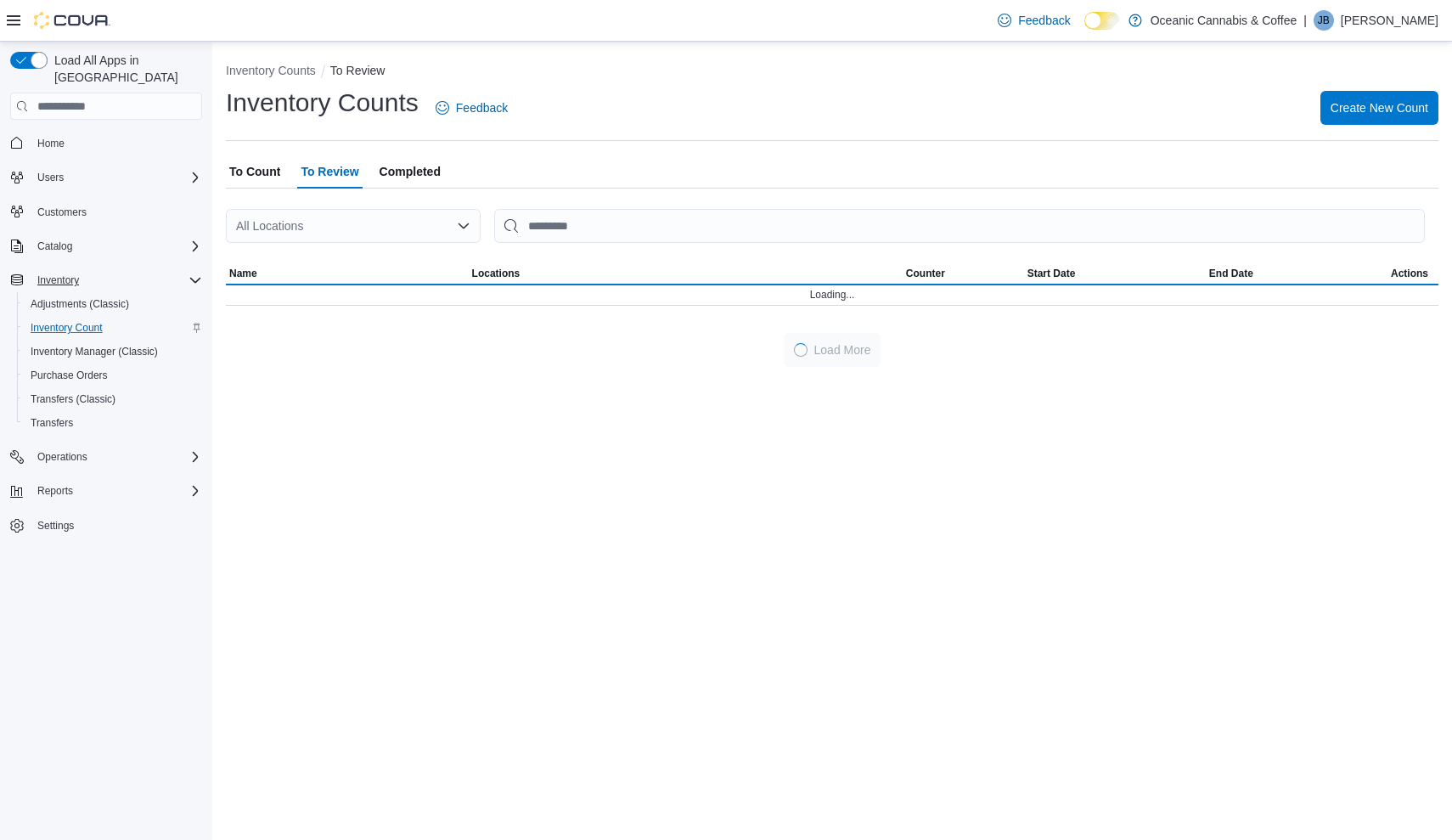
click at [460, 220] on icon "Open list of options" at bounding box center [464, 226] width 14 height 14
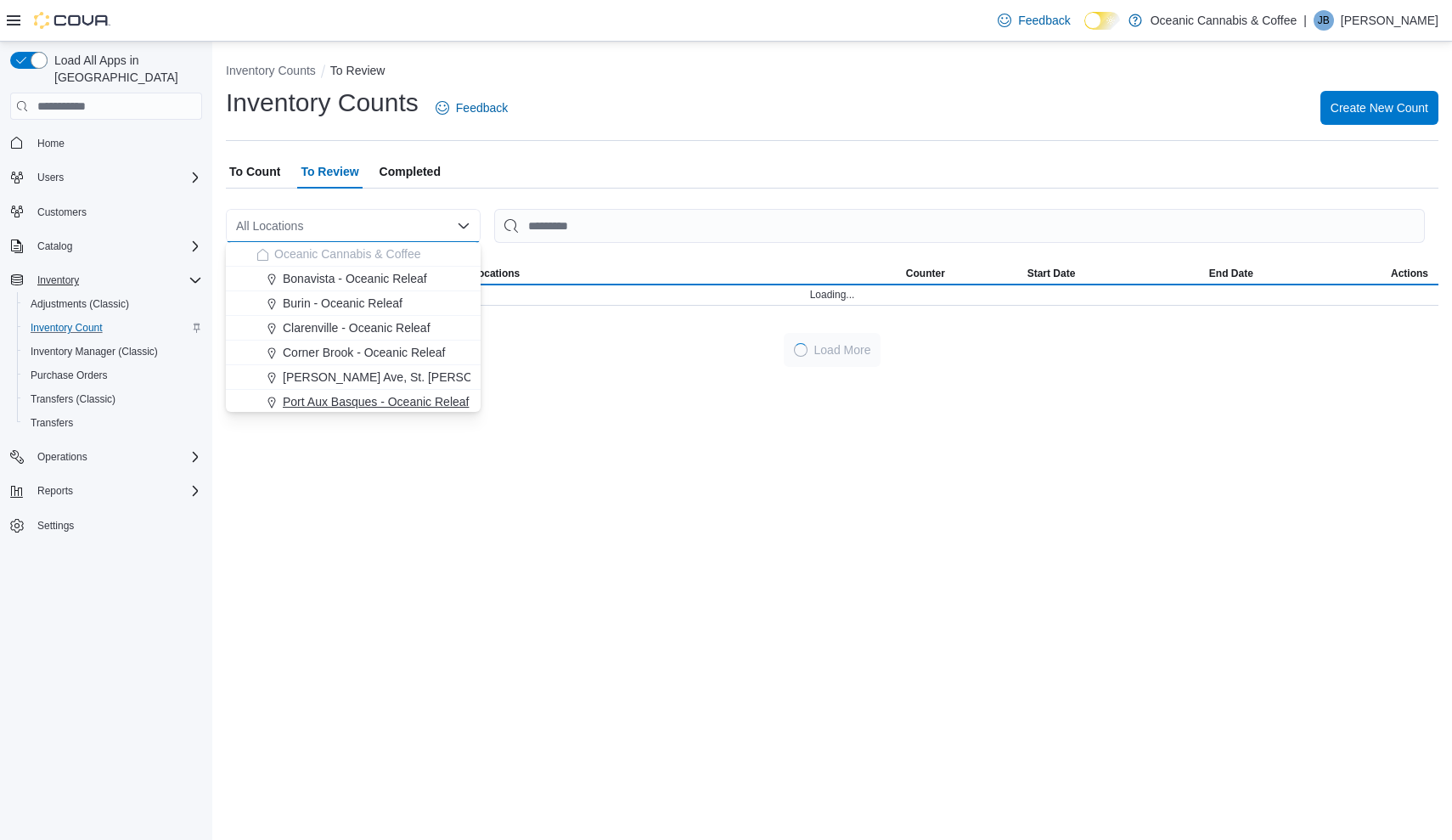
click at [344, 409] on span "Port Aux Basques - Oceanic Releaf" at bounding box center [375, 401] width 186 height 17
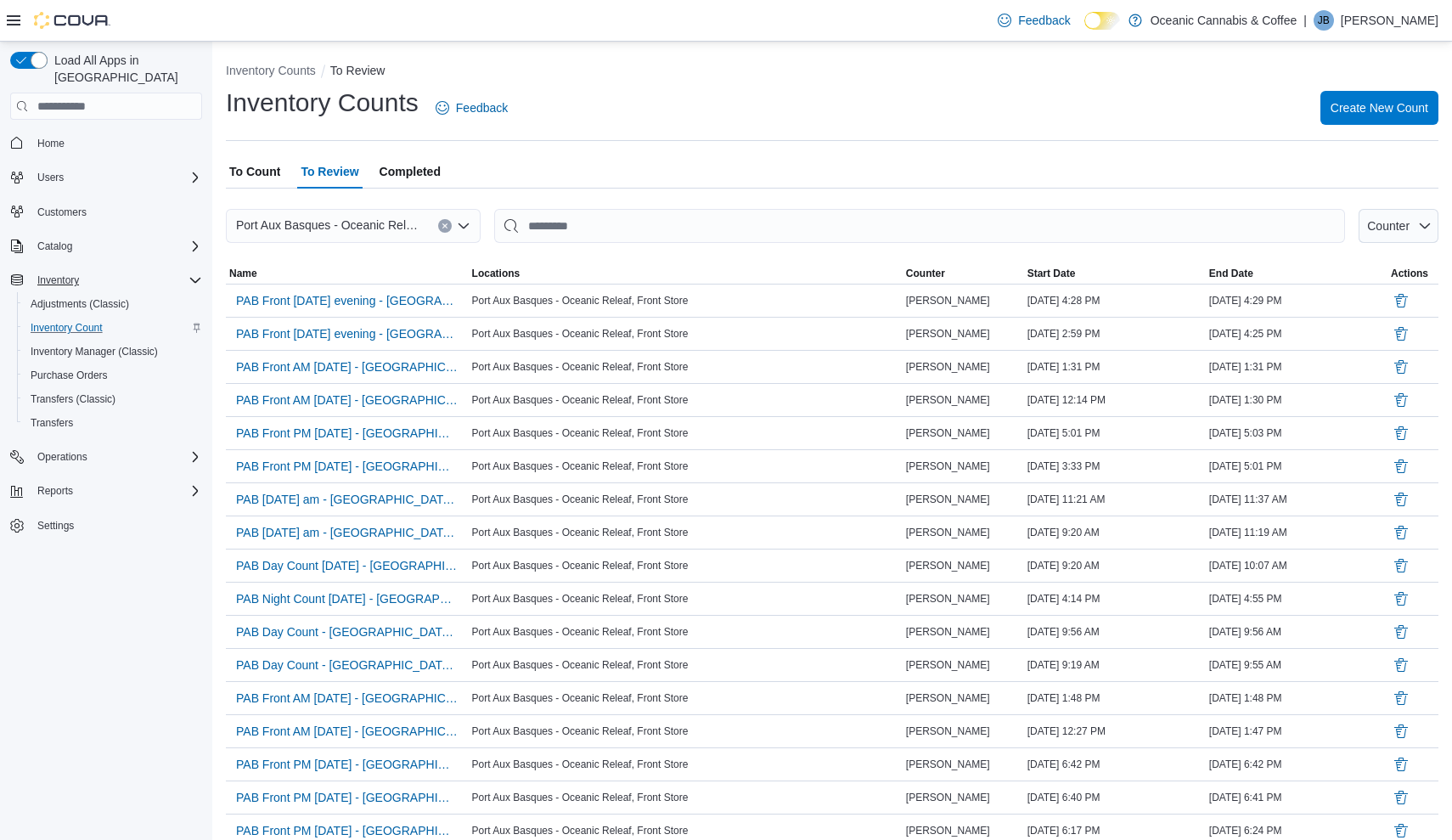
click at [266, 183] on span "To Count" at bounding box center [255, 172] width 51 height 34
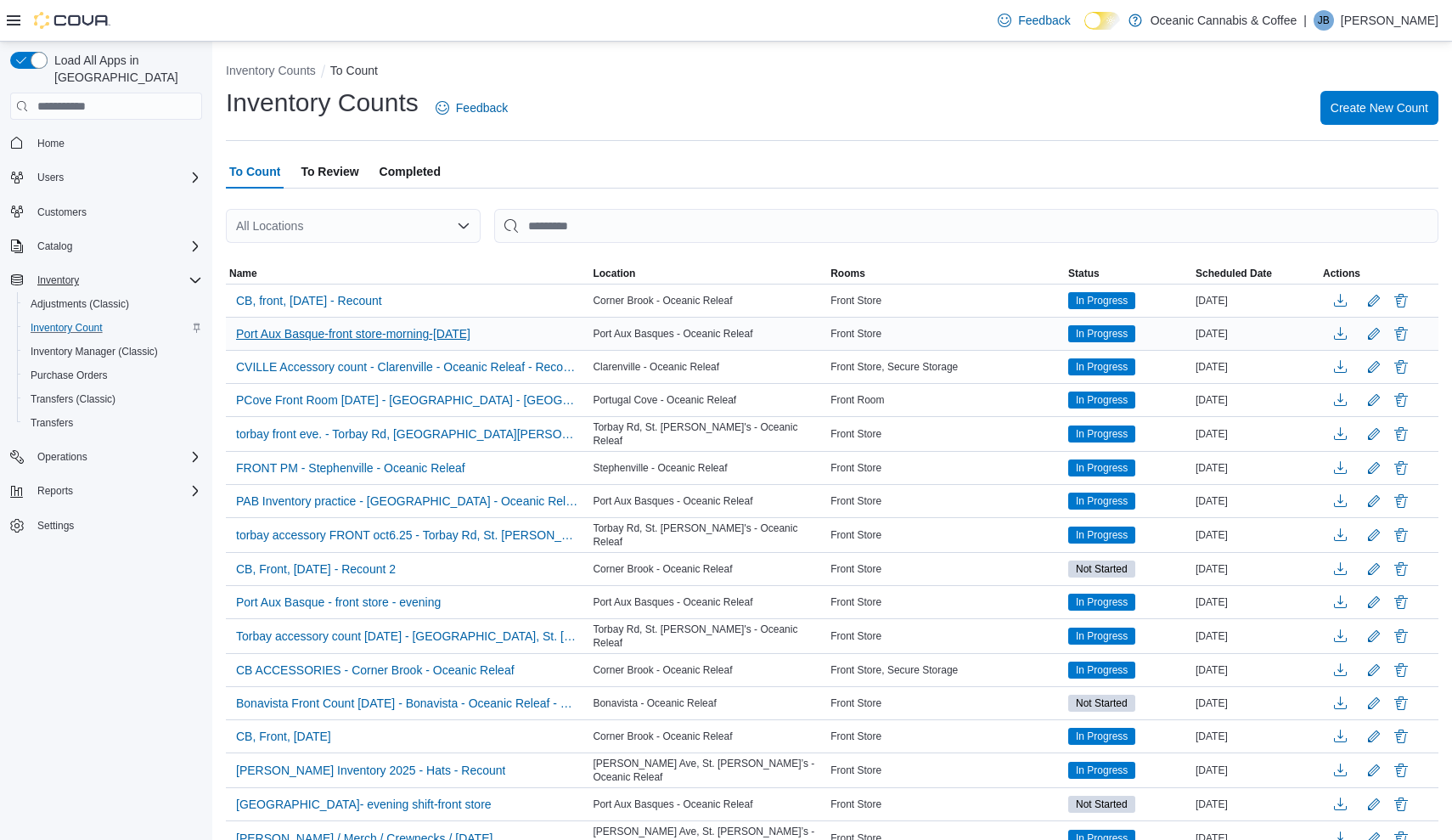
click at [358, 340] on span "Port Aux Basque-front store-morning-[DATE]" at bounding box center [352, 333] width 234 height 17
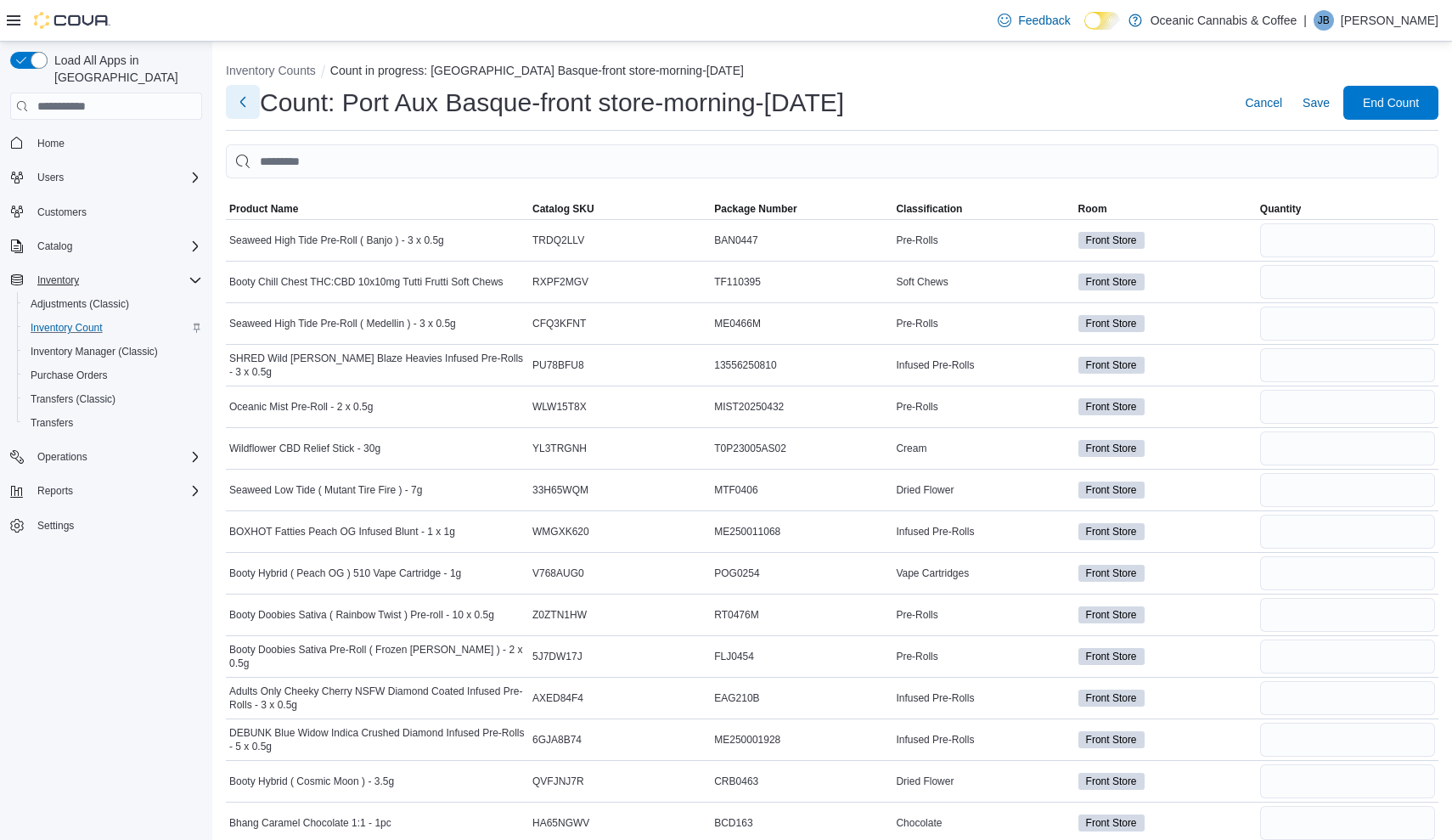
click at [246, 102] on button "Next" at bounding box center [243, 102] width 34 height 34
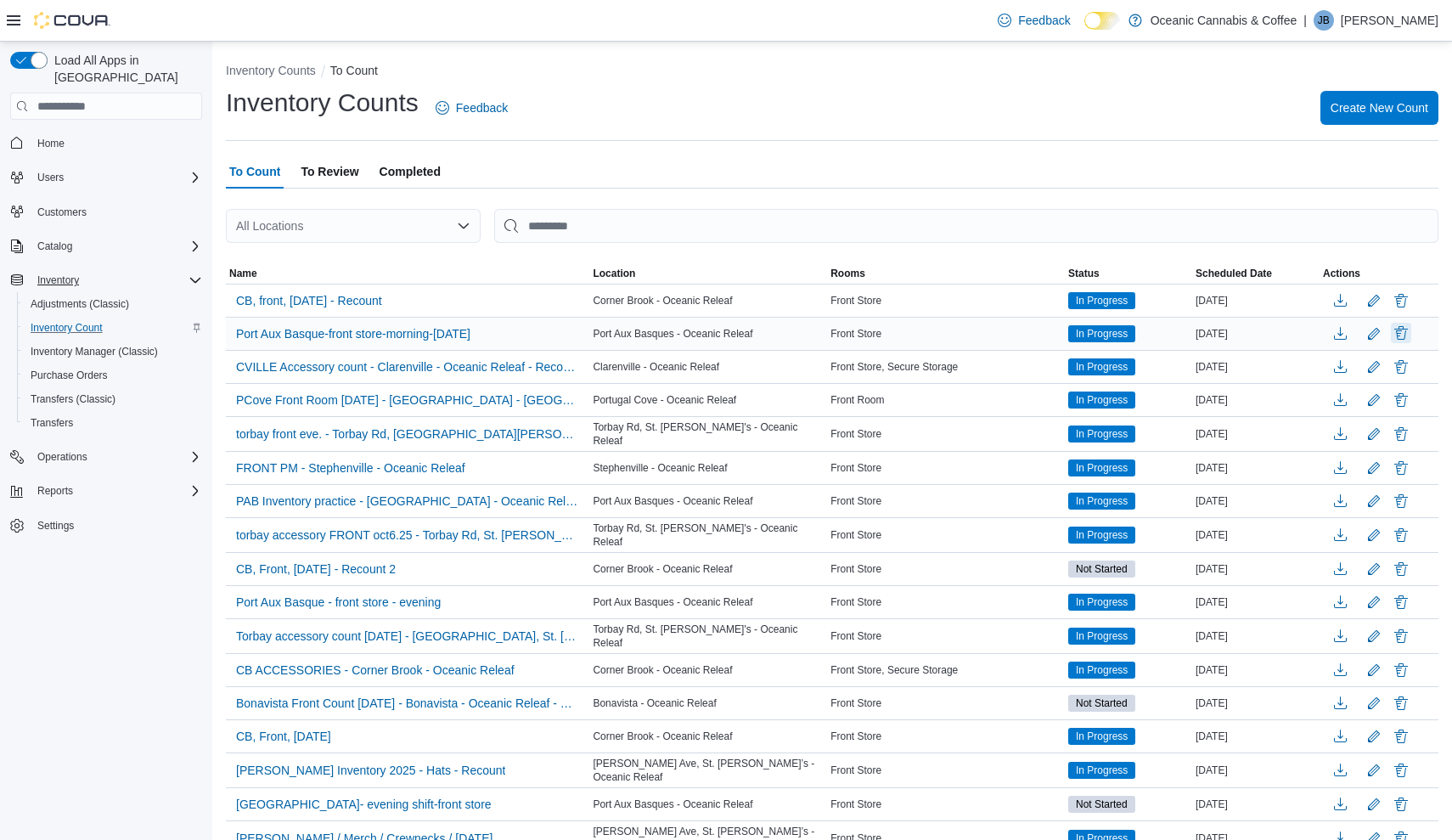
click at [1399, 335] on button "Delete" at bounding box center [1401, 333] width 21 height 21
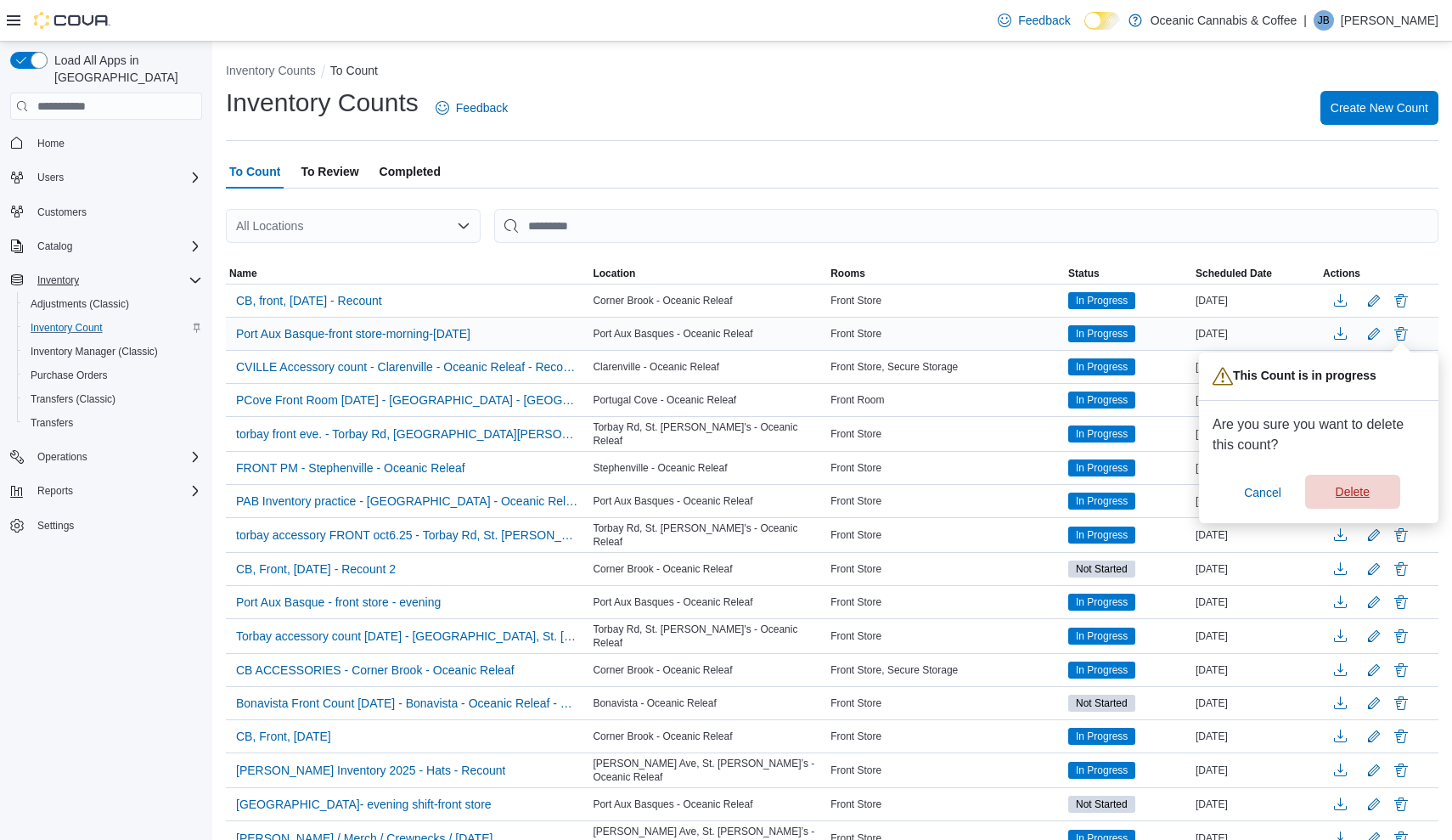
click at [1362, 495] on span "Delete" at bounding box center [1352, 491] width 34 height 17
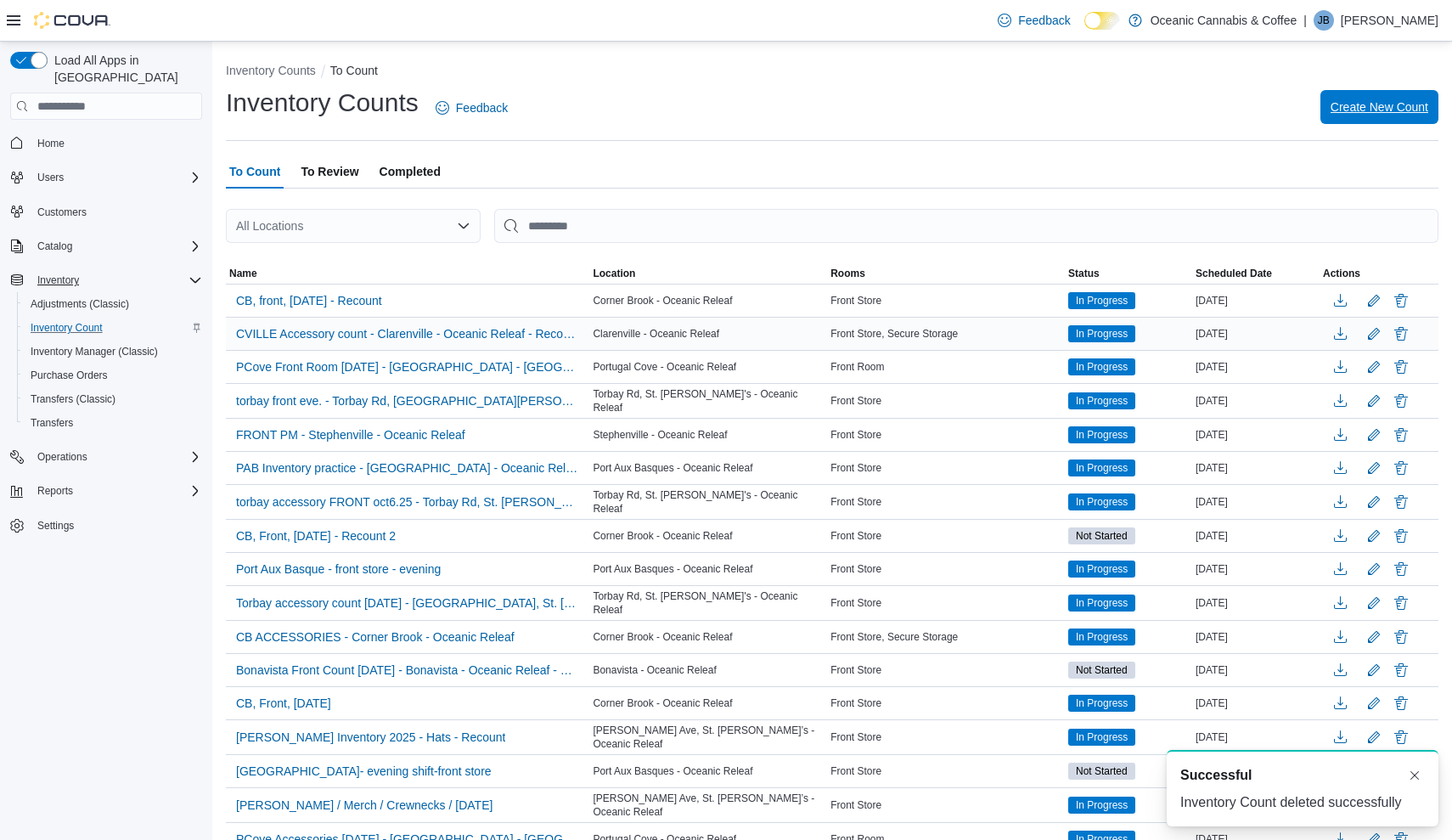
click at [1360, 106] on span "Create New Count" at bounding box center [1379, 107] width 98 height 17
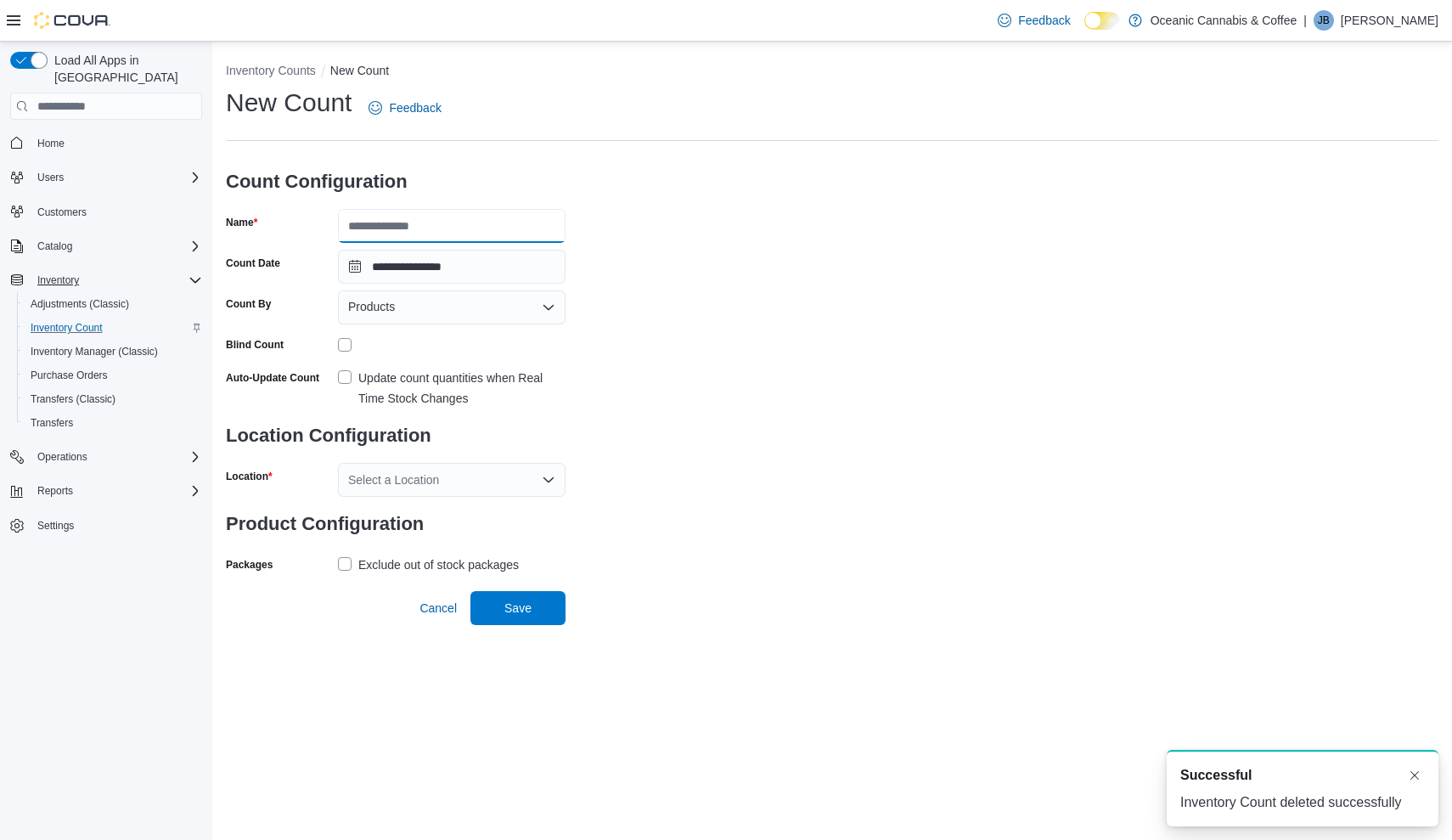
click at [506, 237] on input "Name" at bounding box center [451, 226] width 228 height 34
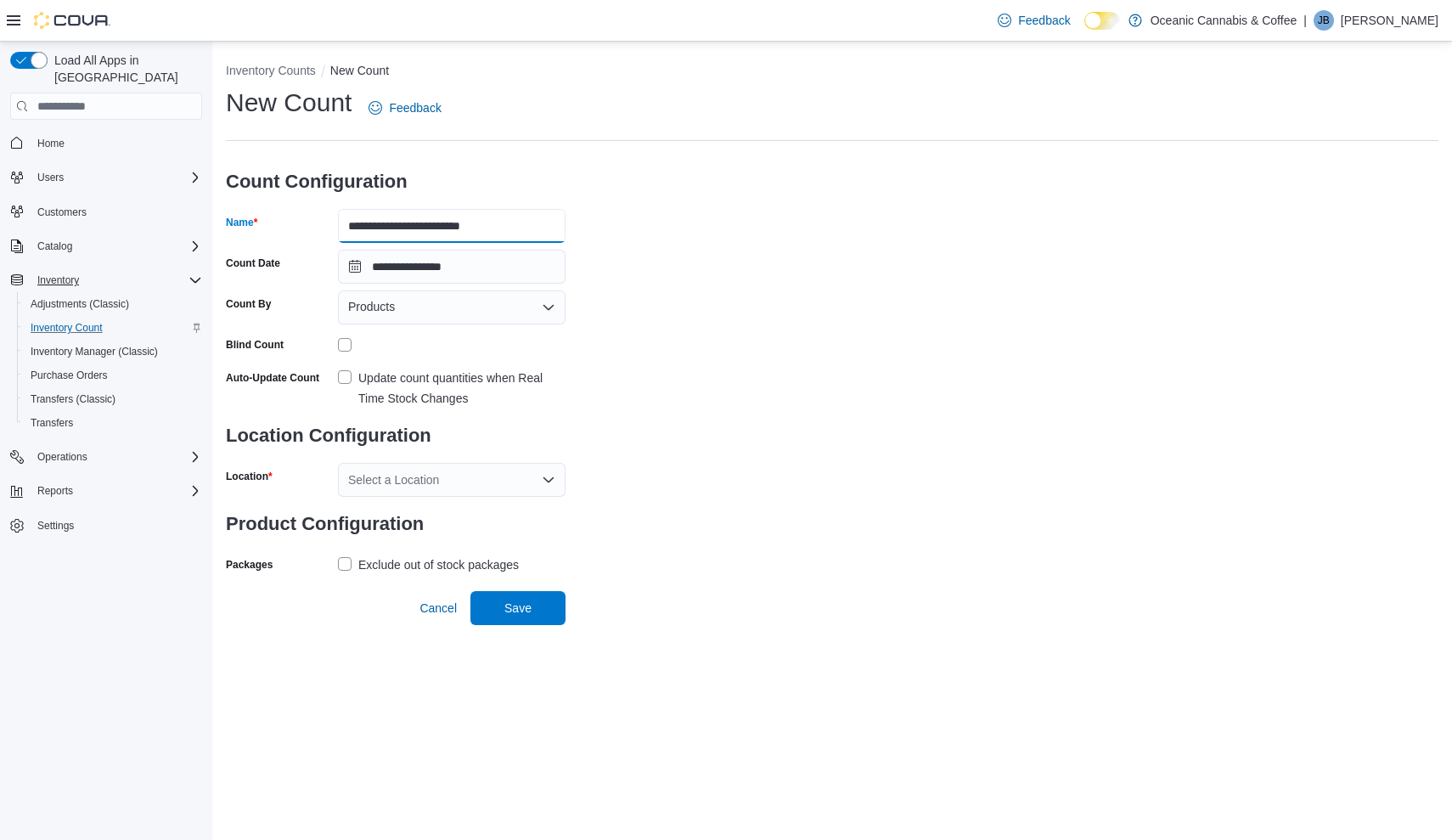
type input "**********"
click at [501, 318] on div "Products" at bounding box center [451, 307] width 228 height 34
click at [471, 377] on div "Update count quantities when Real Time Stock Changes" at bounding box center [462, 387] width 207 height 40
click at [526, 309] on div "Products" at bounding box center [451, 307] width 228 height 34
click at [431, 377] on div "Update count quantities when Real Time Stock Changes" at bounding box center [462, 387] width 207 height 40
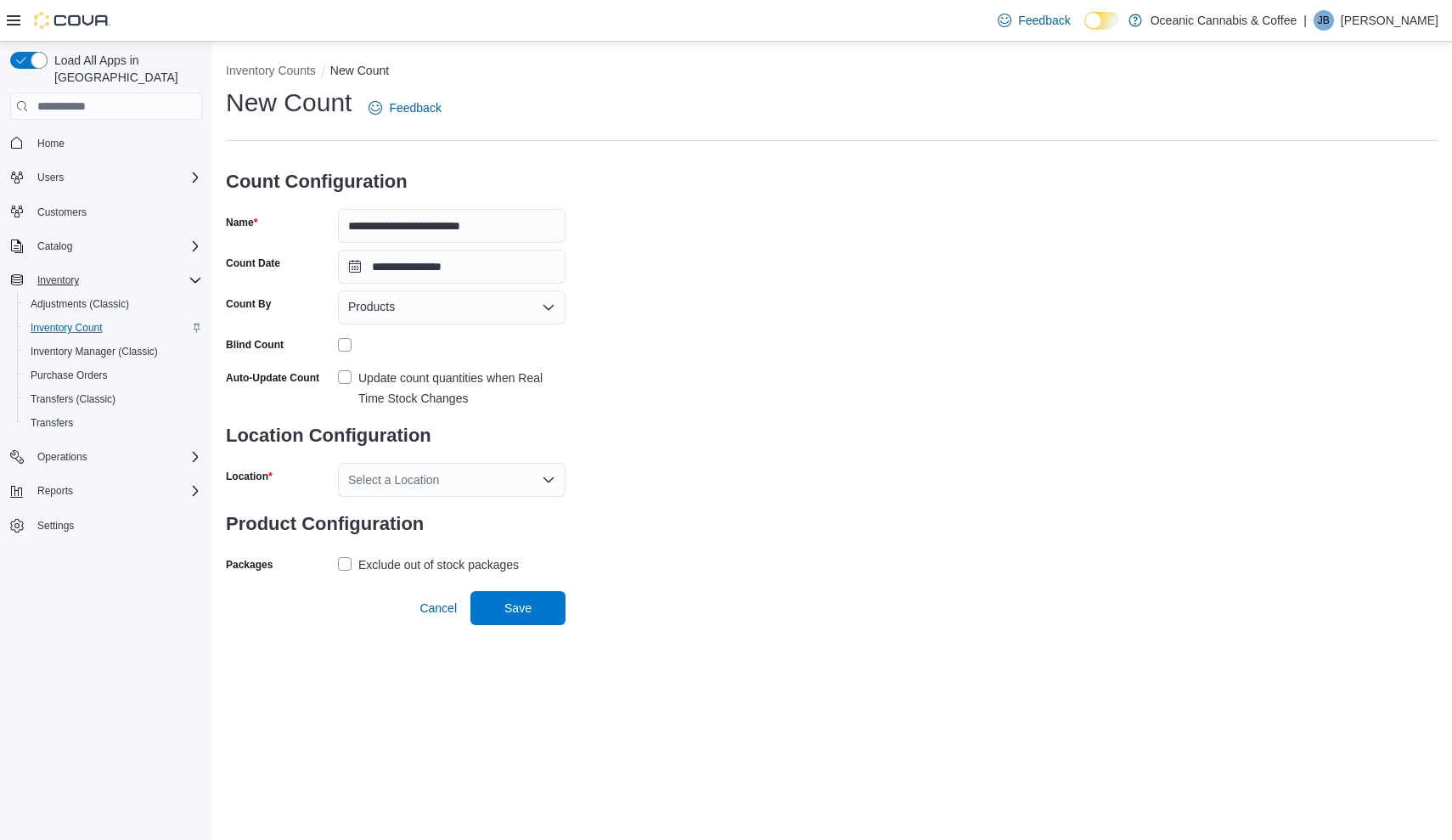
click at [480, 318] on div "Products" at bounding box center [451, 307] width 228 height 34
click at [376, 358] on span "Classifications" at bounding box center [461, 359] width 187 height 17
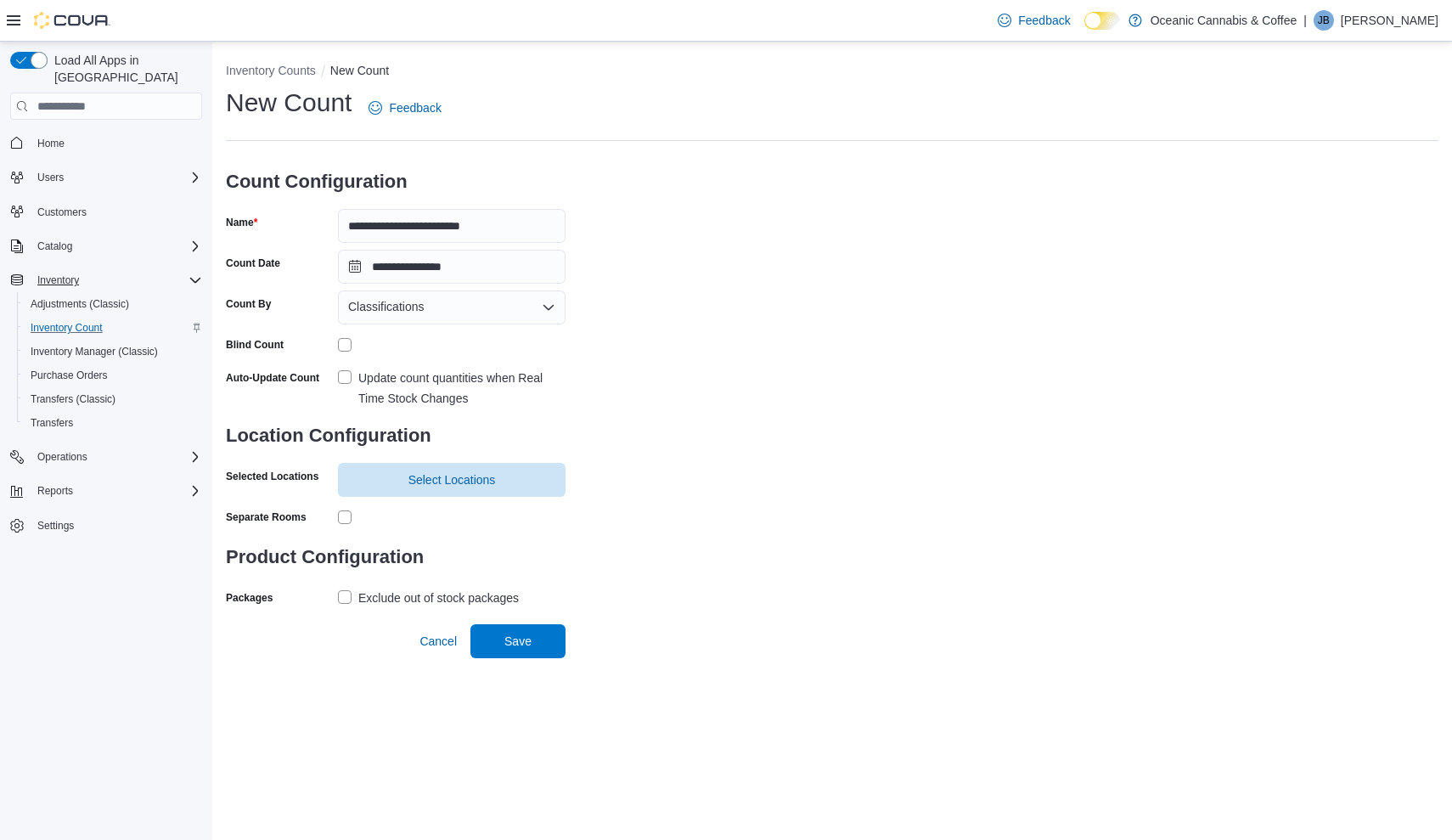
click at [336, 385] on div "Auto-Update Count Update count quantities when Real Time Stock Changes" at bounding box center [396, 386] width 340 height 44
click at [342, 382] on label "Update count quantities when Real Time Stock Changes" at bounding box center [451, 387] width 228 height 40
click at [392, 489] on span "Select Locations" at bounding box center [452, 479] width 207 height 34
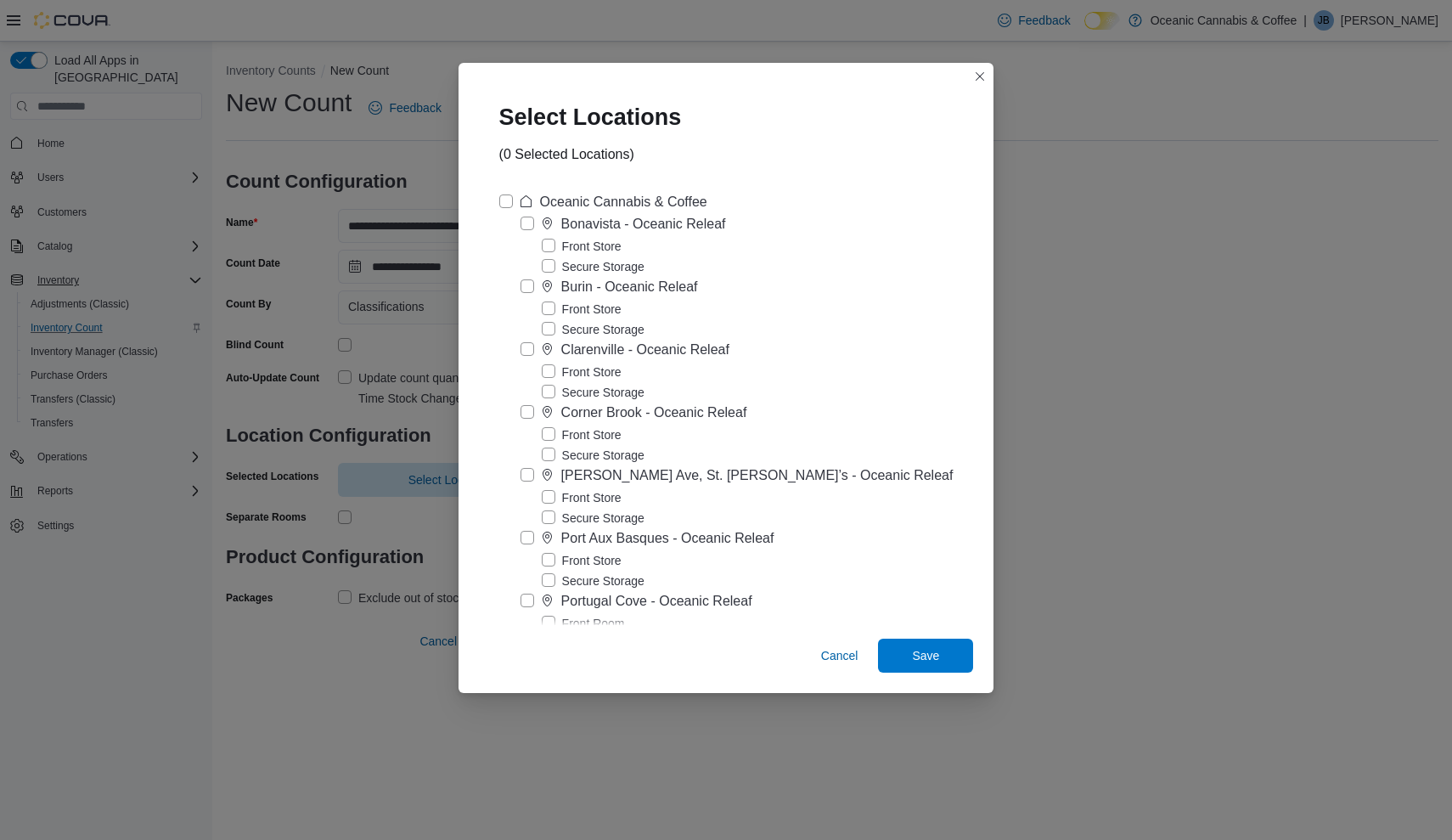
scroll to position [118, 0]
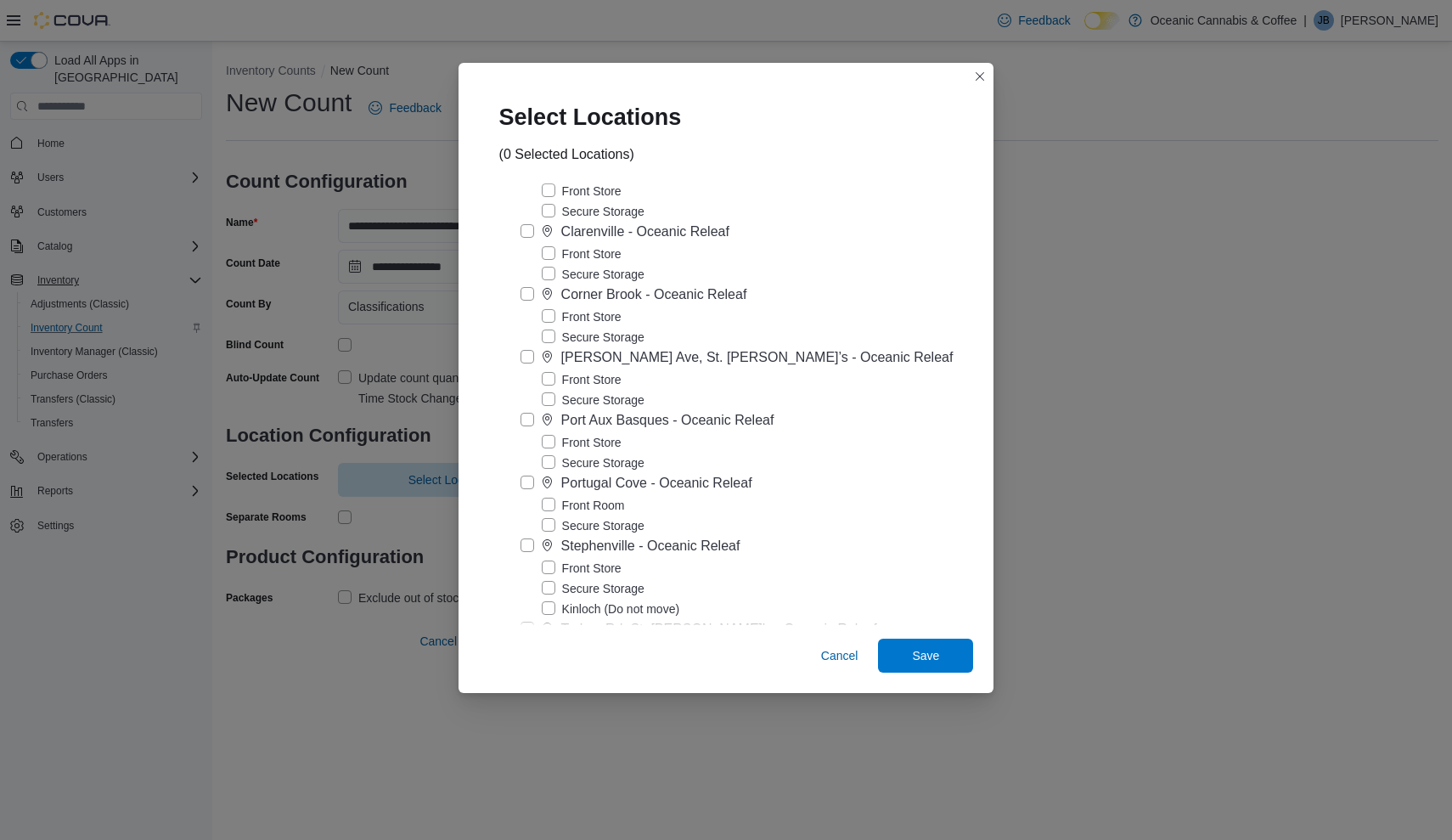
click at [560, 439] on label "Front Store" at bounding box center [581, 442] width 80 height 21
click at [912, 653] on span "Save" at bounding box center [926, 654] width 28 height 17
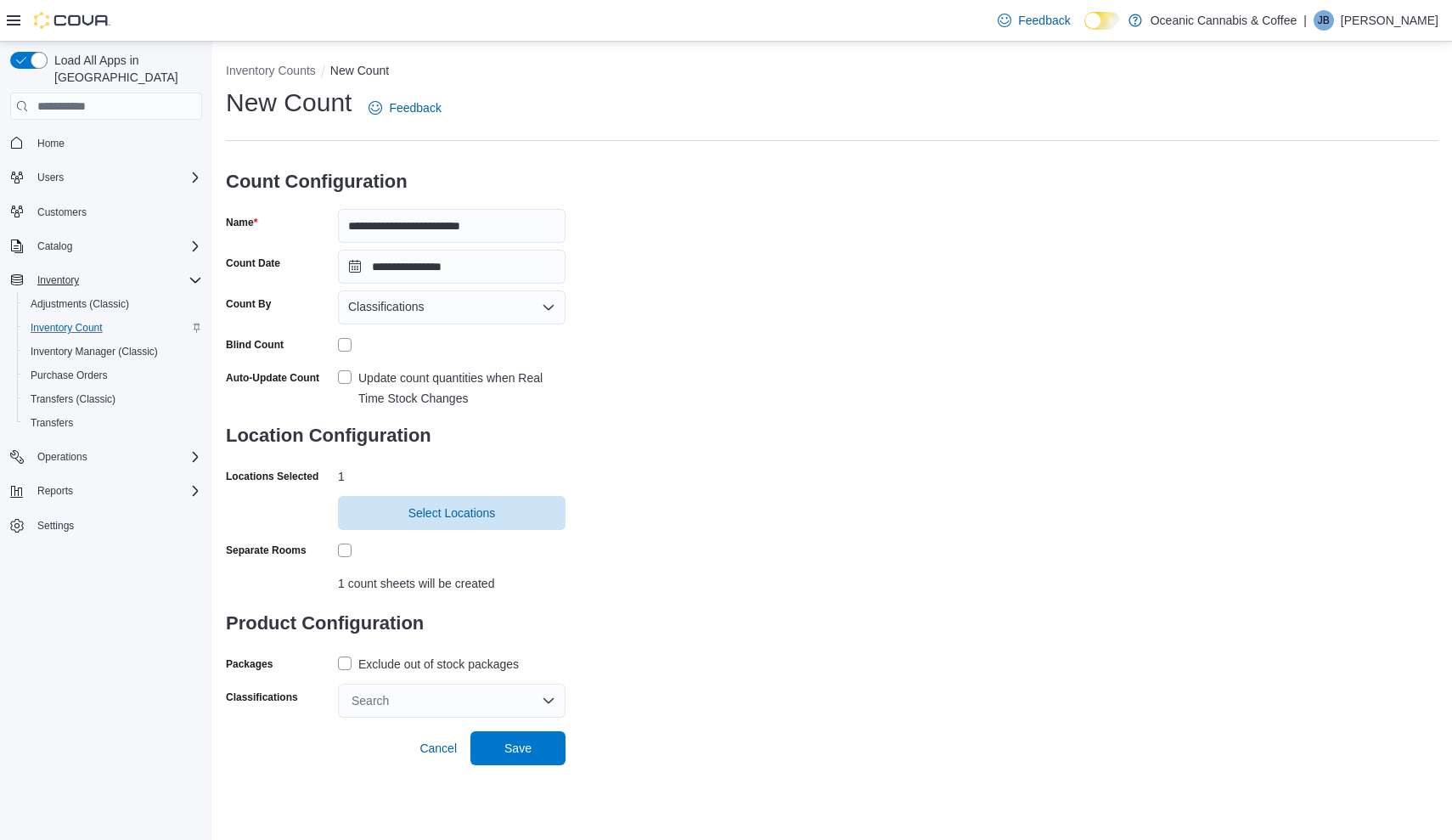
click at [348, 665] on label "Exclude out of stock packages" at bounding box center [427, 663] width 181 height 21
click at [418, 707] on div "Search" at bounding box center [451, 700] width 228 height 34
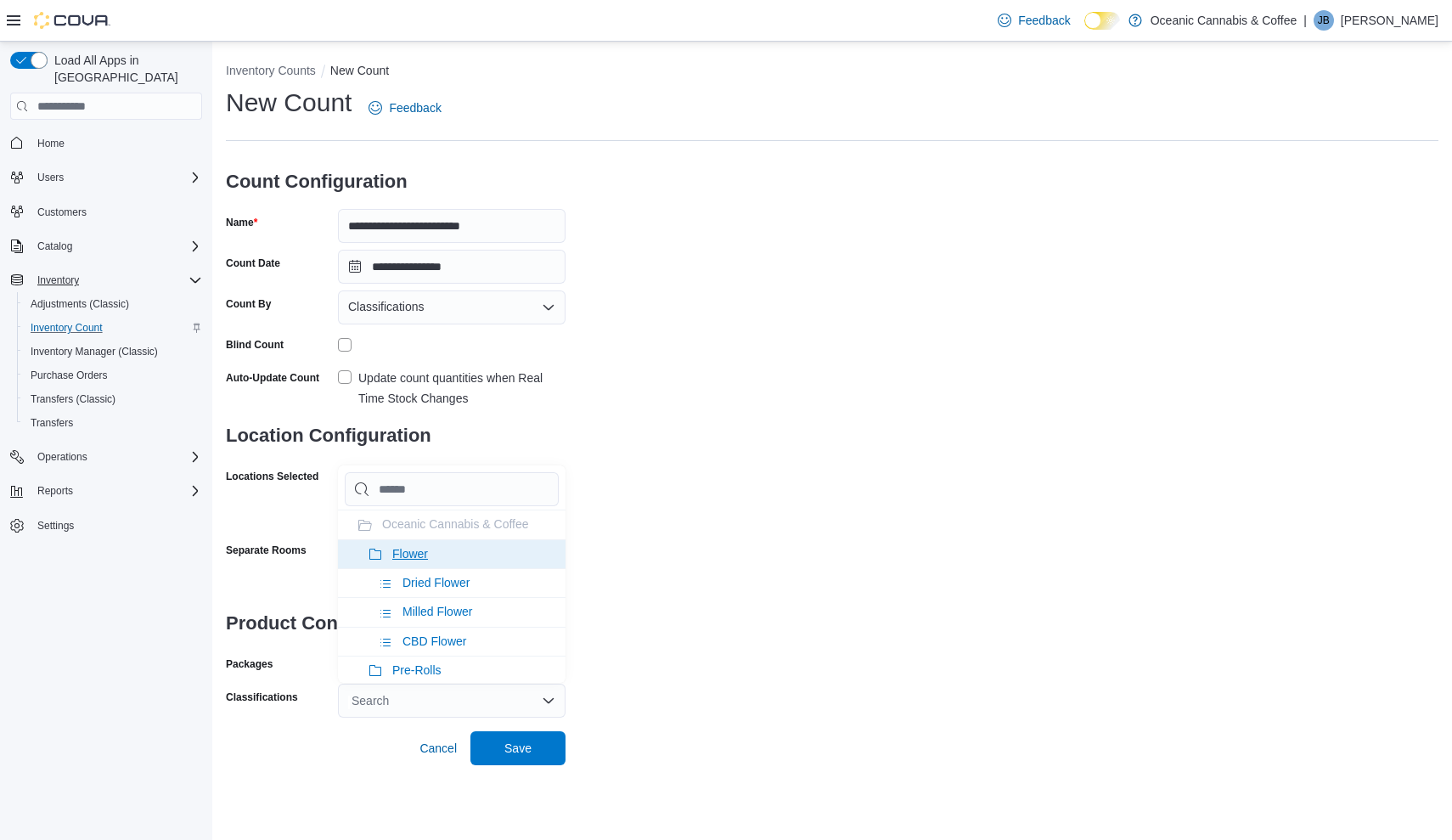
click at [501, 557] on li "Flower" at bounding box center [451, 553] width 228 height 29
click at [501, 557] on li "Pre-Rolls" at bounding box center [451, 553] width 228 height 29
click at [501, 627] on li "Seeds" at bounding box center [451, 641] width 228 height 29
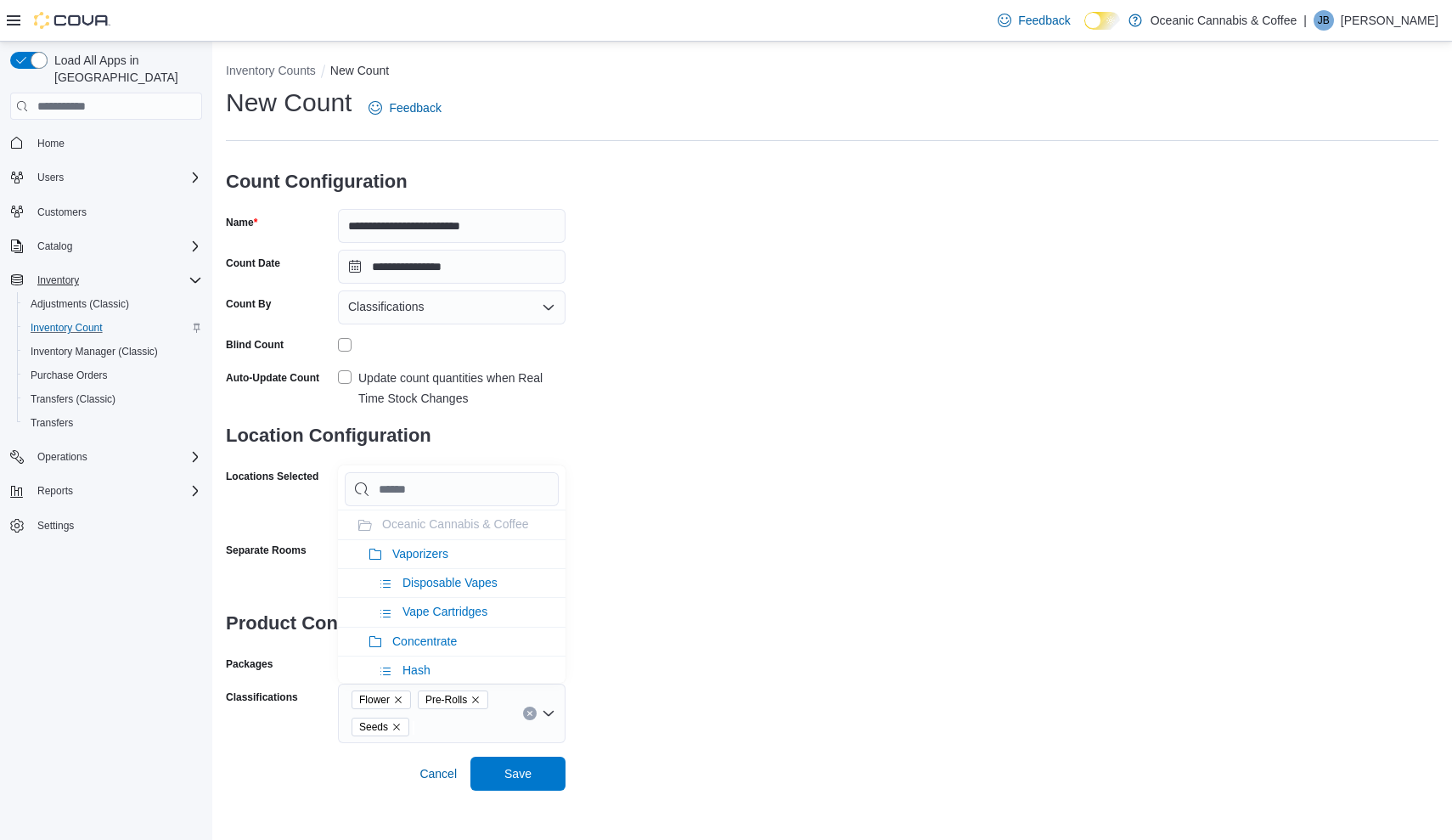
click at [501, 557] on li "Vaporizers" at bounding box center [451, 553] width 228 height 29
click at [501, 557] on li "Concentrate" at bounding box center [451, 553] width 228 height 29
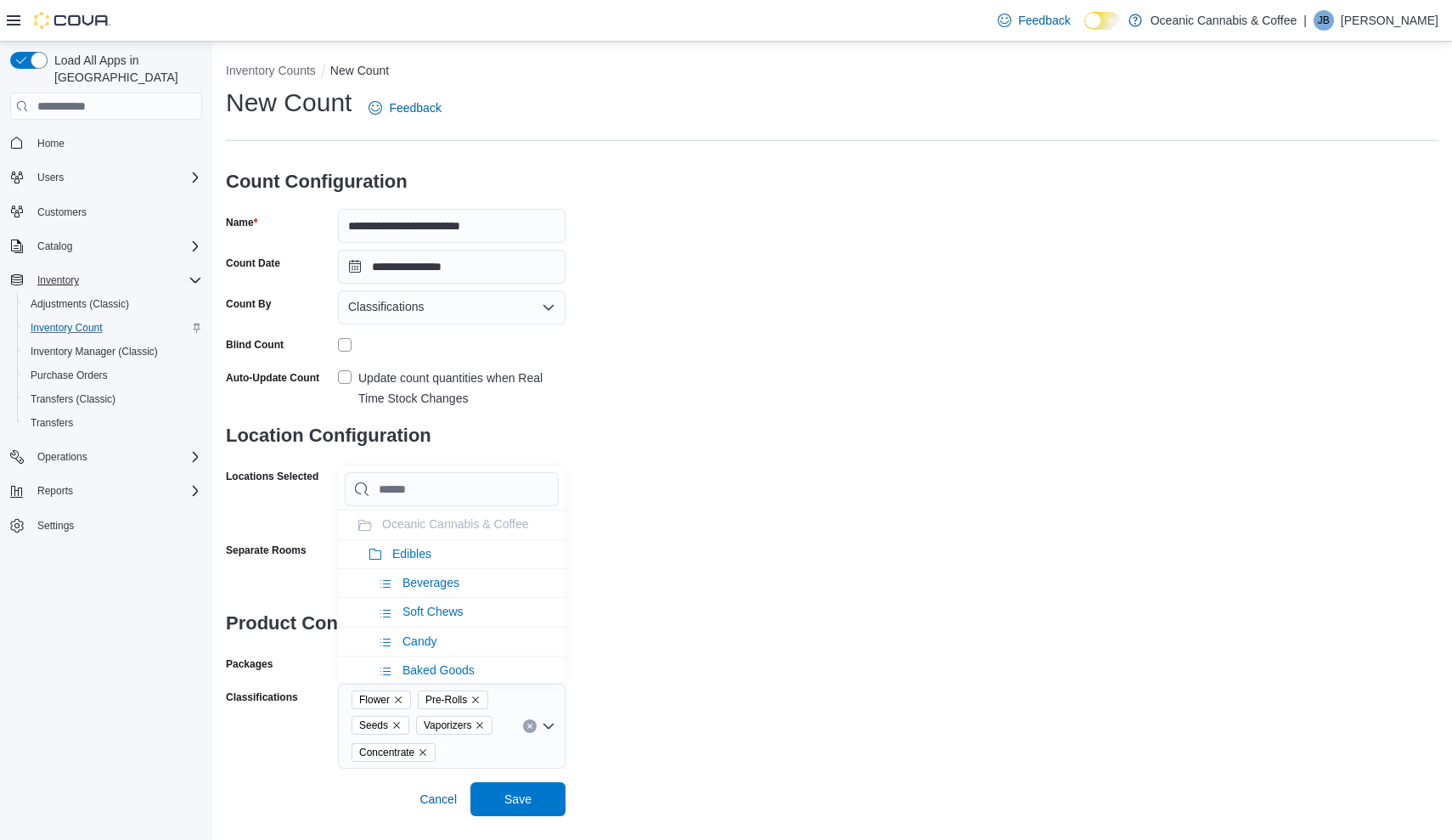
click at [501, 557] on li "Edibles" at bounding box center [451, 553] width 228 height 29
click at [501, 557] on li "Oil & Capsules" at bounding box center [451, 553] width 228 height 29
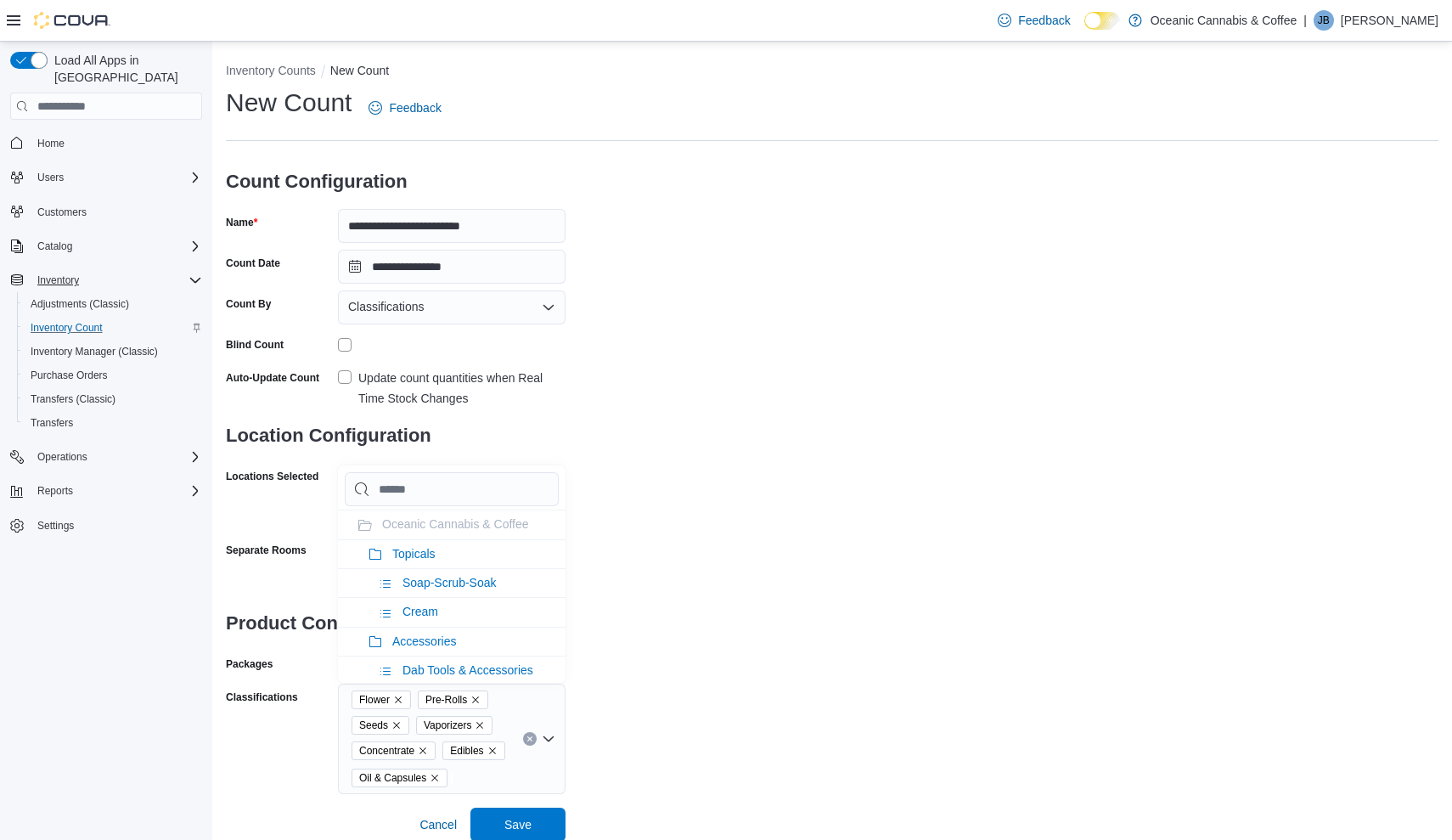
click at [501, 557] on li "Topicals" at bounding box center [451, 553] width 228 height 29
click at [730, 338] on div "**********" at bounding box center [832, 439] width 1212 height 708
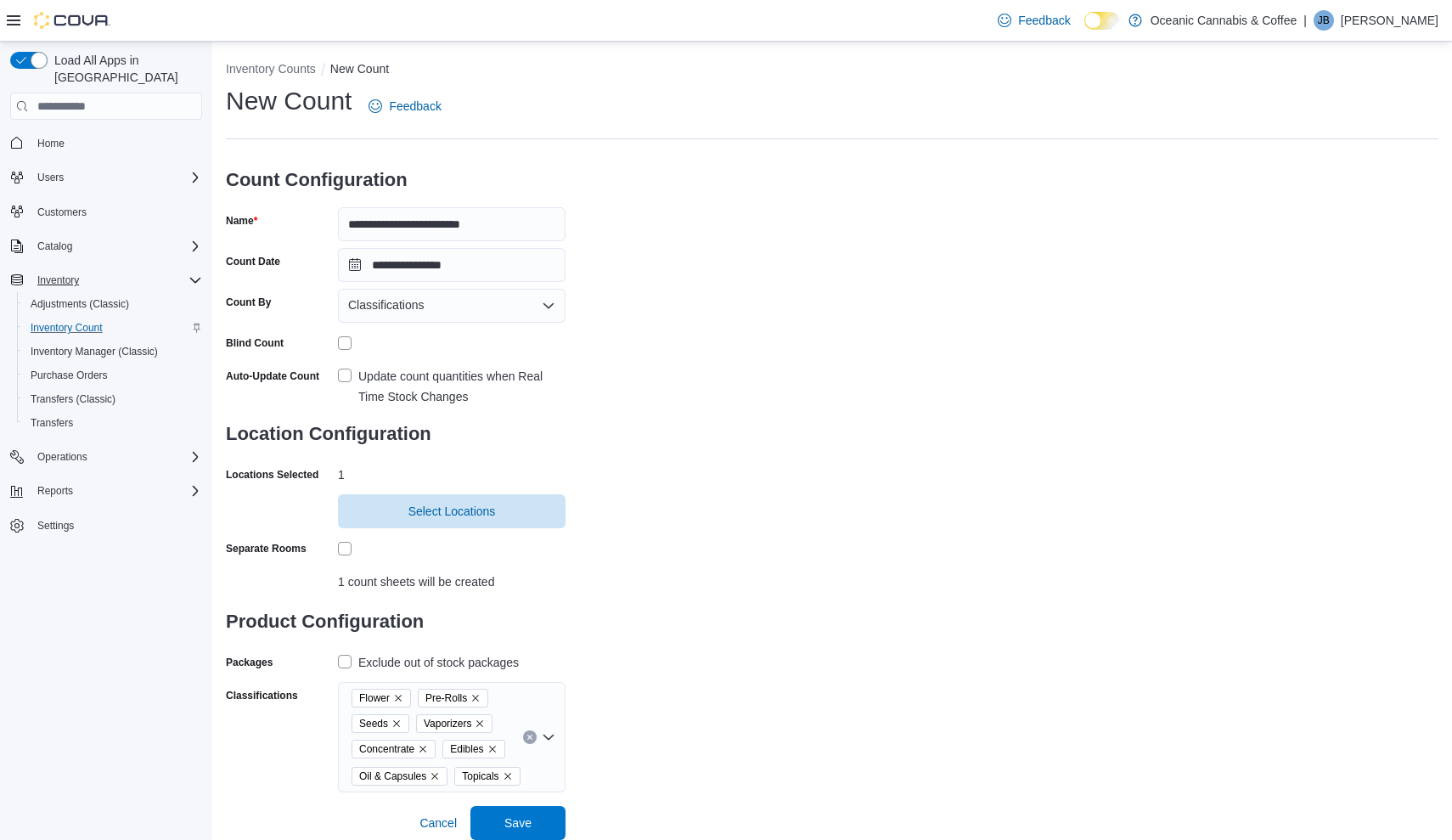
scroll to position [1, 0]
click at [513, 816] on span "Save" at bounding box center [518, 822] width 28 height 17
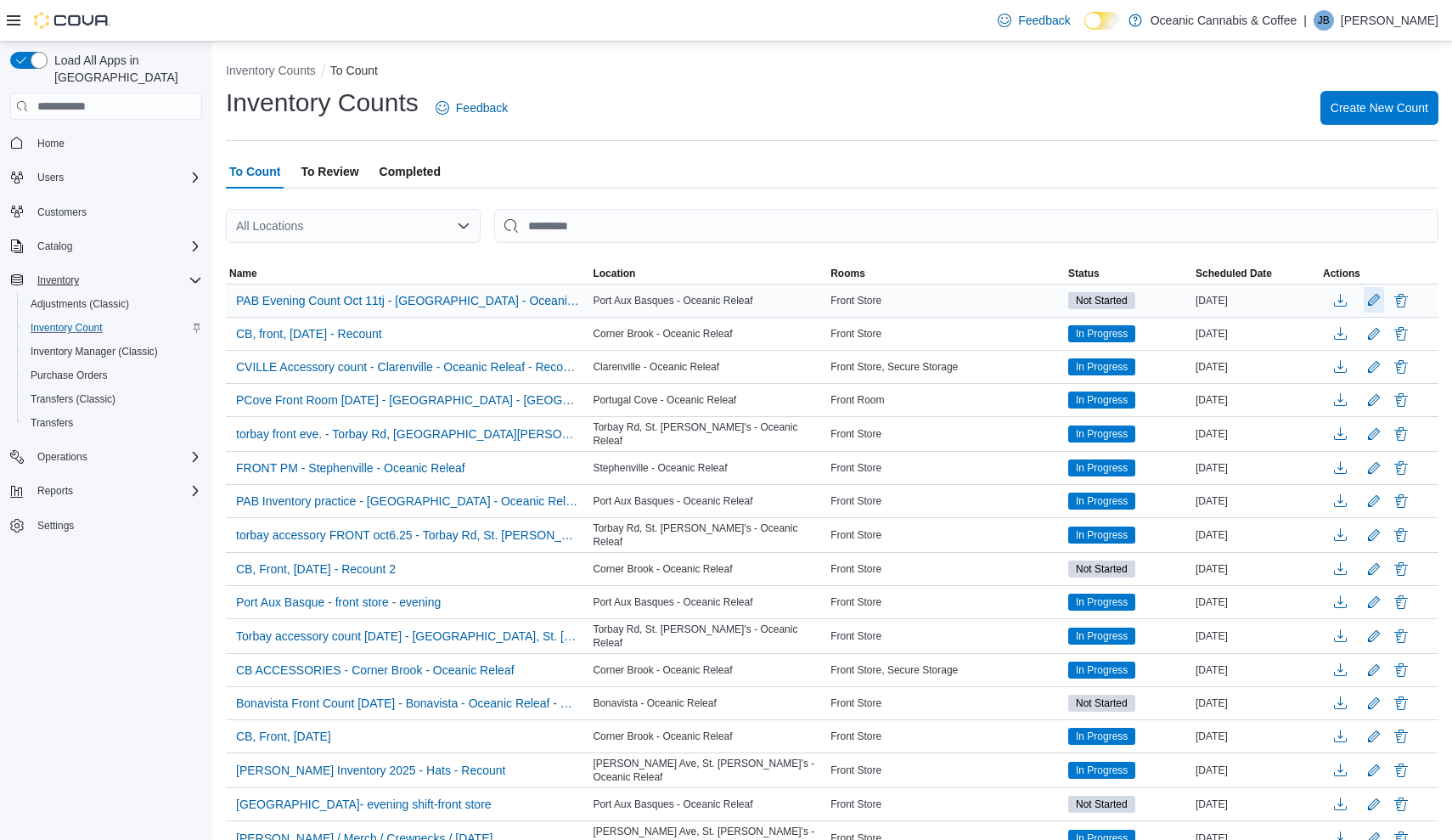
click at [1368, 295] on button "Edit count details" at bounding box center [1373, 300] width 21 height 26
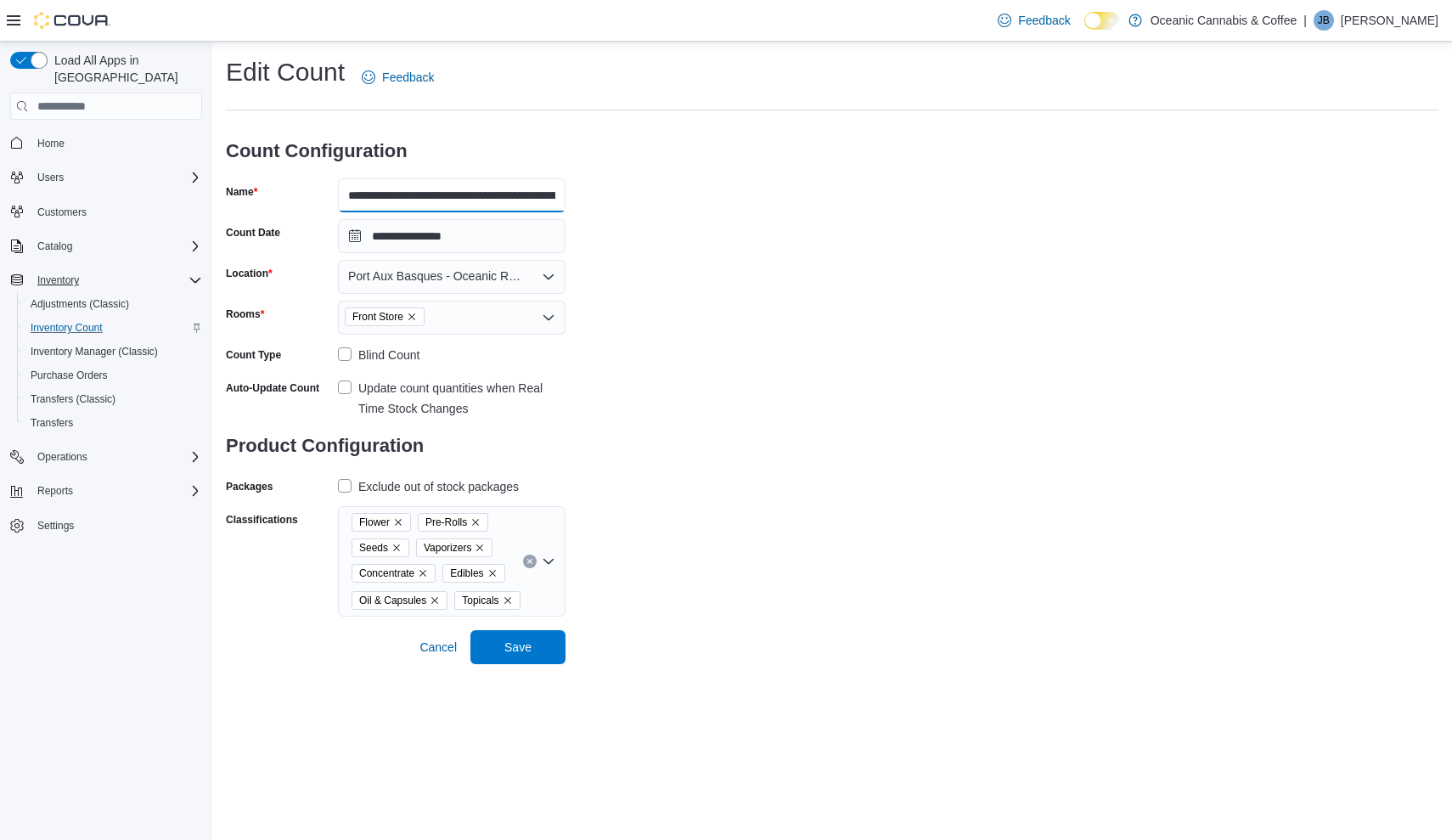
click at [501, 191] on input "**********" at bounding box center [451, 195] width 228 height 34
type input "**********"
click at [511, 652] on span "Save" at bounding box center [518, 646] width 28 height 17
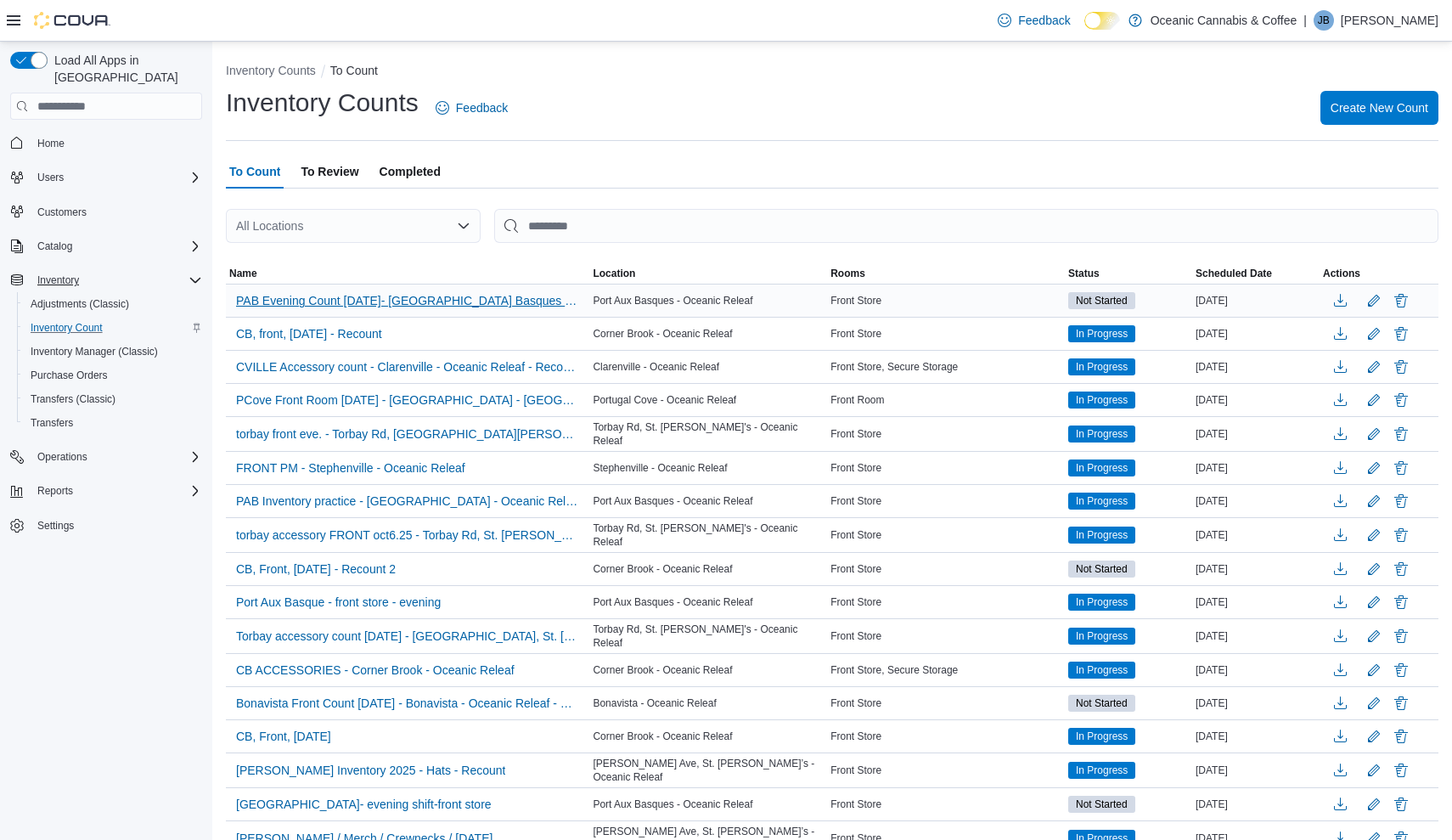
click at [441, 293] on span "PAB Evening Count [DATE]- [GEOGRAPHIC_DATA] Basques - Oceanic Releaf" at bounding box center [408, 300] width 344 height 17
click at [433, 304] on span "PAB Evening Count [DATE]- [GEOGRAPHIC_DATA] Basques - Oceanic Releaf" at bounding box center [408, 300] width 344 height 17
click at [335, 297] on span "PAB Evening Count [DATE]- [GEOGRAPHIC_DATA] Basques - Oceanic Releaf" at bounding box center [408, 300] width 344 height 17
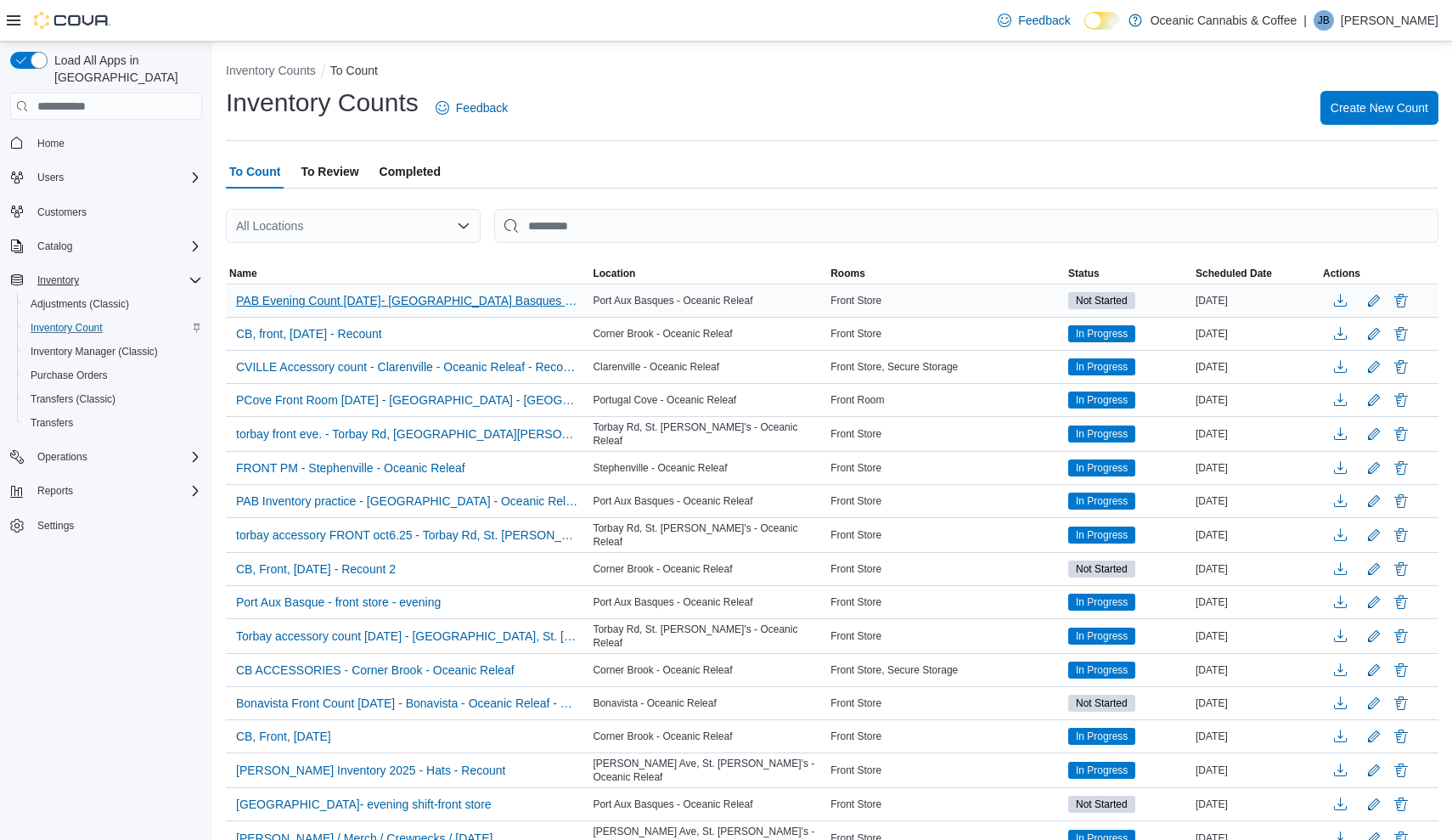
click at [335, 297] on span "PAB Evening Count [DATE]- [GEOGRAPHIC_DATA] Basques - Oceanic Releaf" at bounding box center [408, 300] width 344 height 17
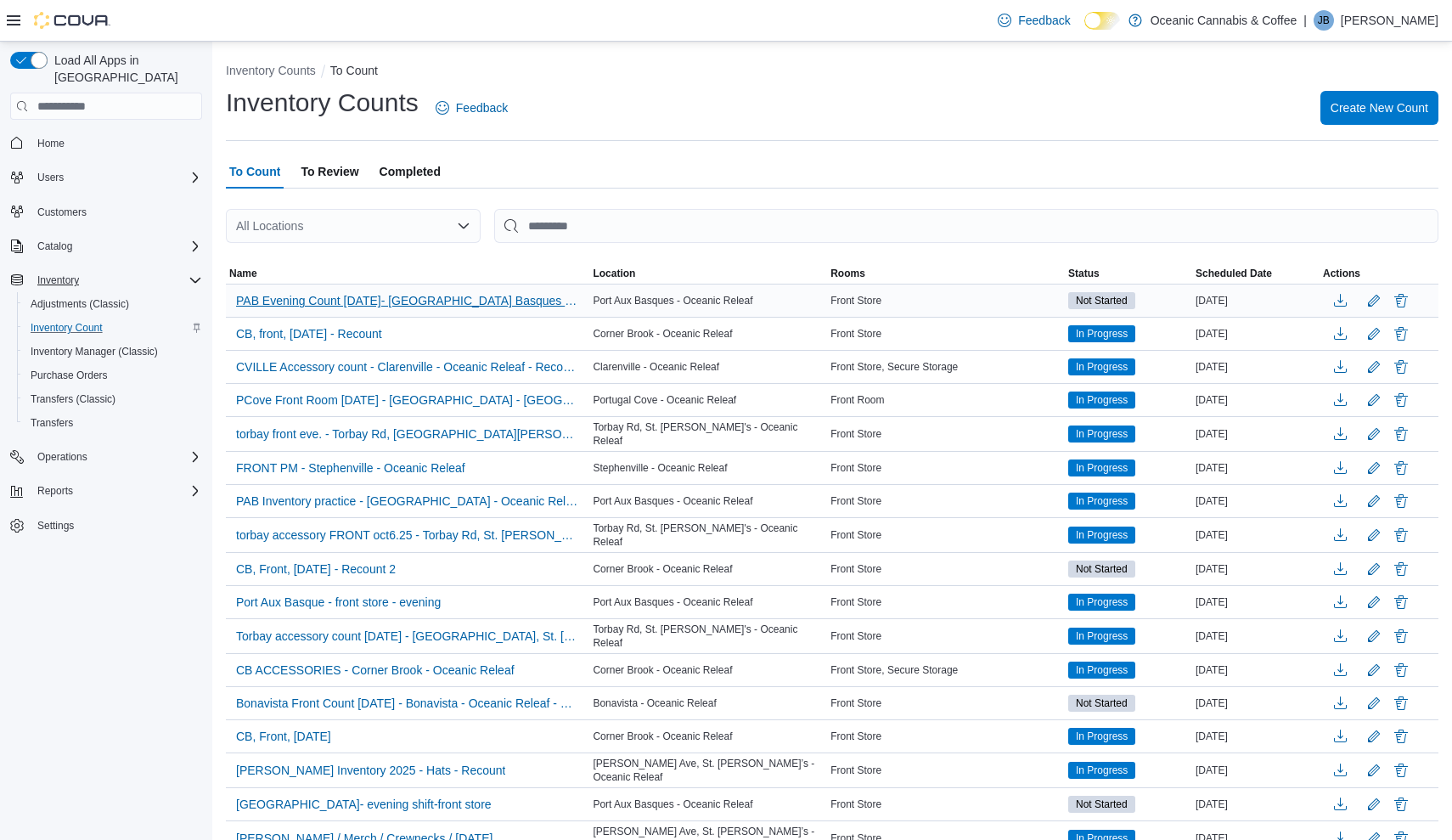
click at [335, 297] on span "PAB Evening Count [DATE]- [GEOGRAPHIC_DATA] Basques - Oceanic Releaf" at bounding box center [408, 300] width 344 height 17
click at [416, 220] on div "All Locations" at bounding box center [353, 226] width 255 height 34
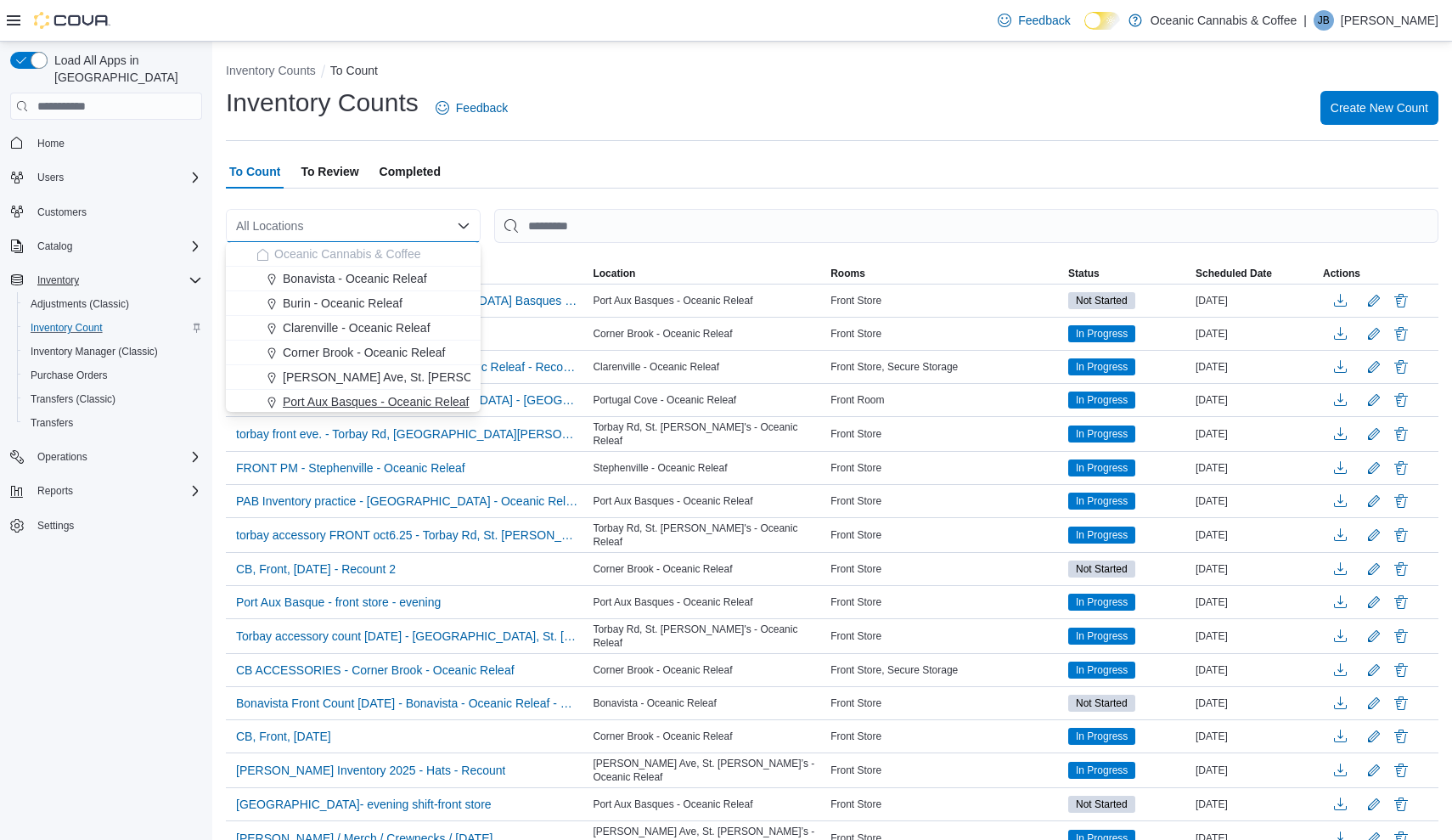
click at [372, 403] on span "Port Aux Basques - Oceanic Releaf" at bounding box center [375, 401] width 186 height 17
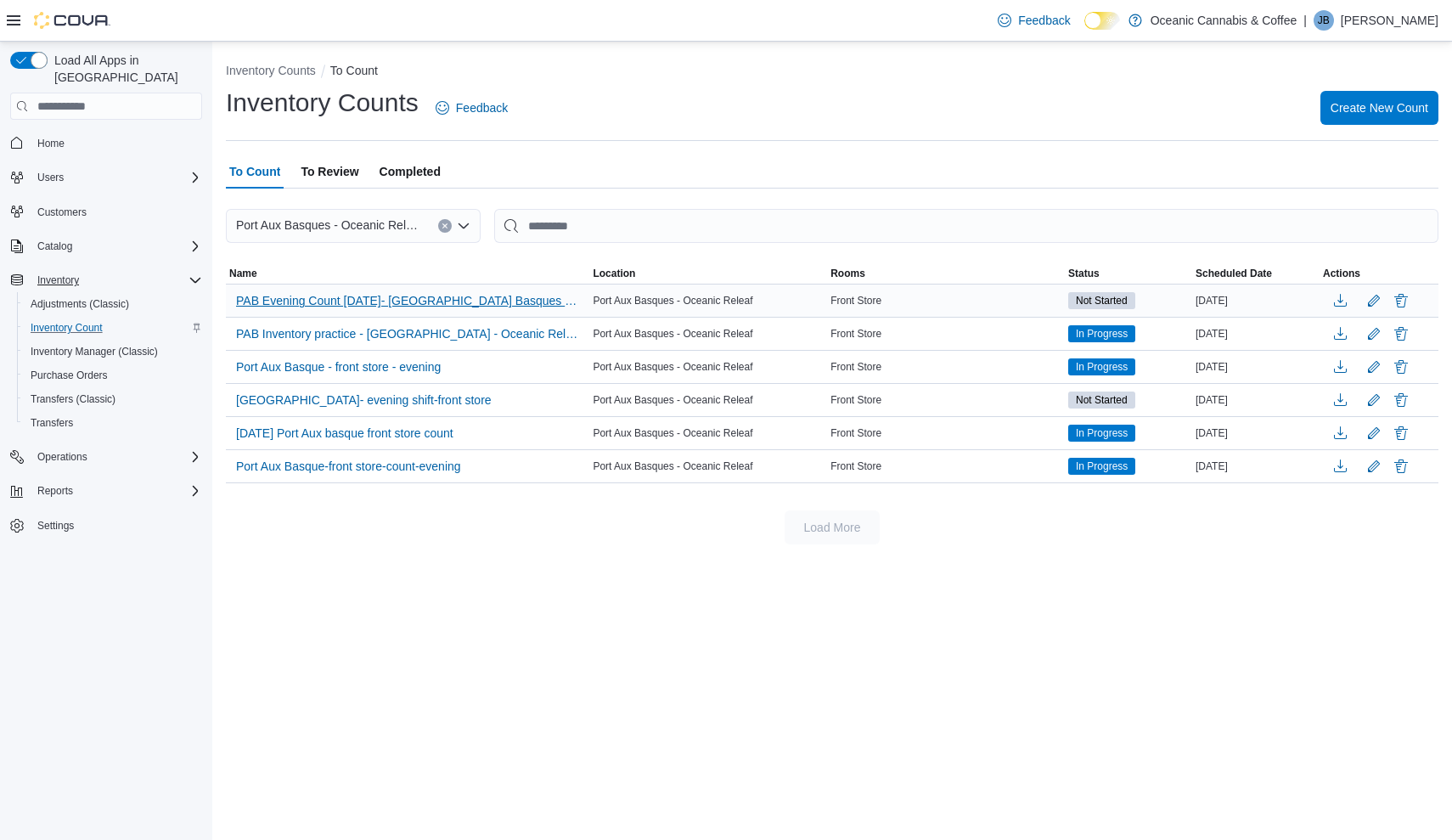
click at [416, 299] on span "PAB Evening Count [DATE]- [GEOGRAPHIC_DATA] Basques - Oceanic Releaf" at bounding box center [408, 300] width 344 height 17
click at [418, 301] on span "PAB Evening Count [DATE]- [GEOGRAPHIC_DATA] Basques - Oceanic Releaf" at bounding box center [408, 300] width 344 height 17
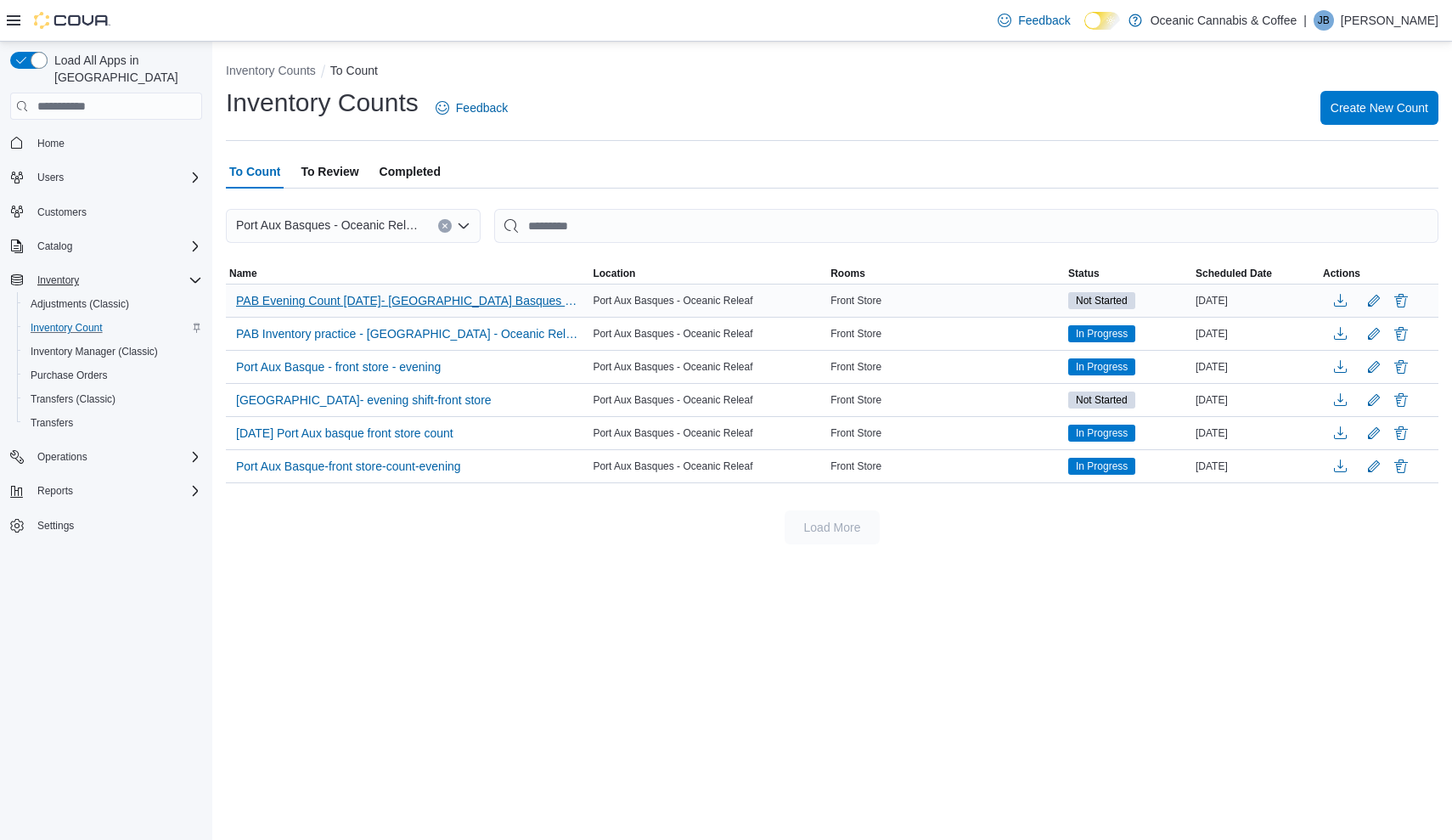
click at [418, 301] on span "PAB Evening Count [DATE]- [GEOGRAPHIC_DATA] Basques - Oceanic Releaf" at bounding box center [408, 300] width 344 height 17
click at [416, 298] on span "PAB Evening Count [DATE]- [GEOGRAPHIC_DATA] Basques - Oceanic Releaf" at bounding box center [408, 300] width 344 height 17
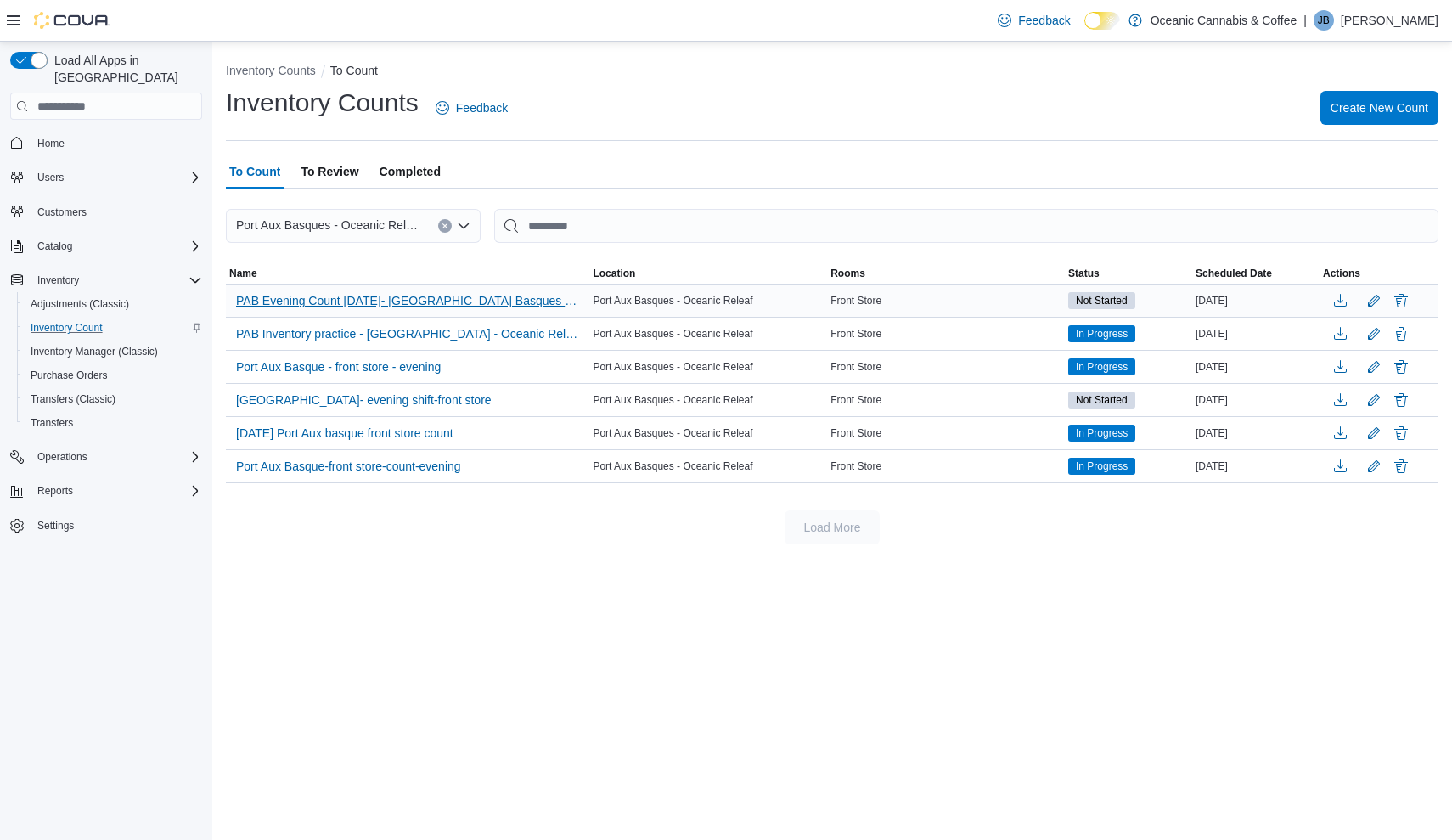
click at [416, 298] on span "PAB Evening Count [DATE]- [GEOGRAPHIC_DATA] Basques - Oceanic Releaf" at bounding box center [408, 300] width 344 height 17
click at [88, 321] on span "Inventory Count" at bounding box center [66, 328] width 72 height 14
click at [89, 343] on span "Inventory Manager (Classic)" at bounding box center [94, 351] width 127 height 21
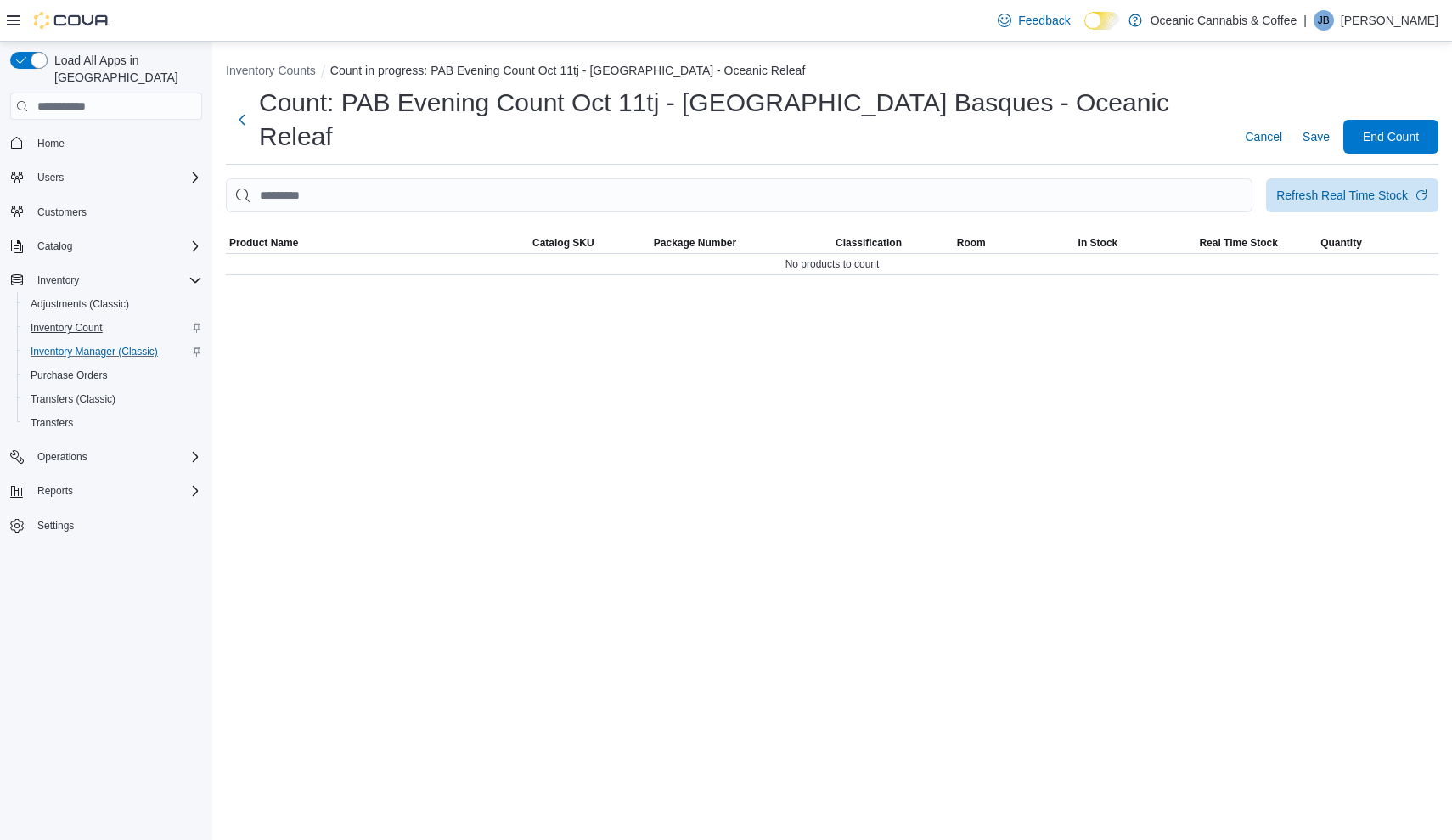
click at [76, 321] on span "Inventory Count" at bounding box center [66, 328] width 72 height 14
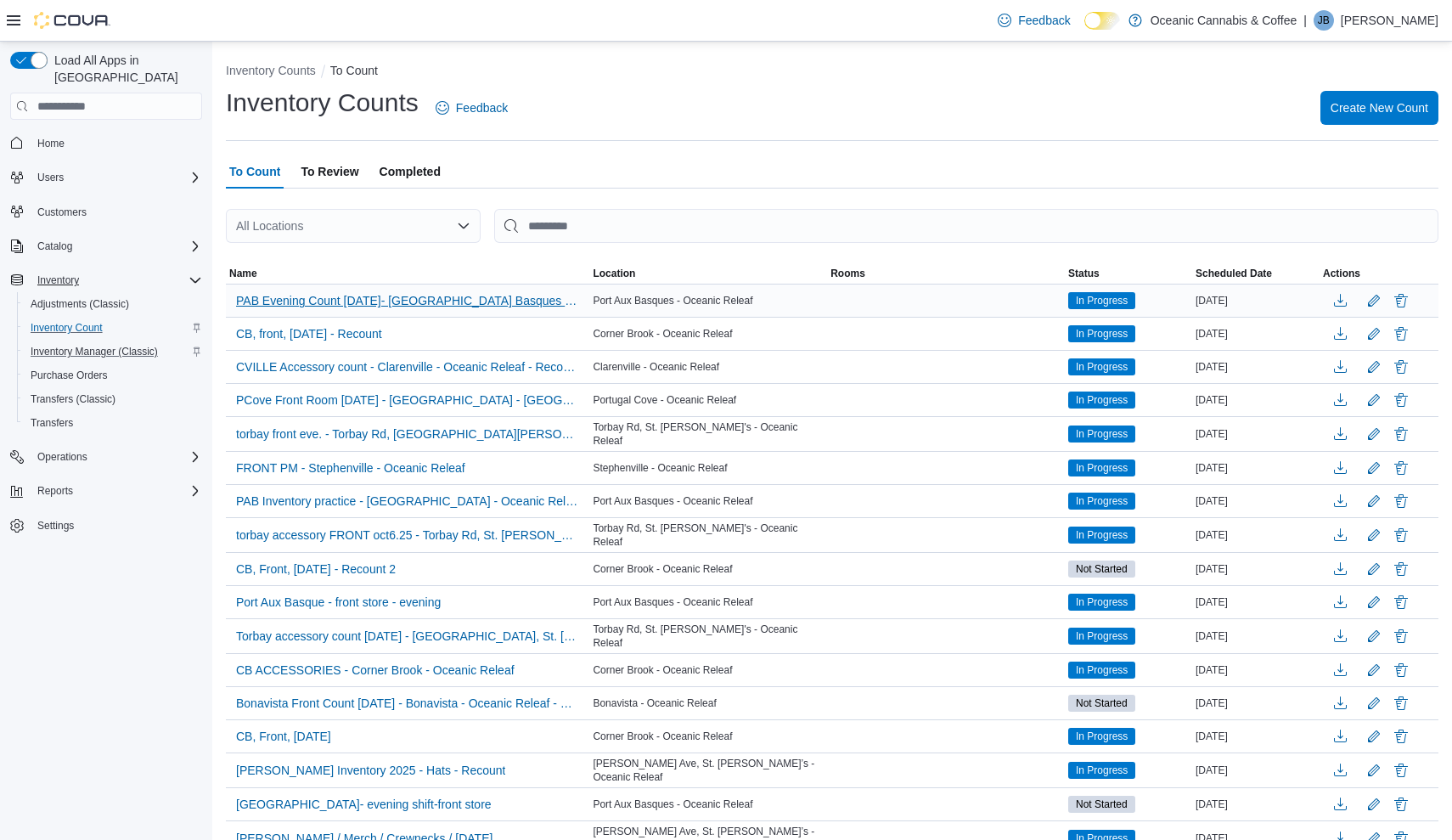
click at [331, 301] on span "PAB Evening Count [DATE]- [GEOGRAPHIC_DATA] Basques - Oceanic Releaf" at bounding box center [408, 300] width 344 height 17
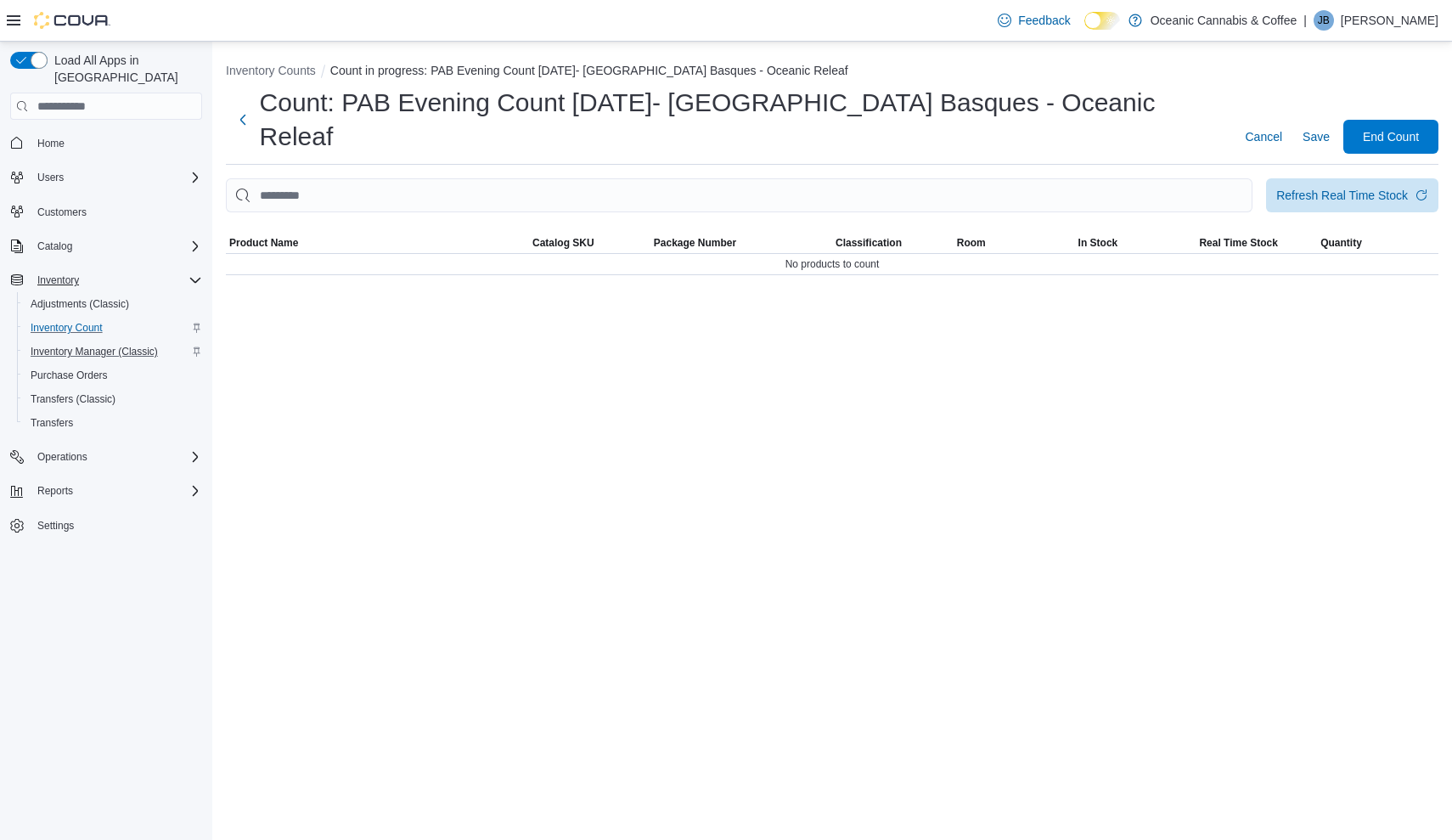
drag, startPoint x: 748, startPoint y: 327, endPoint x: 175, endPoint y: 309, distance: 573.3
click at [185, 312] on div "Load All Apps in New Hub Home Users Customers Catalog Inventory Adjustments (Cl…" at bounding box center [726, 440] width 1452 height 799
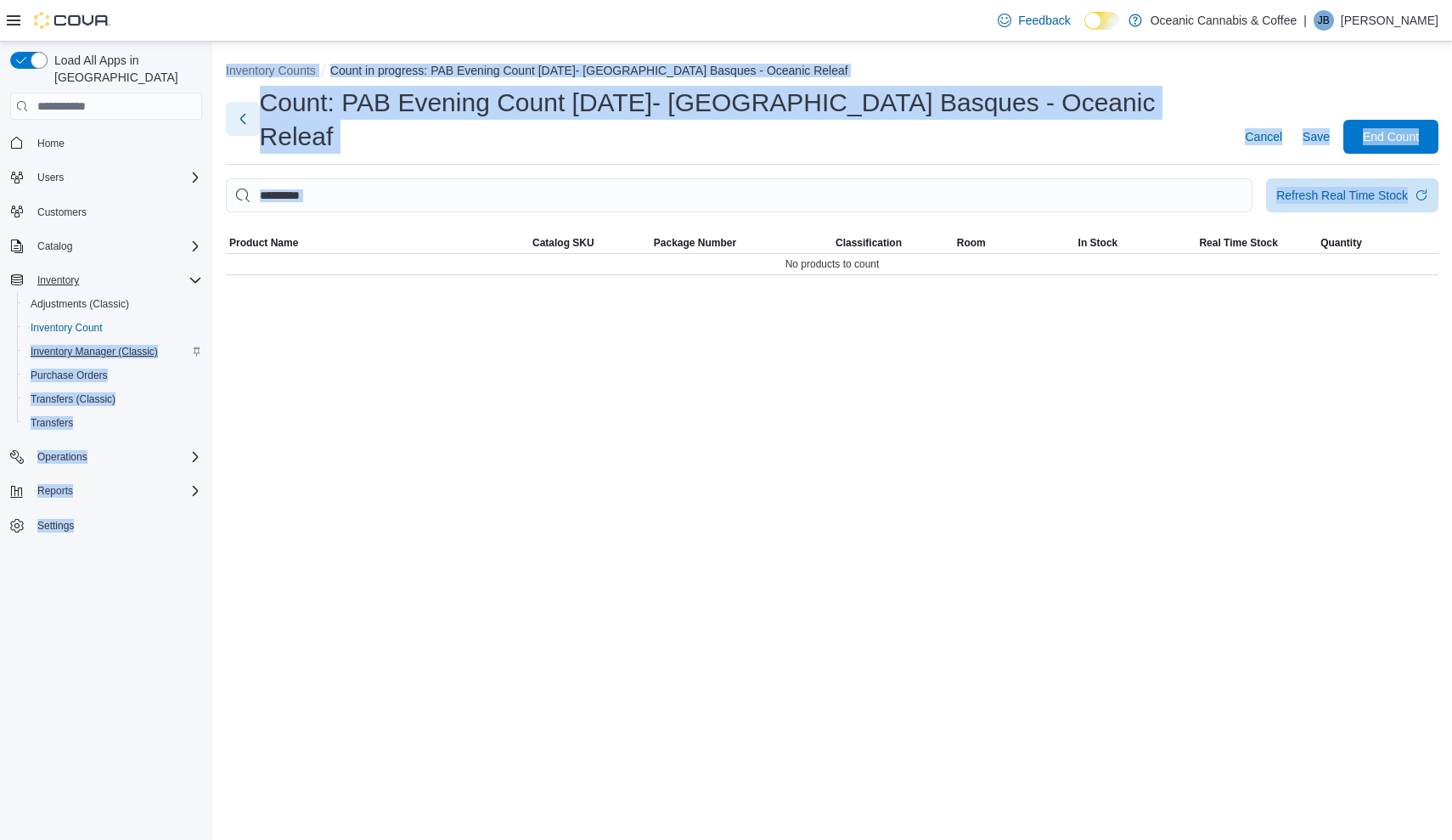
click at [245, 102] on button "Next" at bounding box center [243, 118] width 34 height 34
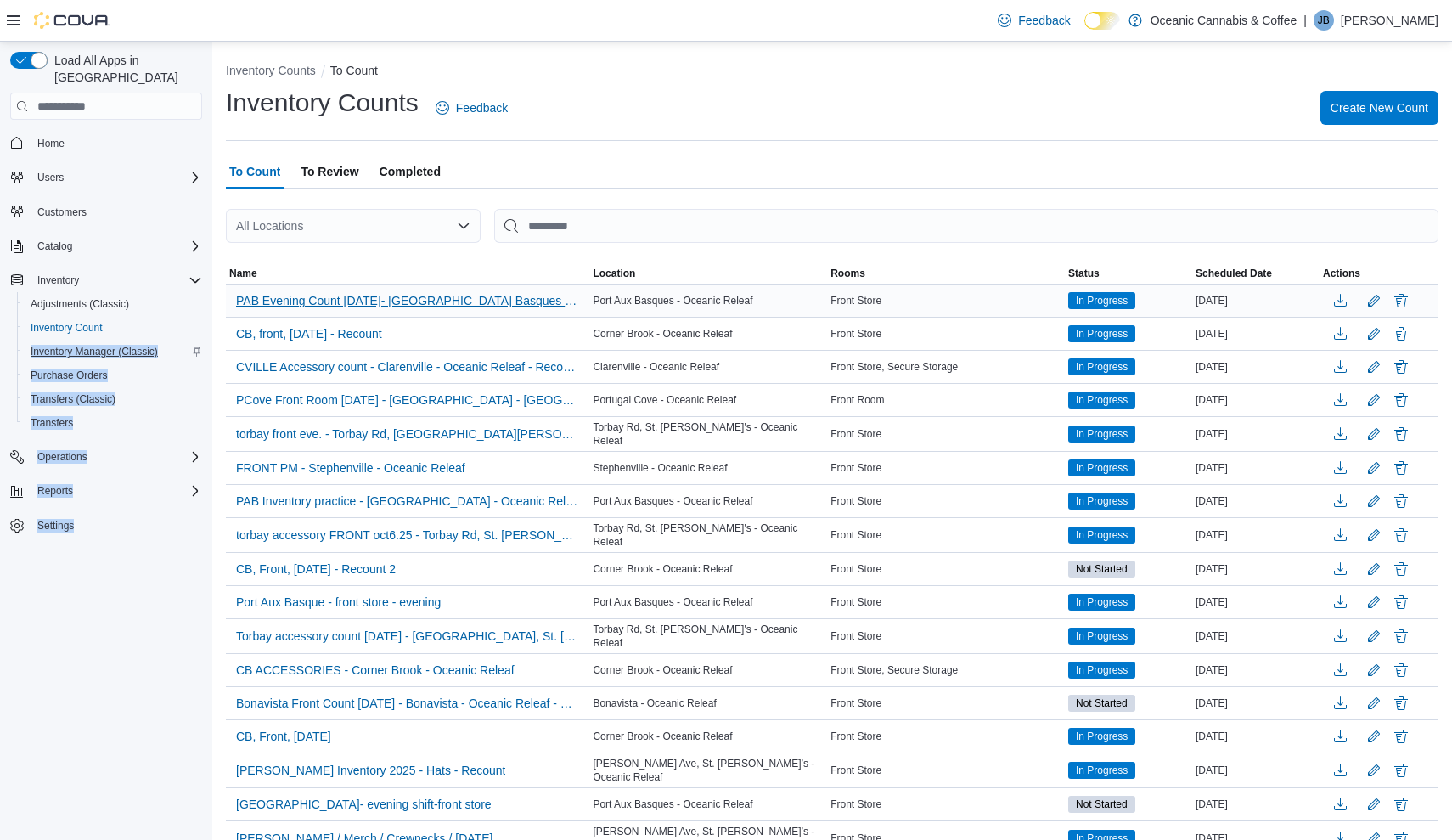
click at [429, 305] on span "PAB Evening Count [DATE]- [GEOGRAPHIC_DATA] Basques - Oceanic Releaf" at bounding box center [408, 300] width 344 height 17
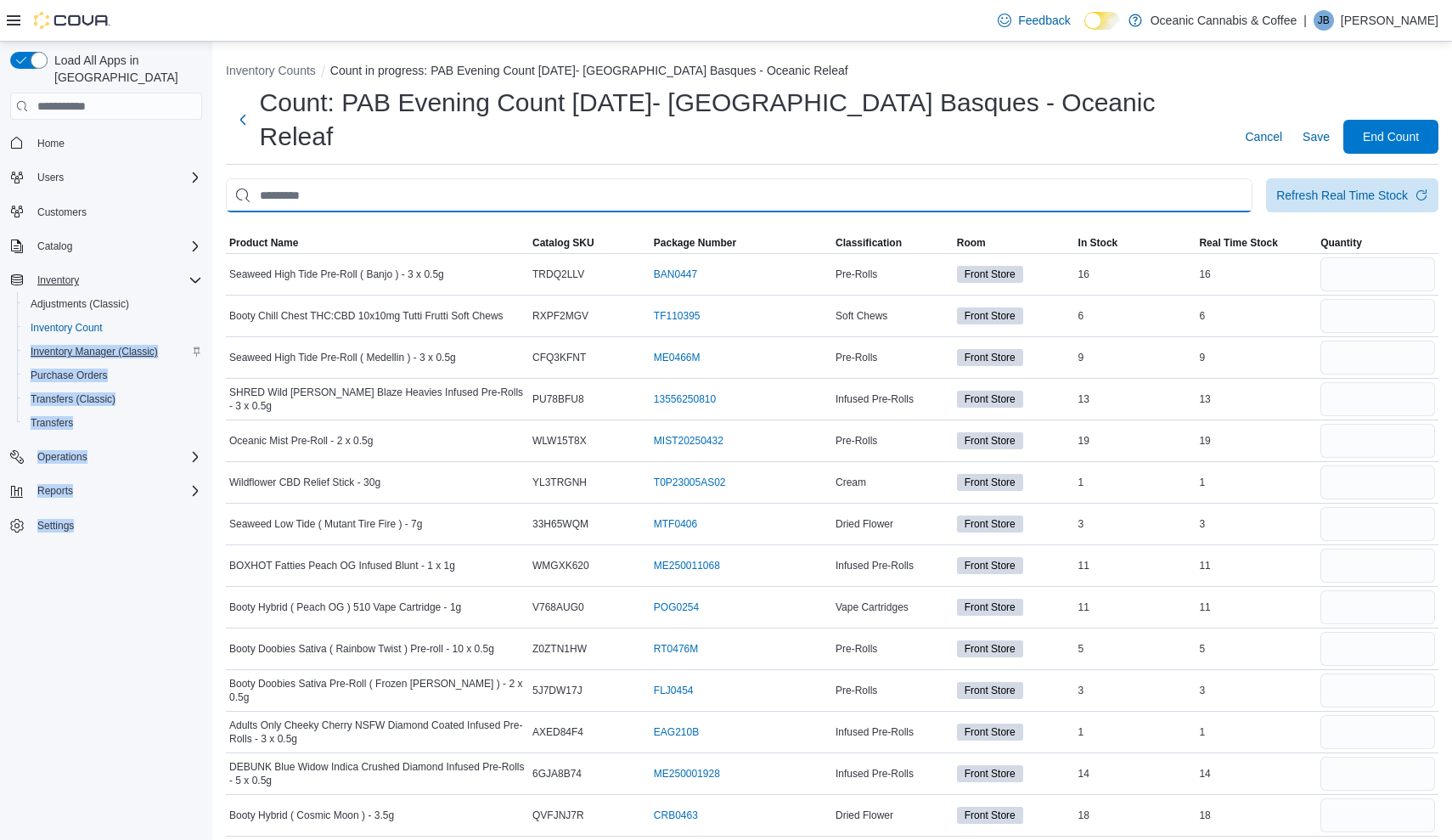
click at [690, 179] on input "This is a search bar. After typing your query, hit enter to filter the results …" at bounding box center [739, 195] width 1027 height 34
type input "****"
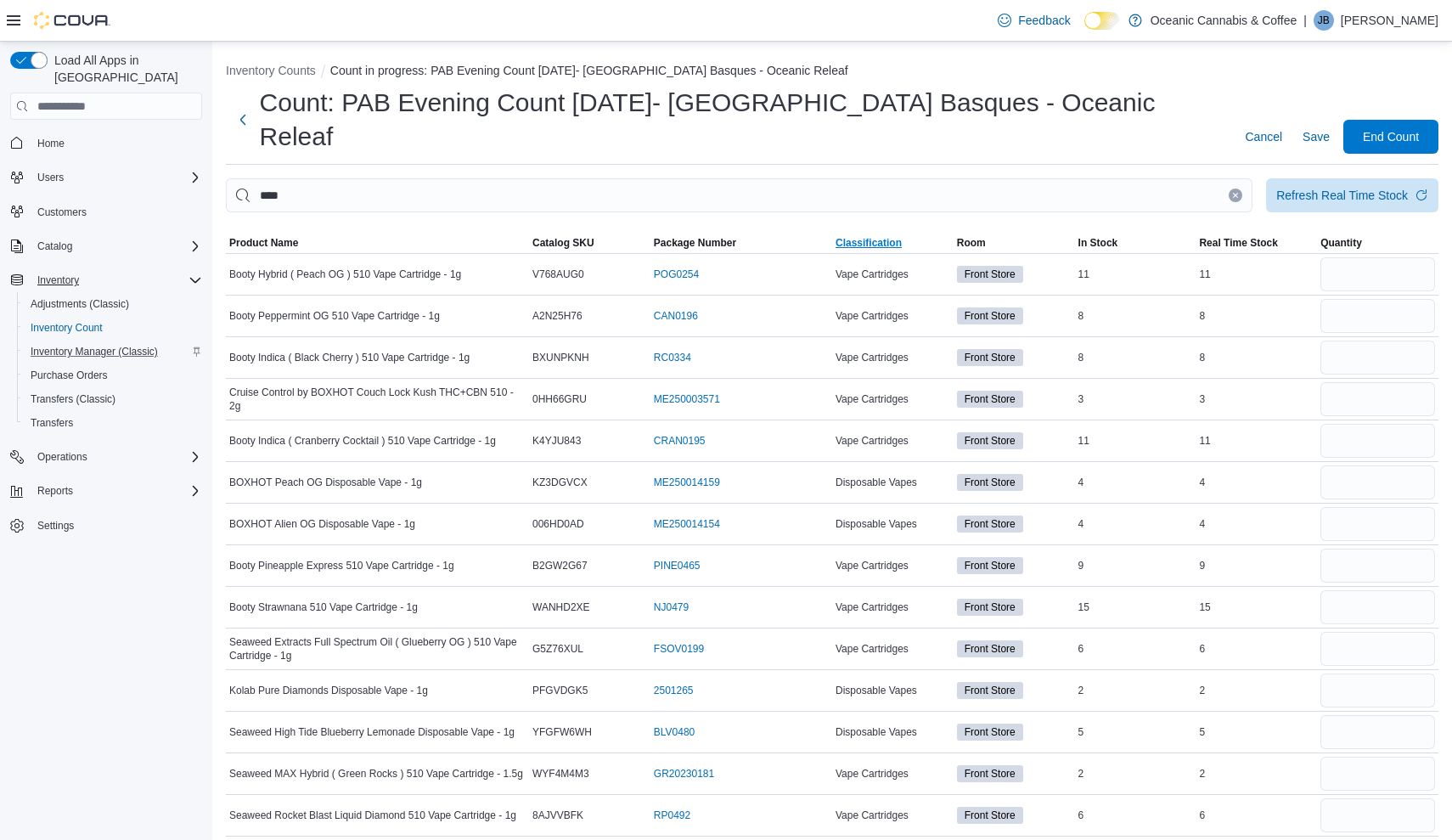
click at [898, 236] on span "Classification" at bounding box center [868, 243] width 66 height 14
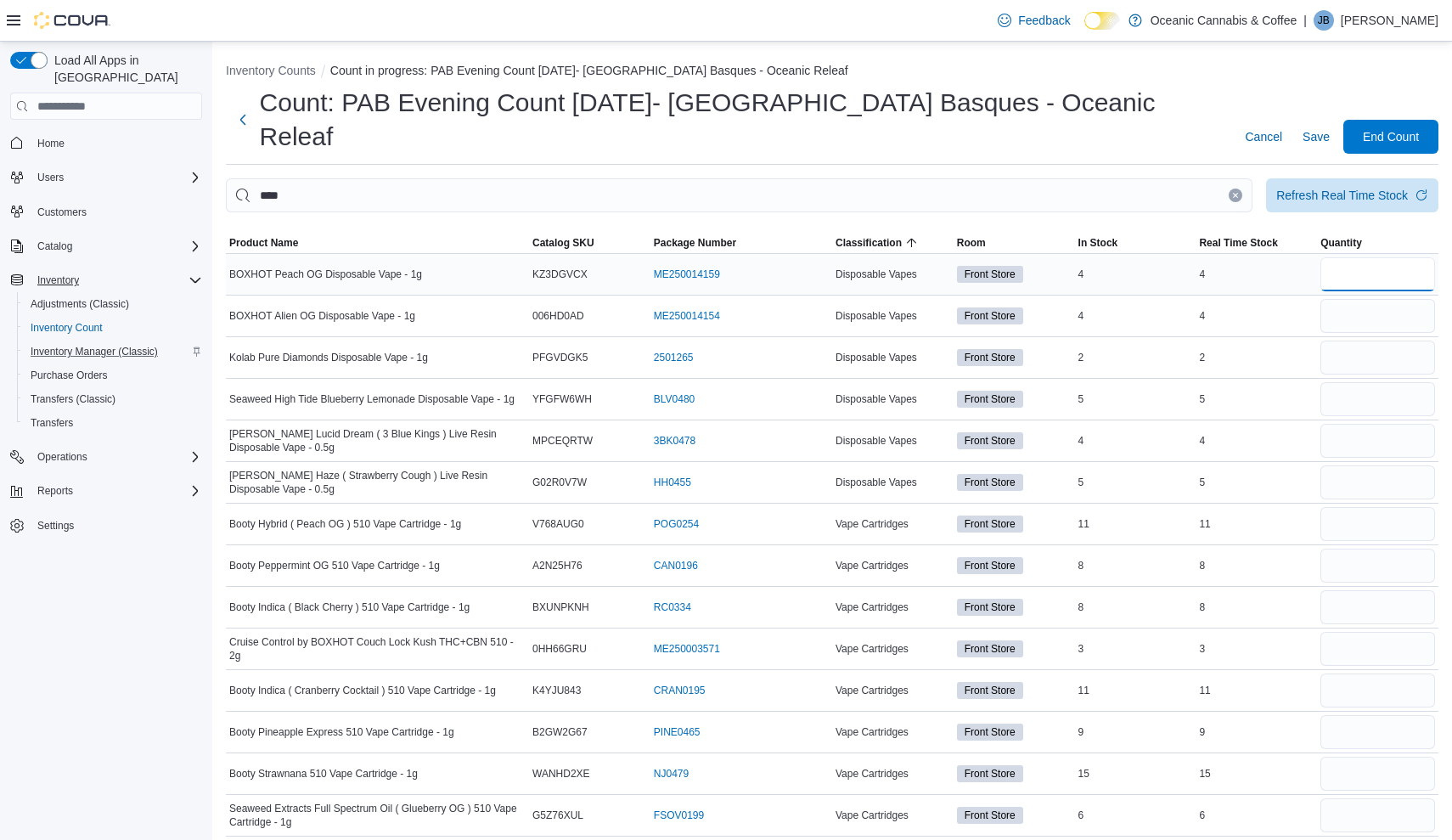
click at [1354, 258] on input "number" at bounding box center [1378, 274] width 115 height 34
type input "*"
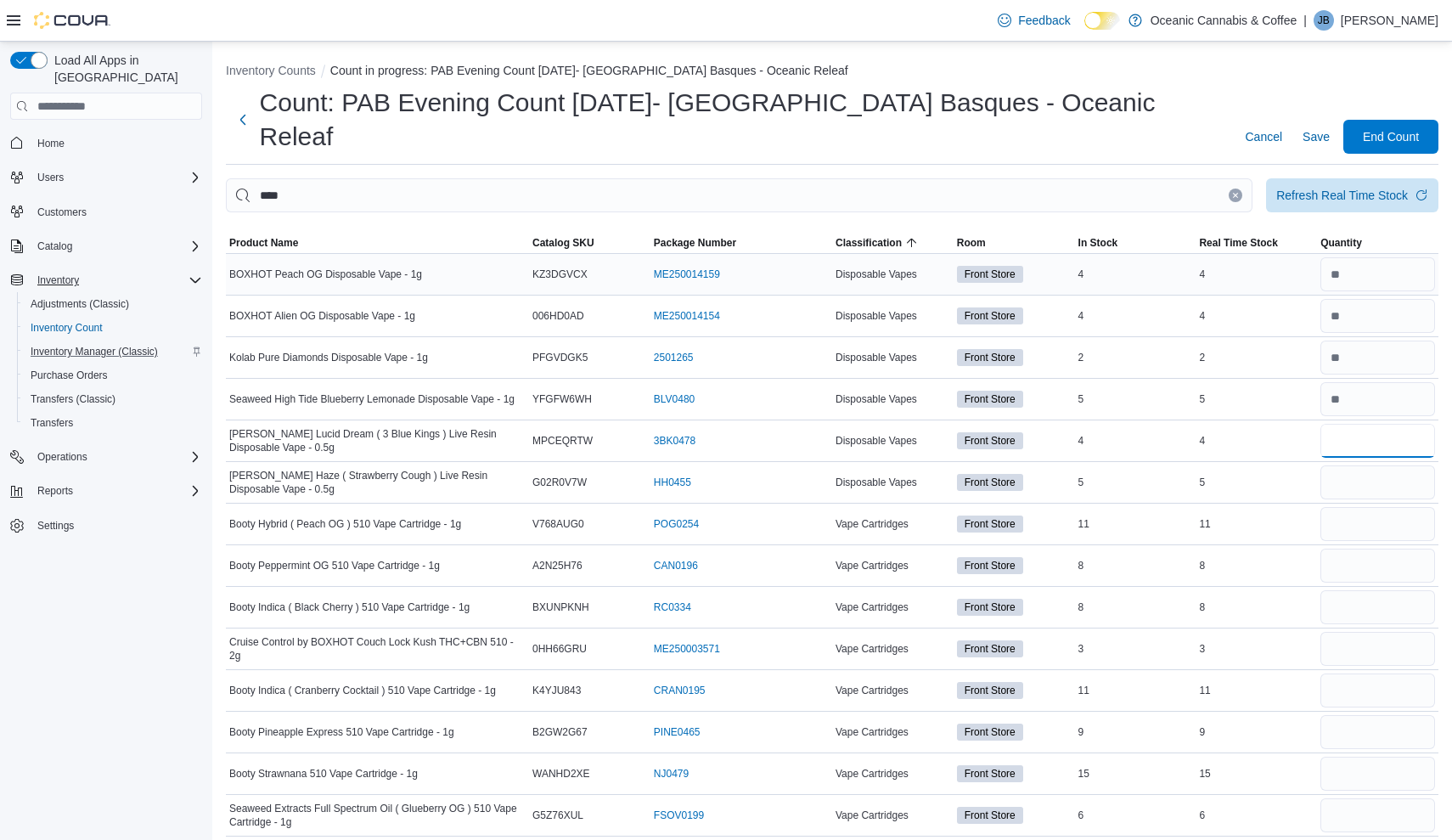
type input "*"
type input "**"
type input "*"
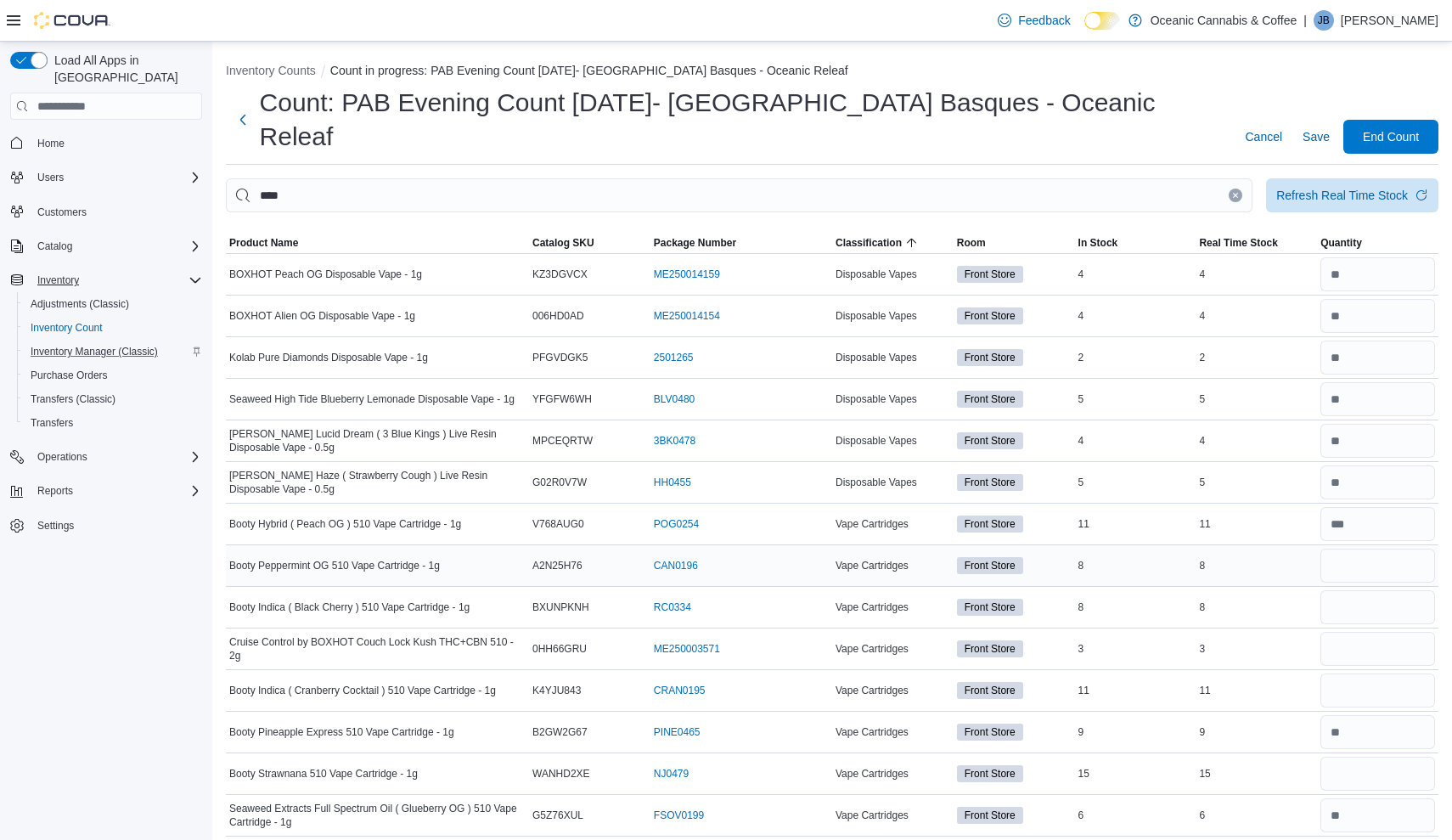
type input "*"
click at [1363, 549] on input "number" at bounding box center [1378, 566] width 115 height 34
type input "*"
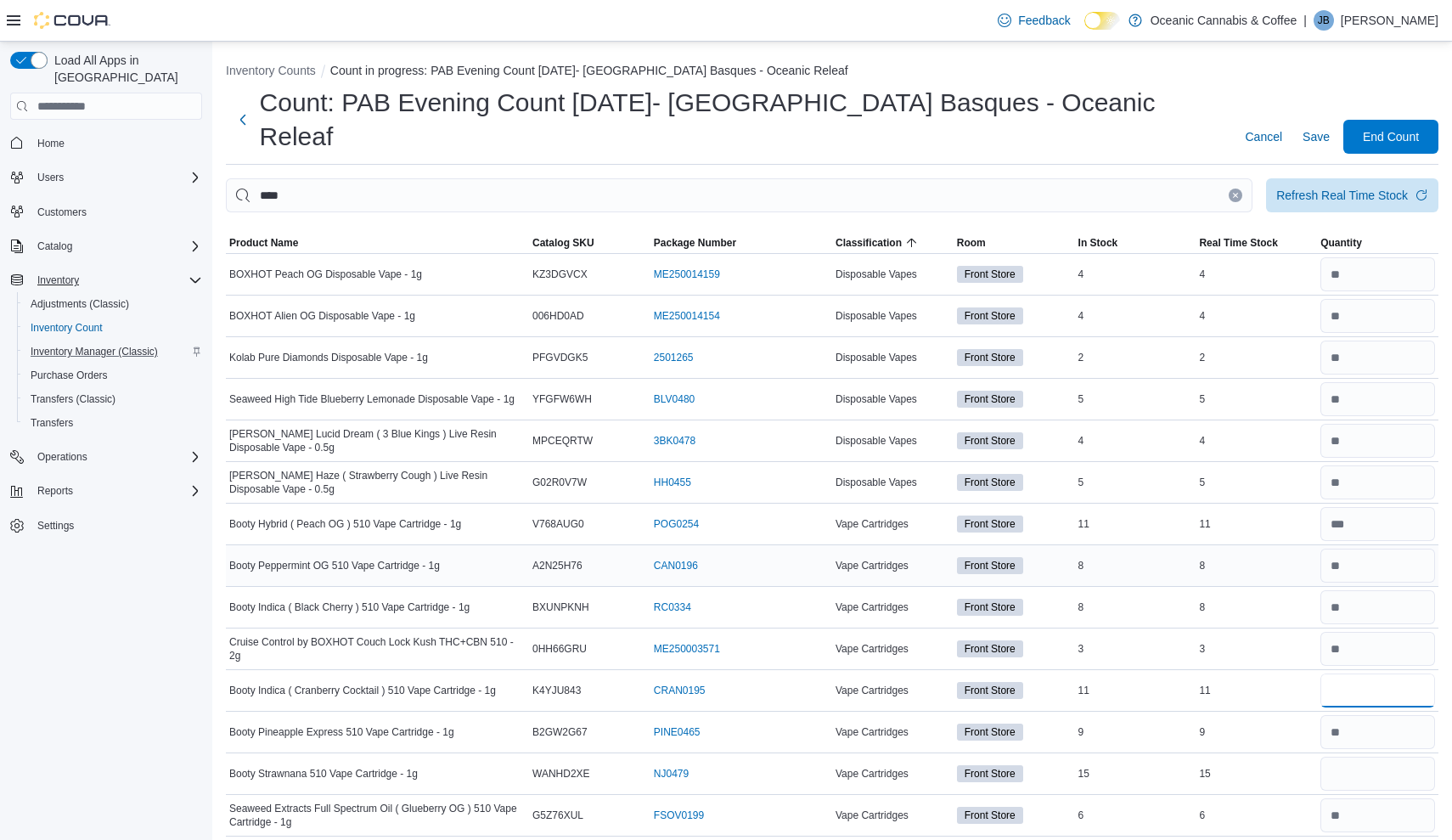
type input "**"
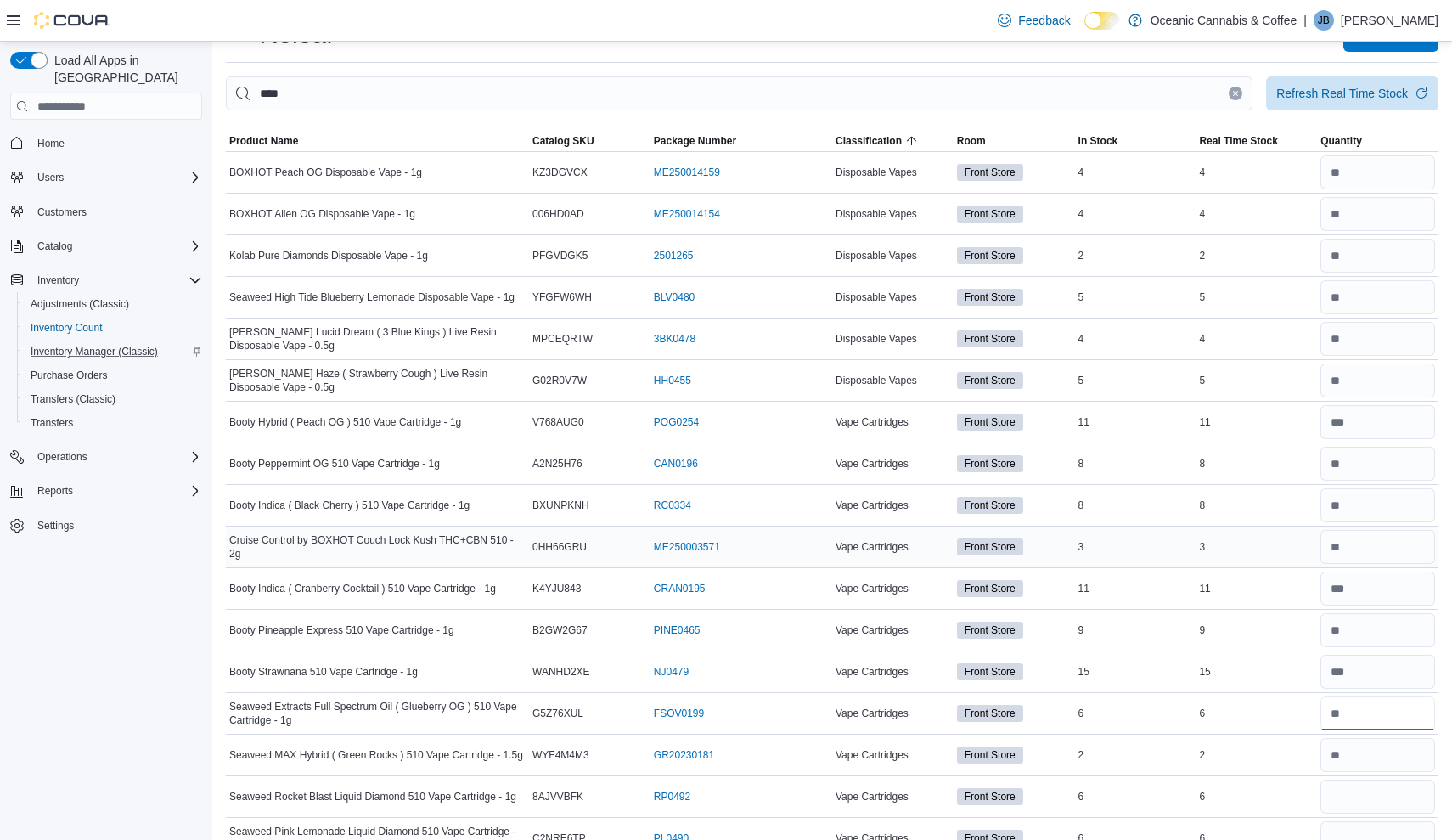
scroll to position [101, 0]
click at [1402, 780] on input "number" at bounding box center [1378, 797] width 115 height 34
type input "*"
click at [1381, 822] on input "number" at bounding box center [1378, 839] width 115 height 34
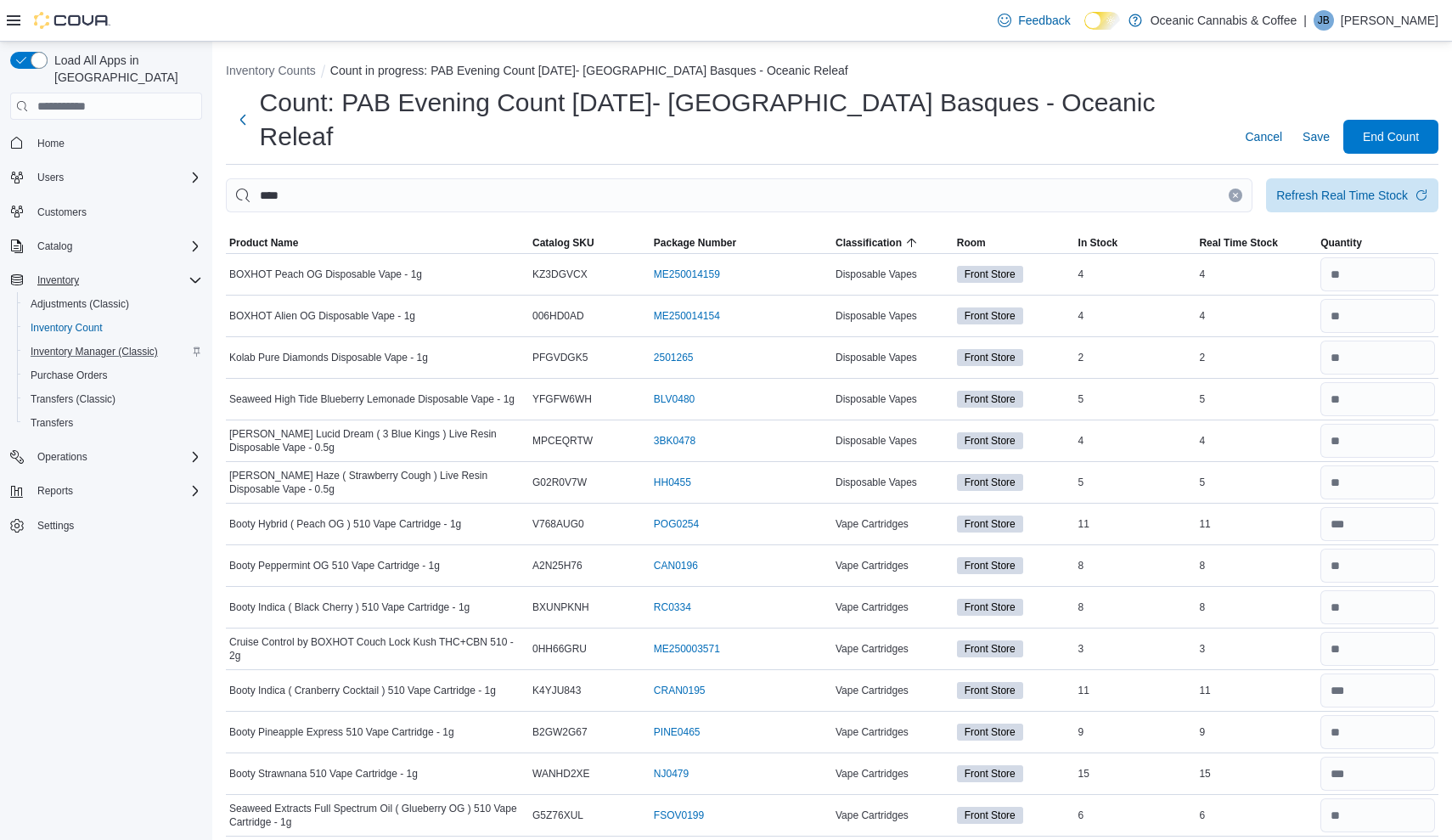
scroll to position [0, 0]
type input "*"
click at [1237, 189] on button "Clear input" at bounding box center [1236, 195] width 14 height 14
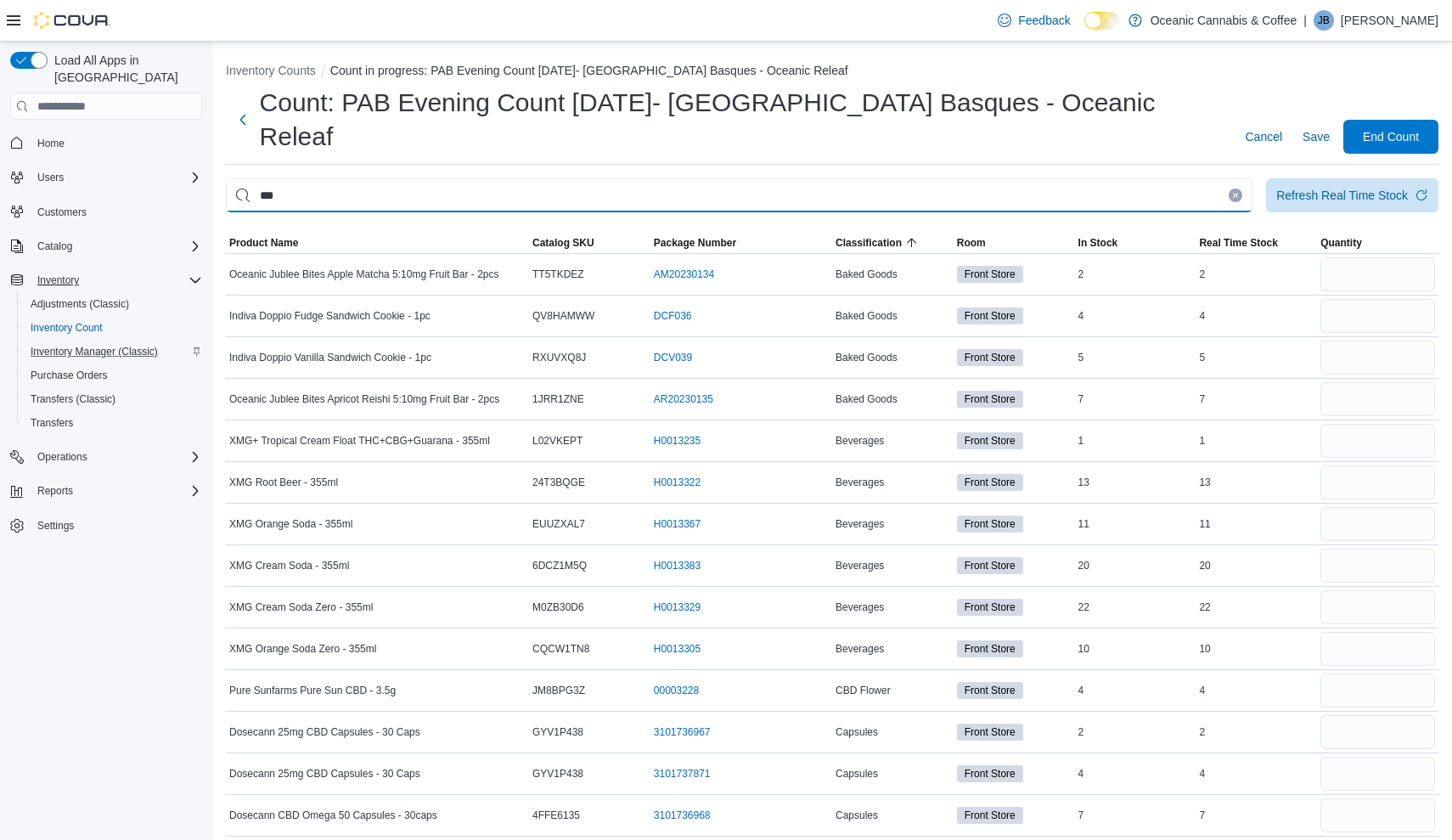
type input "***"
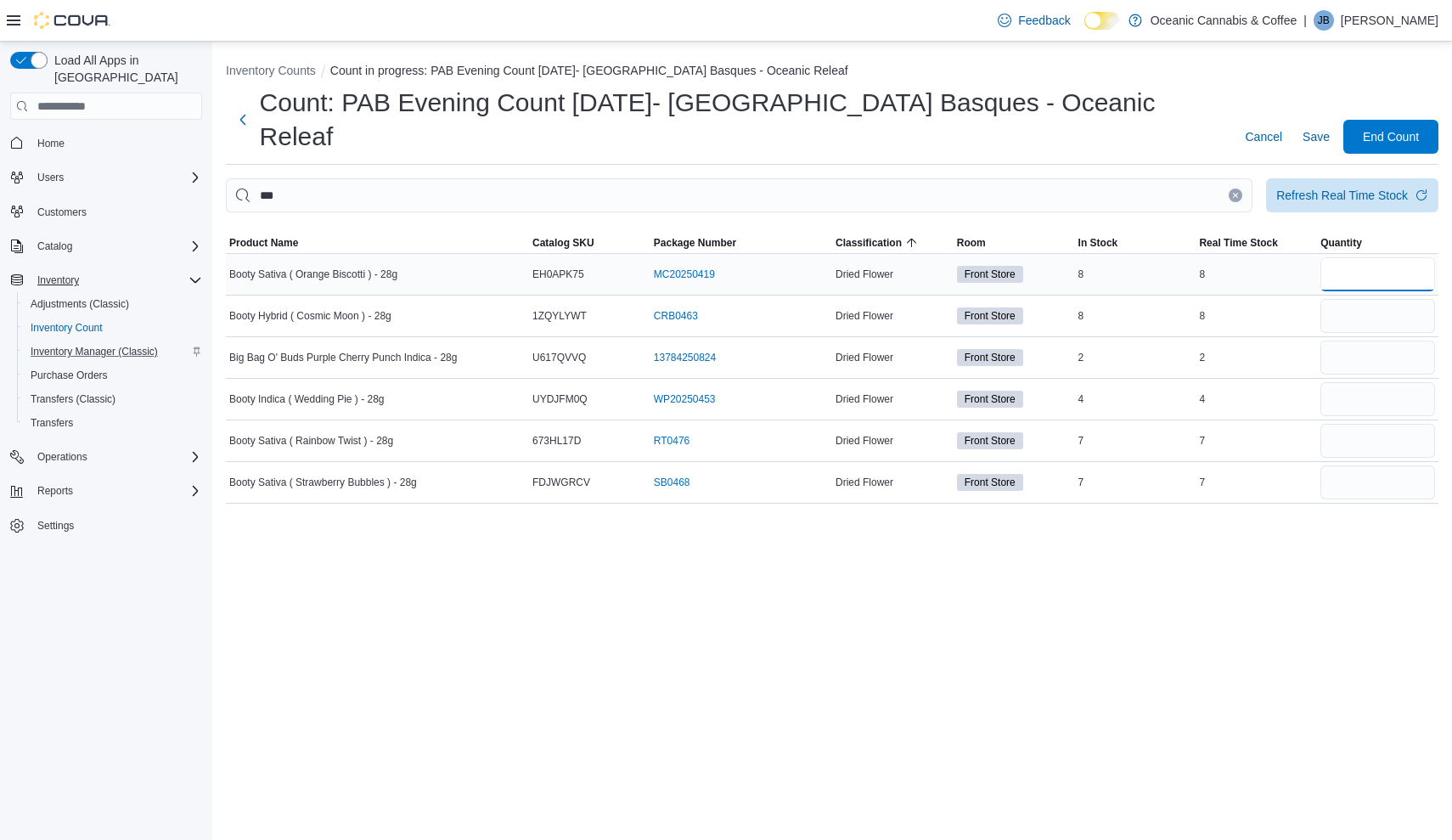
click at [1333, 258] on input "number" at bounding box center [1378, 274] width 115 height 34
type input "*"
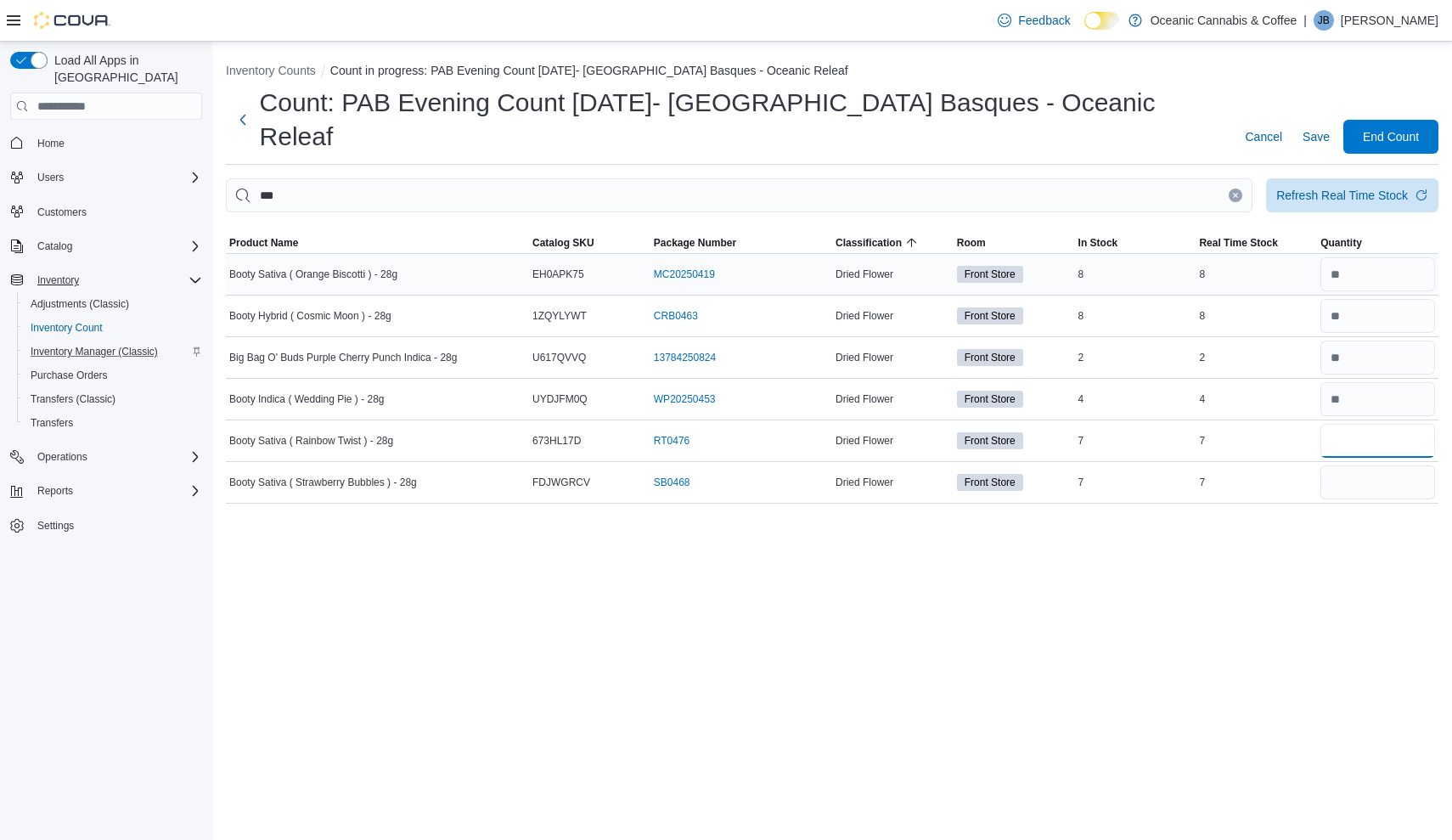
type input "*"
click at [1233, 189] on button "Clear input" at bounding box center [1236, 195] width 14 height 14
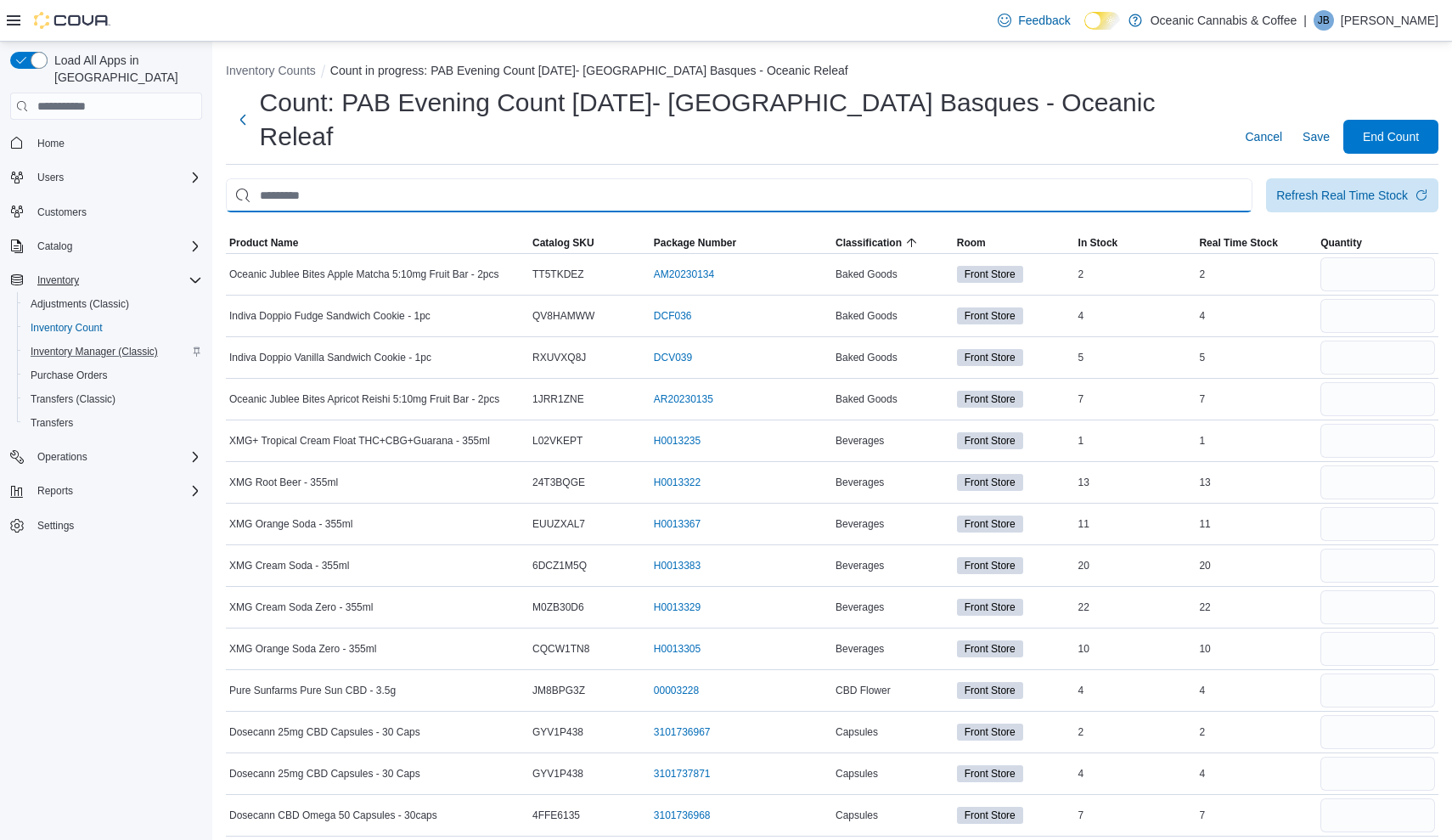
click at [1233, 179] on input "This is a search bar. After typing your query, hit enter to filter the results …" at bounding box center [739, 195] width 1027 height 34
type input "*****"
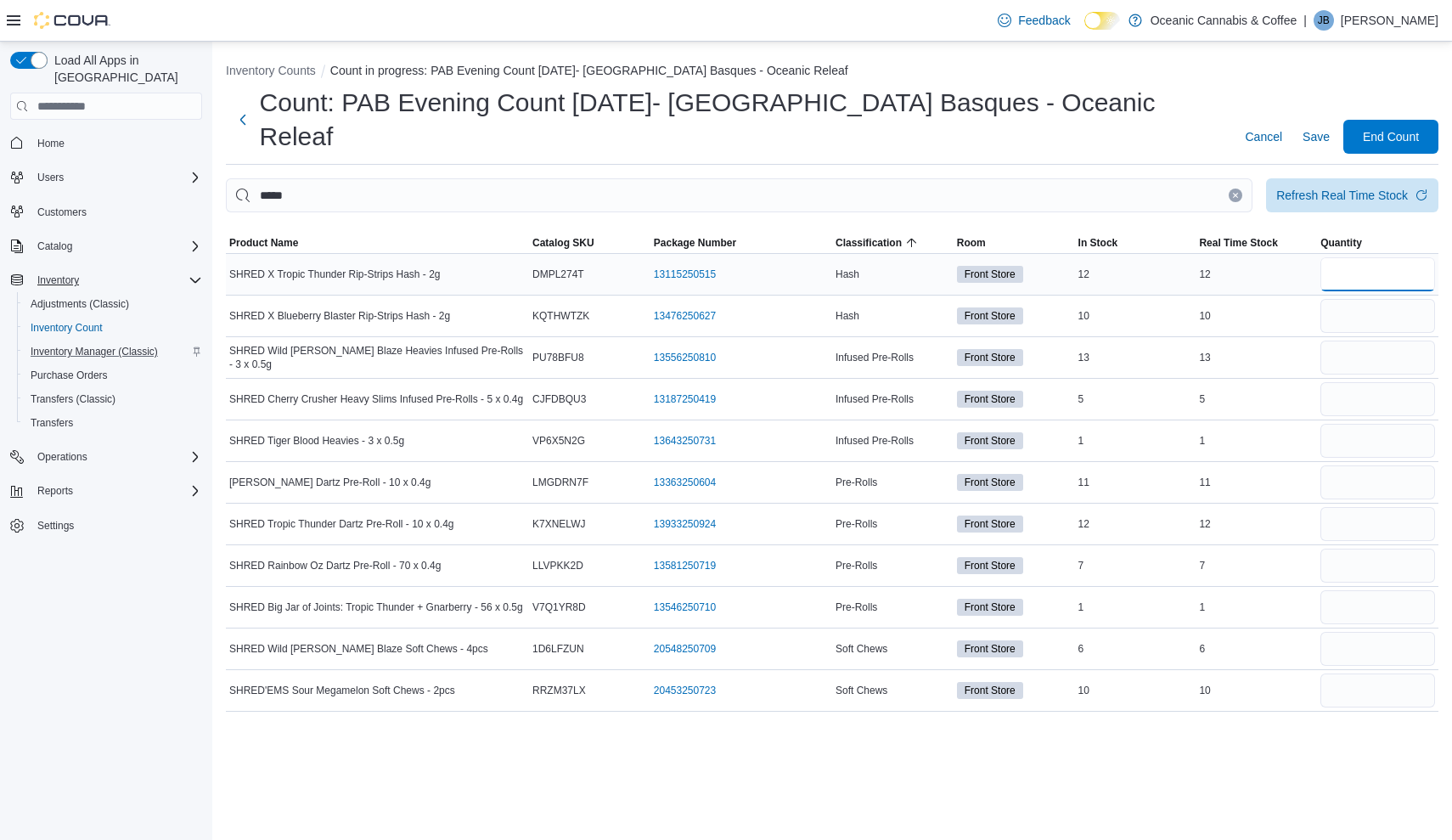
click at [1336, 258] on input "number" at bounding box center [1378, 274] width 115 height 34
type input "*"
click at [1232, 191] on icon "Clear input" at bounding box center [1235, 194] width 7 height 7
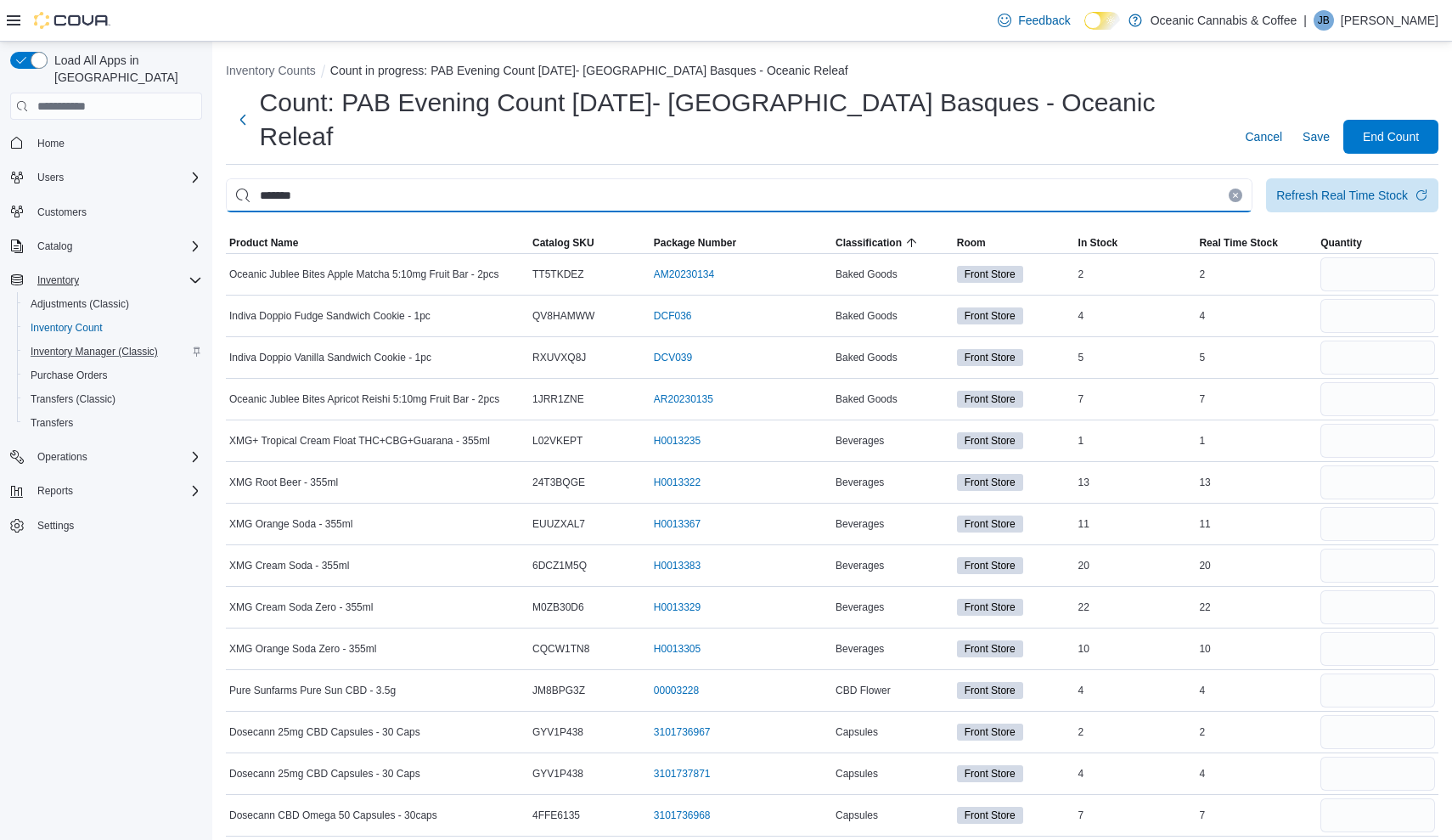
type input "*******"
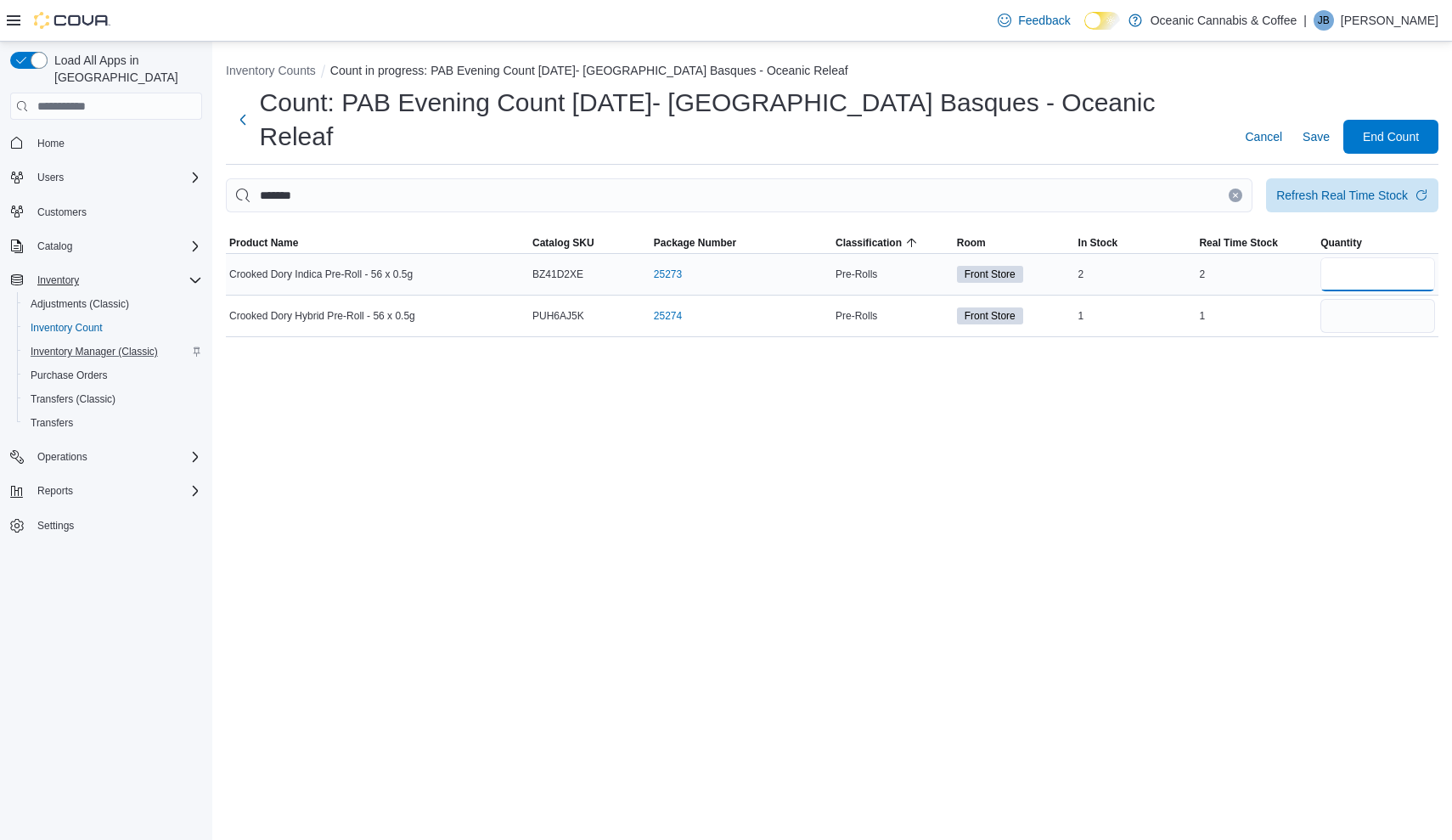
click at [1381, 258] on input "number" at bounding box center [1378, 274] width 115 height 34
type input "*"
click at [1224, 179] on input "*******" at bounding box center [739, 195] width 1027 height 34
click at [1236, 191] on icon "Clear input" at bounding box center [1235, 194] width 7 height 7
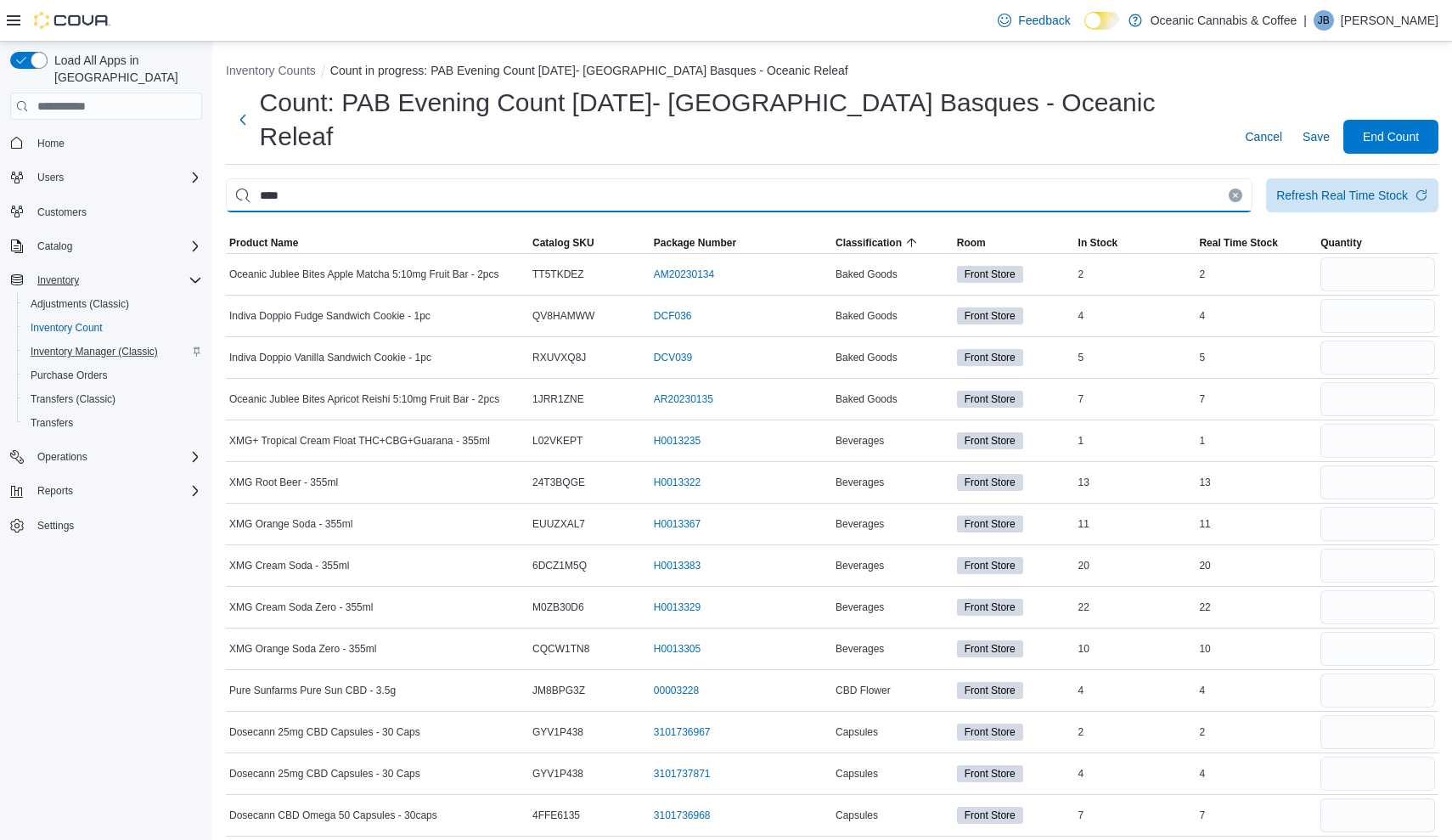
type input "****"
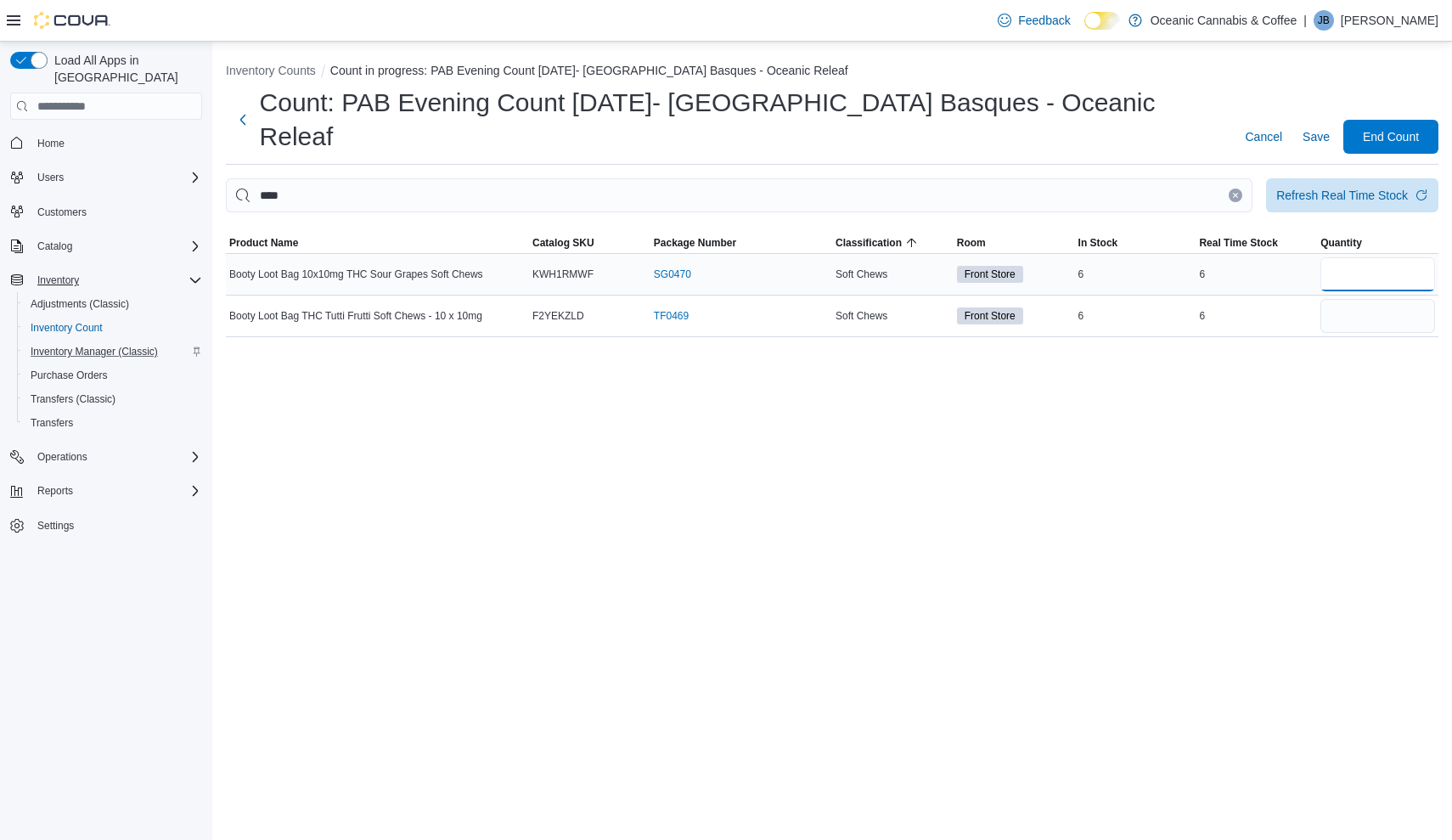
click at [1407, 258] on input "number" at bounding box center [1378, 274] width 115 height 34
type input "*"
click at [1235, 189] on button "Clear input" at bounding box center [1236, 195] width 14 height 14
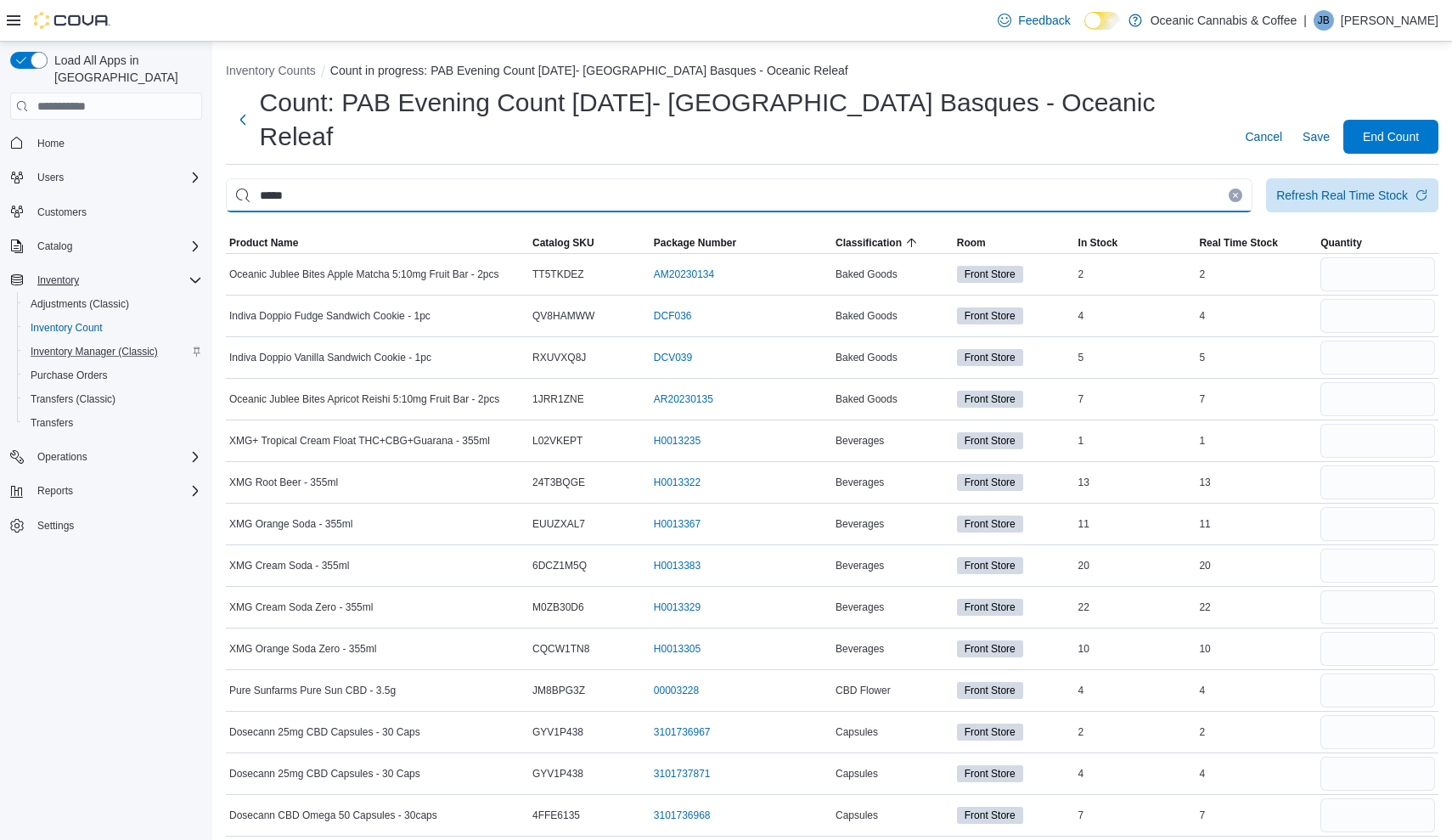
type input "*****"
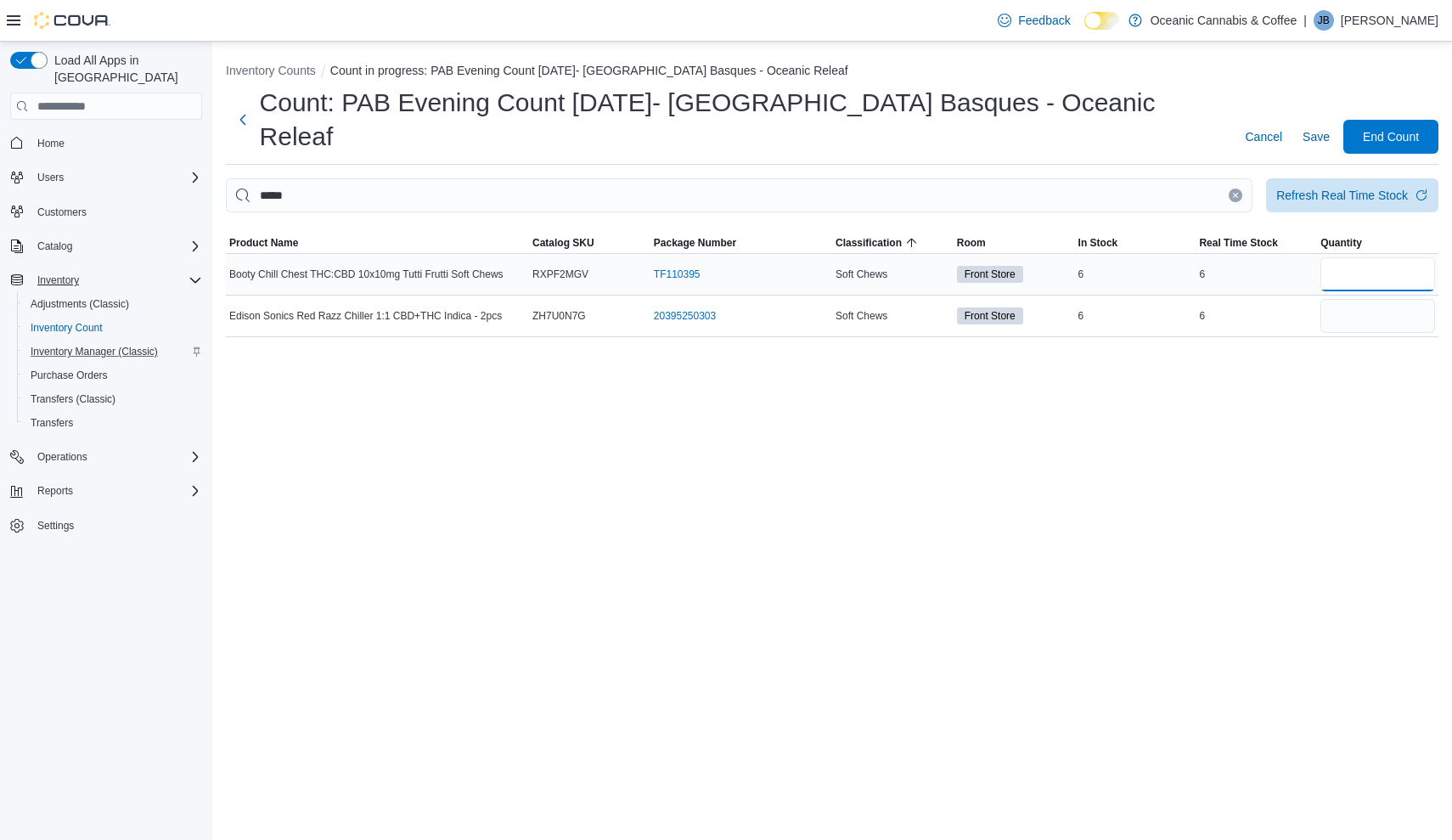
click at [1338, 258] on input "number" at bounding box center [1378, 274] width 115 height 34
type input "*"
click at [1232, 191] on icon "Clear input" at bounding box center [1235, 194] width 7 height 7
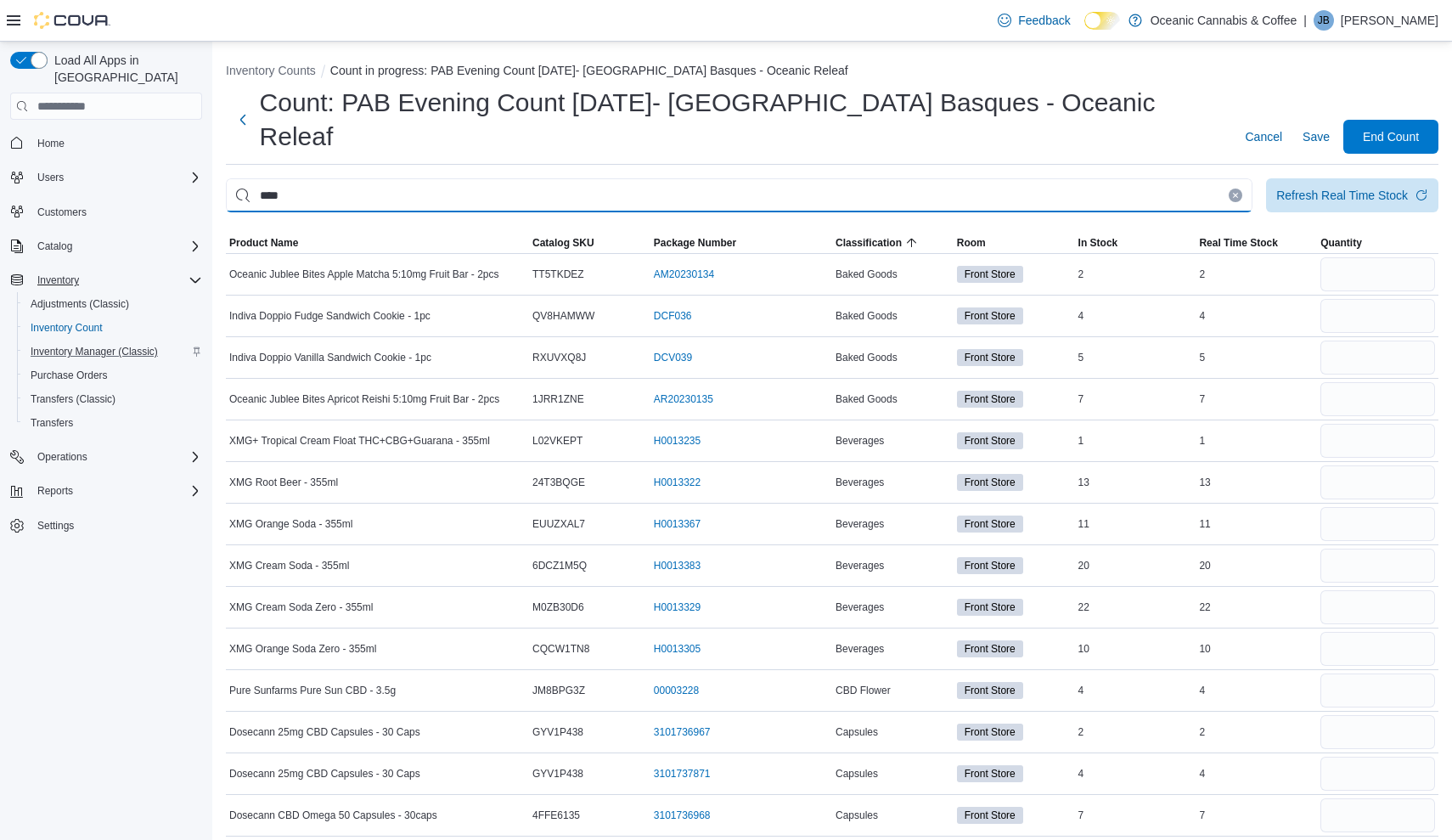
type input "****"
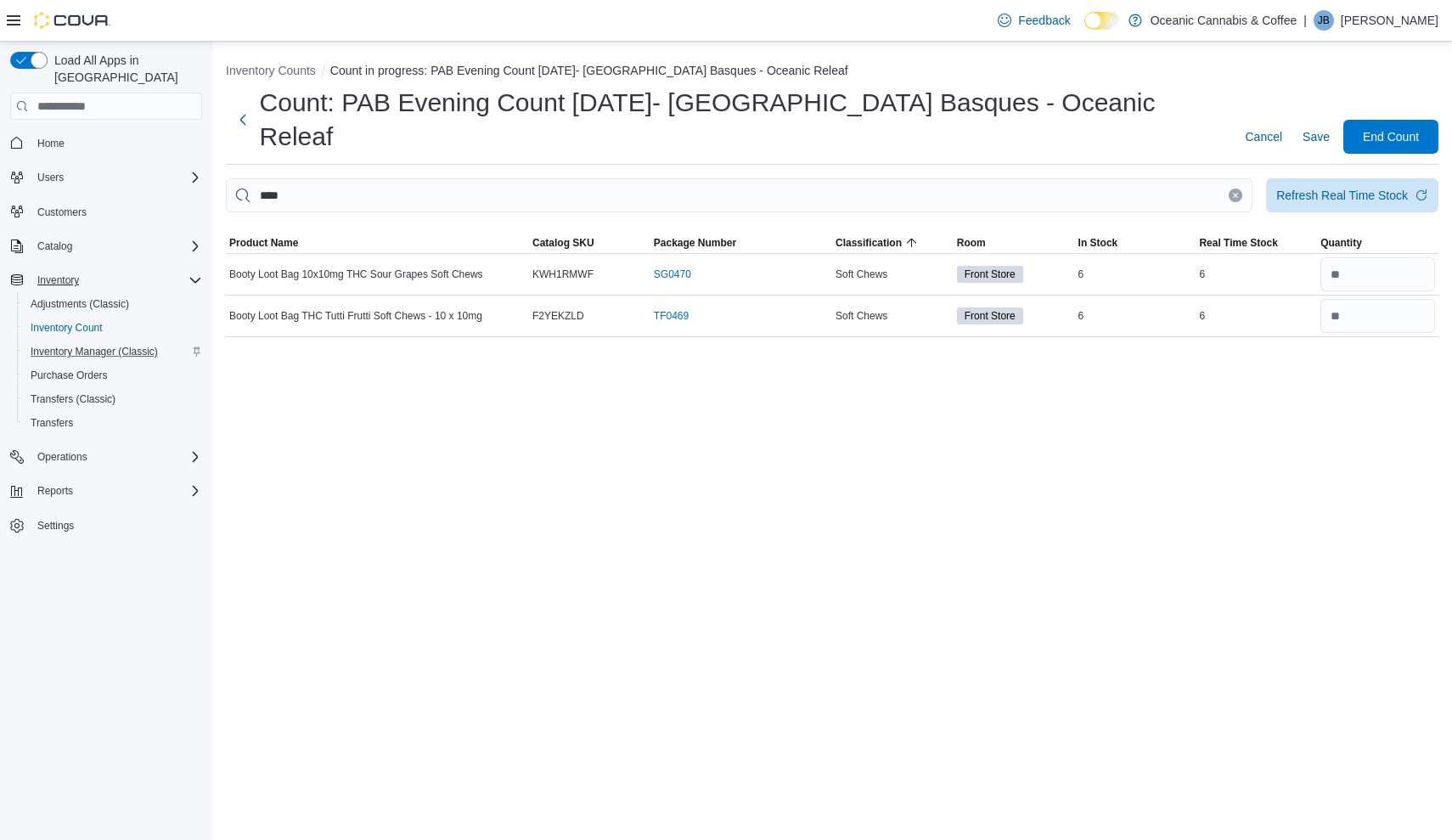
click at [1237, 191] on icon "Clear input" at bounding box center [1235, 194] width 7 height 7
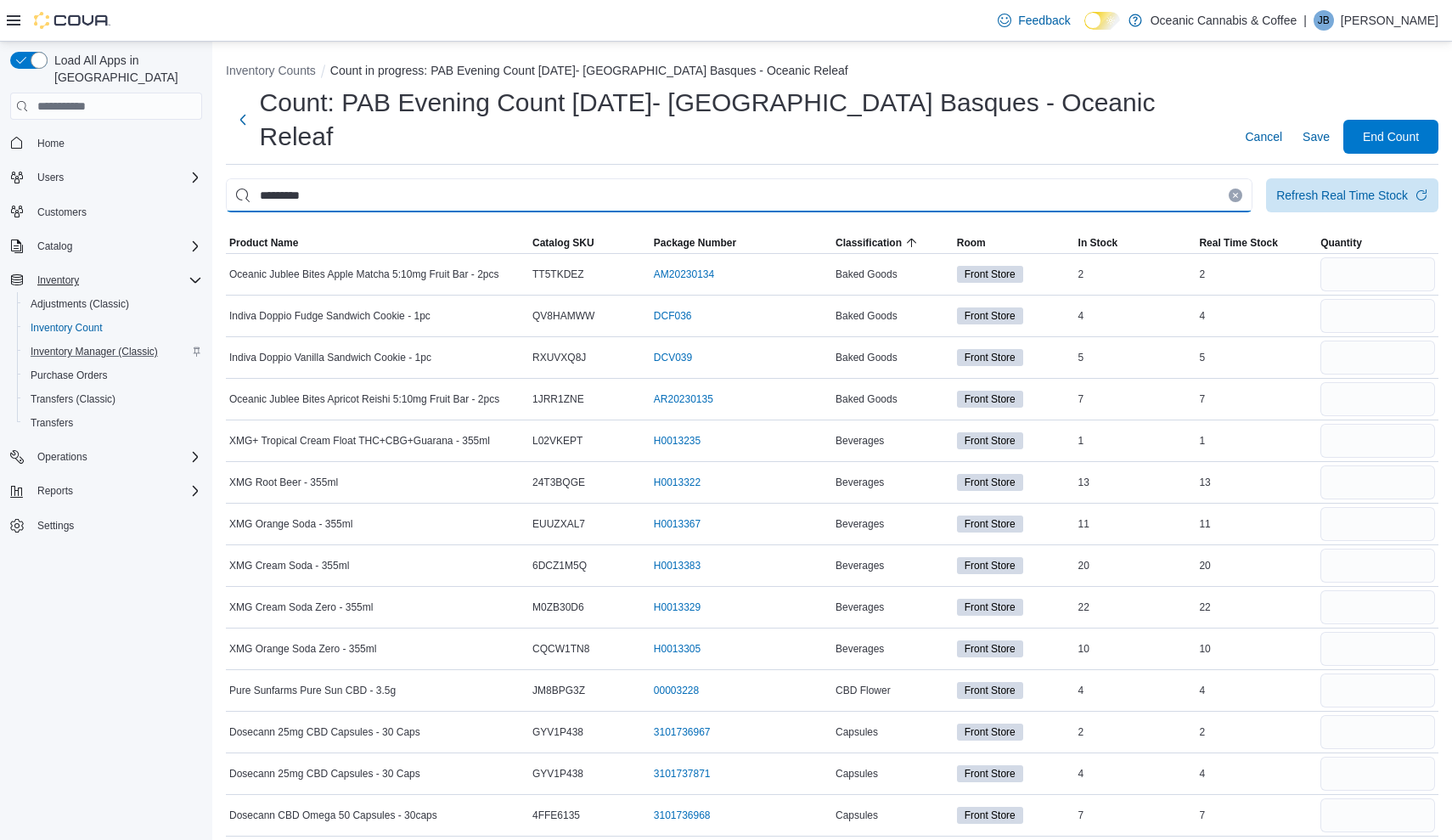
type input "*********"
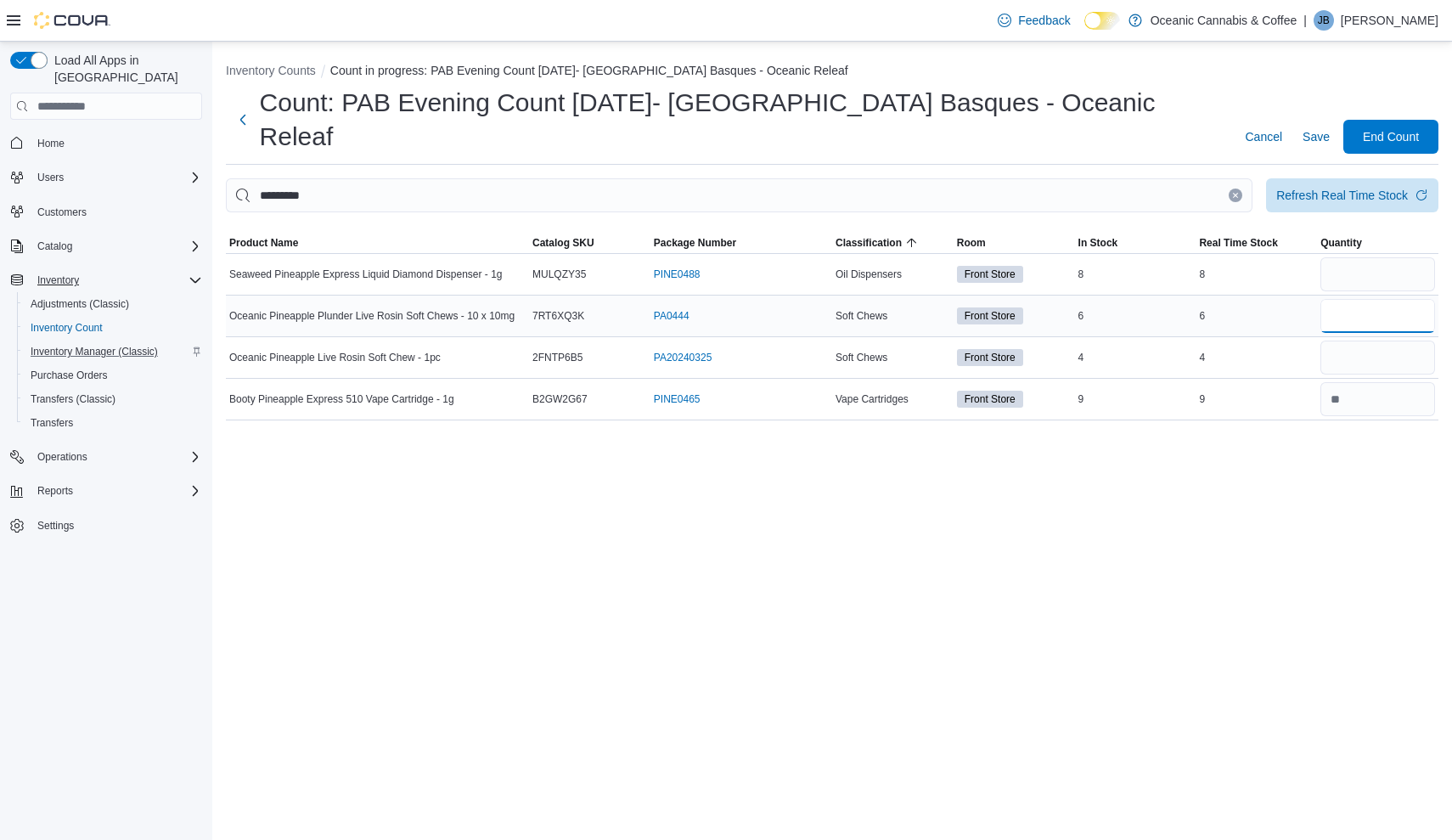
click at [1344, 299] on input "number" at bounding box center [1378, 316] width 115 height 34
type input "*"
click at [1233, 191] on icon "Clear input" at bounding box center [1235, 194] width 7 height 7
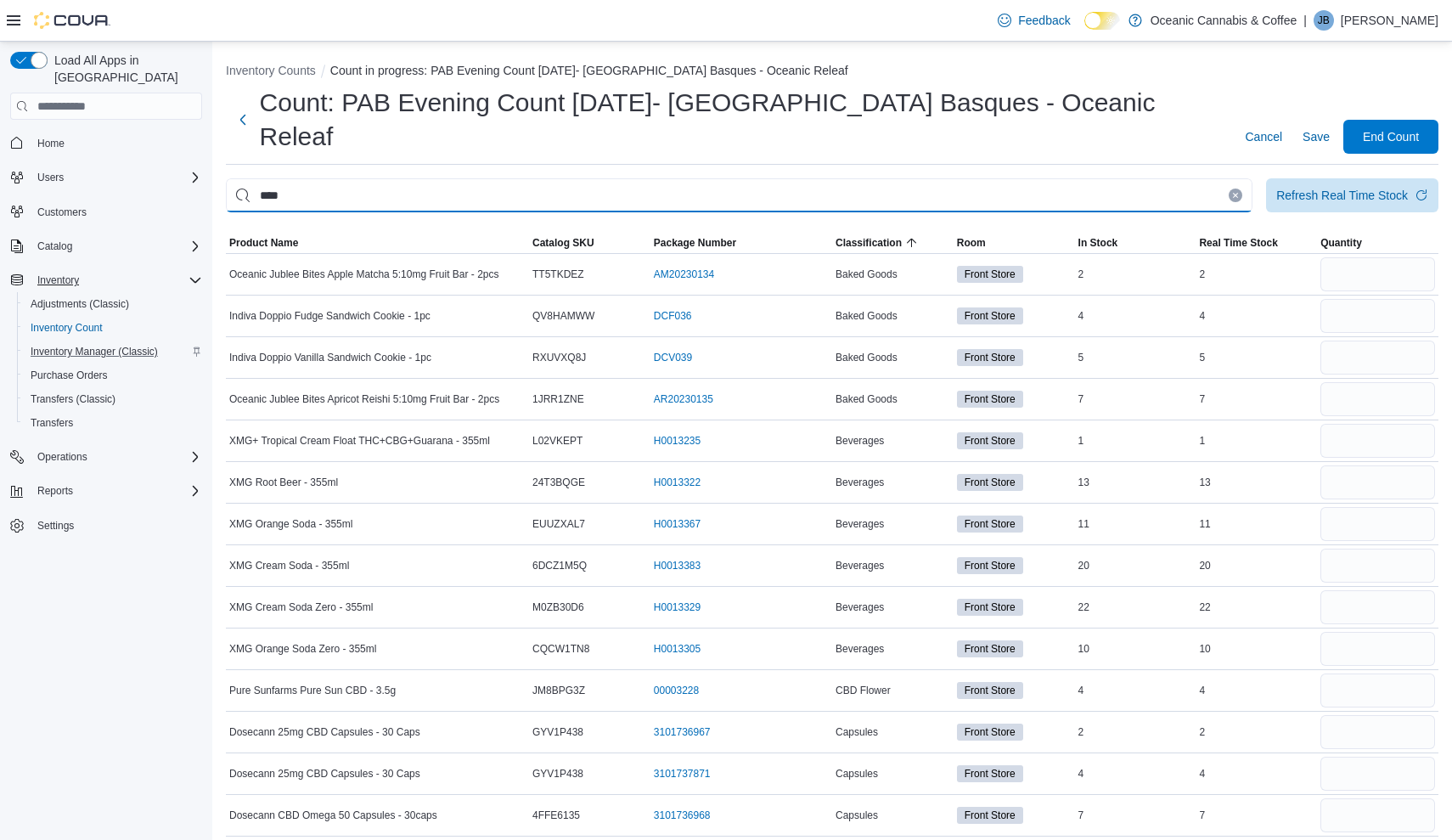
type input "****"
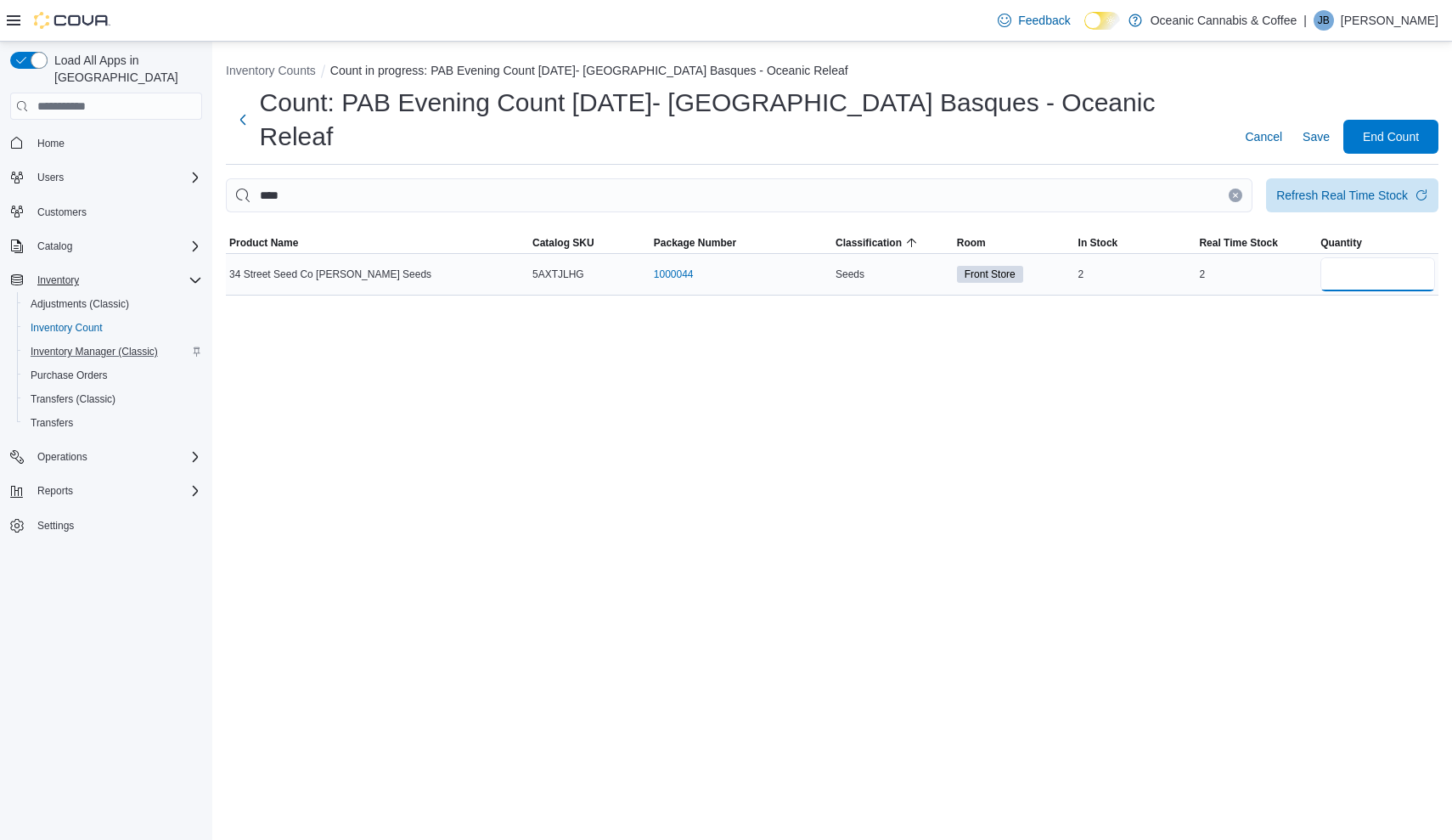
click at [1406, 258] on input "number" at bounding box center [1378, 274] width 115 height 34
type input "*"
click at [1232, 189] on button "Clear input" at bounding box center [1236, 195] width 14 height 14
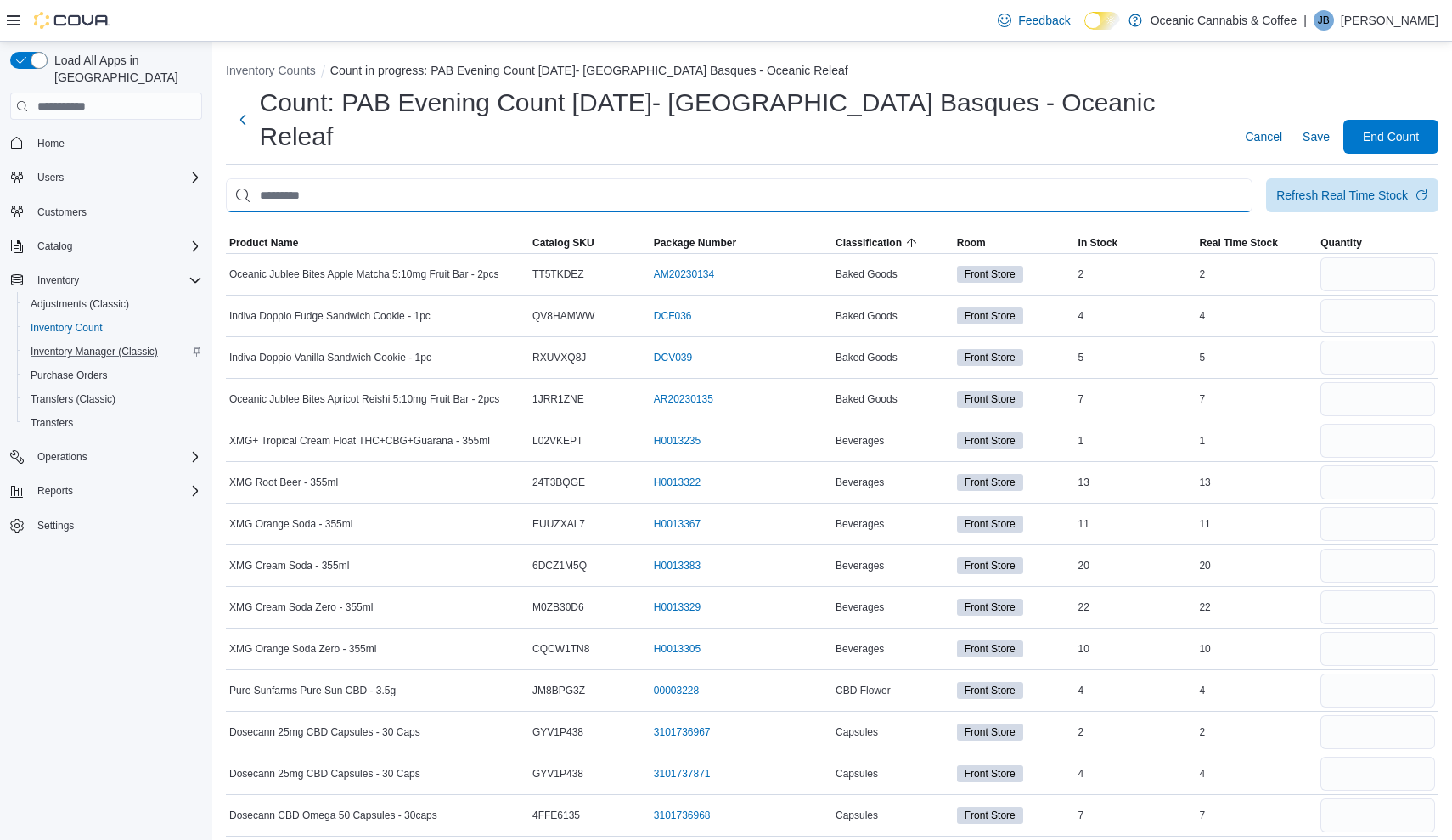
click at [872, 179] on input "This is a search bar. After typing your query, hit enter to filter the results …" at bounding box center [739, 195] width 1027 height 34
type input "****"
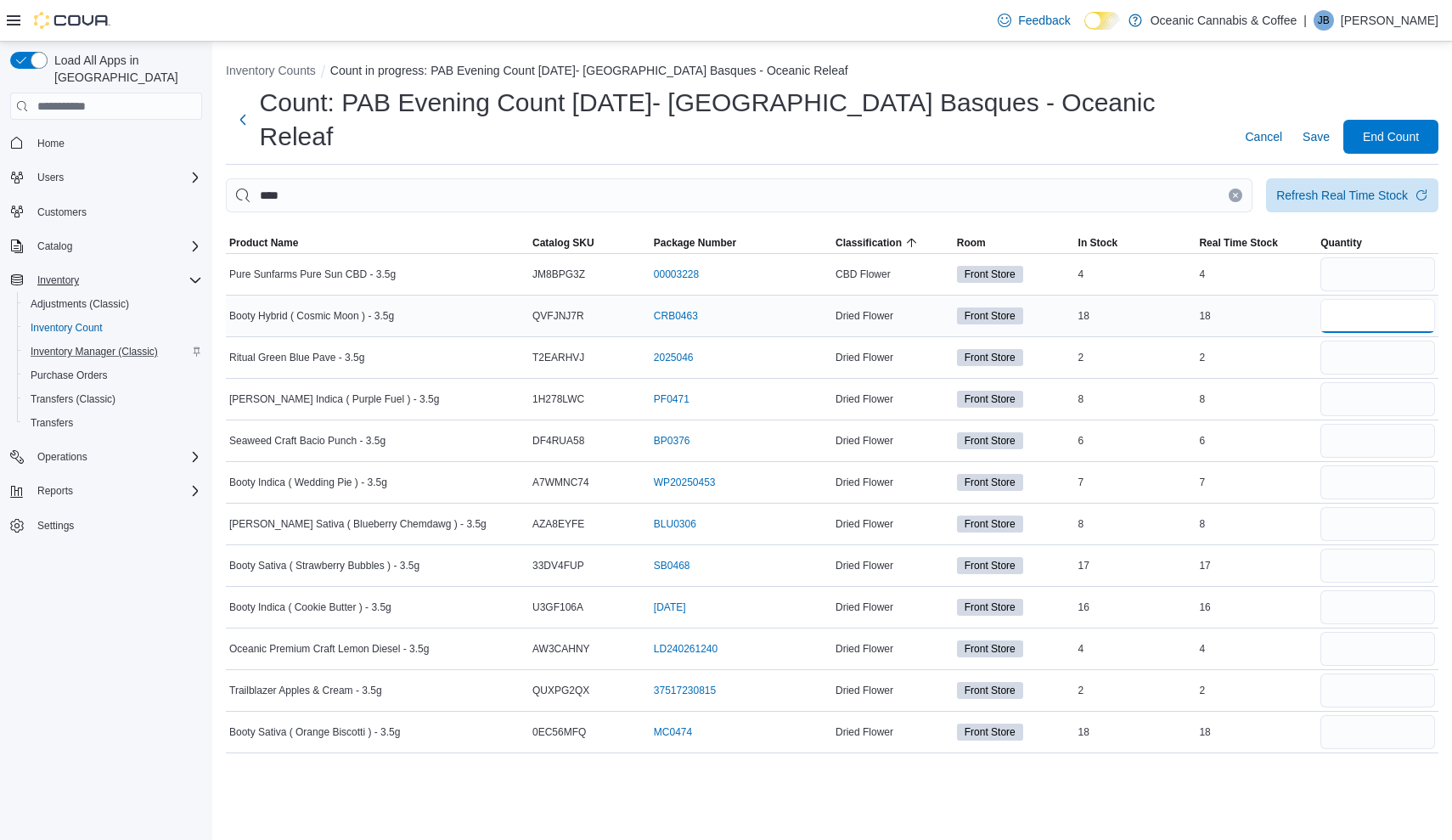
click at [1384, 299] on input "number" at bounding box center [1378, 316] width 115 height 34
type input "**"
type input "*"
type input "**"
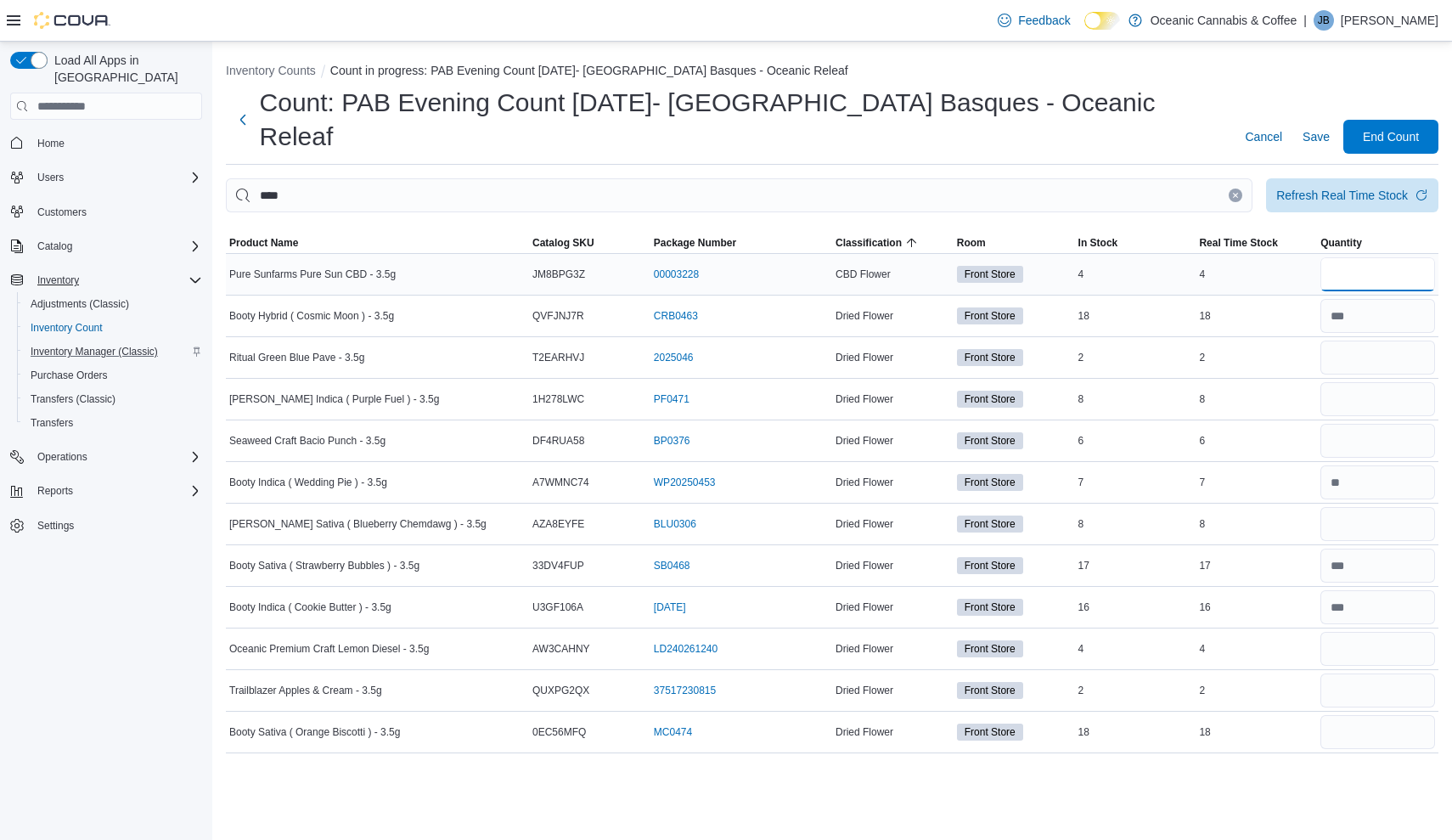
click at [1360, 258] on input "number" at bounding box center [1378, 274] width 115 height 34
click at [1410, 715] on input "number" at bounding box center [1378, 731] width 115 height 34
type input "**"
click at [1388, 258] on input "number" at bounding box center [1378, 274] width 115 height 34
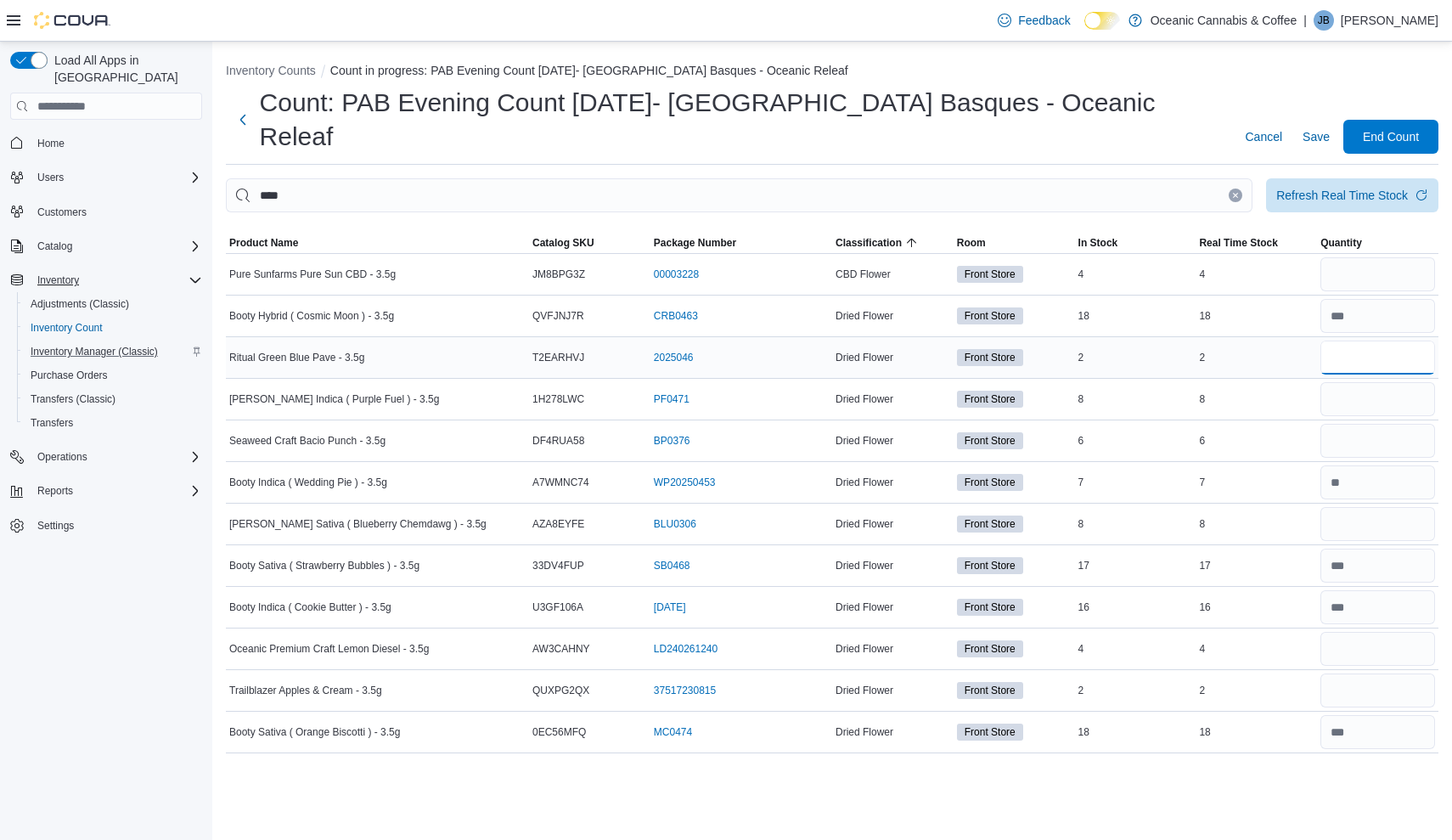
click at [1349, 341] on input "number" at bounding box center [1378, 357] width 115 height 34
type input "*"
click at [1367, 258] on input "number" at bounding box center [1378, 274] width 115 height 34
type input "*"
click at [1410, 382] on input "number" at bounding box center [1378, 399] width 115 height 34
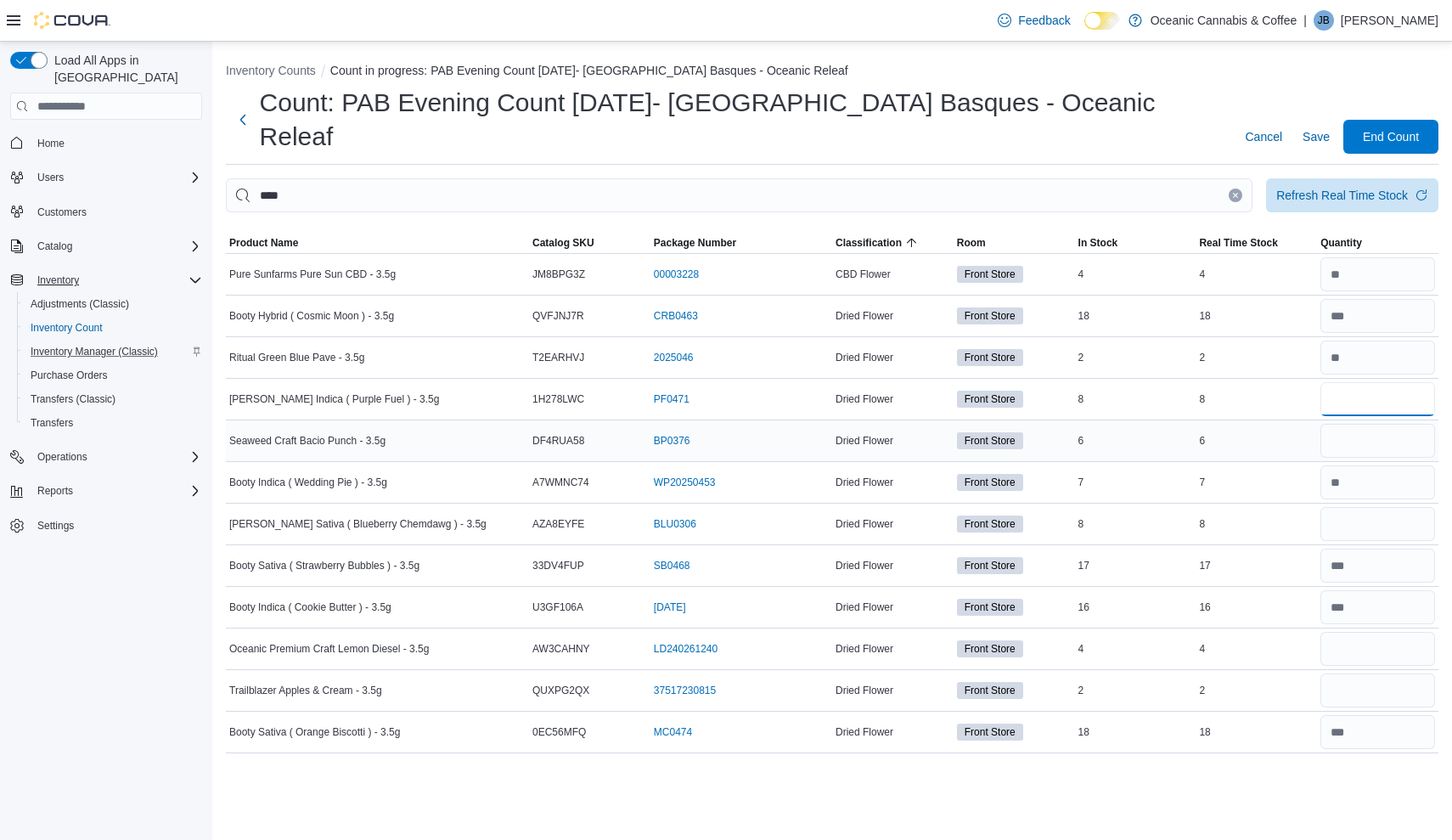
type input "*"
click at [1360, 423] on input "number" at bounding box center [1378, 440] width 115 height 34
type input "*"
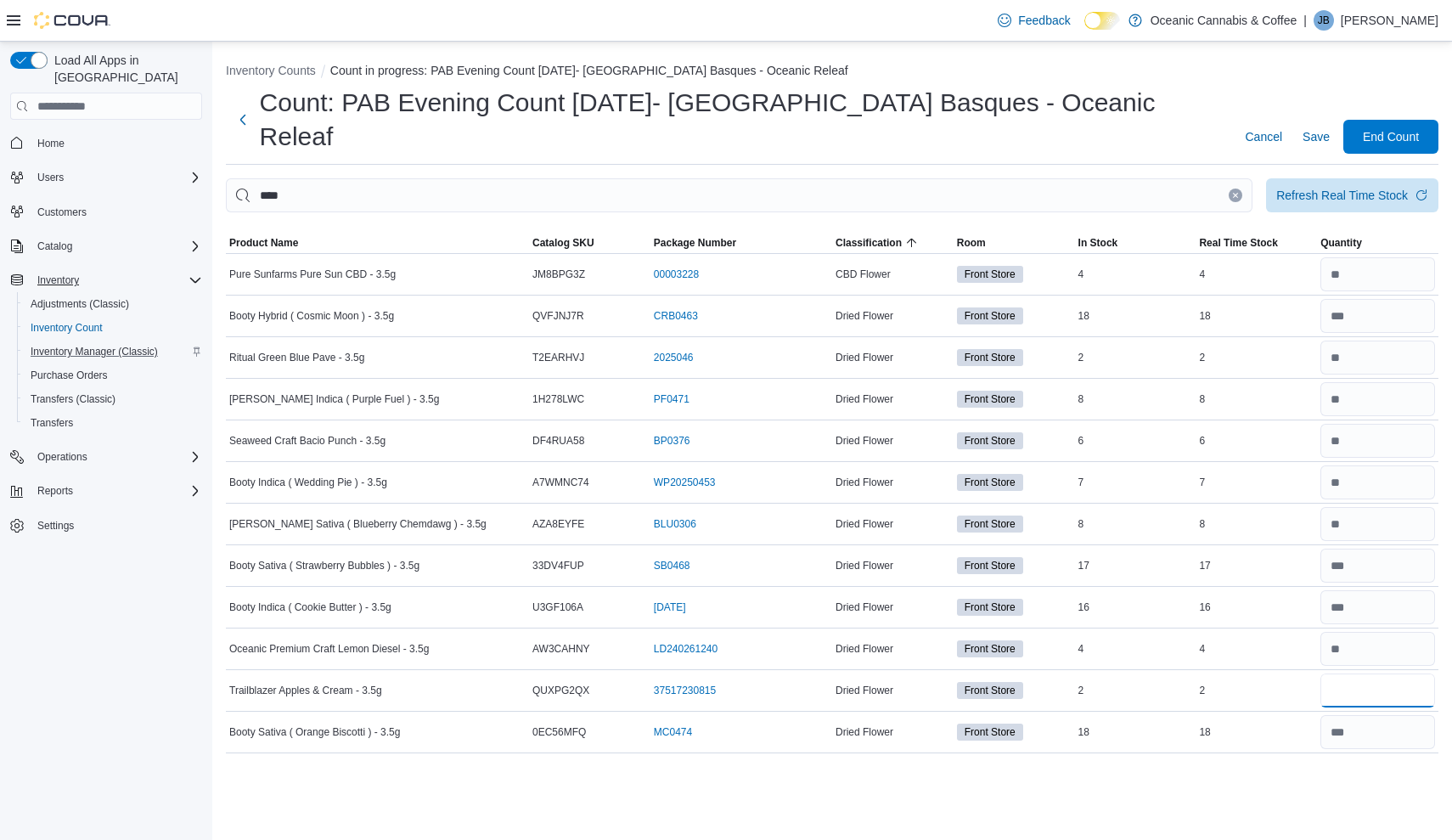
type input "*"
click at [1233, 189] on button "Clear input" at bounding box center [1236, 195] width 14 height 14
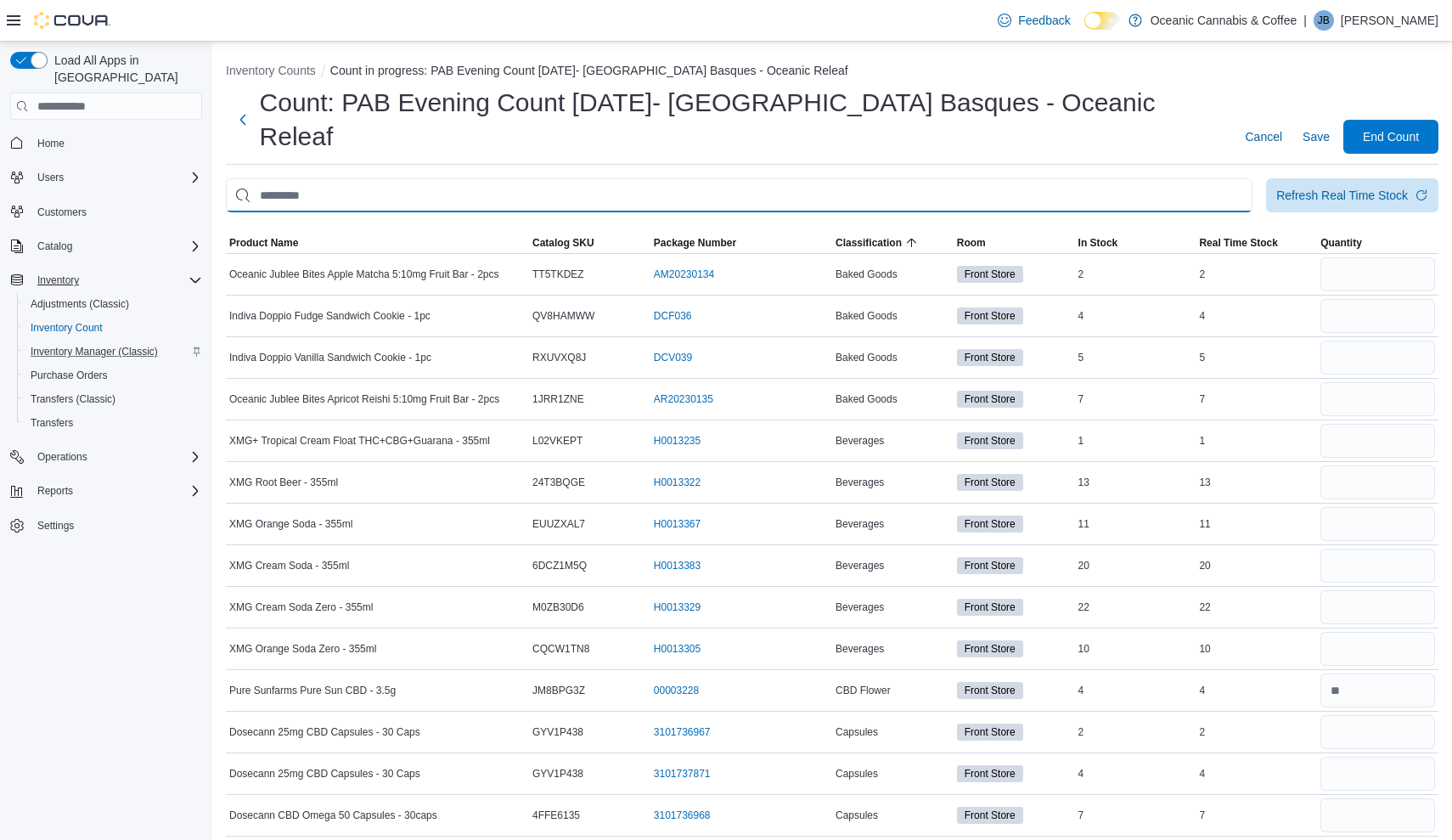
click at [1161, 179] on input "This is a search bar. After typing your query, hit enter to filter the results …" at bounding box center [739, 195] width 1027 height 34
type input "******"
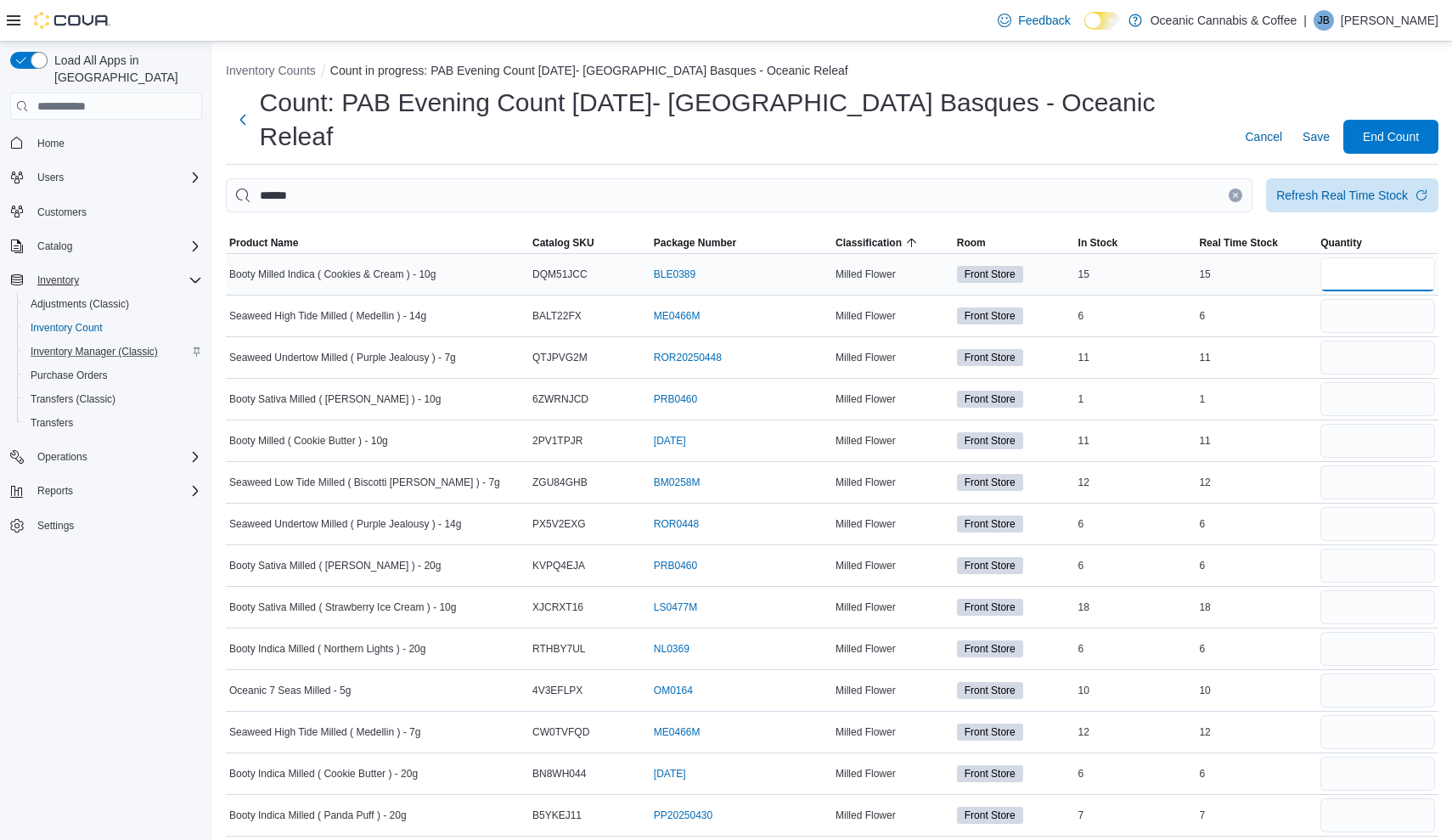
click at [1394, 258] on input "number" at bounding box center [1378, 274] width 115 height 34
type input "**"
type input "*"
type input "**"
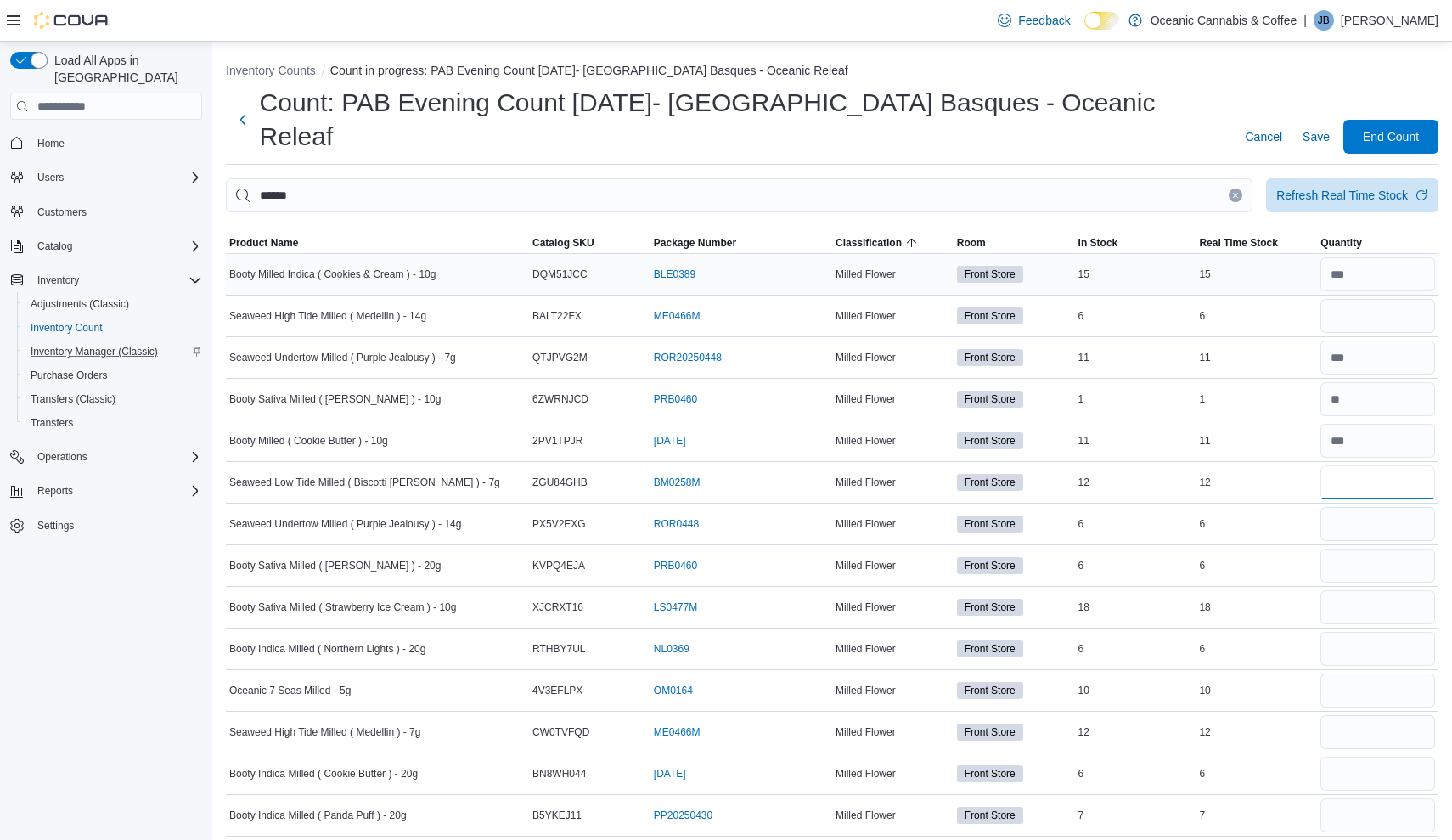
type input "**"
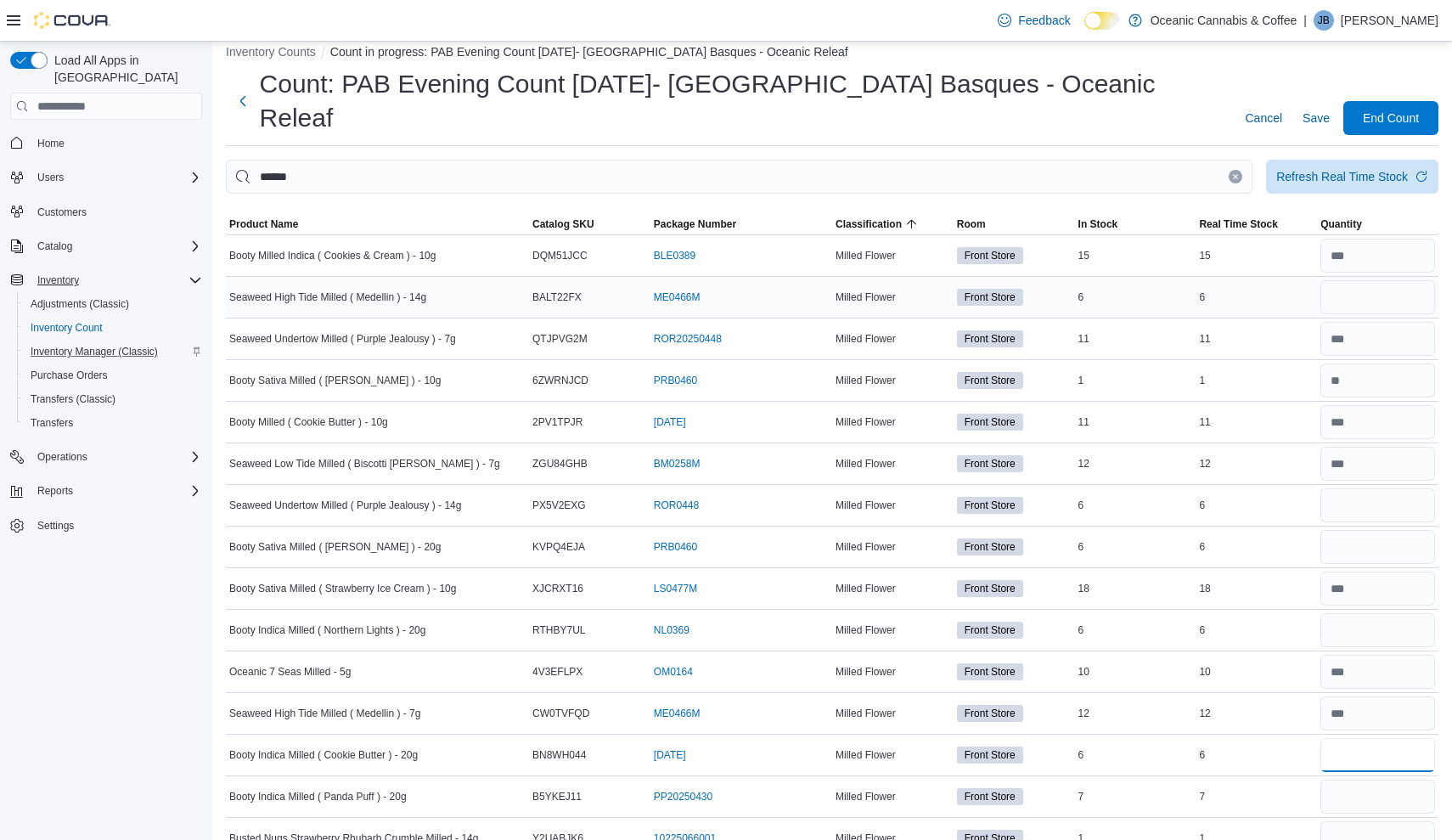
scroll to position [18, 0]
click at [1358, 281] on input "number" at bounding box center [1378, 298] width 115 height 34
type input "*"
click at [1344, 489] on input "number" at bounding box center [1378, 505] width 115 height 34
type input "*"
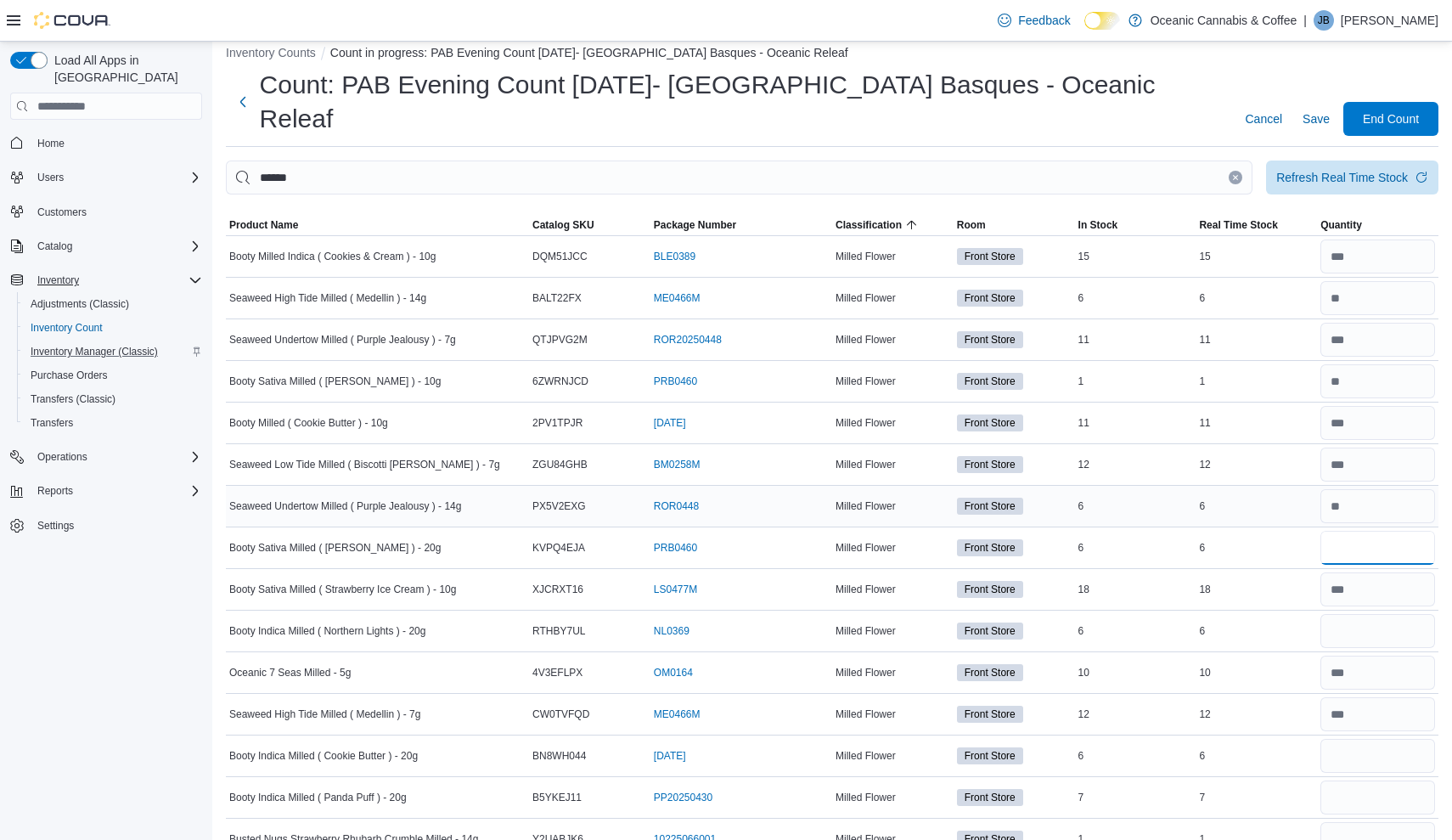
type input "*"
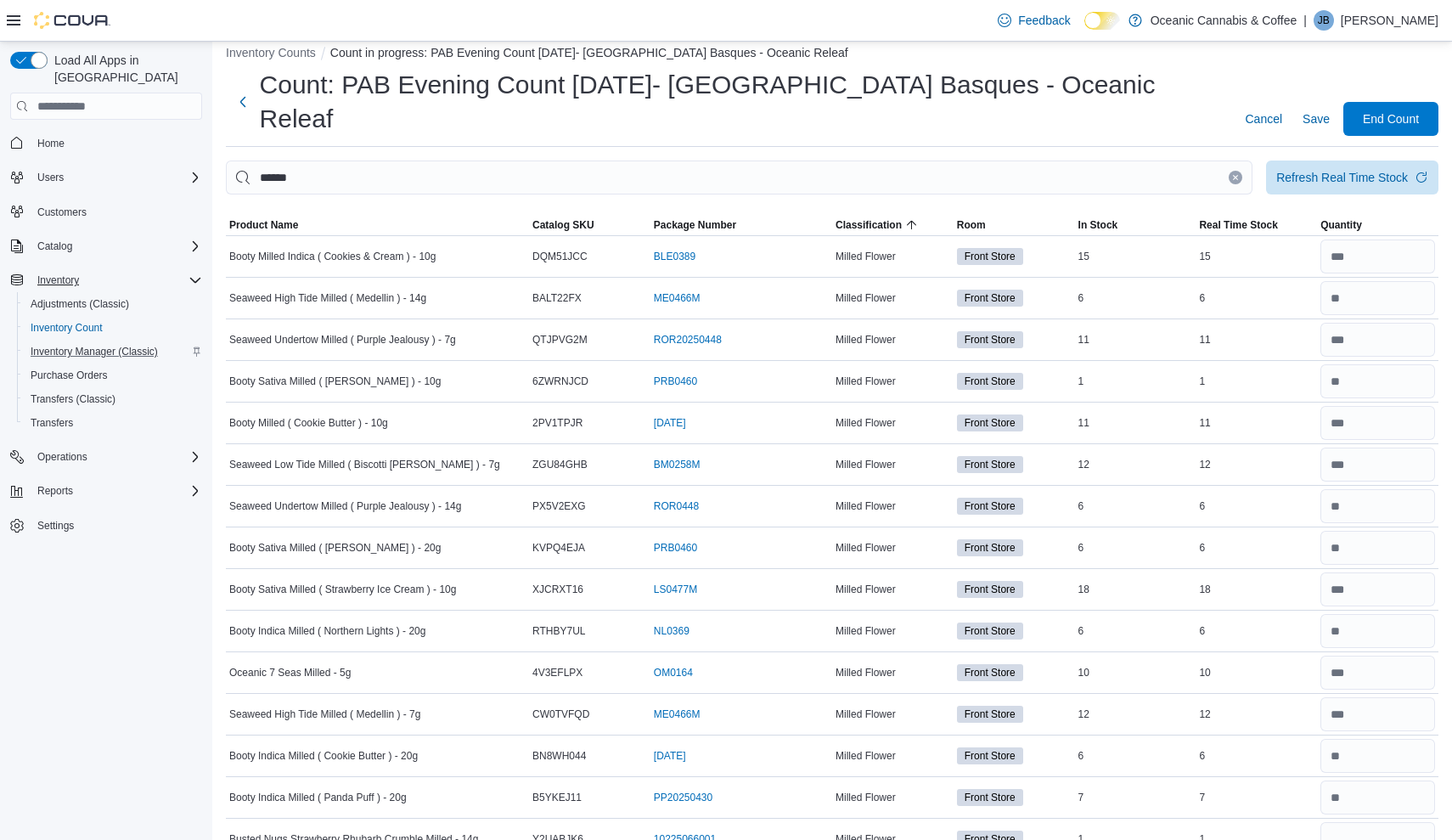
click at [1238, 174] on icon "Clear input" at bounding box center [1235, 177] width 7 height 7
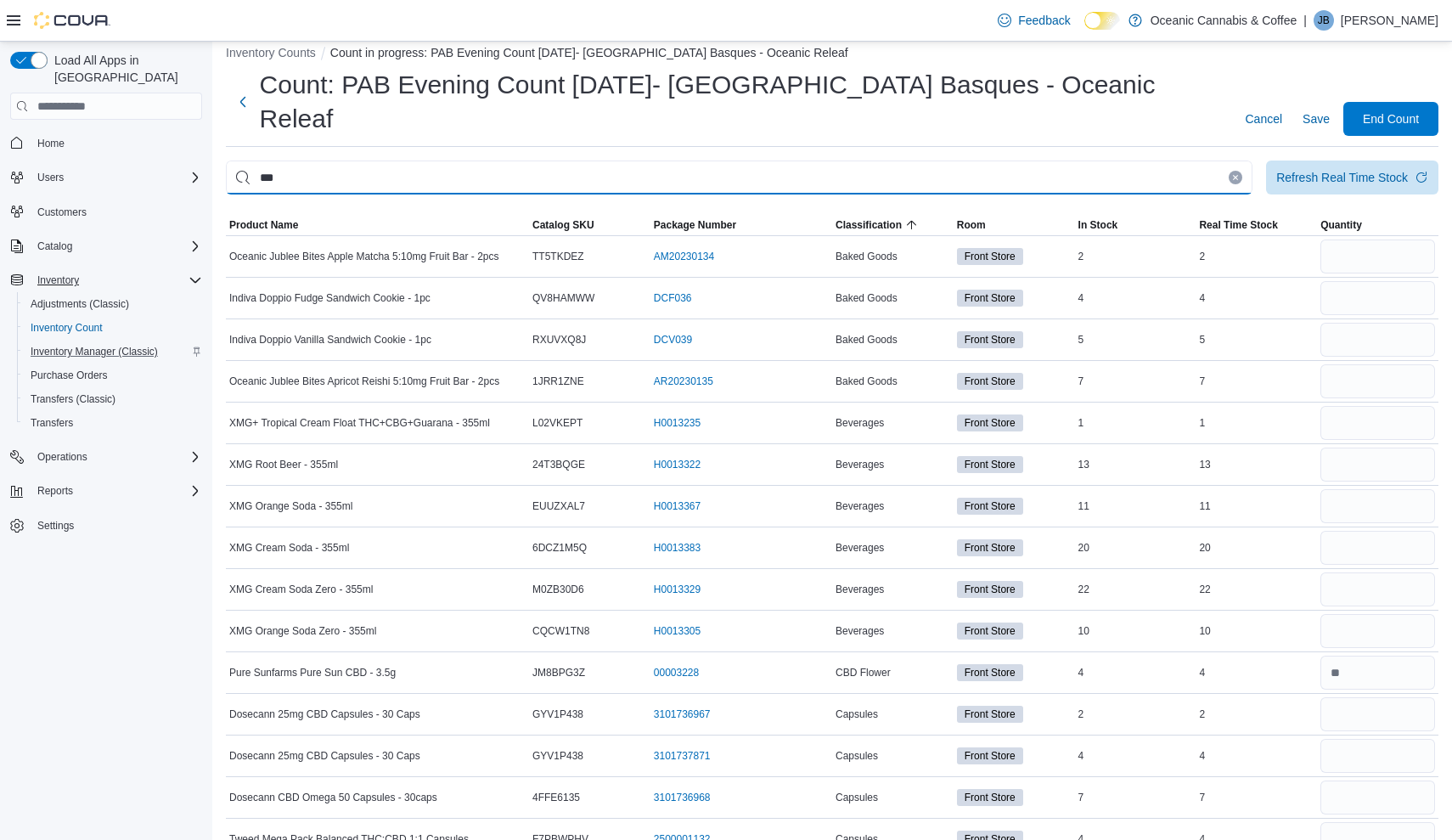
type input "***"
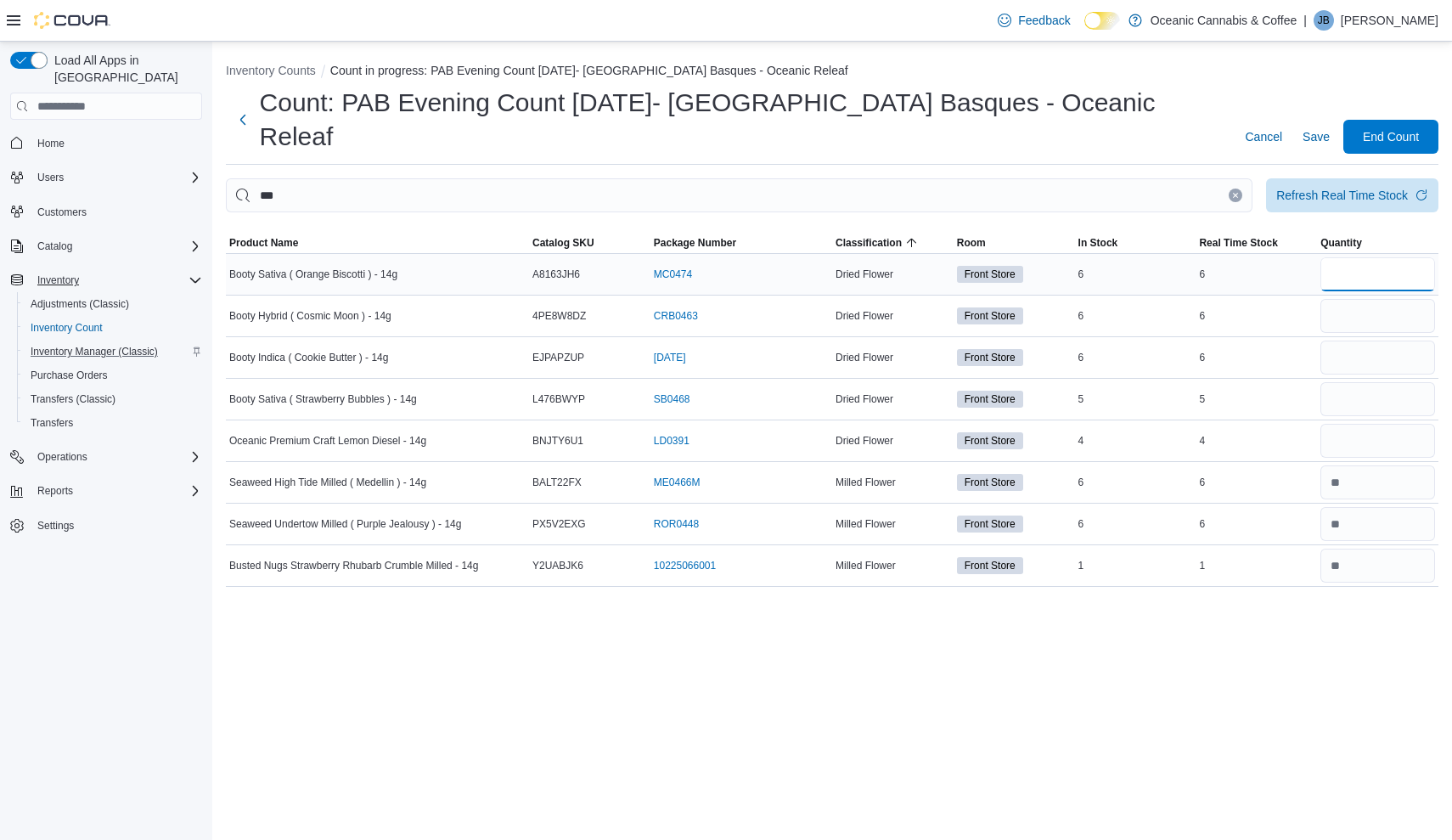
click at [1363, 258] on input "number" at bounding box center [1378, 274] width 115 height 34
type input "*"
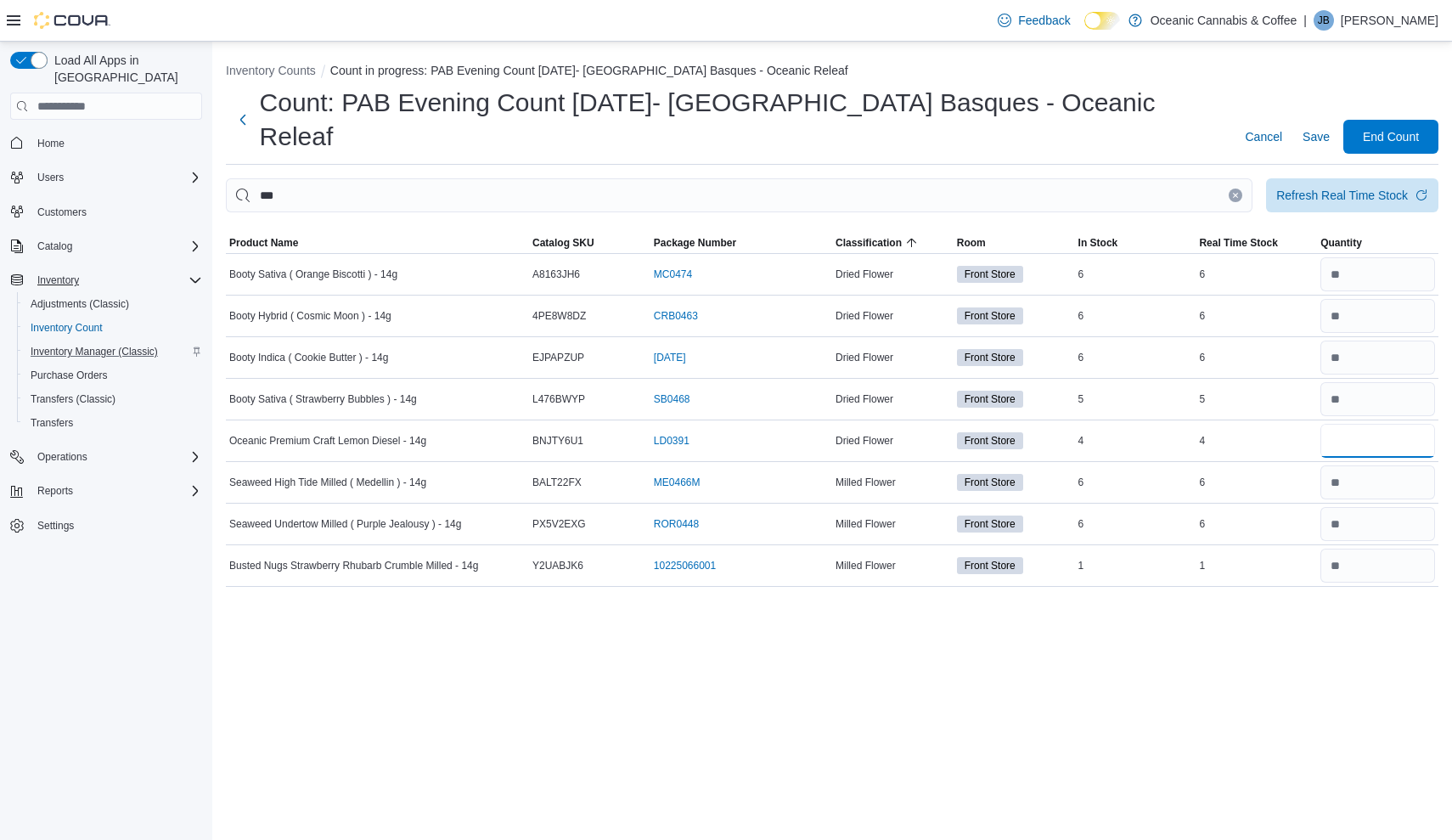
type input "*"
click at [1231, 189] on button "Clear input" at bounding box center [1236, 195] width 14 height 14
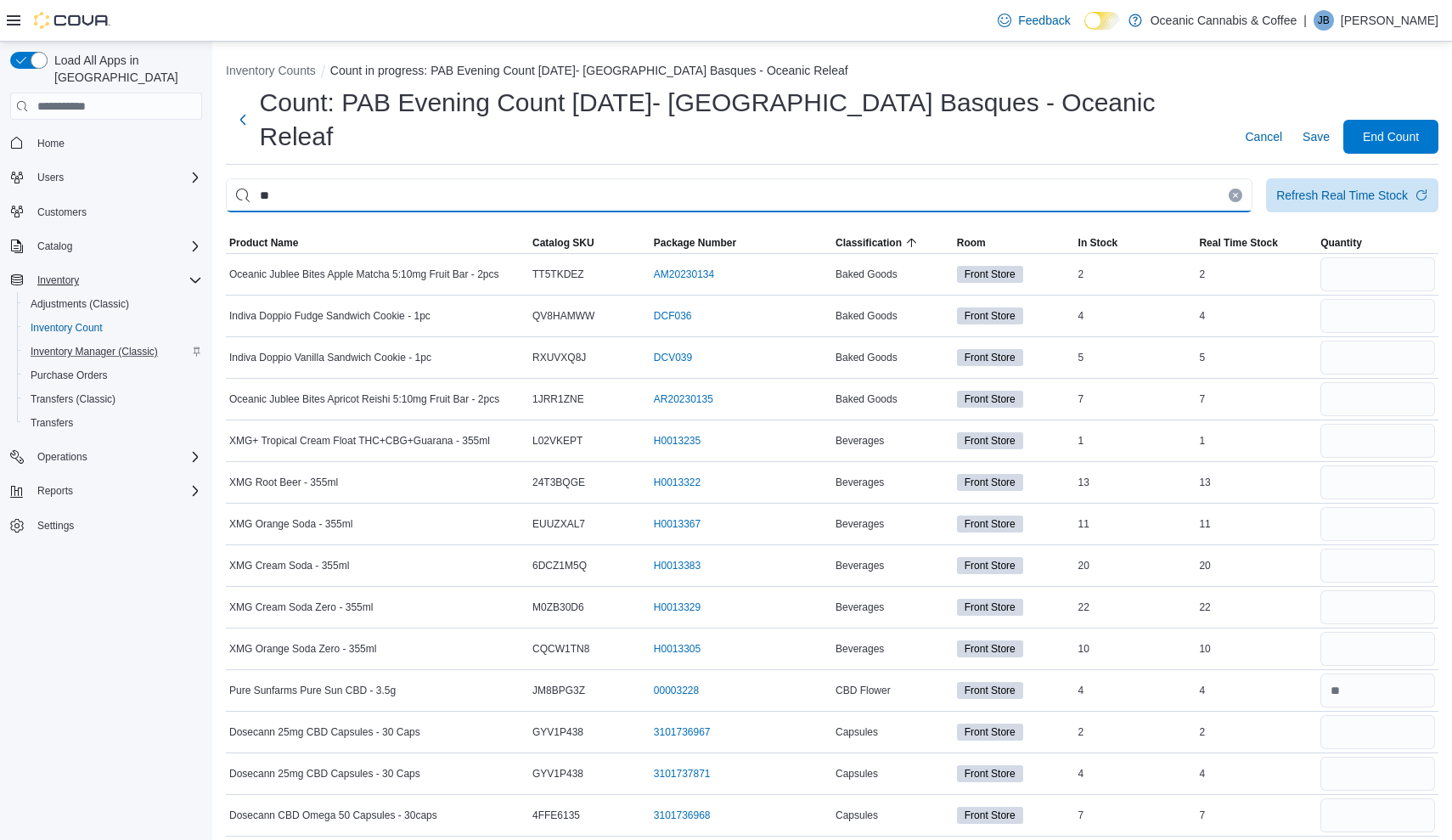
type input "**"
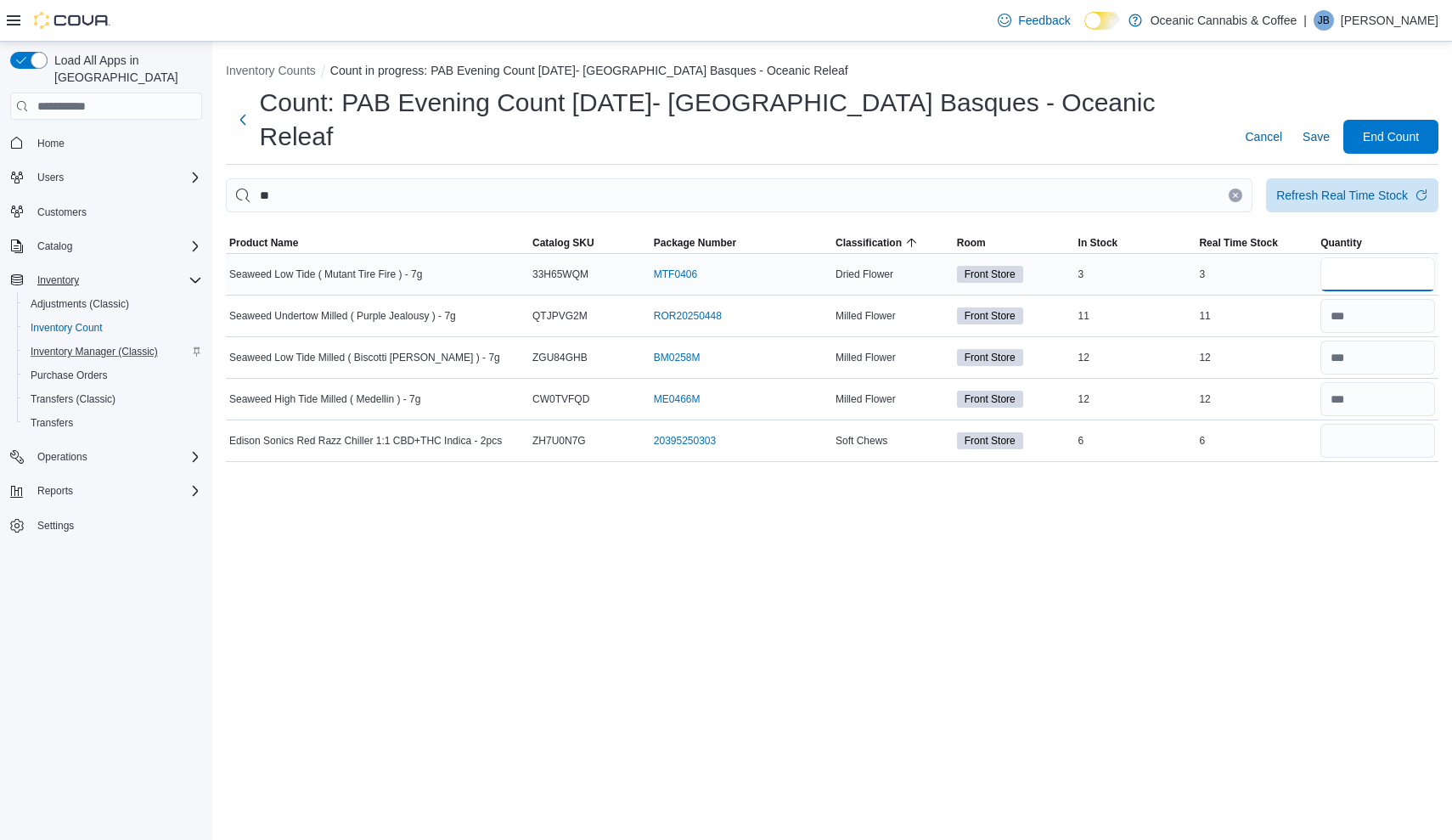
click at [1412, 258] on input "number" at bounding box center [1378, 274] width 115 height 34
click at [1234, 191] on icon "Clear input" at bounding box center [1235, 194] width 7 height 7
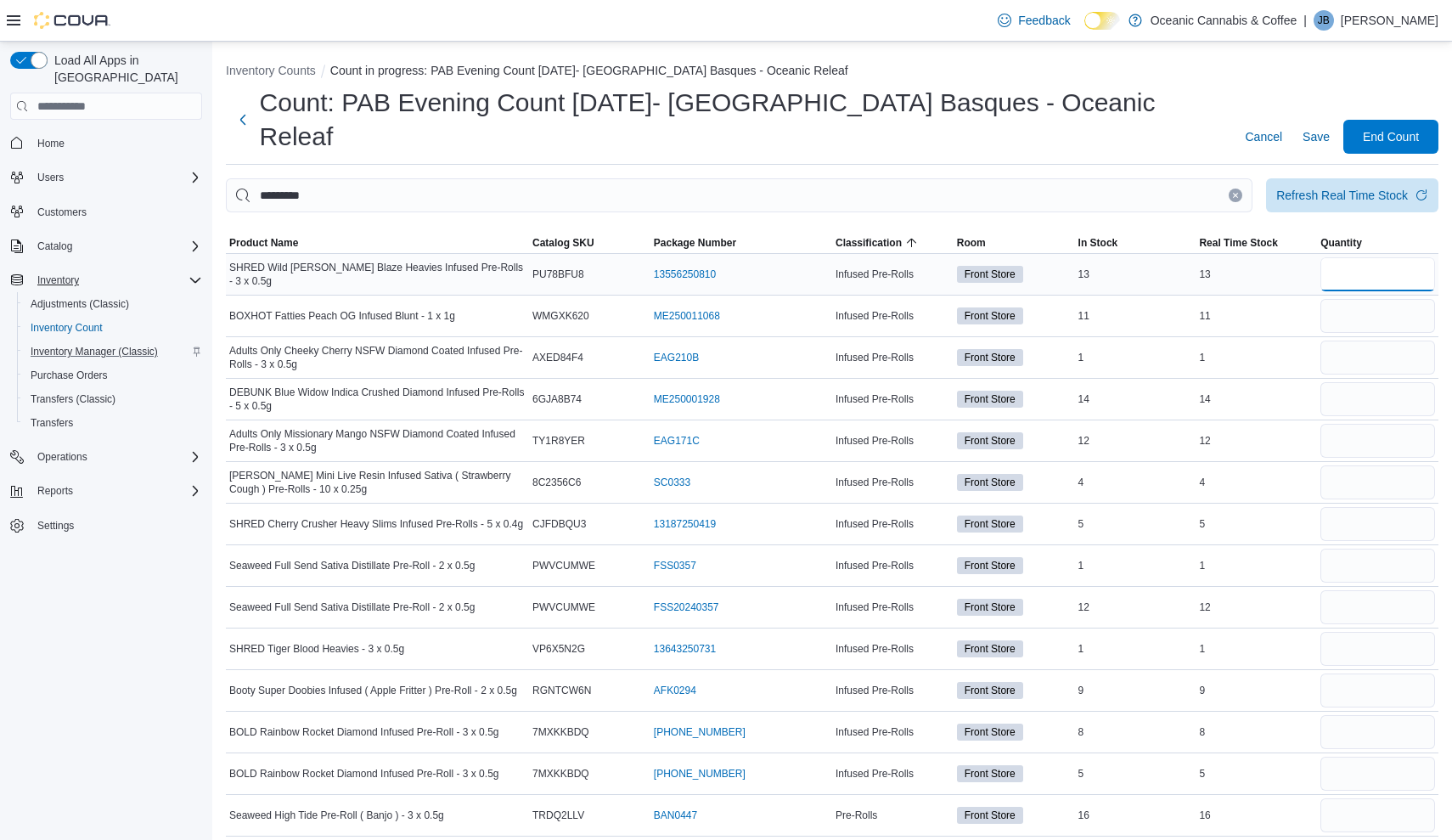
click at [1400, 258] on input "number" at bounding box center [1378, 274] width 115 height 34
click at [1384, 299] on input "number" at bounding box center [1378, 316] width 115 height 34
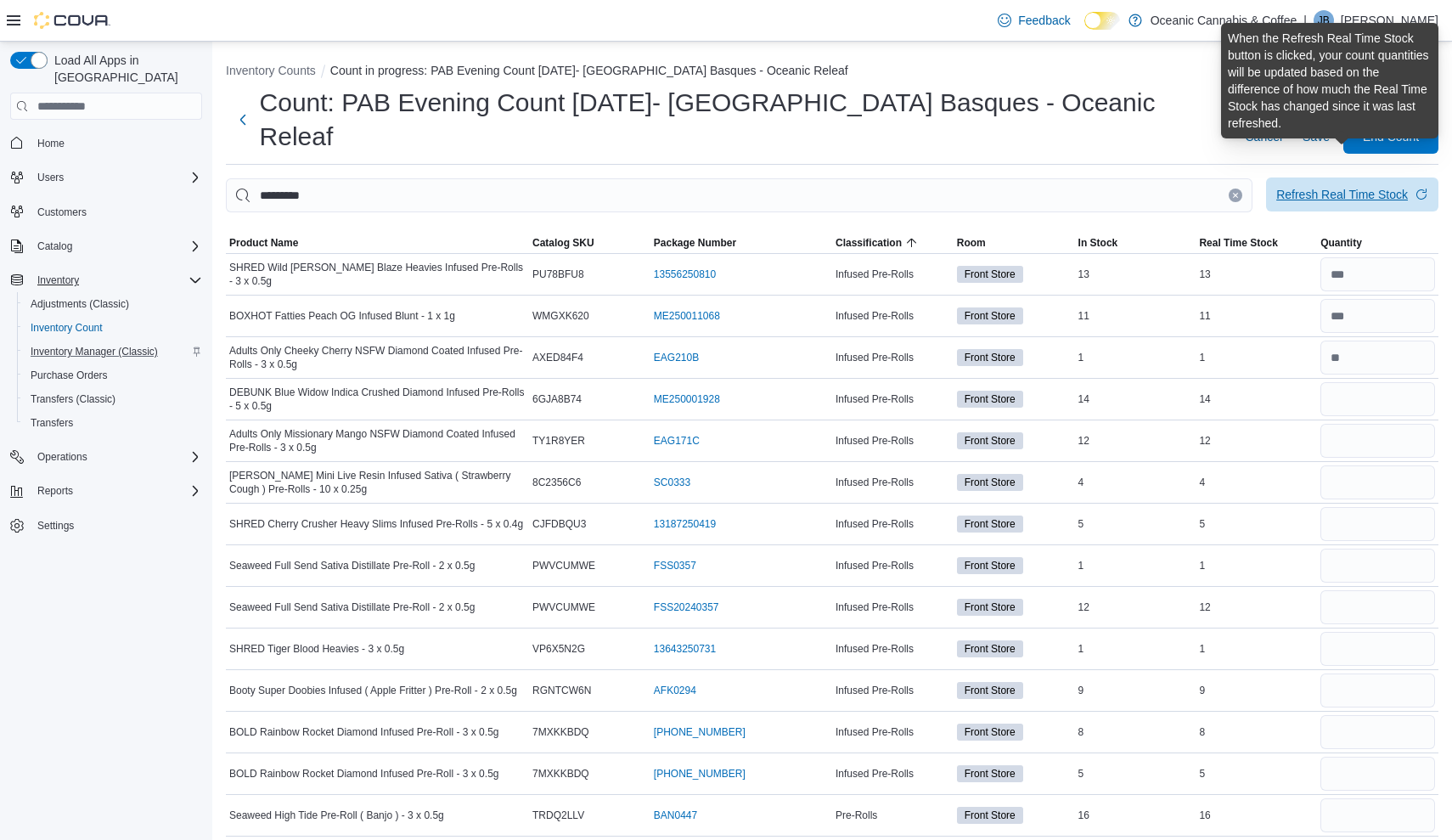
click at [1320, 186] on div "Refresh Real Time Stock" at bounding box center [1341, 193] width 131 height 17
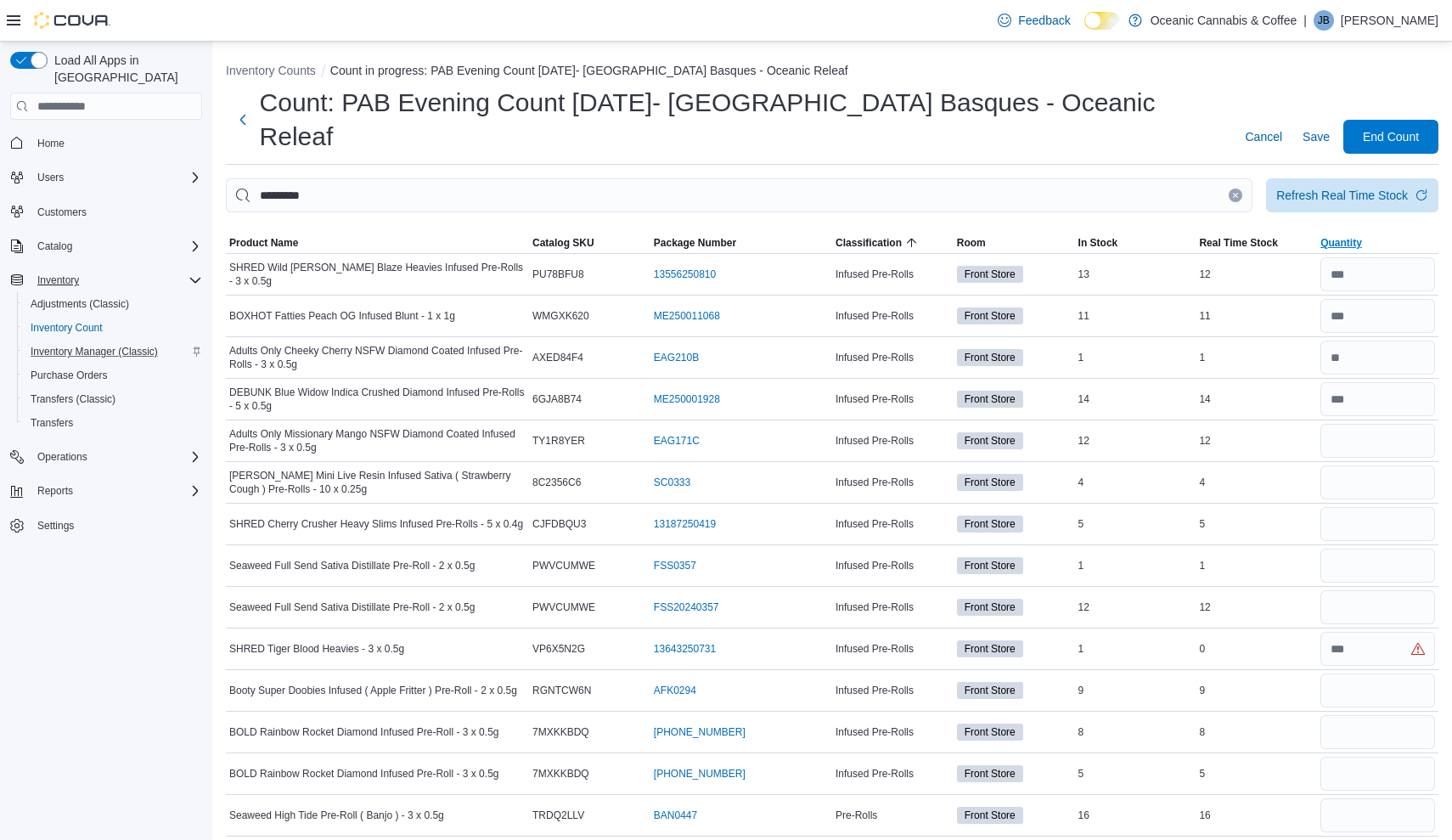
click at [1348, 233] on span "Quantity" at bounding box center [1377, 243] width 121 height 21
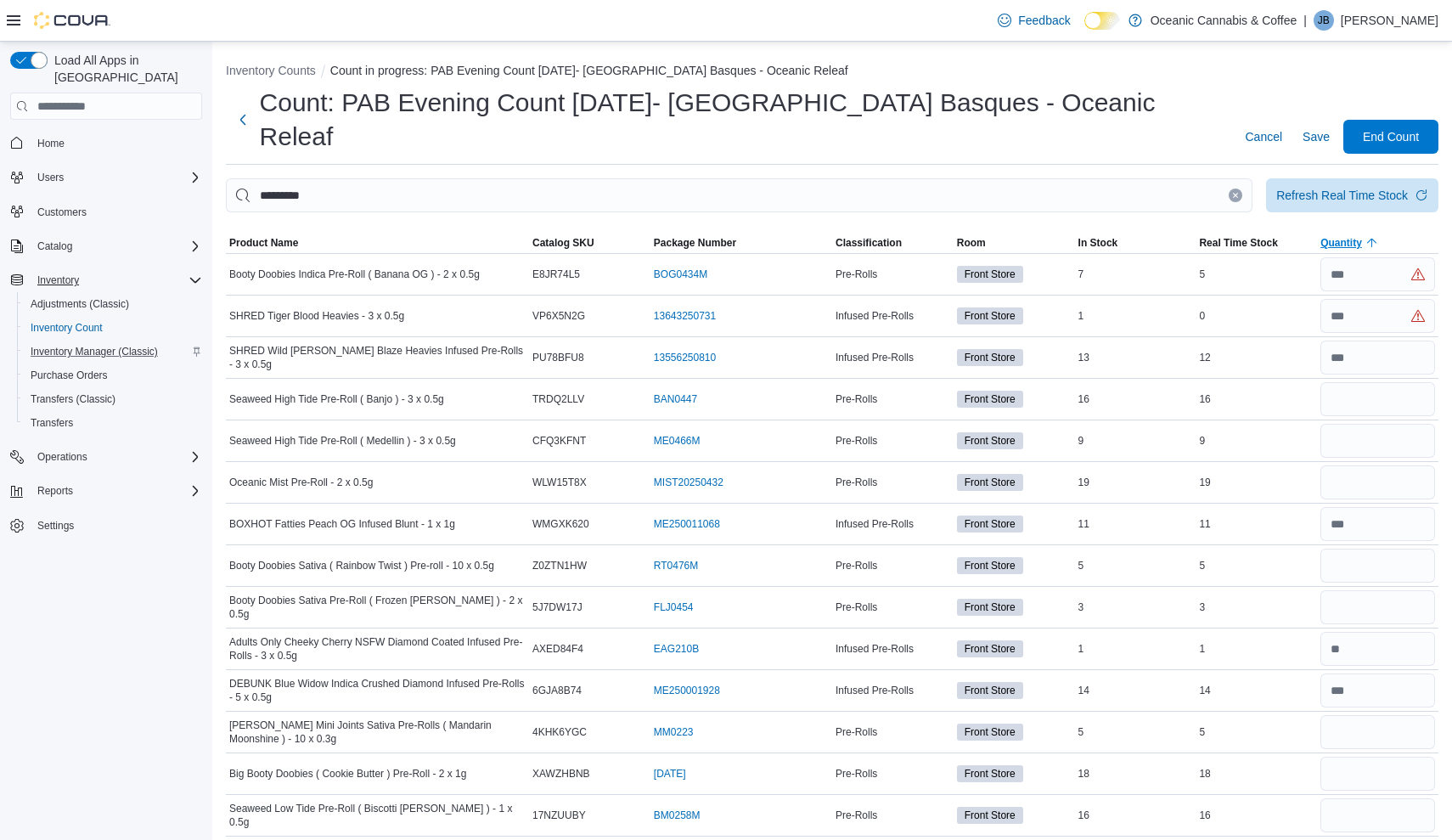
click at [1353, 236] on span "Quantity" at bounding box center [1341, 243] width 41 height 14
click at [865, 236] on span "Classification" at bounding box center [868, 243] width 66 height 14
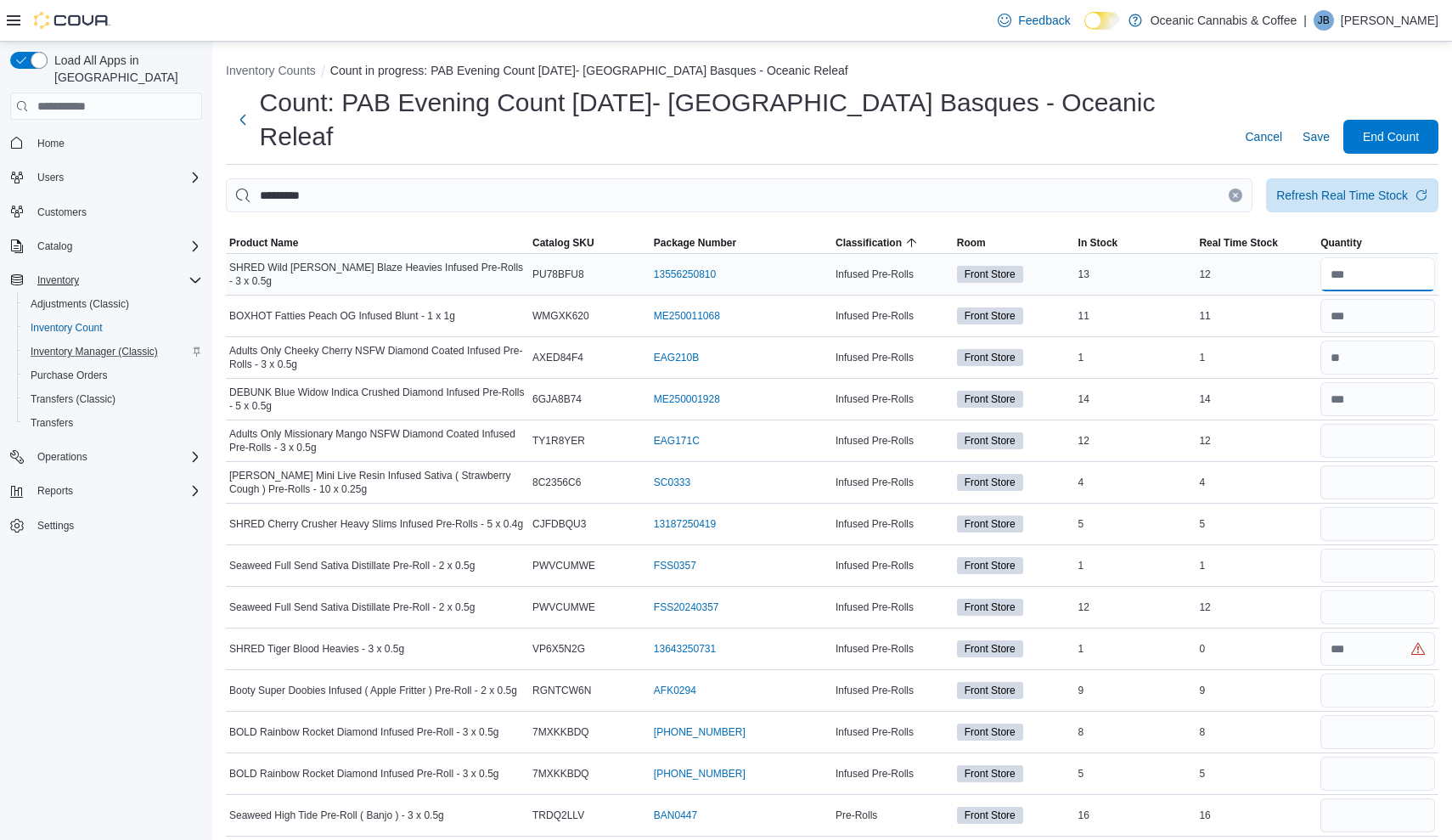
click at [1388, 258] on input "number" at bounding box center [1378, 274] width 115 height 34
click at [1346, 258] on input "number" at bounding box center [1378, 274] width 115 height 34
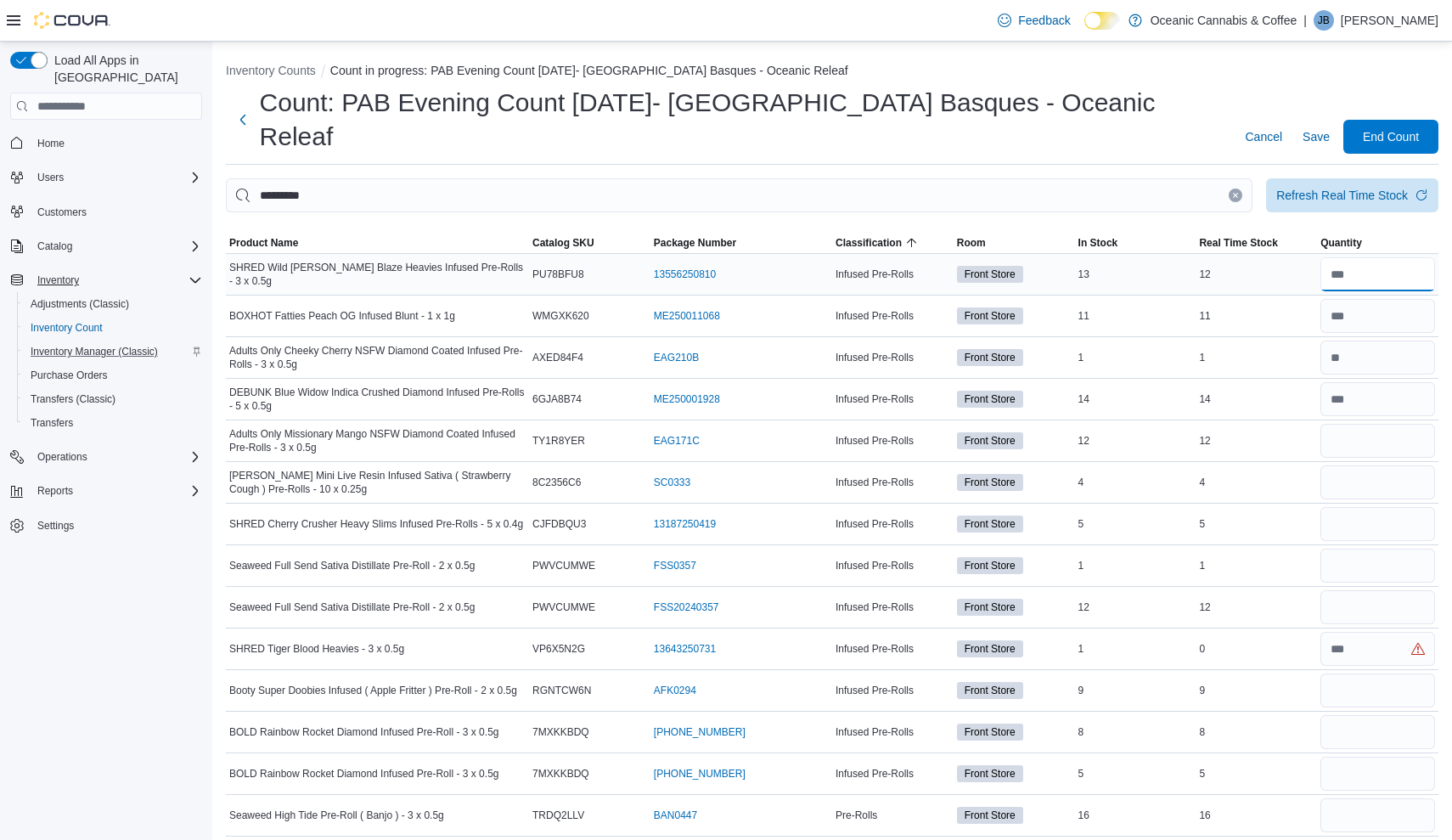
click at [1346, 258] on input "number" at bounding box center [1378, 274] width 115 height 34
click at [1345, 258] on input "number" at bounding box center [1378, 274] width 115 height 34
click at [1348, 632] on input "number" at bounding box center [1378, 649] width 115 height 34
click at [1328, 423] on input "number" at bounding box center [1378, 440] width 115 height 34
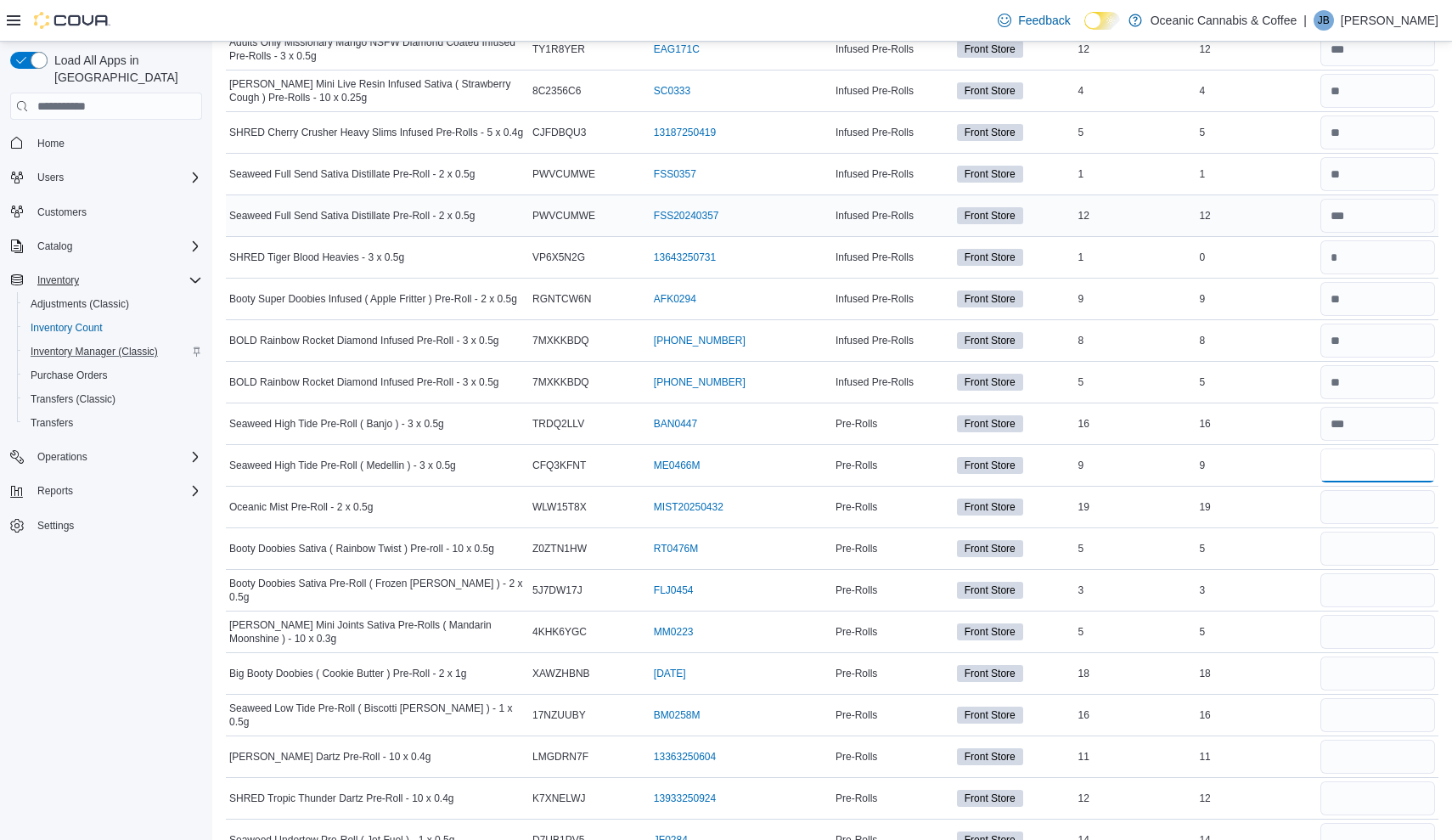
scroll to position [393, 0]
click at [1344, 530] on input "number" at bounding box center [1378, 547] width 115 height 34
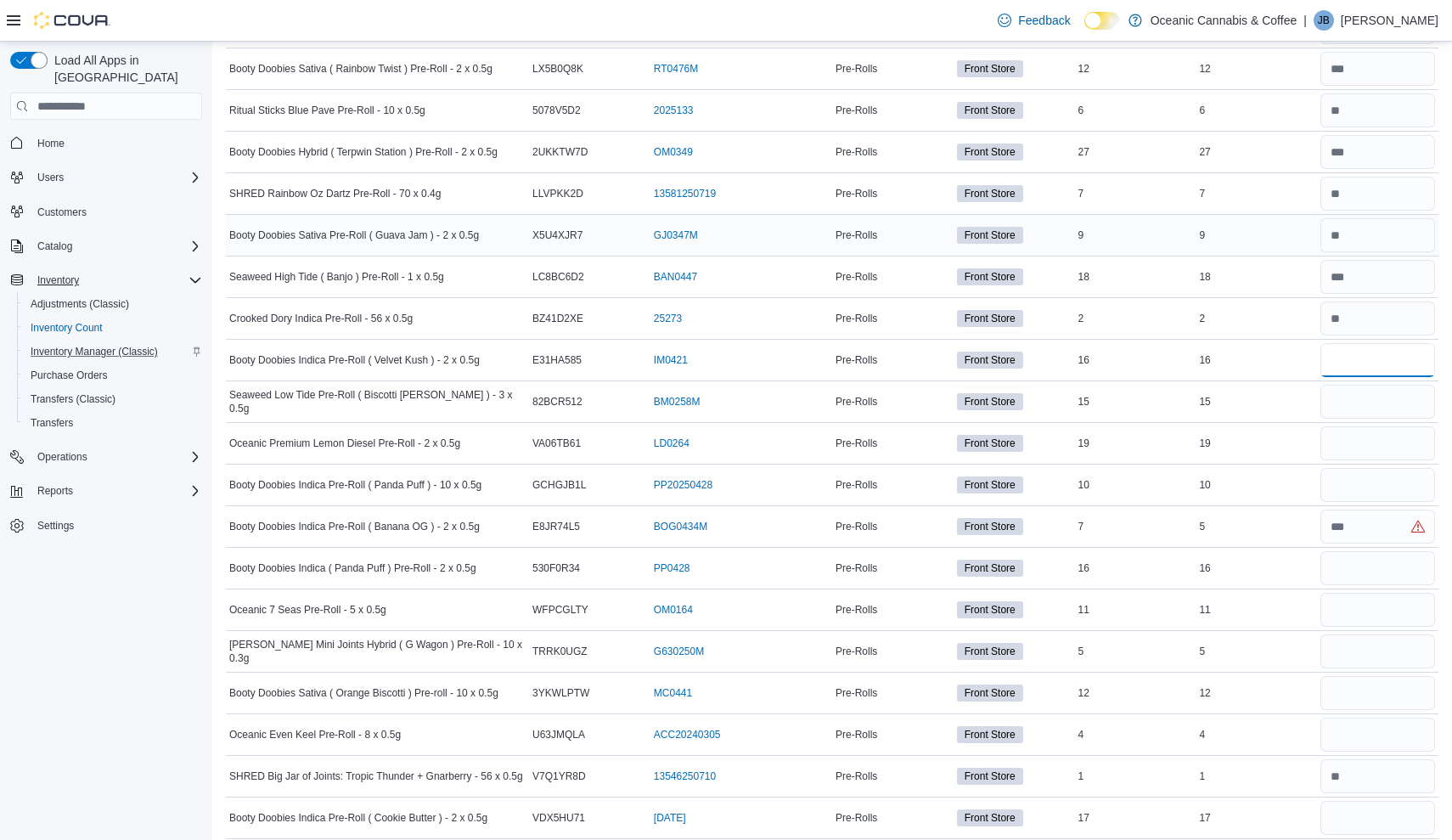
scroll to position [1501, 0]
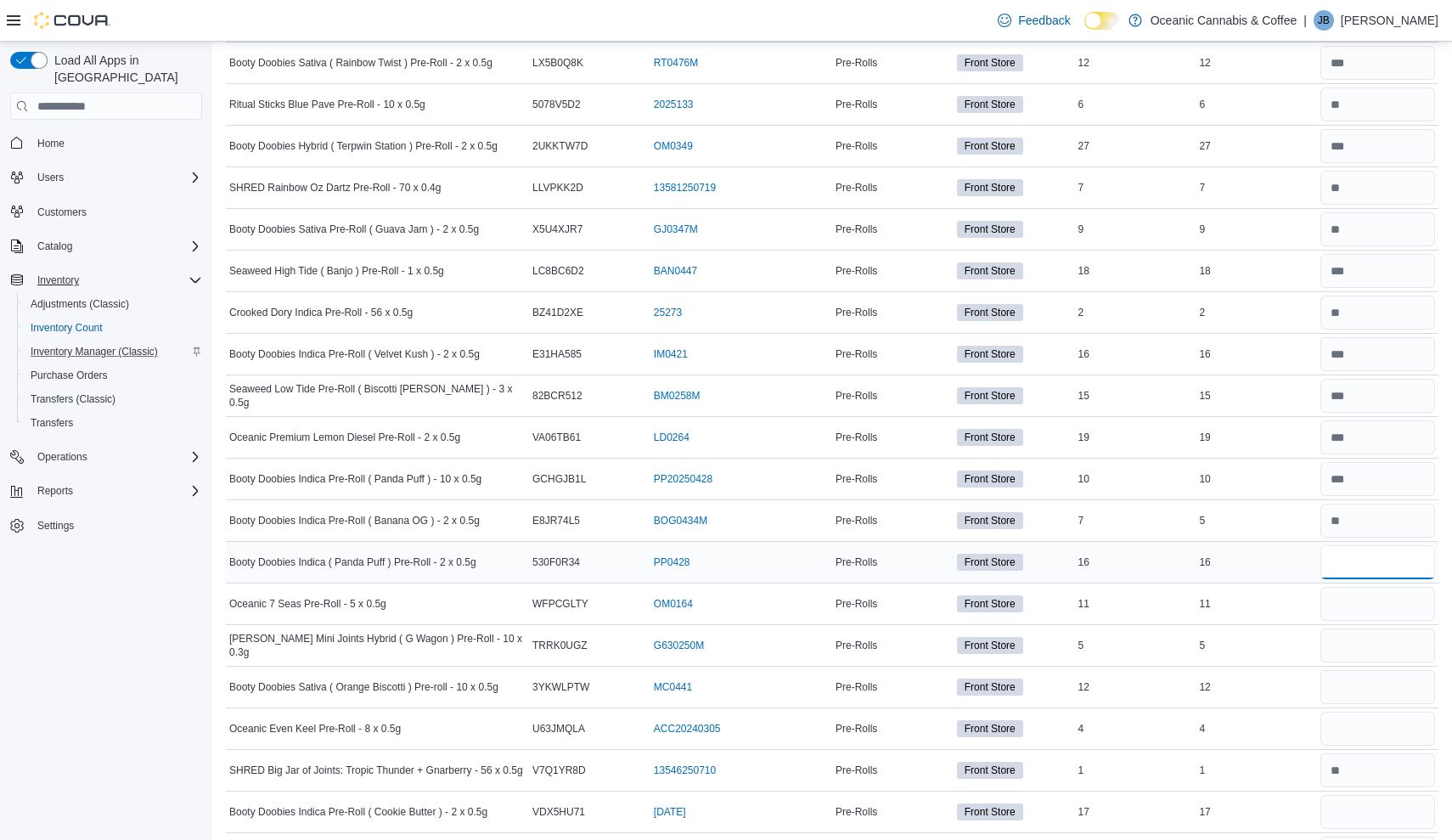
click at [1417, 545] on input "number" at bounding box center [1378, 562] width 115 height 34
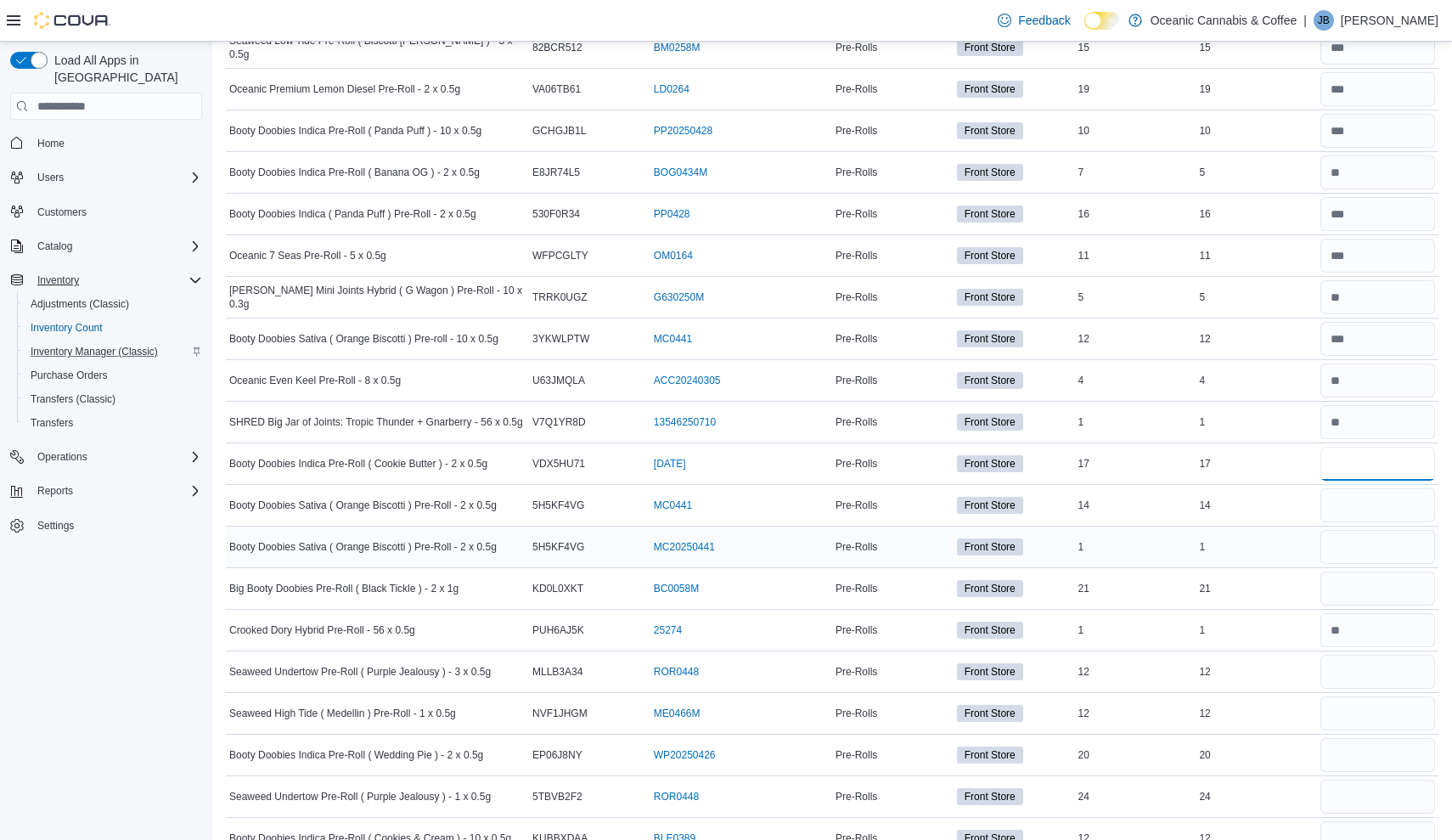
scroll to position [1849, 0]
click at [1395, 489] on input "number" at bounding box center [1378, 505] width 115 height 34
click at [1351, 822] on input "number" at bounding box center [1378, 839] width 115 height 34
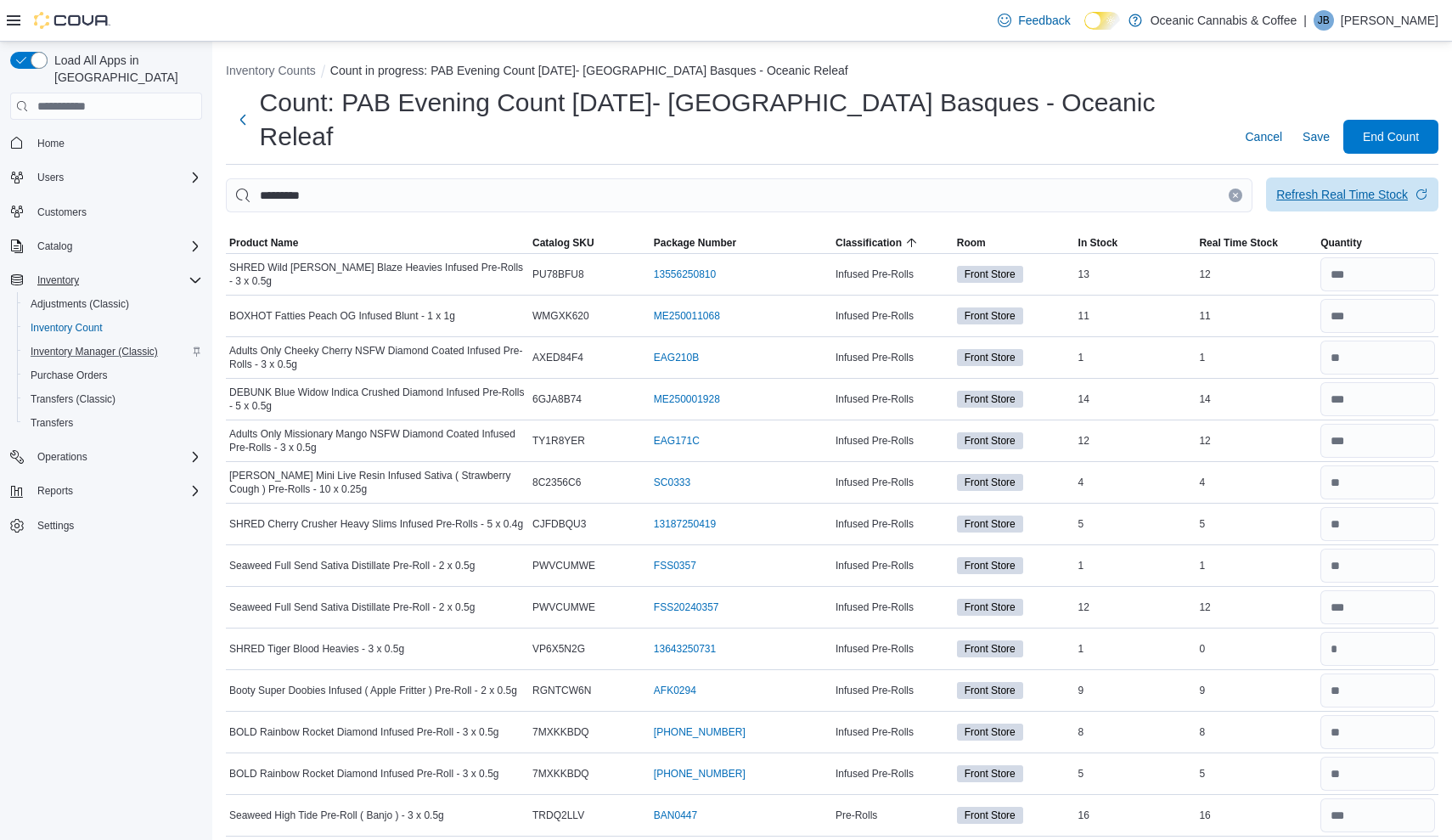
scroll to position [0, 0]
click at [1236, 191] on icon "Clear input" at bounding box center [1235, 194] width 7 height 7
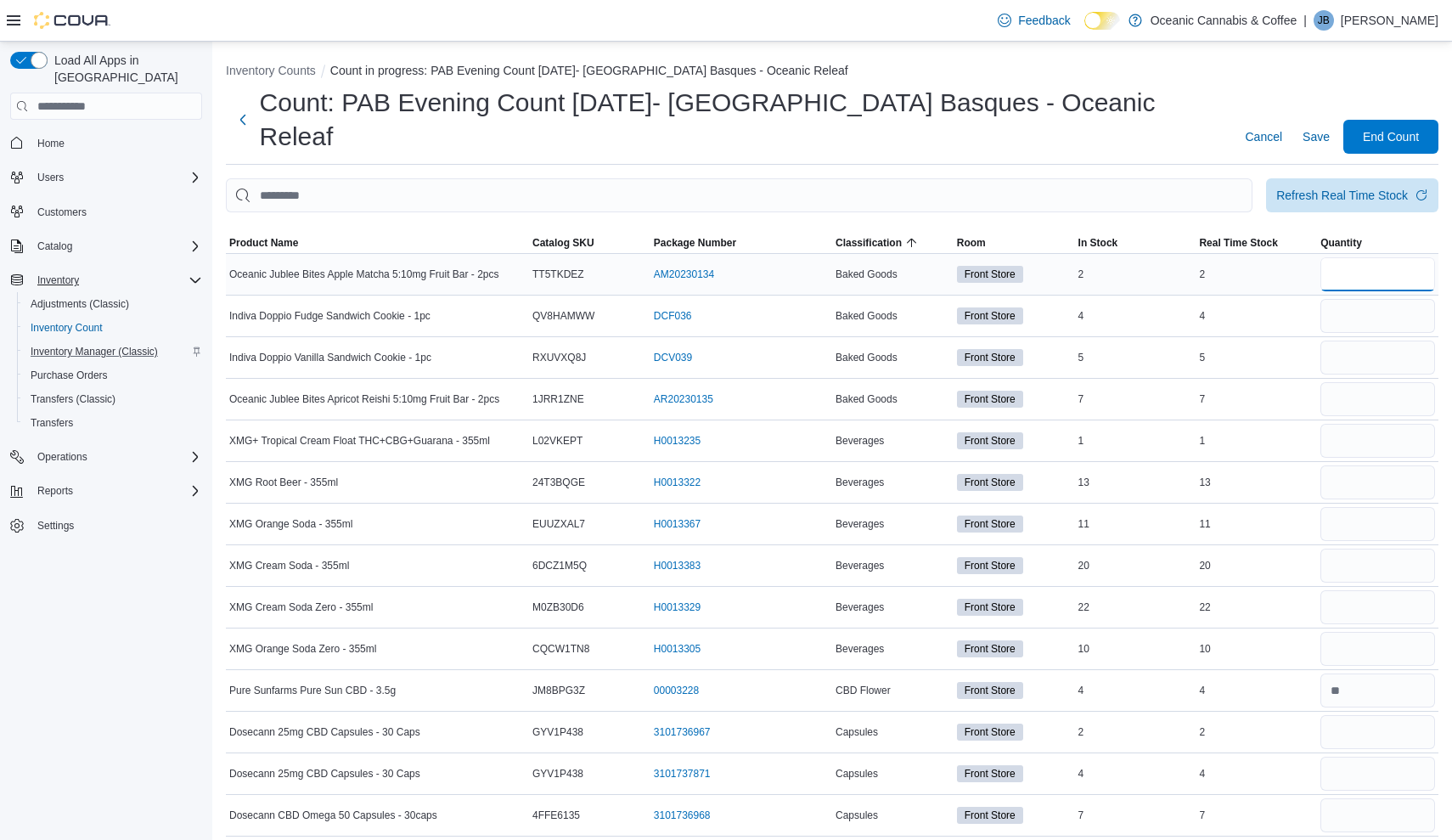
click at [1405, 258] on input "number" at bounding box center [1378, 274] width 115 height 34
click at [1330, 756] on input "number" at bounding box center [1378, 773] width 115 height 34
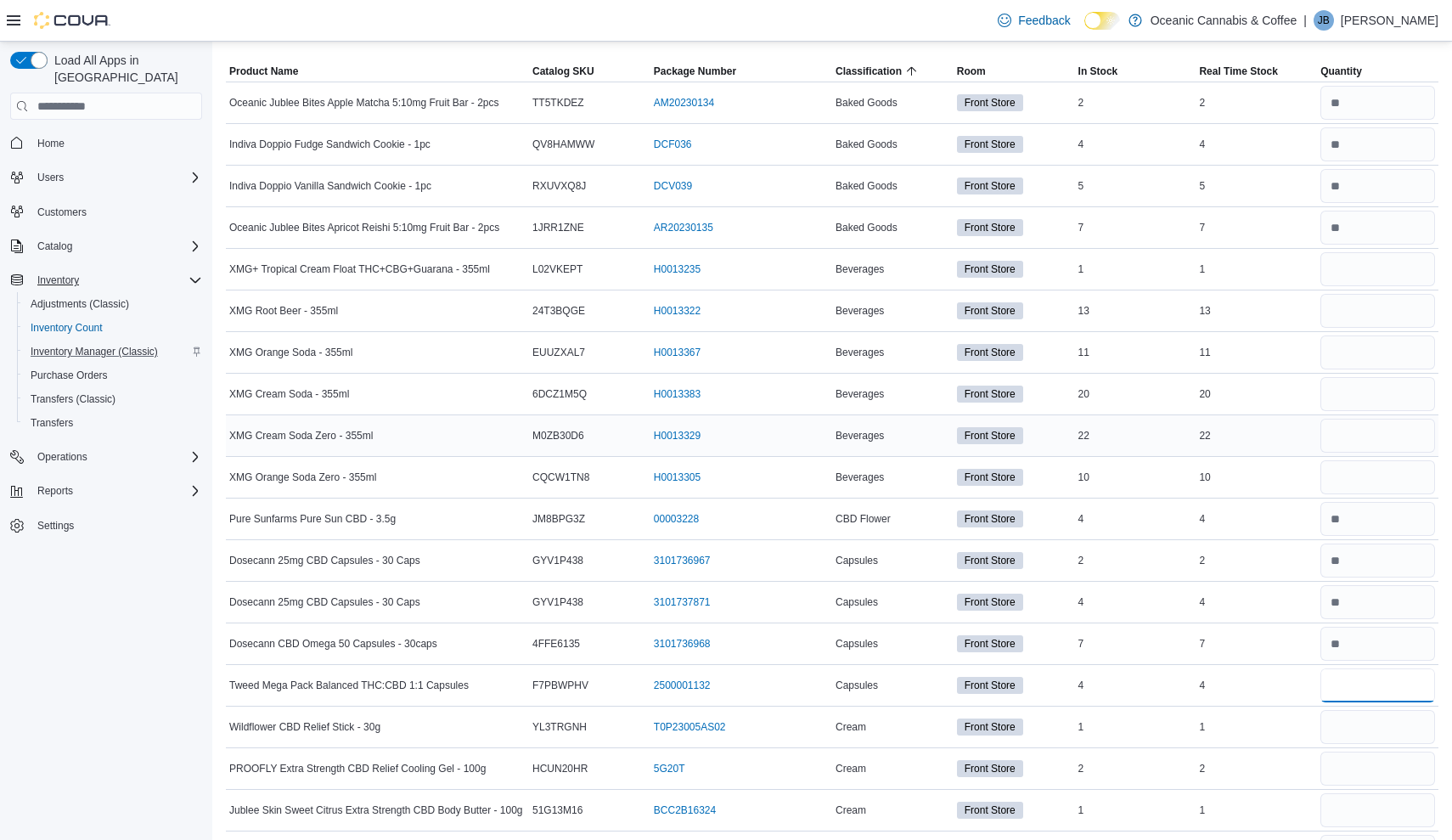
scroll to position [178, 0]
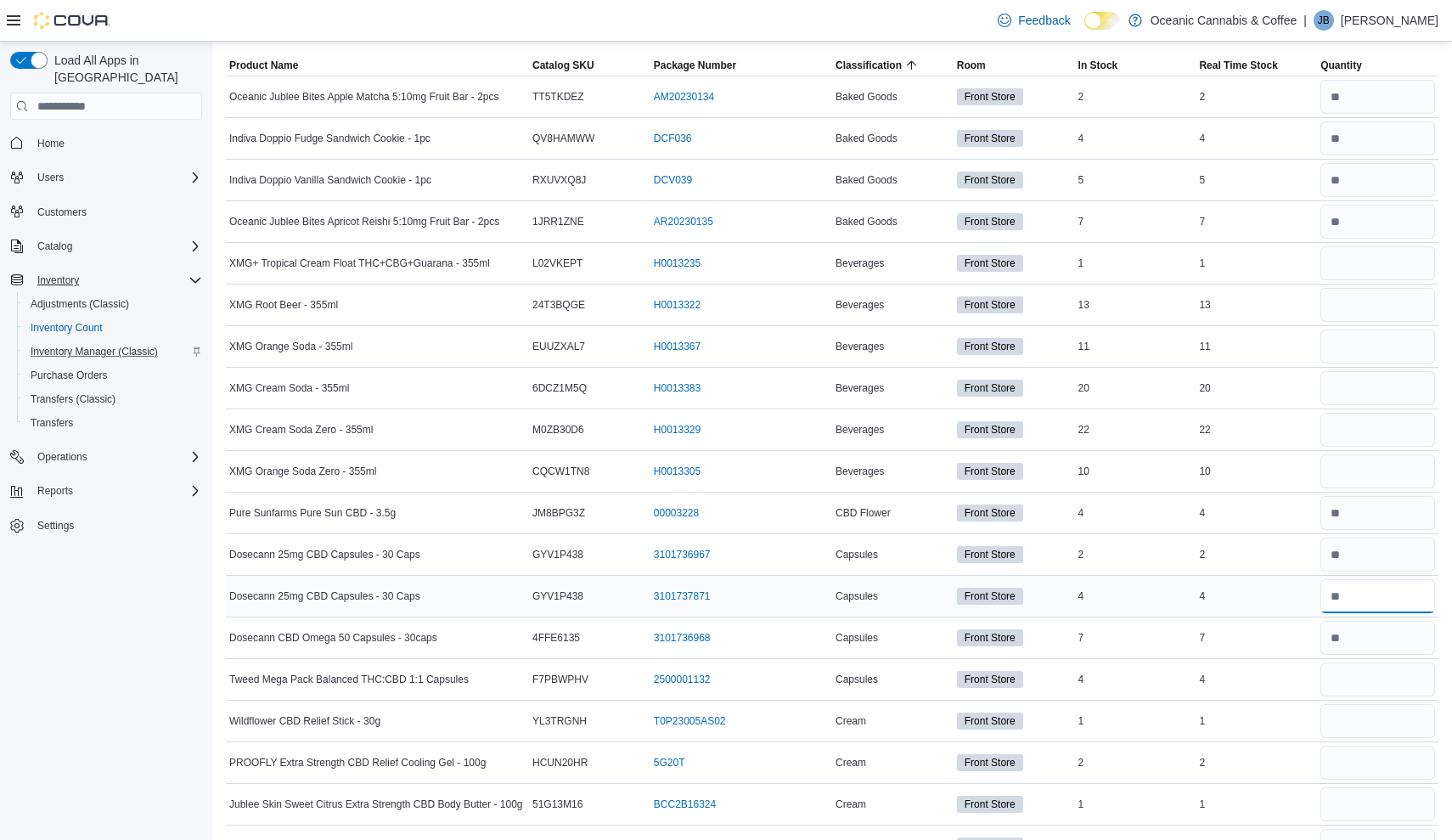
click at [1327, 579] on input "number" at bounding box center [1378, 596] width 115 height 34
click at [1340, 537] on input "number" at bounding box center [1378, 554] width 115 height 34
click at [1366, 662] on input "number" at bounding box center [1378, 679] width 115 height 34
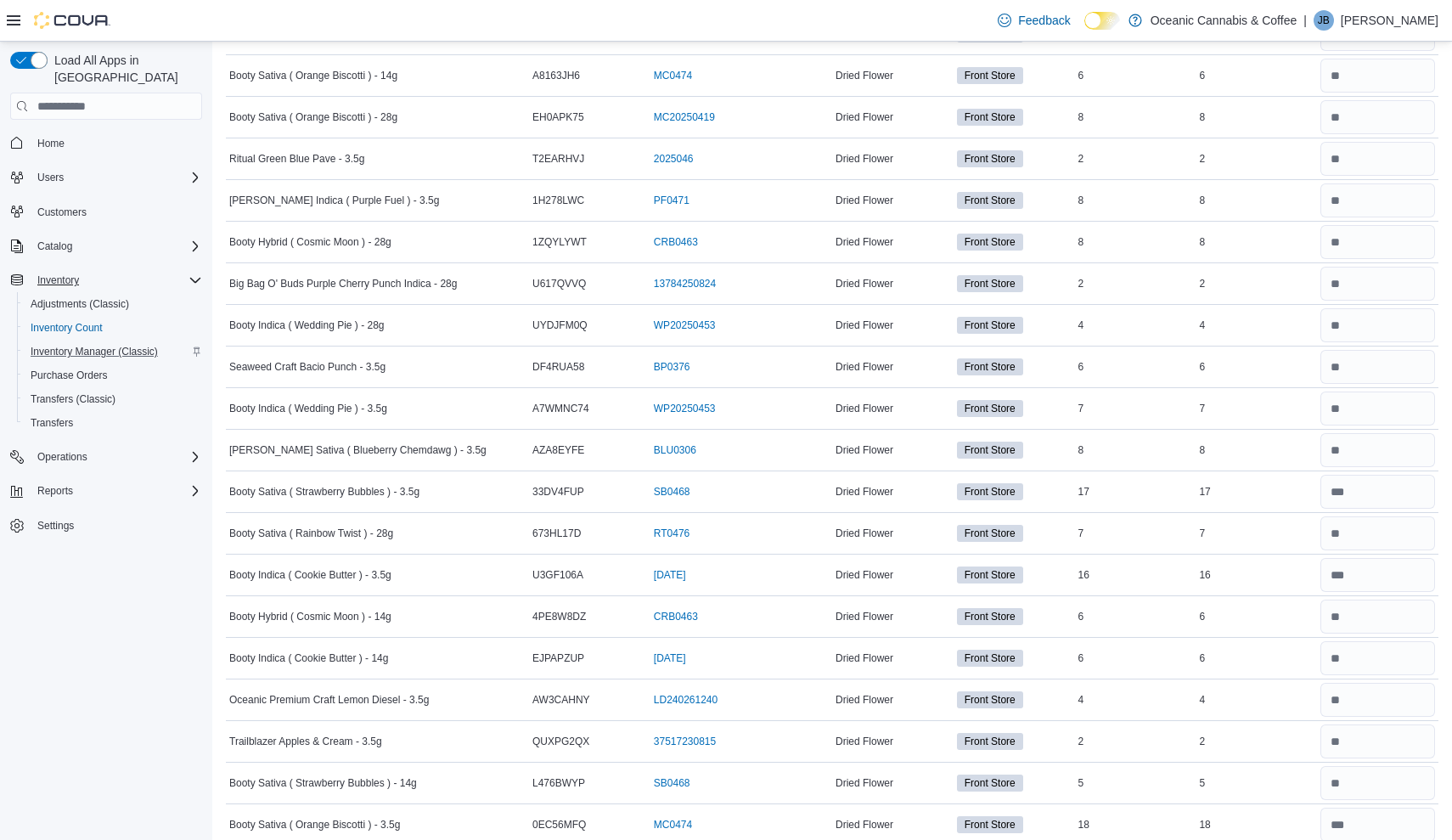
scroll to position [1818, 0]
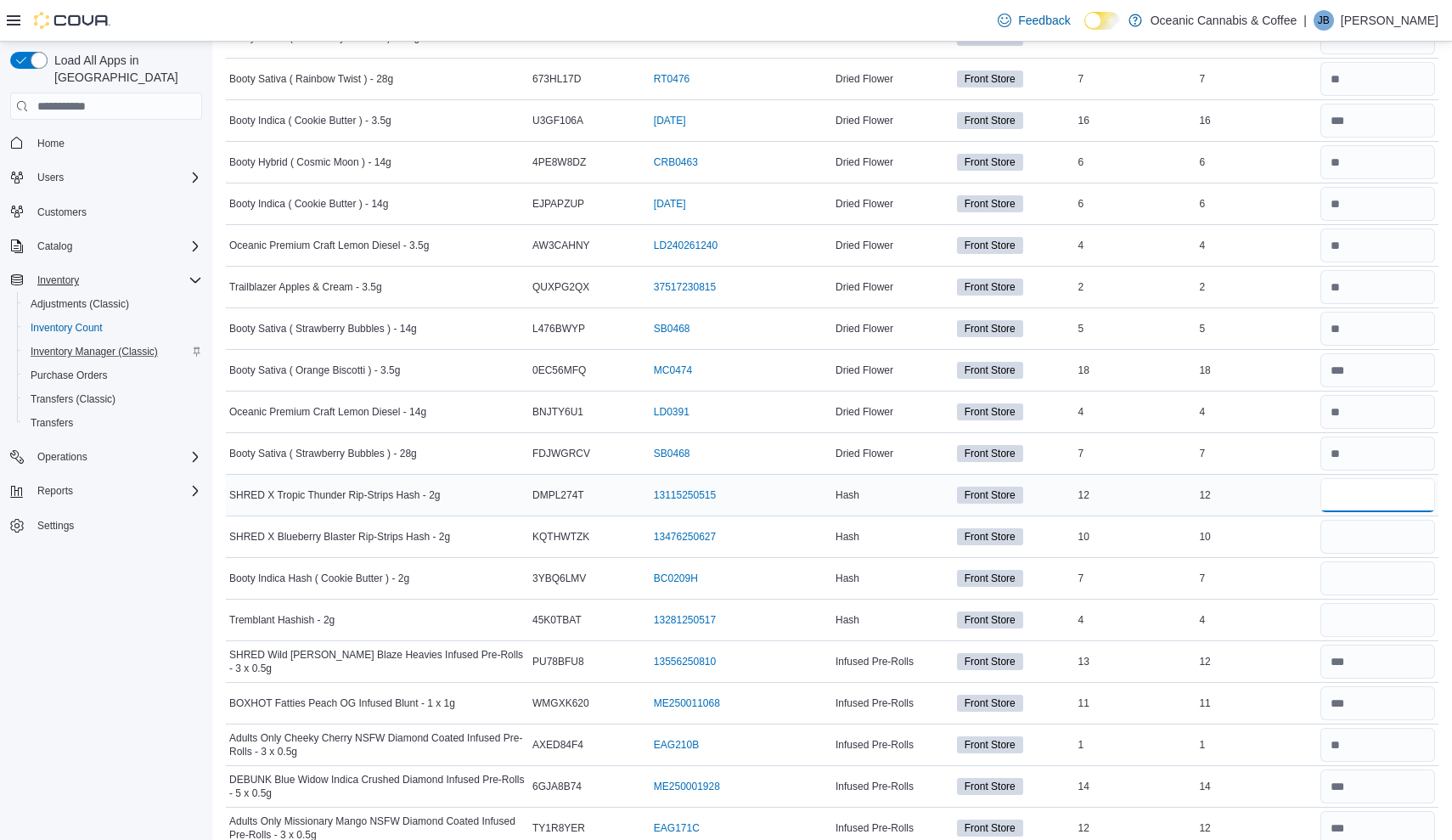
click at [1380, 478] on input "number" at bounding box center [1378, 495] width 115 height 34
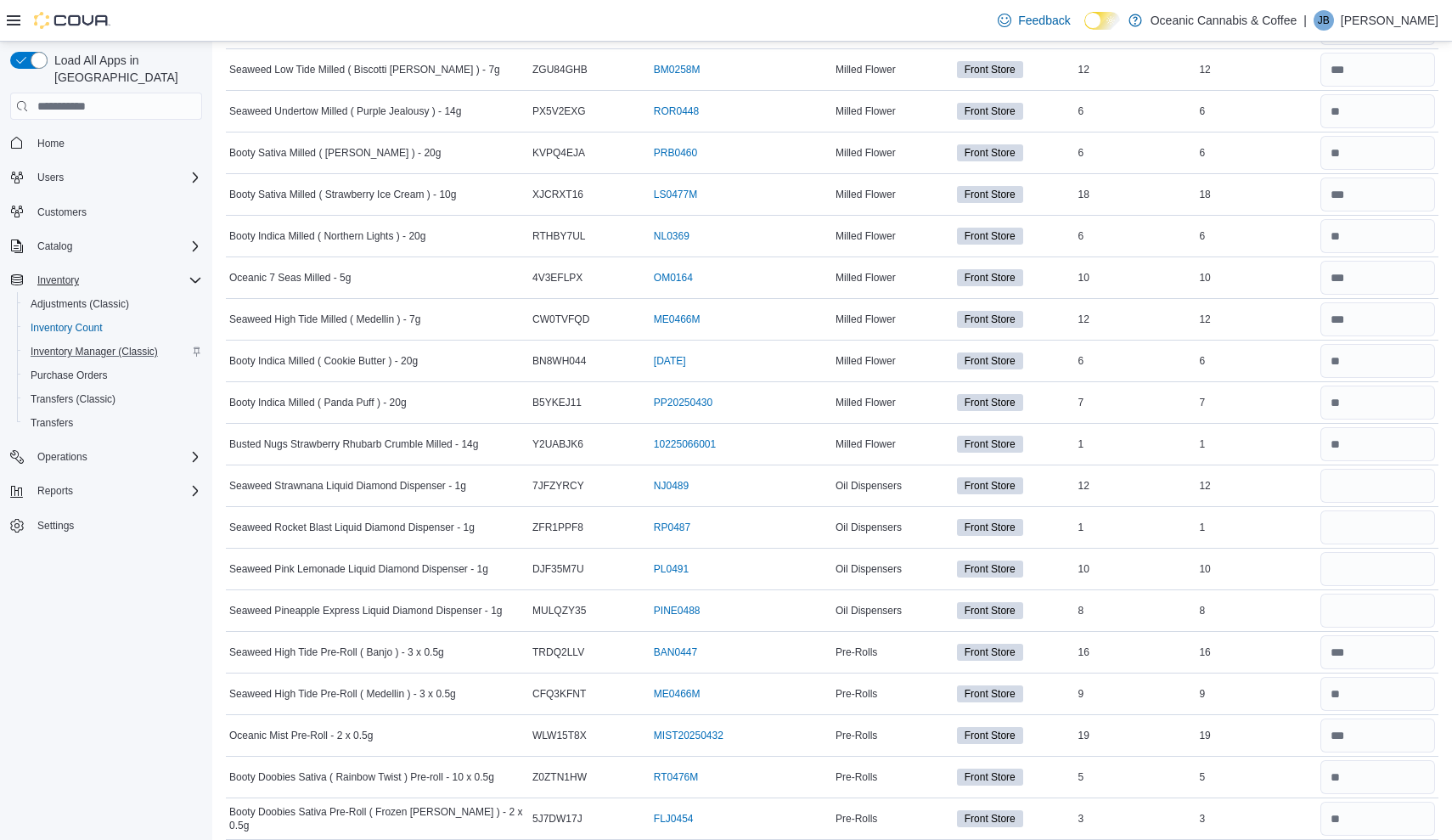
scroll to position [3351, 0]
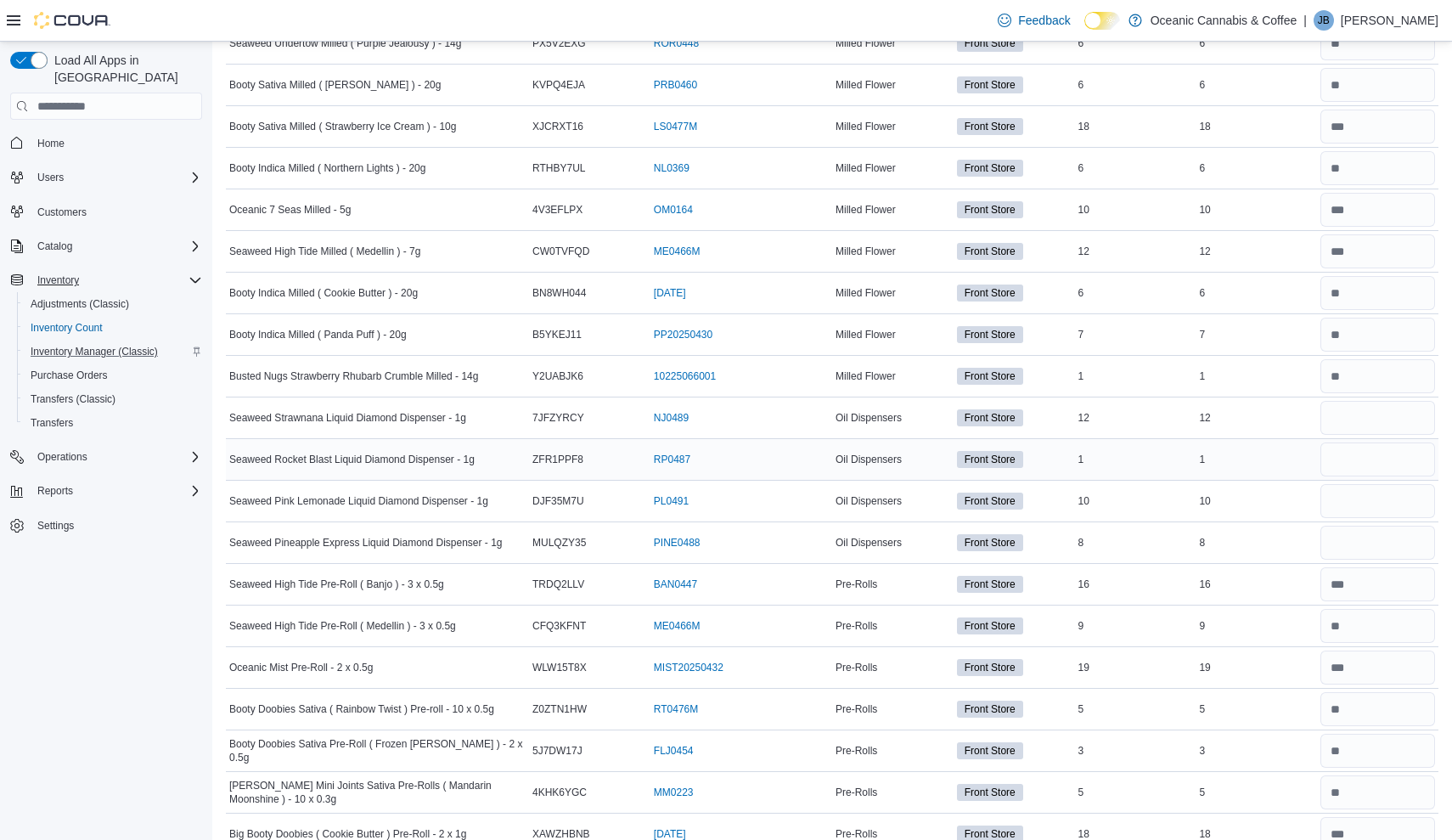
click at [1392, 439] on div at bounding box center [1377, 459] width 121 height 40
click at [1389, 401] on input "number" at bounding box center [1378, 418] width 115 height 34
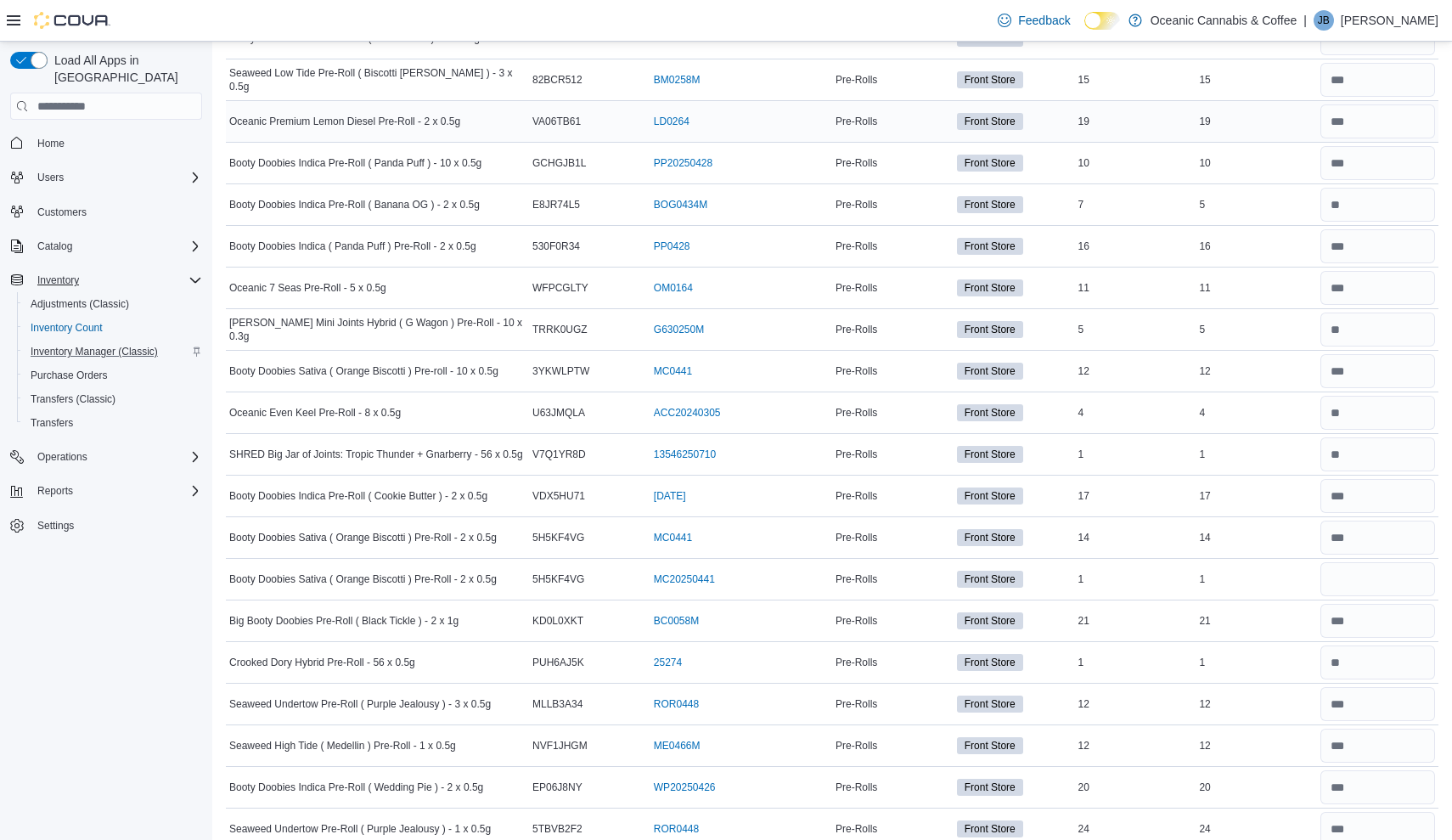
scroll to position [4944, 0]
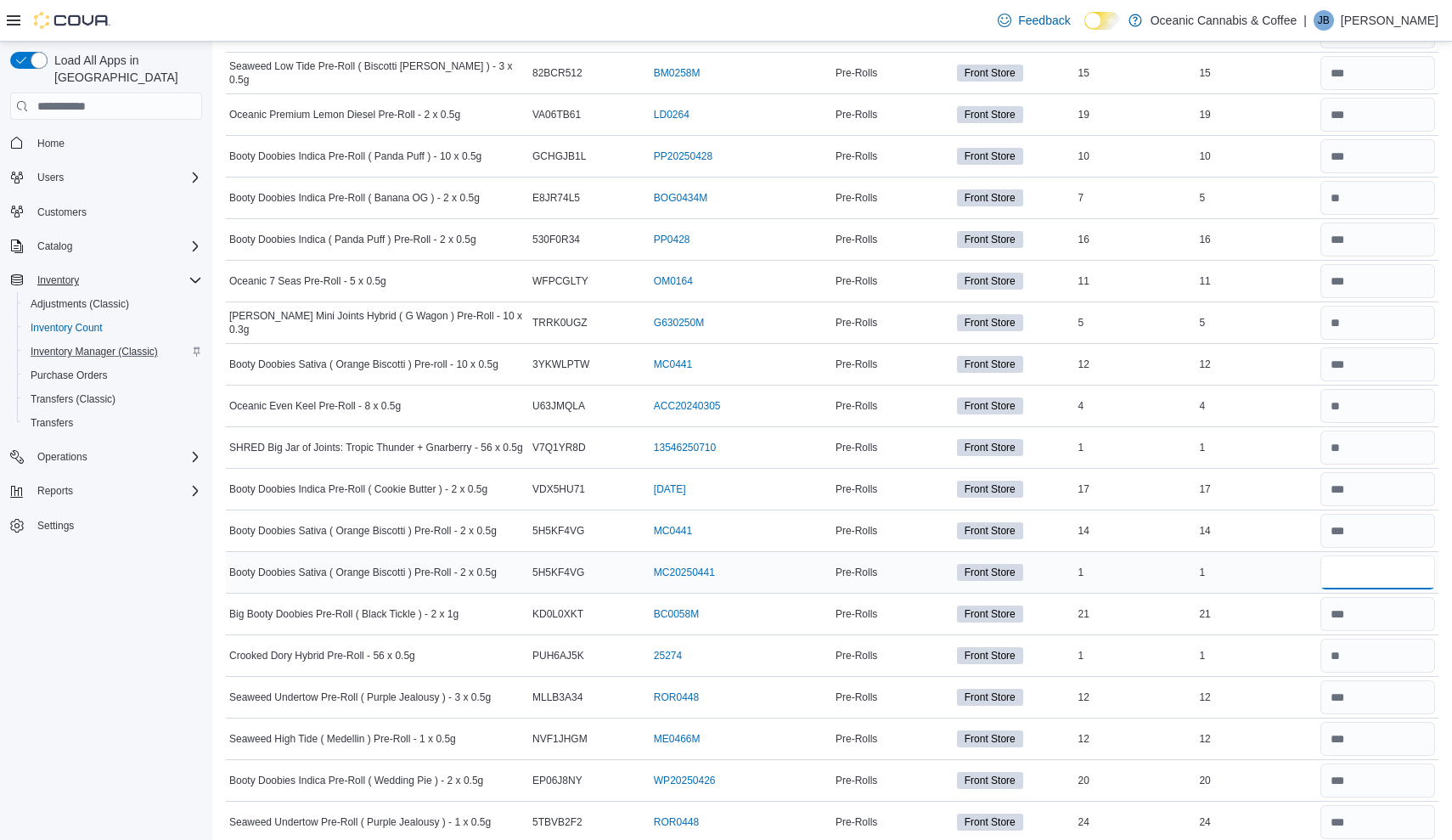
click at [1360, 556] on input "number" at bounding box center [1378, 573] width 115 height 34
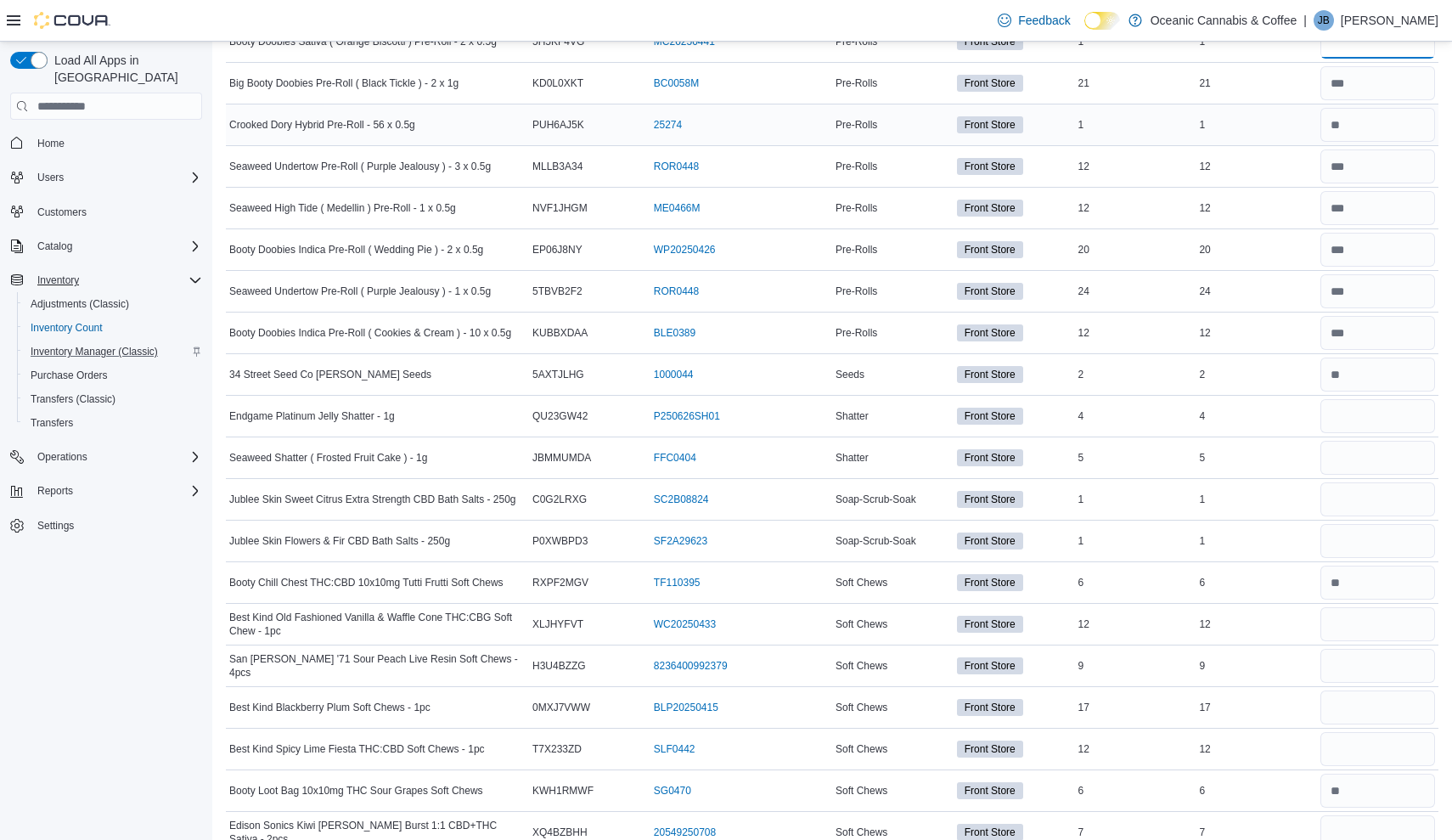
scroll to position [5475, 0]
click at [1357, 398] on input "number" at bounding box center [1378, 415] width 115 height 34
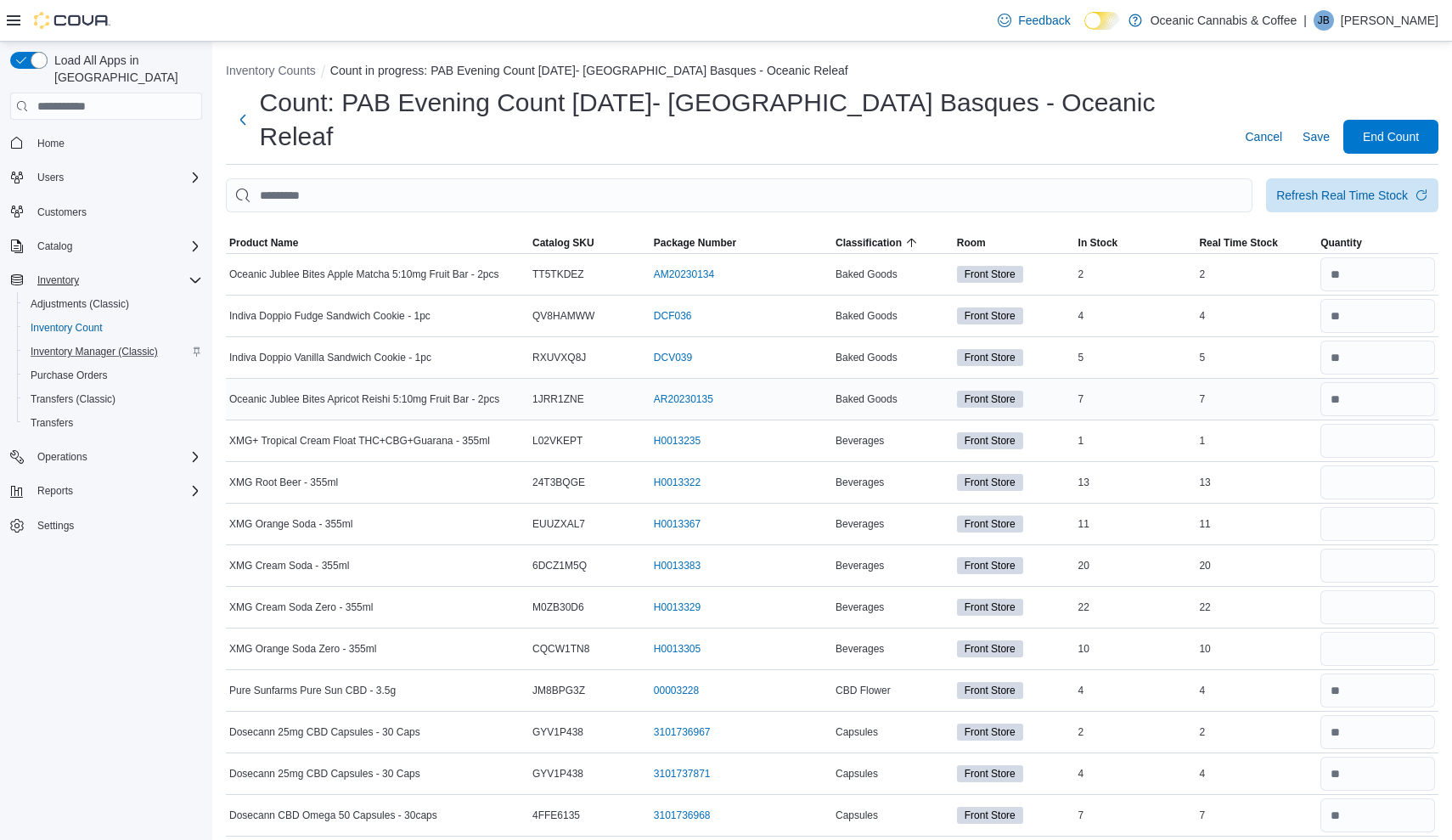
scroll to position [0, 0]
click at [1359, 423] on input "number" at bounding box center [1378, 440] width 115 height 34
click at [1367, 186] on div "Refresh Real Time Stock" at bounding box center [1341, 193] width 131 height 17
click at [1405, 127] on span "End Count" at bounding box center [1391, 135] width 56 height 17
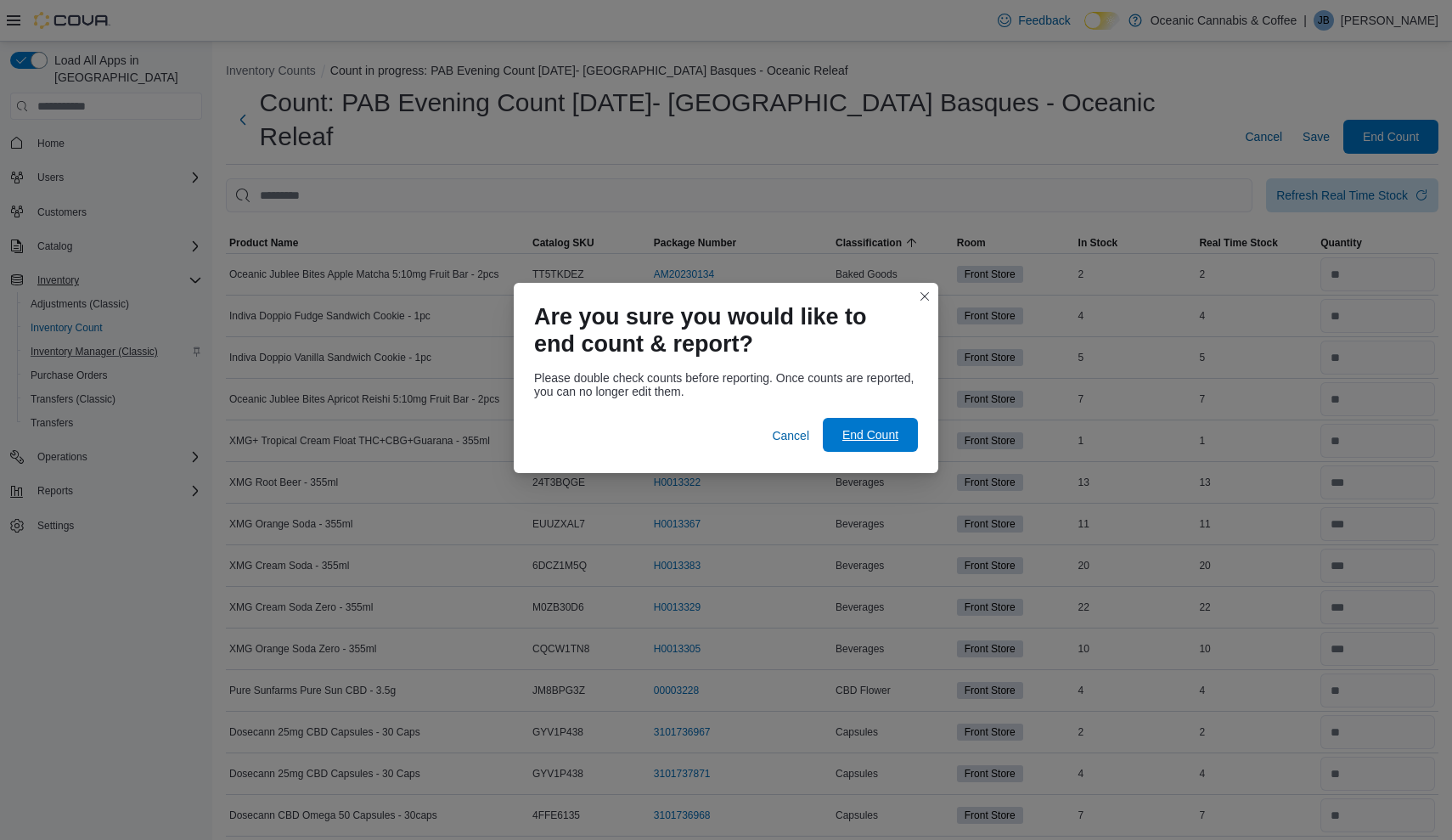
click at [882, 446] on span "End Count" at bounding box center [871, 434] width 75 height 34
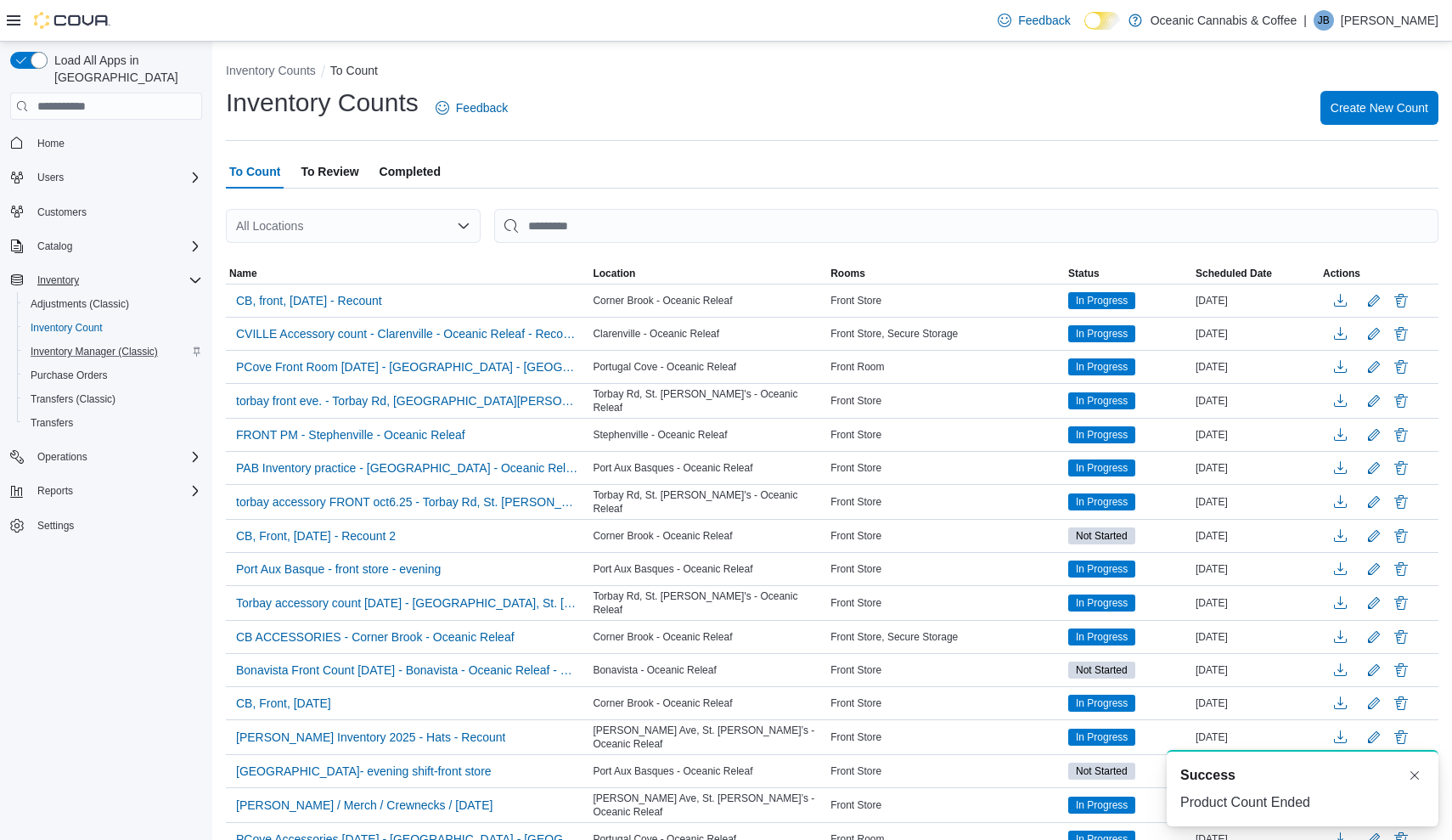
click at [331, 173] on span "To Review" at bounding box center [330, 172] width 57 height 34
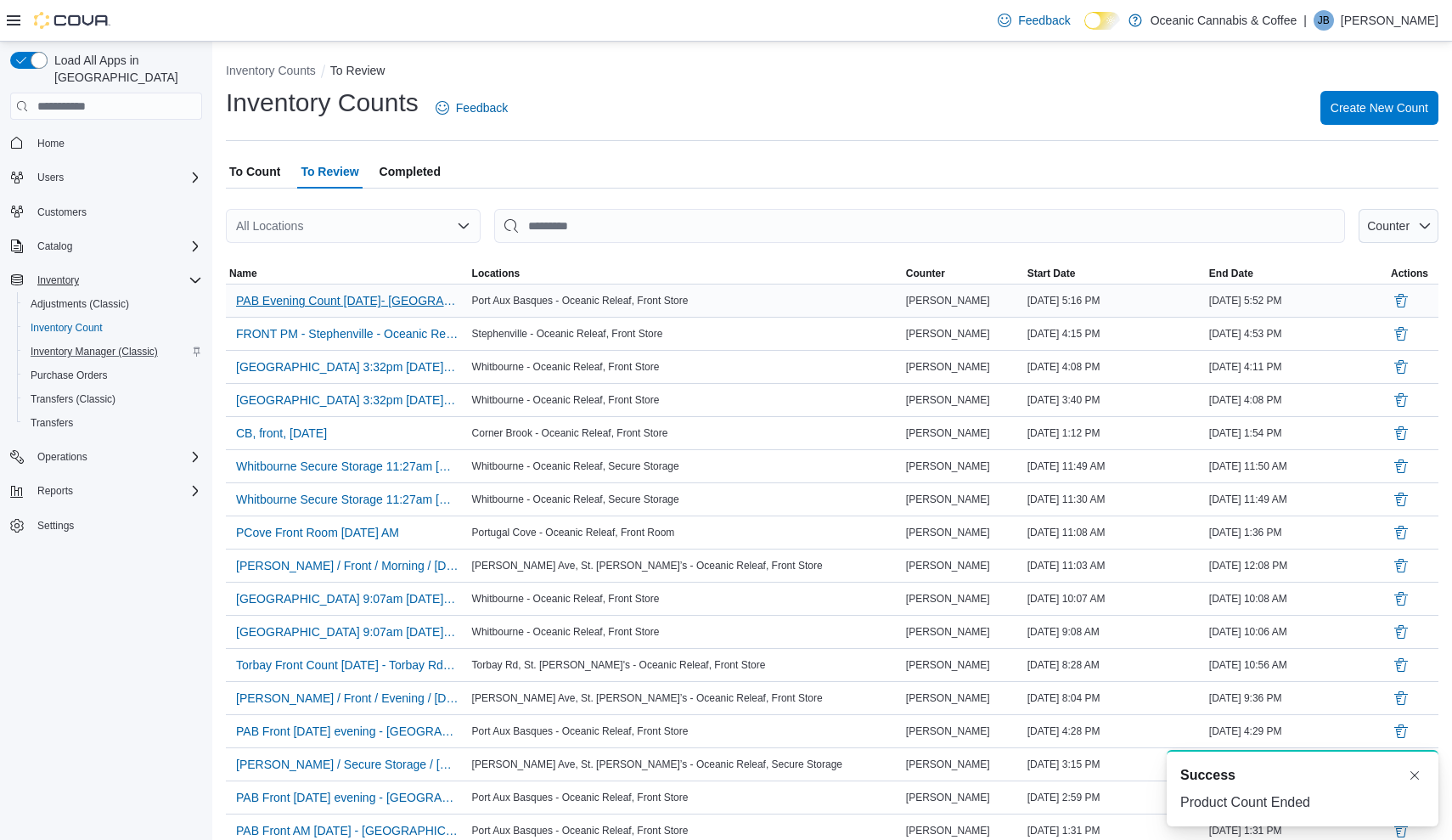
click at [384, 301] on span "PAB Evening Count [DATE]- [GEOGRAPHIC_DATA] Basques - Oceanic Releaf" at bounding box center [346, 300] width 222 height 17
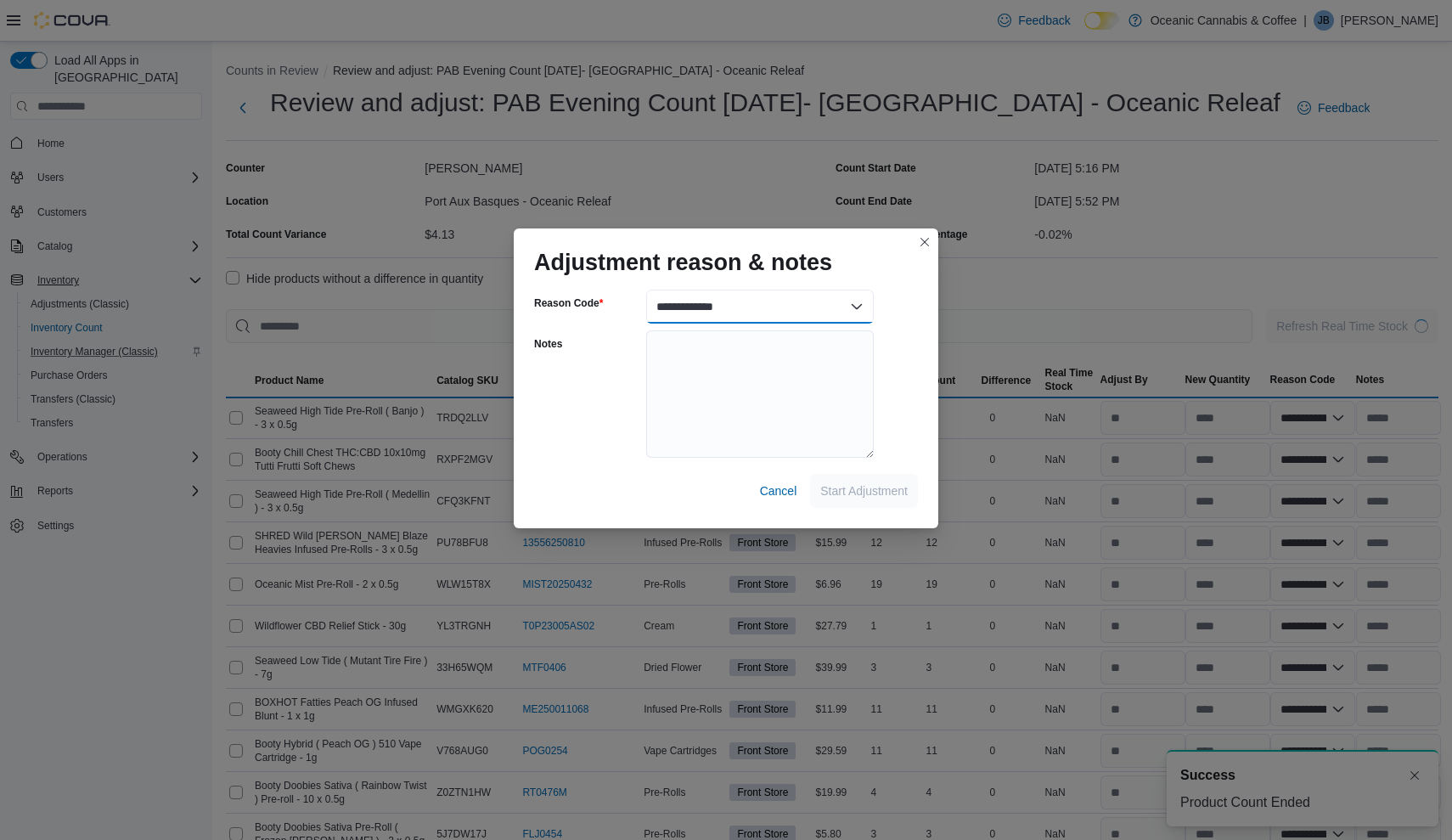
click at [857, 293] on select "**********" at bounding box center [760, 306] width 228 height 34
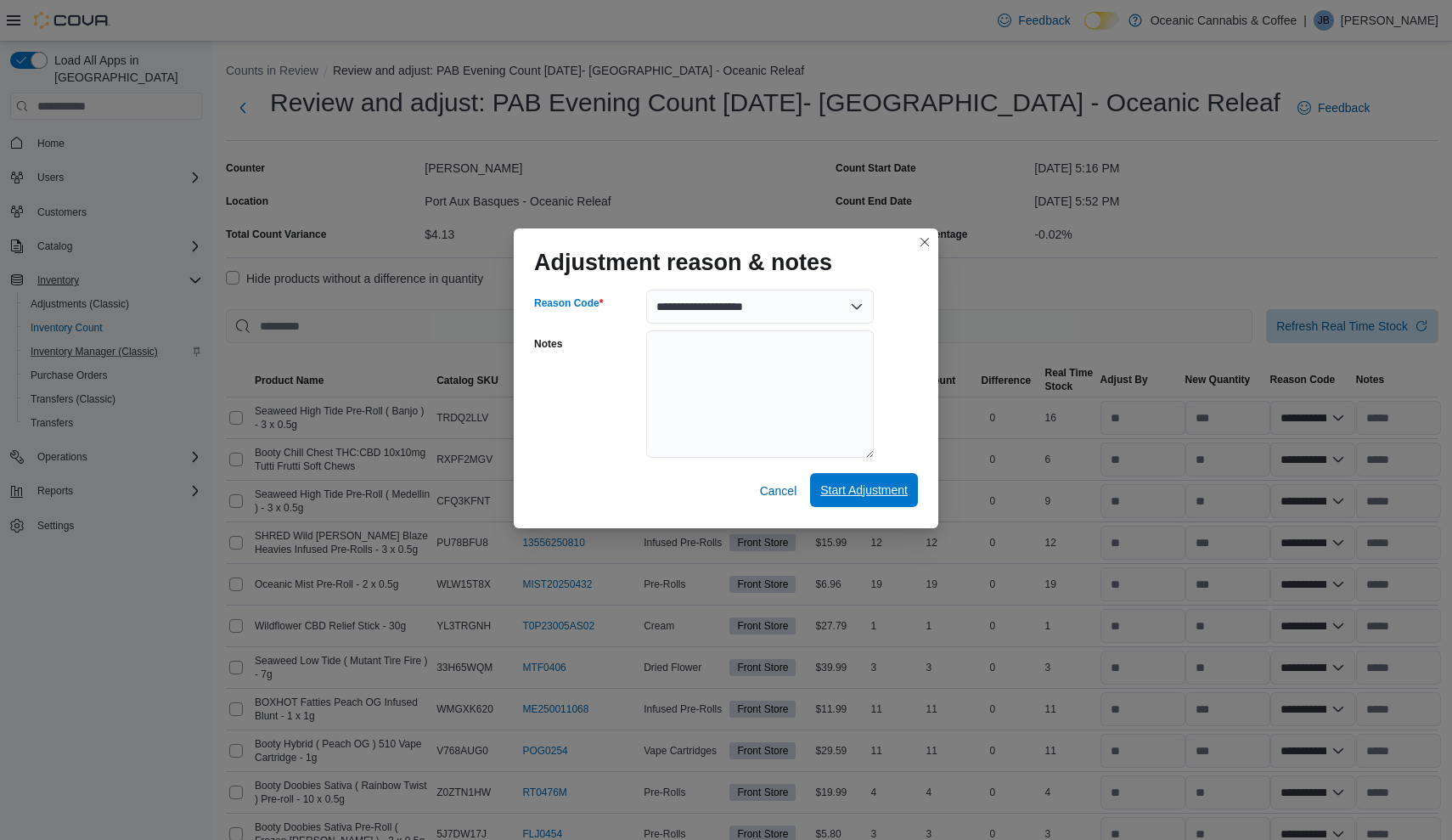
click at [862, 483] on span "Start Adjustment" at bounding box center [864, 490] width 88 height 17
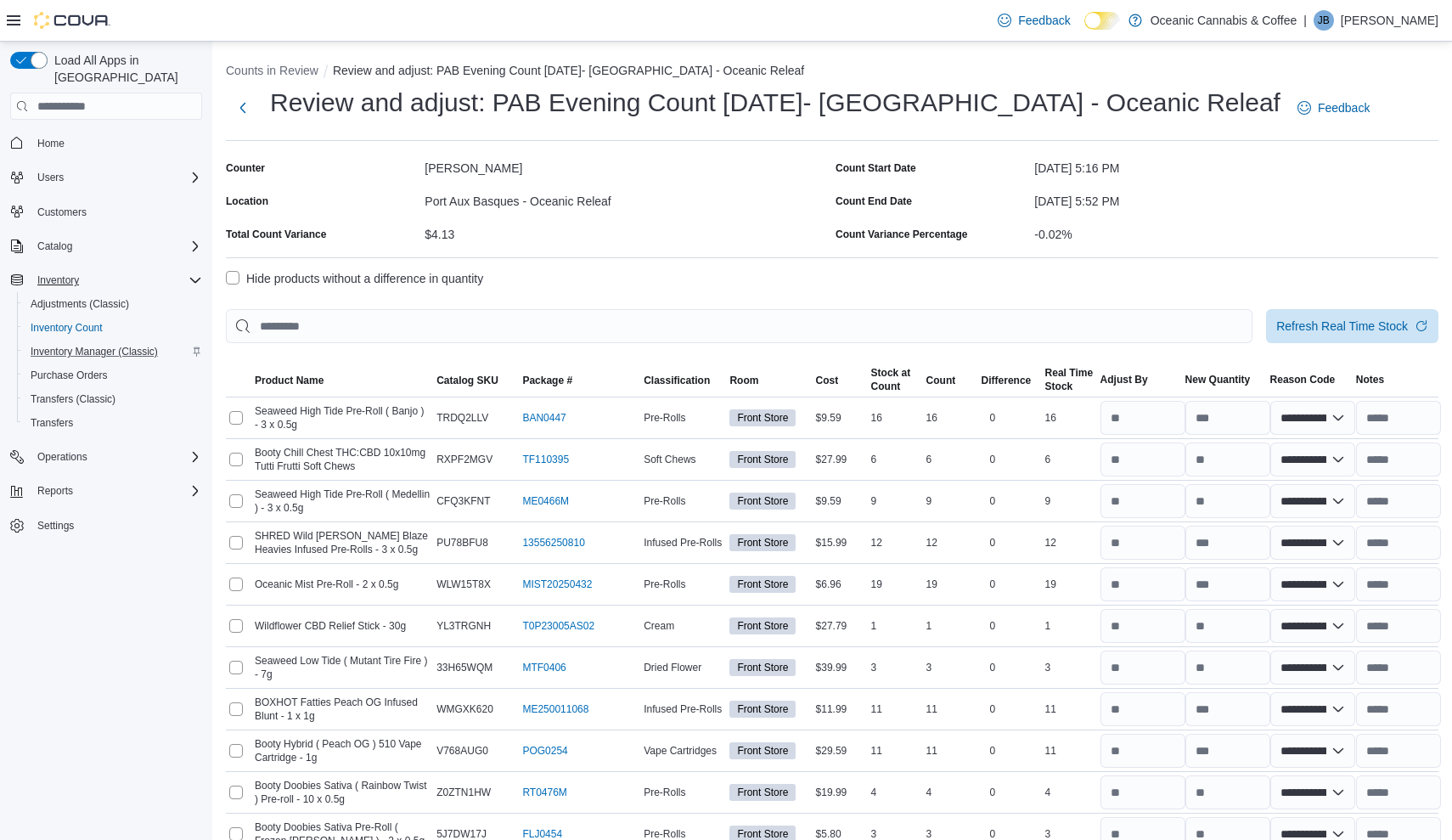
click at [236, 282] on label "Hide products without a difference in quantity" at bounding box center [354, 278] width 258 height 21
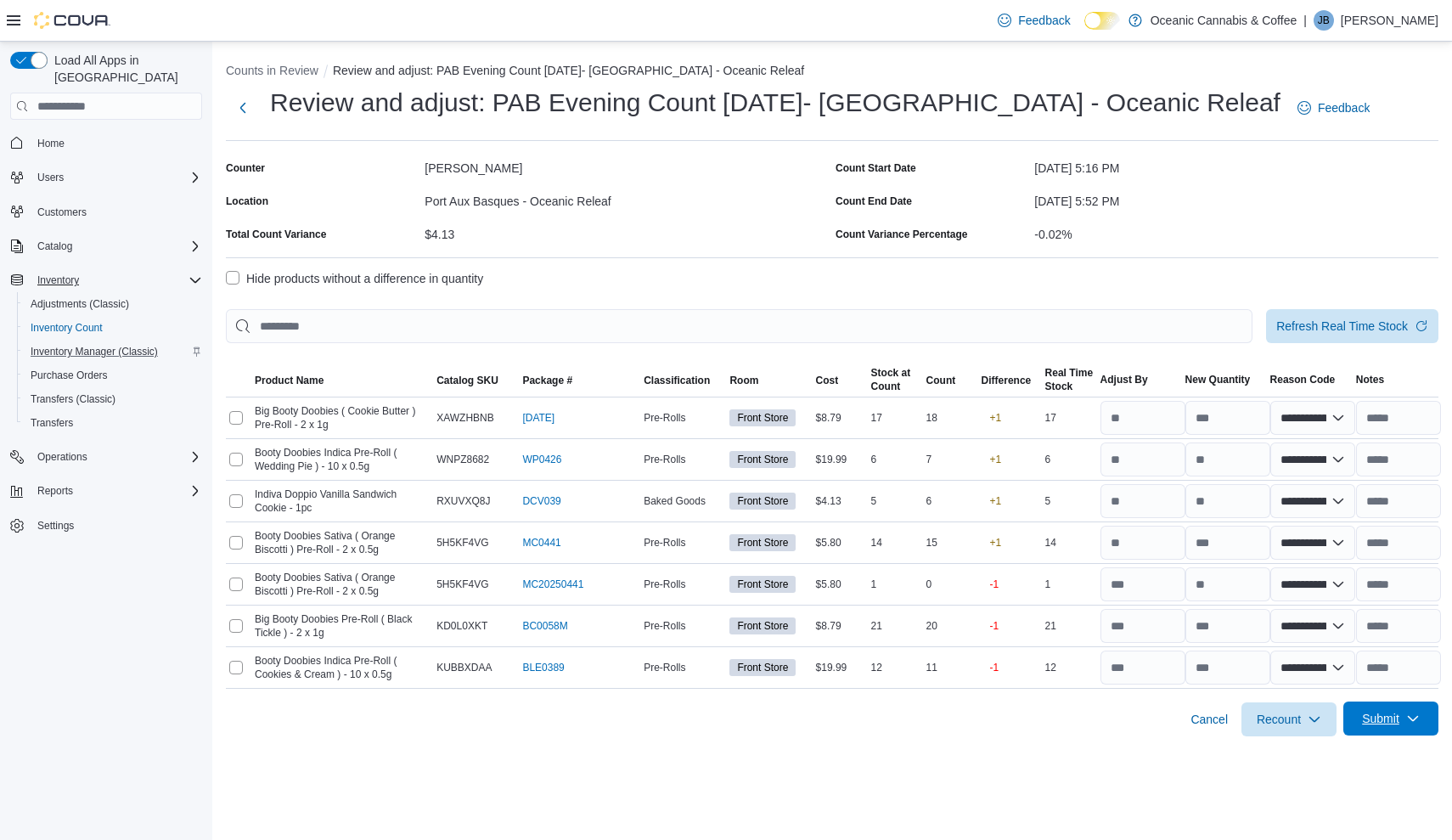
click at [1407, 724] on icon "button" at bounding box center [1413, 719] width 14 height 14
click at [1199, 766] on div "**********" at bounding box center [832, 440] width 1240 height 799
click at [1301, 710] on span "Recount" at bounding box center [1278, 718] width 44 height 17
click at [1269, 787] on span "Recount all with differences" at bounding box center [1289, 794] width 145 height 17
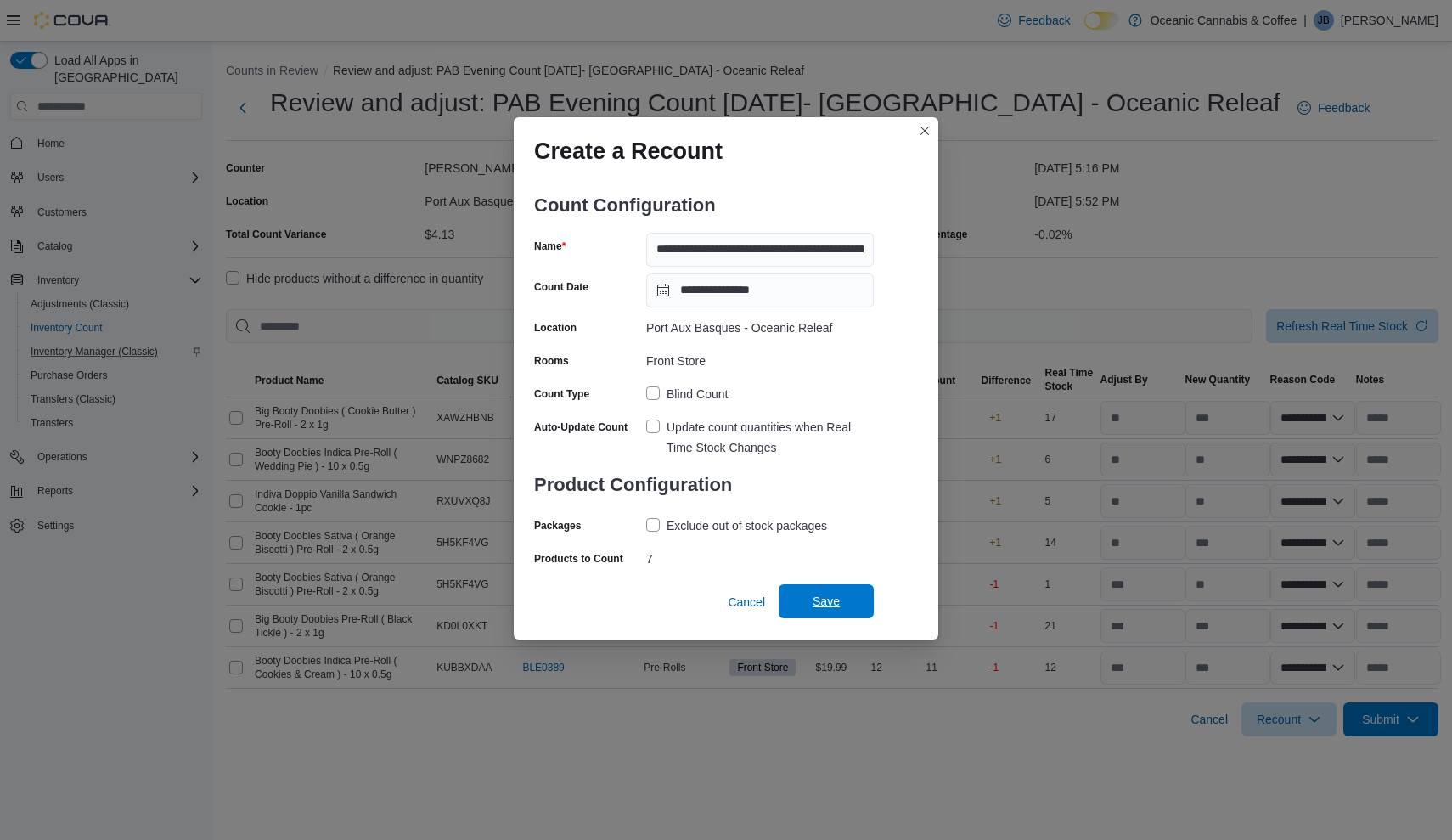
click at [818, 585] on span "Save" at bounding box center [826, 601] width 75 height 34
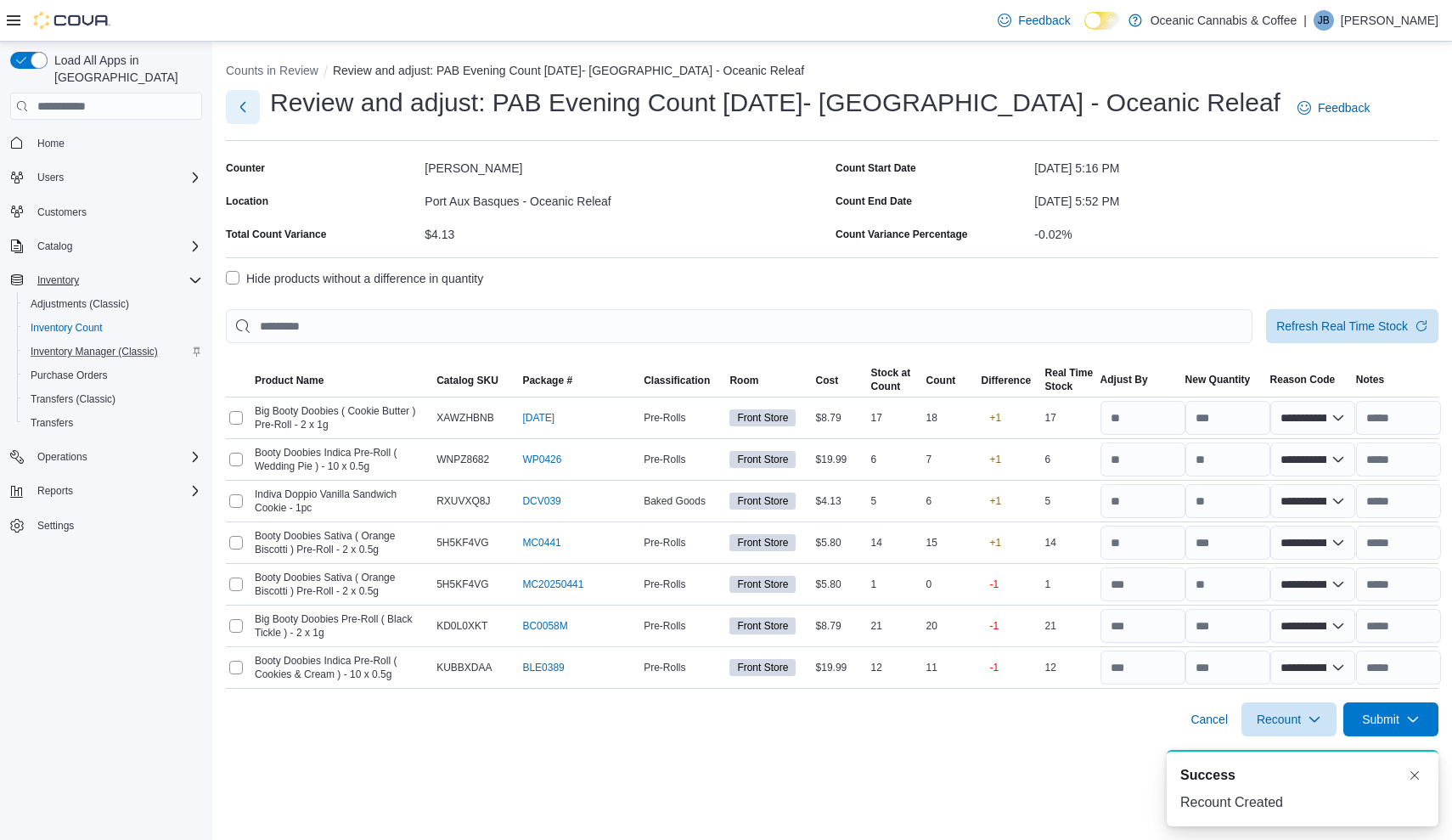
click at [245, 118] on button "Next" at bounding box center [243, 107] width 34 height 34
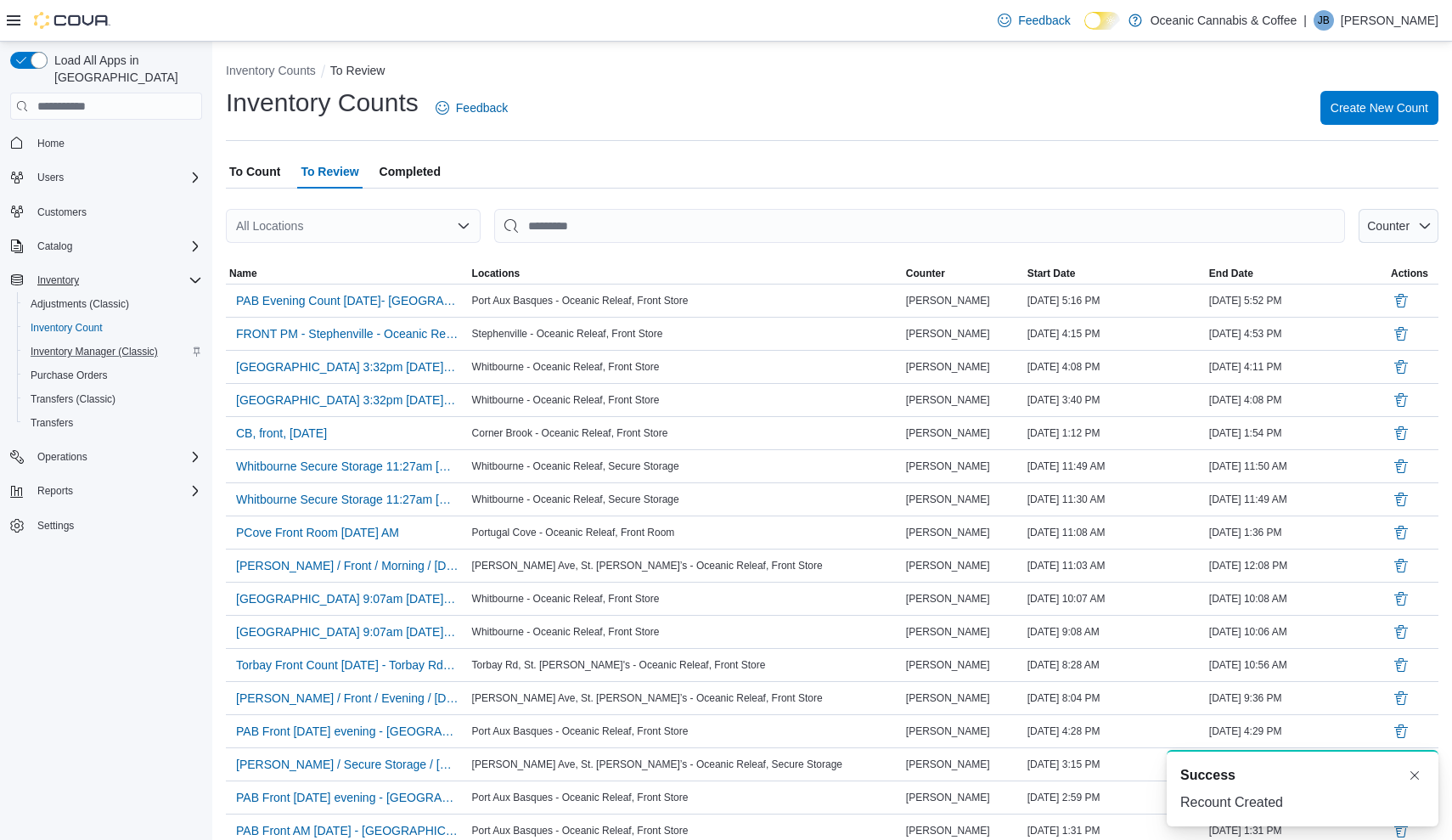
click at [269, 173] on span "To Count" at bounding box center [255, 172] width 51 height 34
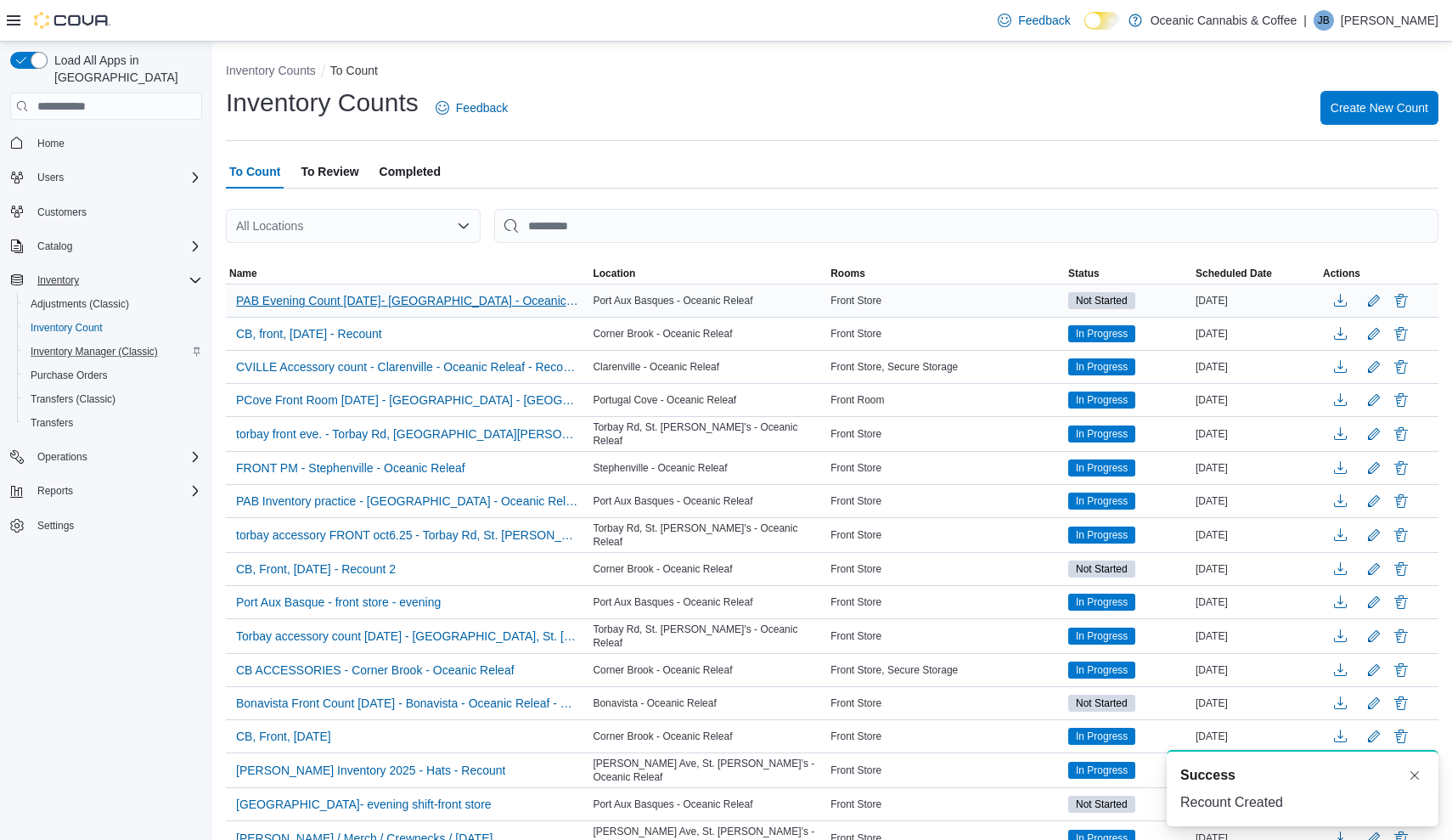
click at [356, 294] on span "PAB Evening Count [DATE]- [GEOGRAPHIC_DATA] - Oceanic Releaf - Recount" at bounding box center [408, 300] width 344 height 17
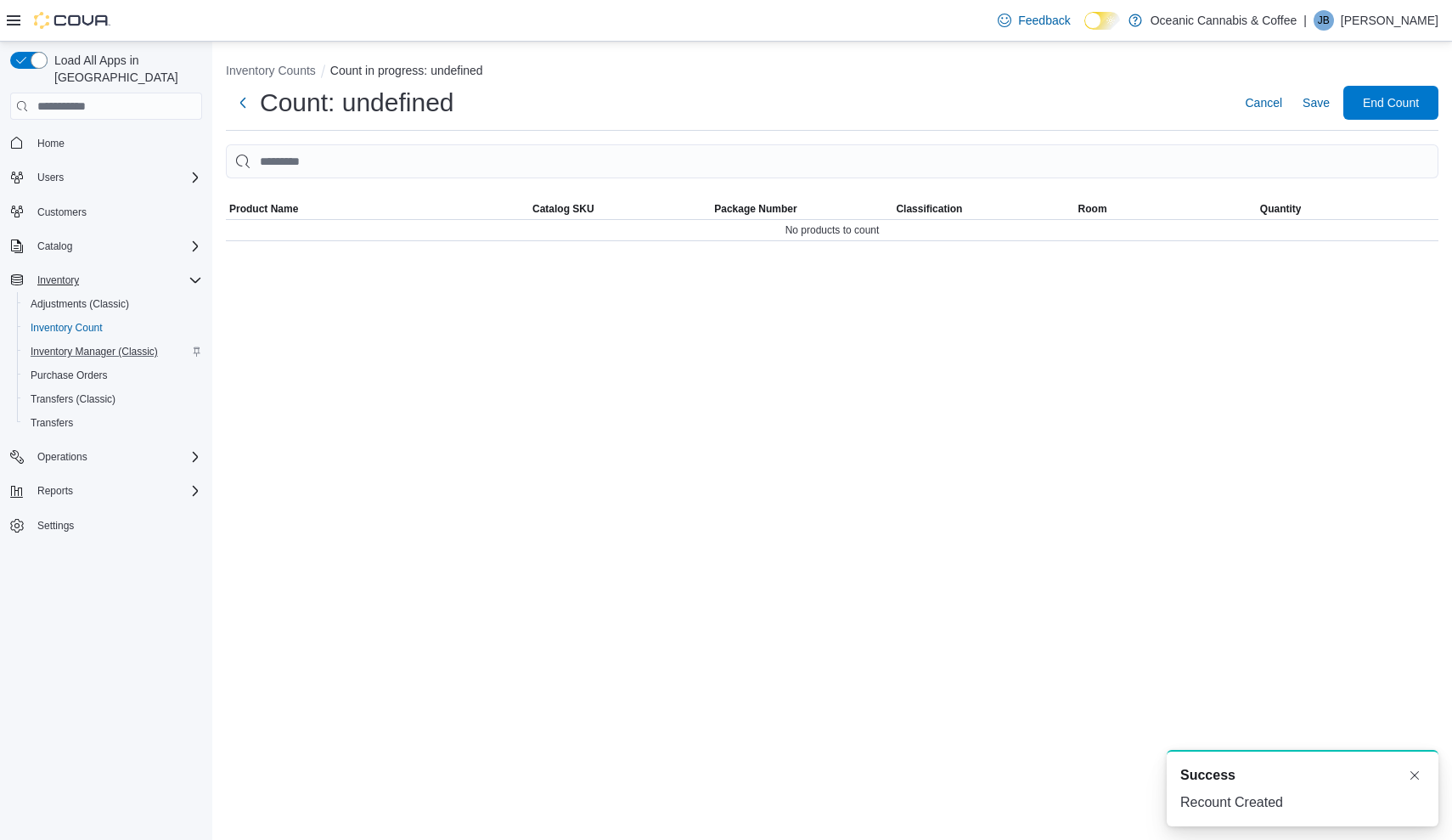
click at [392, 297] on div "Inventory Counts Count in progress: undefined Count: undefined Cancel Save End …" at bounding box center [832, 440] width 1240 height 799
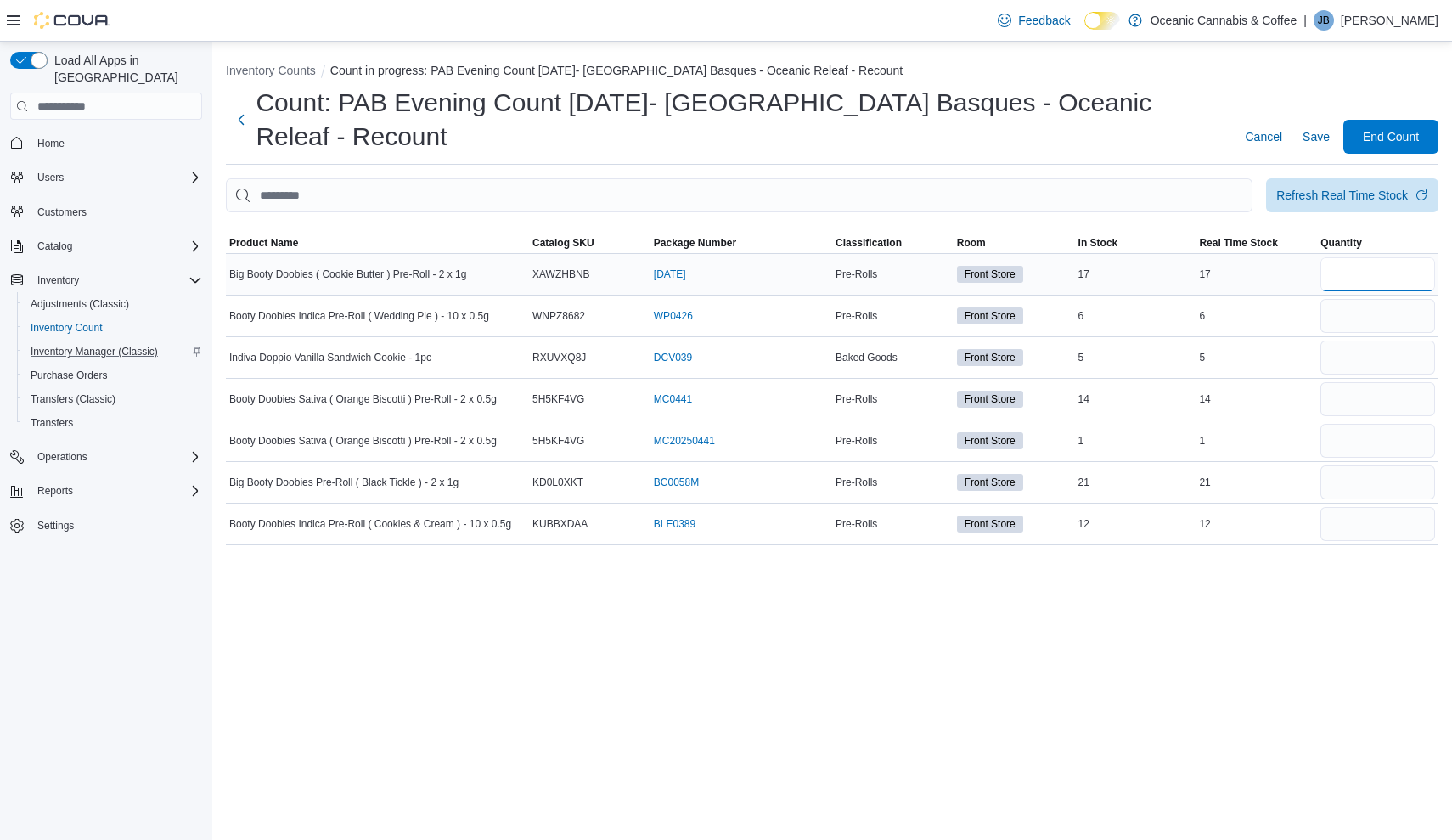
click at [1341, 258] on input "number" at bounding box center [1378, 274] width 115 height 34
click at [1334, 299] on input "number" at bounding box center [1378, 316] width 115 height 34
click at [1392, 258] on input "number" at bounding box center [1378, 274] width 115 height 34
click at [1377, 299] on input "number" at bounding box center [1378, 316] width 115 height 34
click at [1403, 127] on span "End Count" at bounding box center [1391, 135] width 56 height 17
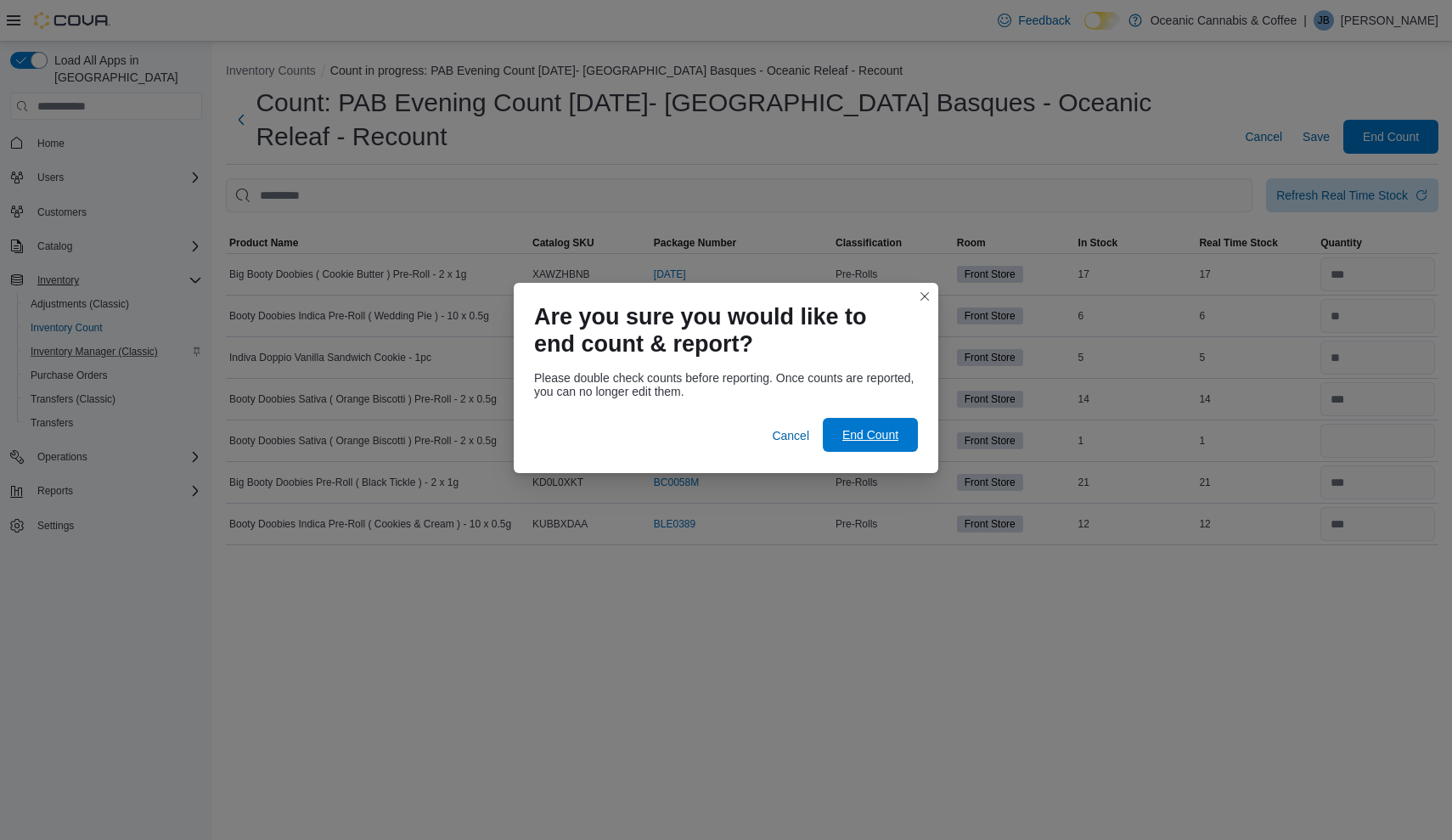
click at [853, 440] on span "End Count" at bounding box center [870, 434] width 56 height 17
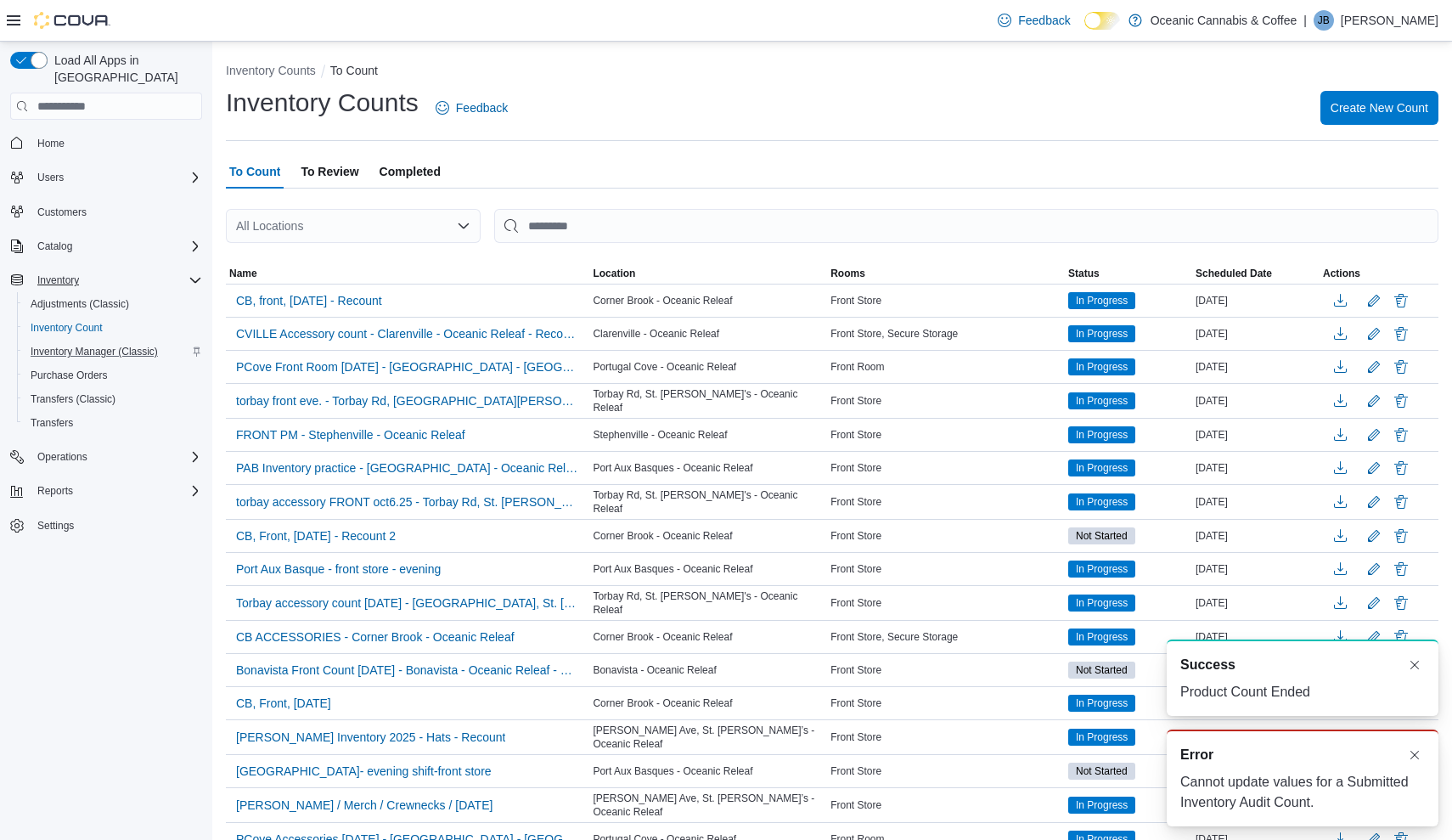
click at [331, 174] on span "To Review" at bounding box center [330, 172] width 57 height 34
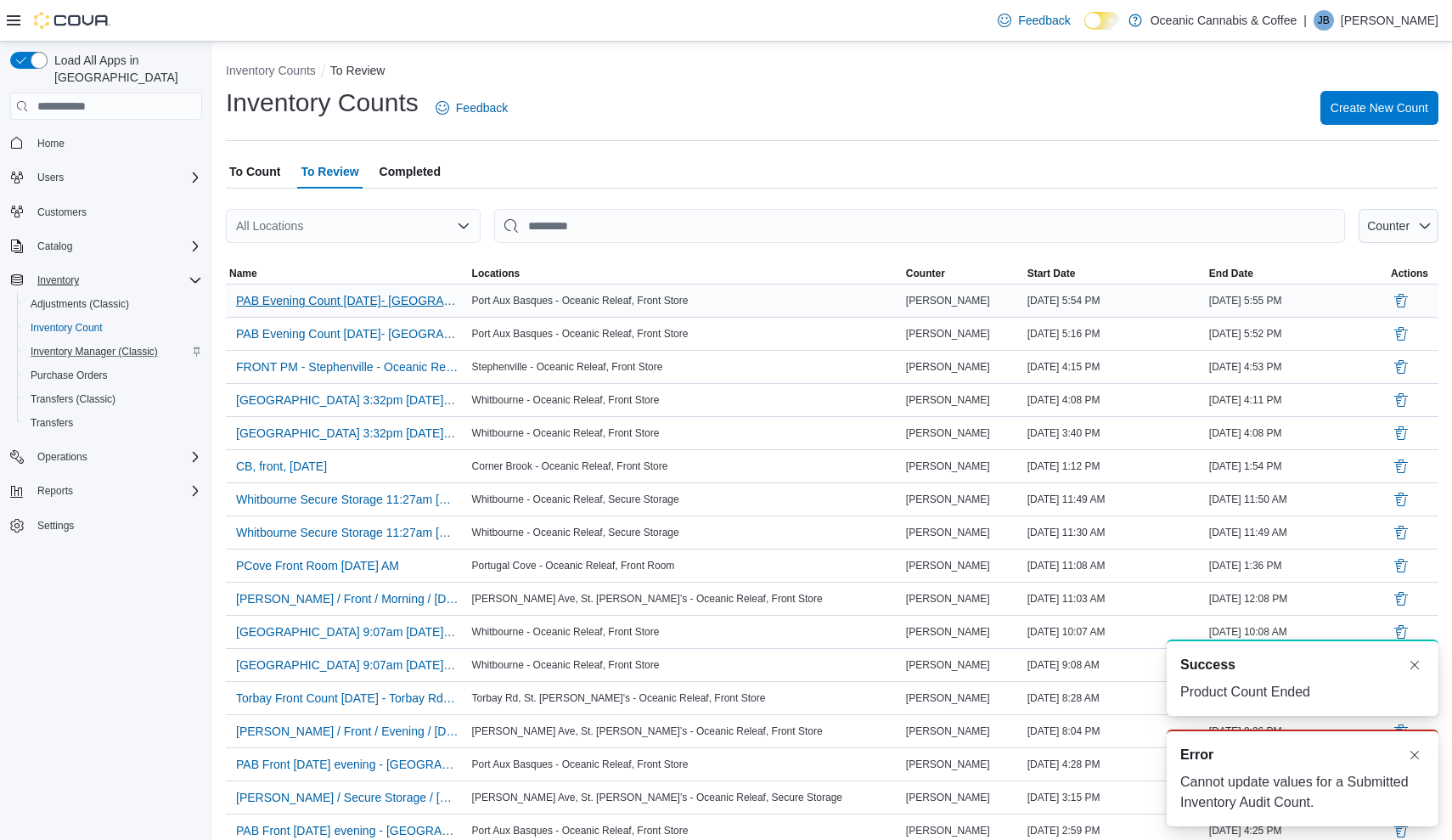
click at [385, 302] on span "PAB Evening Count [DATE]- [GEOGRAPHIC_DATA] - Oceanic Releaf - Recount" at bounding box center [346, 300] width 222 height 17
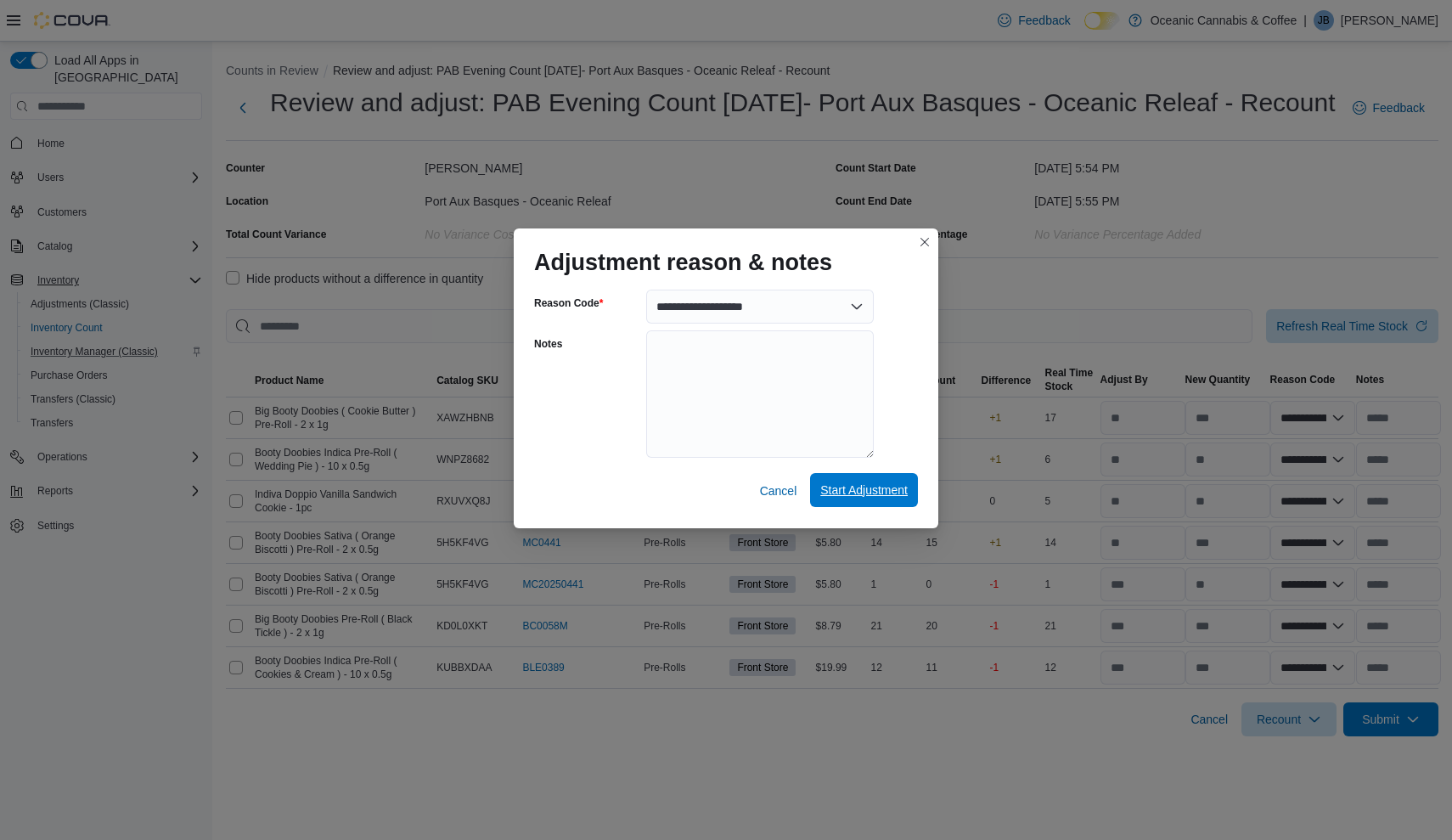
click at [845, 496] on span "Start Adjustment" at bounding box center [864, 490] width 88 height 17
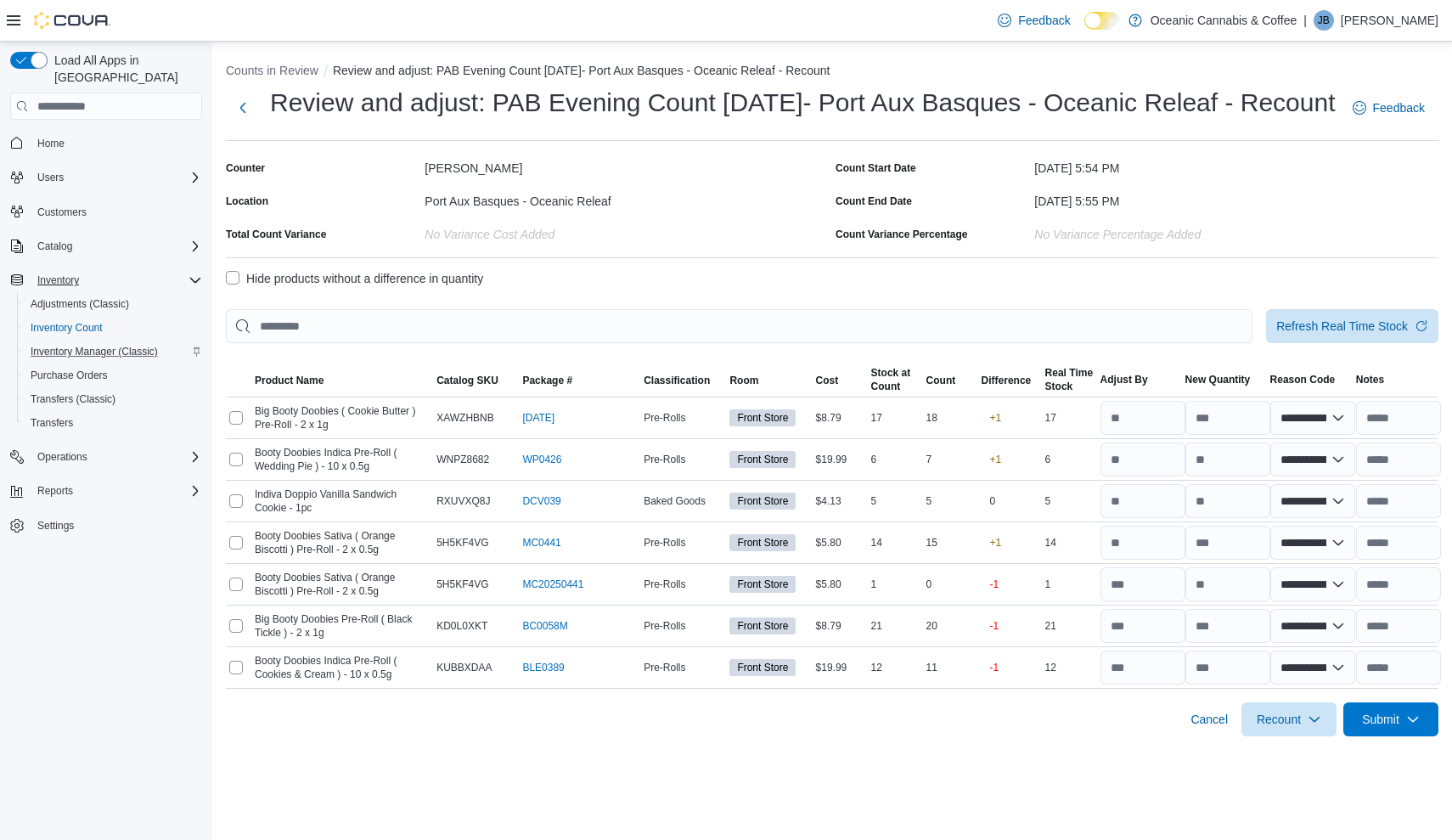
click at [234, 288] on label "Hide products without a difference in quantity" at bounding box center [354, 278] width 258 height 21
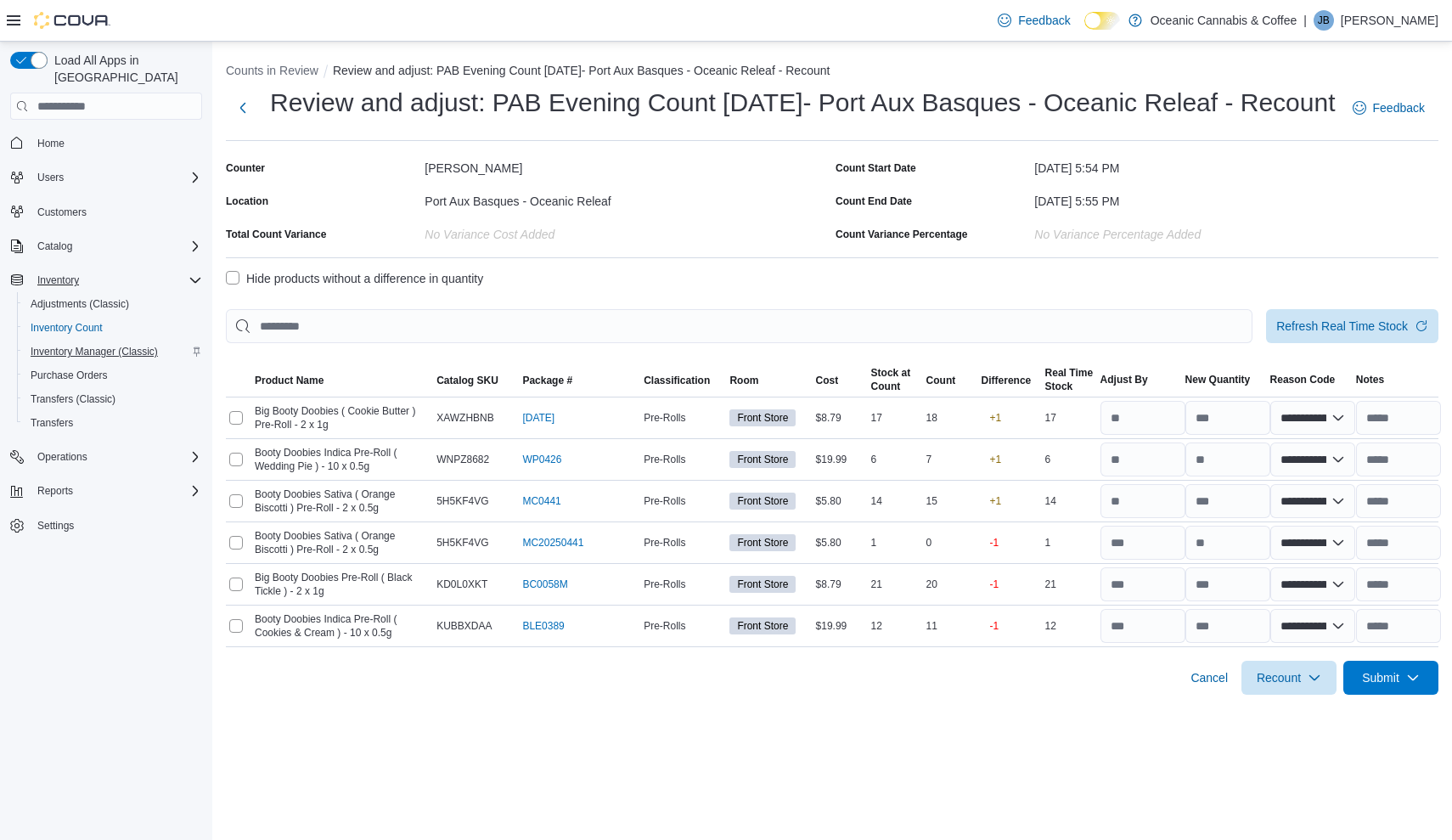
click at [85, 344] on span "Inventory Manager (Classic)" at bounding box center [94, 351] width 127 height 14
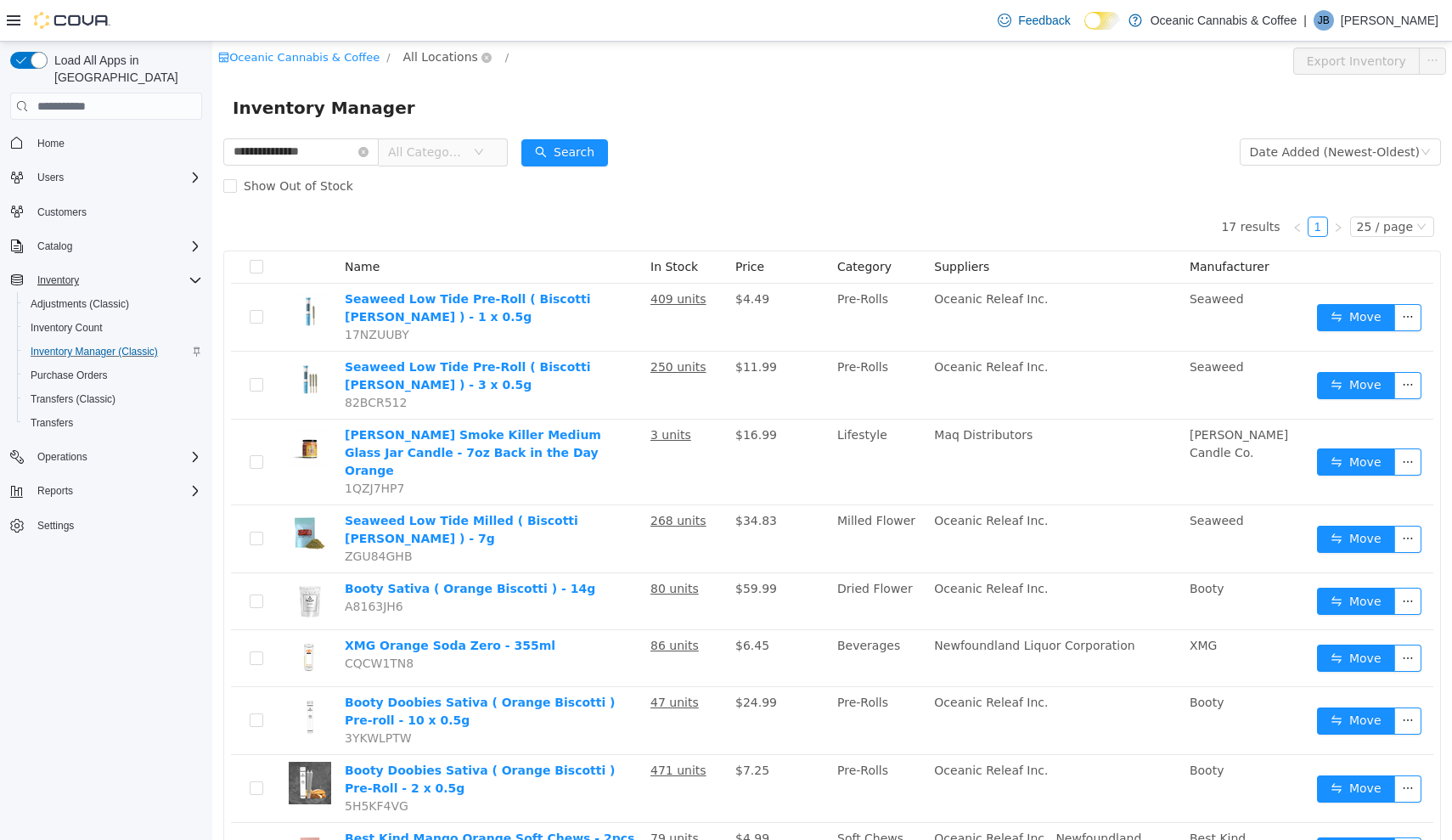
click at [414, 57] on span "All Locations" at bounding box center [441, 56] width 75 height 19
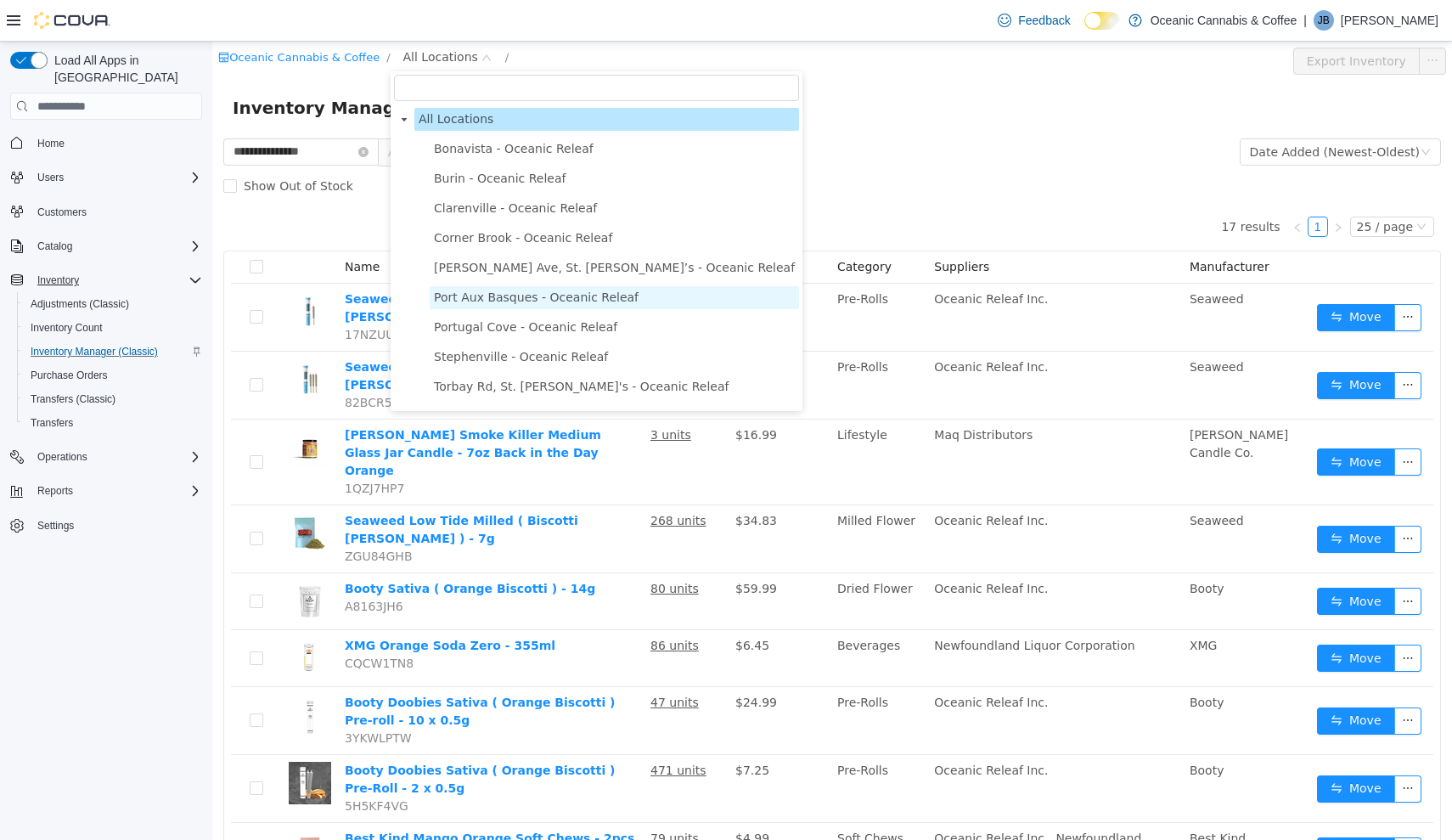
click at [468, 307] on span "Port Aux Basques - Oceanic Releaf" at bounding box center [614, 297] width 369 height 23
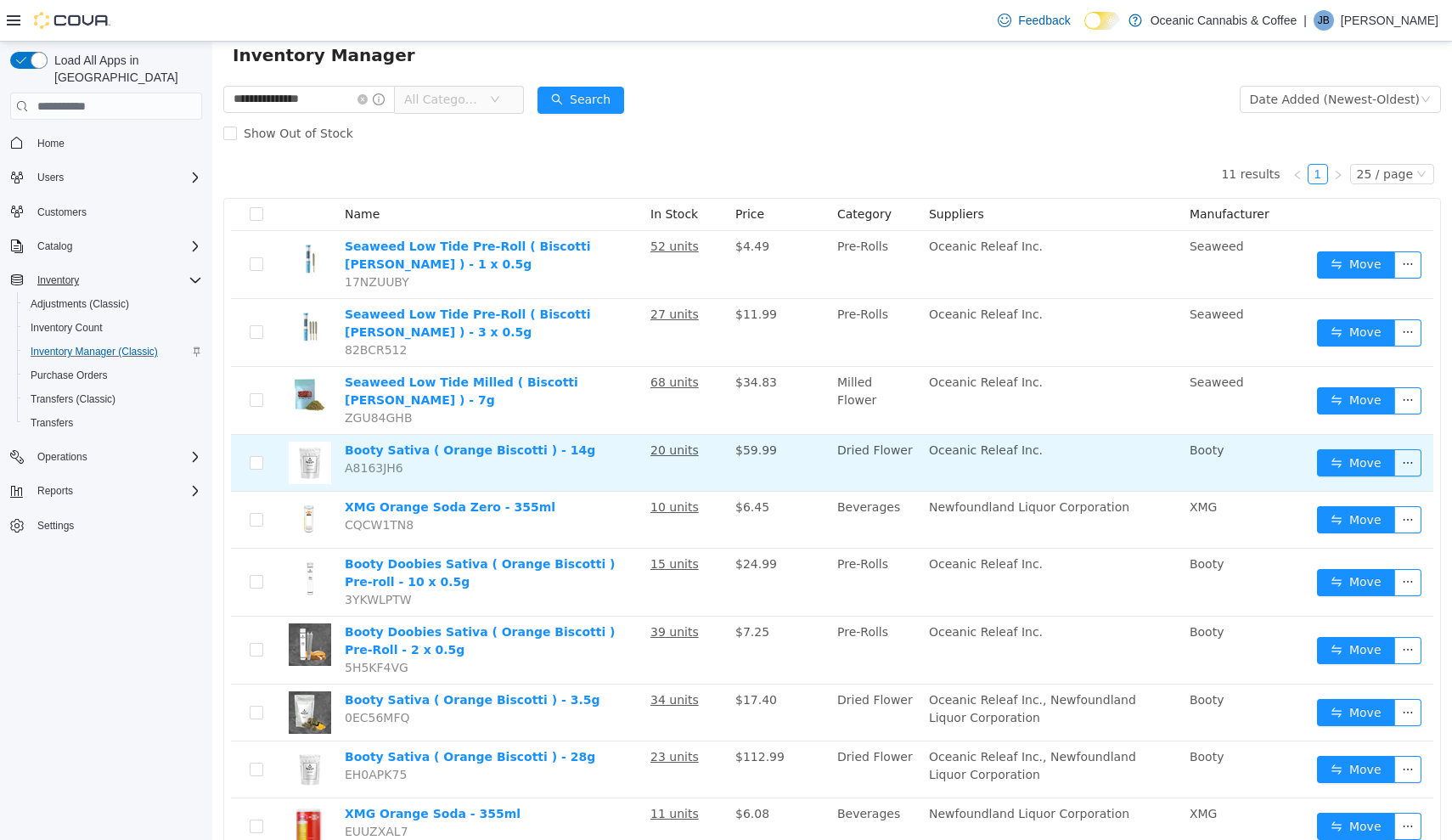
scroll to position [101, 0]
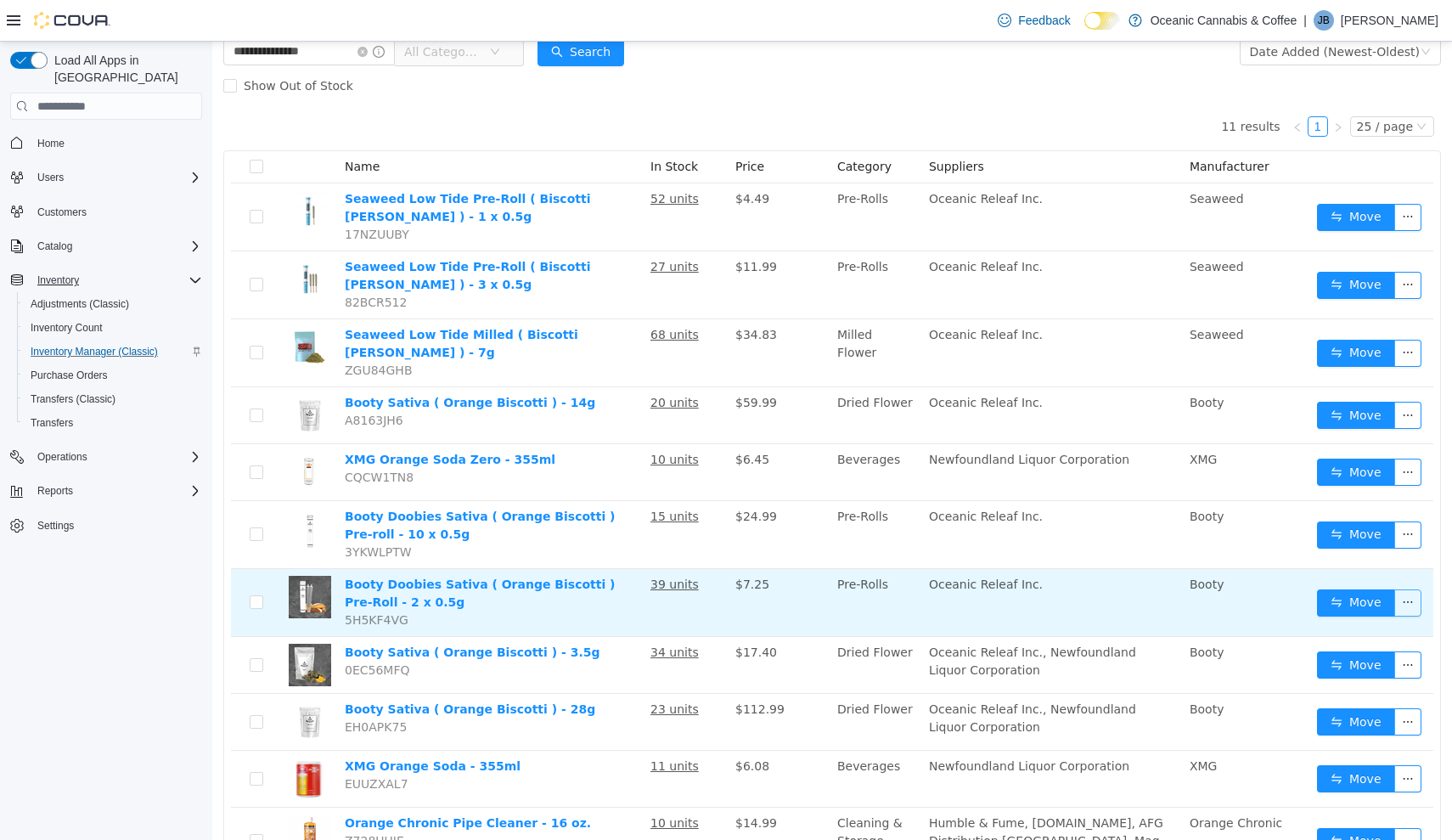
click at [1414, 591] on button "button" at bounding box center [1408, 603] width 28 height 28
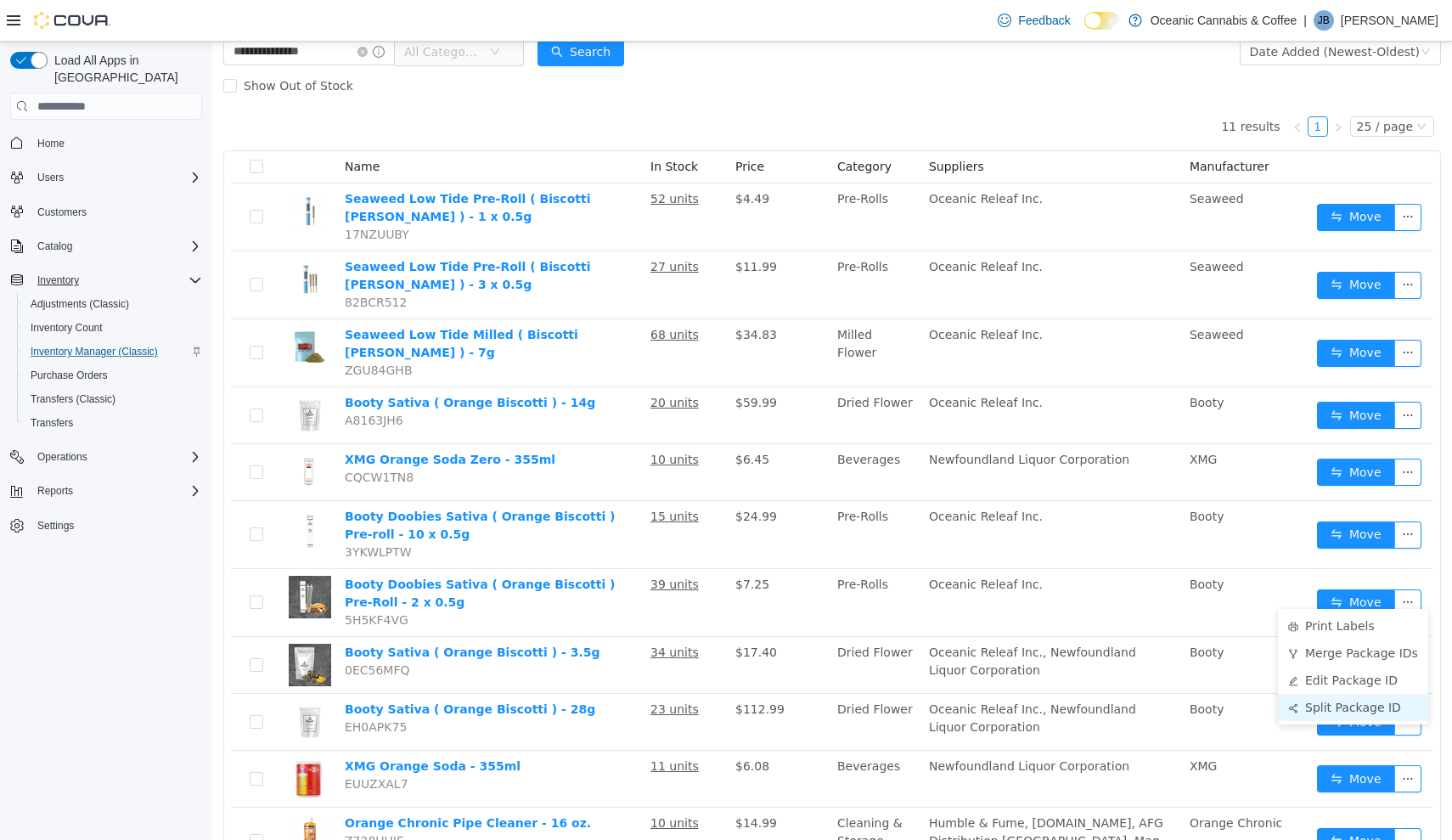
click at [1313, 710] on li "Split Package ID" at bounding box center [1353, 708] width 150 height 28
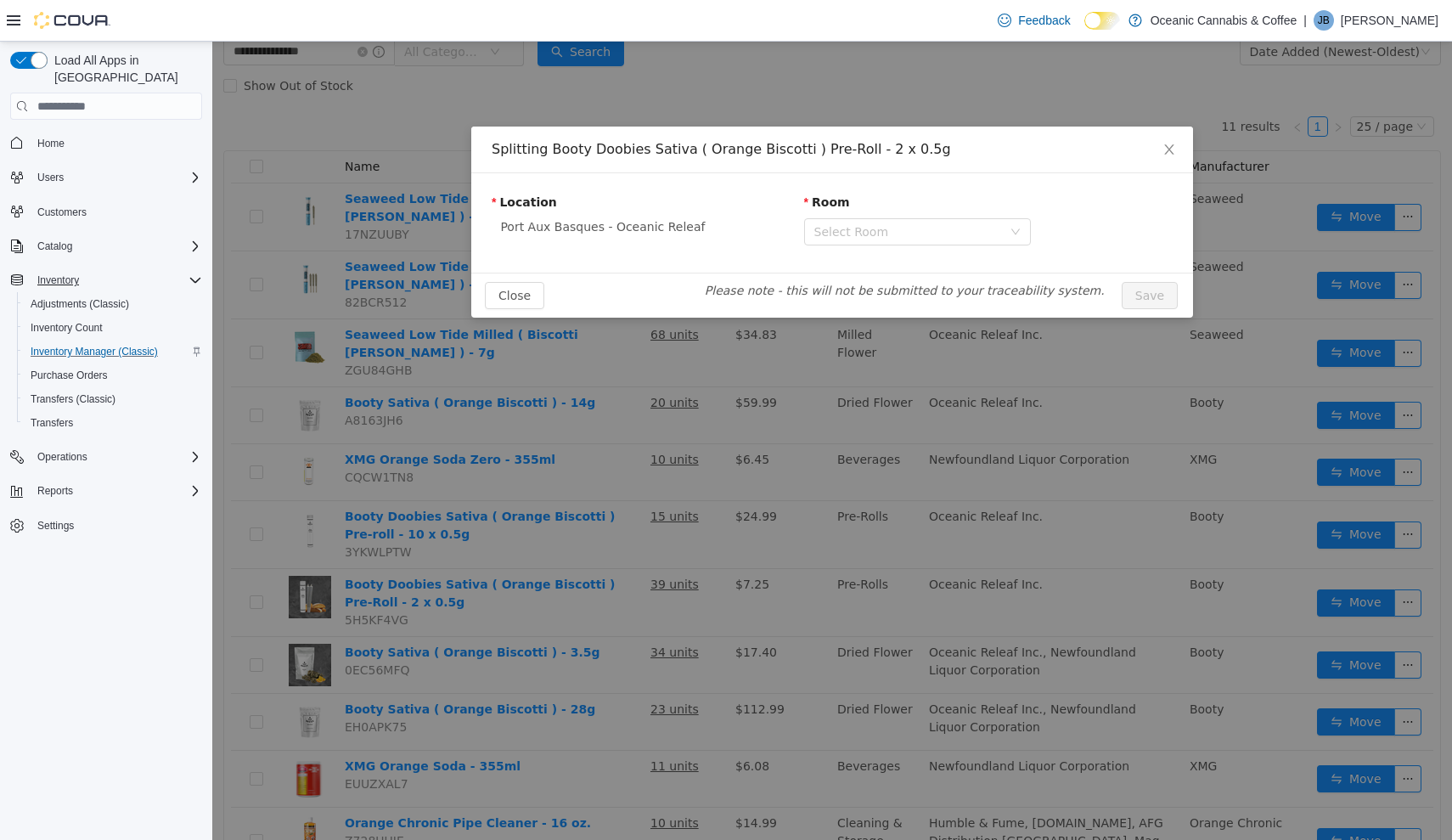
click at [938, 214] on div "Room" at bounding box center [918, 205] width 227 height 25
click at [938, 237] on div "Select Room" at bounding box center [908, 231] width 188 height 17
click at [895, 270] on li "Front Store" at bounding box center [918, 266] width 227 height 28
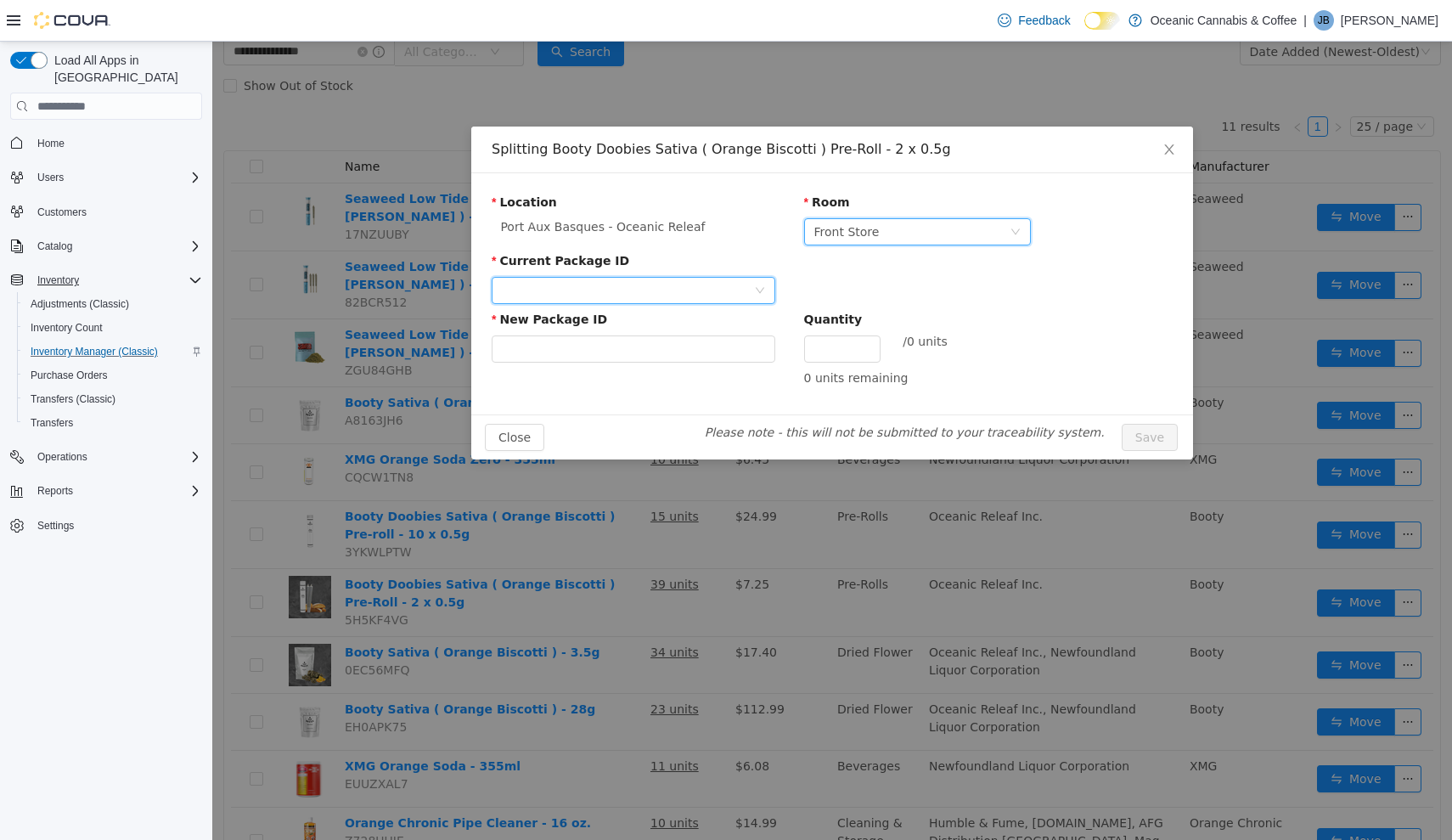
click at [665, 297] on div at bounding box center [627, 290] width 252 height 26
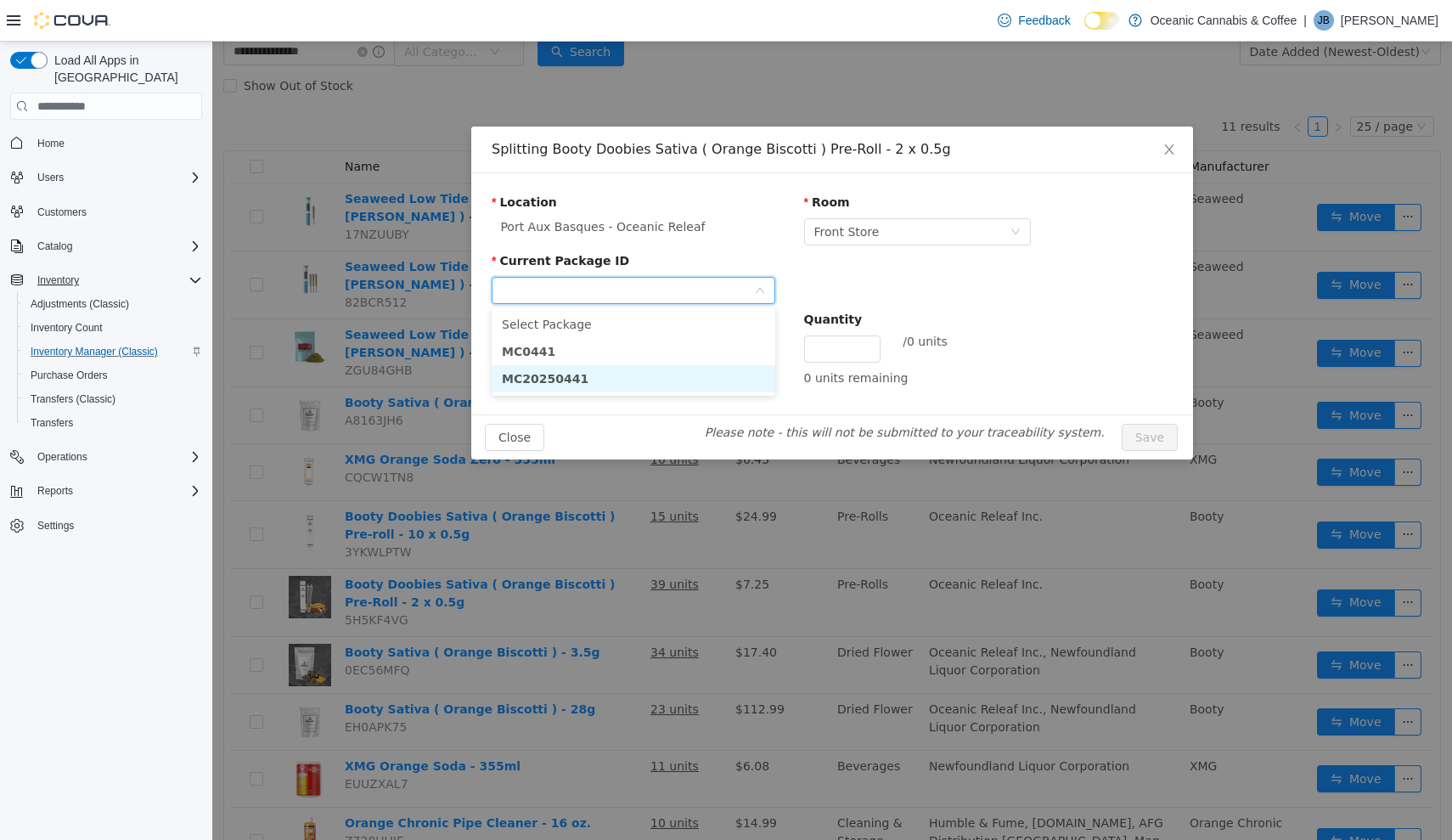
click at [641, 378] on li "MC20250441" at bounding box center [633, 379] width 283 height 28
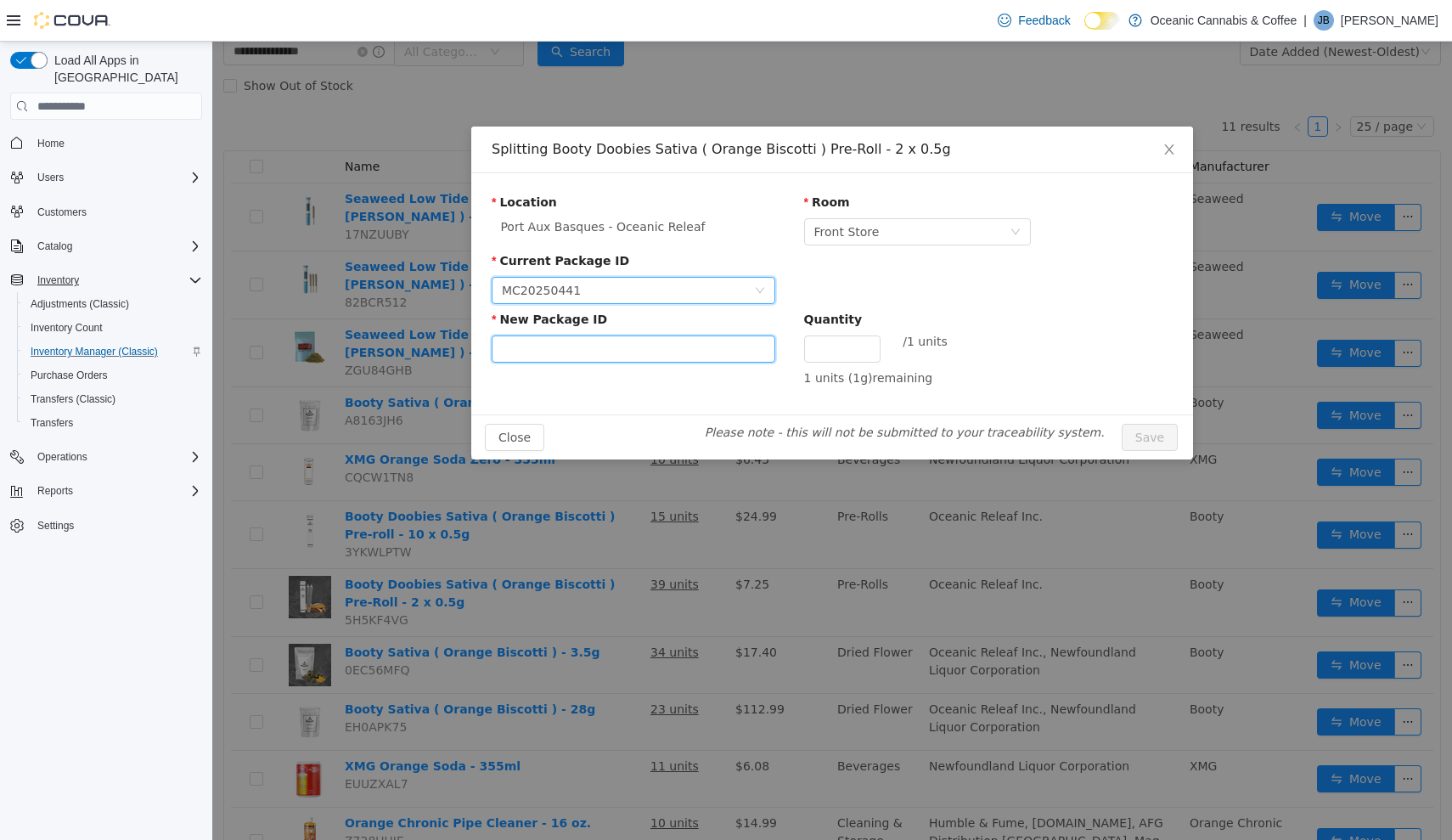
click at [652, 352] on input "New Package ID" at bounding box center [633, 349] width 283 height 28
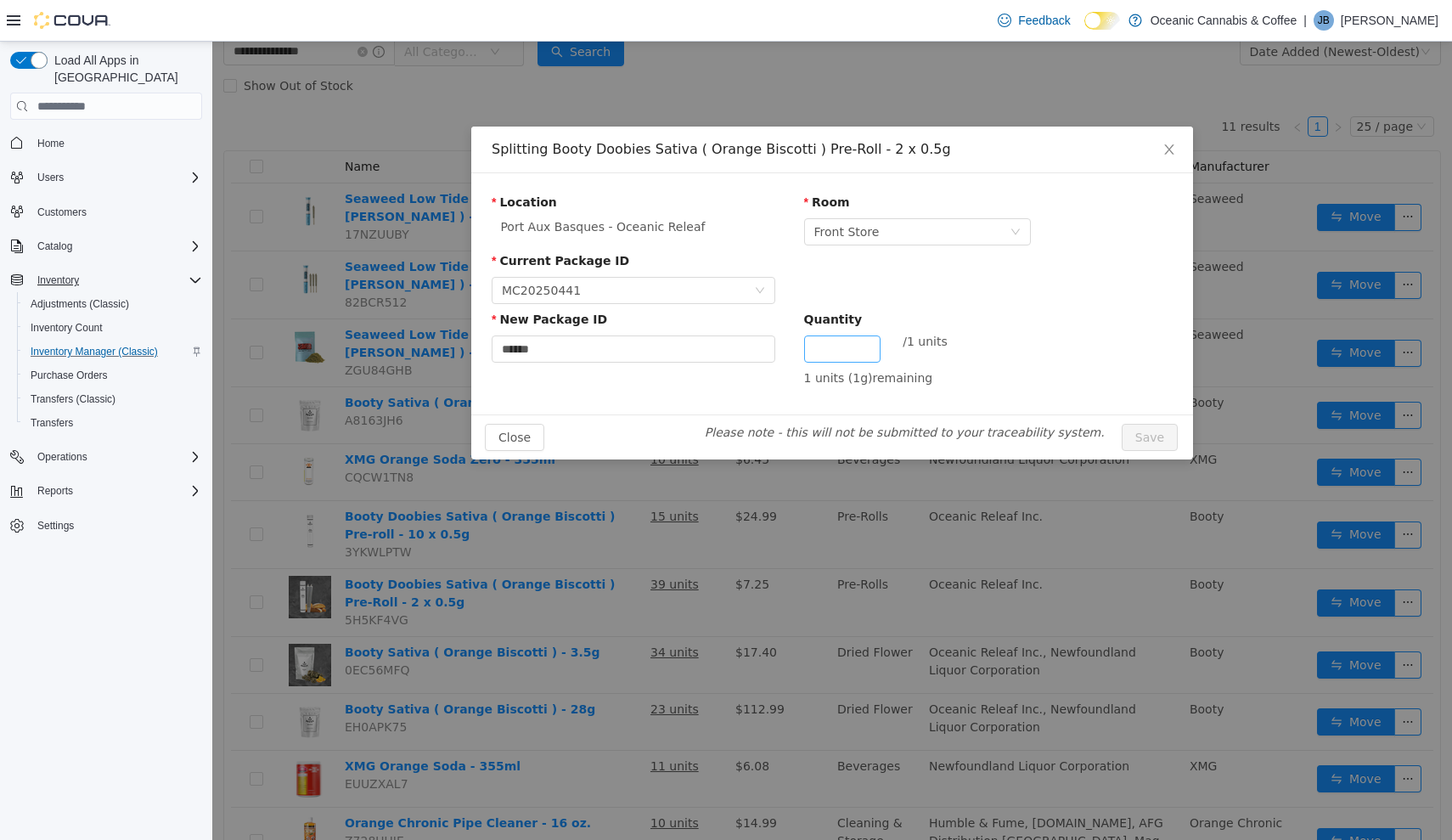
click at [808, 352] on input "Quantity" at bounding box center [842, 349] width 75 height 26
click at [1160, 438] on button "Save" at bounding box center [1149, 437] width 56 height 28
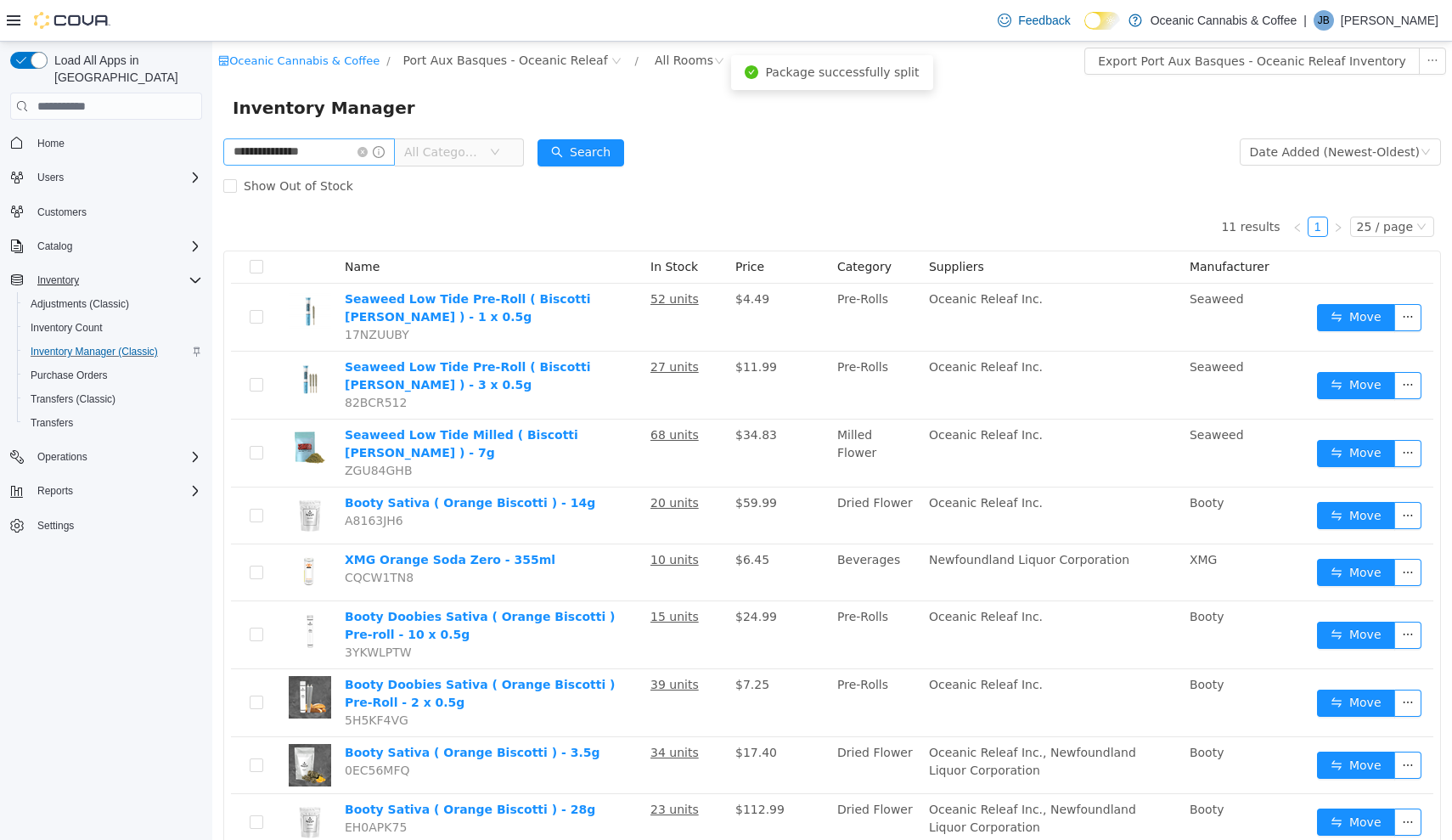
scroll to position [0, 0]
click at [367, 155] on icon "icon: close-circle" at bounding box center [362, 152] width 10 height 10
